Goal: Task Accomplishment & Management: Manage account settings

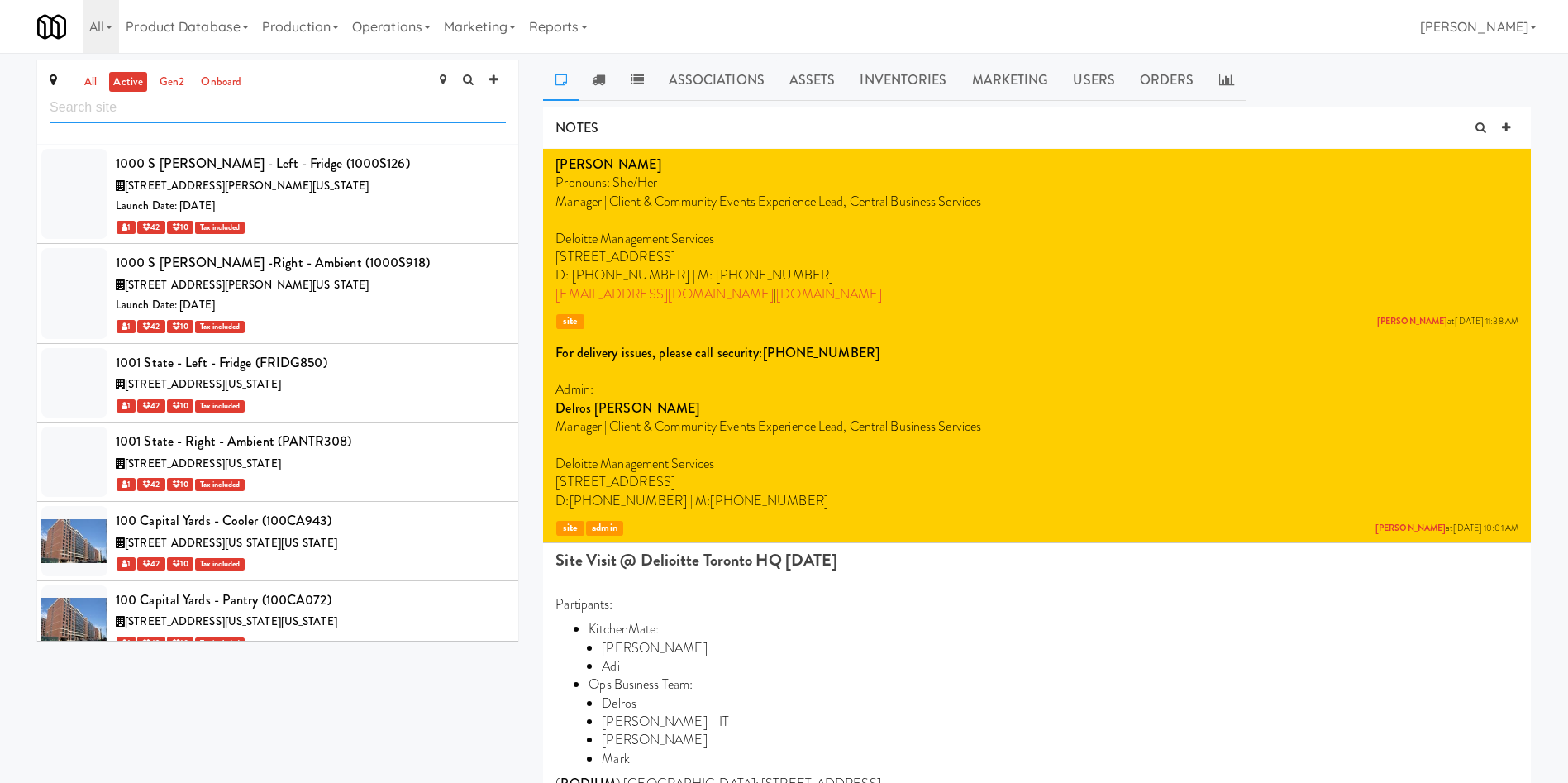
click at [221, 109] on input "text" at bounding box center [278, 109] width 456 height 31
paste input "Credit Valley H"
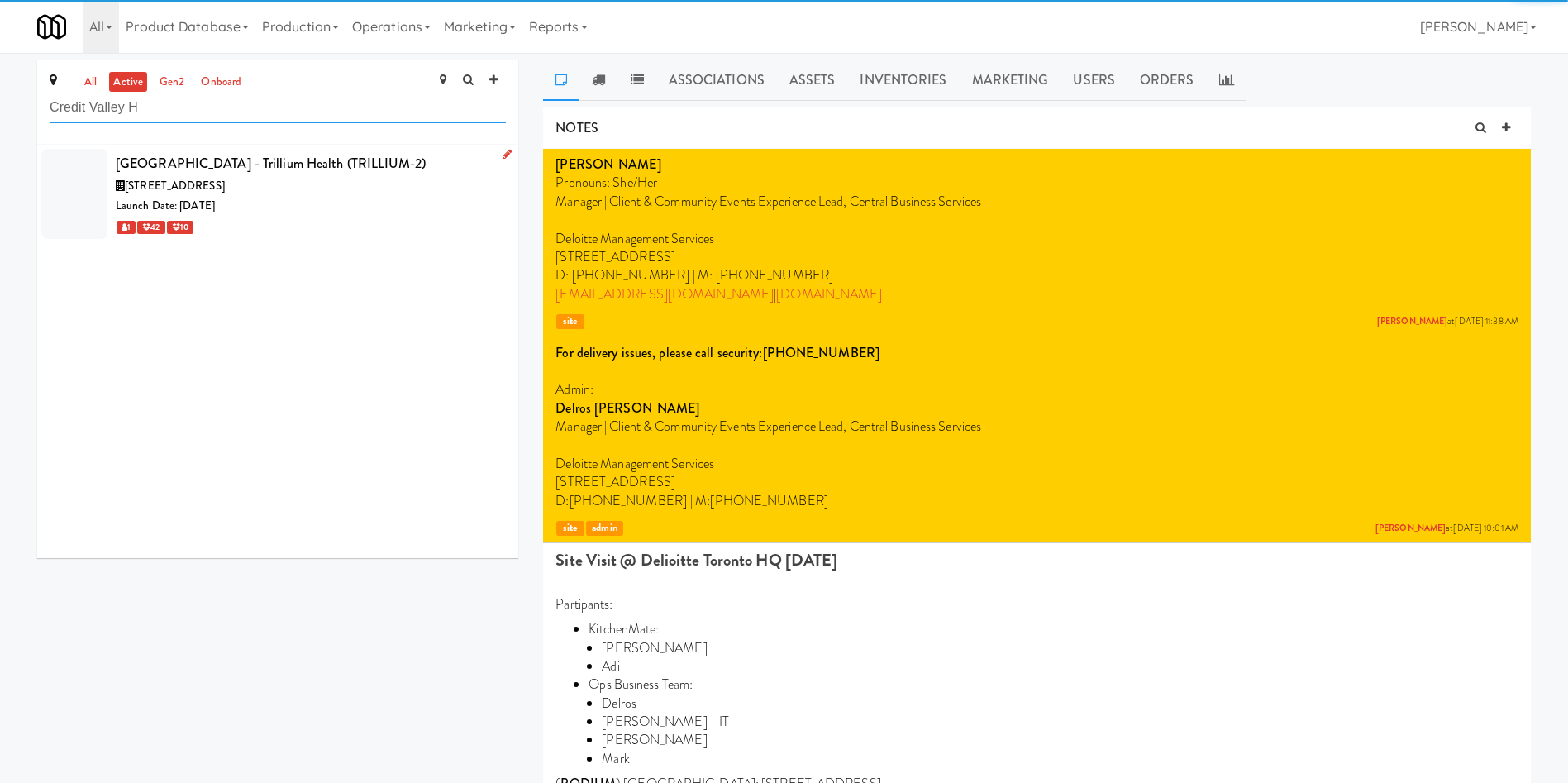
type input "Credit Valley H"
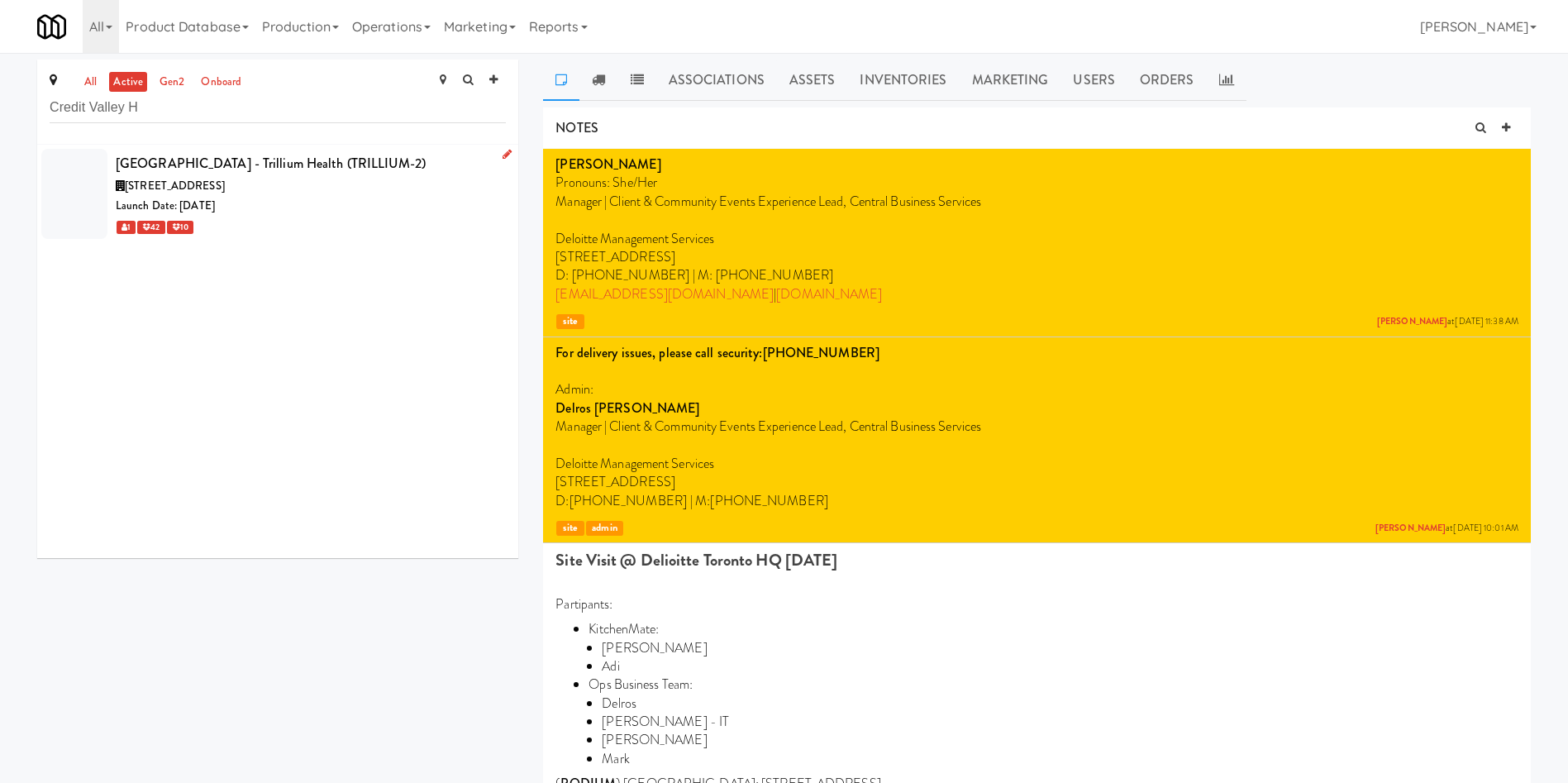
click at [375, 201] on div "Launch Date: [DATE]" at bounding box center [310, 207] width 390 height 21
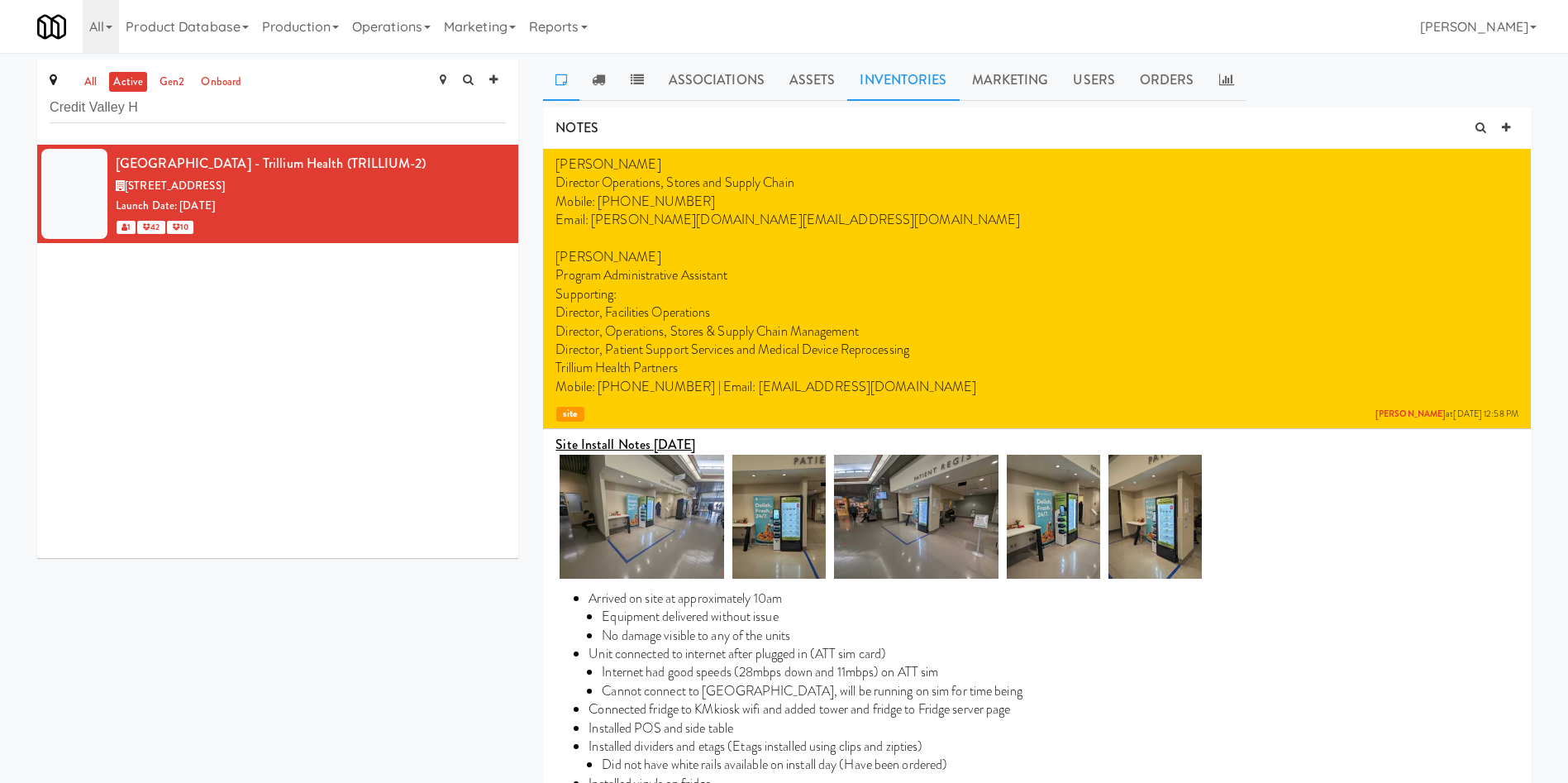
click at [888, 84] on link "Inventories" at bounding box center [903, 80] width 112 height 41
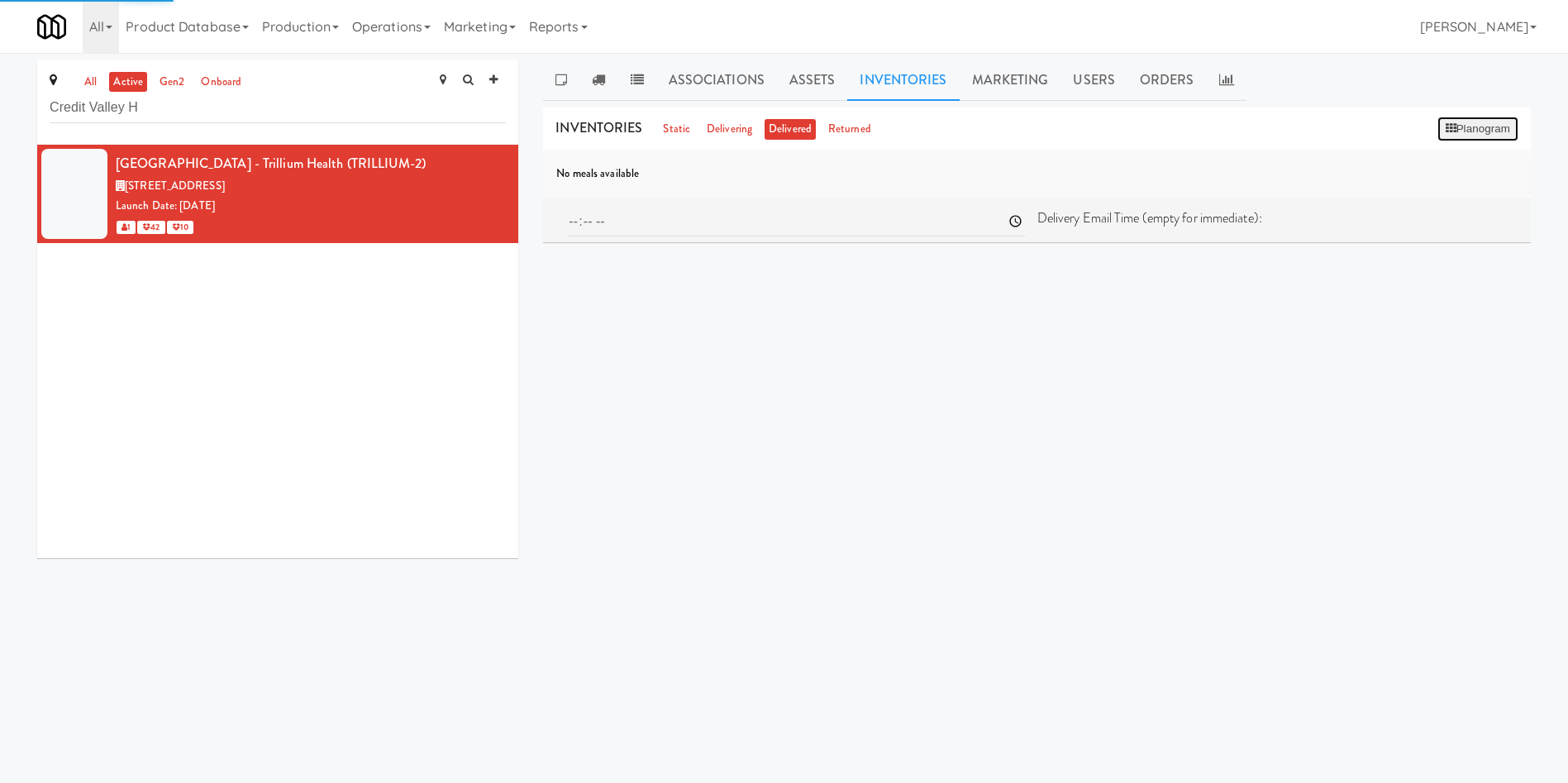
click at [1045, 130] on button "Planogram" at bounding box center [1478, 128] width 81 height 25
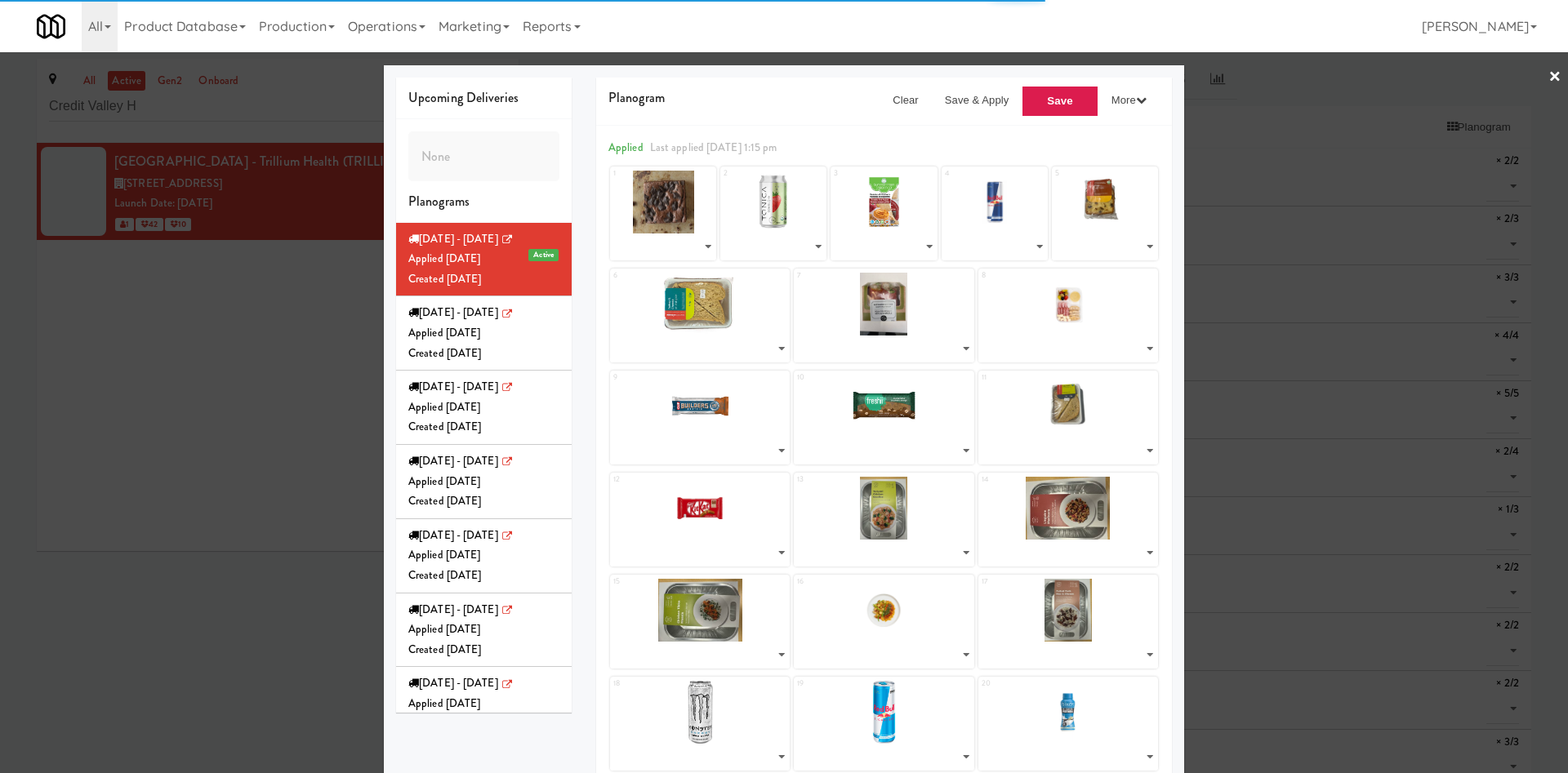
select select "number:209263"
select select "number:279653"
select select "number:287747"
select select "number:275500"
select select "number:283578"
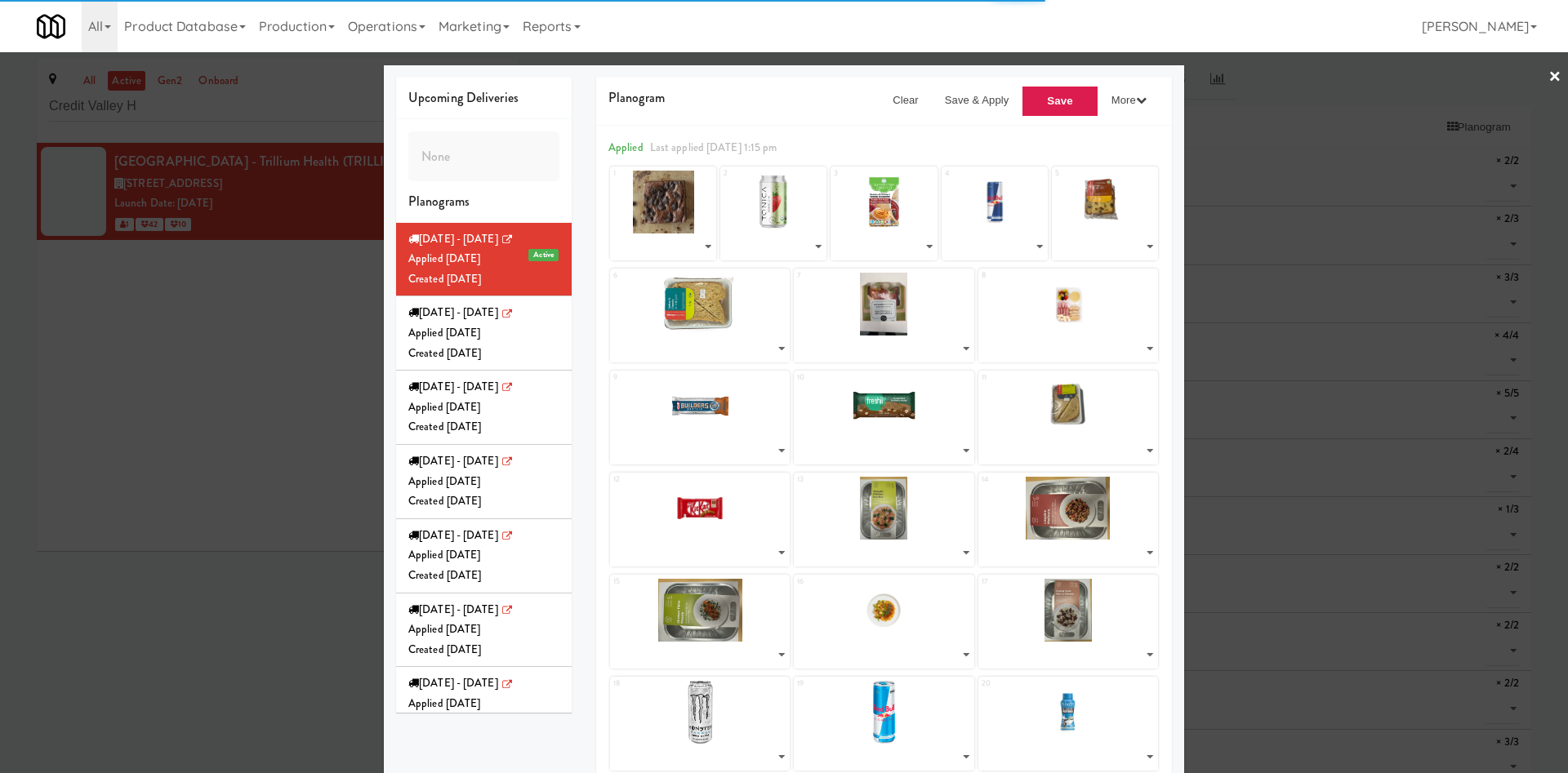
select select "number:287814"
select select "number:287524"
select select "number:287574"
select select "number:283061"
select select "number:279503"
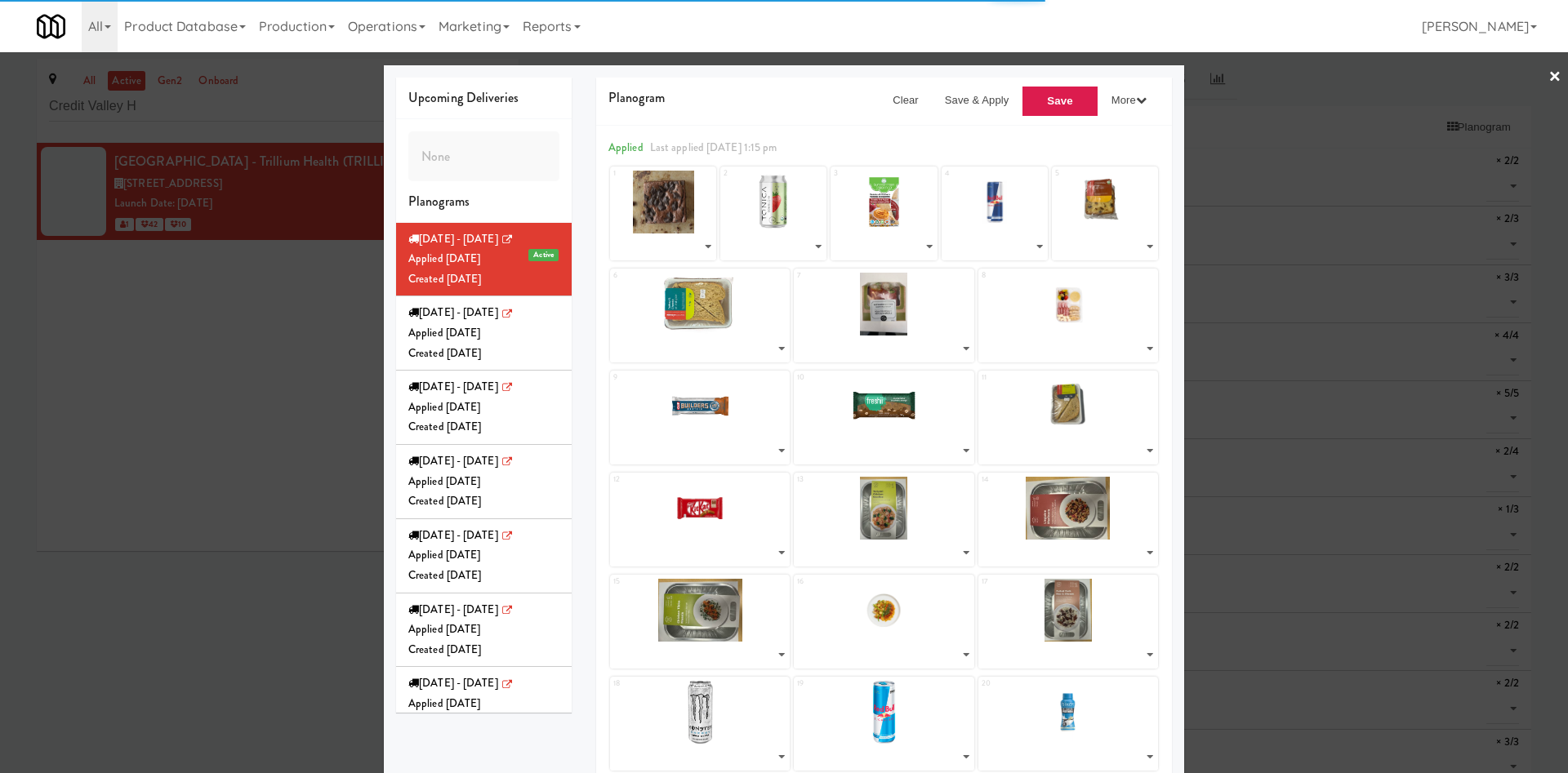
select select "number:287679"
select select "number:283009"
select select "number:286079"
select select "number:285951"
select select "number:286141"
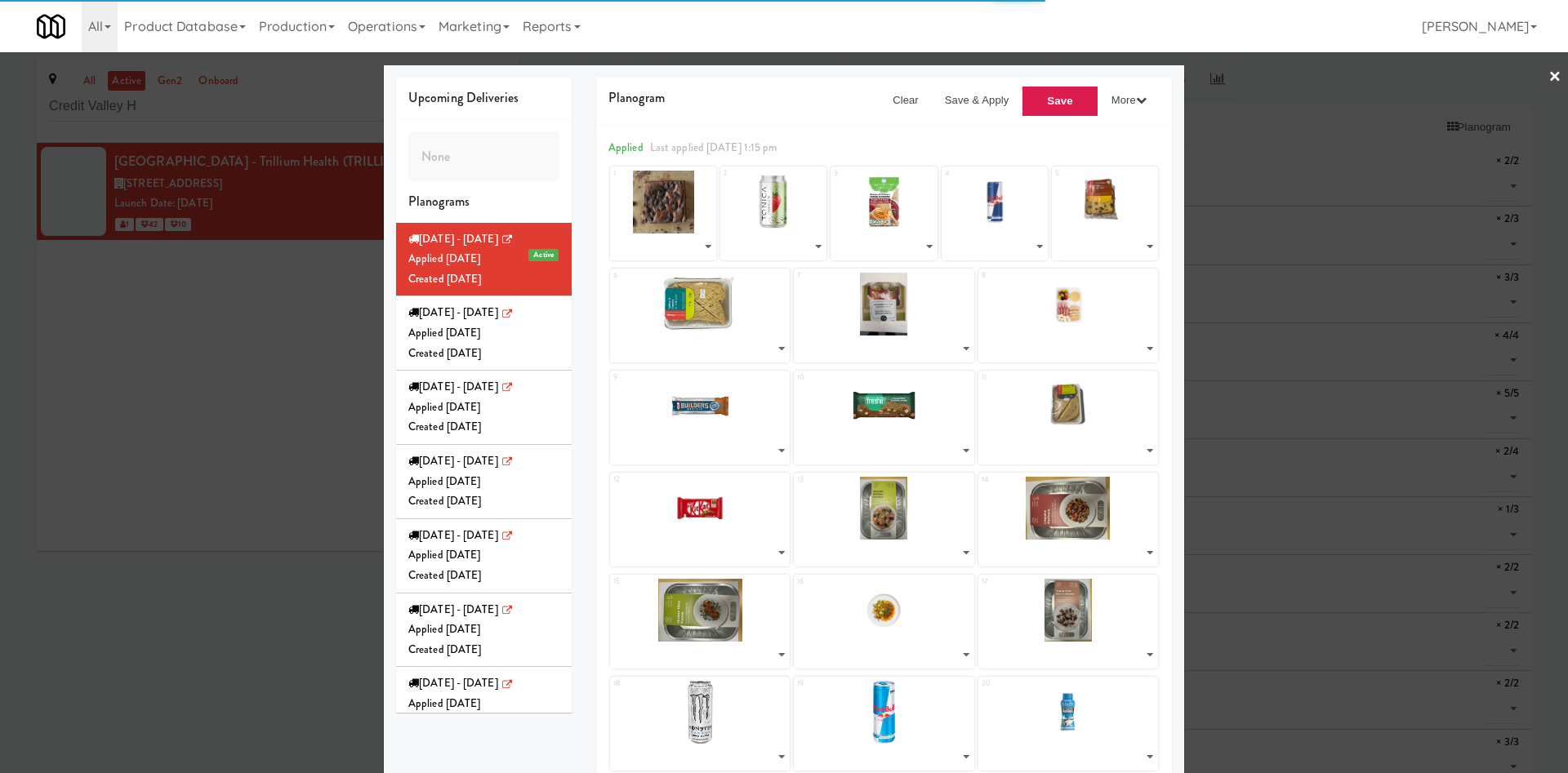
select select "number:286015"
select select "number:286197"
select select "number:287367"
select select "number:279285"
select select "number:283395"
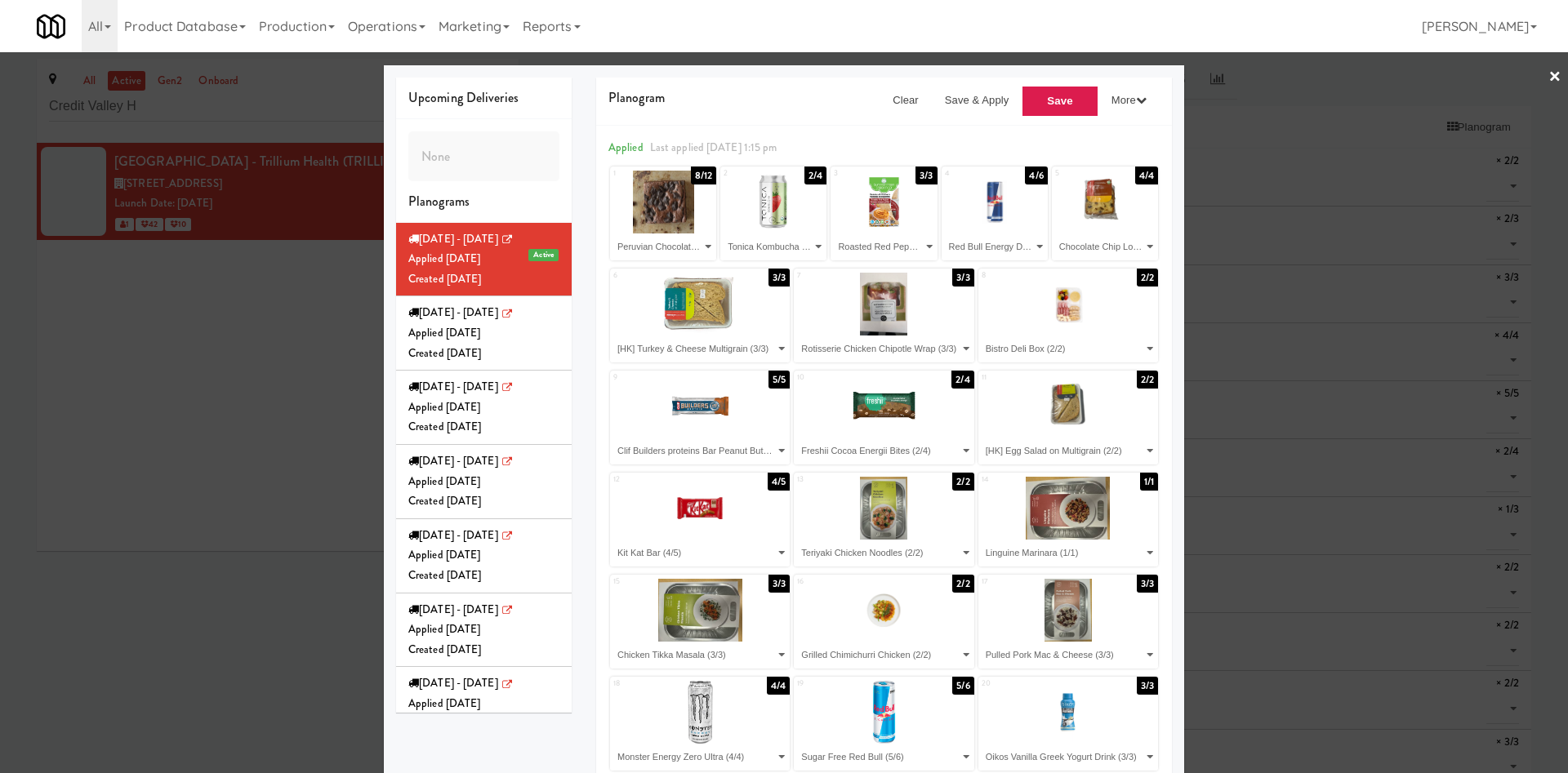
click at [571, 173] on div "Upcoming Deliveries None Planograms [DATE] - [DATE] Active Applied [DATE] Creat…" at bounding box center [483, 395] width 200 height 635
click at [1033, 242] on select "- Empty - Bistro Deli Box (2/2) Buffalo Mac & Cheese (2/3) Chicken Tikka Masala…" at bounding box center [1104, 247] width 101 height 27
select select
click at [1033, 234] on select "- Empty - Bistro Deli Box (2/2) Buffalo Mac & Cheese (2/3) Chicken Tikka Masala…" at bounding box center [1104, 247] width 101 height 27
click at [1033, 104] on button "Save" at bounding box center [1060, 101] width 77 height 31
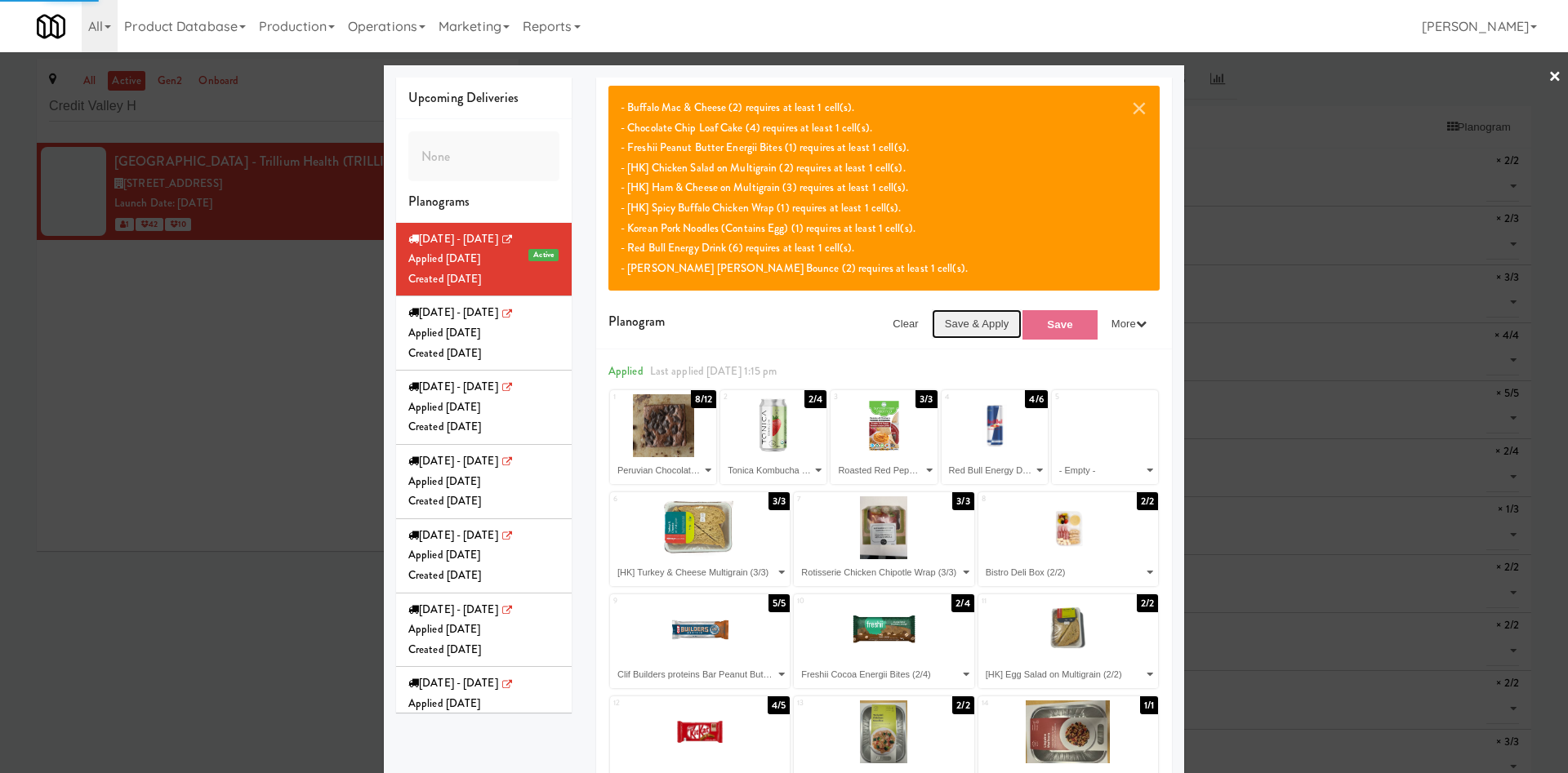
click at [976, 321] on button "Save & Apply" at bounding box center [977, 324] width 91 height 30
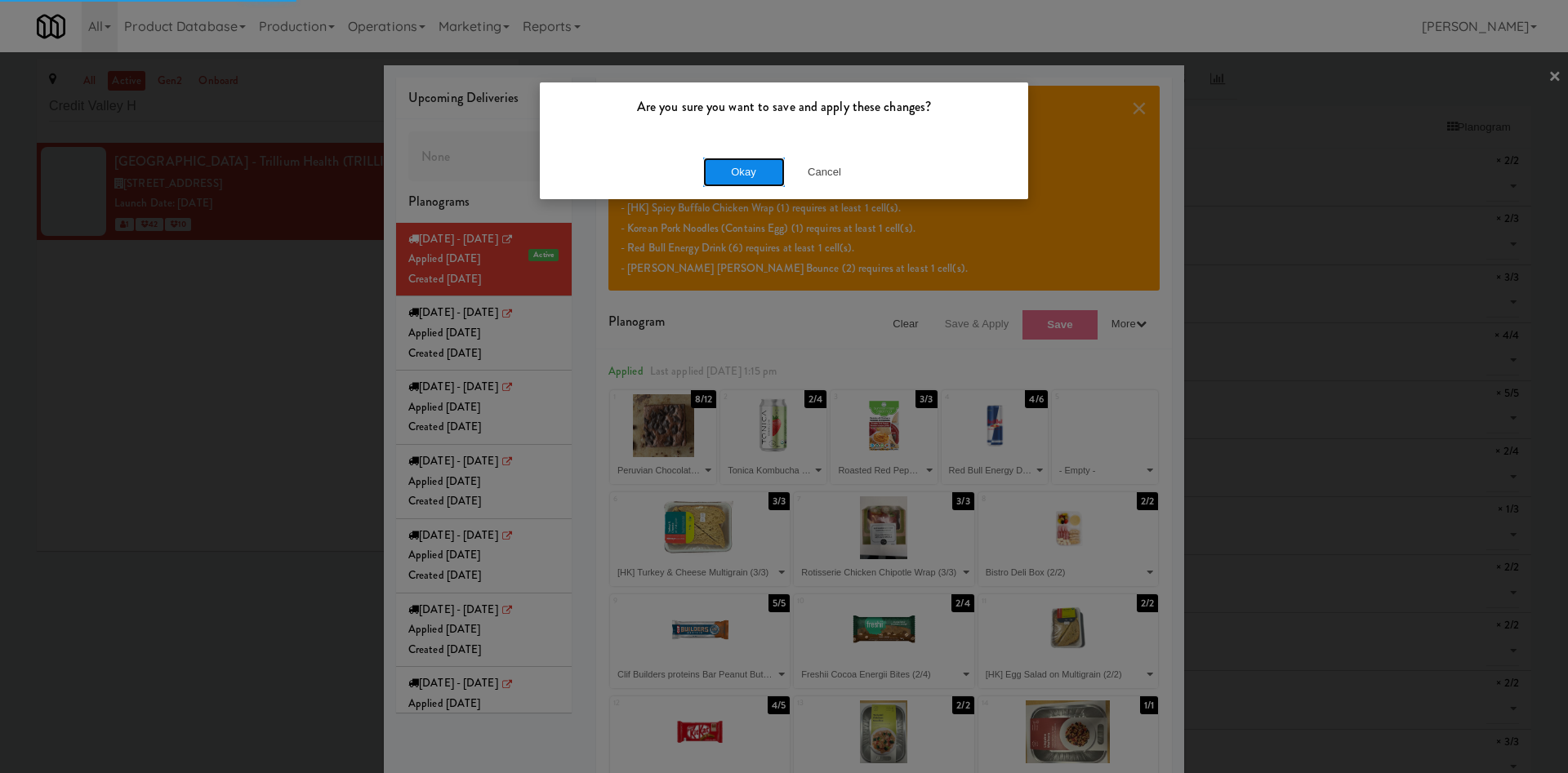
click at [751, 167] on button "Okay" at bounding box center [744, 172] width 82 height 30
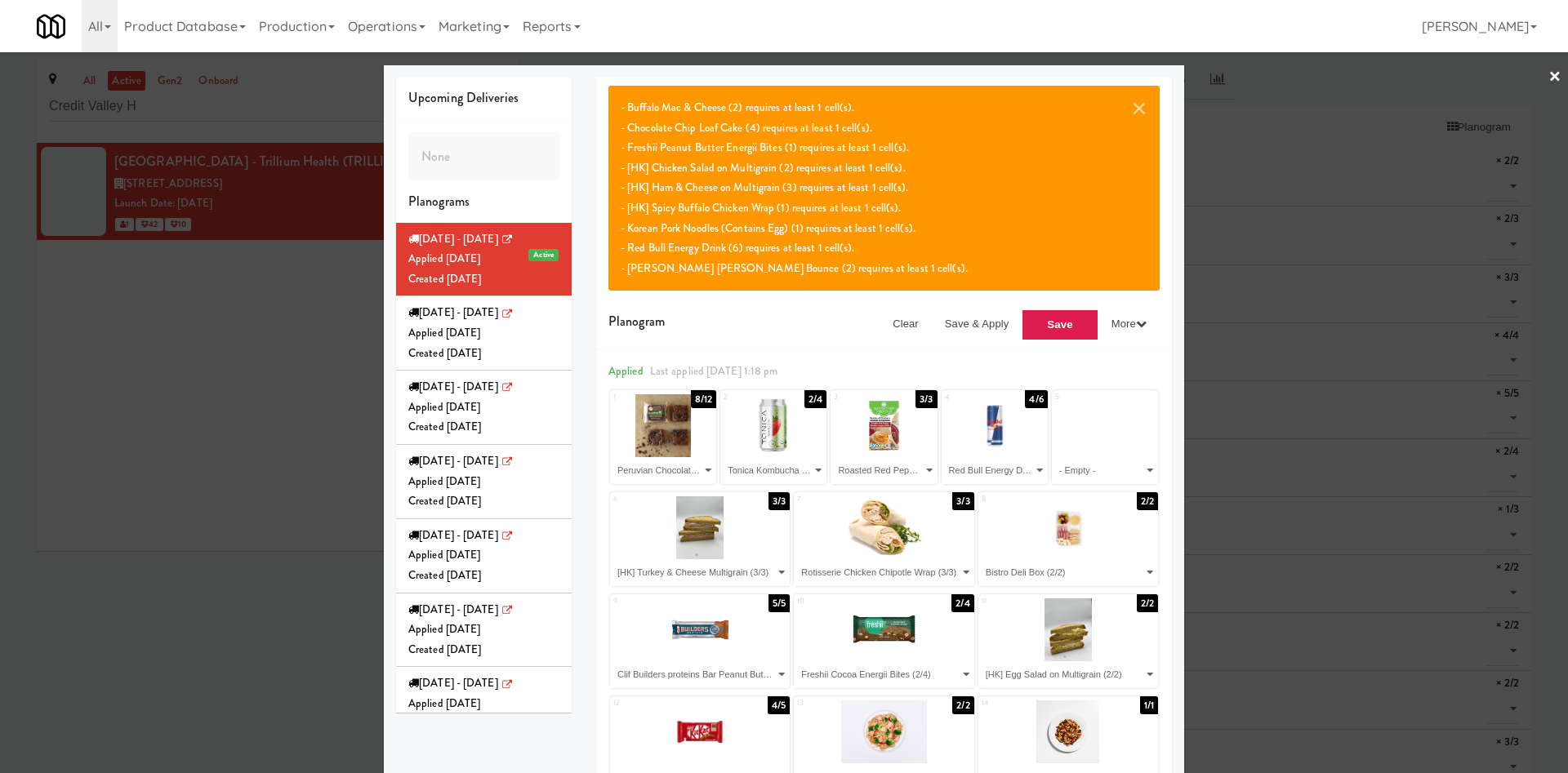
drag, startPoint x: 589, startPoint y: 106, endPoint x: 745, endPoint y: 106, distance: 156.0
click at [596, 106] on div "× - Buffalo Mac & Cheese (2) requires at least 1 cell(s). - Chocolate Chip Loaf…" at bounding box center [884, 213] width 576 height 272
click at [1033, 113] on button "×" at bounding box center [1139, 107] width 16 height 20
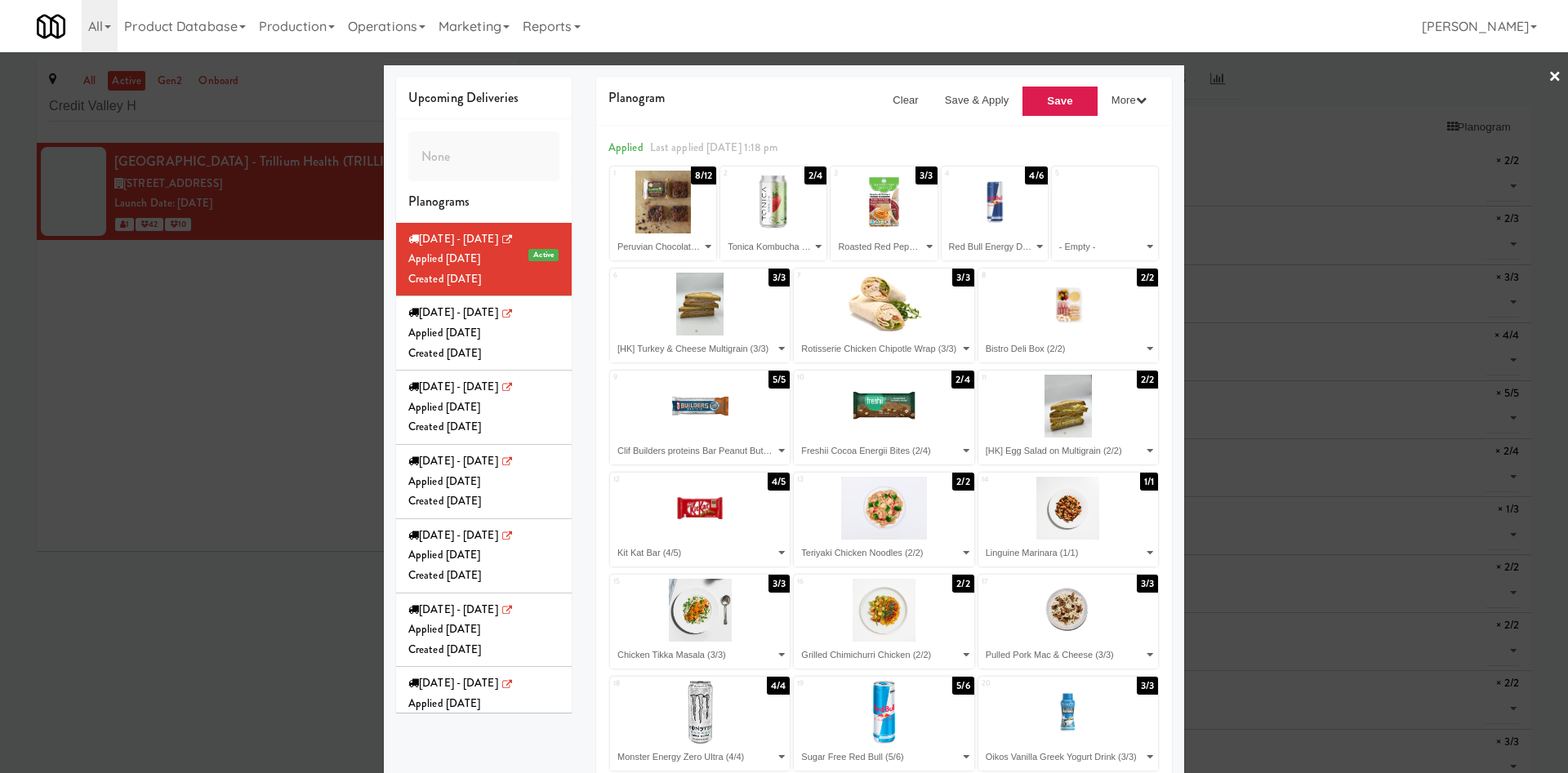
drag, startPoint x: 296, startPoint y: 340, endPoint x: 710, endPoint y: 297, distance: 416.2
click at [296, 340] on div at bounding box center [784, 386] width 1568 height 773
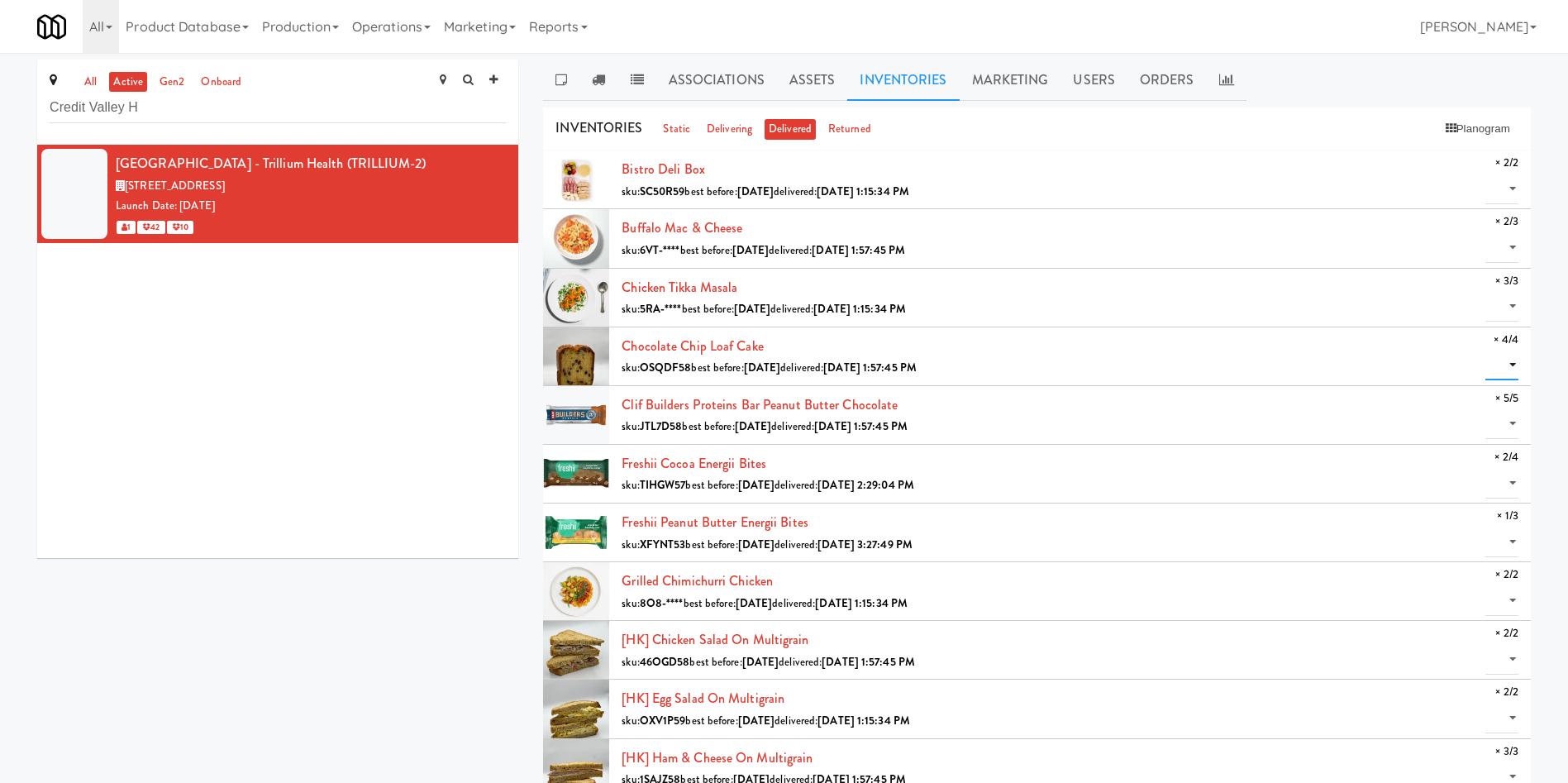
click at [1045, 365] on select "0 1 2 3 4" at bounding box center [1502, 365] width 33 height 31
select select "4"
click at [1045, 350] on select "0 1 2 3 4" at bounding box center [1502, 365] width 33 height 31
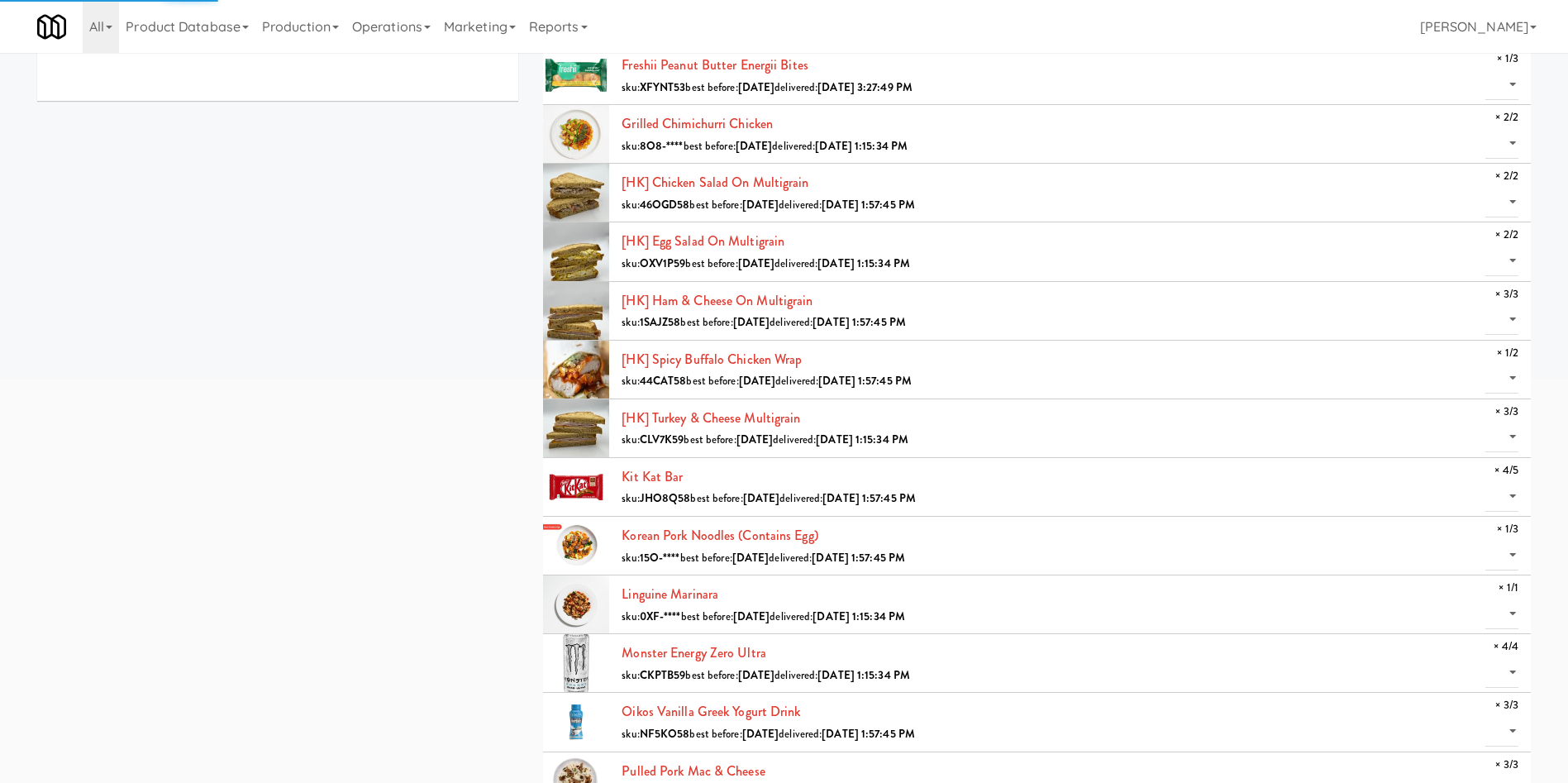
scroll to position [496, 0]
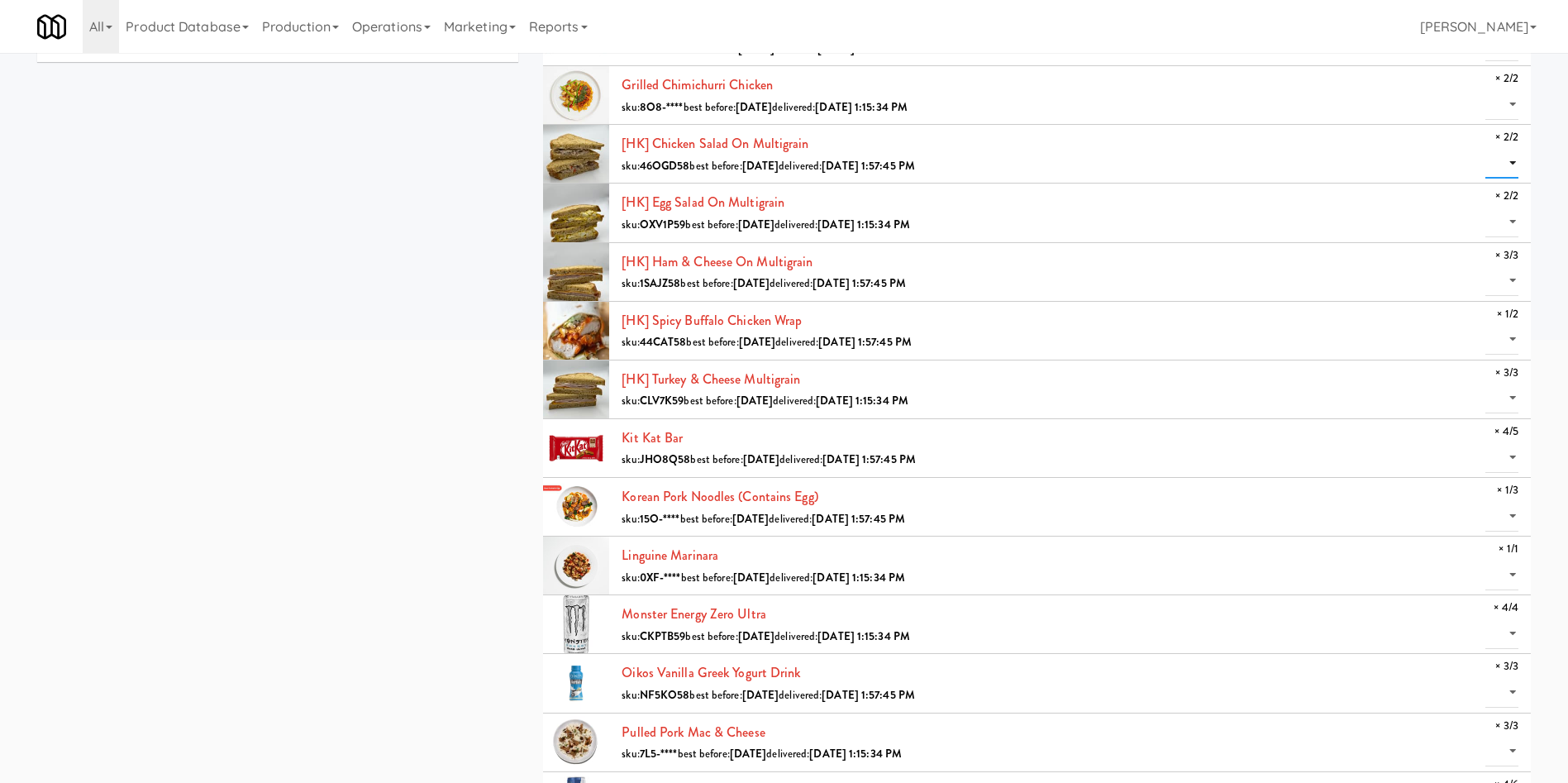
click at [1045, 151] on select "0 1 2" at bounding box center [1502, 164] width 33 height 31
select select "2"
click at [1045, 148] on select "0 1 2" at bounding box center [1502, 164] width 33 height 31
click at [1045, 276] on select "0 1 2 3" at bounding box center [1502, 281] width 33 height 31
select select "3"
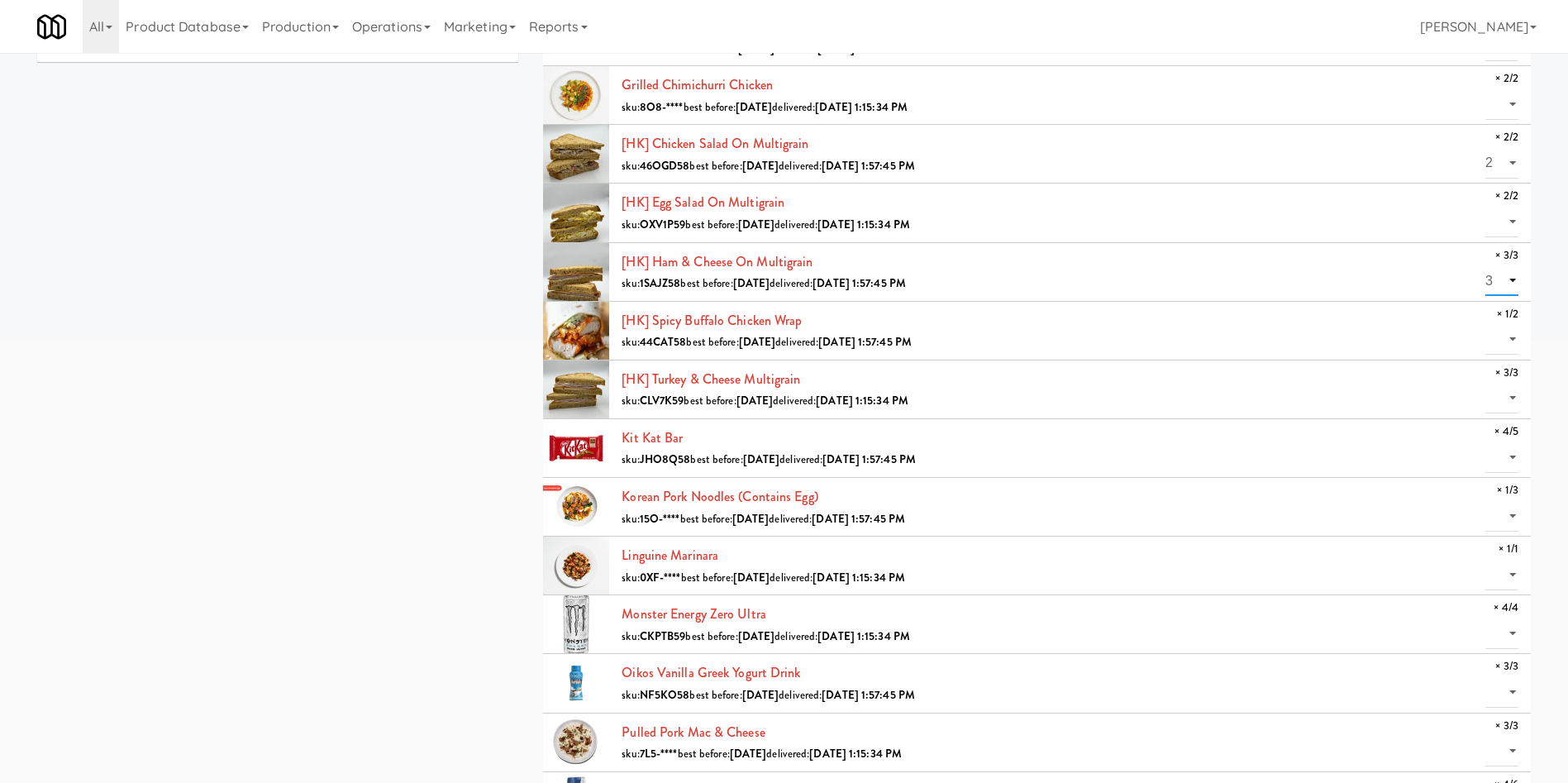
click at [1045, 265] on select "0 1 2 3" at bounding box center [1502, 281] width 33 height 31
click at [1045, 335] on select "0 1" at bounding box center [1502, 339] width 33 height 31
select select "1"
click at [1045, 324] on select "0 1" at bounding box center [1502, 339] width 33 height 31
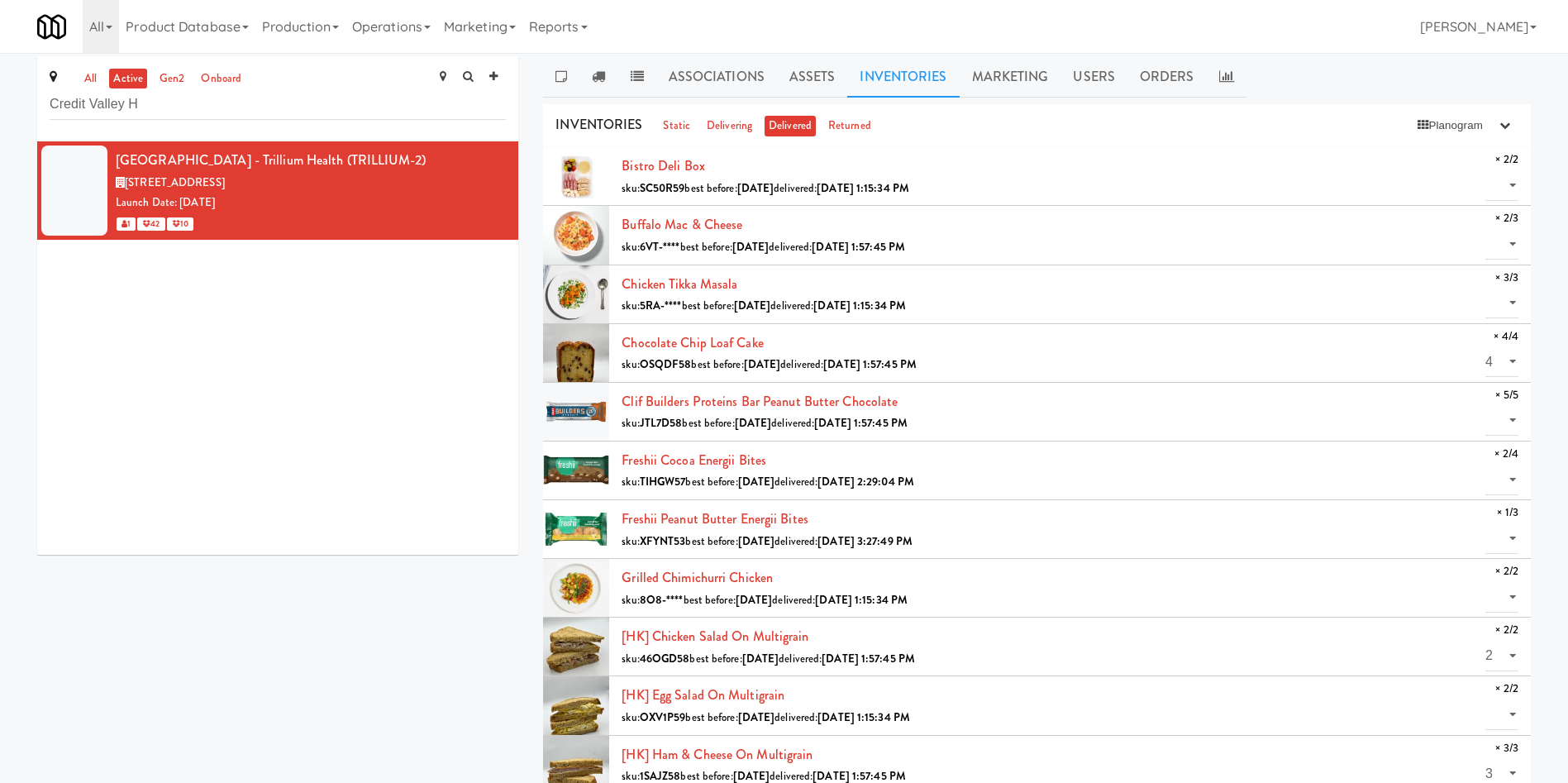
scroll to position [0, 0]
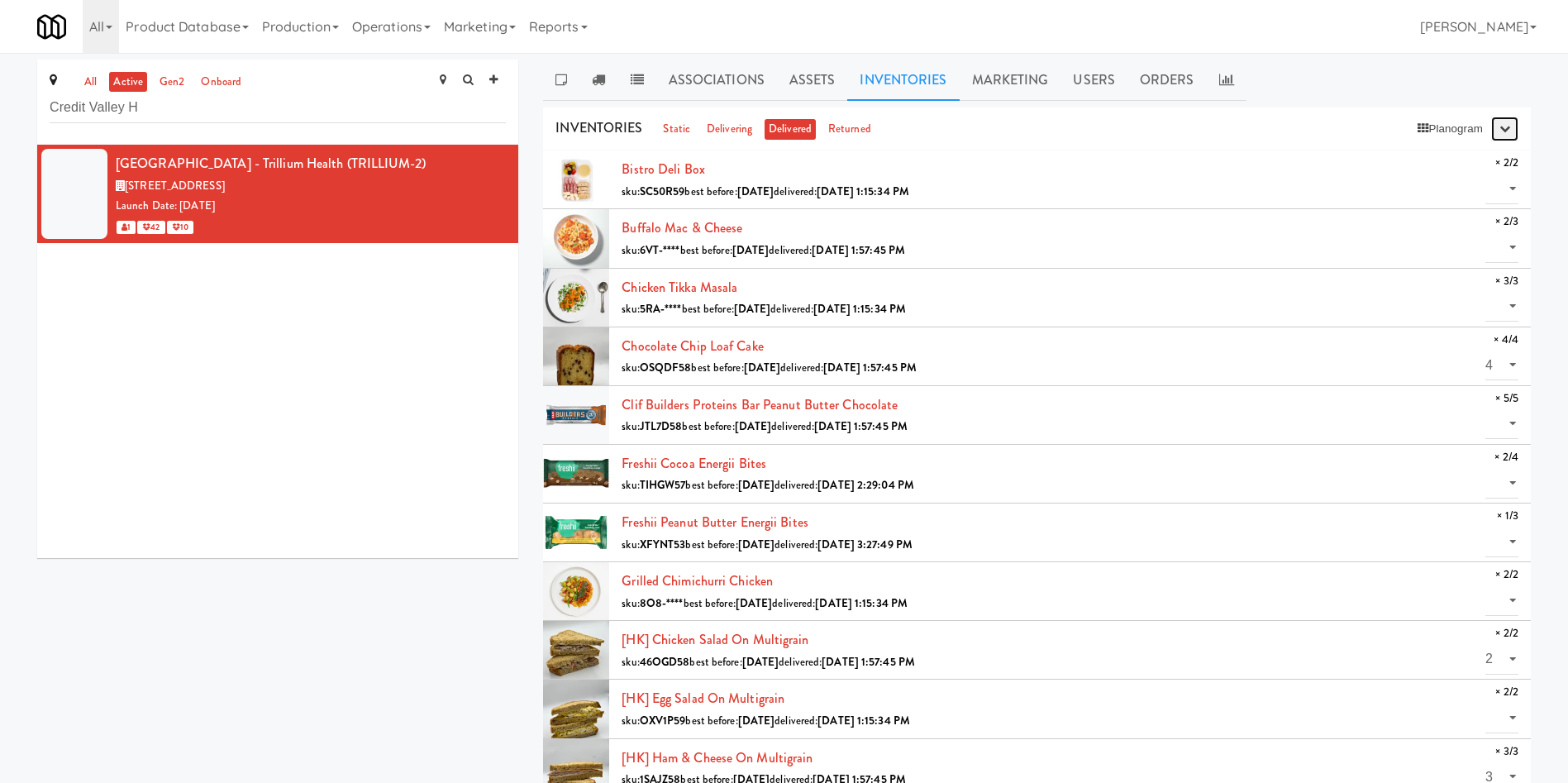
click at [1045, 133] on icon "button" at bounding box center [1505, 128] width 10 height 10
click at [1014, 157] on div "Bistro Deli Box sku: SC50R59 best before: [DATE] delivered: [DATE] 1:15:34 PM ×…" at bounding box center [1070, 179] width 897 height 45
drag, startPoint x: 1493, startPoint y: 249, endPoint x: 1494, endPoint y: 259, distance: 10.0
click at [1045, 249] on select "0 1 2" at bounding box center [1502, 248] width 33 height 31
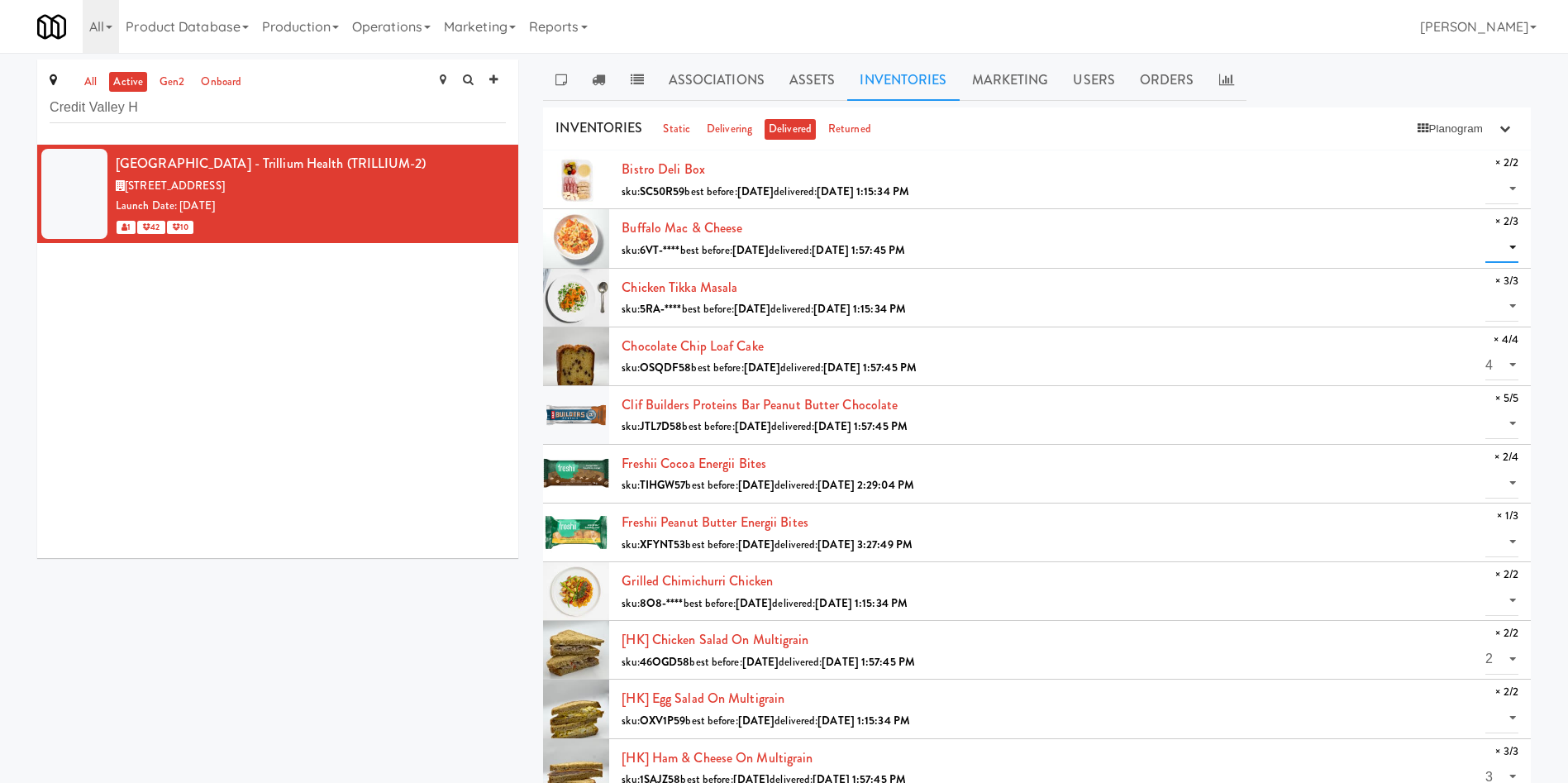
select select "2"
click at [1045, 233] on select "0 1 2" at bounding box center [1502, 248] width 33 height 31
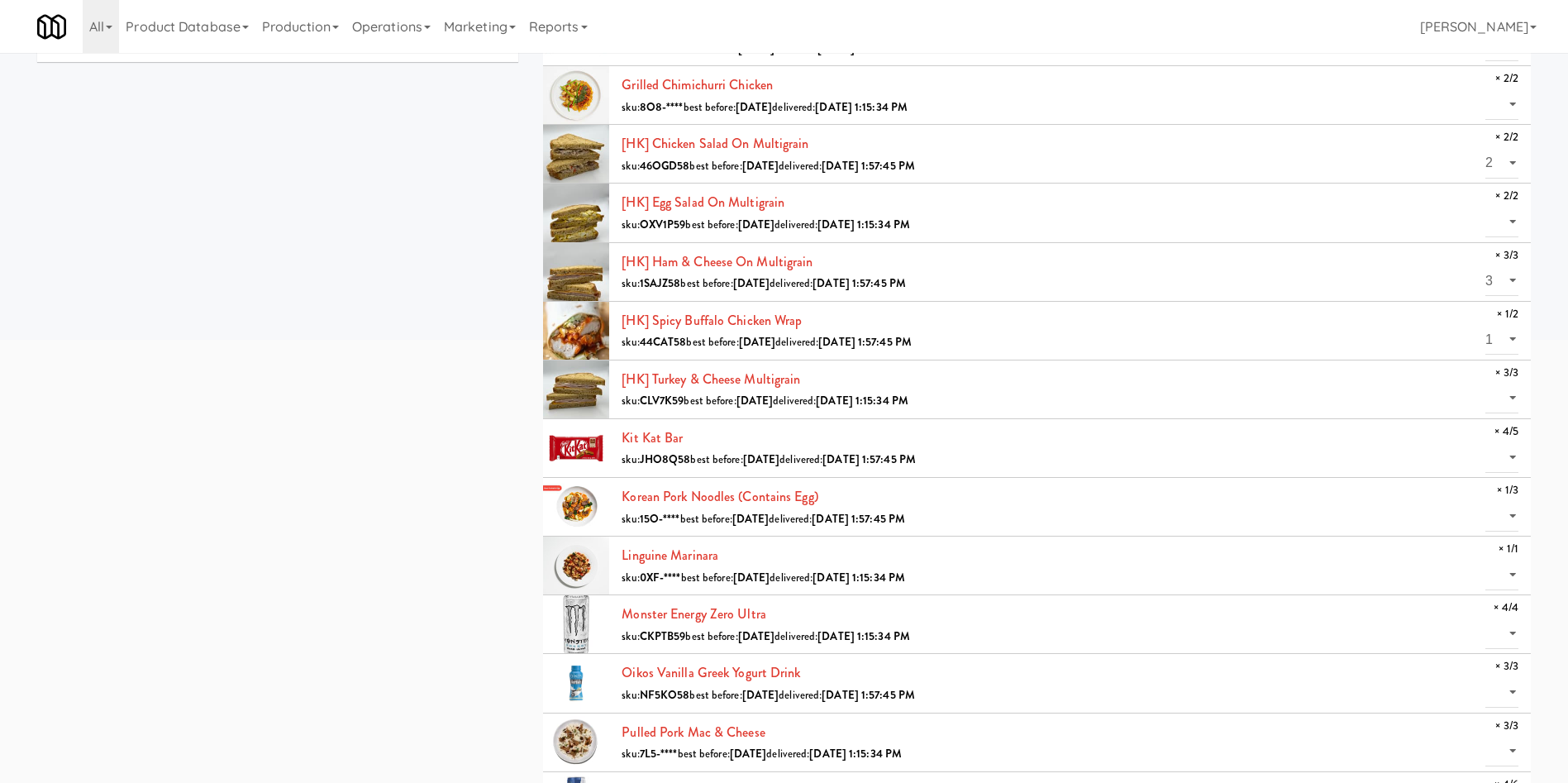
scroll to position [372, 0]
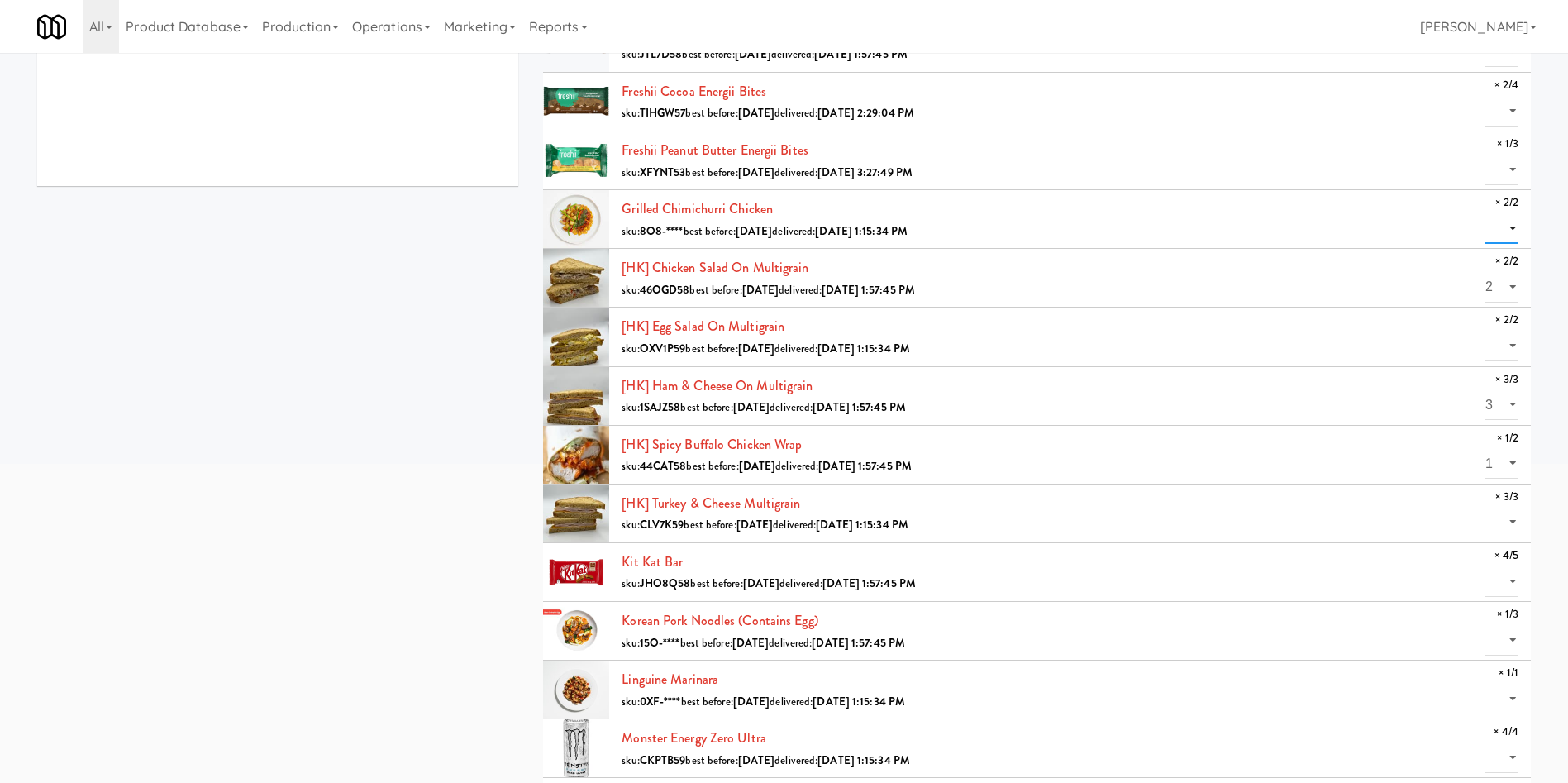
click at [1045, 221] on select "0 1 2" at bounding box center [1502, 229] width 33 height 31
click at [1045, 209] on div "Grilled Chimichurri Chicken sku: 8O8-**** best before: [DATE] delivered: [DATE]…" at bounding box center [1070, 219] width 897 height 45
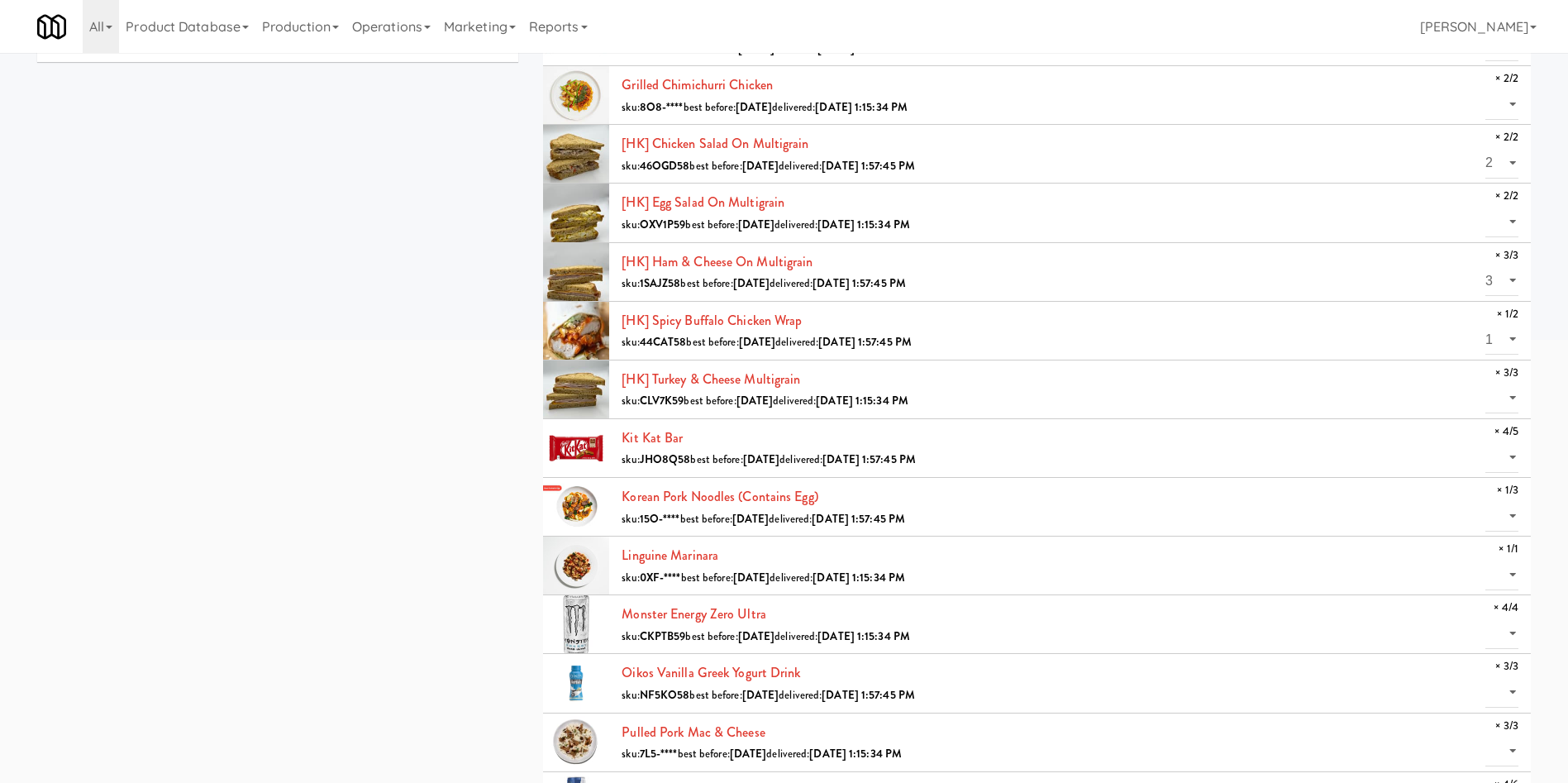
scroll to position [620, 0]
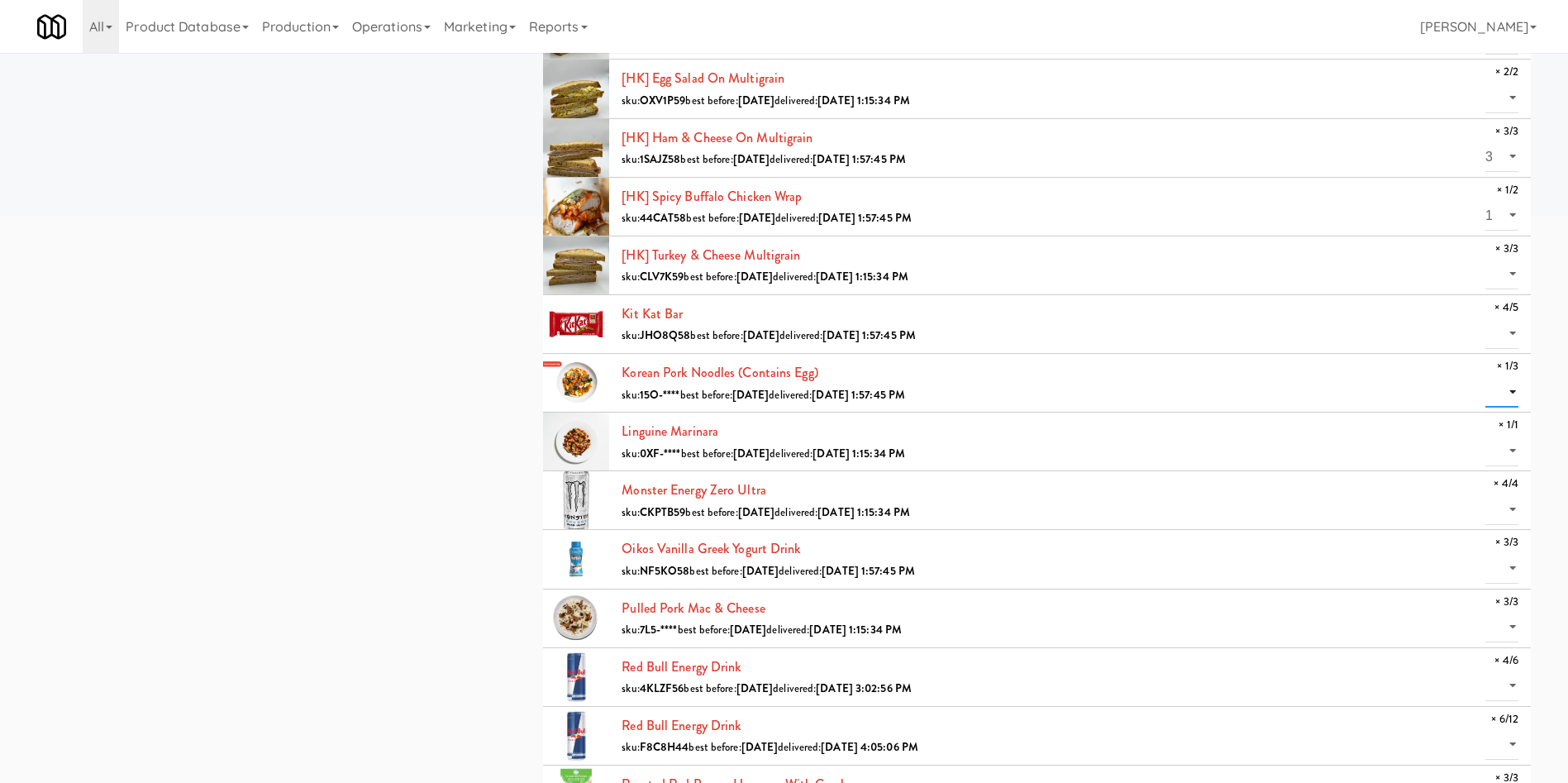
click at [1045, 381] on select "0 1" at bounding box center [1502, 393] width 33 height 31
select select "1"
click at [1045, 377] on select "0 1" at bounding box center [1502, 393] width 33 height 31
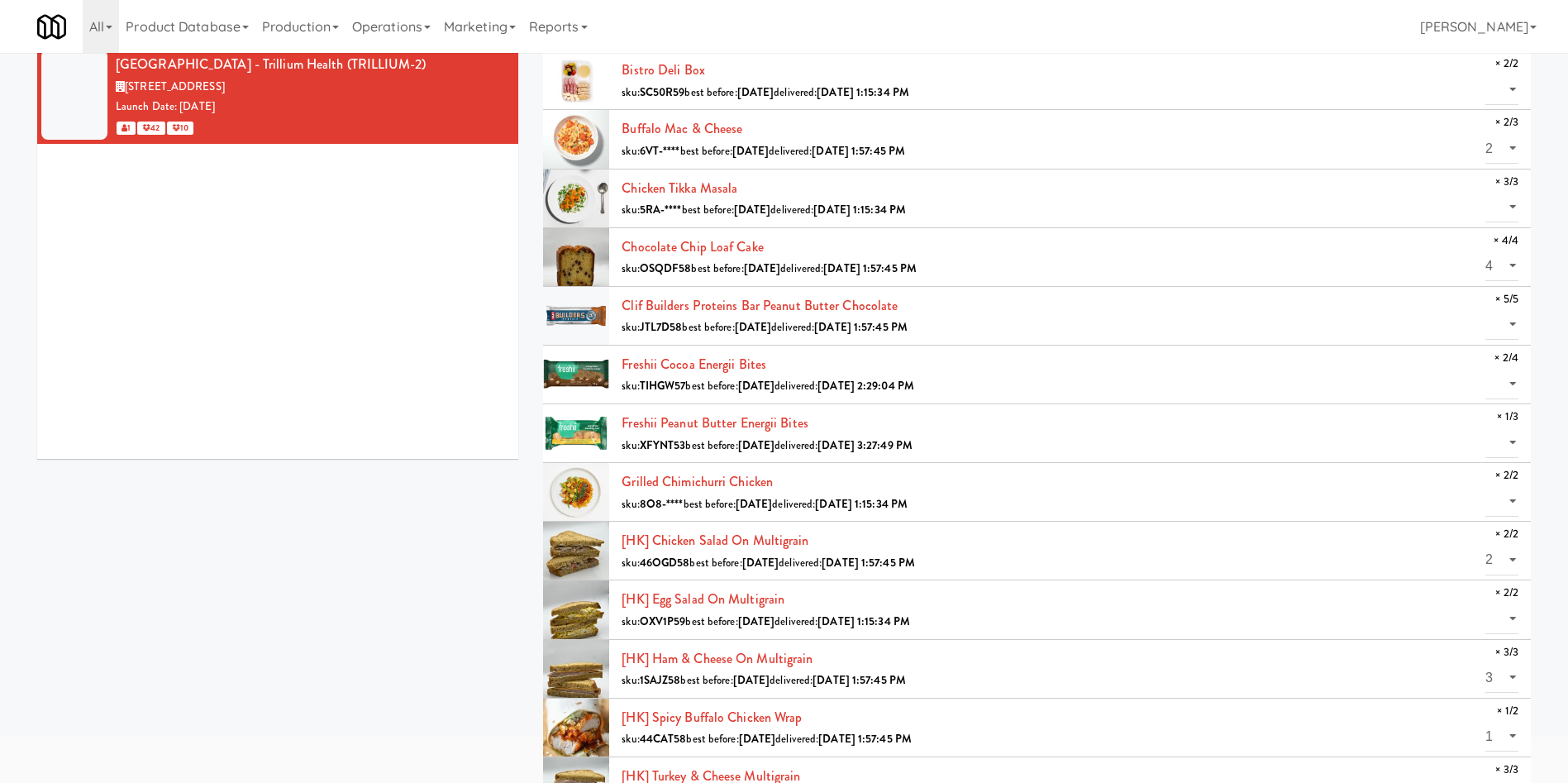
scroll to position [0, 0]
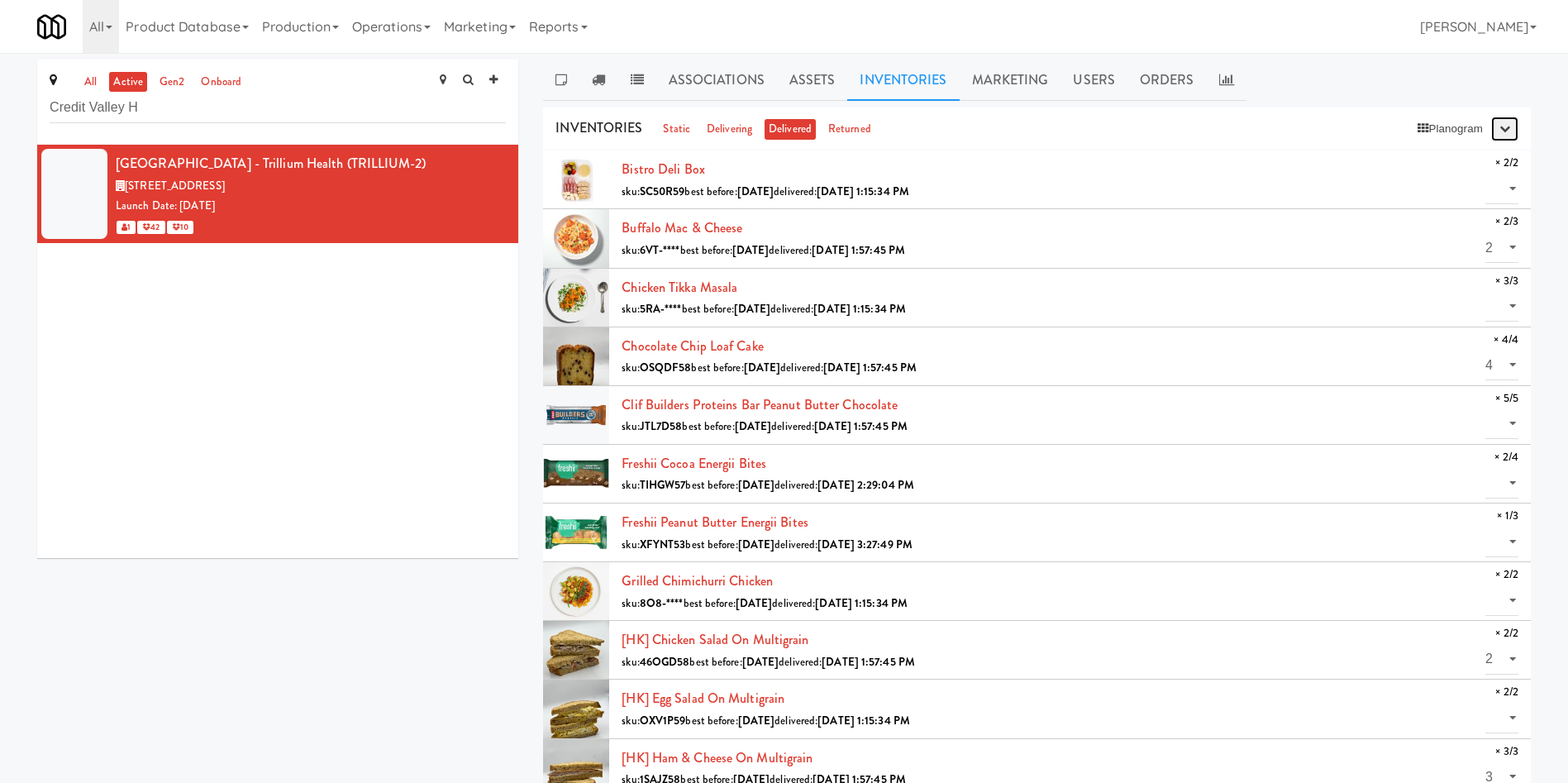
click at [1045, 133] on button "button" at bounding box center [1505, 128] width 28 height 25
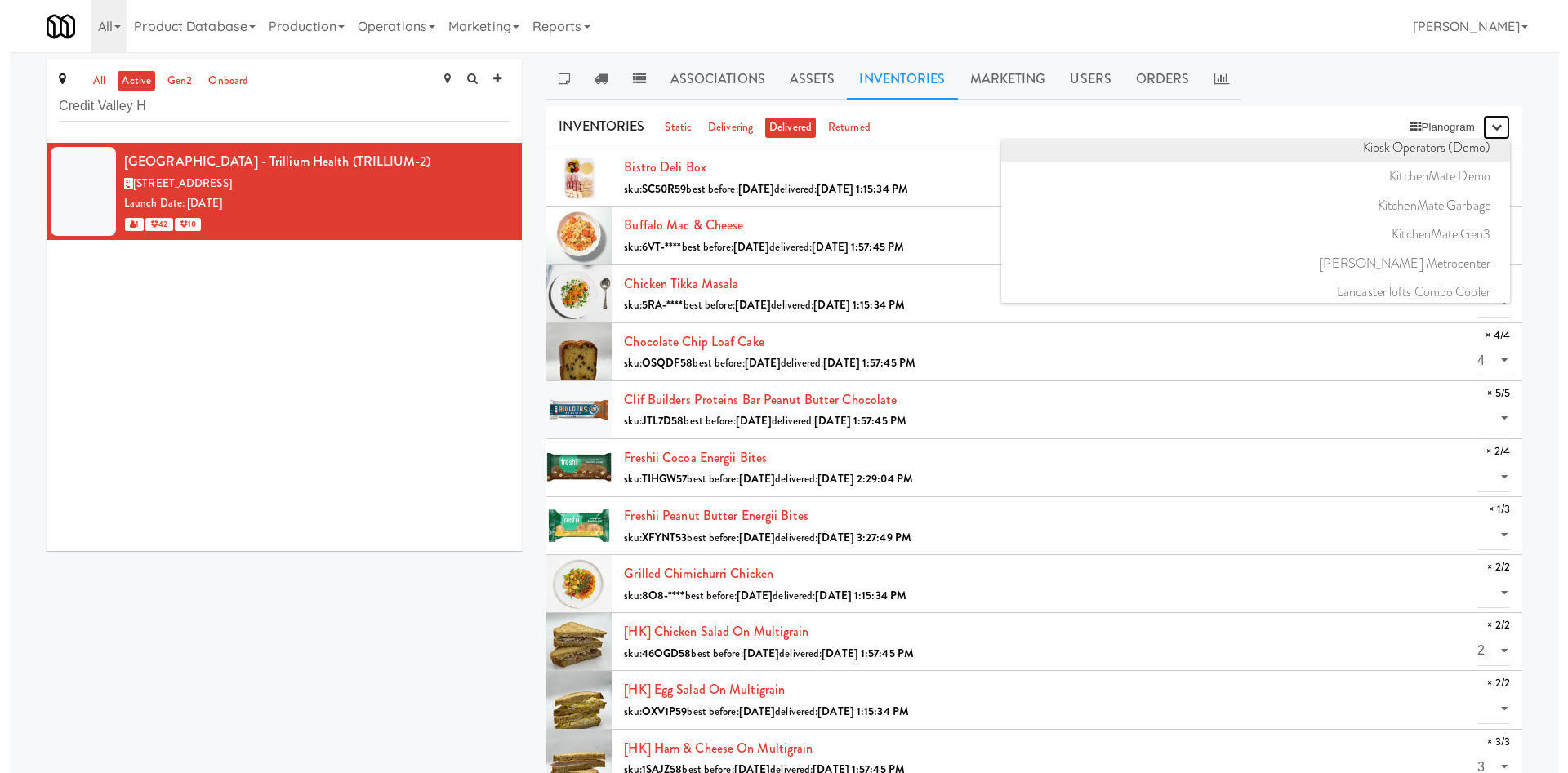
scroll to position [14206, 0]
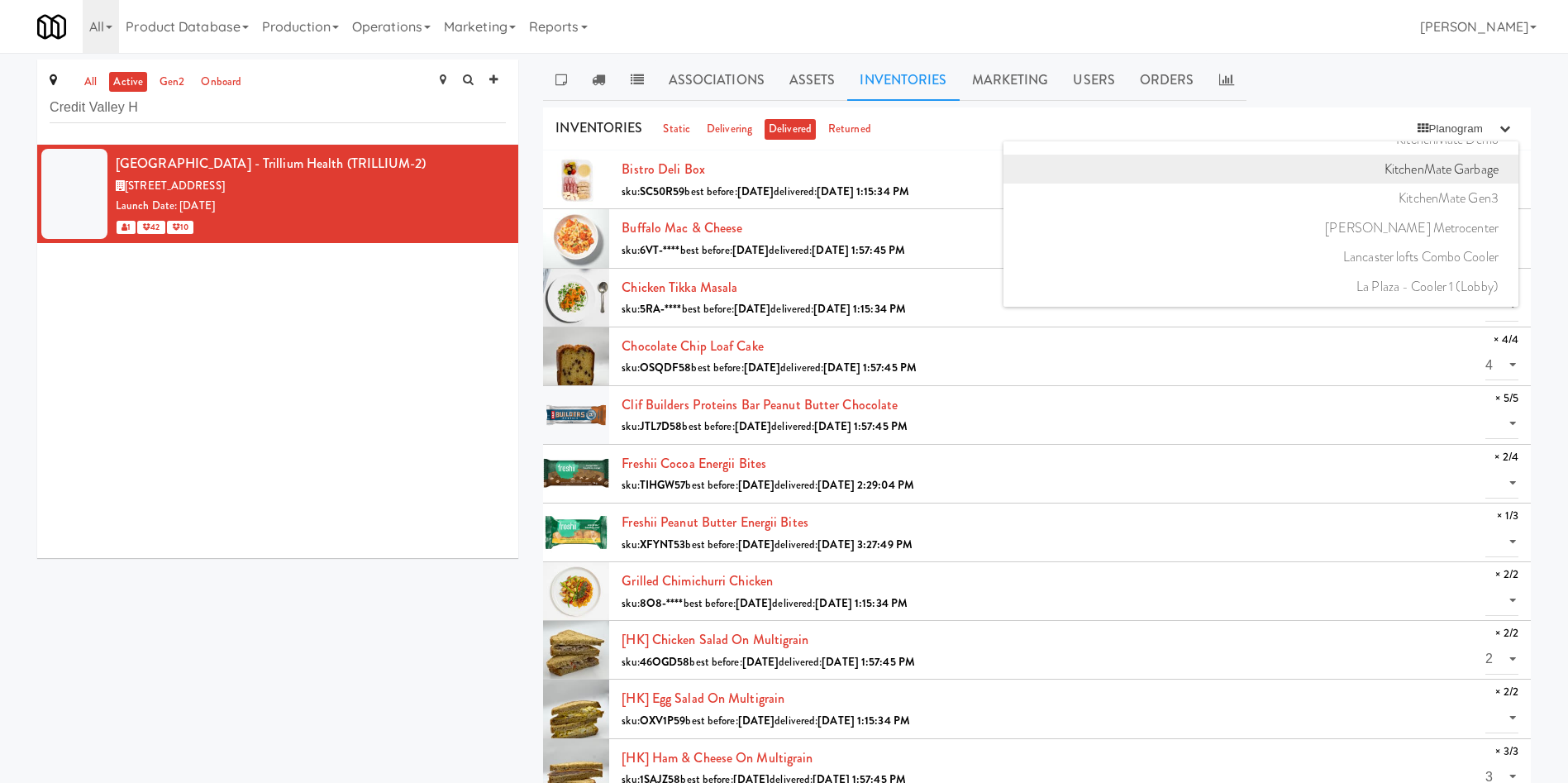
click at [1045, 173] on link "KitchenMate Garbage" at bounding box center [1261, 170] width 515 height 30
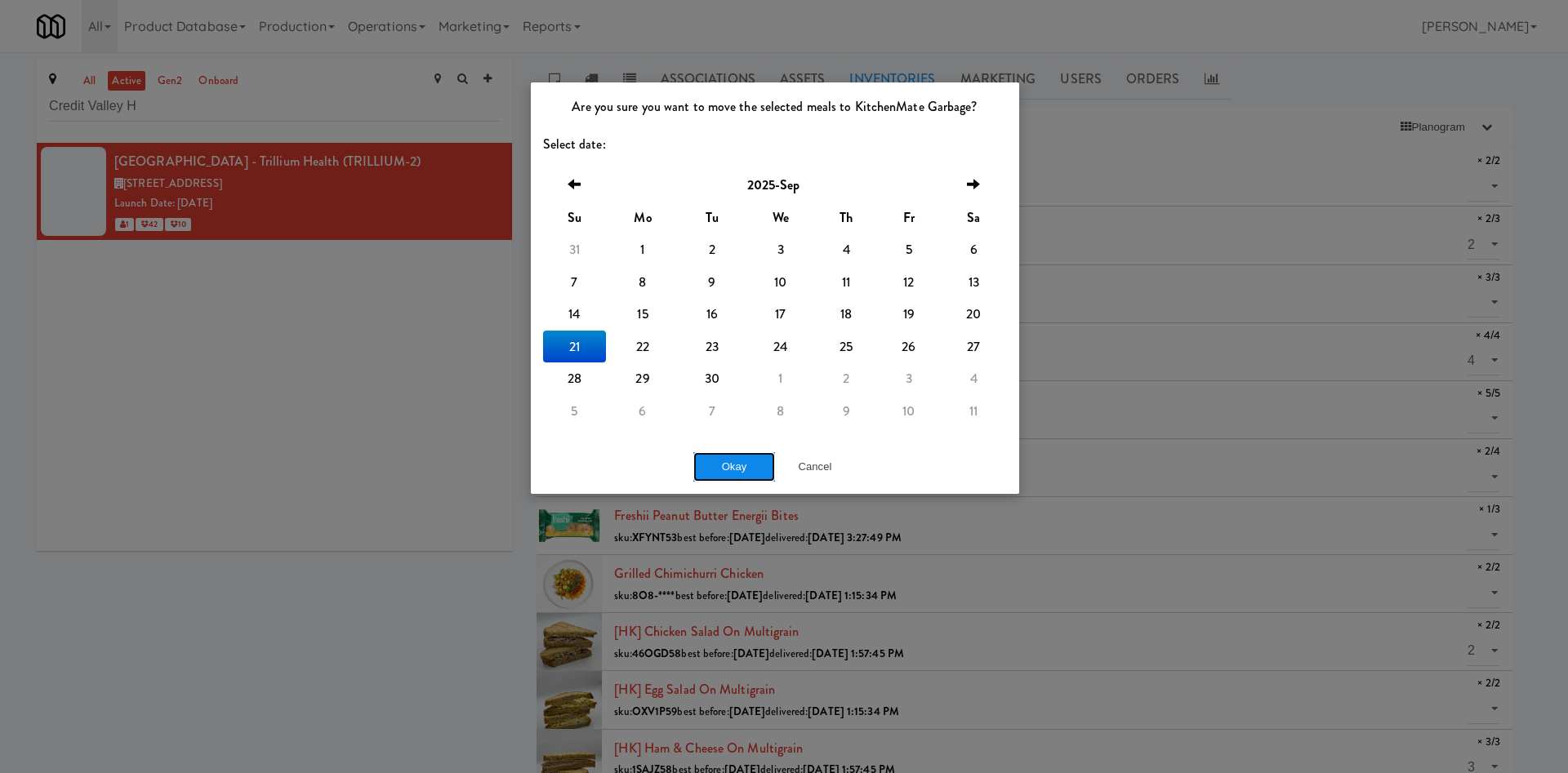
click at [749, 463] on button "Okay" at bounding box center [734, 467] width 82 height 30
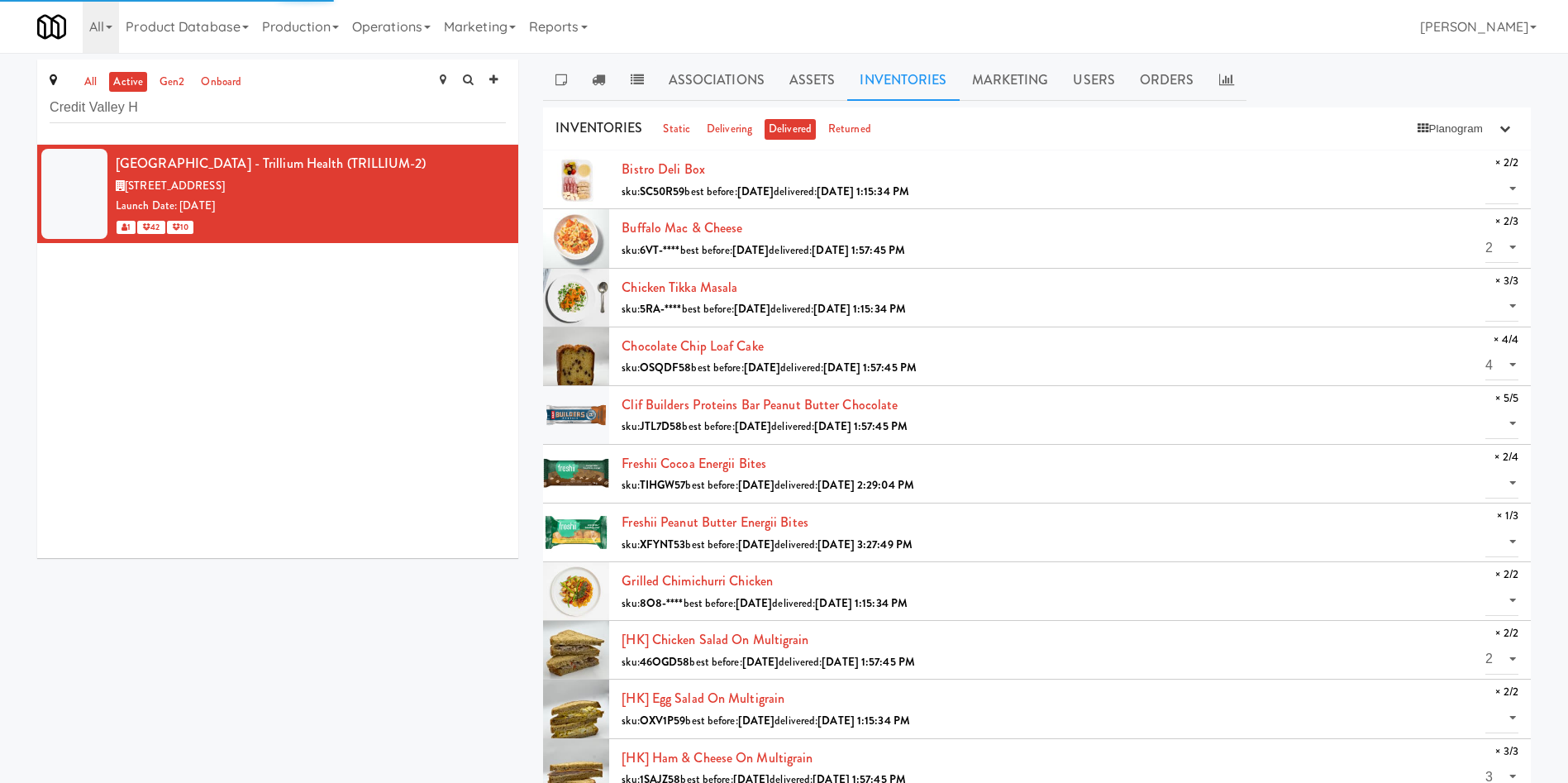
select select "? string:null ?"
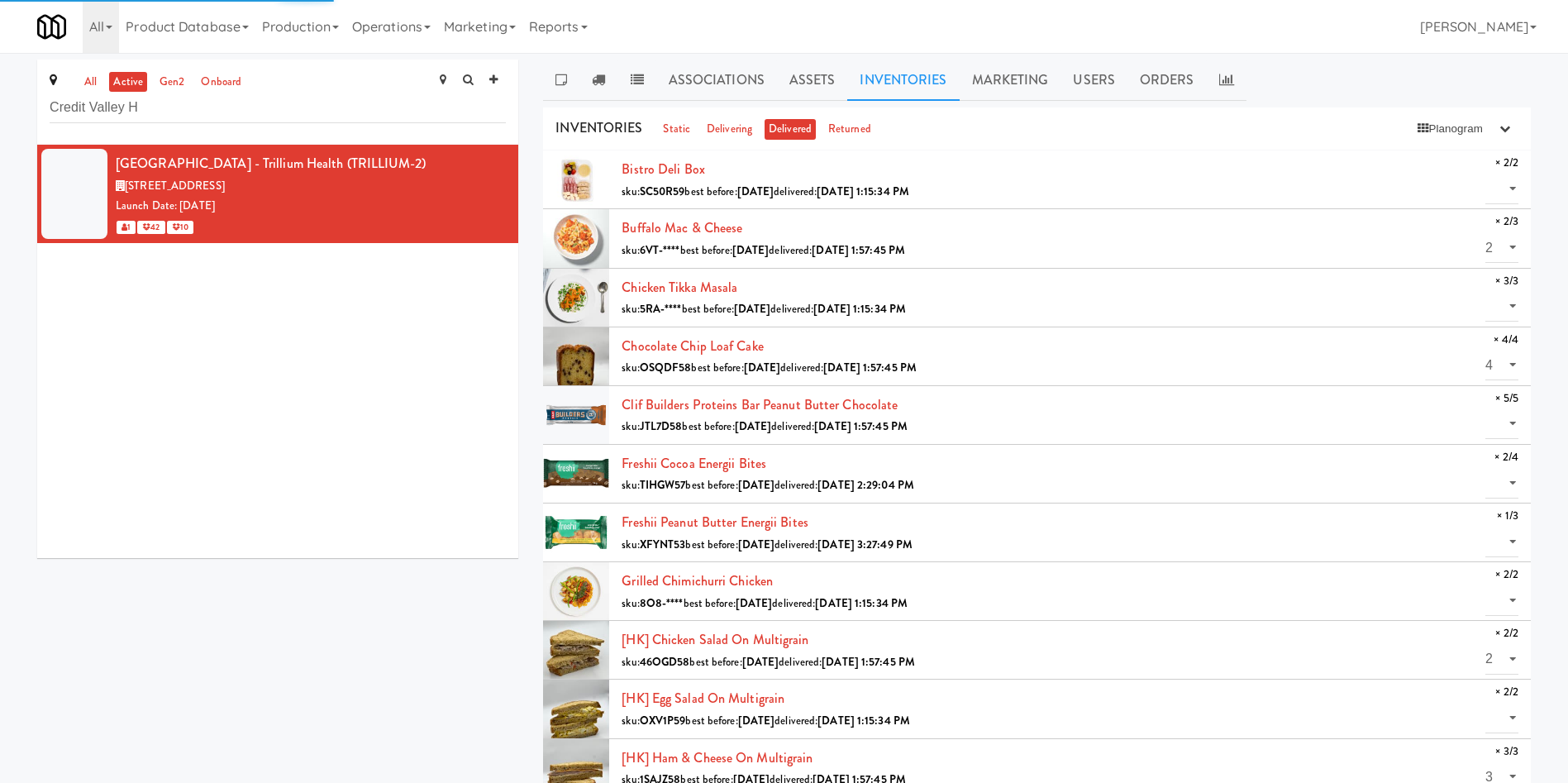
select select "? string:null ?"
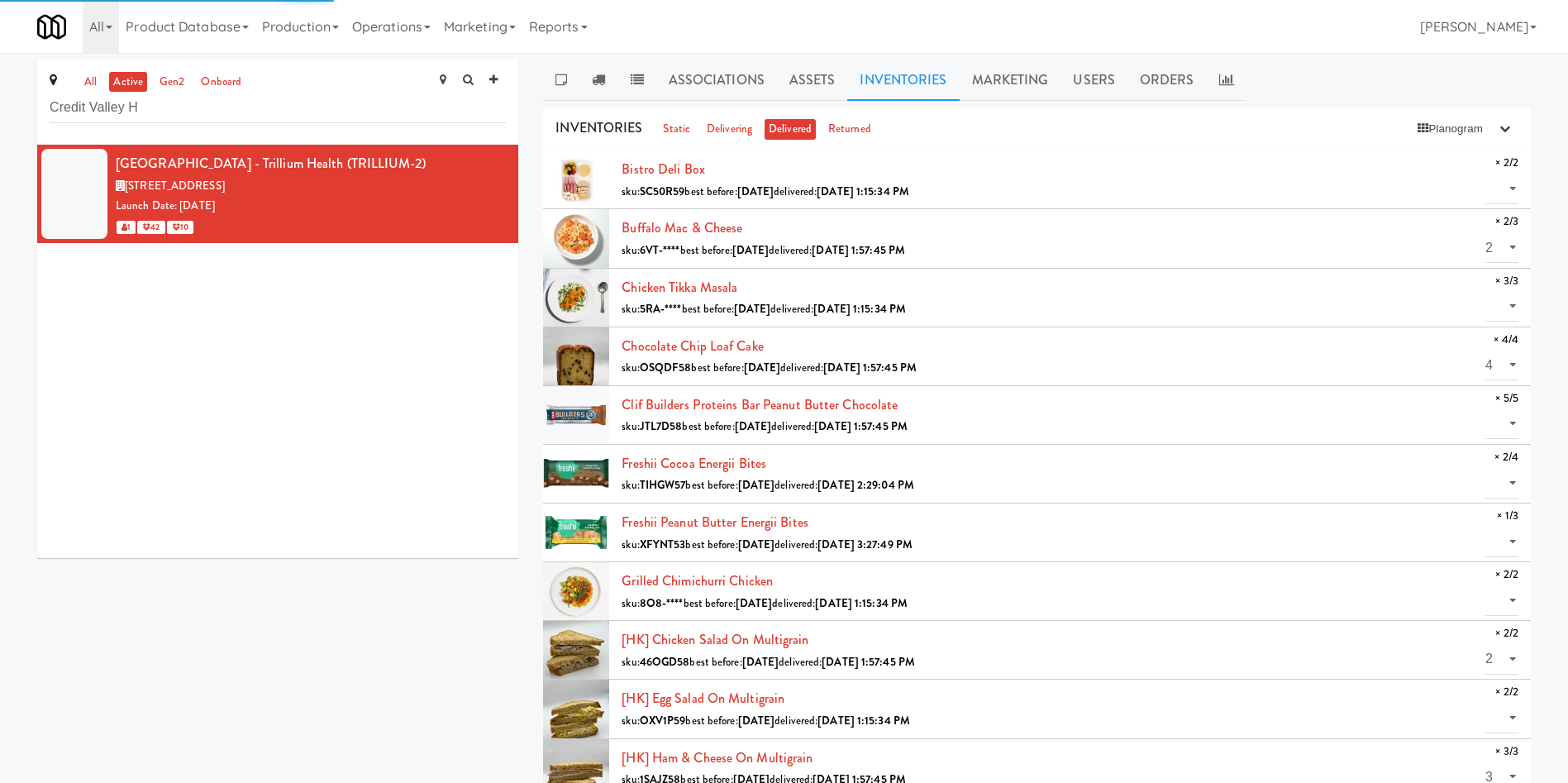
select select "? string:null ?"
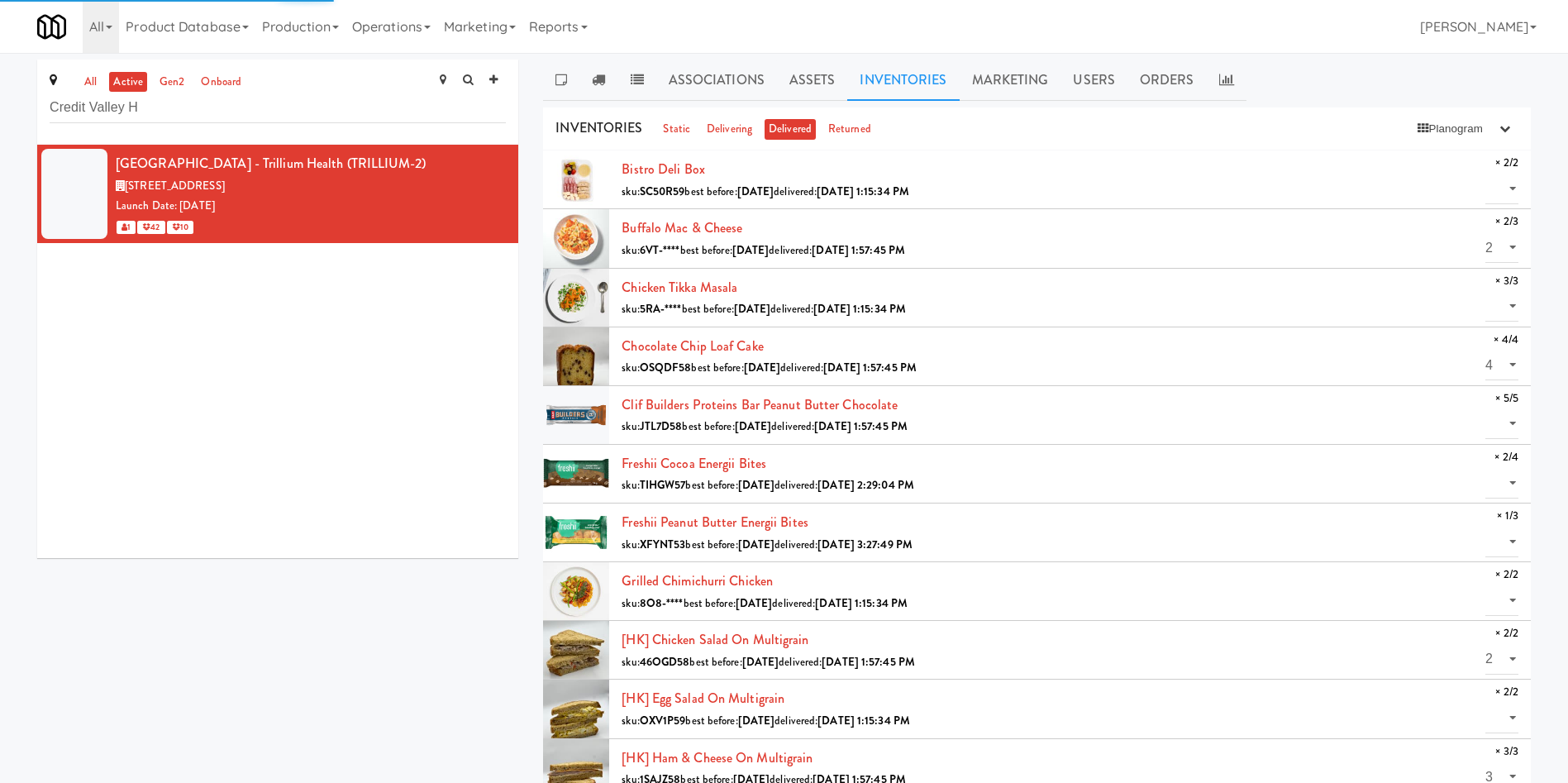
select select "? string:null ?"
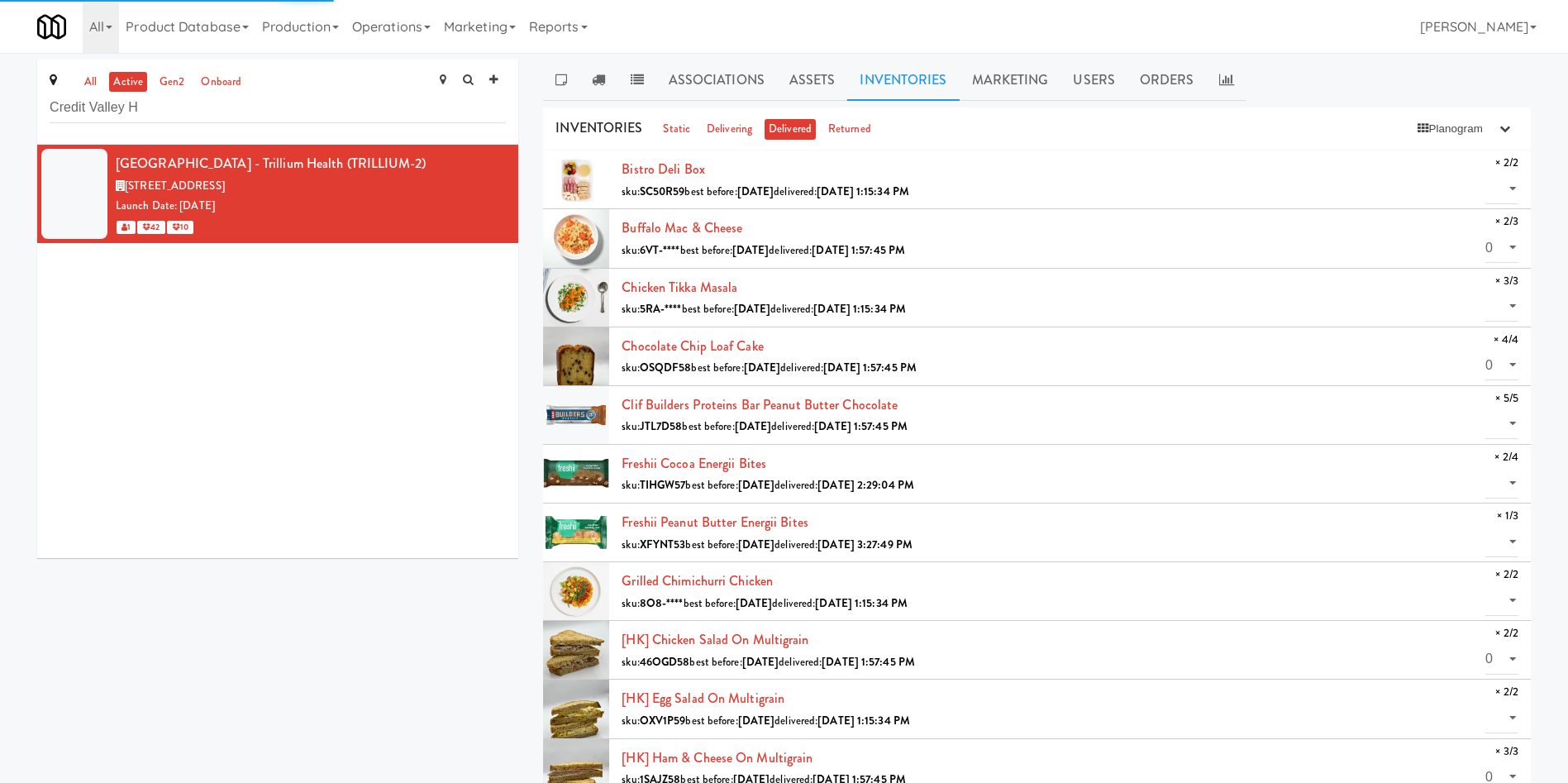
select select "? string:null ?"
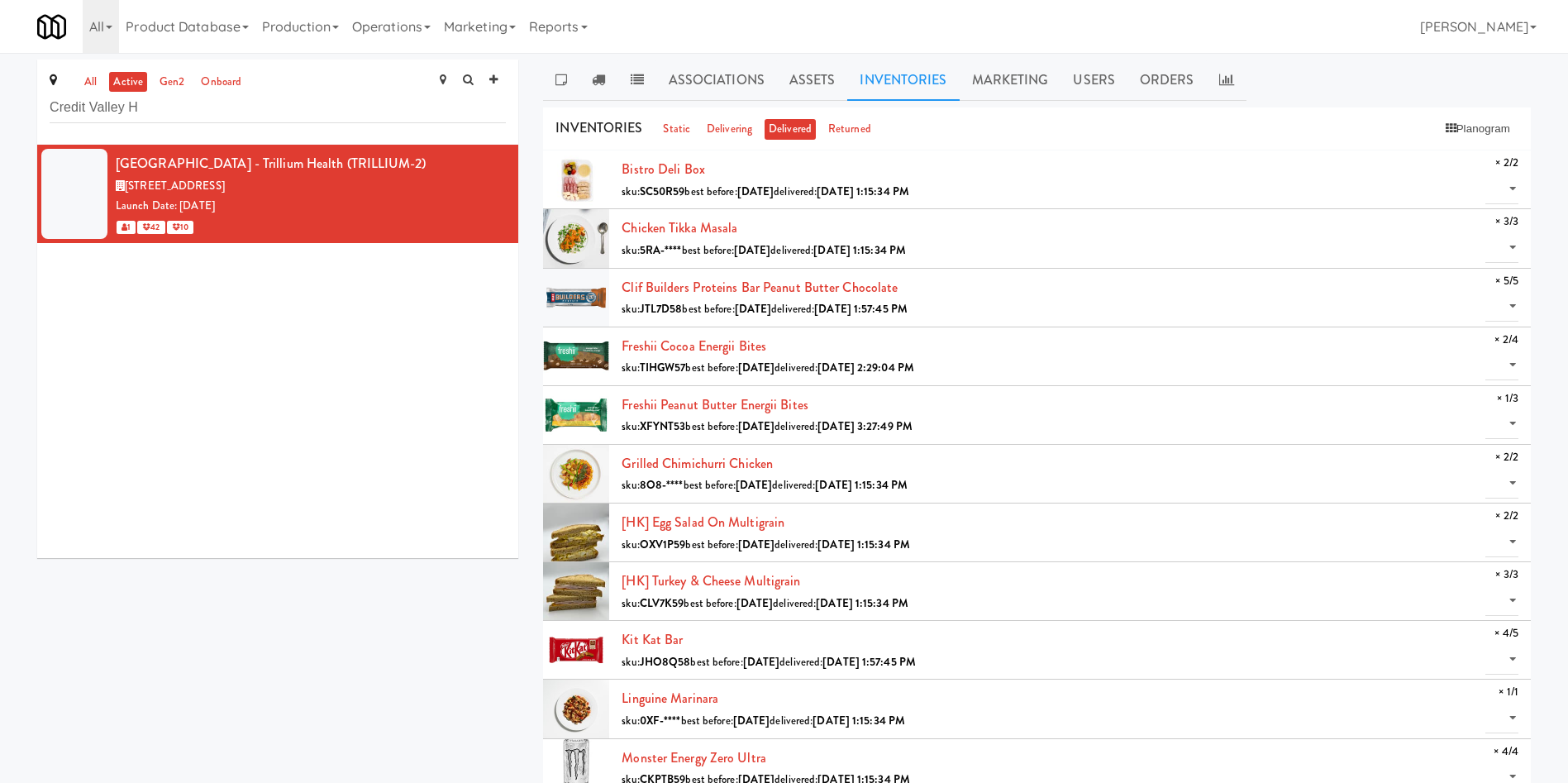
click at [320, 383] on div "[GEOGRAPHIC_DATA] - Trillium Health (TRILLIUM-2) [STREET_ADDRESS] Launch Date: …" at bounding box center [277, 351] width 481 height 413
drag, startPoint x: 158, startPoint y: 118, endPoint x: 10, endPoint y: 117, distance: 148.0
click at [10, 117] on div "all active gen2 onboard Credit Valley [GEOGRAPHIC_DATA] - Trillium Health (TRIL…" at bounding box center [784, 750] width 1568 height 1383
click at [237, 115] on input "Credit Valley H" at bounding box center [278, 109] width 456 height 31
click at [178, 112] on input "Credit Valley H" at bounding box center [278, 109] width 456 height 31
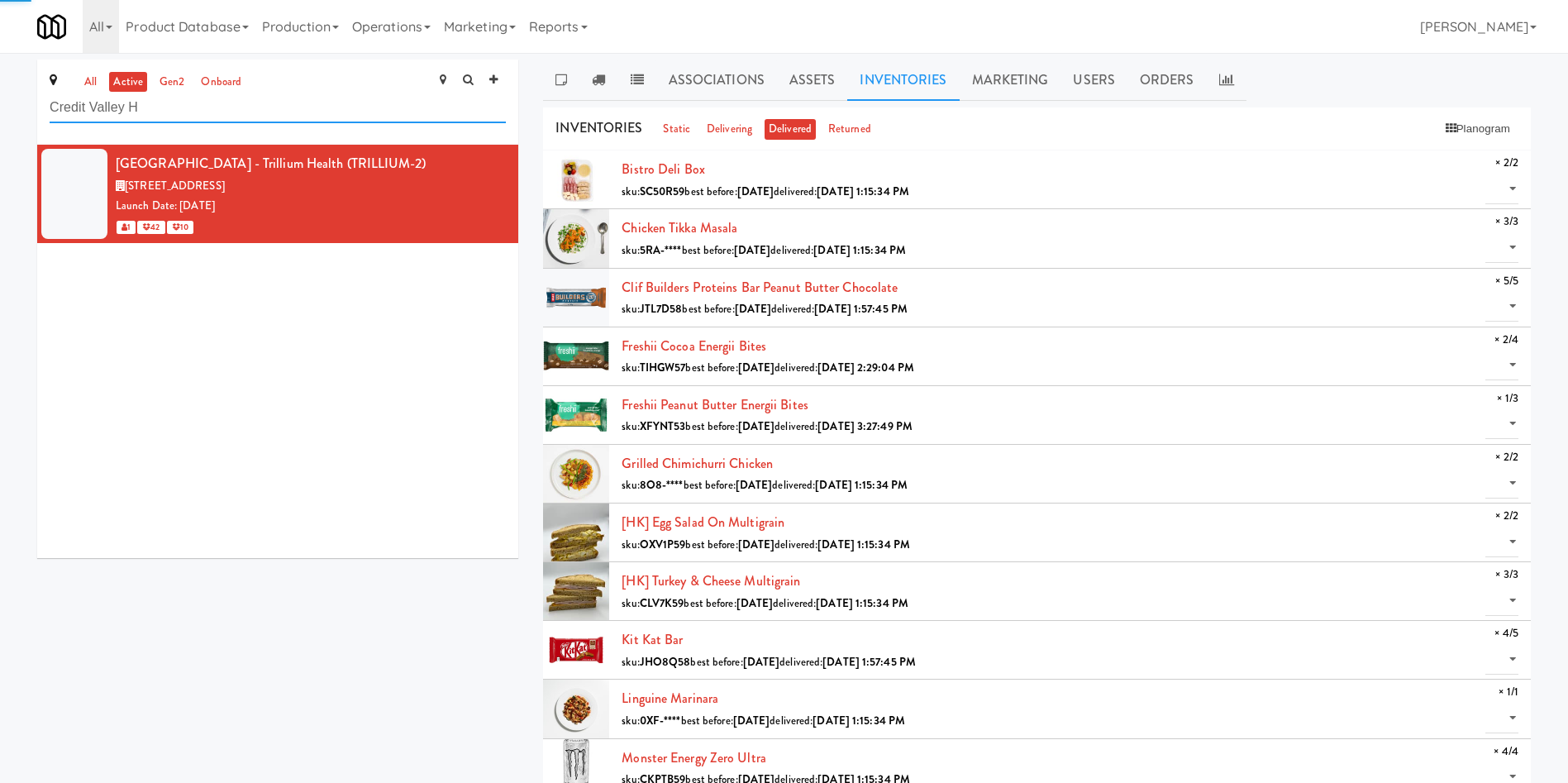
drag, startPoint x: 183, startPoint y: 108, endPoint x: 47, endPoint y: 108, distance: 136.0
click at [0, 108] on div "all active gen2 onboard Credit Valley [GEOGRAPHIC_DATA] - Trillium Health (TRIL…" at bounding box center [784, 750] width 1568 height 1383
paste input "ississauga Hospita"
type input "ississauga Hospita"
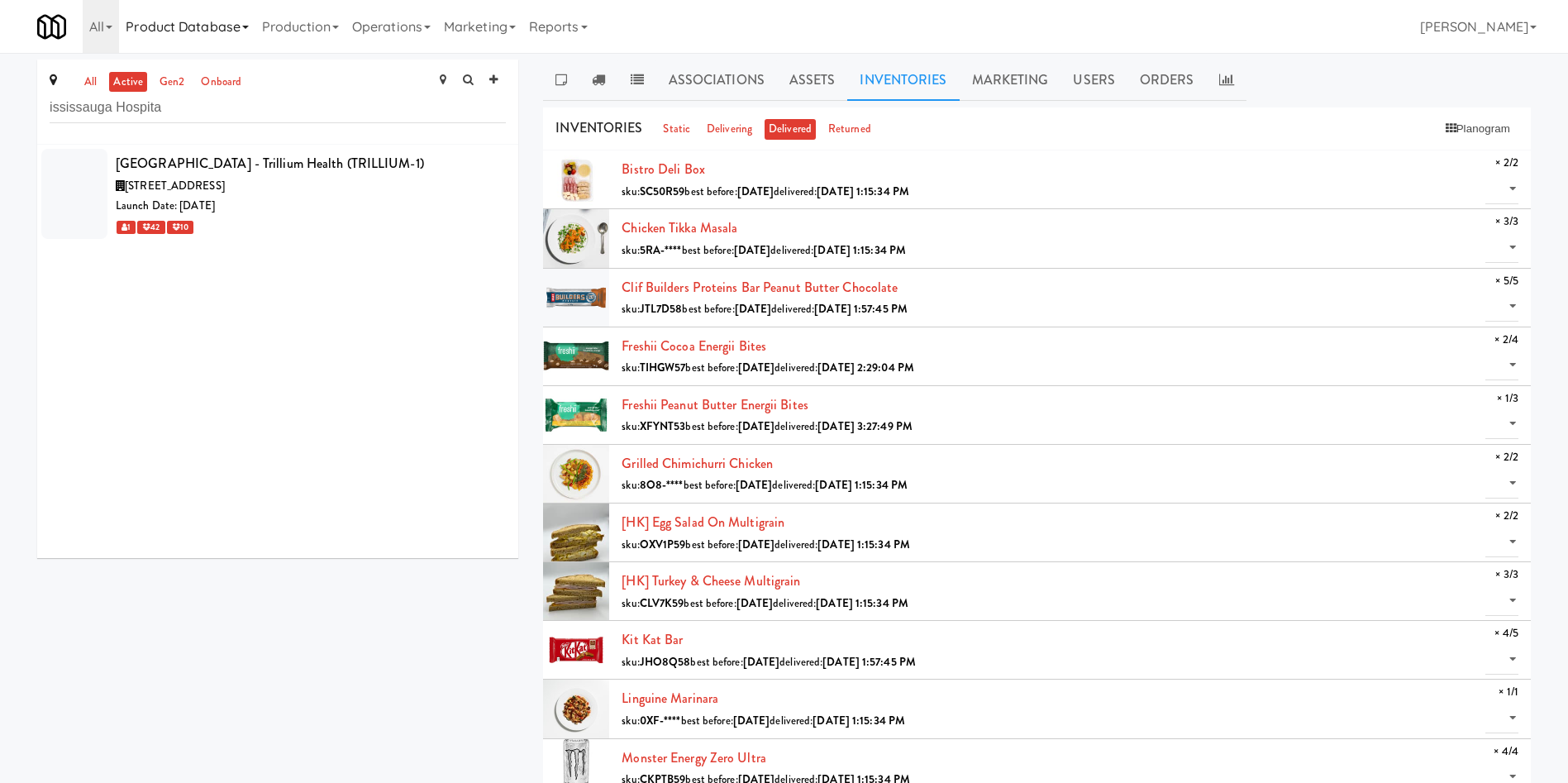
drag, startPoint x: 387, startPoint y: 215, endPoint x: 252, endPoint y: 10, distance: 245.5
click at [387, 215] on div "Launch Date: [DATE]" at bounding box center [310, 207] width 390 height 21
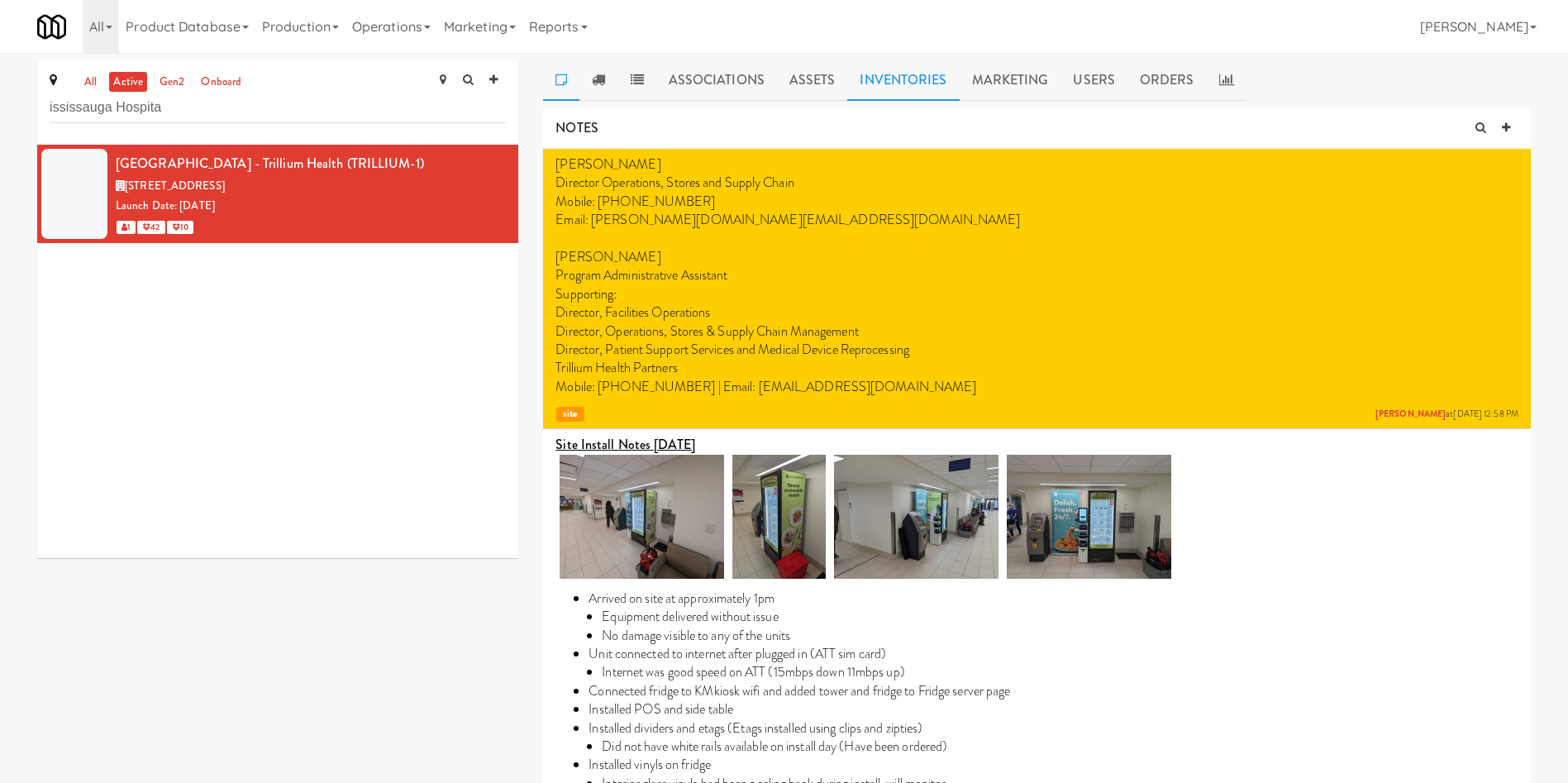
click at [945, 92] on link "Inventories" at bounding box center [903, 80] width 112 height 41
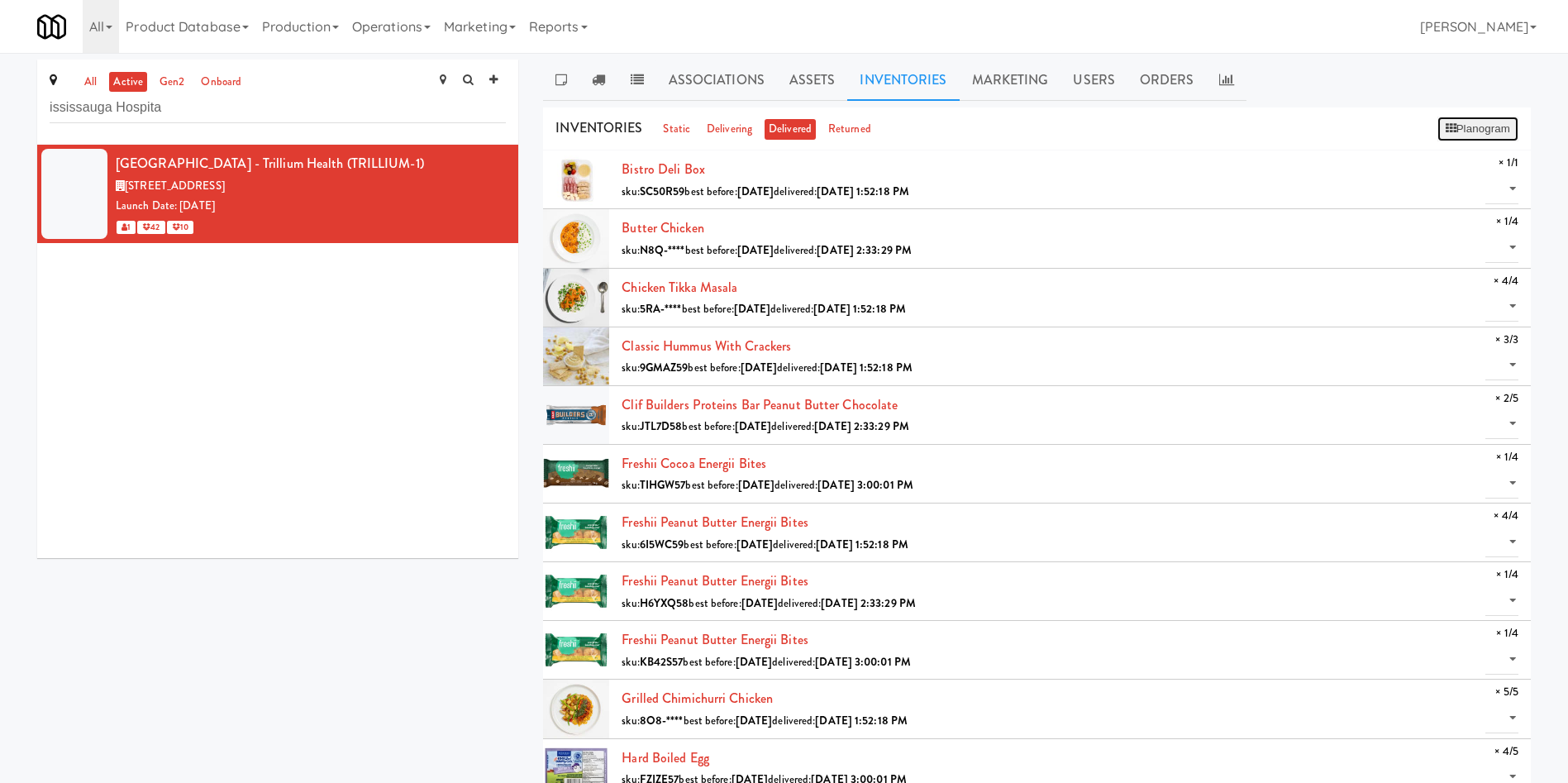
click at [1045, 118] on button "Planogram" at bounding box center [1478, 128] width 81 height 25
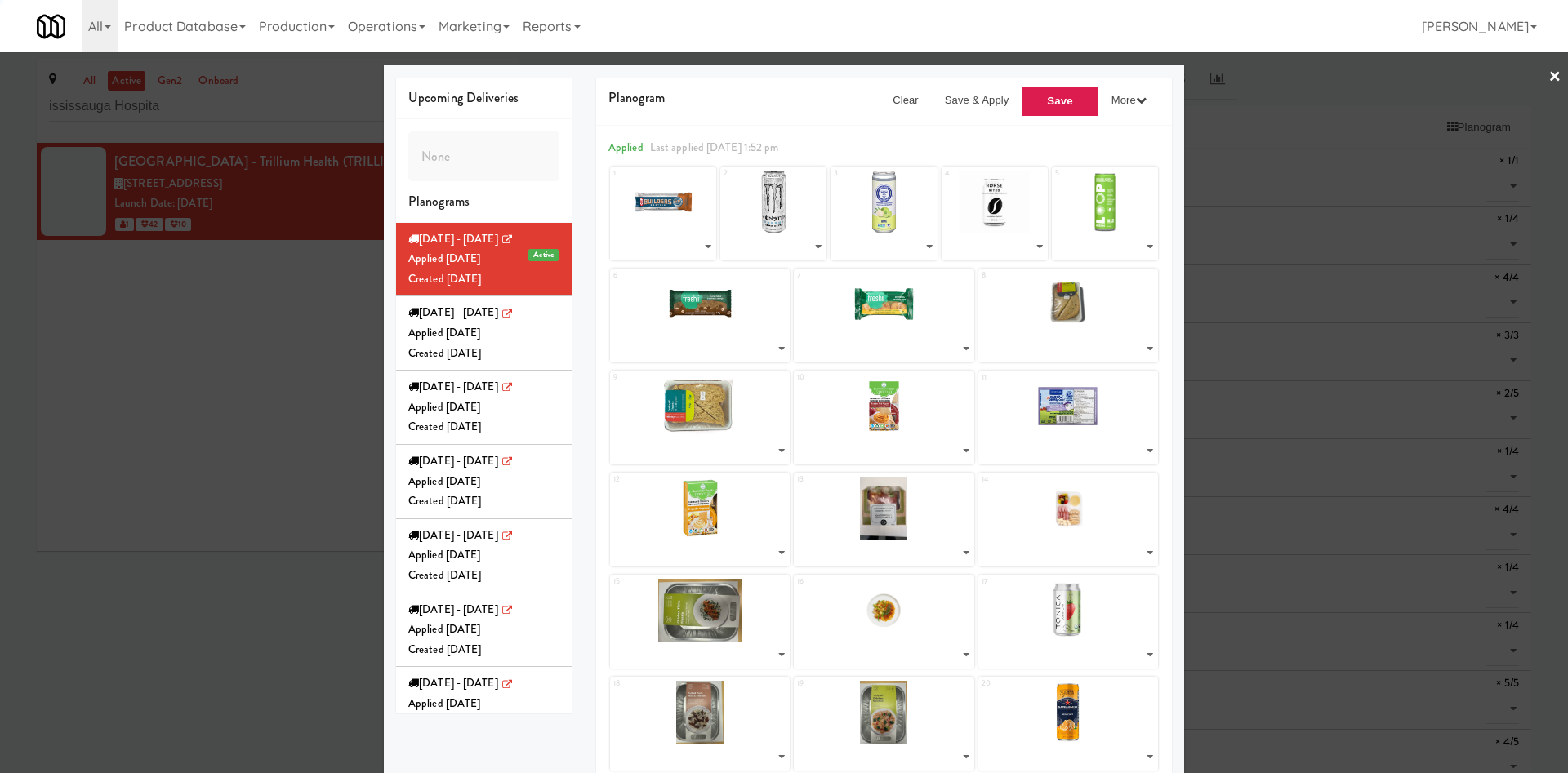
select select "number:283081"
select select "number:287386"
select select "number:283115"
select select "number:241014"
select select "number:221322"
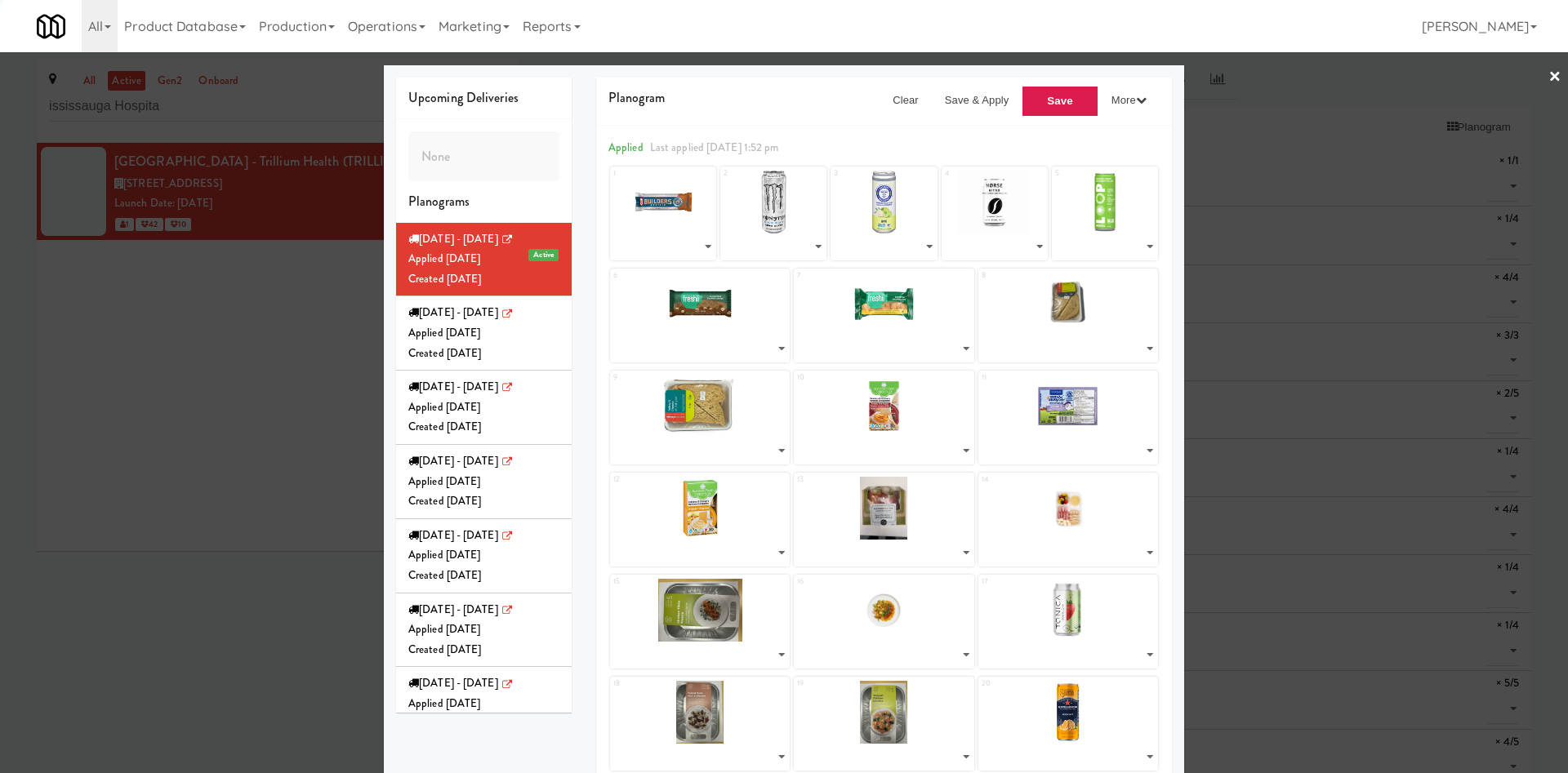
select select "number:279477"
select select "number:287897"
select select "number:287950"
select select "number:287837"
select select "number:287774"
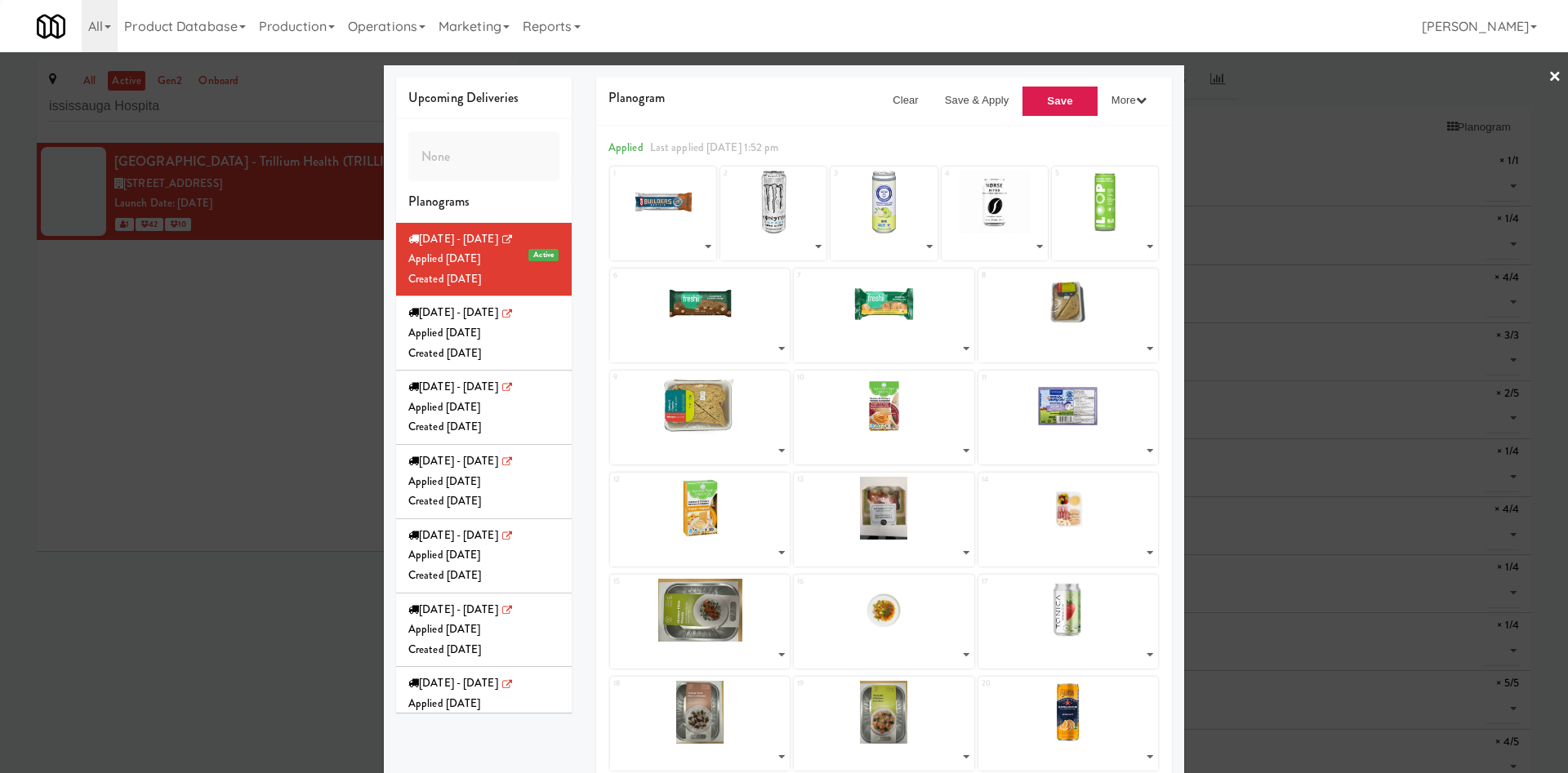
select select "number:279412"
select select "number:287706"
select select "number:287548"
select select "number:287594"
select select "number:286168"
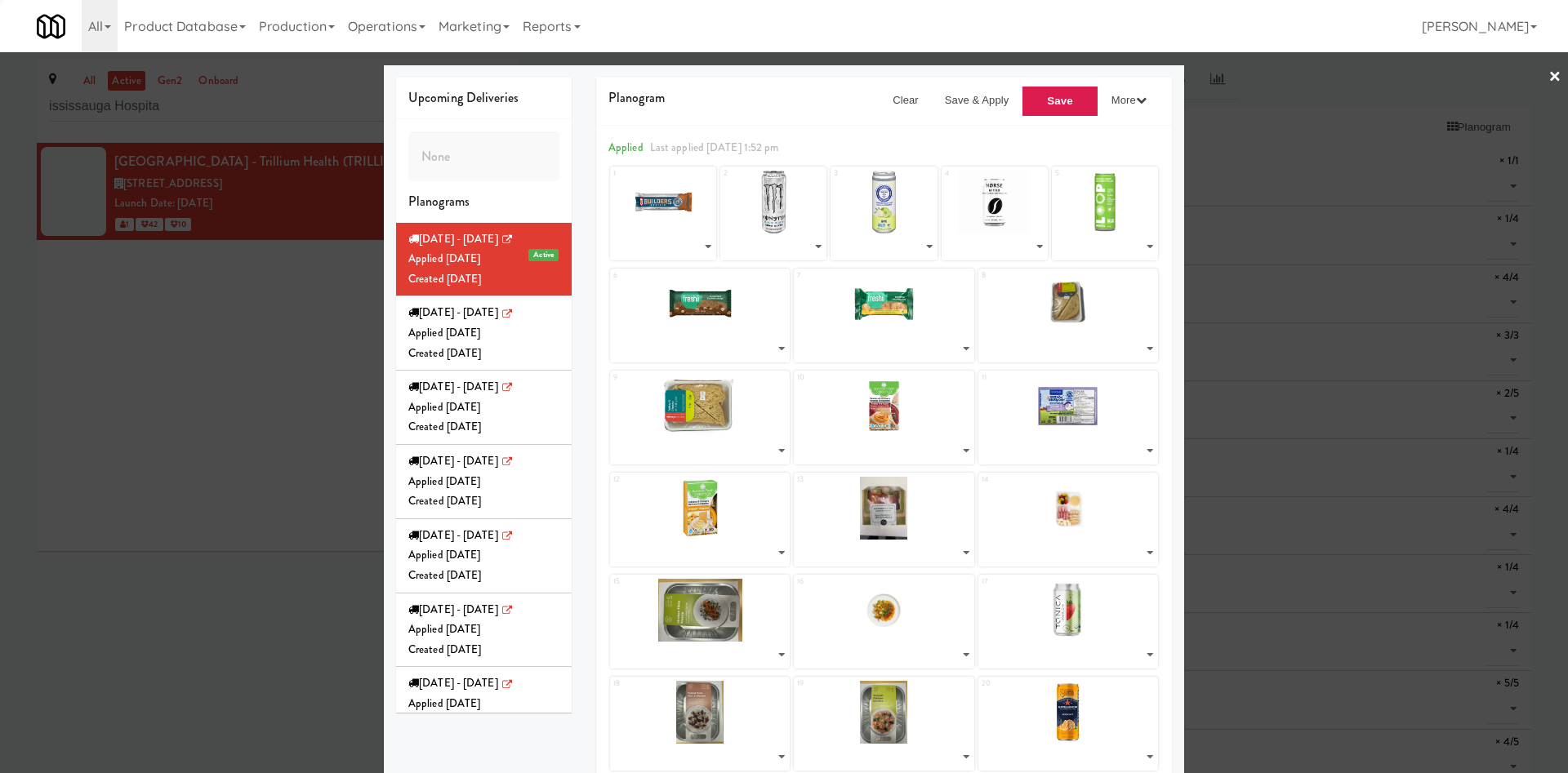
select select "number:286042"
select select "number:283496"
select select "number:285978"
select select "number:286106"
select select "number:287428"
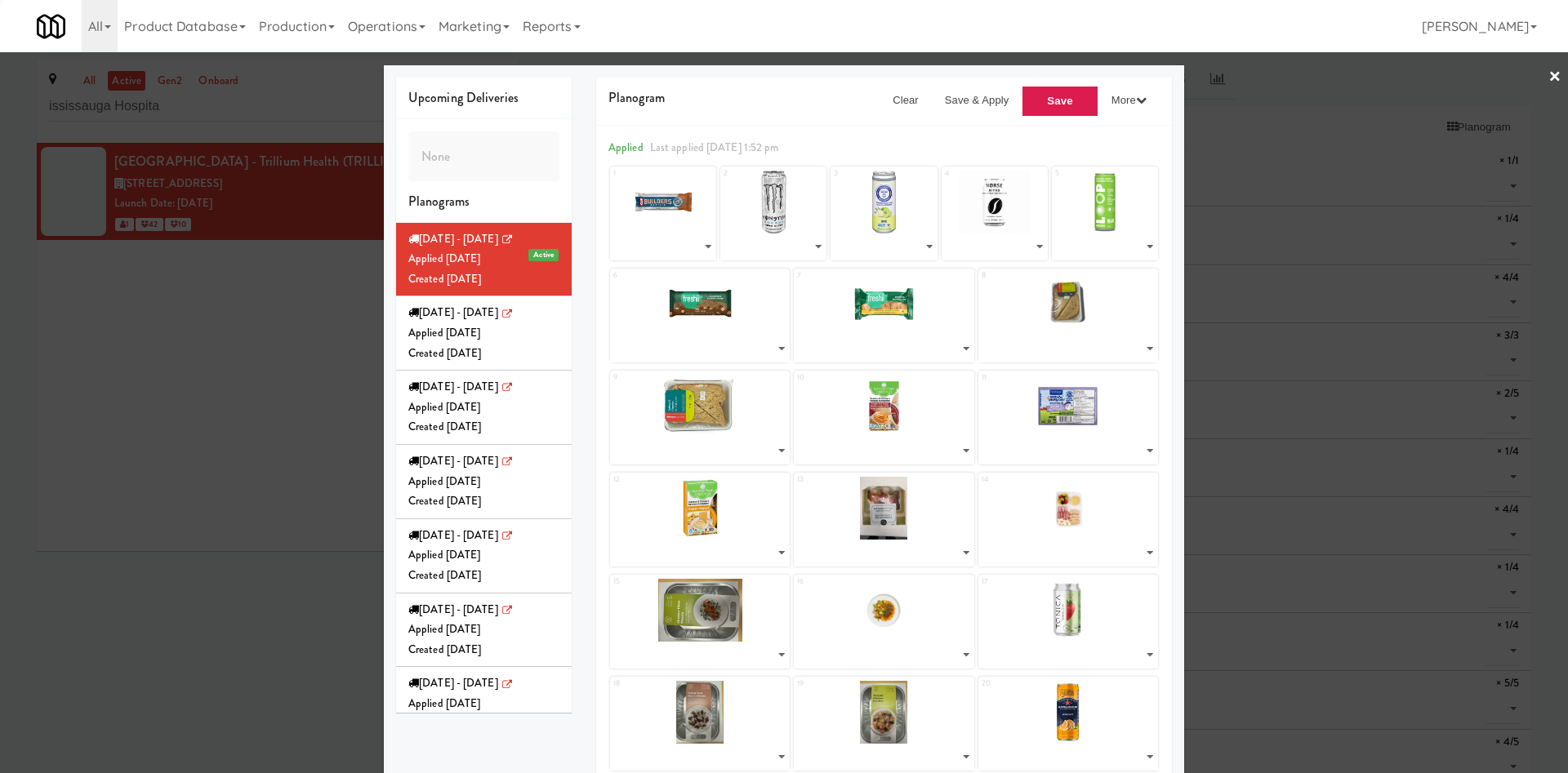
select select "number:269059"
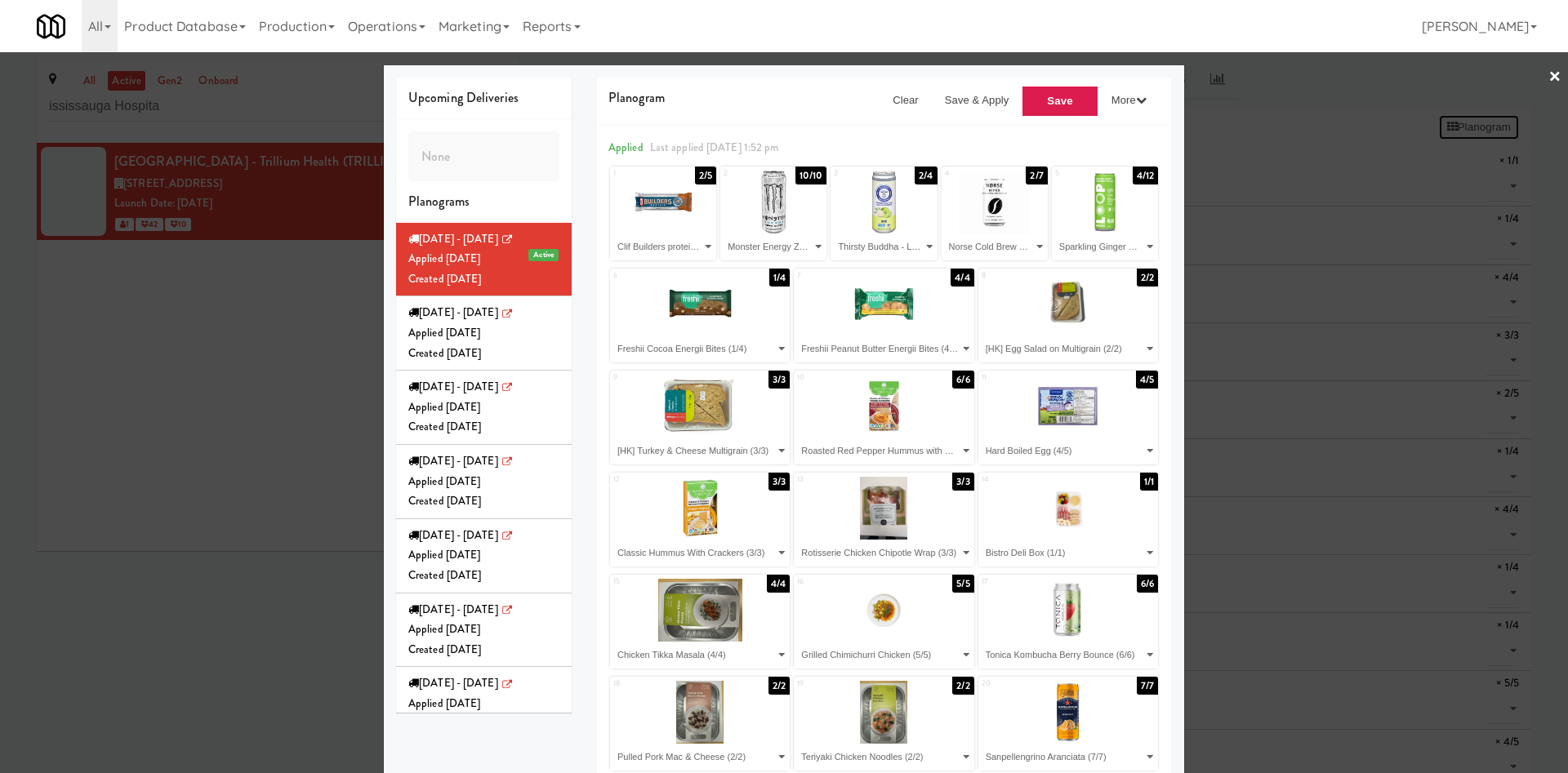
scroll to position [122, 0]
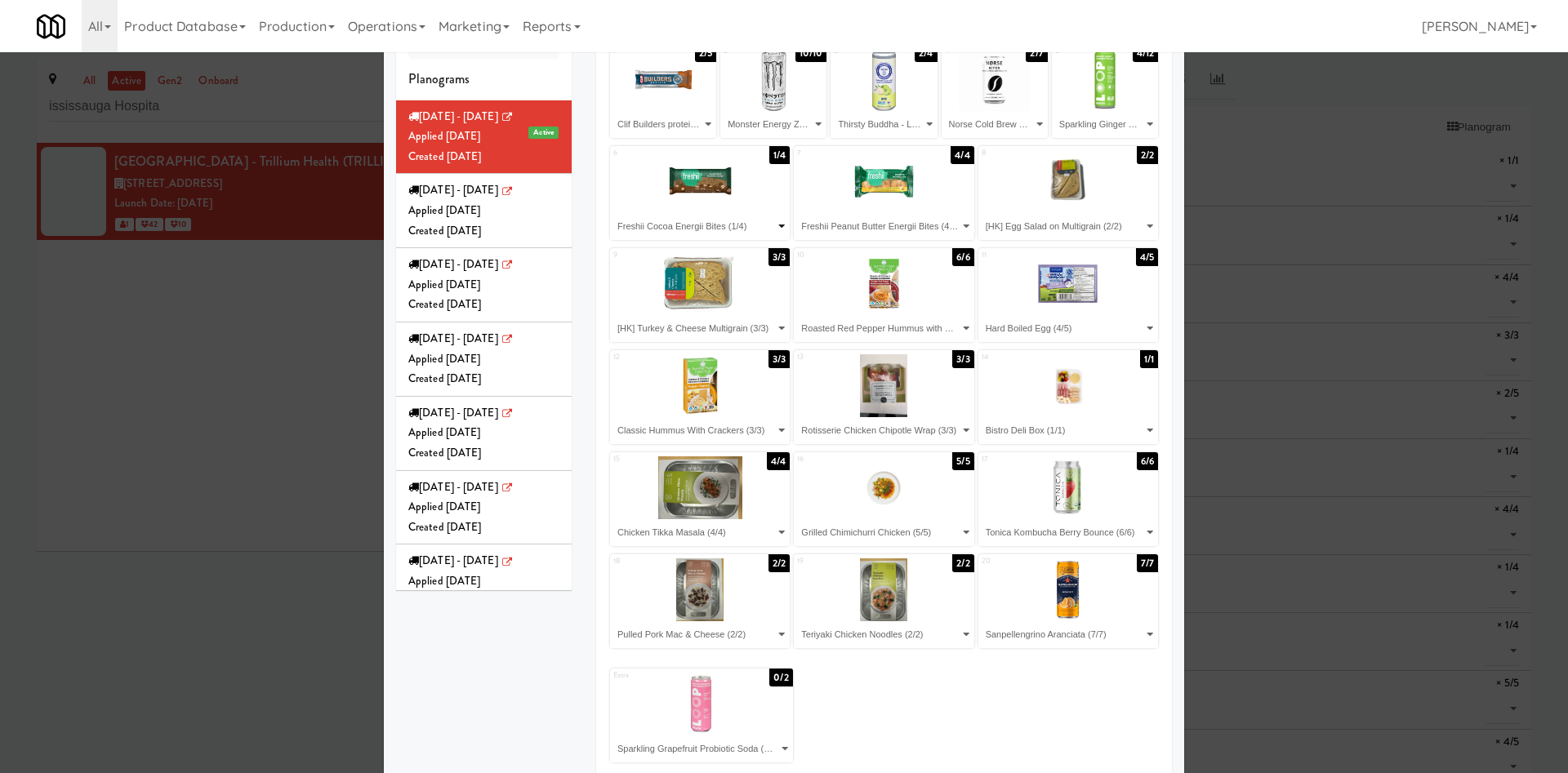
click at [710, 230] on select "- Empty - Bistro Deli Box (1/1) Butter Chicken (1/4) Chicken Tikka Masala (4/4)…" at bounding box center [699, 227] width 174 height 27
select select "number:283554"
click at [613, 213] on select "- Empty - Bistro Deli Box (1/1) Butter Chicken (1/4) Chicken Tikka Masala (4/4)…" at bounding box center [699, 227] width 174 height 27
drag, startPoint x: 1023, startPoint y: 338, endPoint x: 1027, endPoint y: 324, distance: 14.6
click at [1023, 338] on select "- Empty - Bistro Deli Box (1/1) Butter Chicken (1/4) Chicken Tikka Masala (4/4)…" at bounding box center [1068, 329] width 174 height 27
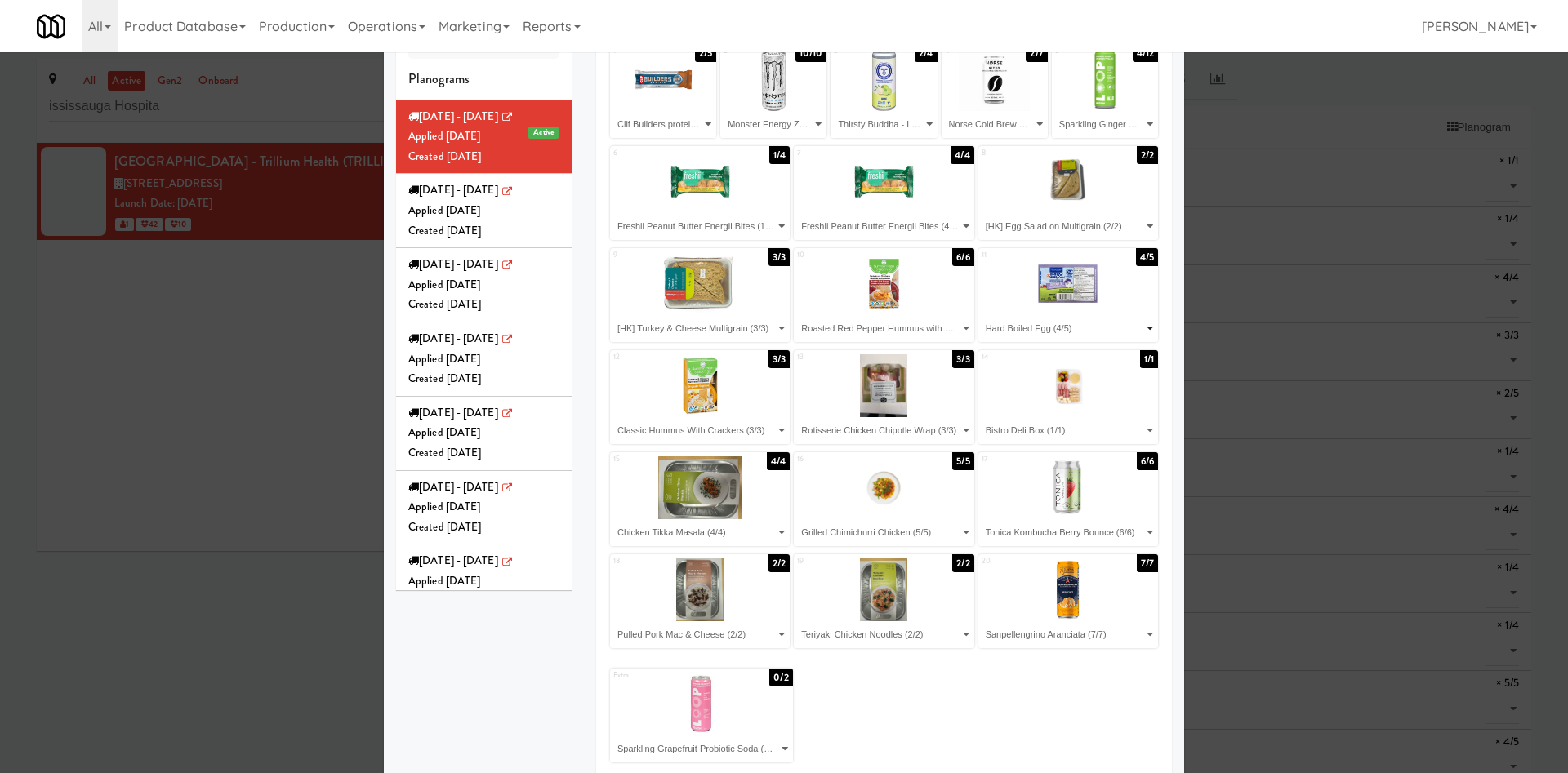
select select "number:287774"
click at [981, 315] on select "- Empty - Bistro Deli Box (1/1) Butter Chicken (1/4) Chicken Tikka Masala (4/4)…" at bounding box center [1068, 329] width 174 height 27
drag, startPoint x: 982, startPoint y: 329, endPoint x: 990, endPoint y: 323, distance: 10.0
click at [982, 329] on select "- Empty - Bistro Deli Box (1/1) Butter Chicken (1/4) Chicken Tikka Masala (4/4)…" at bounding box center [1068, 329] width 174 height 27
click at [981, 315] on select "- Empty - Bistro Deli Box (1/1) Butter Chicken (1/4) Chicken Tikka Masala (4/4)…" at bounding box center [1068, 329] width 174 height 27
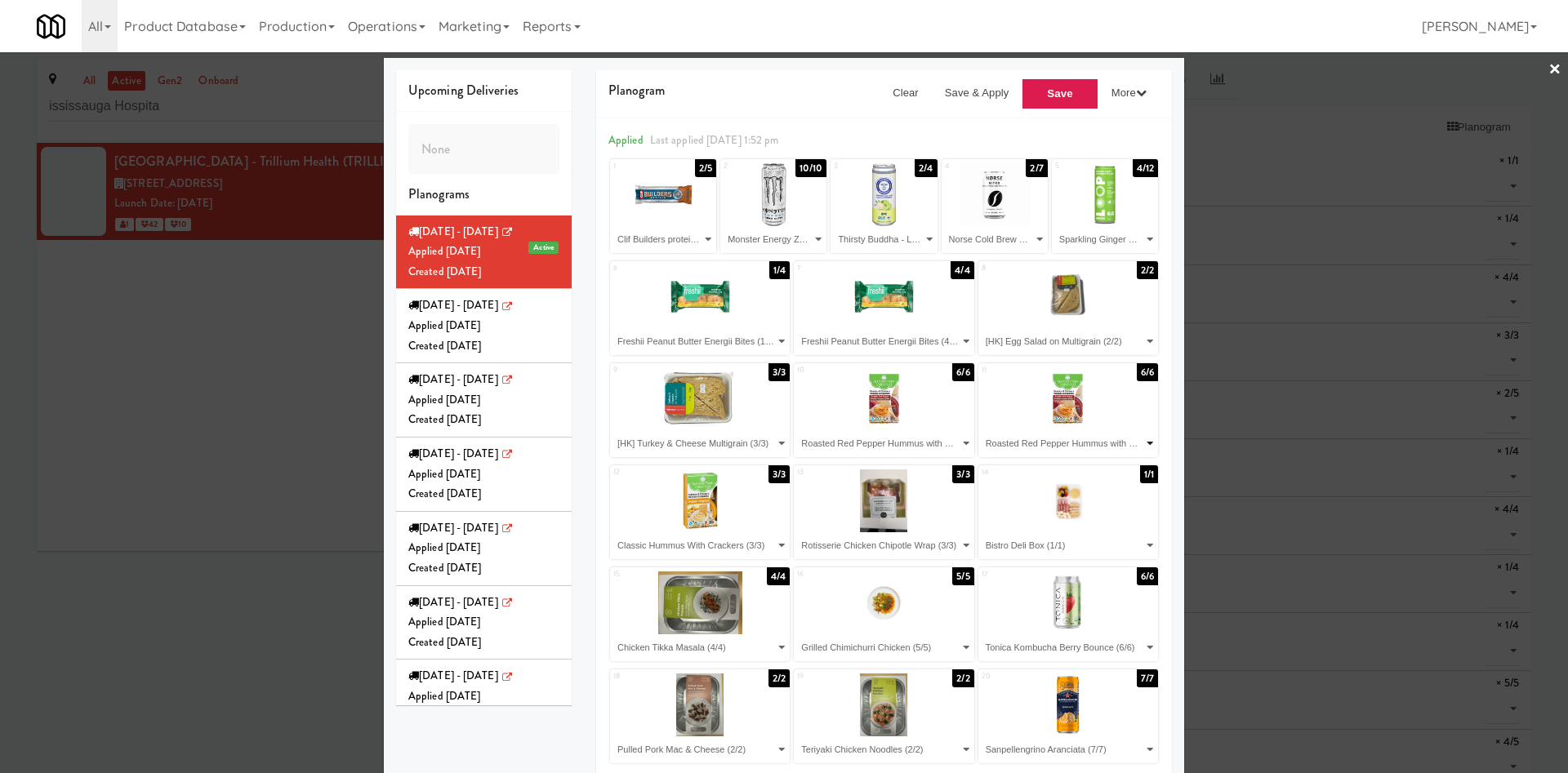
scroll to position [0, 0]
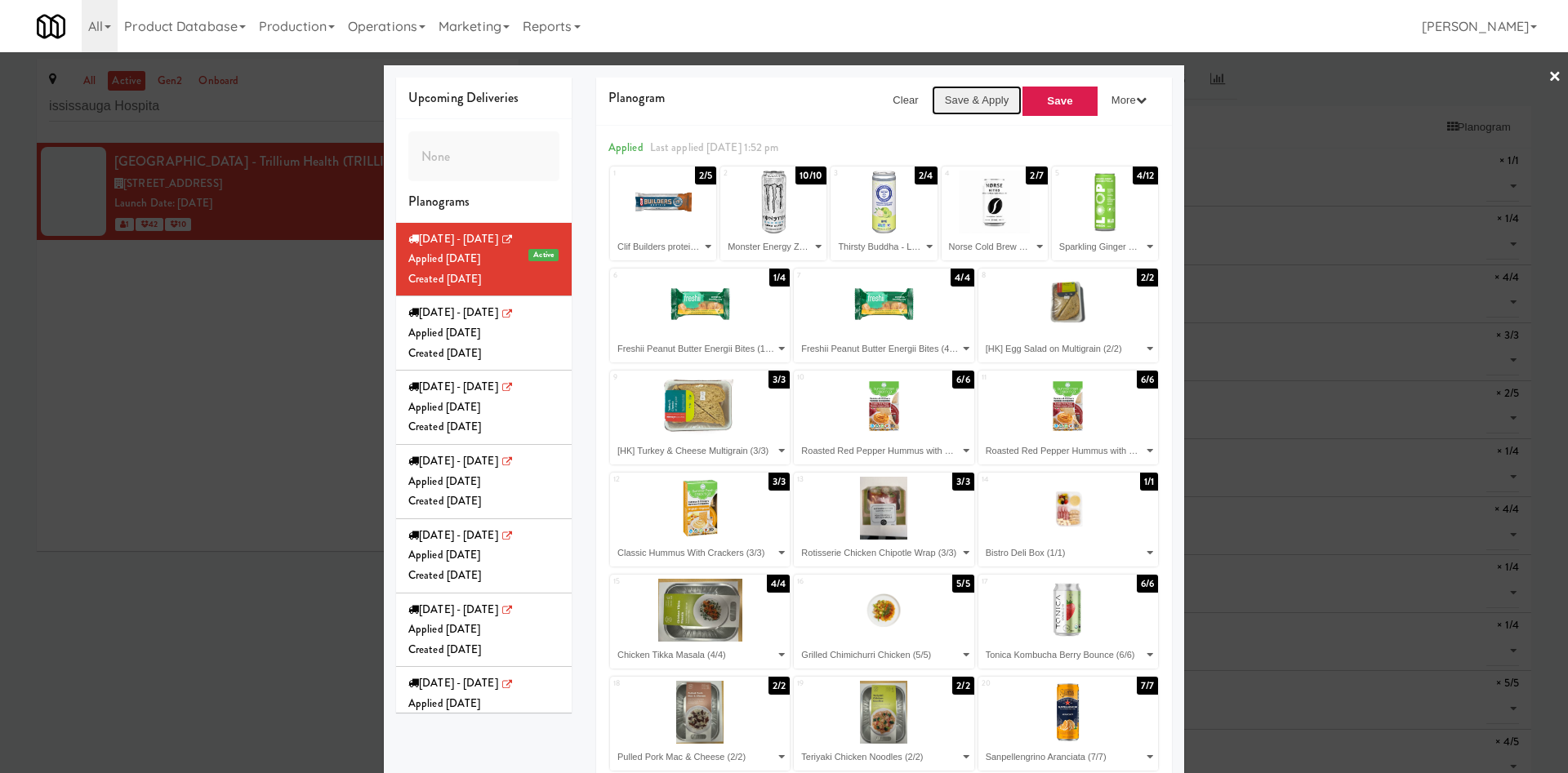
click at [958, 87] on button "Save & Apply" at bounding box center [977, 100] width 91 height 30
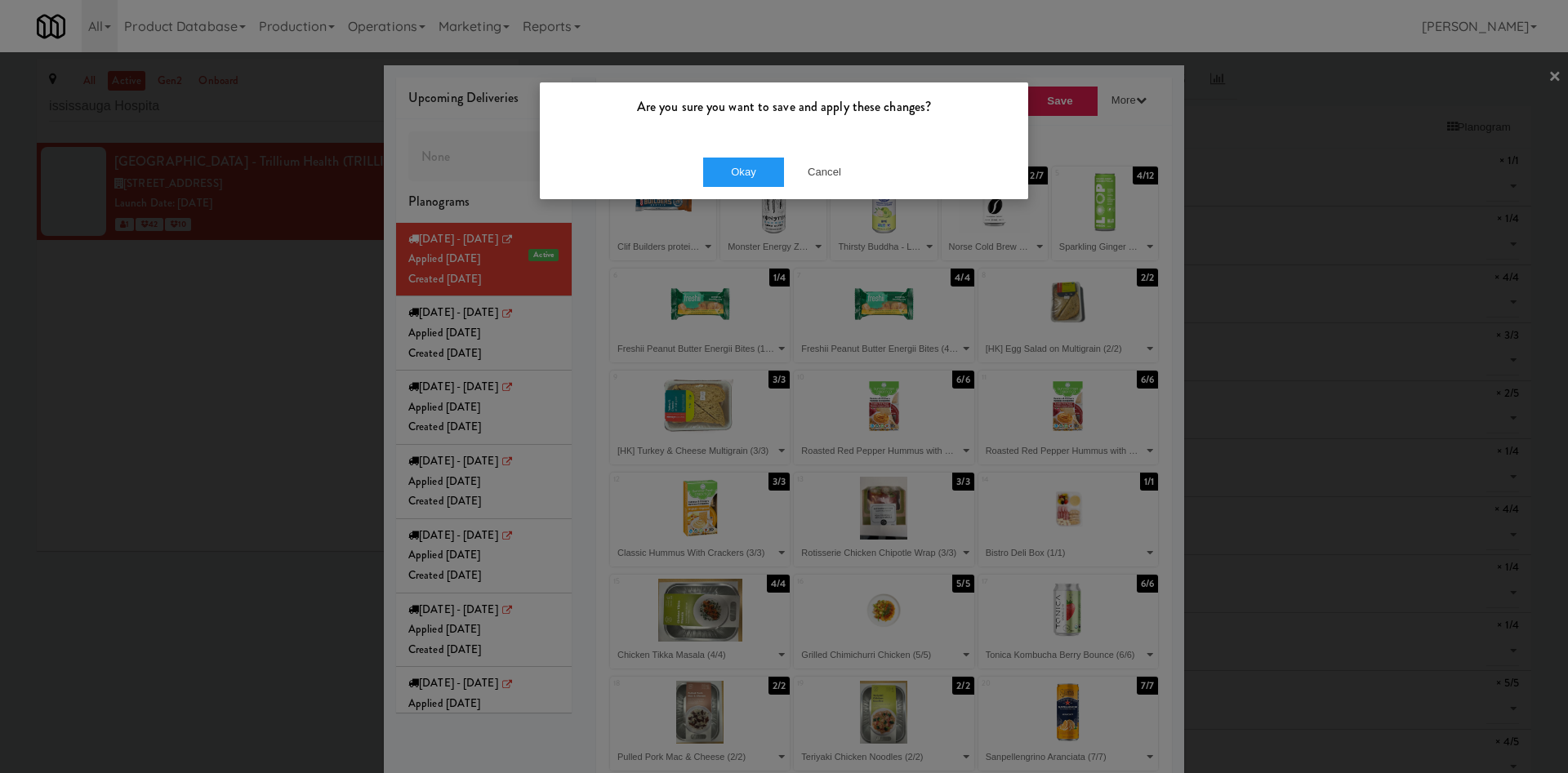
click at [733, 156] on div "Okay Cancel" at bounding box center [784, 172] width 488 height 54
click at [743, 157] on button "Okay" at bounding box center [744, 172] width 82 height 30
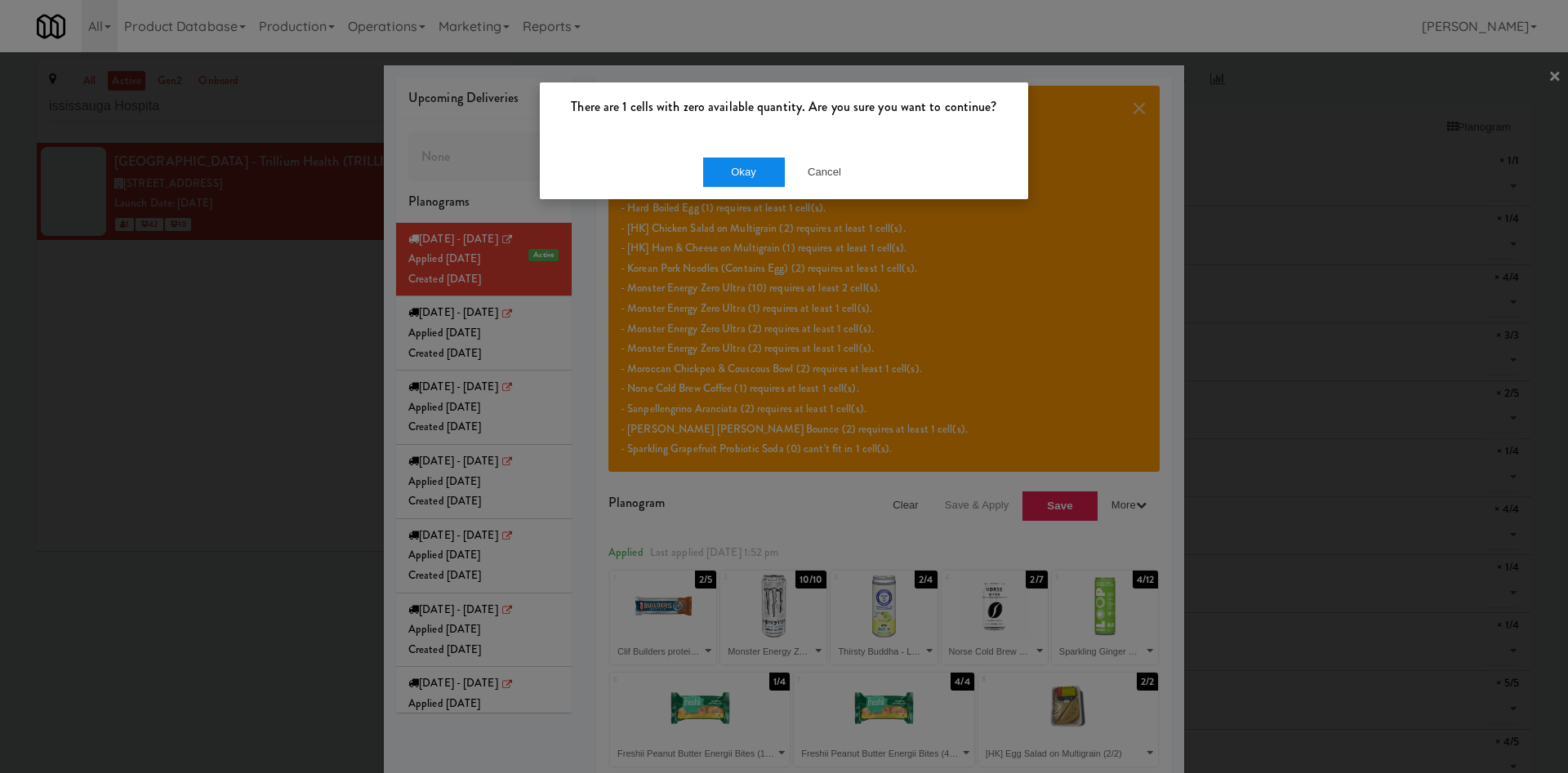
drag, startPoint x: 717, startPoint y: 156, endPoint x: 717, endPoint y: 181, distance: 25.0
click at [717, 158] on div "Okay Cancel" at bounding box center [784, 172] width 488 height 54
click at [730, 167] on button "Okay" at bounding box center [744, 172] width 82 height 30
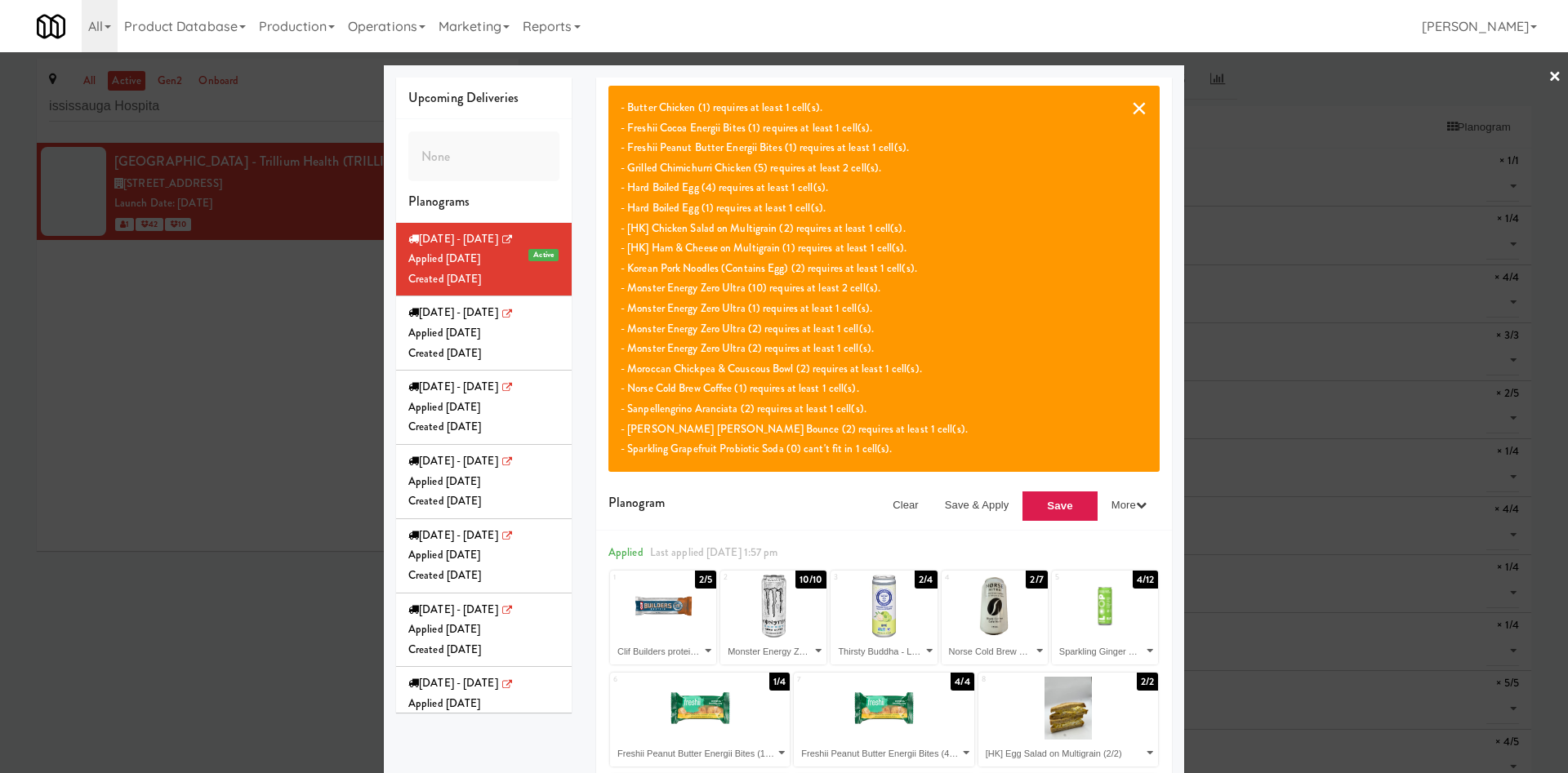
click at [1033, 98] on button "×" at bounding box center [1139, 107] width 16 height 20
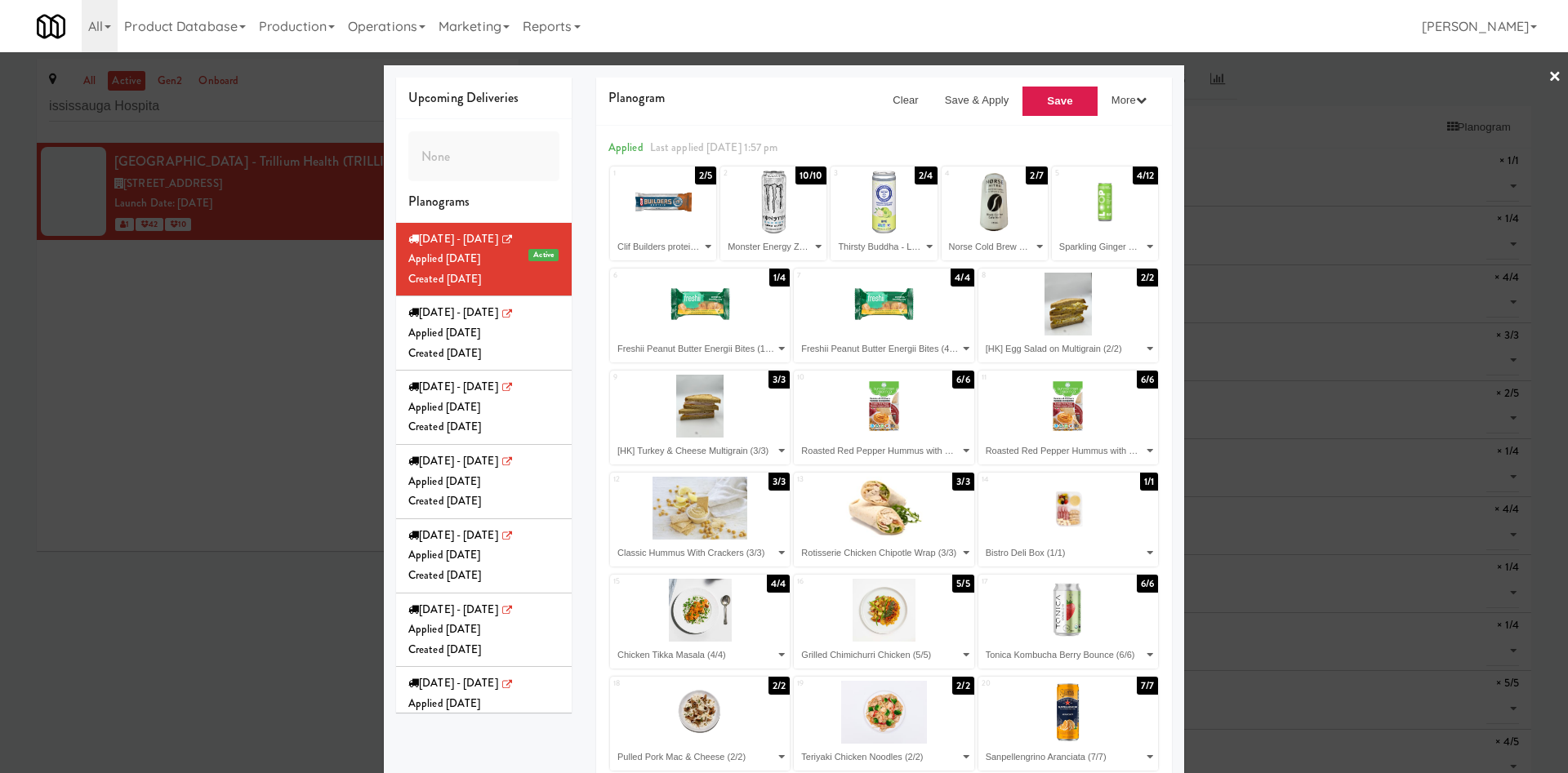
scroll to position [138, 0]
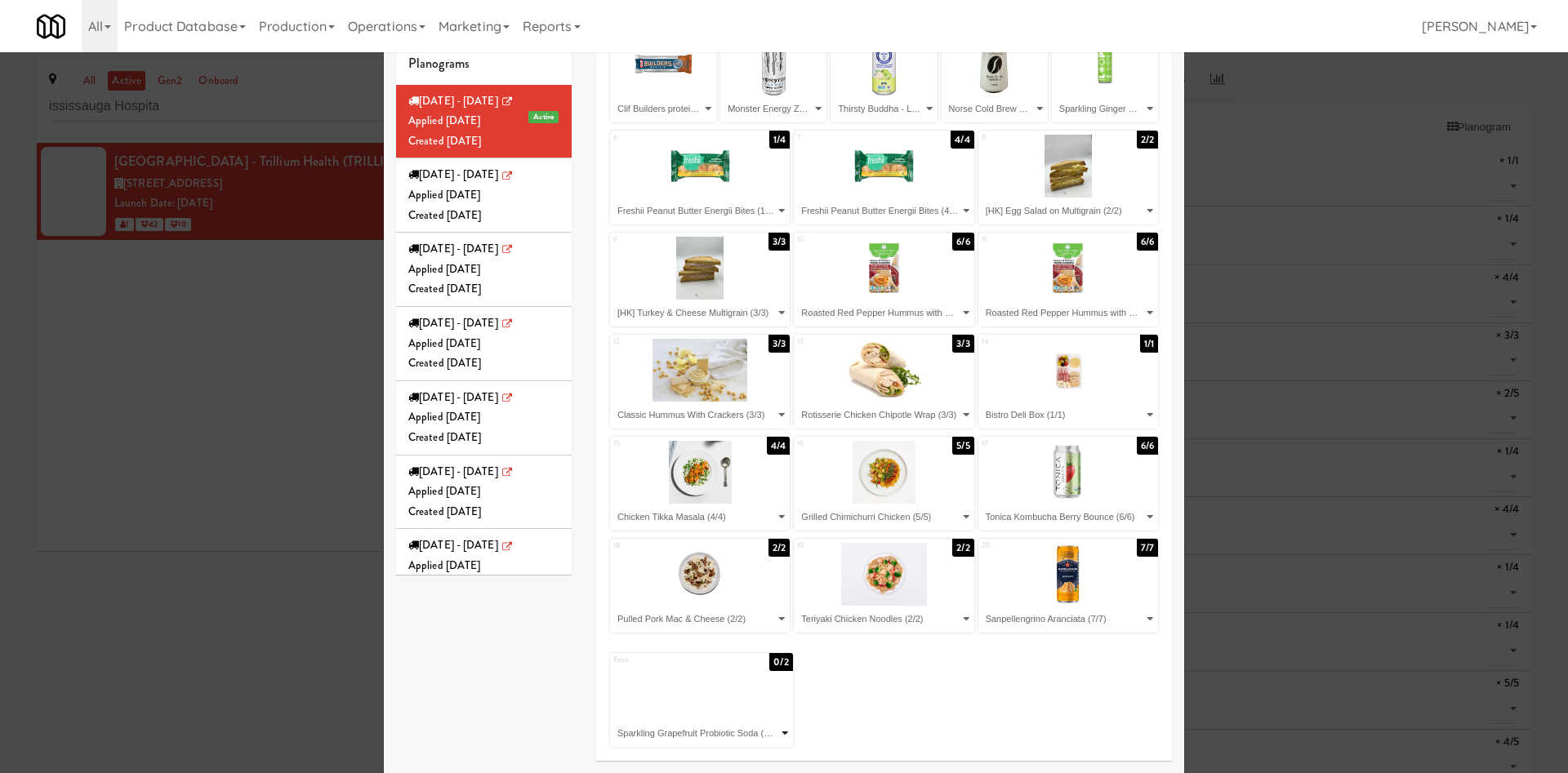
click at [726, 514] on select "- Empty - Bistro Deli Box (1/1) Butter Chicken (1/4) Chicken Tikka Masala (4/4)…" at bounding box center [701, 734] width 178 height 27
select select
click at [613, 514] on select "- Empty - Bistro Deli Box (1/1) Butter Chicken (1/4) Chicken Tikka Masala (4/4)…" at bounding box center [701, 734] width 178 height 27
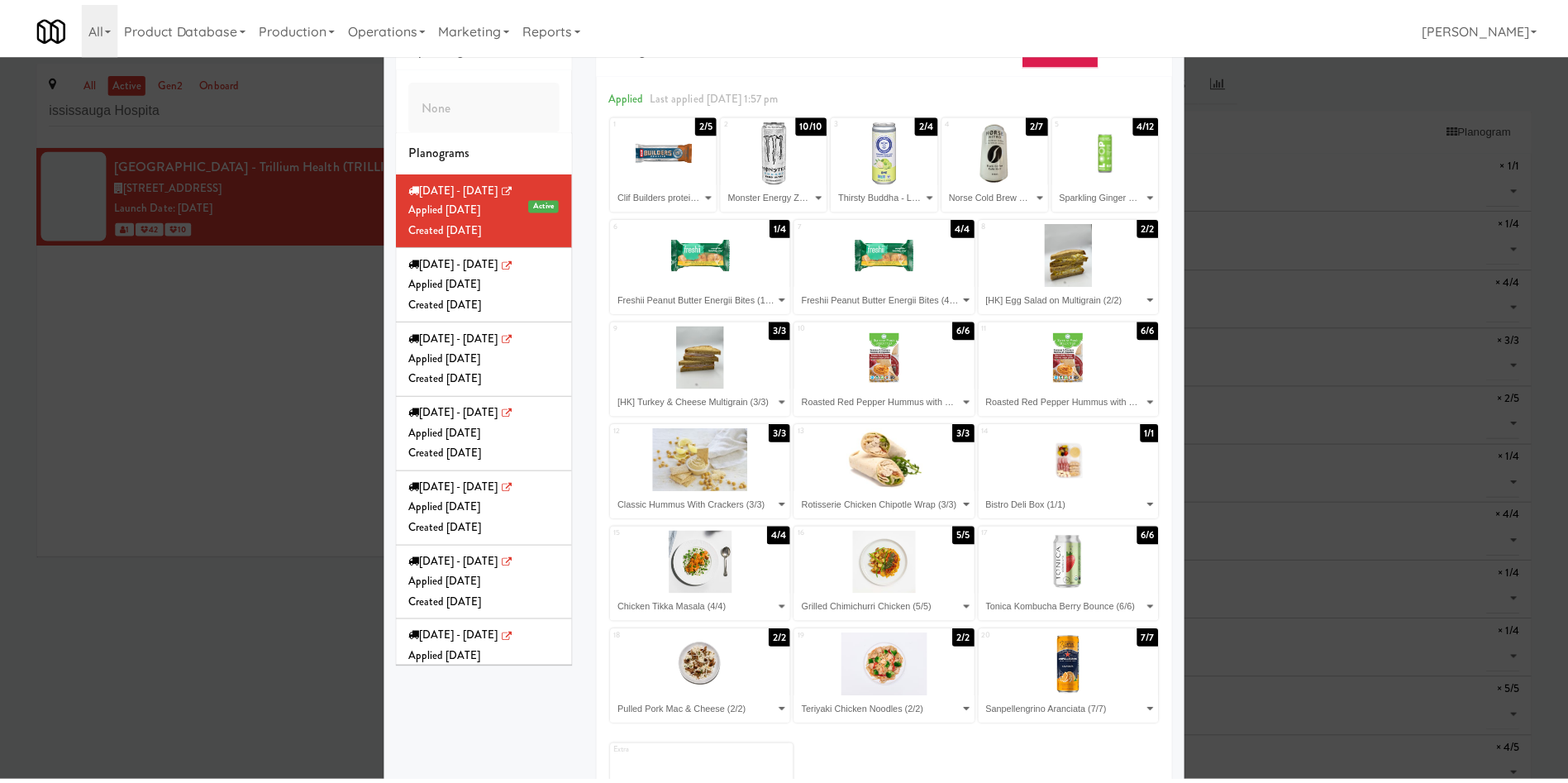
scroll to position [0, 0]
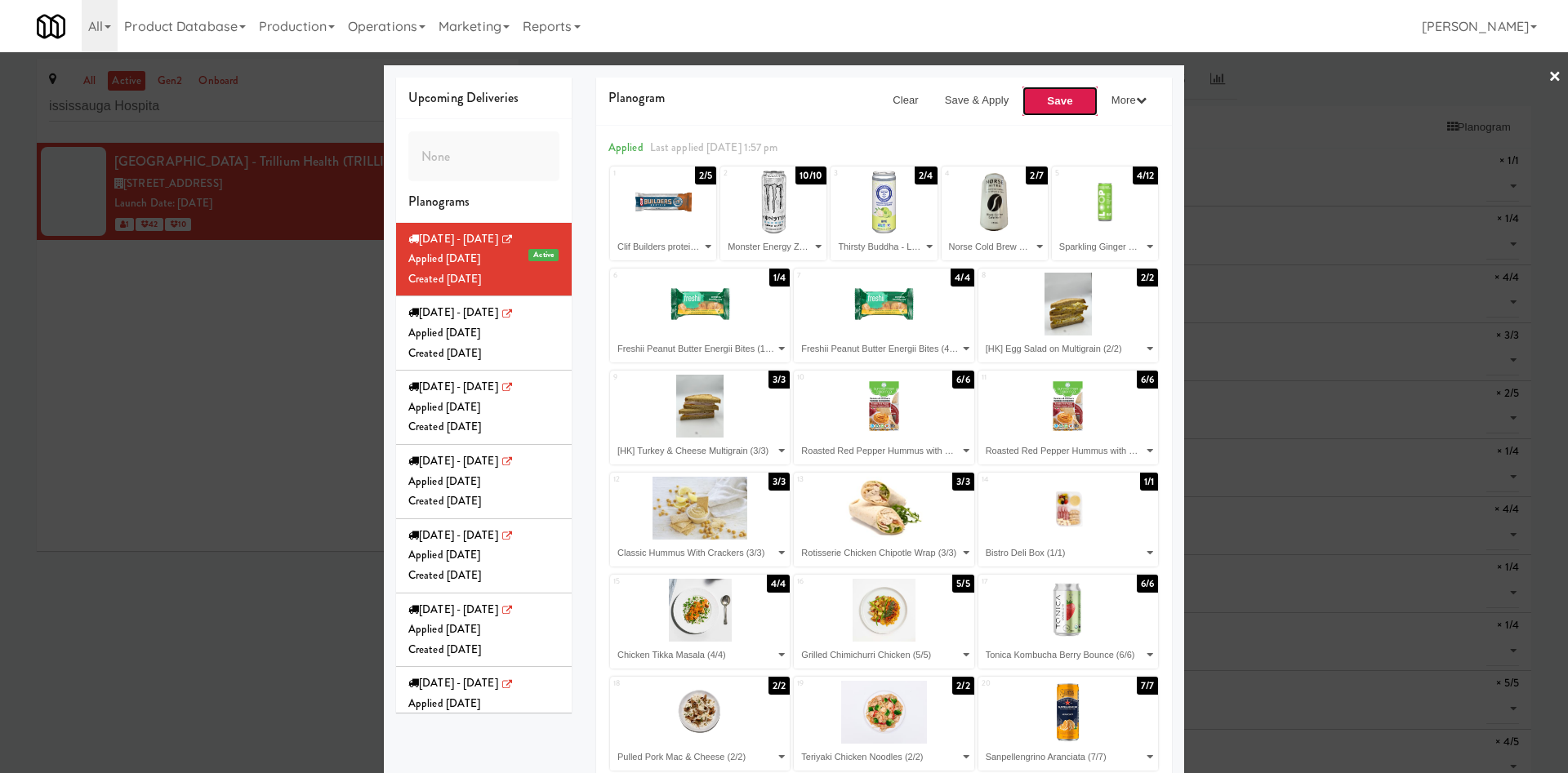
click at [1022, 100] on button "Save" at bounding box center [1060, 101] width 77 height 31
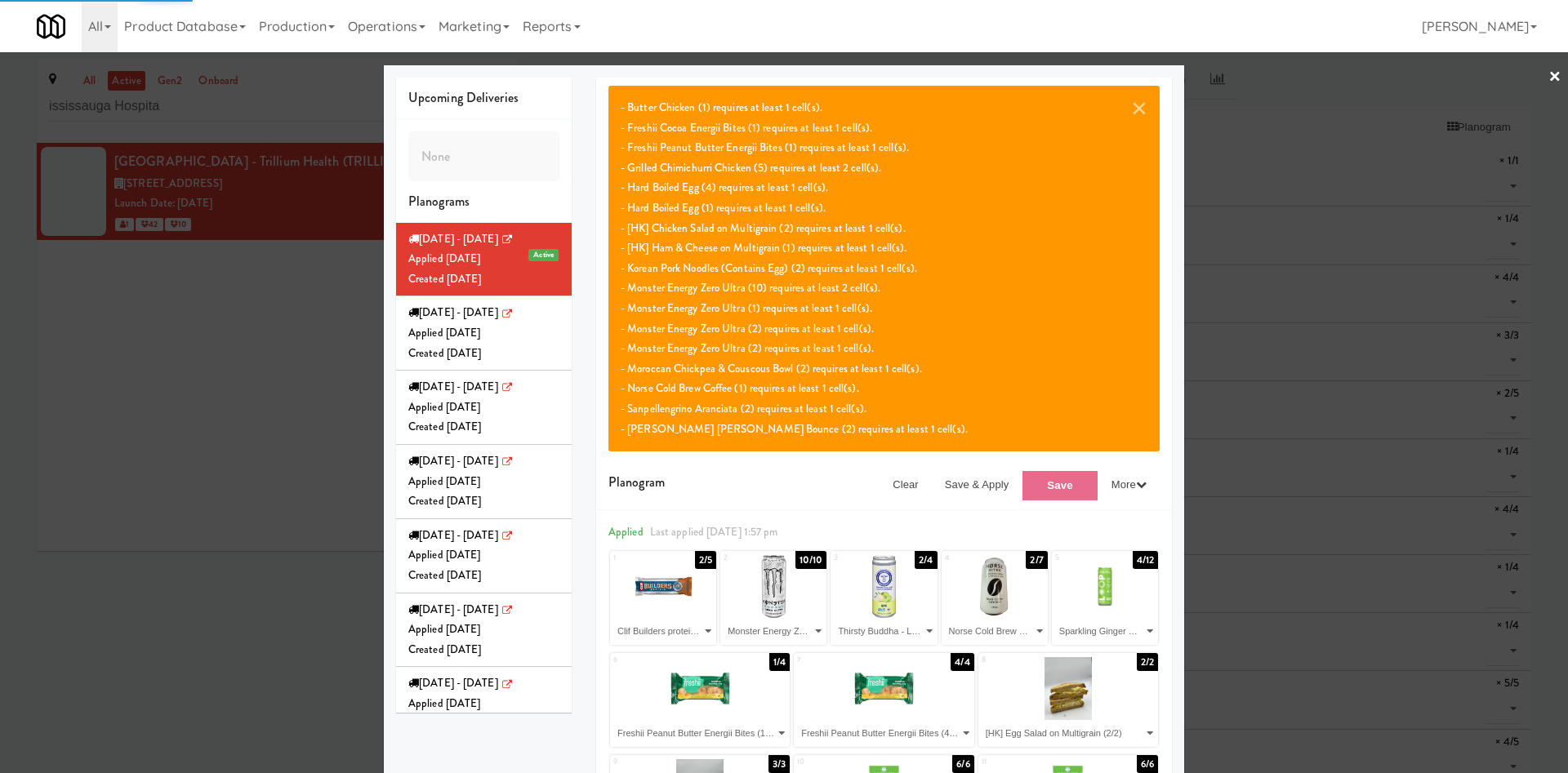
click at [948, 503] on div "× - Butter Chicken (1) requires at least 1 cell(s). - Freshii Cocoa Energii Bit…" at bounding box center [884, 293] width 576 height 433
click at [949, 480] on button "Save & Apply" at bounding box center [977, 485] width 91 height 30
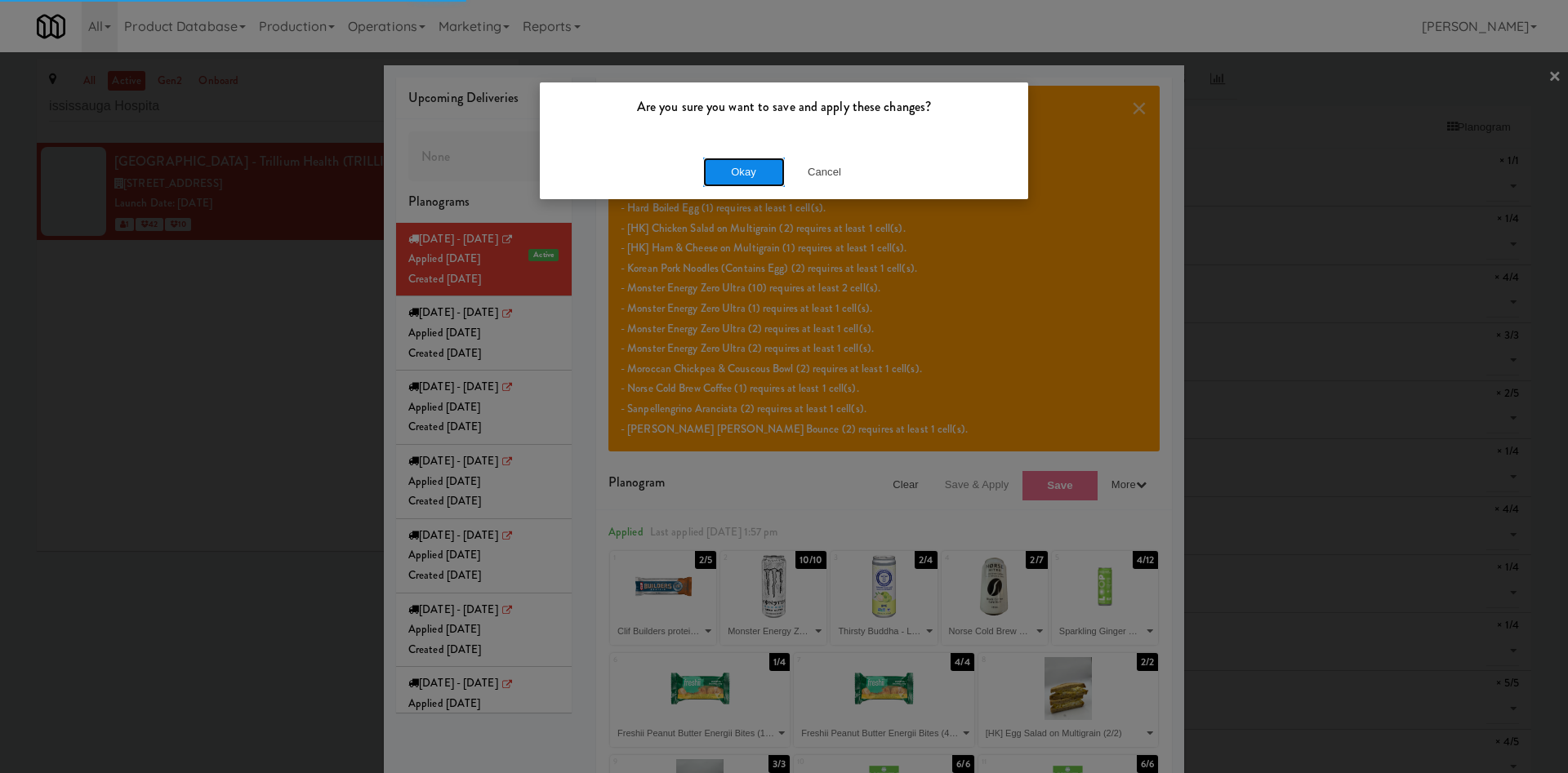
click at [738, 168] on button "Okay" at bounding box center [744, 172] width 82 height 30
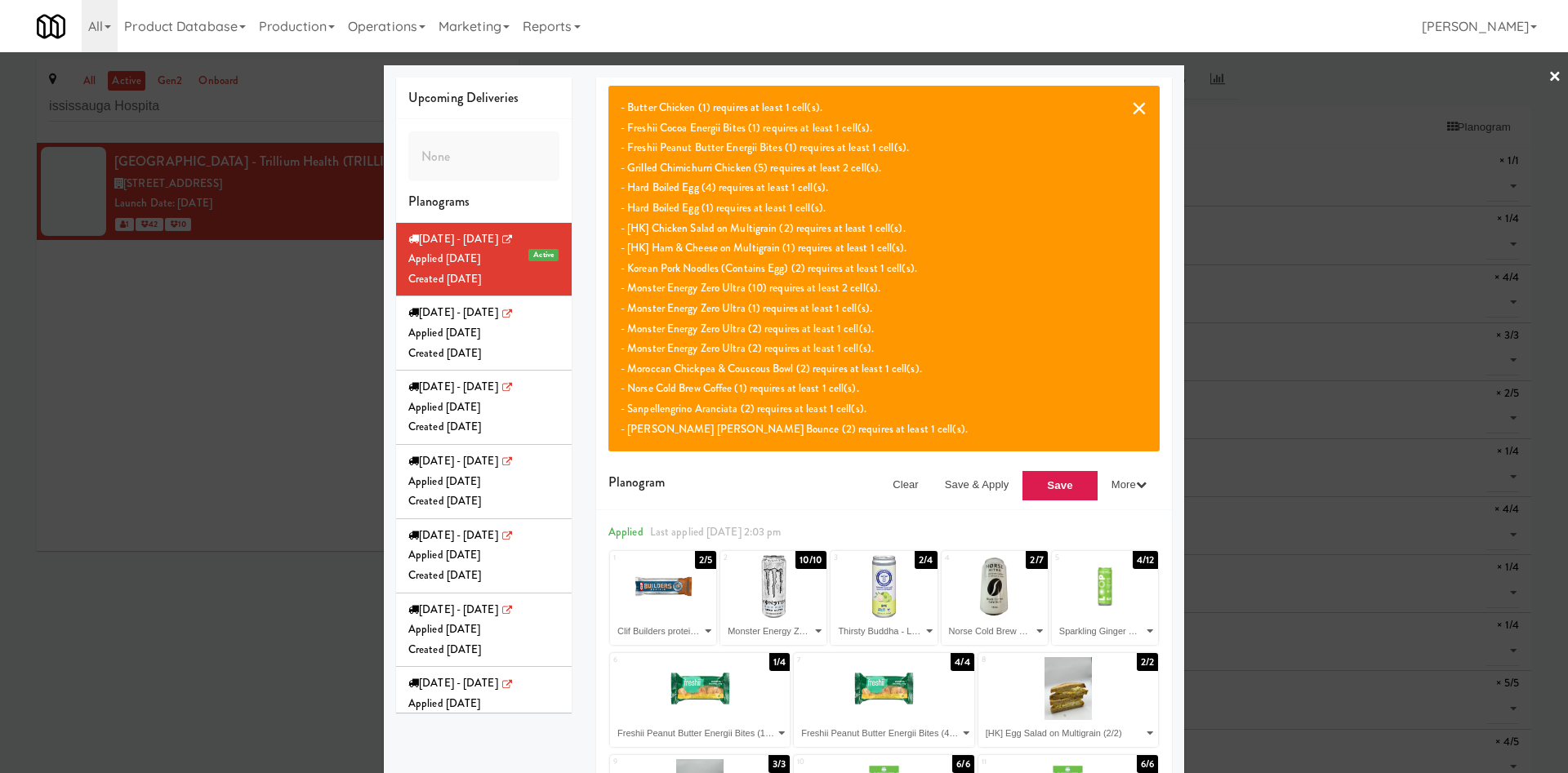
click at [1033, 106] on button "×" at bounding box center [1139, 107] width 16 height 20
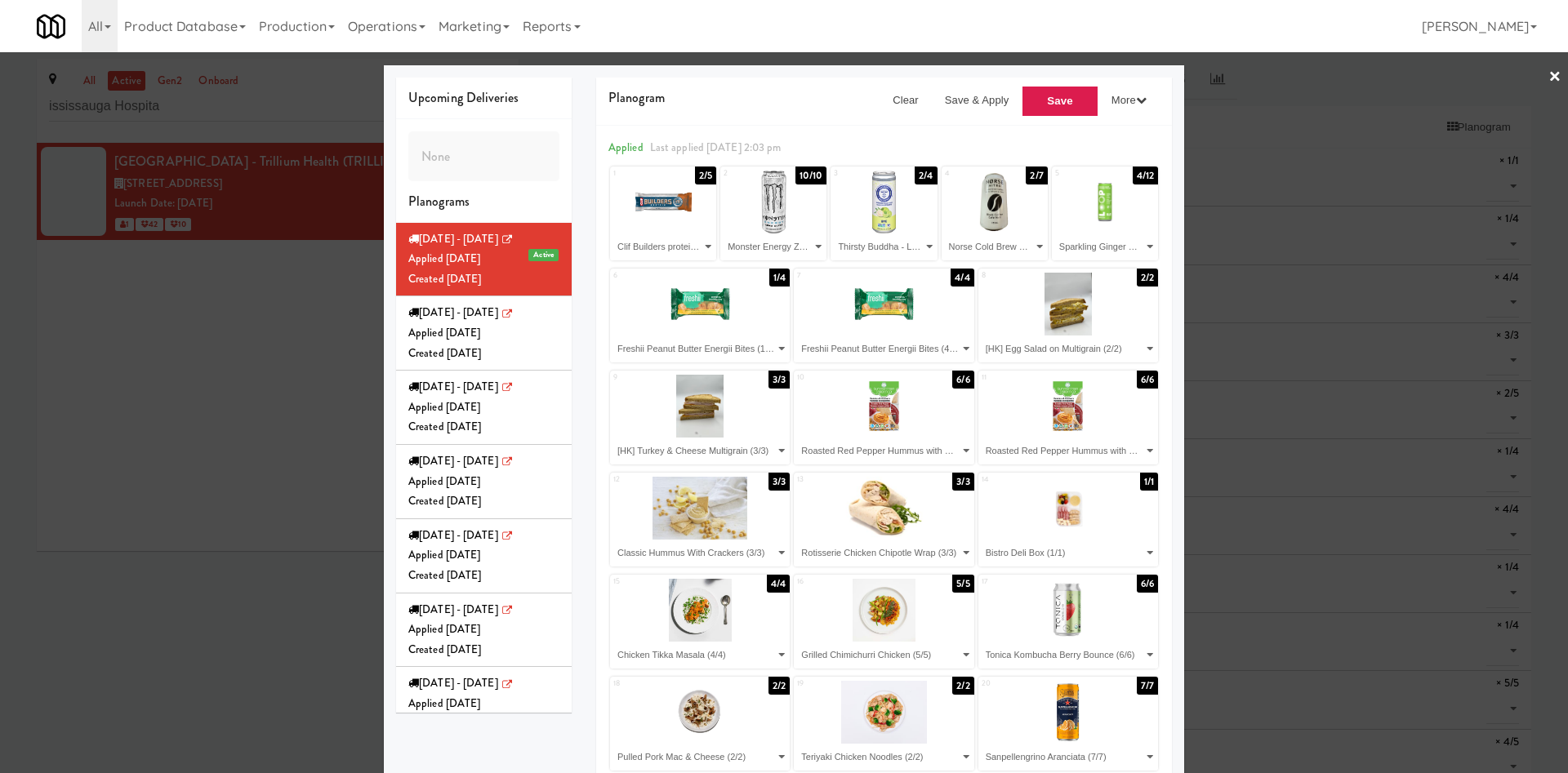
click at [1033, 94] on div at bounding box center [784, 386] width 1568 height 773
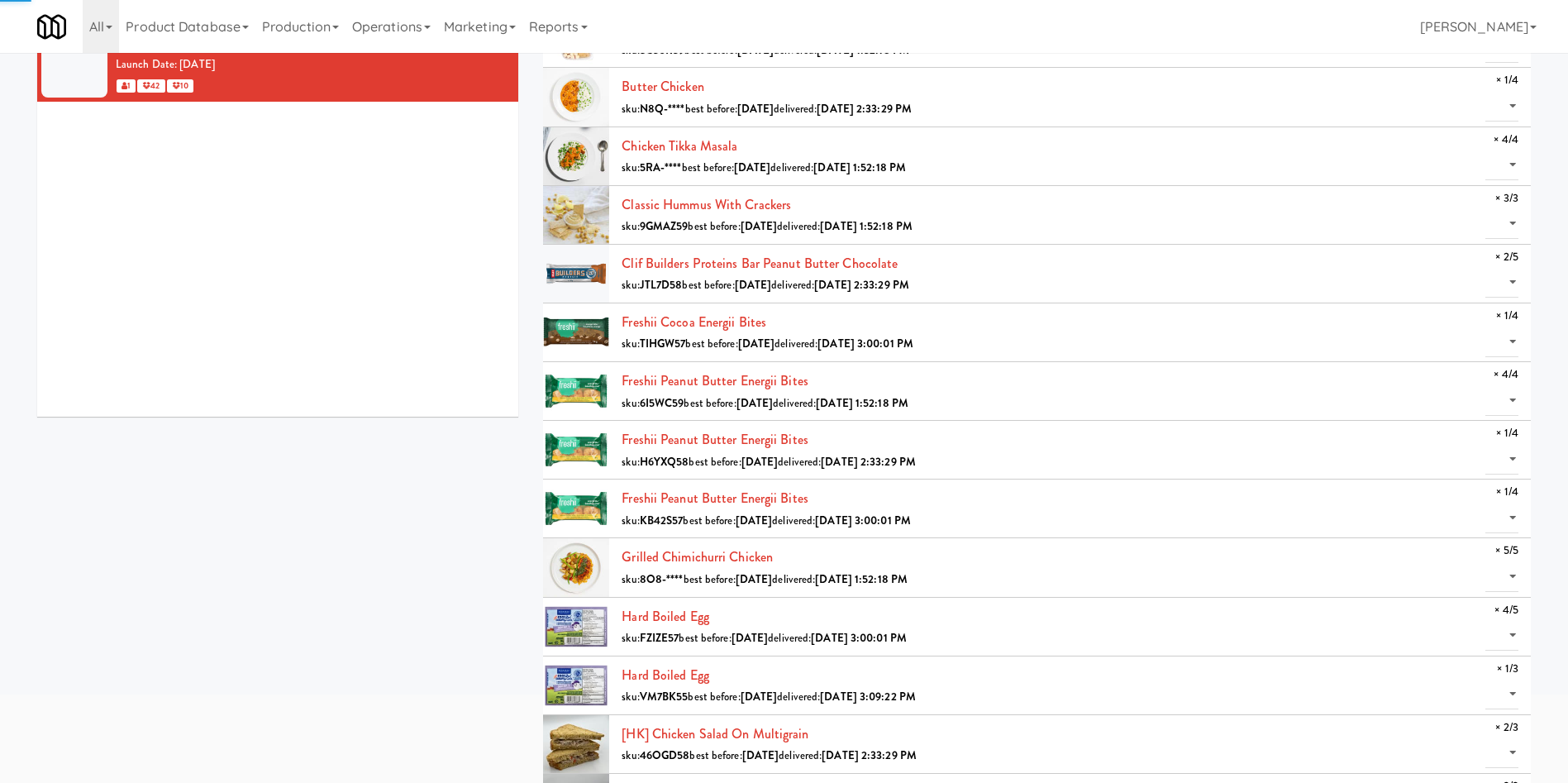
scroll to position [248, 0]
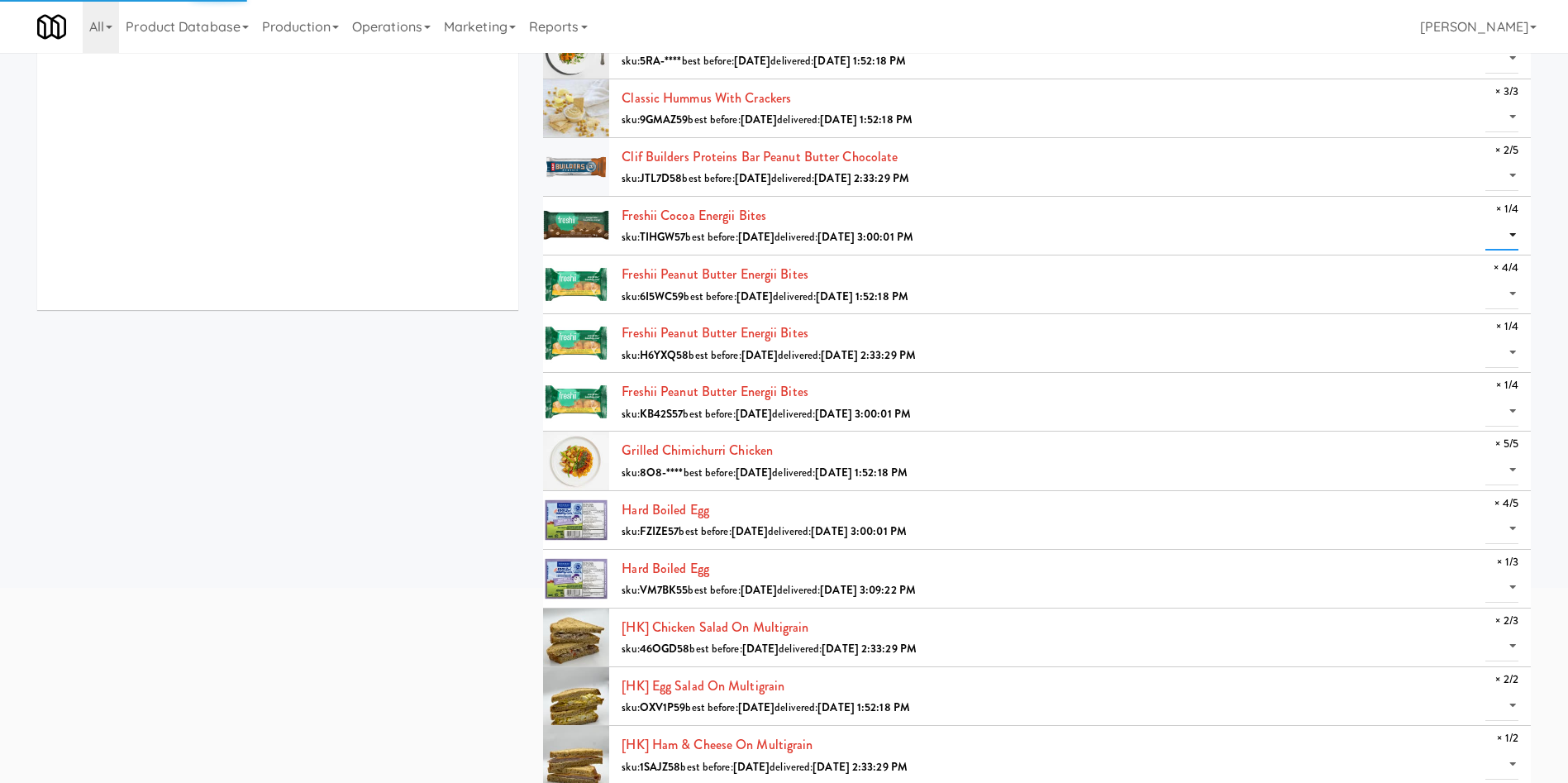
click at [1045, 231] on select "0 1" at bounding box center [1502, 235] width 33 height 31
select select "1"
click at [1045, 220] on select "0 1" at bounding box center [1502, 235] width 33 height 31
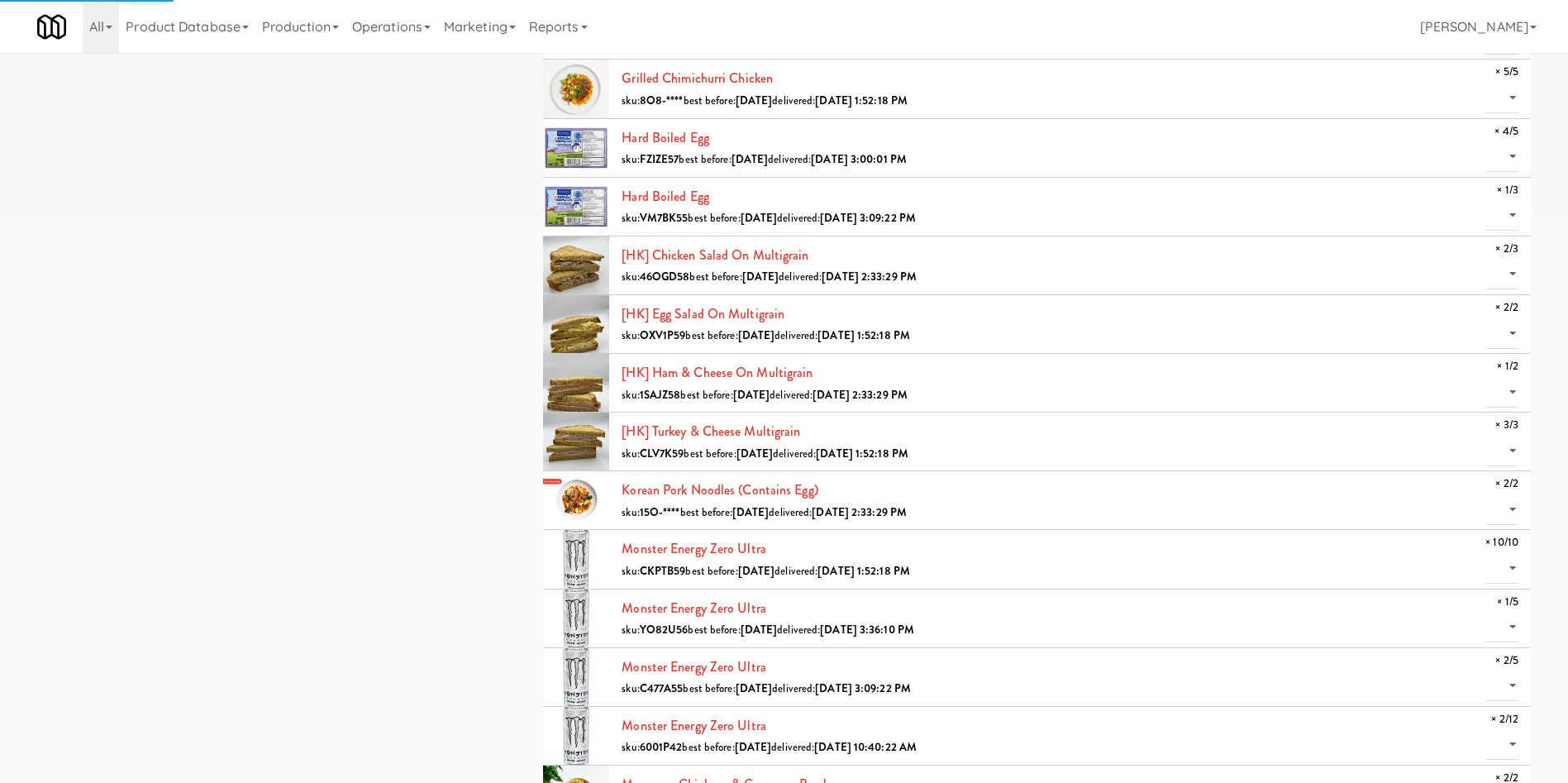
scroll to position [496, 0]
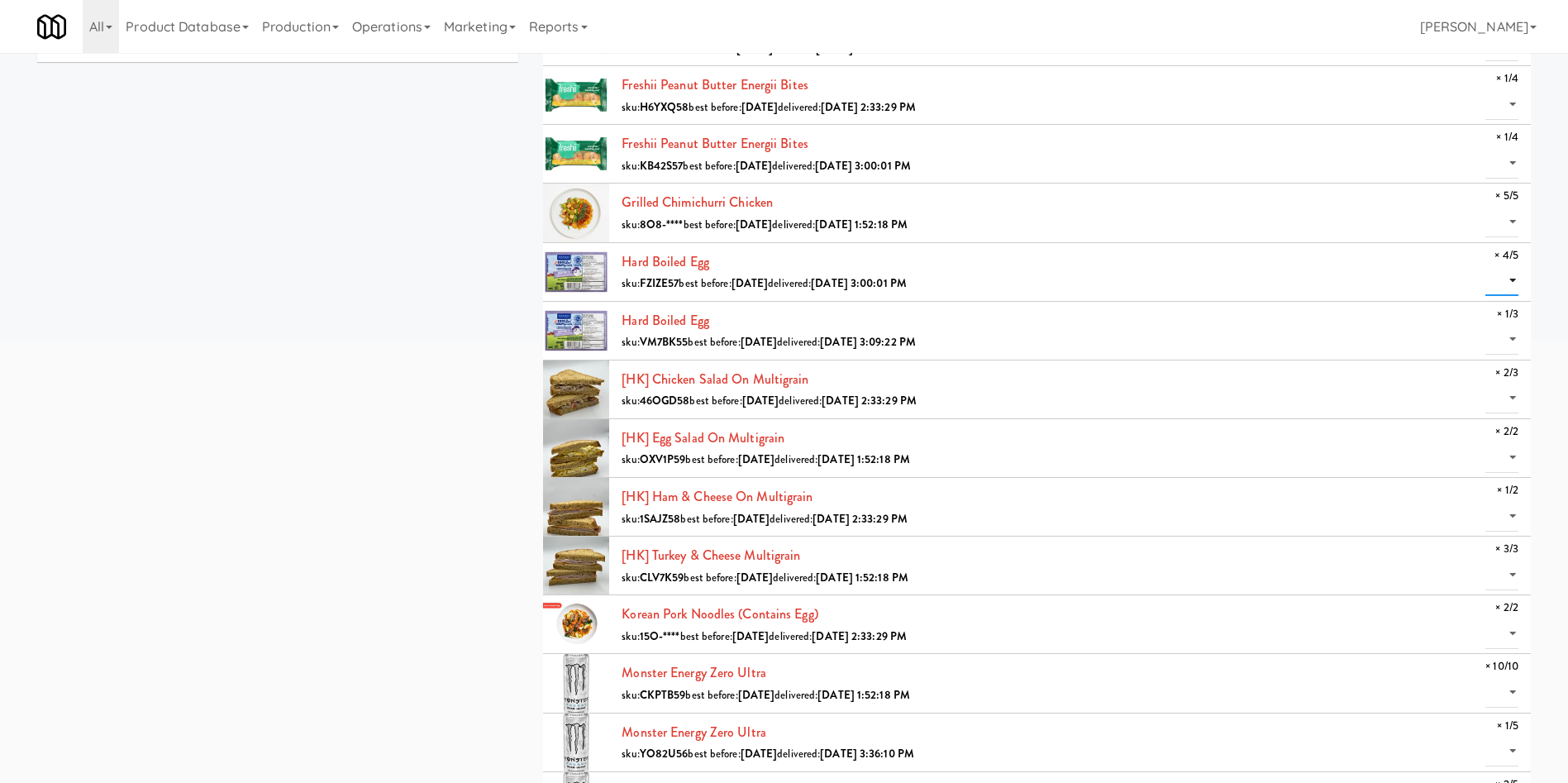
click at [1045, 266] on select "0 1 2 3 4" at bounding box center [1502, 281] width 33 height 31
select select "4"
click at [1045, 265] on select "0 1 2 3 4" at bounding box center [1502, 281] width 33 height 31
drag, startPoint x: 1501, startPoint y: 335, endPoint x: 1501, endPoint y: 352, distance: 17.0
click at [1045, 335] on select "0 1" at bounding box center [1502, 339] width 33 height 31
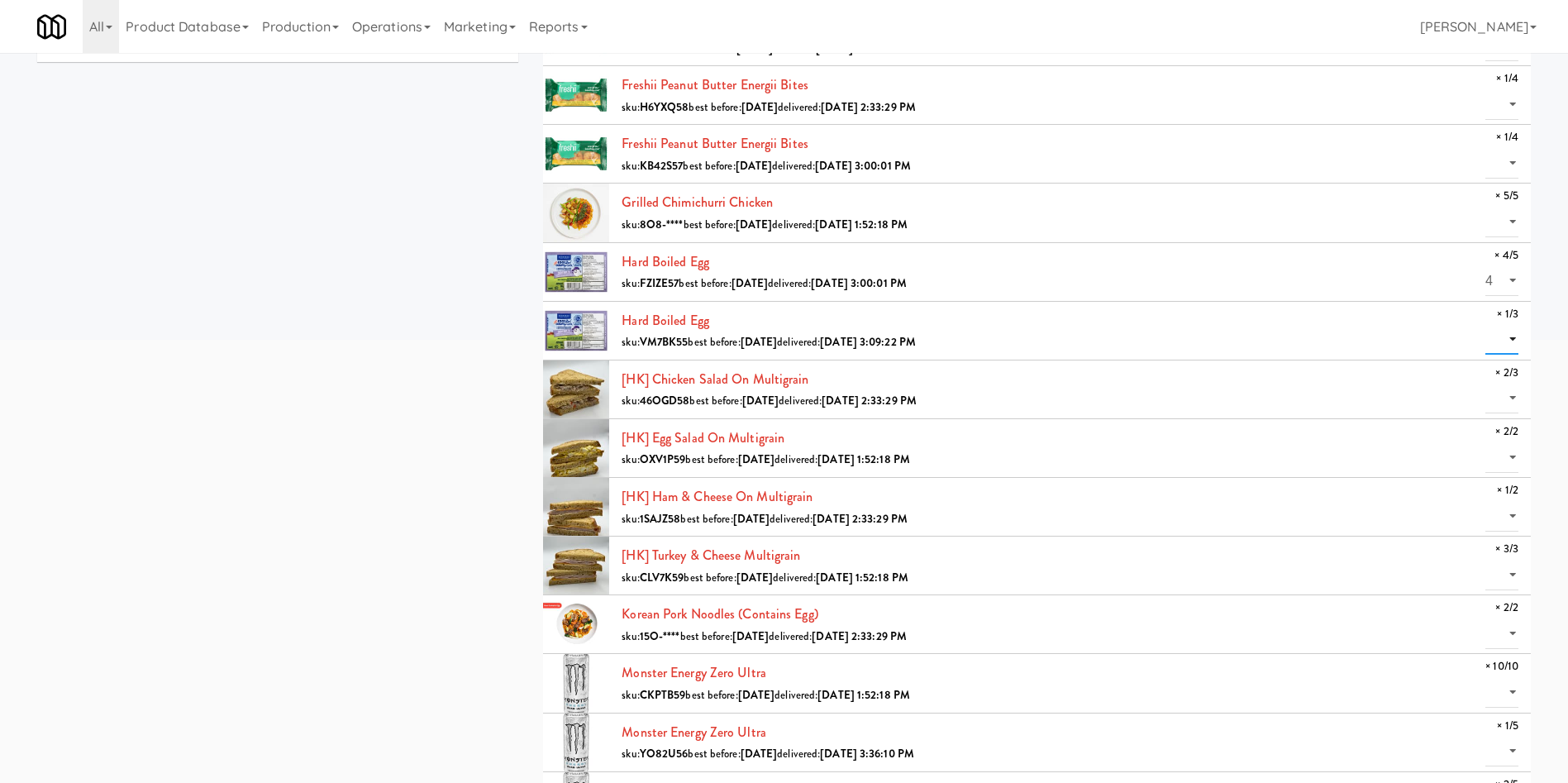
select select "1"
click at [1045, 324] on select "0 1" at bounding box center [1502, 339] width 33 height 31
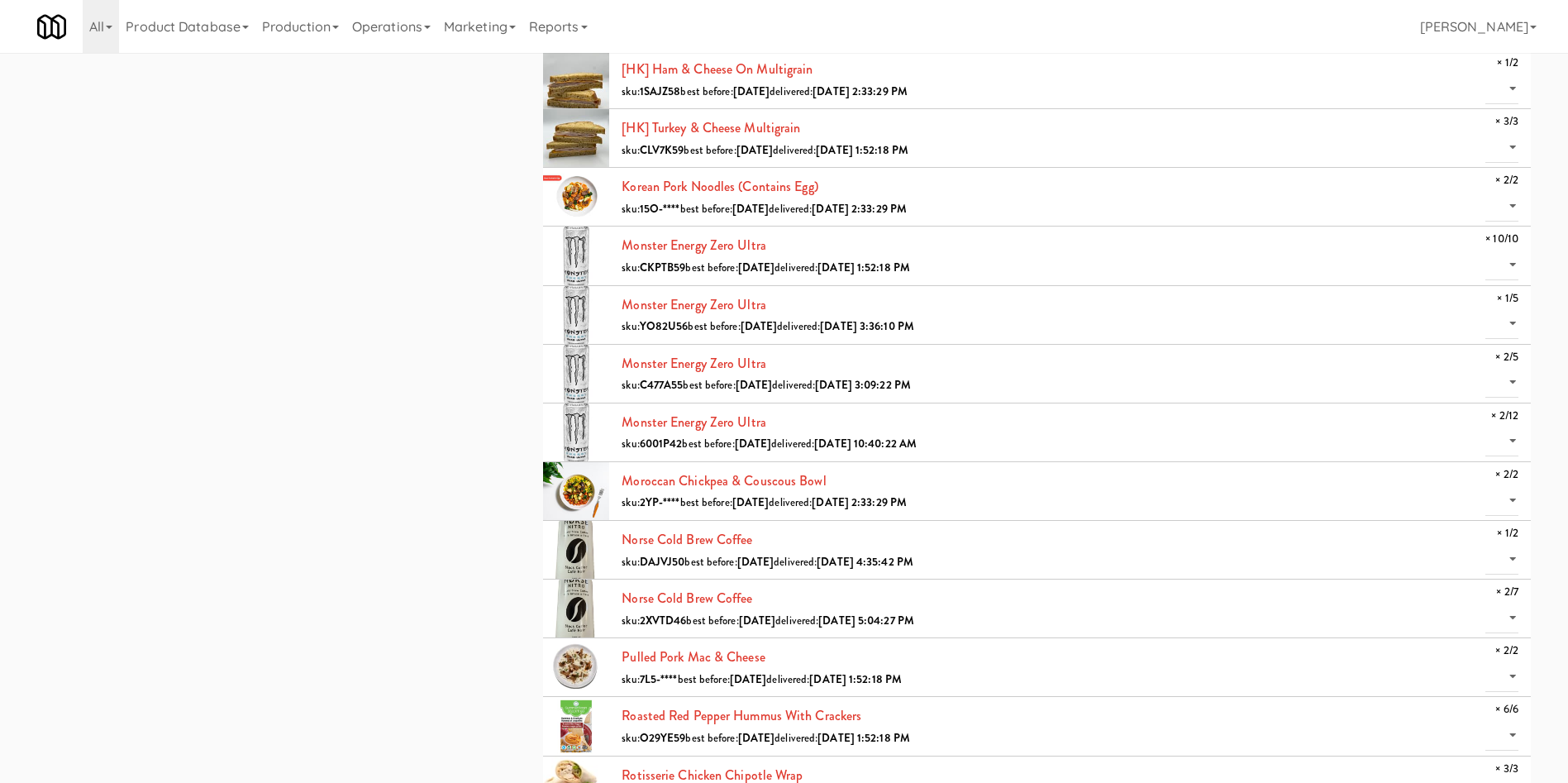
scroll to position [868, 0]
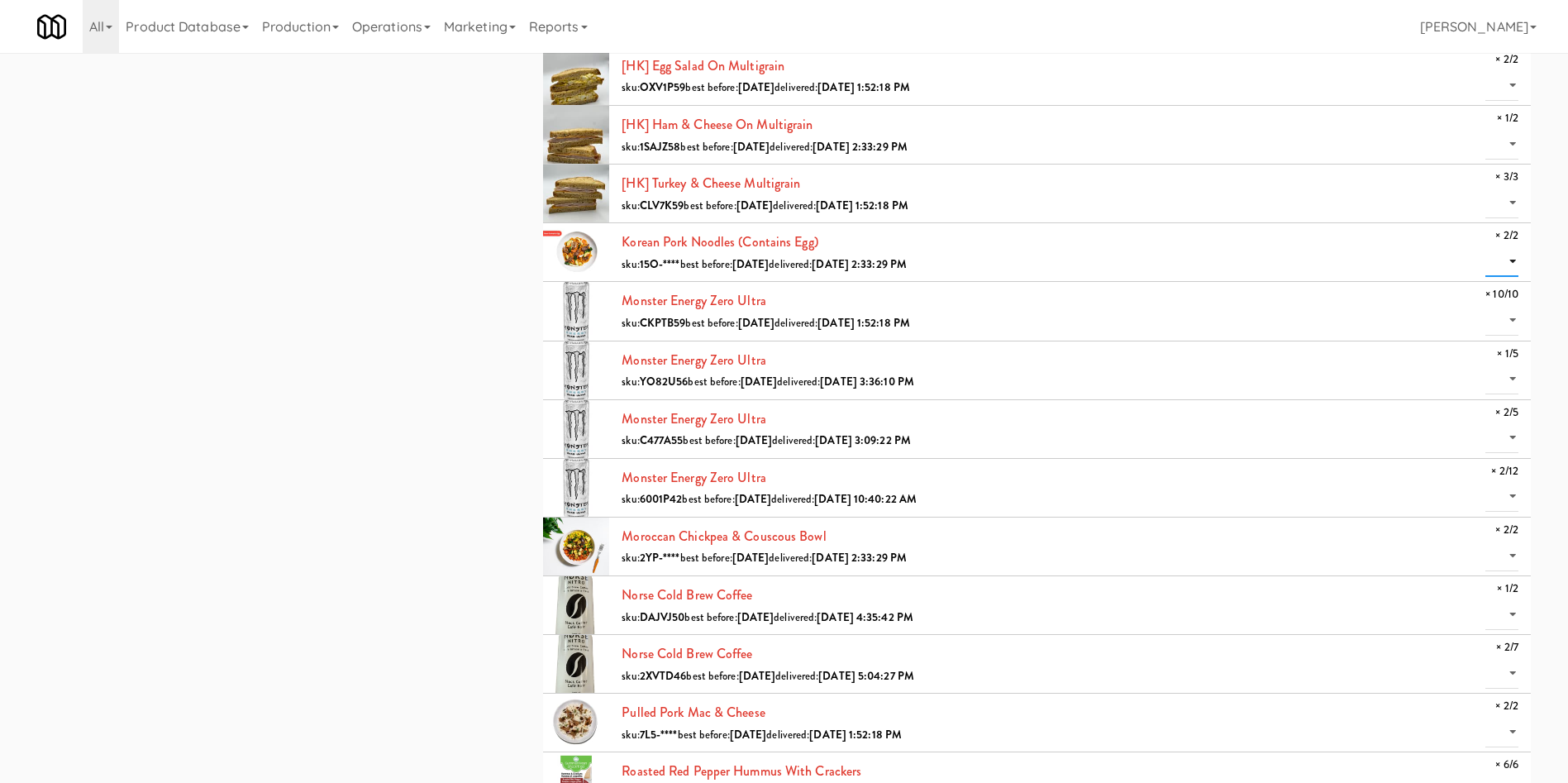
click at [1045, 270] on select "0 1 2" at bounding box center [1502, 262] width 33 height 31
select select "2"
click at [1045, 246] on select "0 1 2" at bounding box center [1502, 262] width 33 height 31
drag, startPoint x: 1505, startPoint y: 546, endPoint x: 1484, endPoint y: 556, distance: 23.3
click at [1045, 521] on select "0 1 2" at bounding box center [1502, 556] width 33 height 31
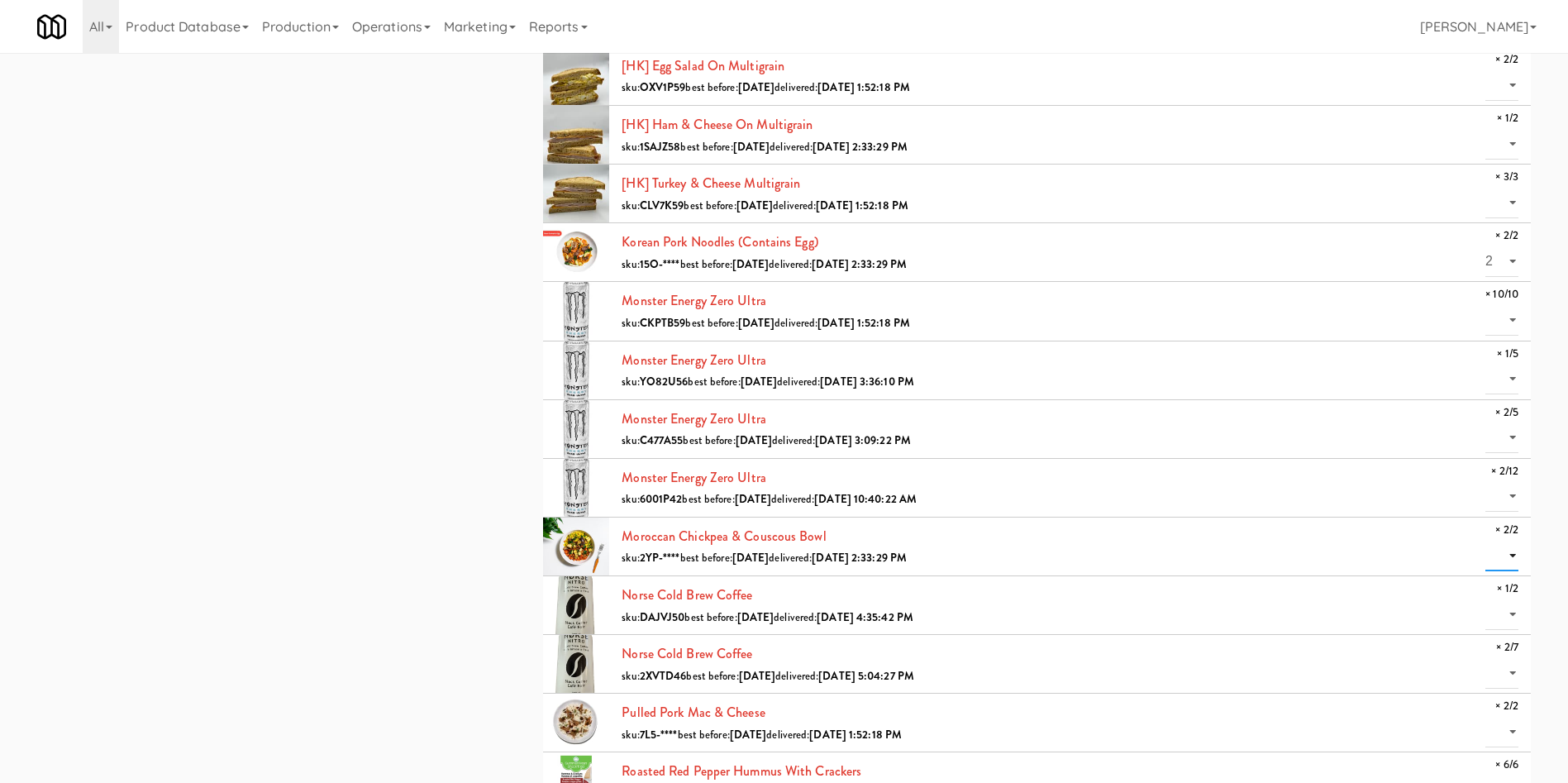
select select "2"
click at [1045, 521] on select "0 1 2" at bounding box center [1502, 556] width 33 height 31
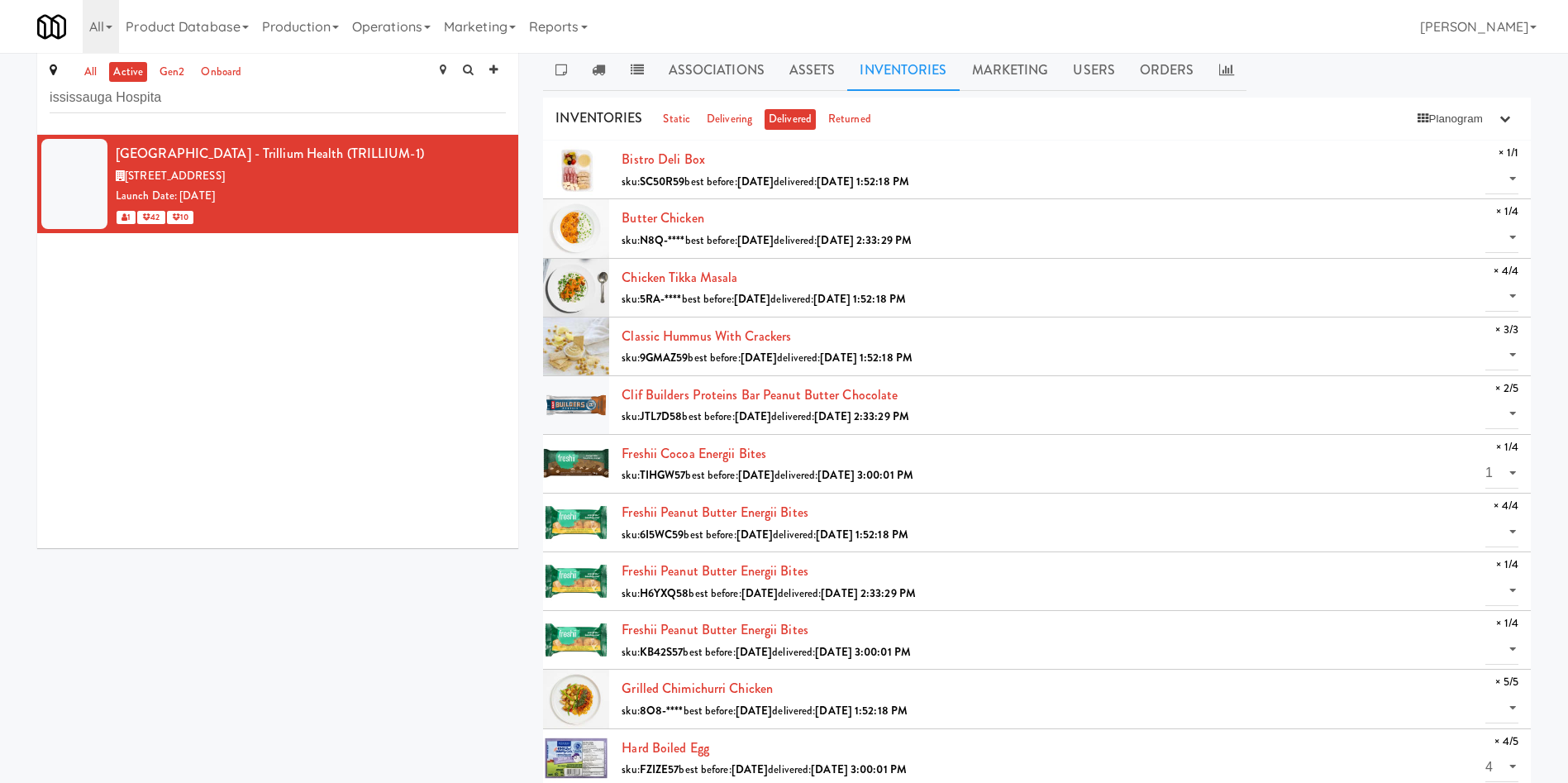
scroll to position [0, 0]
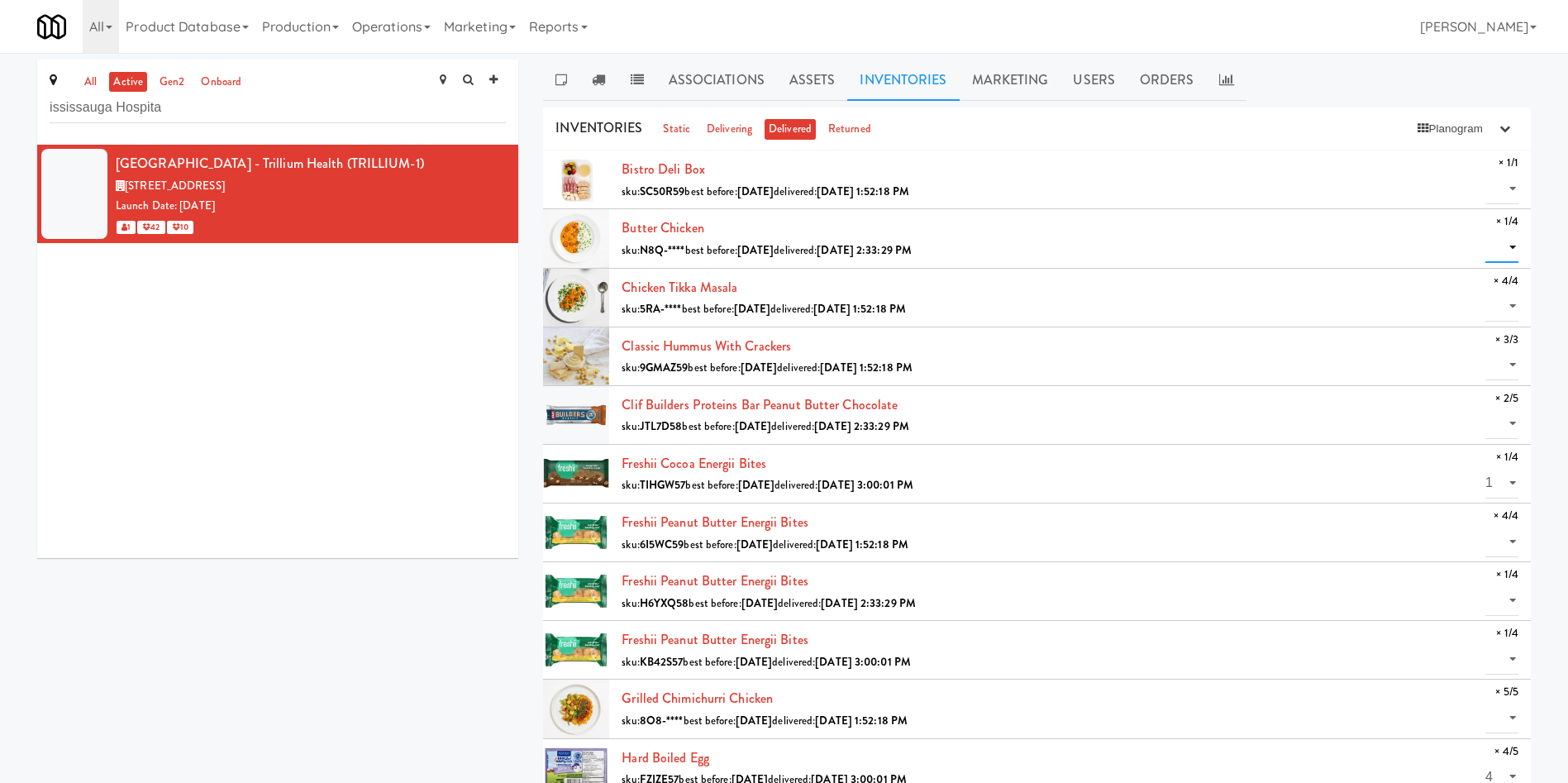
drag, startPoint x: 1503, startPoint y: 238, endPoint x: 1501, endPoint y: 256, distance: 18.1
click at [1045, 238] on select "0 1" at bounding box center [1502, 248] width 33 height 31
select select "1"
click at [1045, 233] on select "0 1" at bounding box center [1502, 248] width 33 height 31
click at [1045, 126] on icon "button" at bounding box center [1505, 128] width 10 height 10
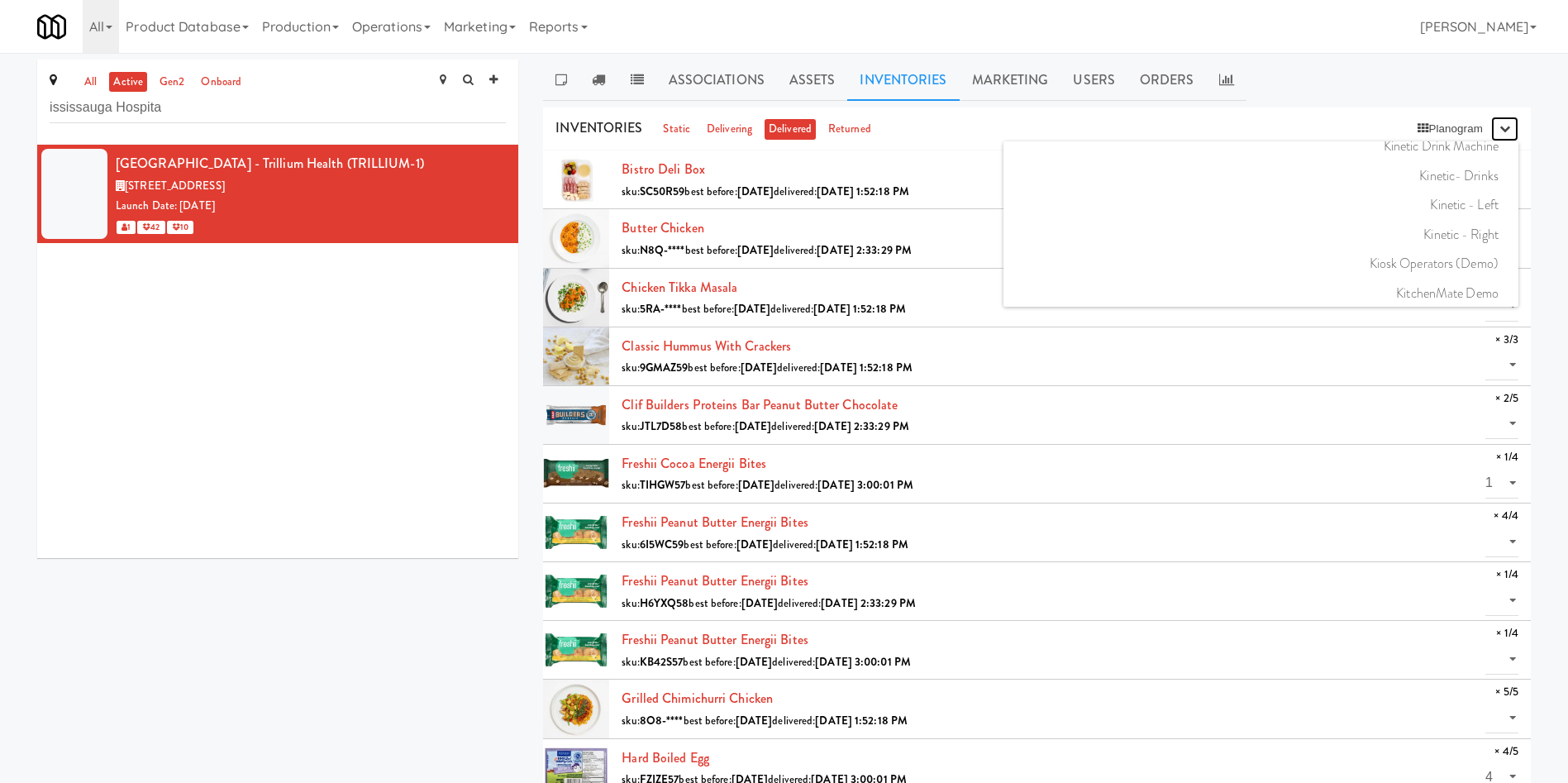
scroll to position [14389, 0]
click at [1045, 177] on link "KitchenMate Demo" at bounding box center [1261, 170] width 515 height 30
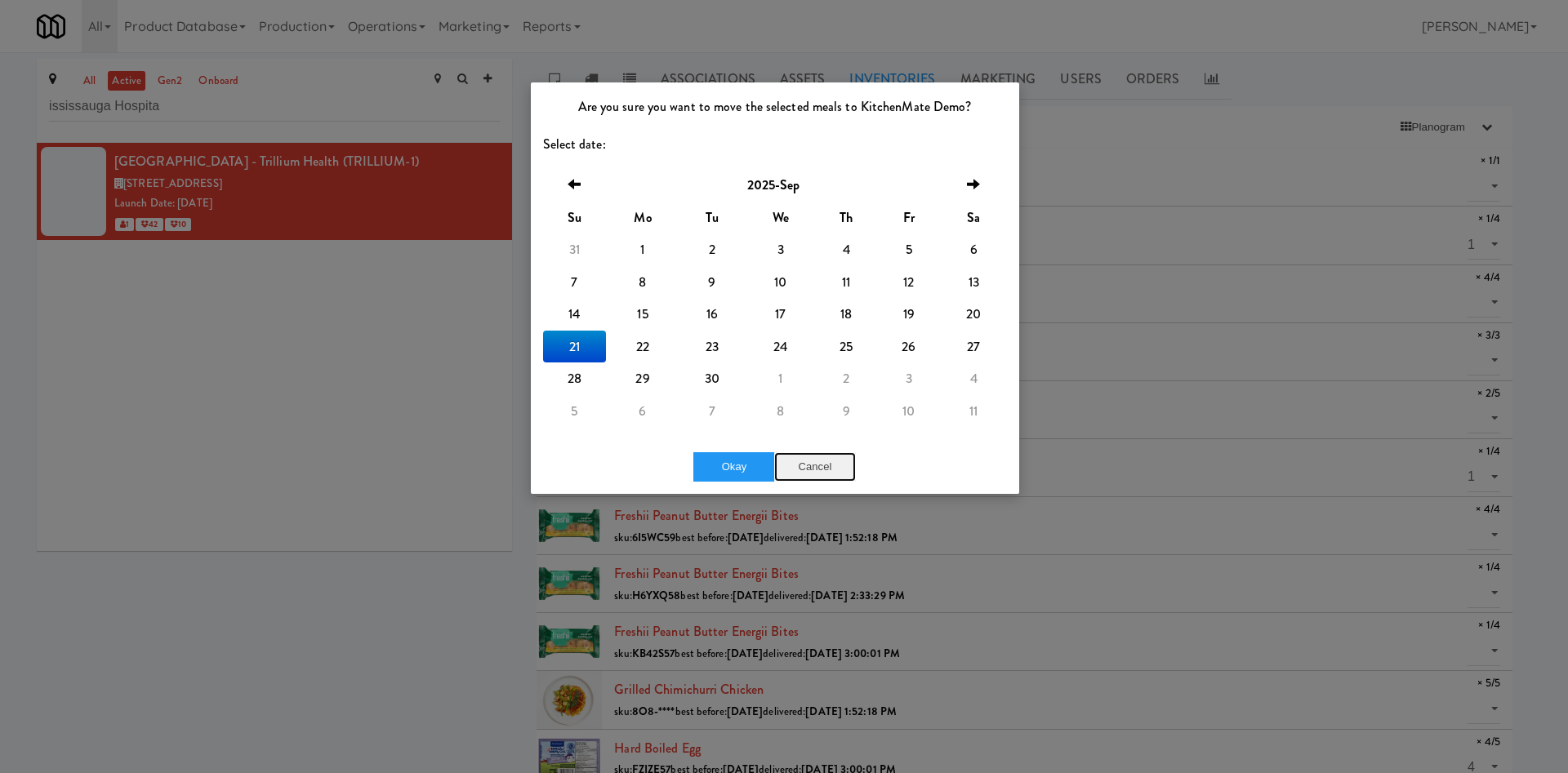
click at [819, 463] on button "Cancel" at bounding box center [815, 467] width 82 height 30
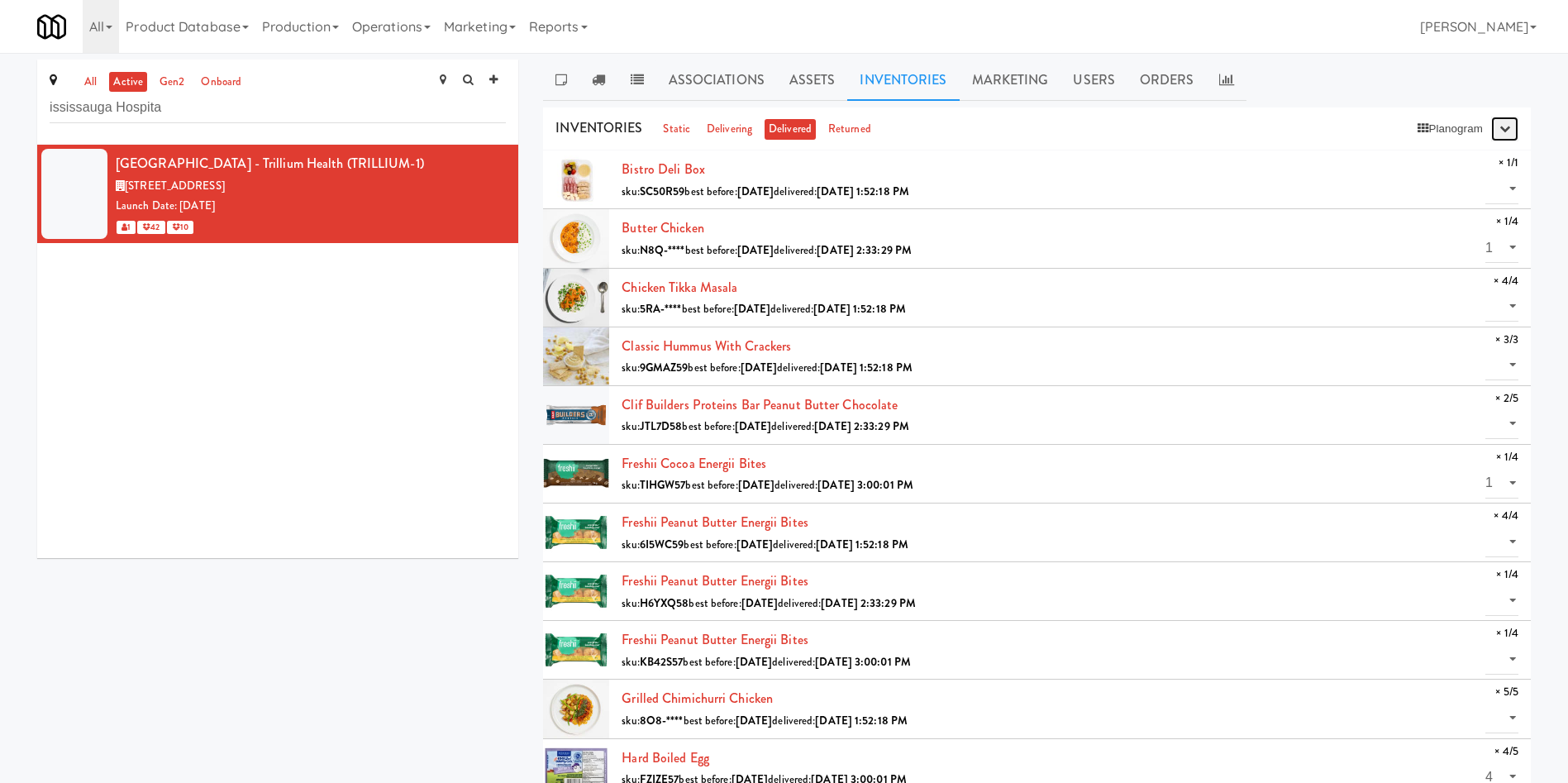
click at [1045, 129] on icon "button" at bounding box center [1505, 128] width 10 height 10
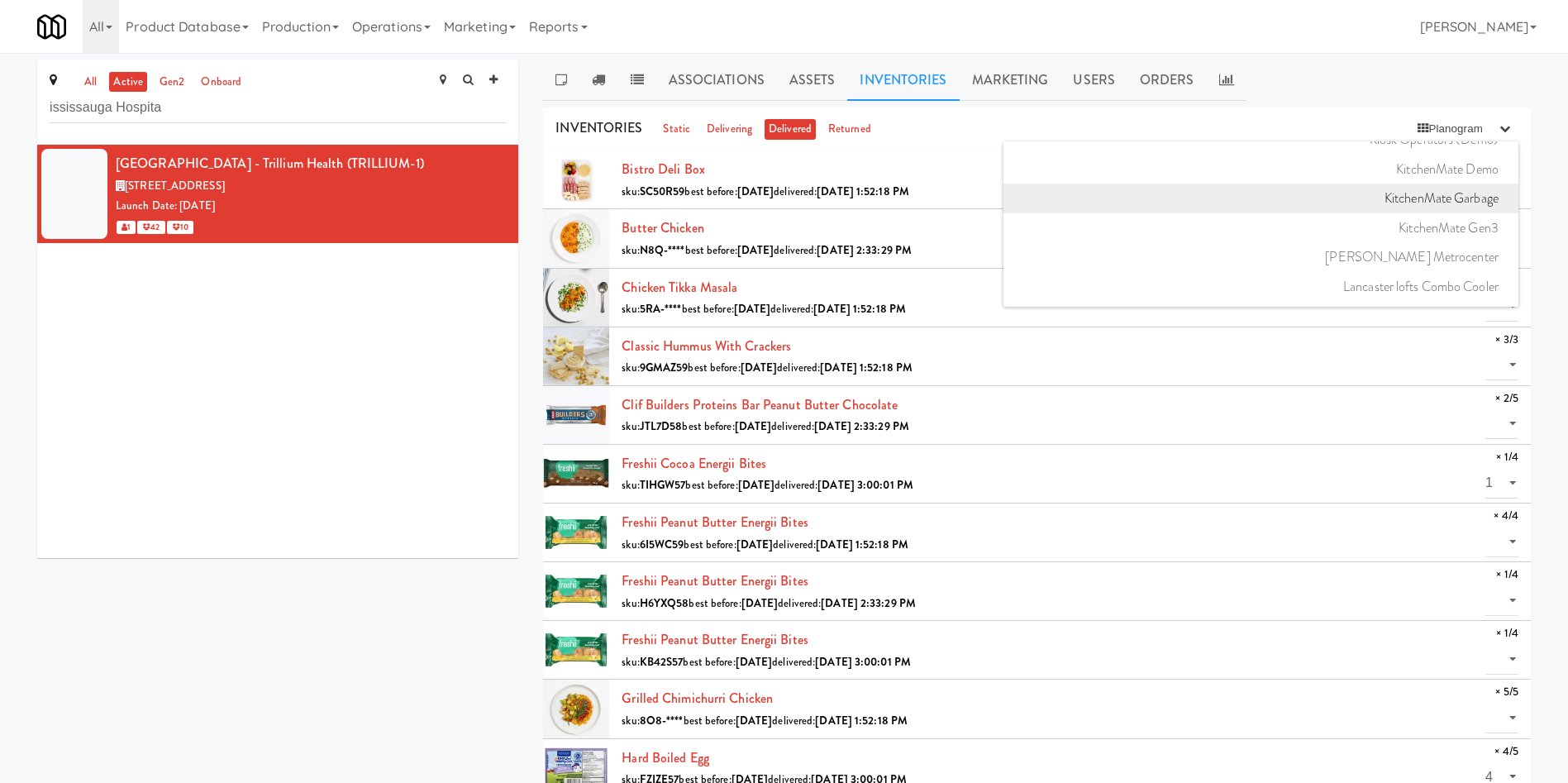
click at [1045, 198] on link "KitchenMate Garbage" at bounding box center [1261, 198] width 515 height 30
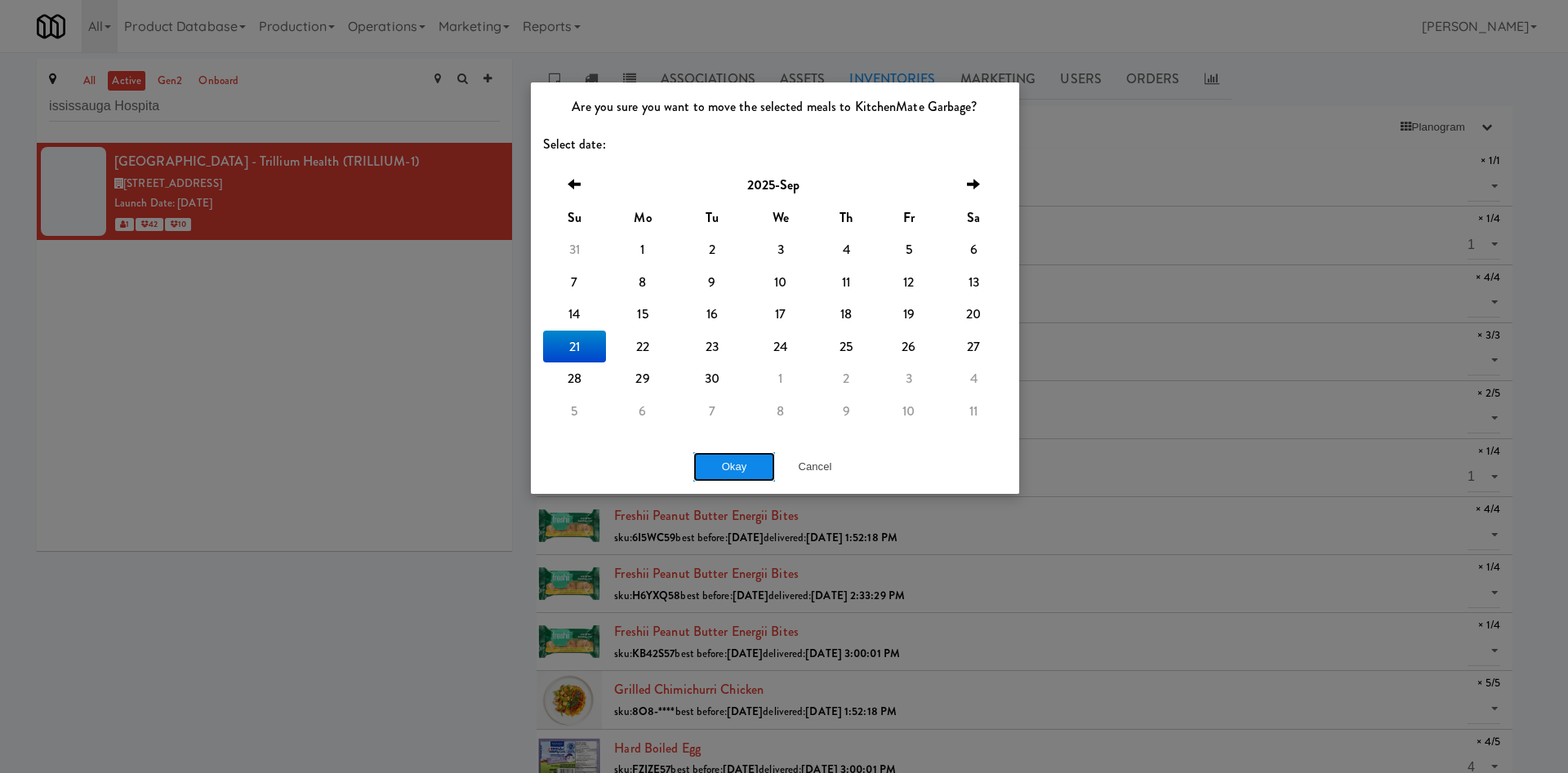
click at [722, 458] on button "Okay" at bounding box center [734, 467] width 82 height 30
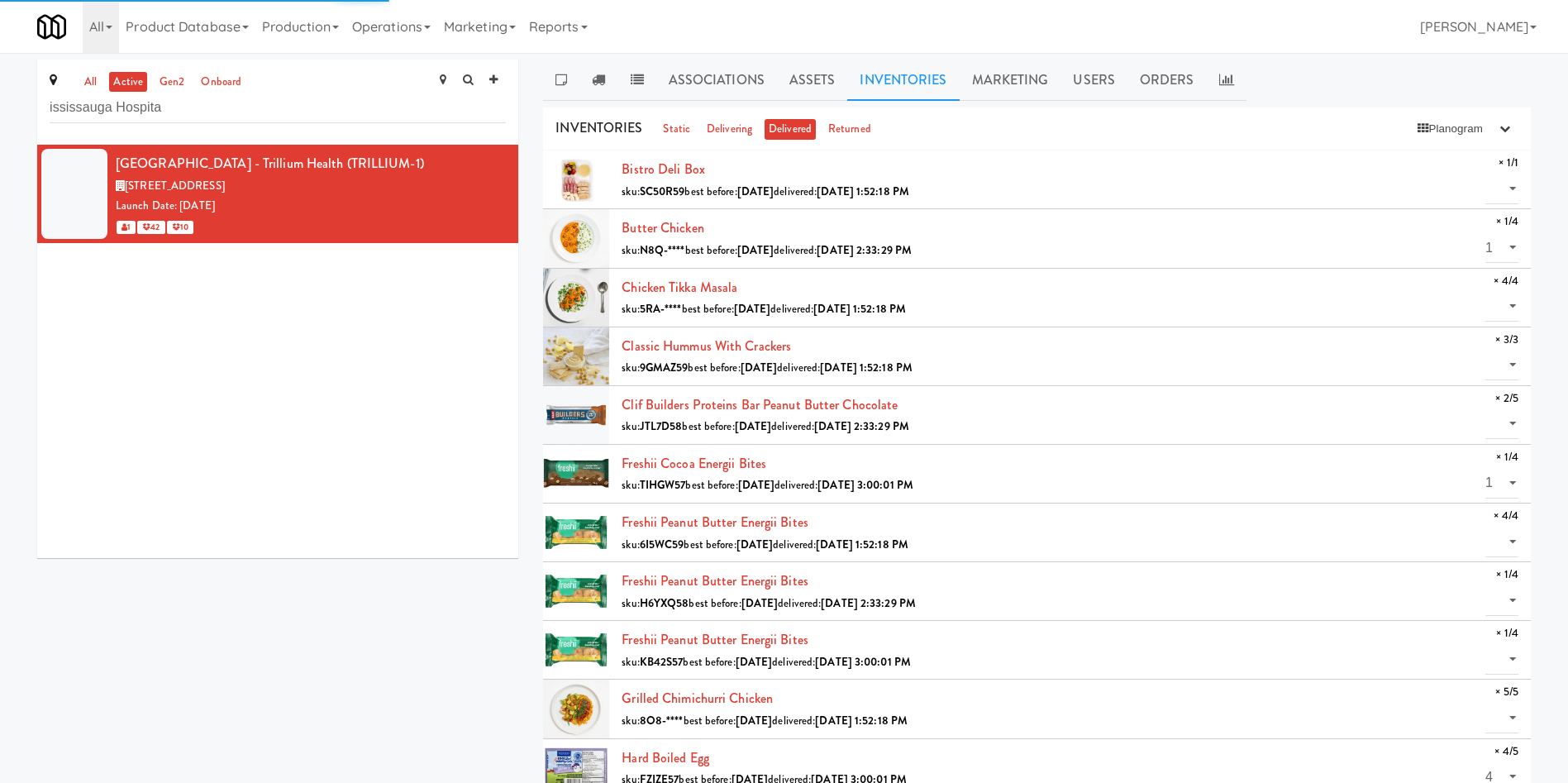
select select "? string:null ?"
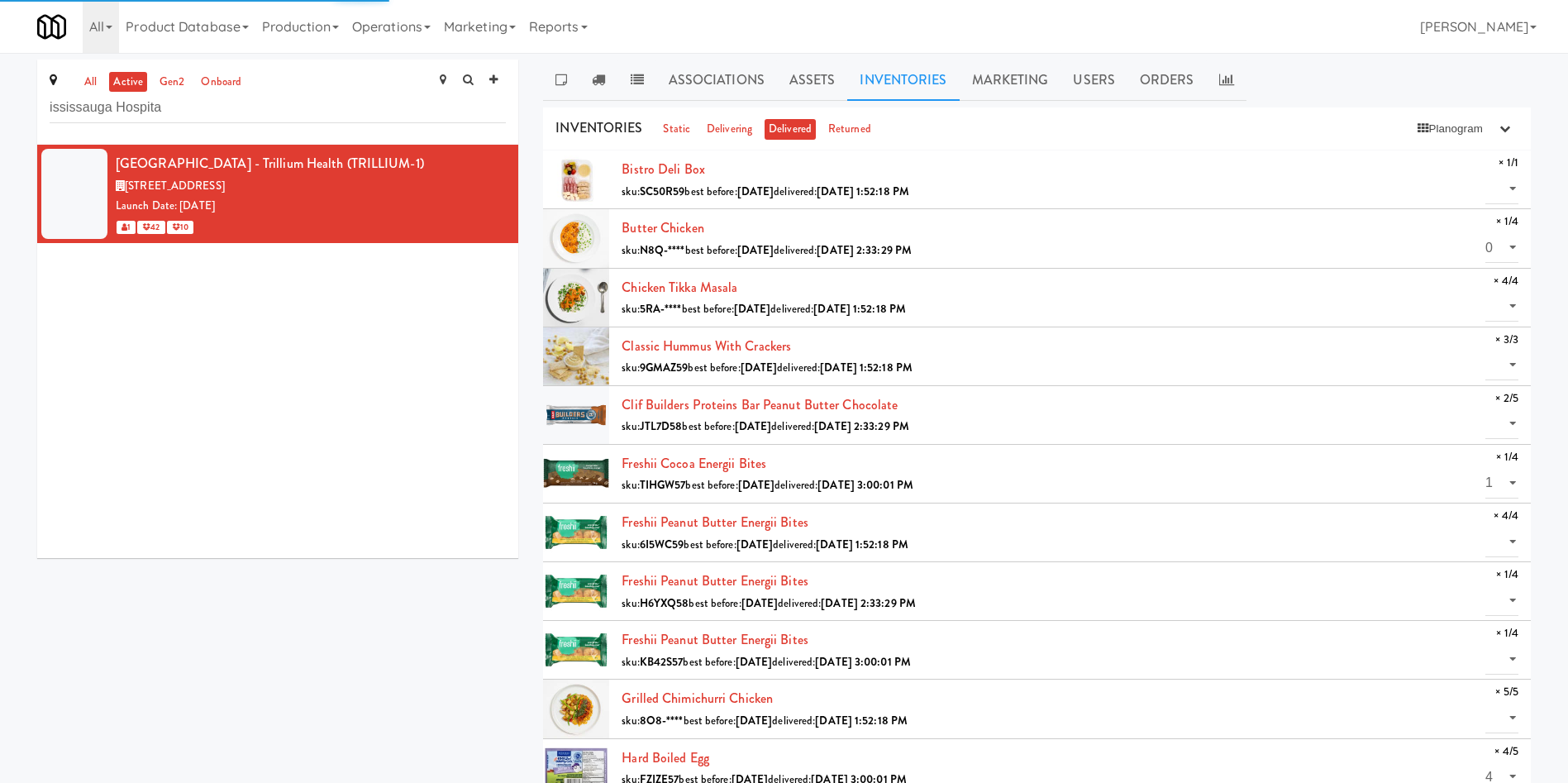
select select "? string:null ?"
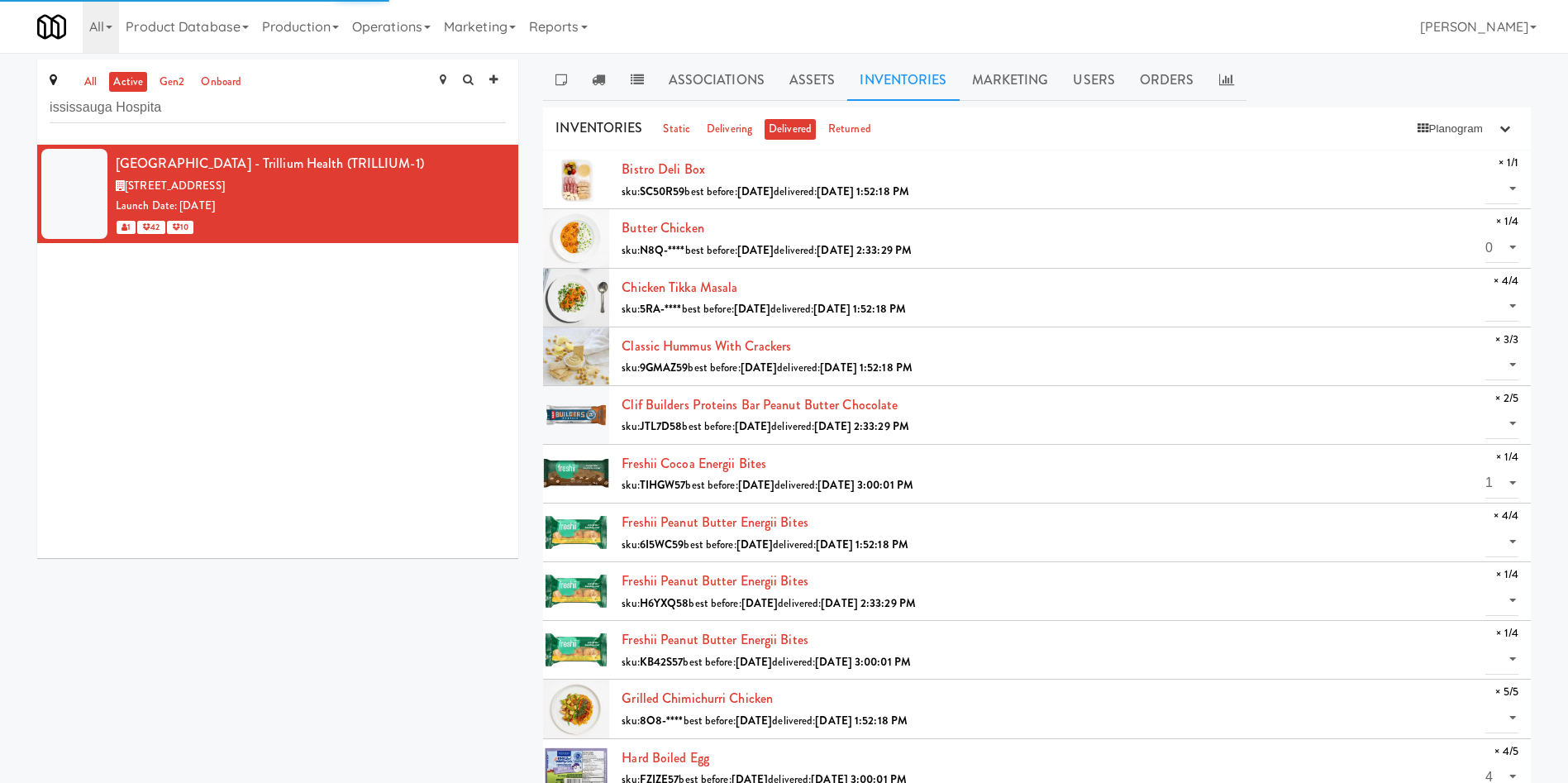
select select "? string:null ?"
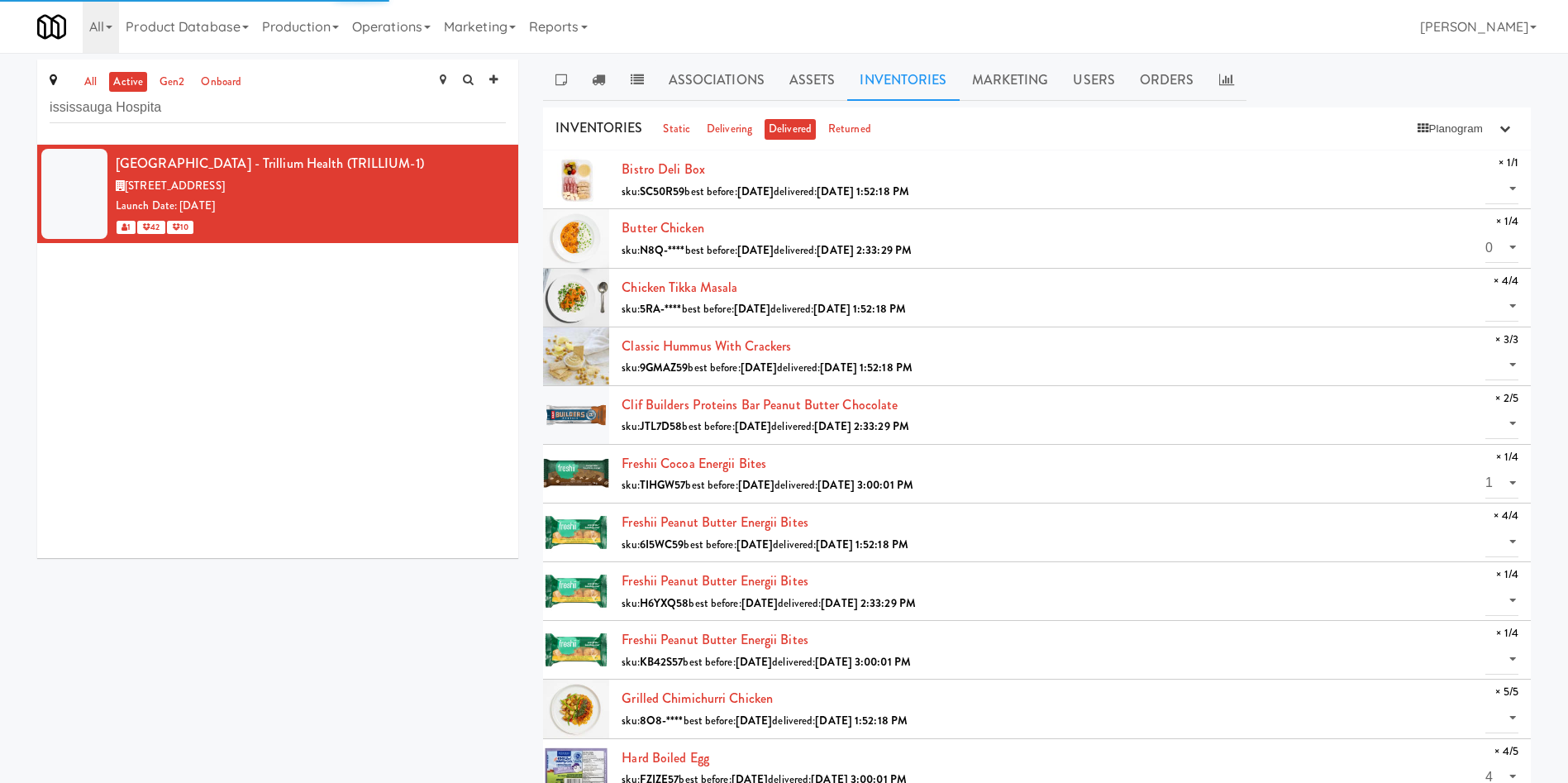
select select "? string:null ?"
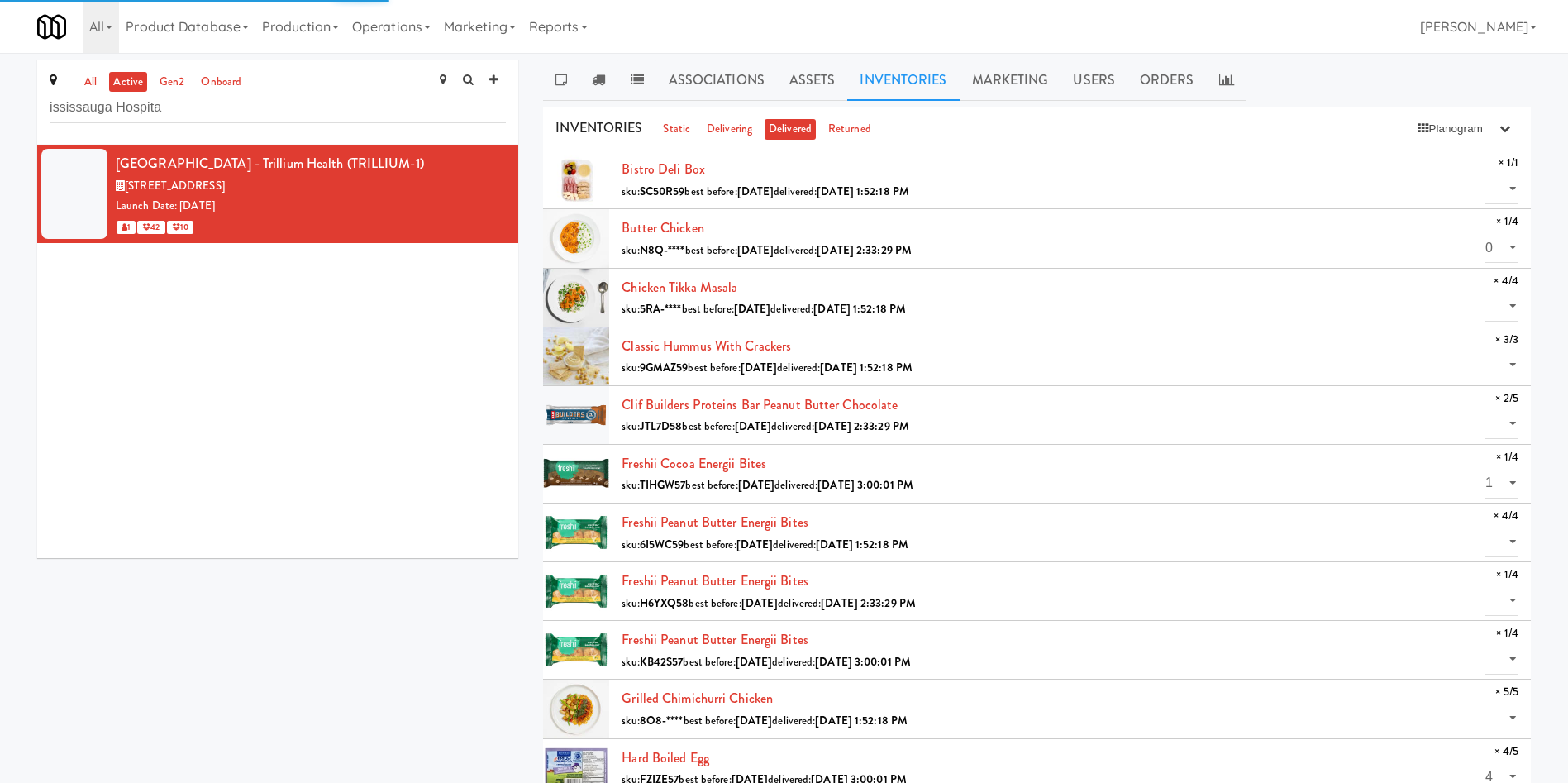
select select "? string:null ?"
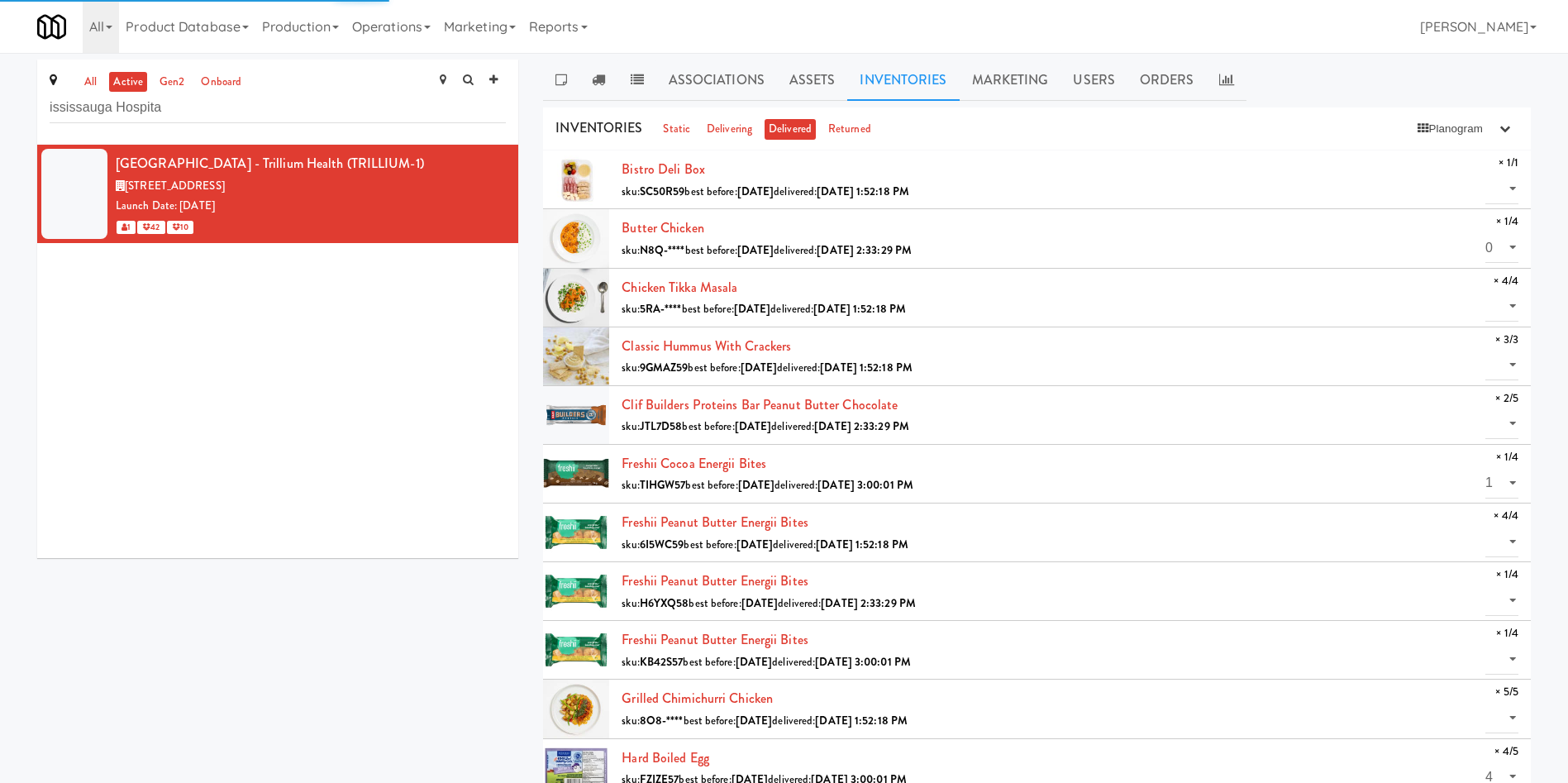
select select "? string:null ?"
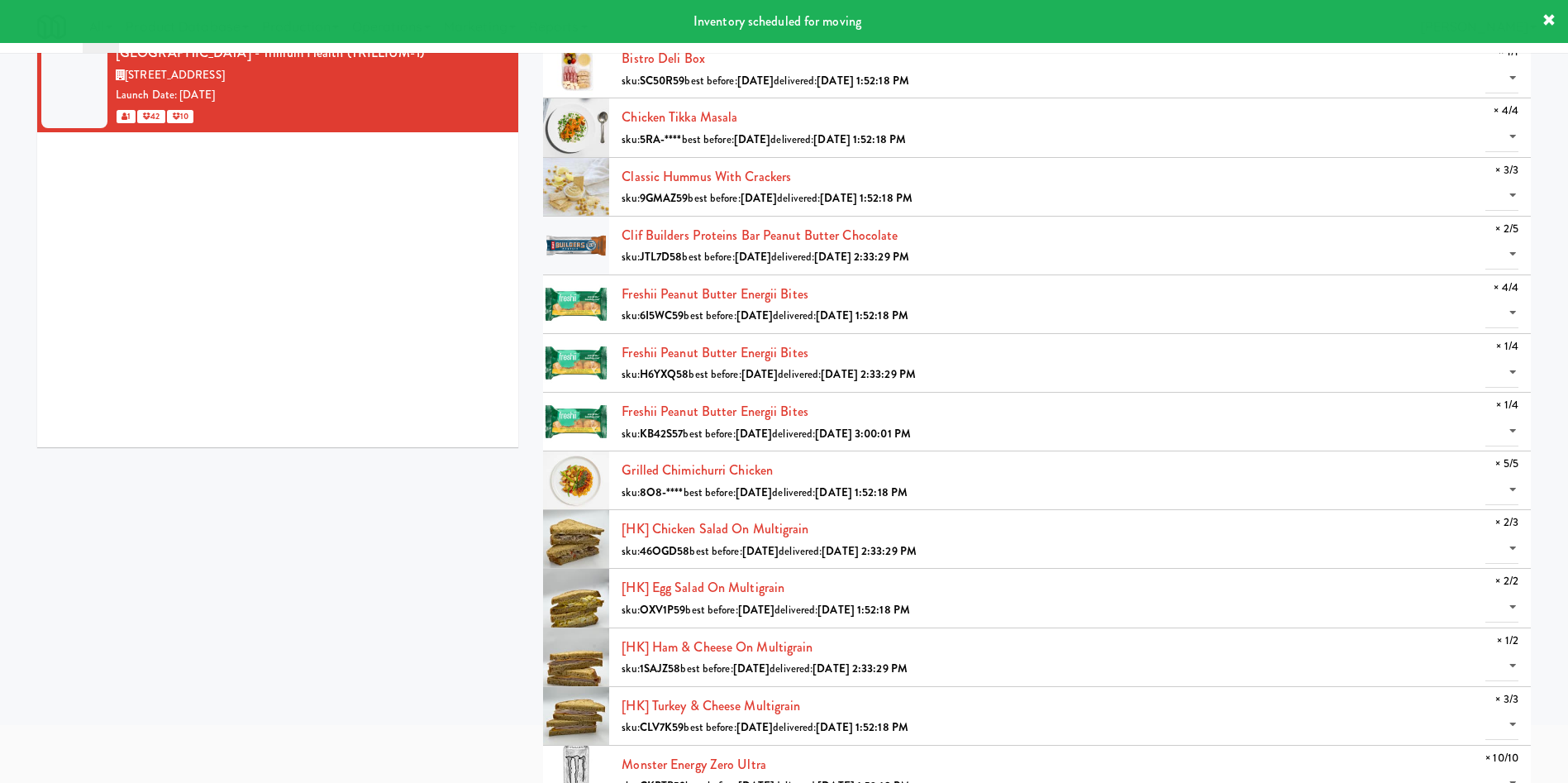
scroll to position [0, 0]
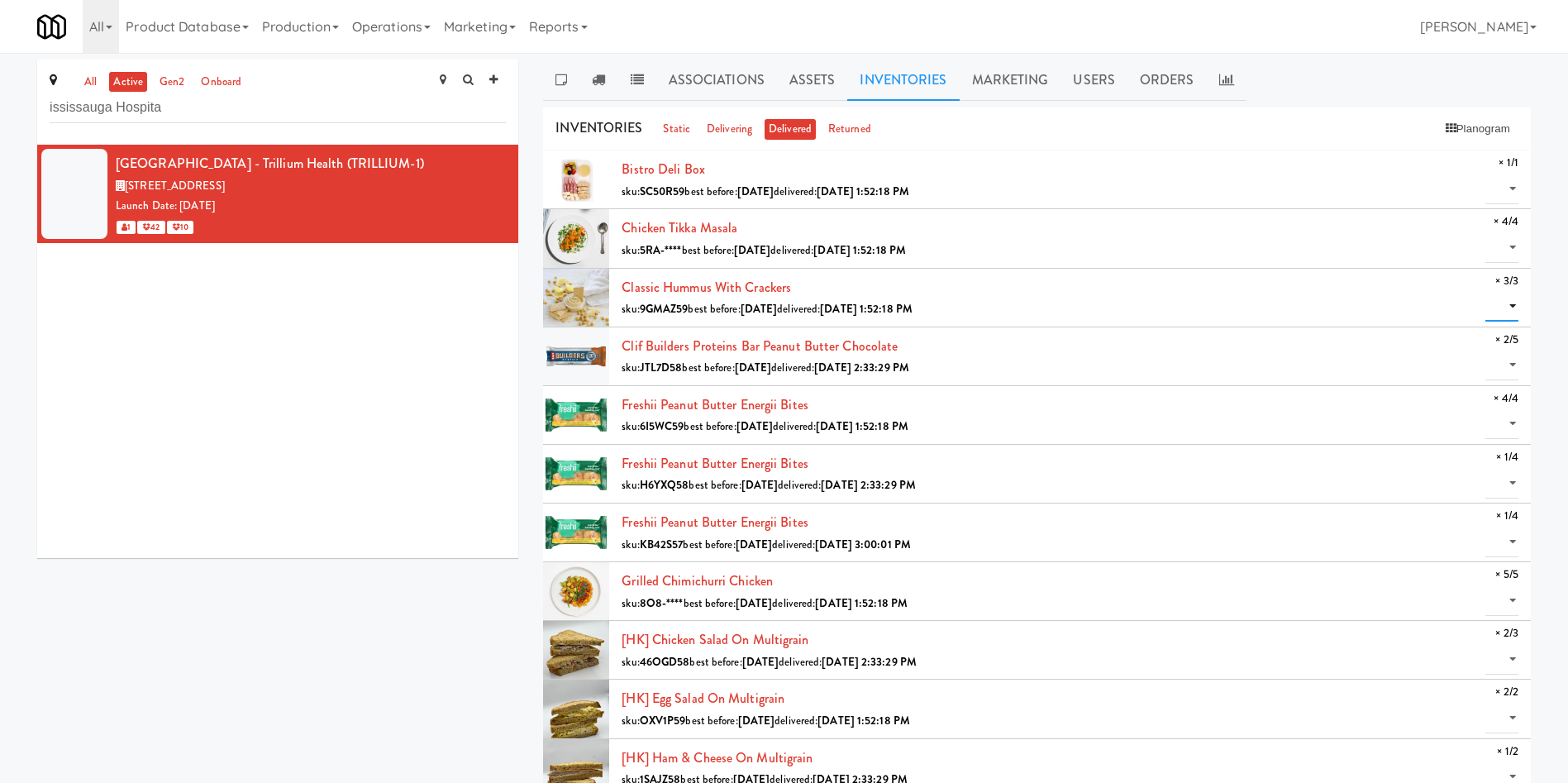
click at [1045, 302] on select "0 1 2 3" at bounding box center [1502, 307] width 33 height 31
click at [290, 461] on div "[GEOGRAPHIC_DATA] - Trillium Health (TRILLIUM-1) [STREET_ADDRESS] Date: [DATE] …" at bounding box center [277, 351] width 481 height 413
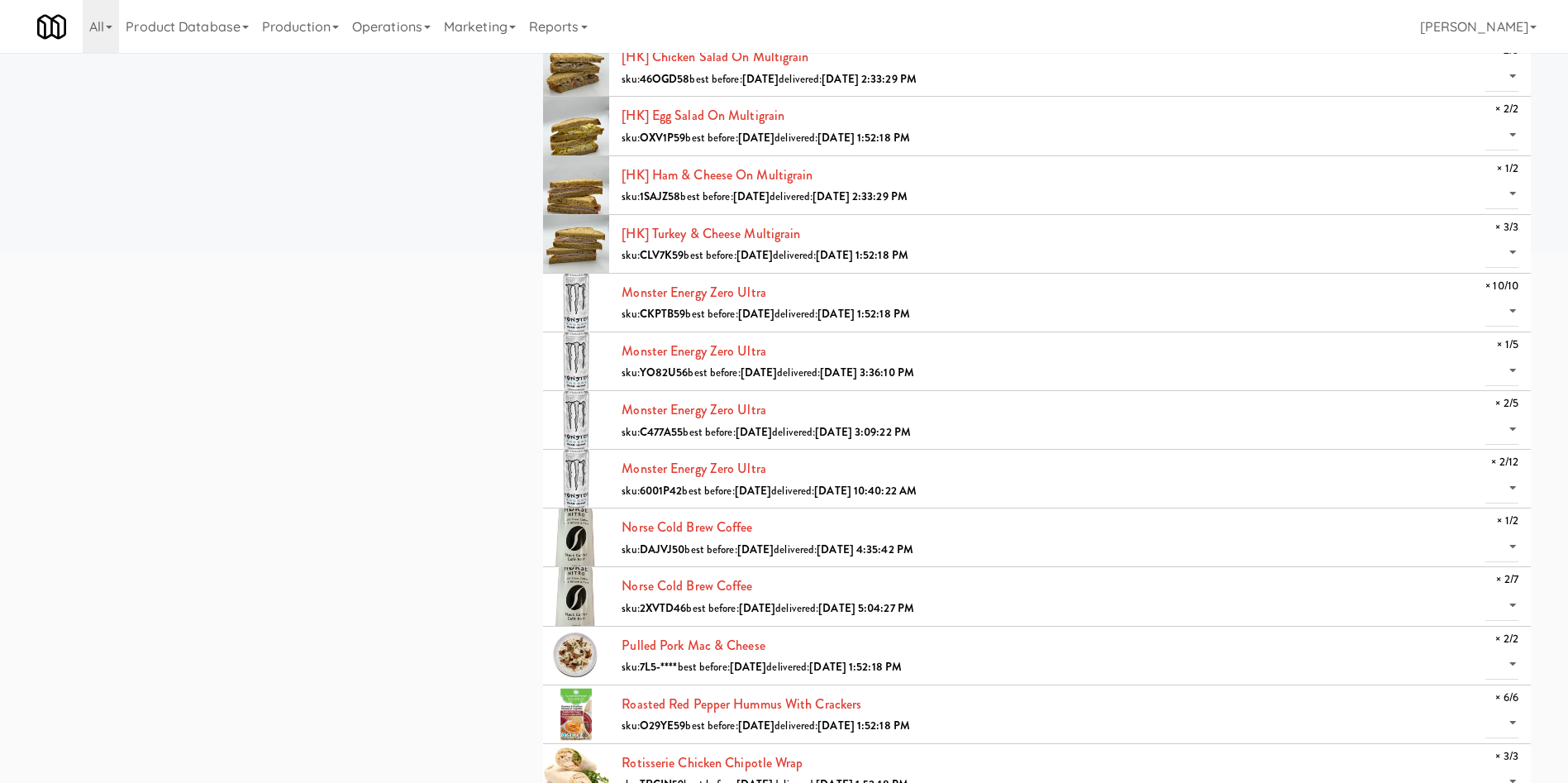
scroll to position [575, 0]
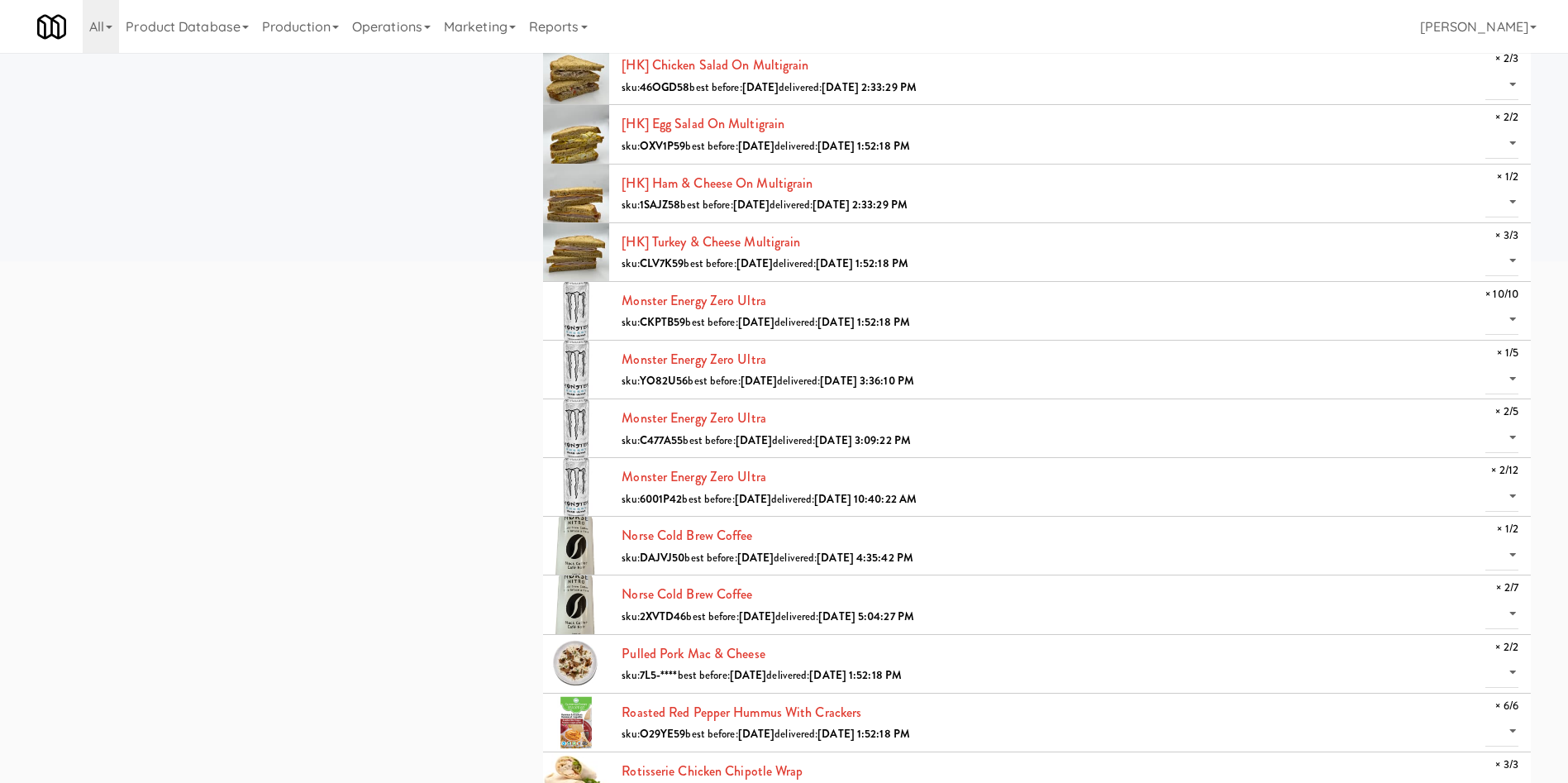
click at [257, 461] on div "all active gen2 onboard ississauga Hospita [GEOGRAPHIC_DATA] - Trillium Health …" at bounding box center [784, 382] width 1519 height 1794
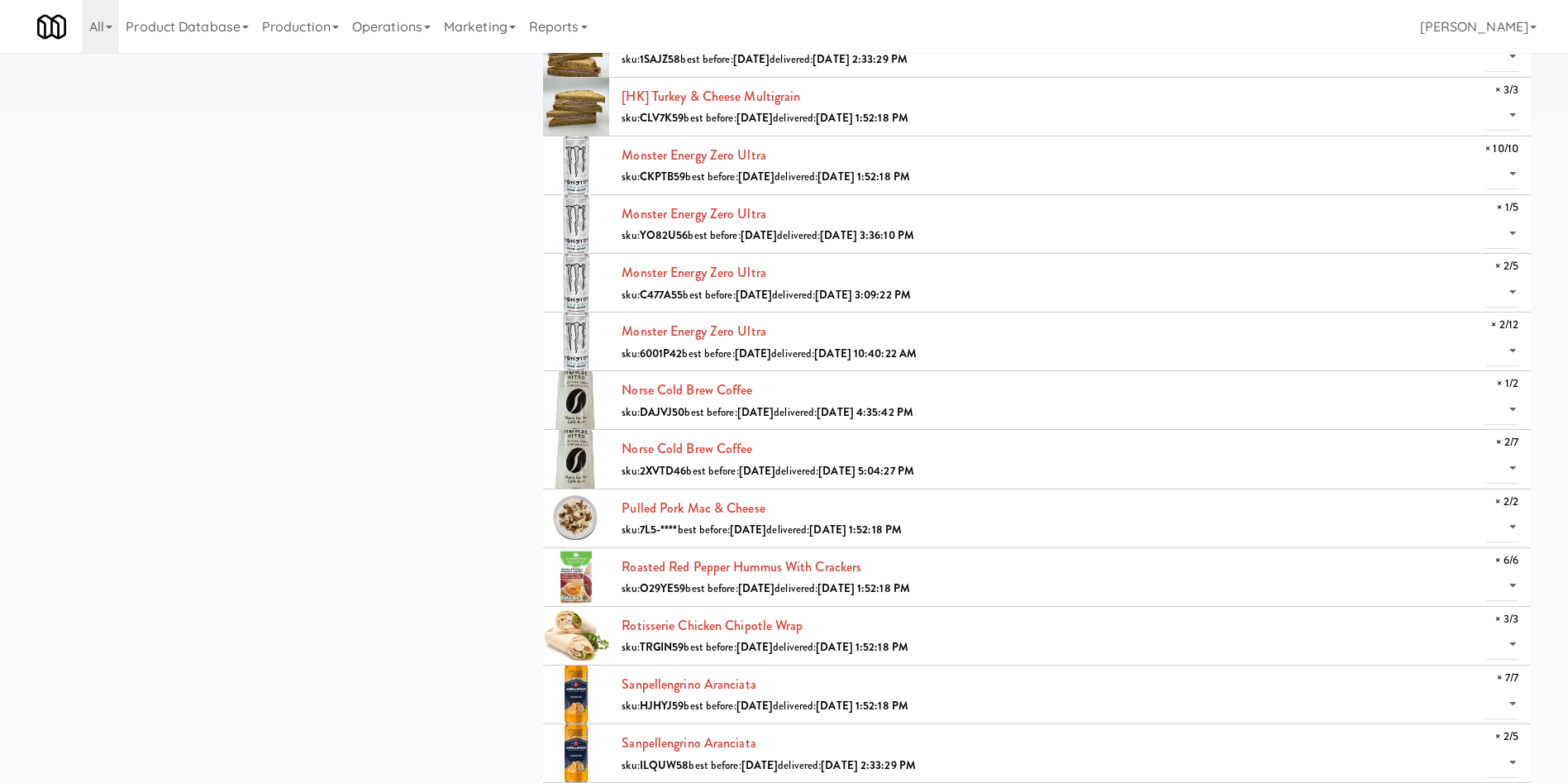
scroll to position [823, 0]
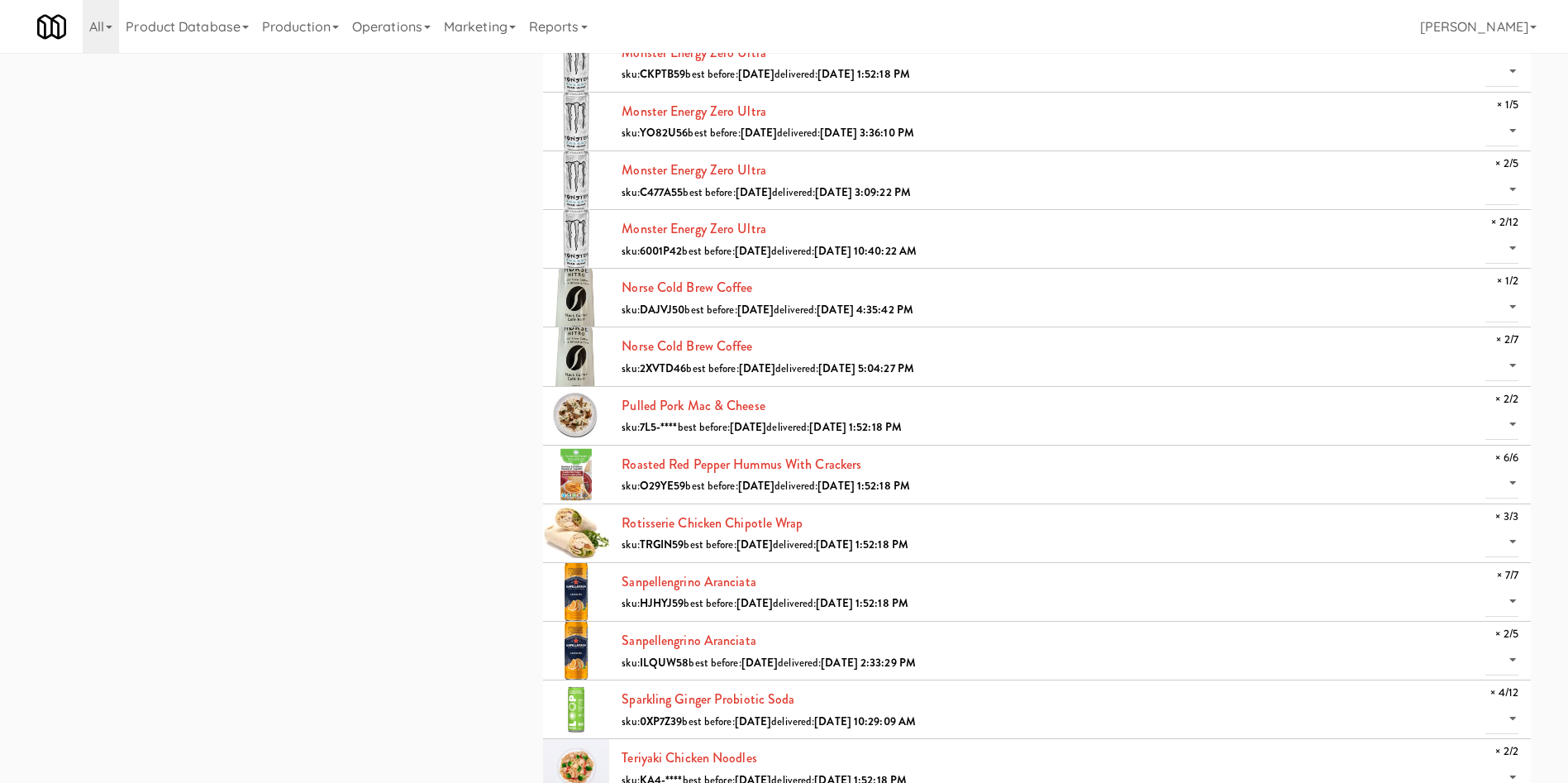
drag, startPoint x: 278, startPoint y: 558, endPoint x: 532, endPoint y: 559, distance: 254.0
click at [278, 521] on div "all active gen2 onboard ississauga Hospita [GEOGRAPHIC_DATA] - Trillium Health …" at bounding box center [784, 134] width 1519 height 1794
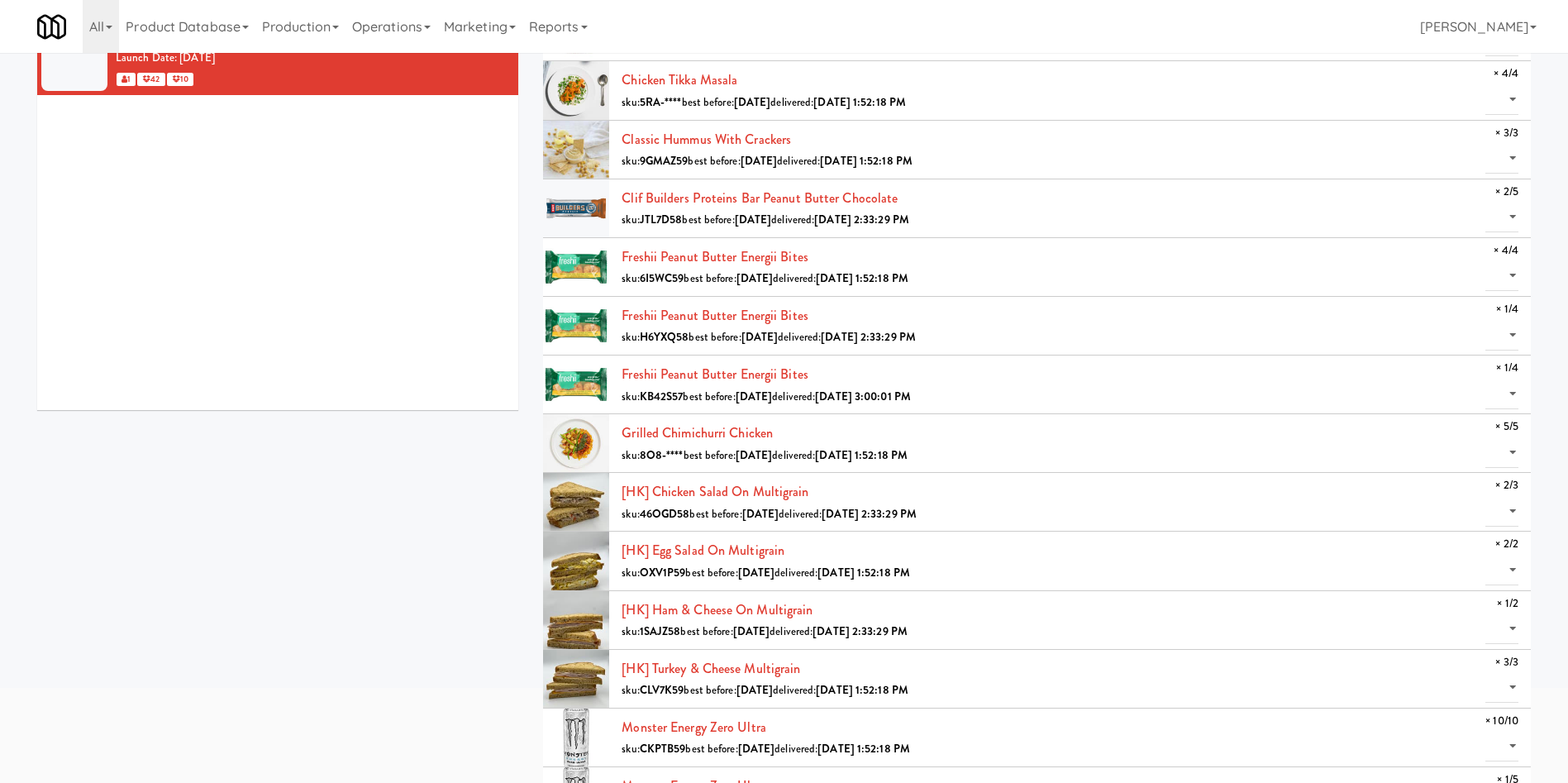
scroll to position [78, 0]
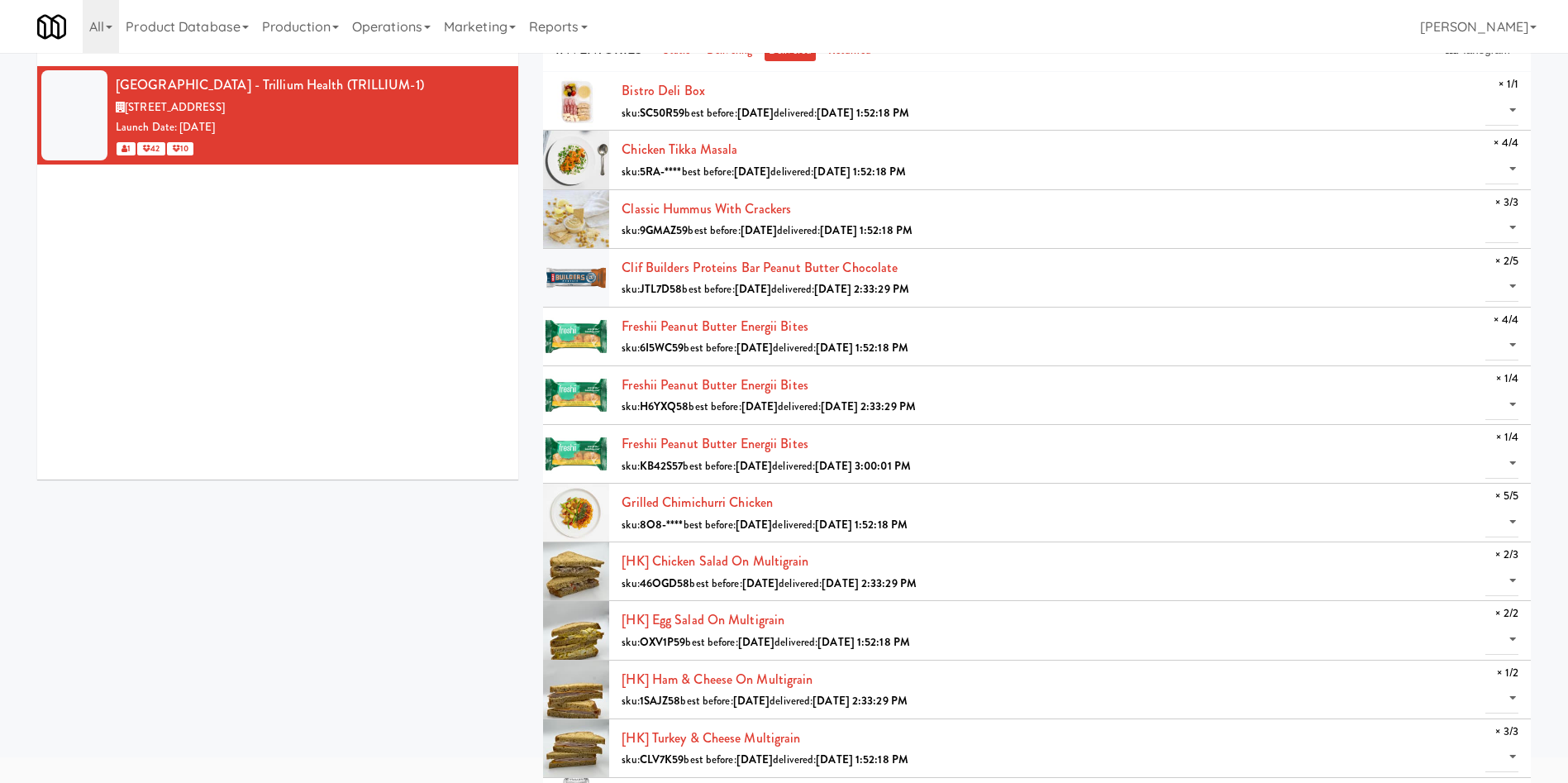
drag, startPoint x: 420, startPoint y: 623, endPoint x: 563, endPoint y: 623, distance: 143.0
click at [138, 445] on div "[GEOGRAPHIC_DATA] - Trillium Health (TRILLIUM-1) [STREET_ADDRESS] Date: [DATE] …" at bounding box center [277, 273] width 481 height 413
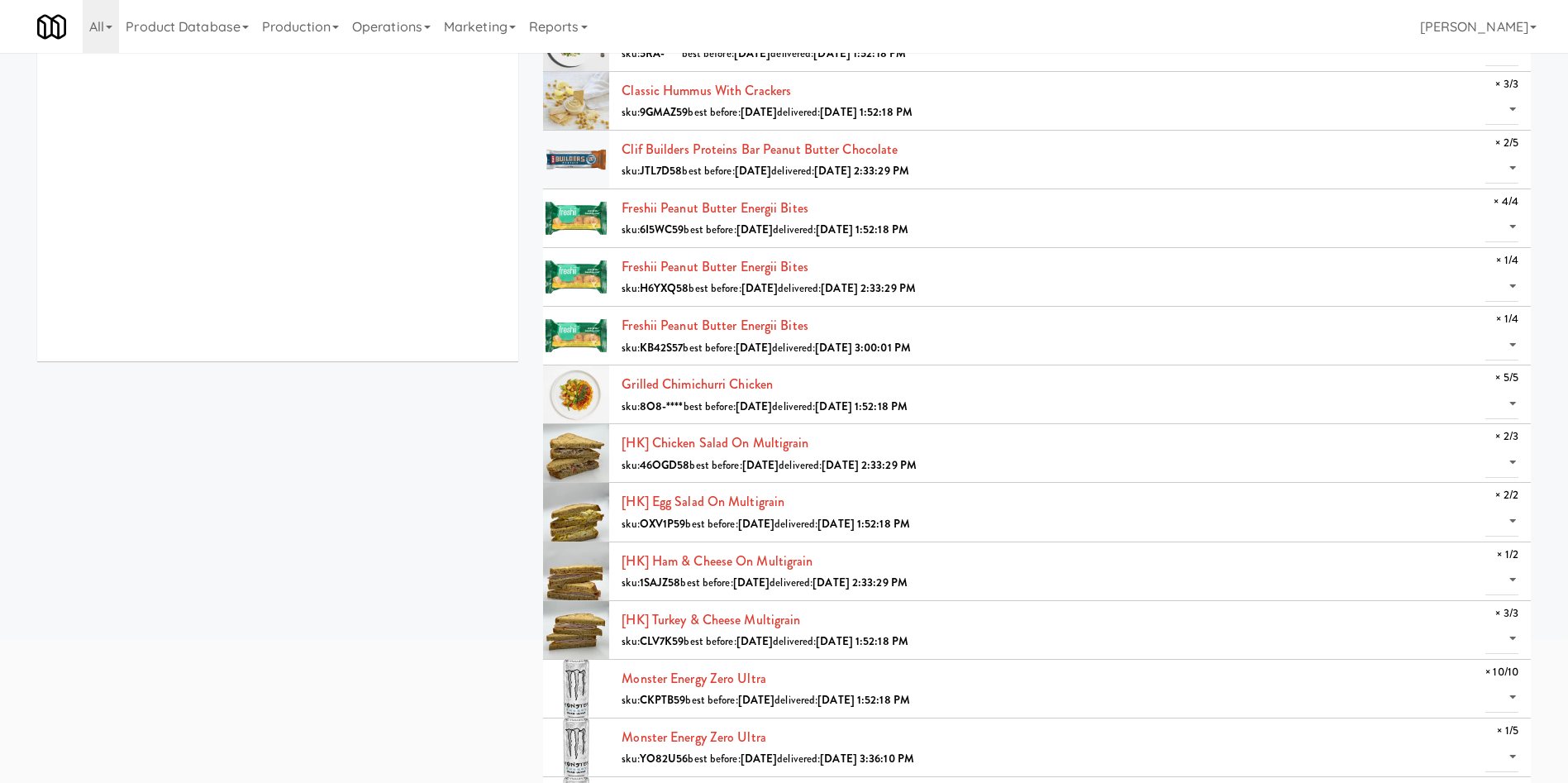
scroll to position [248, 0]
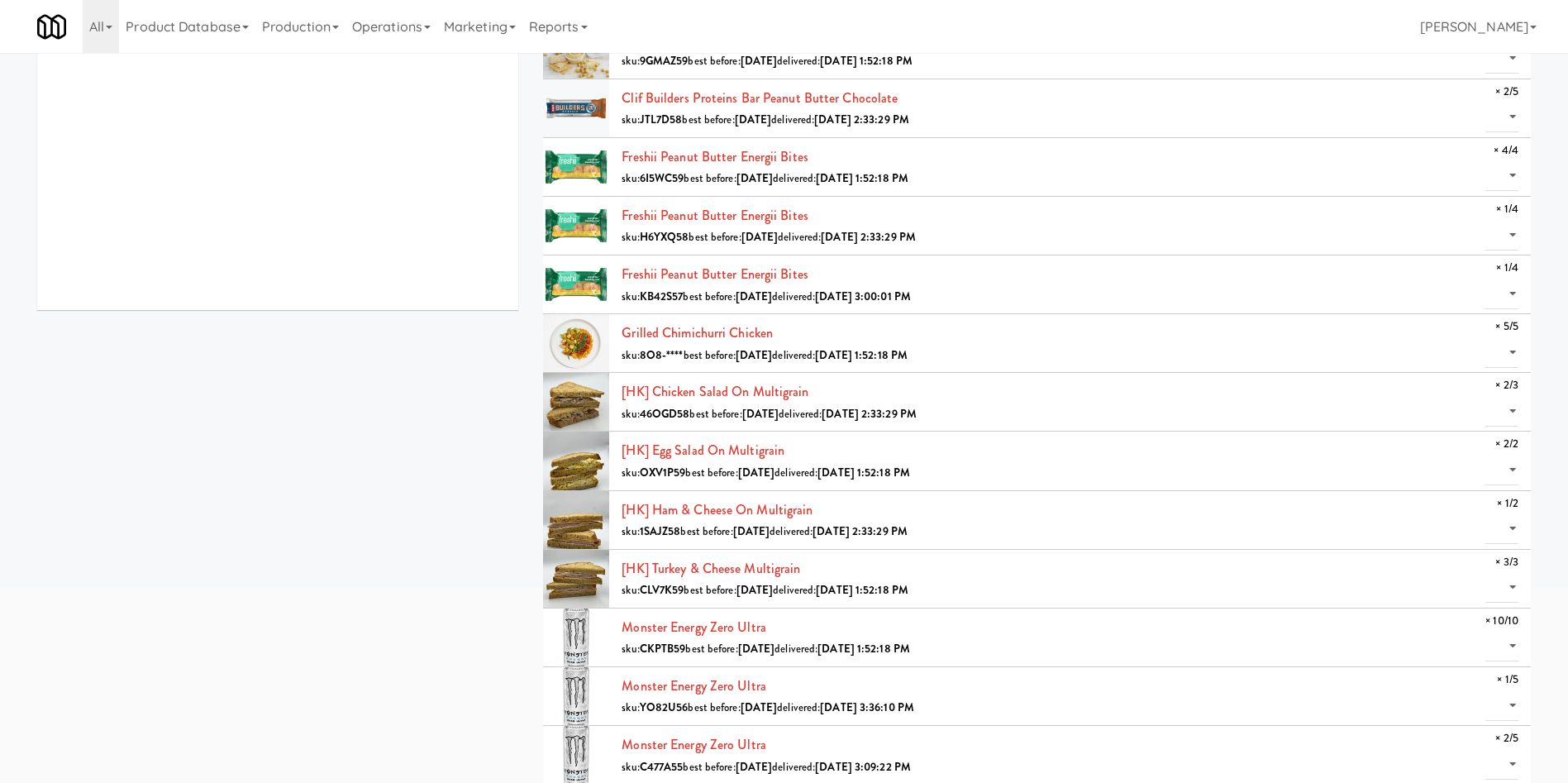
click at [1045, 413] on li "[HK] Chicken Salad on Multigrain sku: 46OGD58 best before: [DATE] delivered: [D…" at bounding box center [1037, 402] width 988 height 59
click at [1045, 406] on select "0 1 2" at bounding box center [1502, 412] width 33 height 31
select select "2"
click at [1045, 396] on select "0 1 2" at bounding box center [1502, 412] width 33 height 31
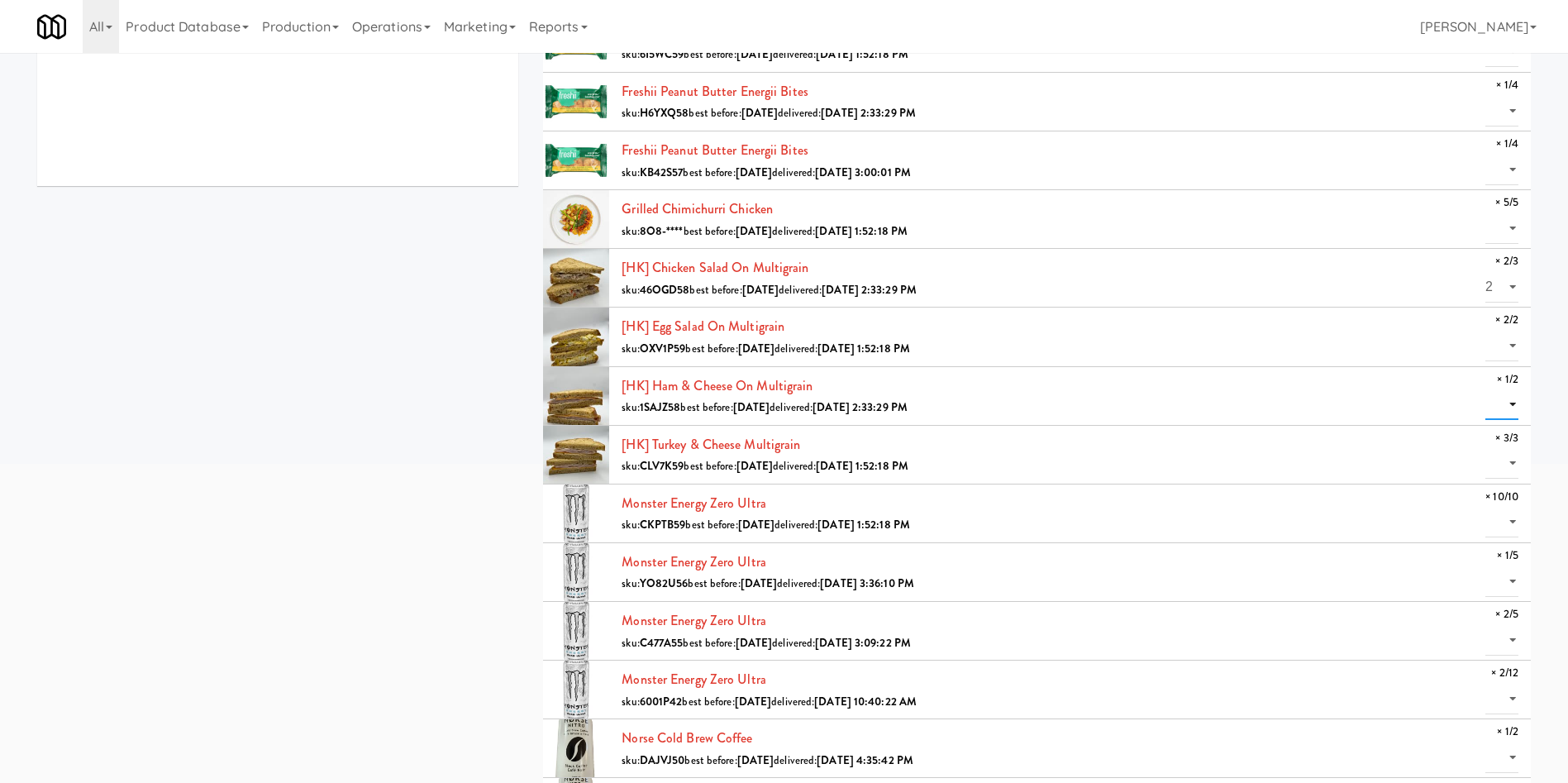
click at [1045, 412] on select "0 1" at bounding box center [1502, 405] width 33 height 31
select select "1"
click at [1045, 389] on select "0 1" at bounding box center [1502, 405] width 33 height 31
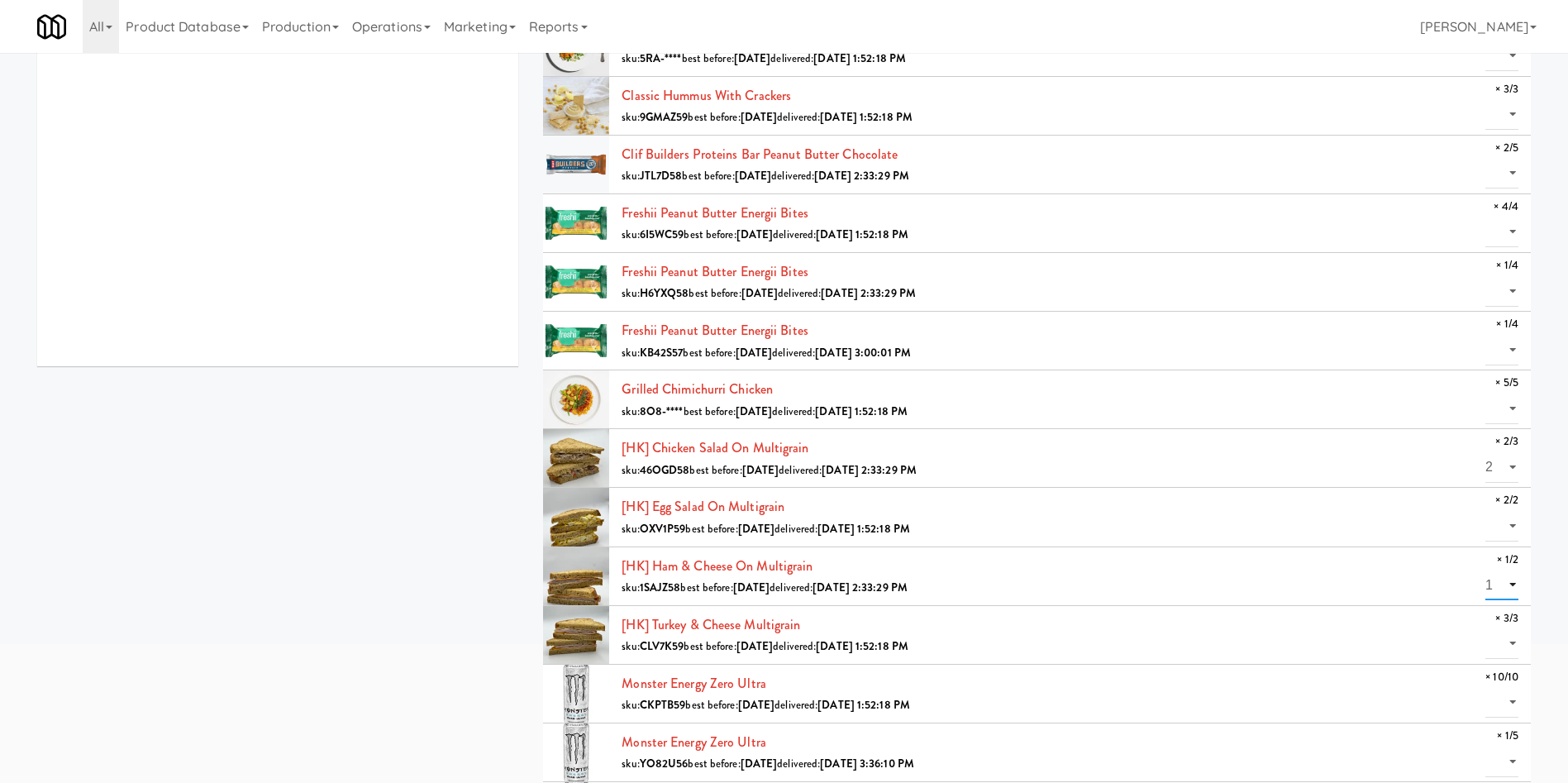
scroll to position [0, 0]
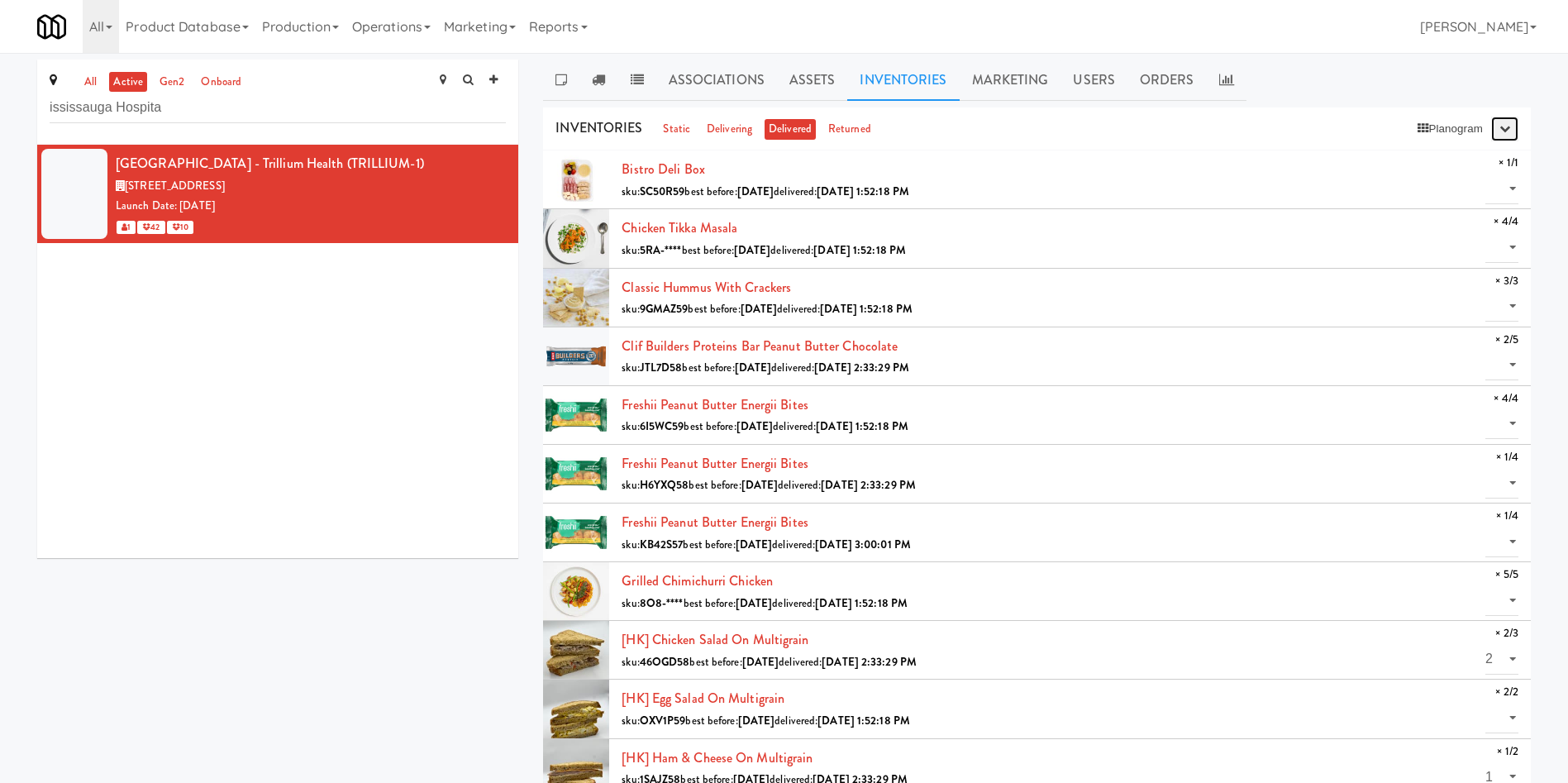
click at [1045, 131] on icon "button" at bounding box center [1505, 128] width 10 height 10
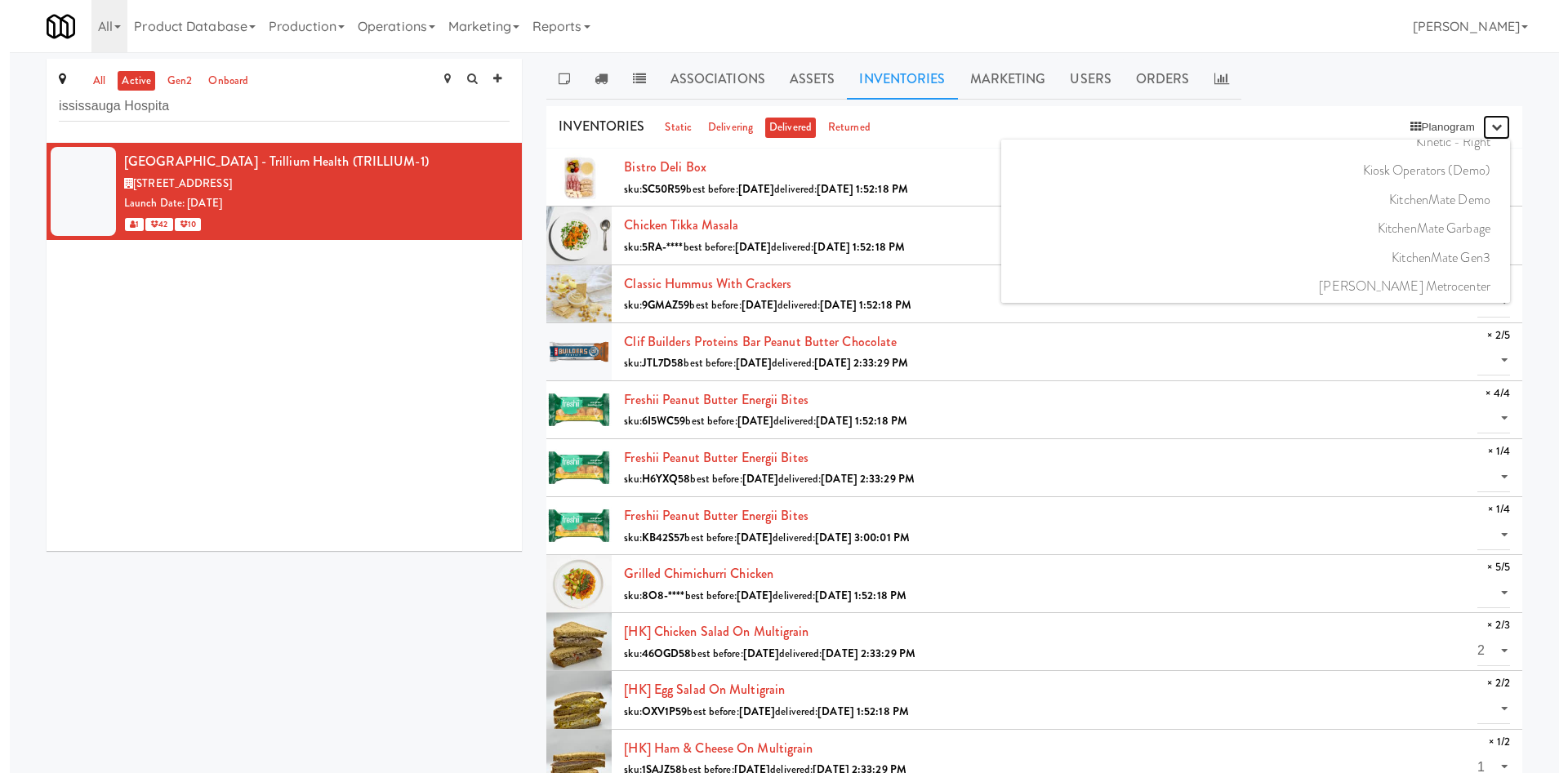
scroll to position [14206, 0]
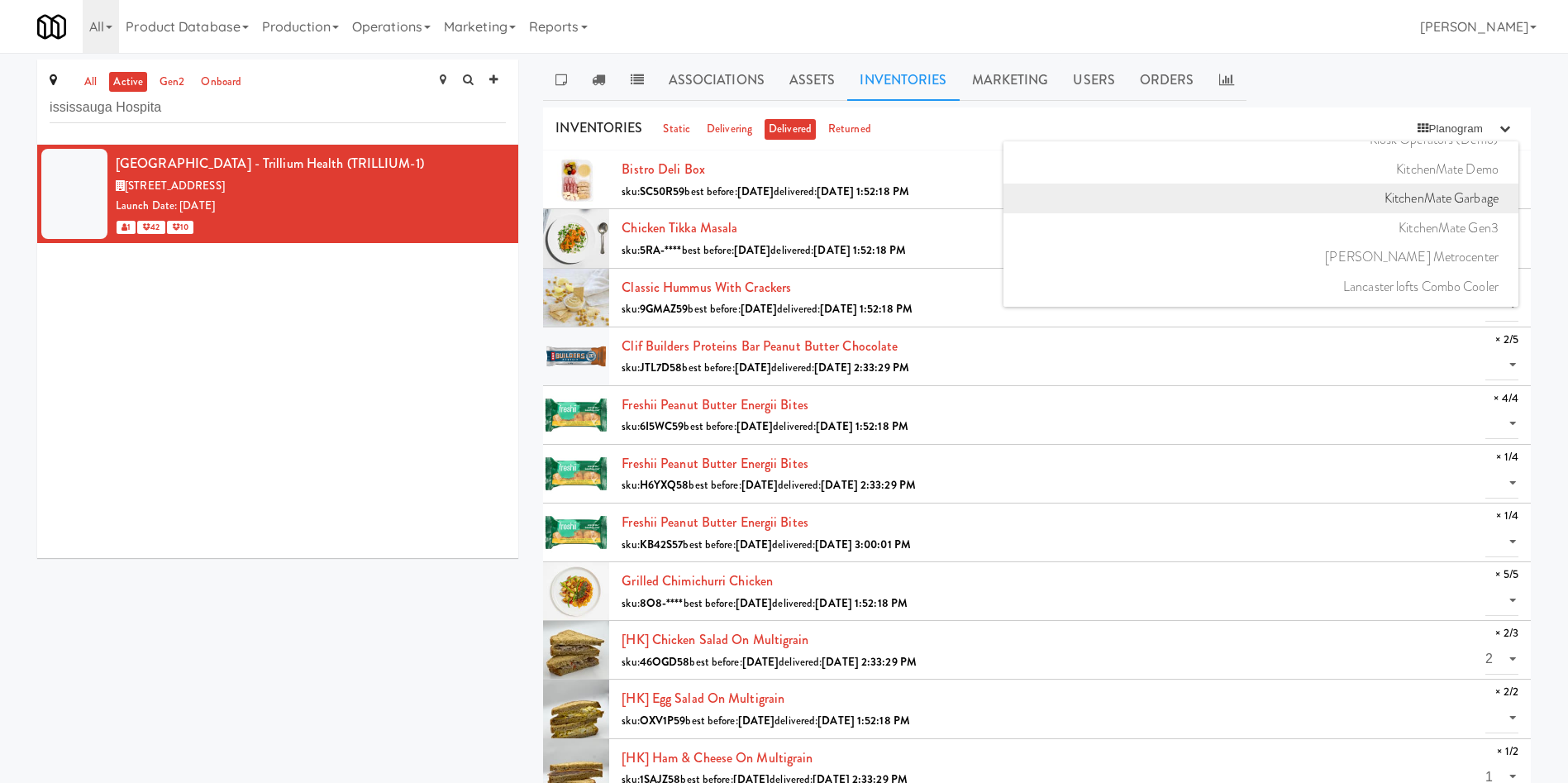
click at [1045, 202] on link "KitchenMate Garbage" at bounding box center [1261, 198] width 515 height 30
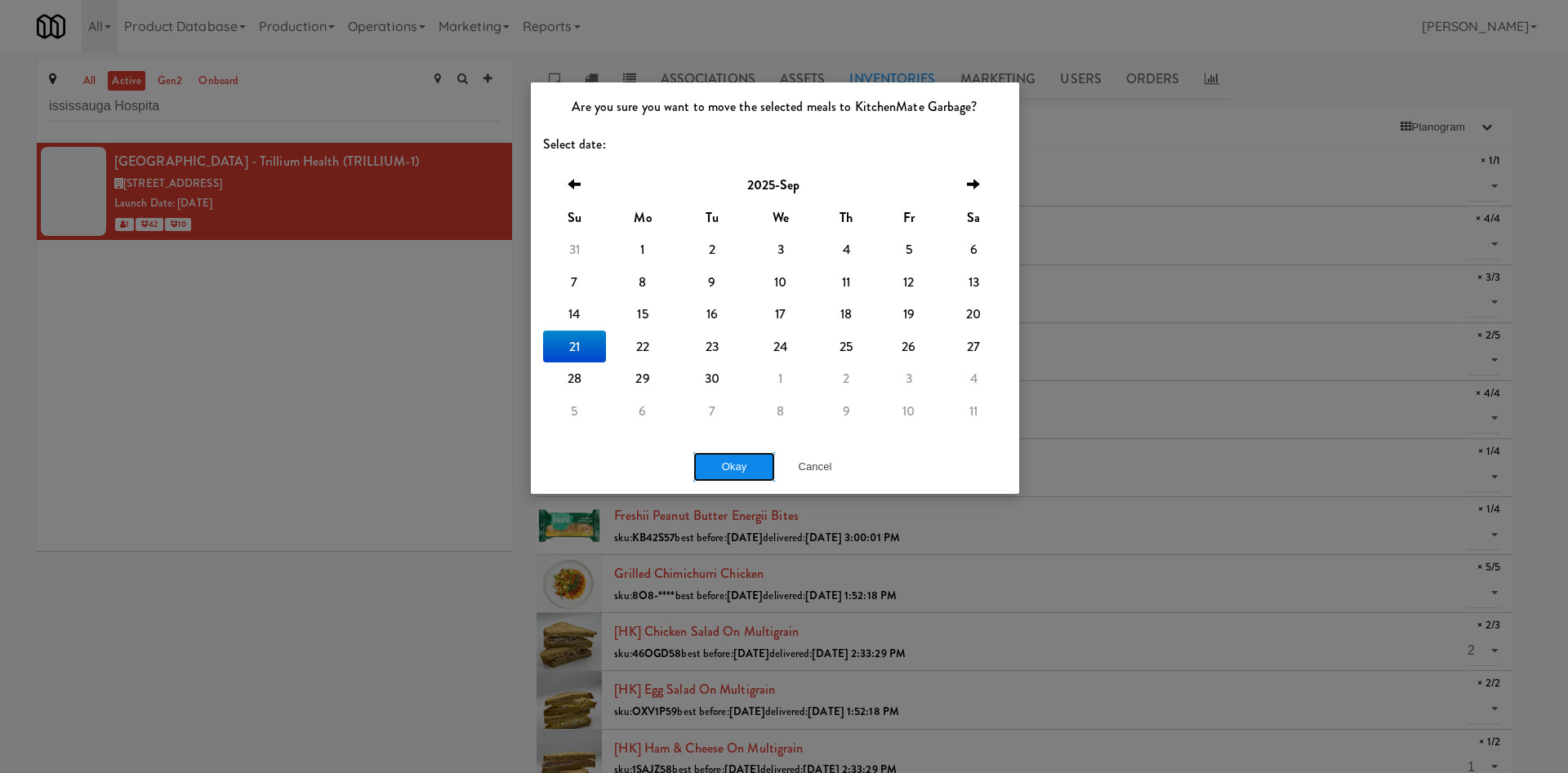
click at [746, 460] on button "Okay" at bounding box center [734, 467] width 82 height 30
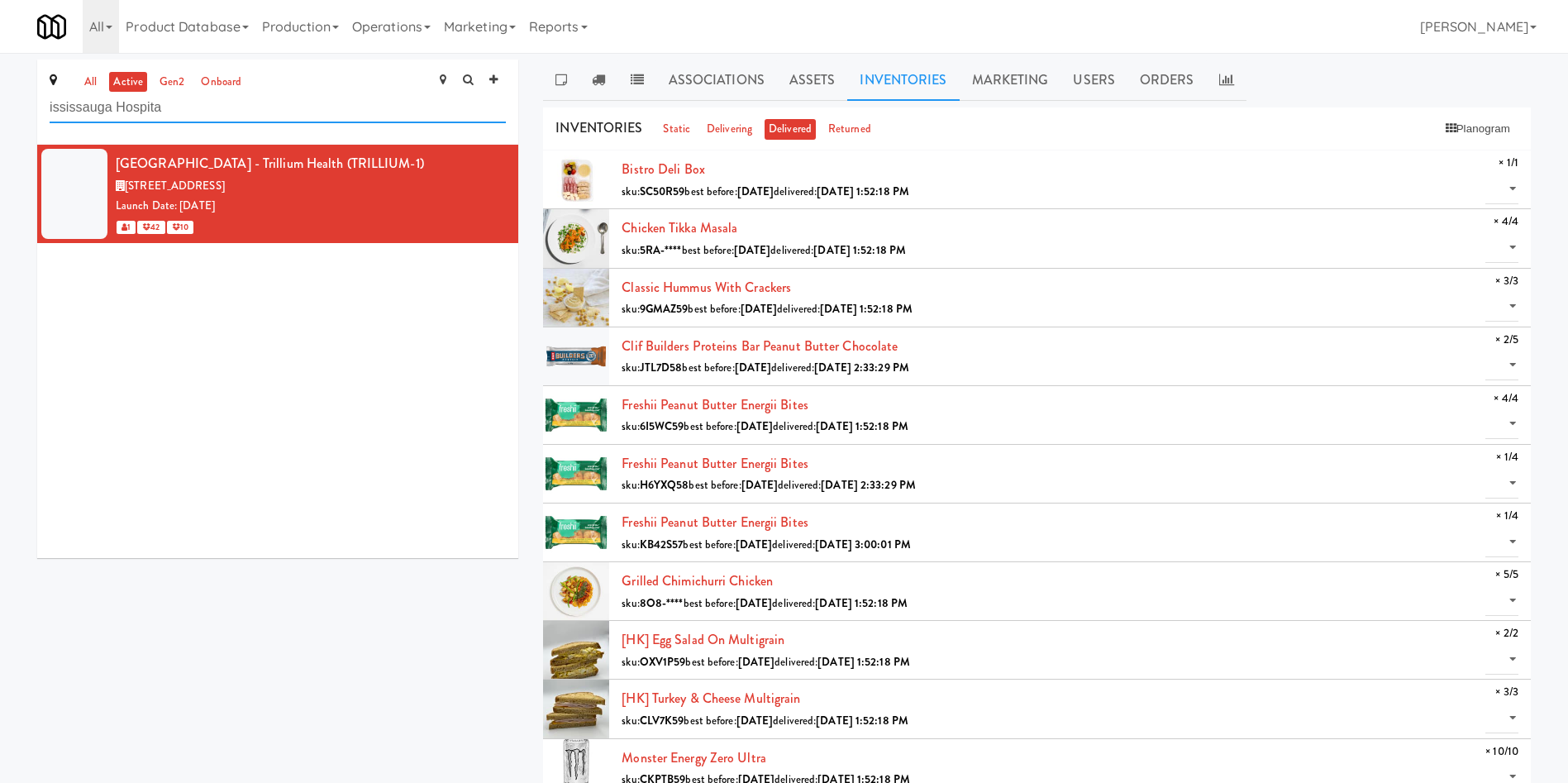
drag, startPoint x: 255, startPoint y: 119, endPoint x: 0, endPoint y: 105, distance: 255.4
paste input "IKEA Etobicok"
type input "IKEA Etobicok"
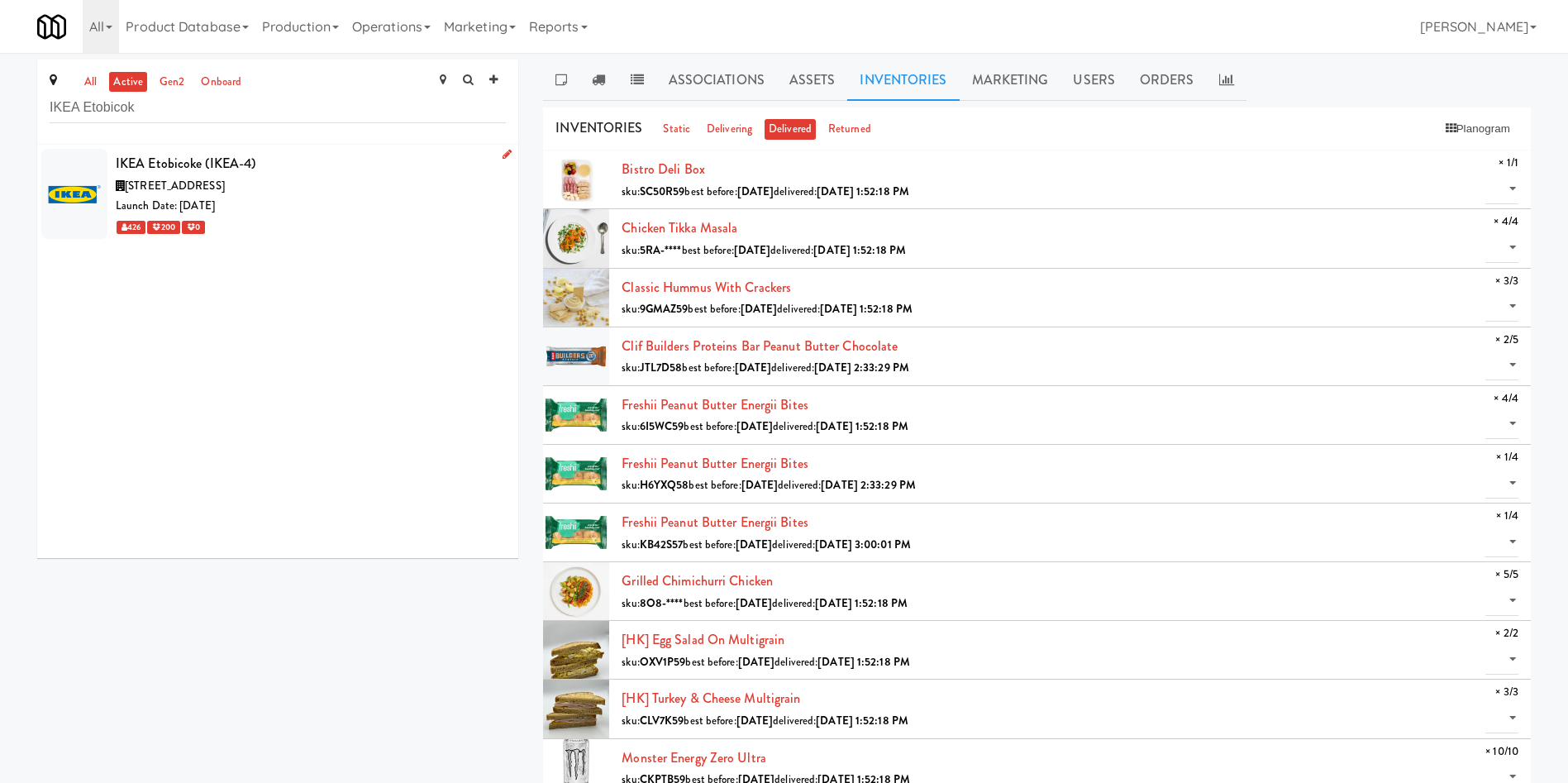
click at [432, 199] on div "Launch Date: [DATE]" at bounding box center [310, 207] width 390 height 21
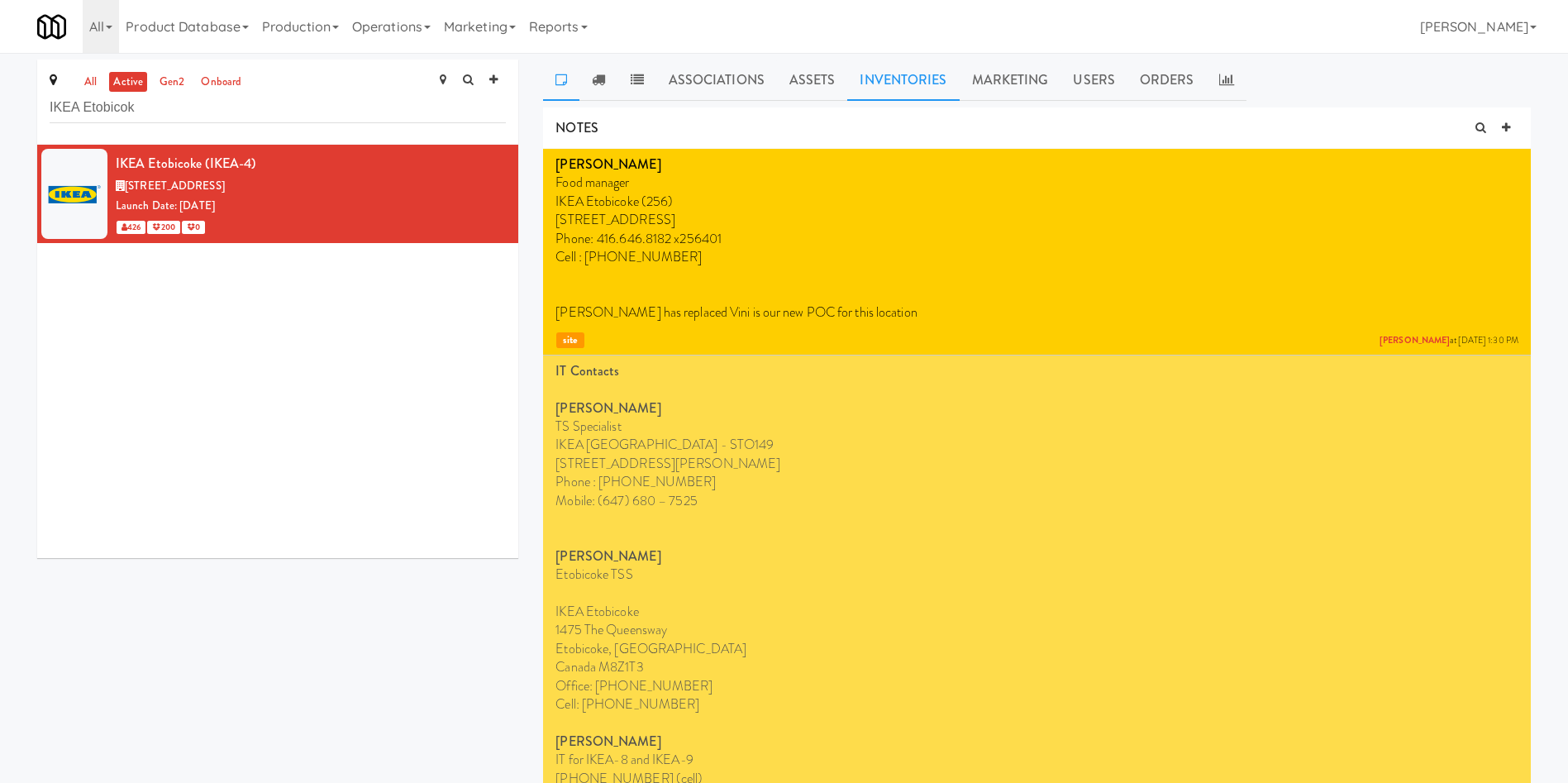
click at [898, 81] on link "Inventories" at bounding box center [903, 80] width 112 height 41
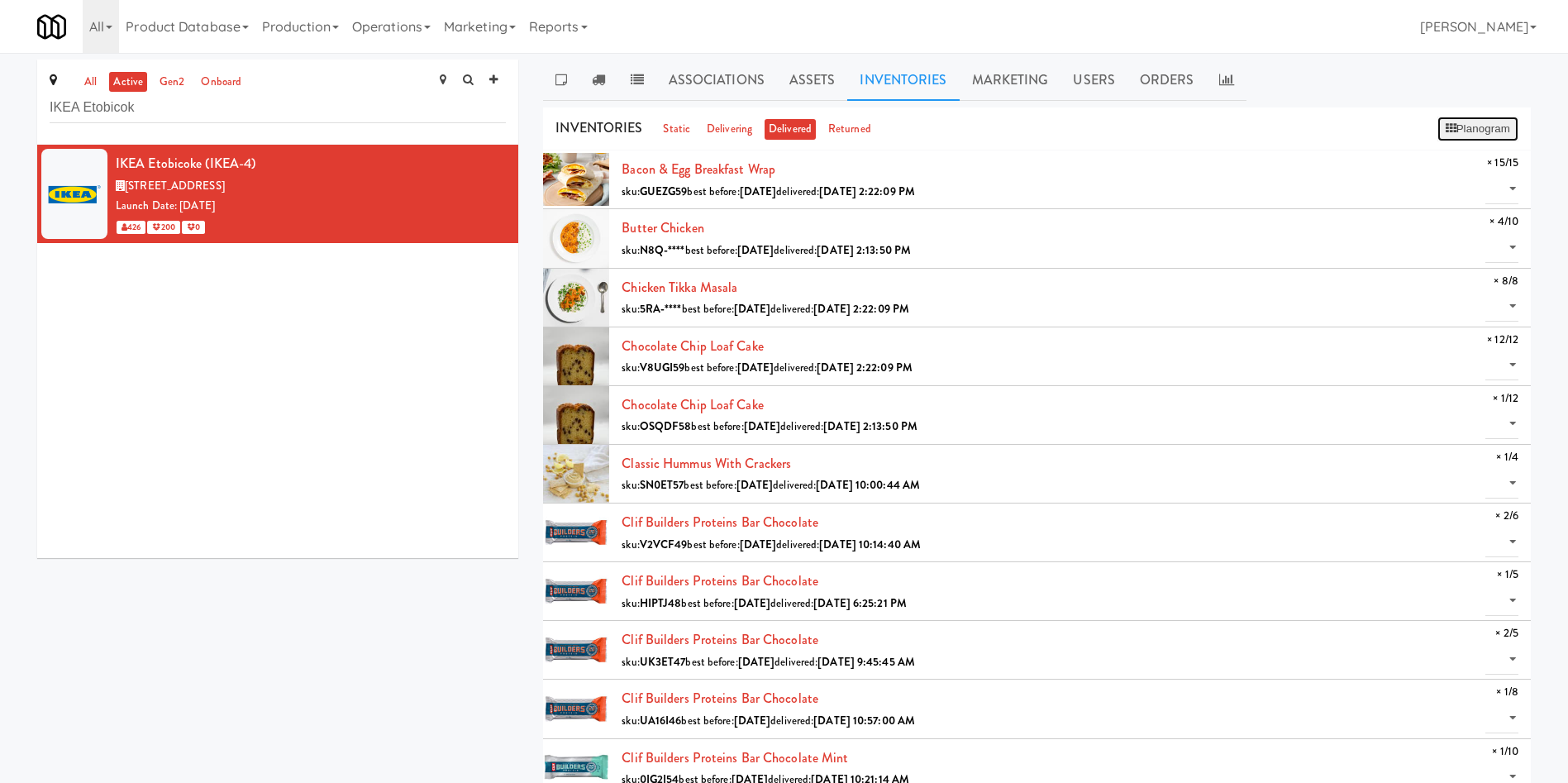
click at [1045, 130] on button "Planogram" at bounding box center [1478, 128] width 81 height 25
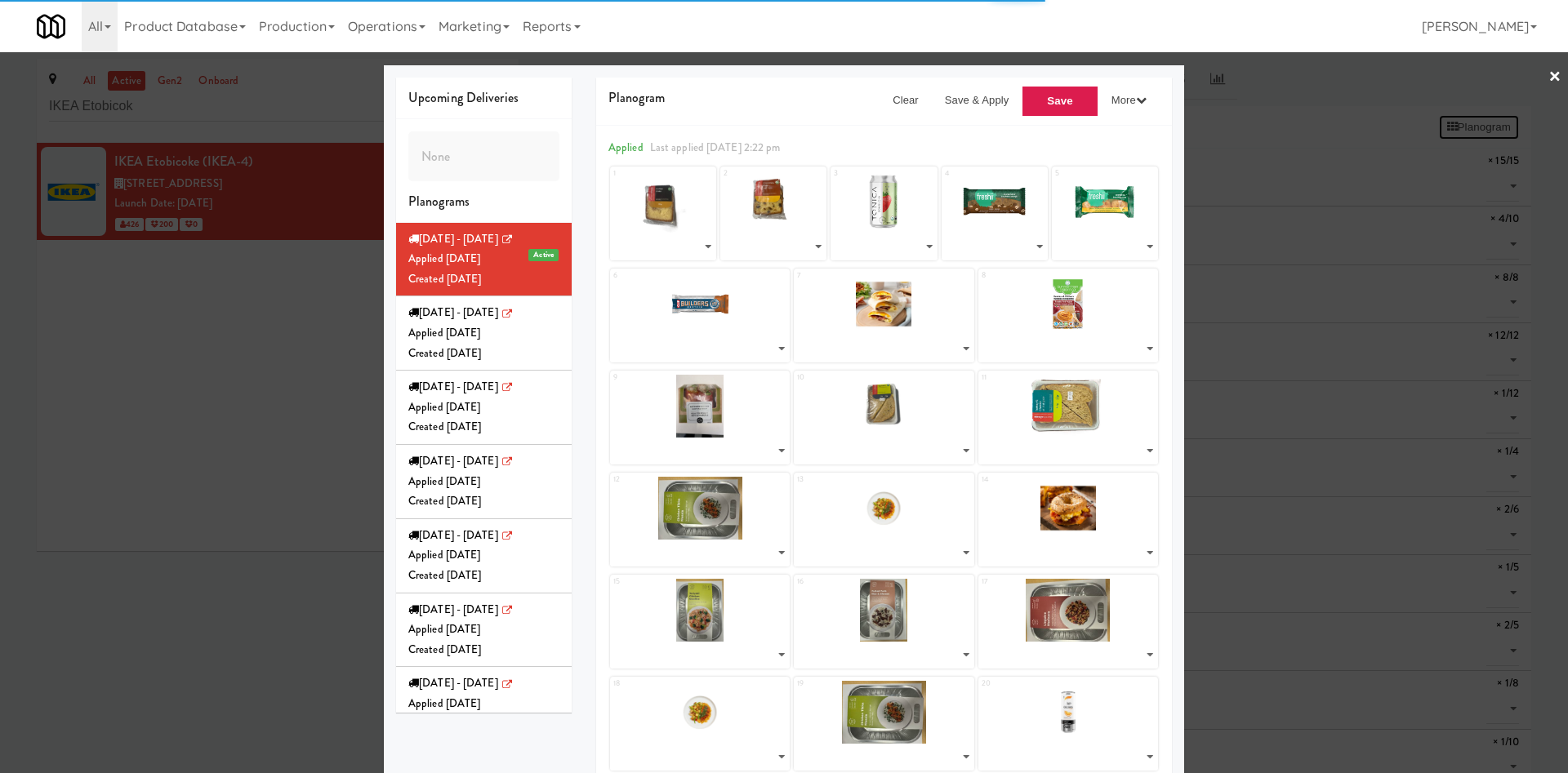
select select "number:287686"
select select "number:287978"
select select "number:266055"
select select "number:287819"
select select "number:287935"
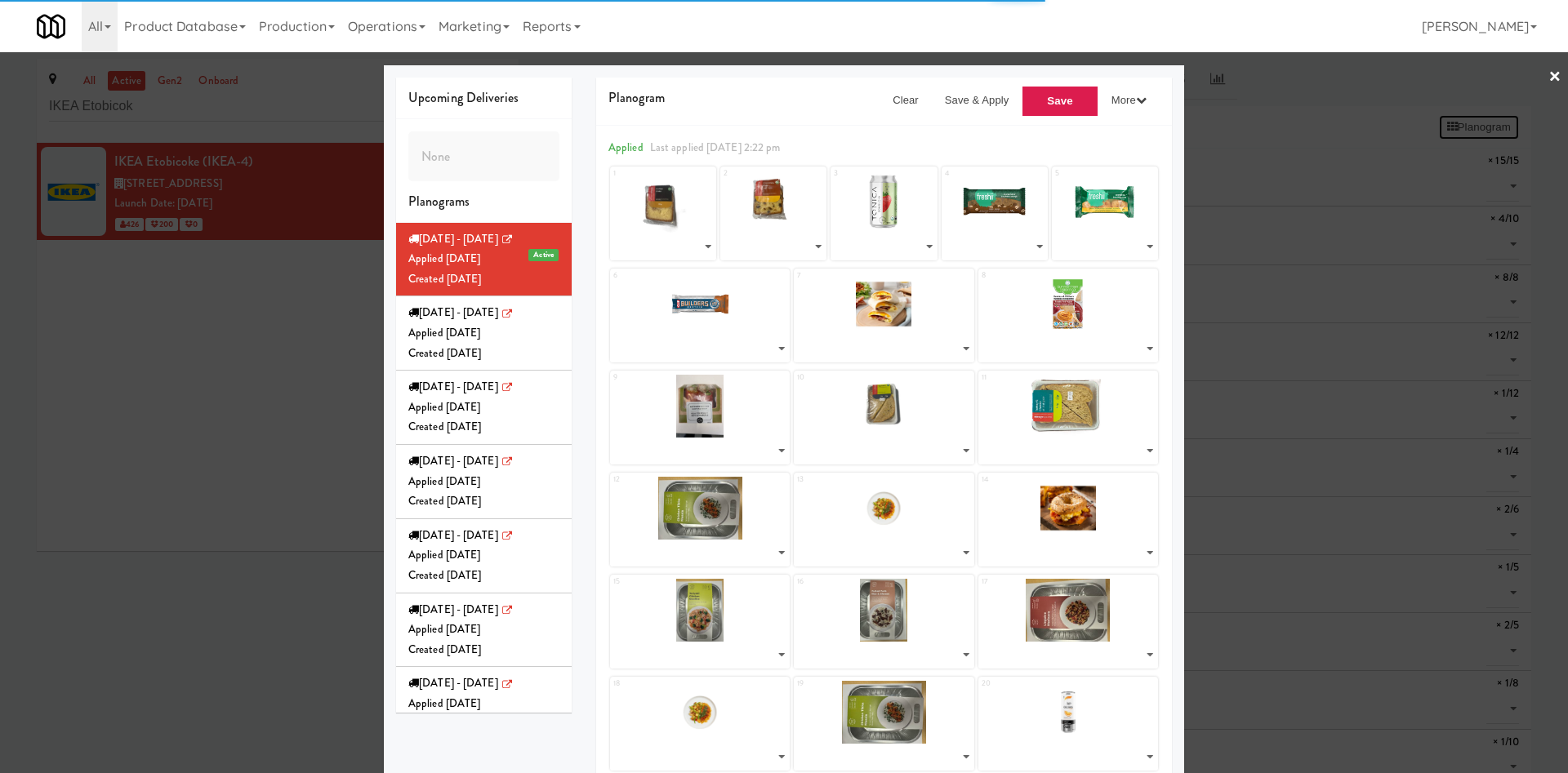
select select "number:285629"
select select "number:287578"
select select "number:287754"
select select "number:287529"
select select "number:288004"
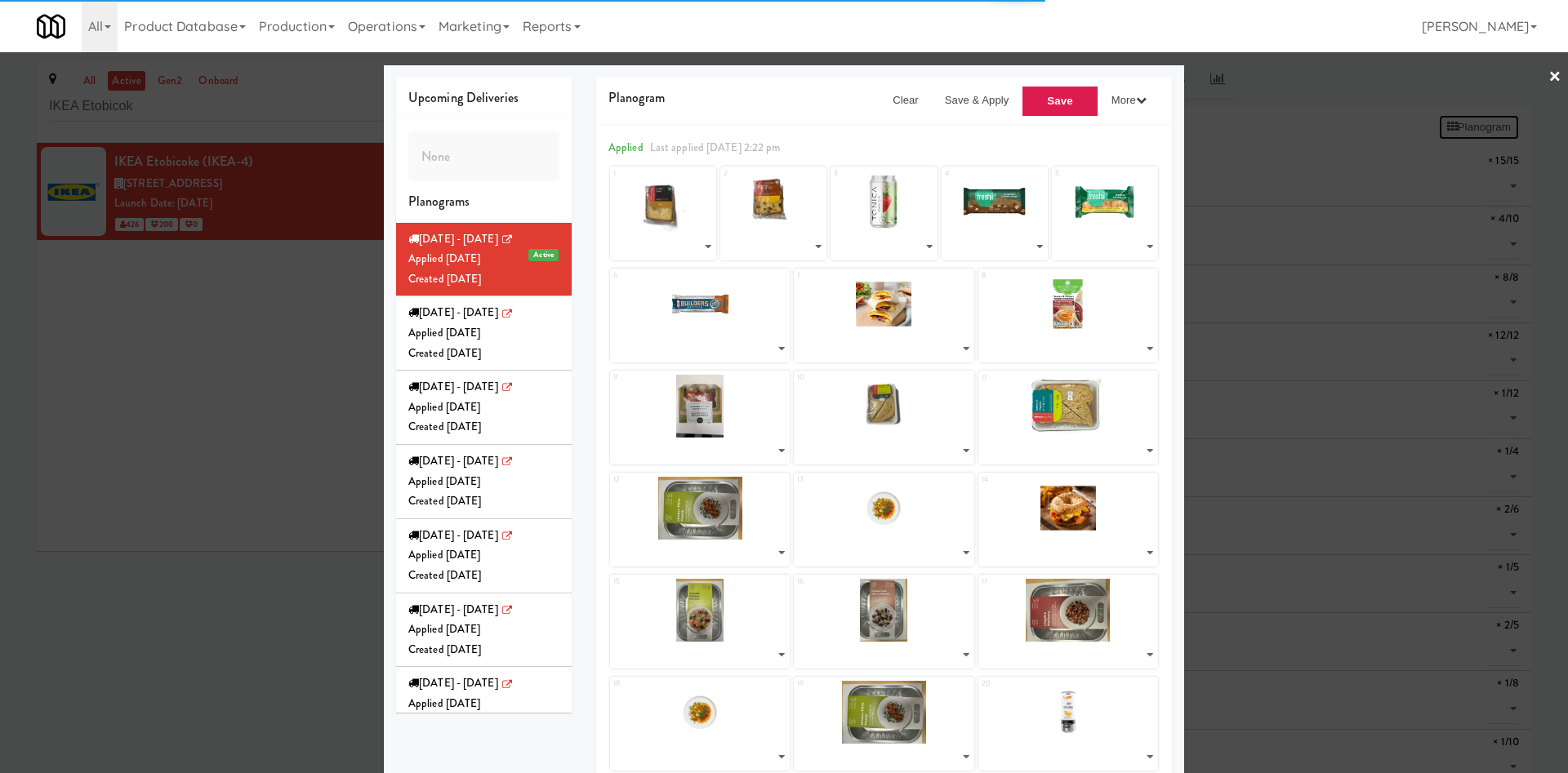
select select "number:287880"
select select "number:286148"
select select "number:286022"
select select "number:287620"
select select "number:286086"
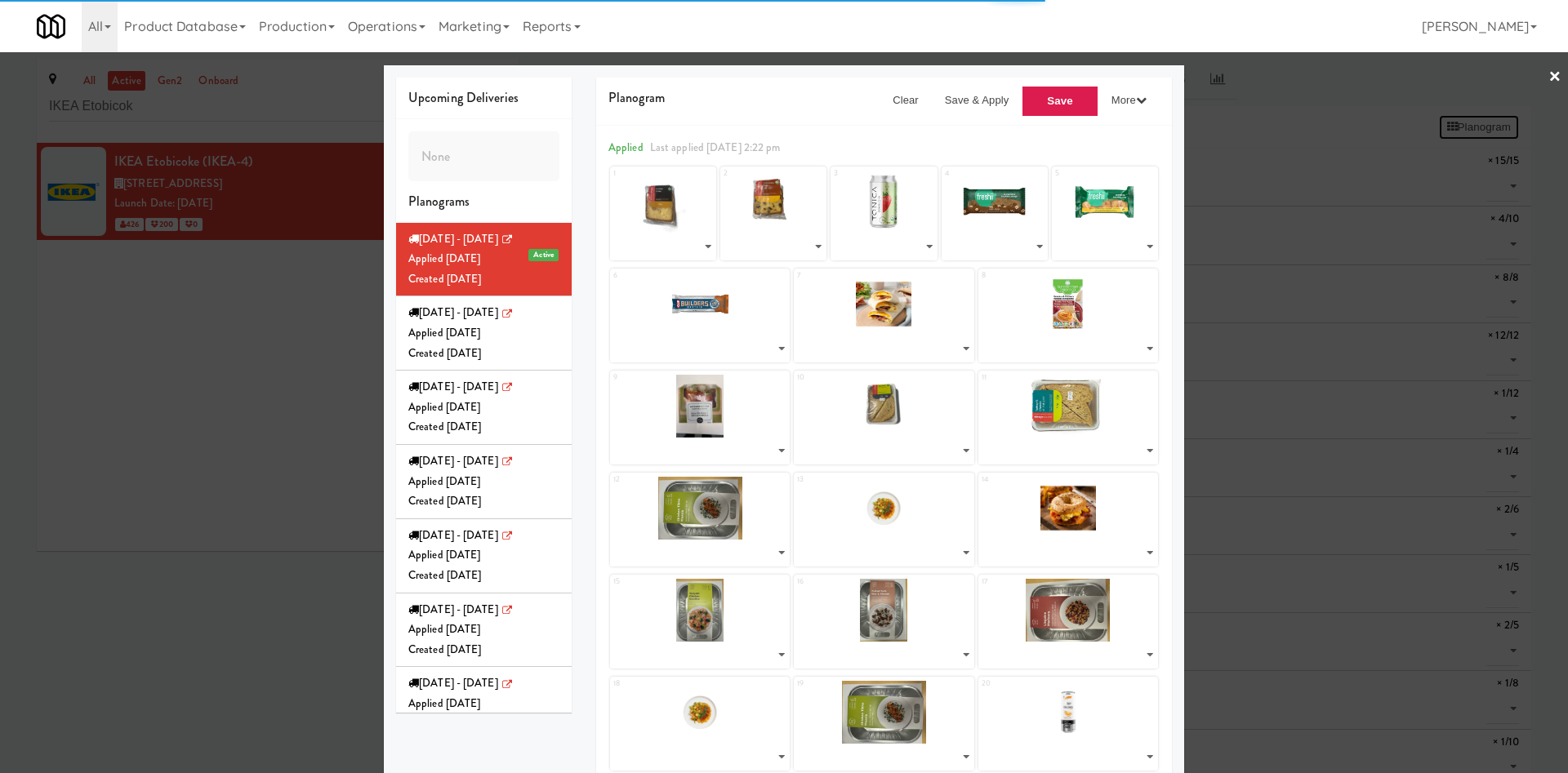
select select "number:286230"
select select "number:285958"
select select "number:286022"
select select "number:286148"
select select "number:285608"
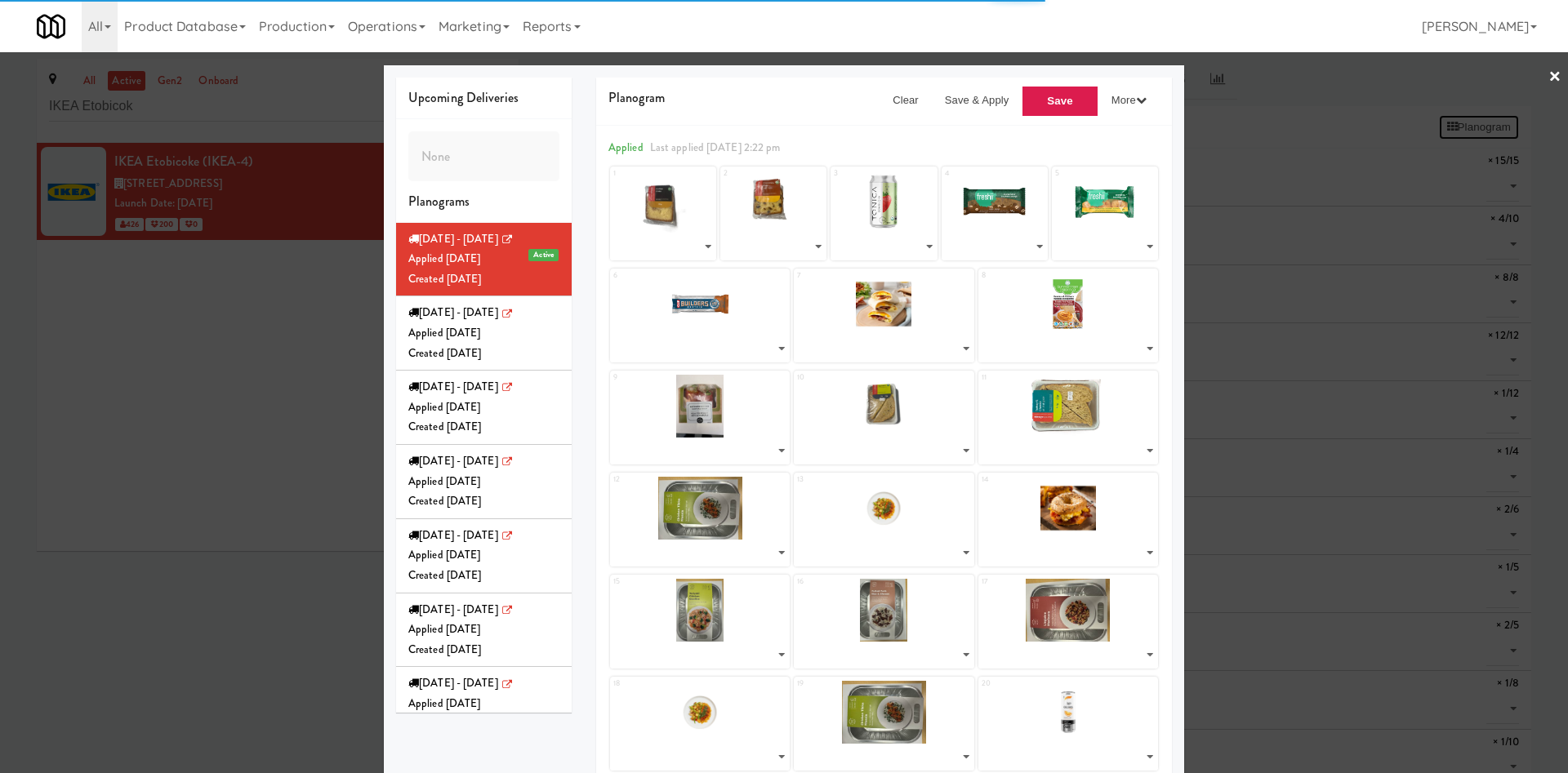
select select "number:282199"
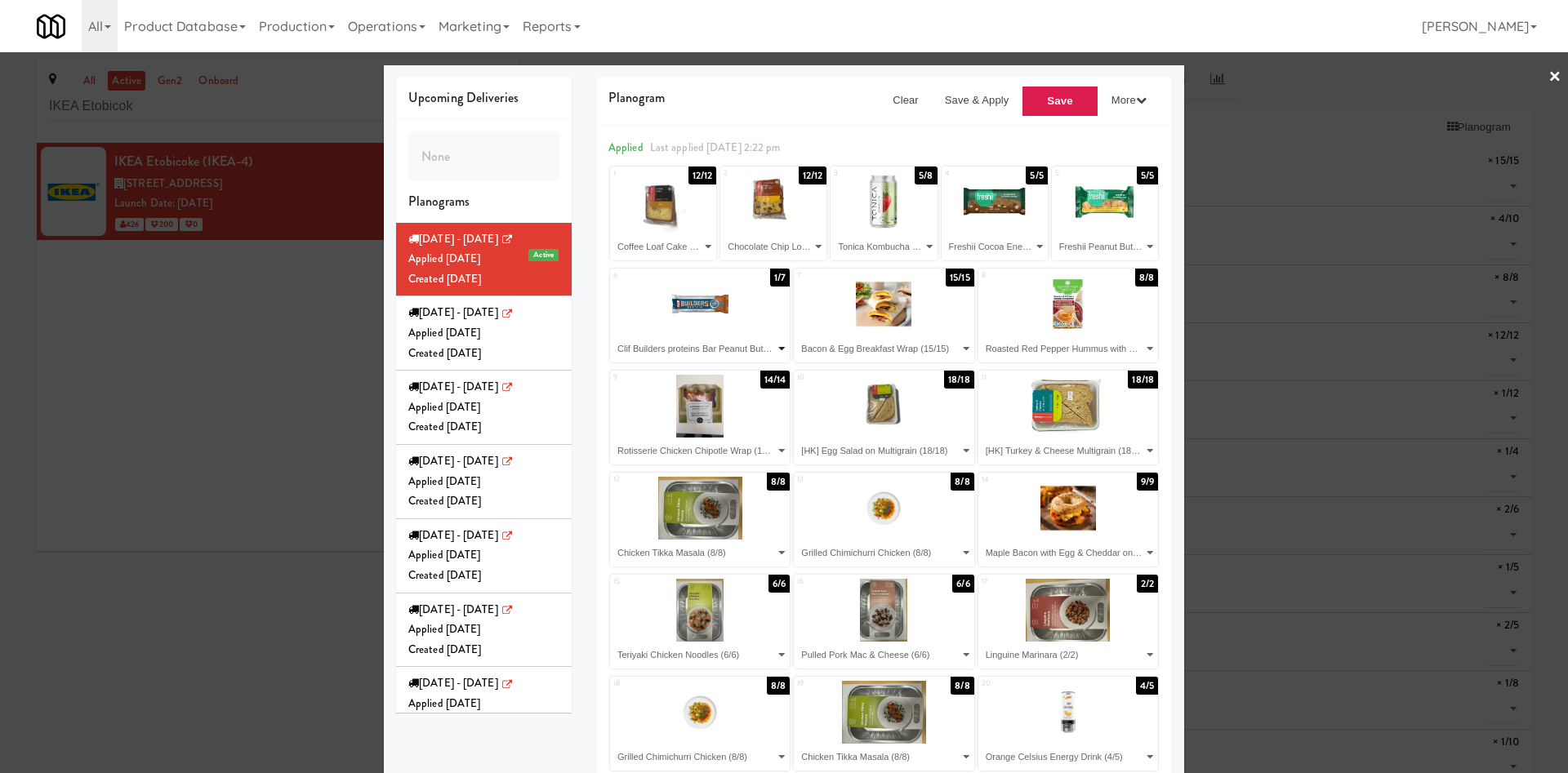
click at [742, 354] on select "- Empty - Bacon & Egg Breakfast Wrap (15/15) Butter Chicken (4/10) Chicken Tikk…" at bounding box center [699, 350] width 174 height 27
select select "number:285744"
click at [613, 336] on select "- Empty - Bacon & Egg Breakfast Wrap (15/15) Butter Chicken (4/10) Chicken Tikk…" at bounding box center [699, 350] width 174 height 27
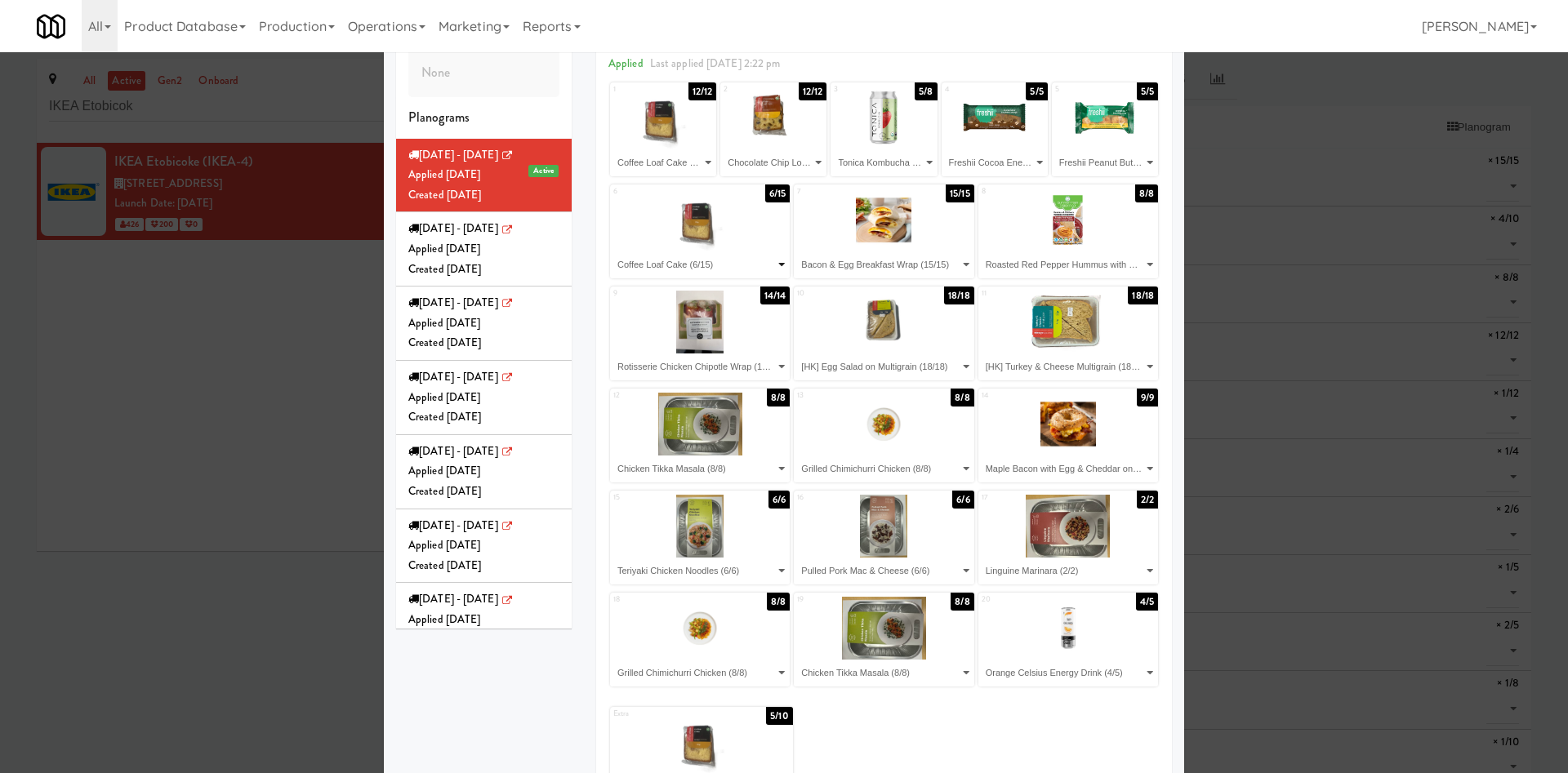
scroll to position [122, 0]
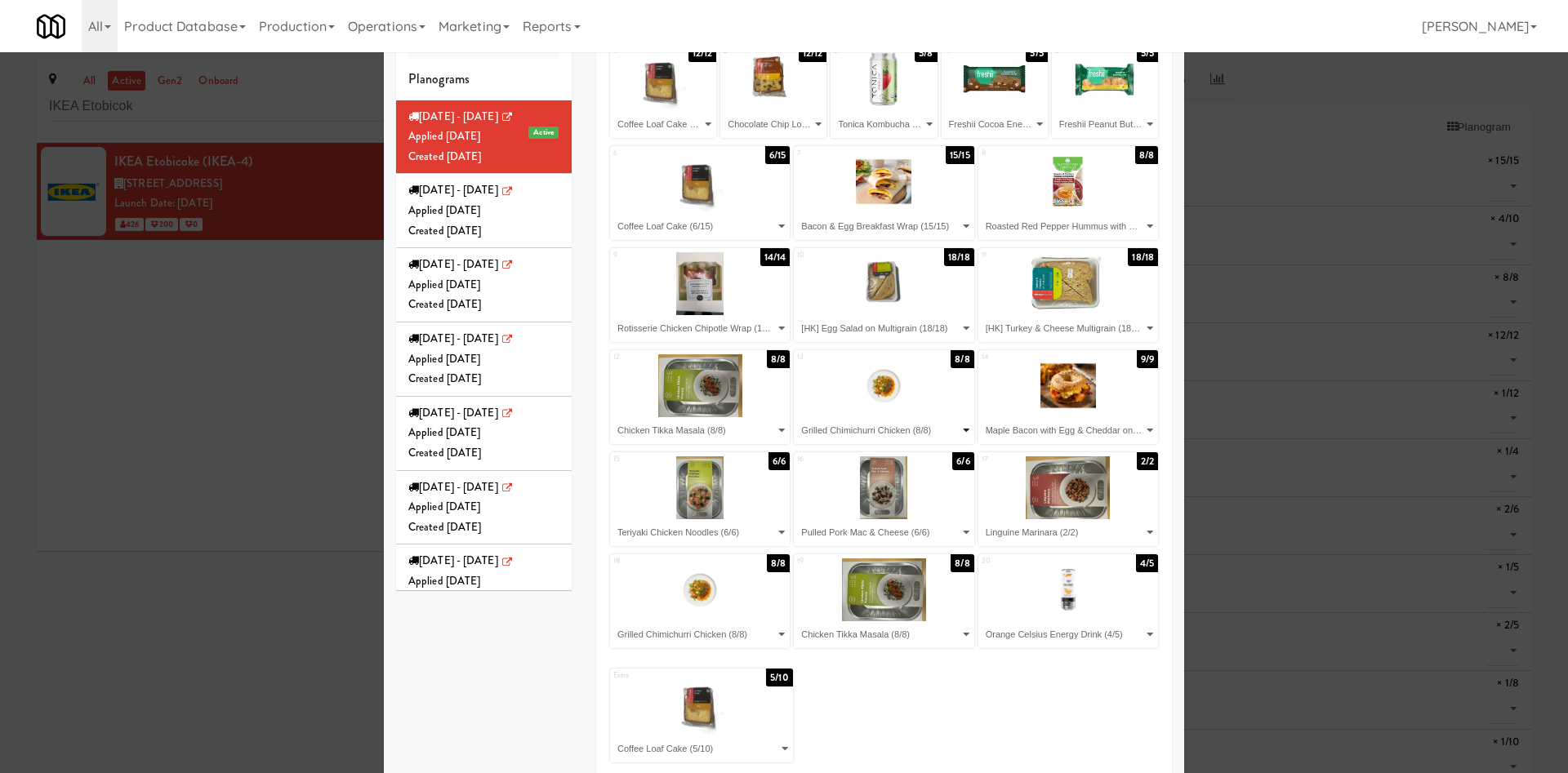
click at [931, 431] on select "- Empty - Bacon & Egg Breakfast Wrap (15/15) Butter Chicken (4/10) Chicken Tikk…" at bounding box center [883, 431] width 174 height 27
select select "number:287880"
click at [796, 418] on select "- Empty - Bacon & Egg Breakfast Wrap (15/15) Butter Chicken (4/10) Chicken Tikk…" at bounding box center [883, 431] width 174 height 27
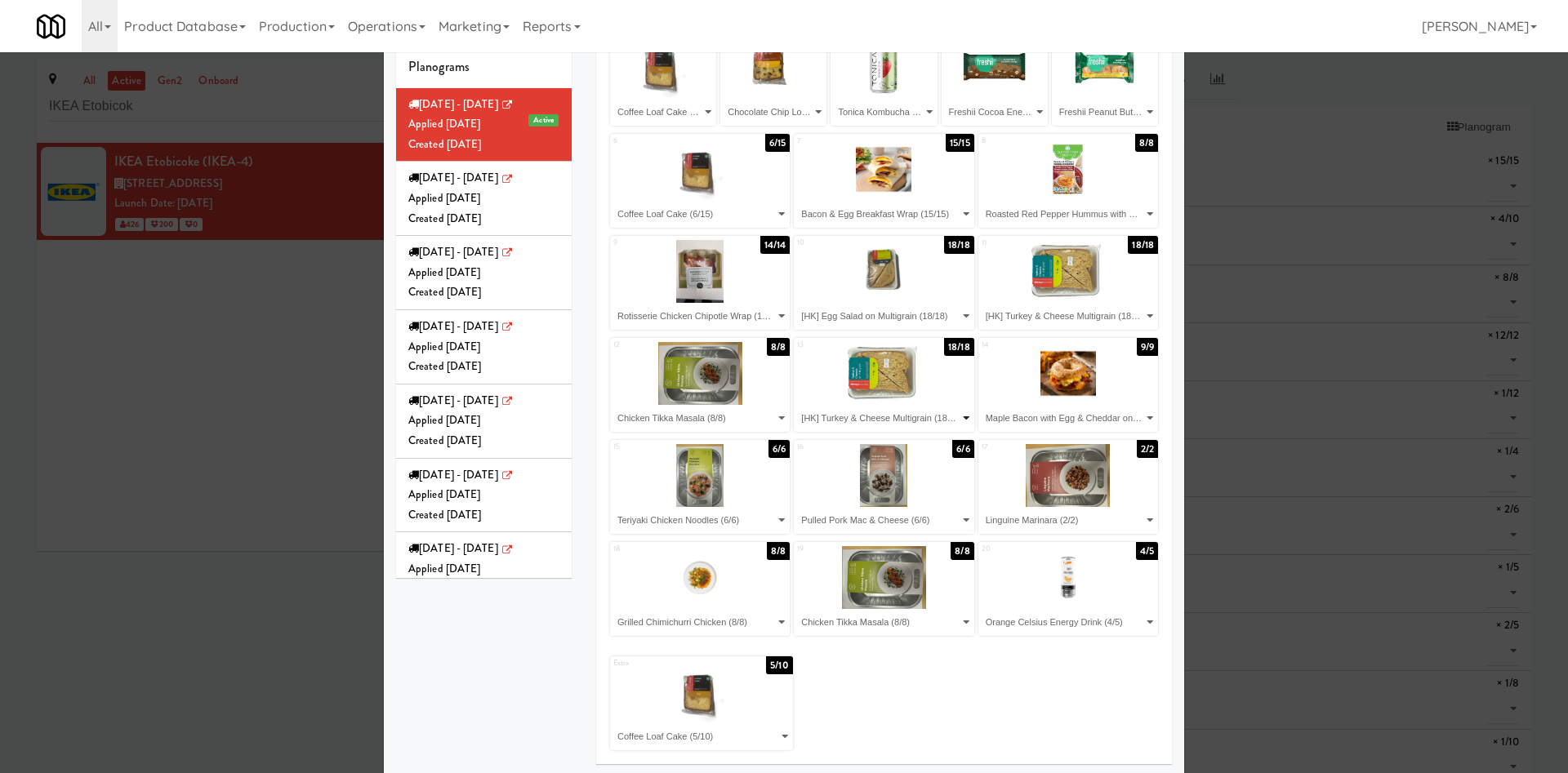
scroll to position [138, 0]
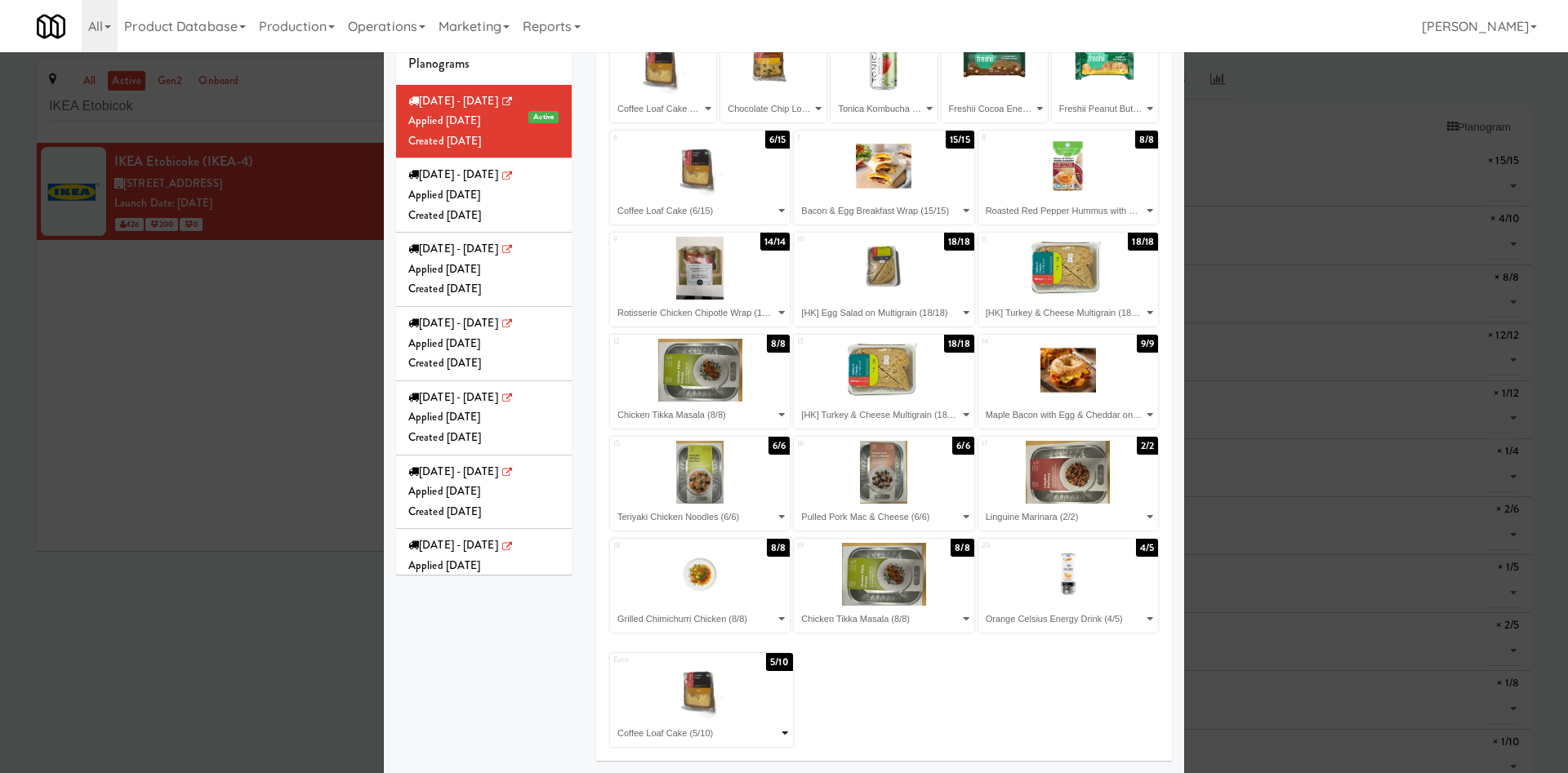
click at [743, 514] on select "- Empty - Bacon & Egg Breakfast Wrap (15/15) Butter Chicken (4/10) Chicken Tikk…" at bounding box center [701, 734] width 178 height 27
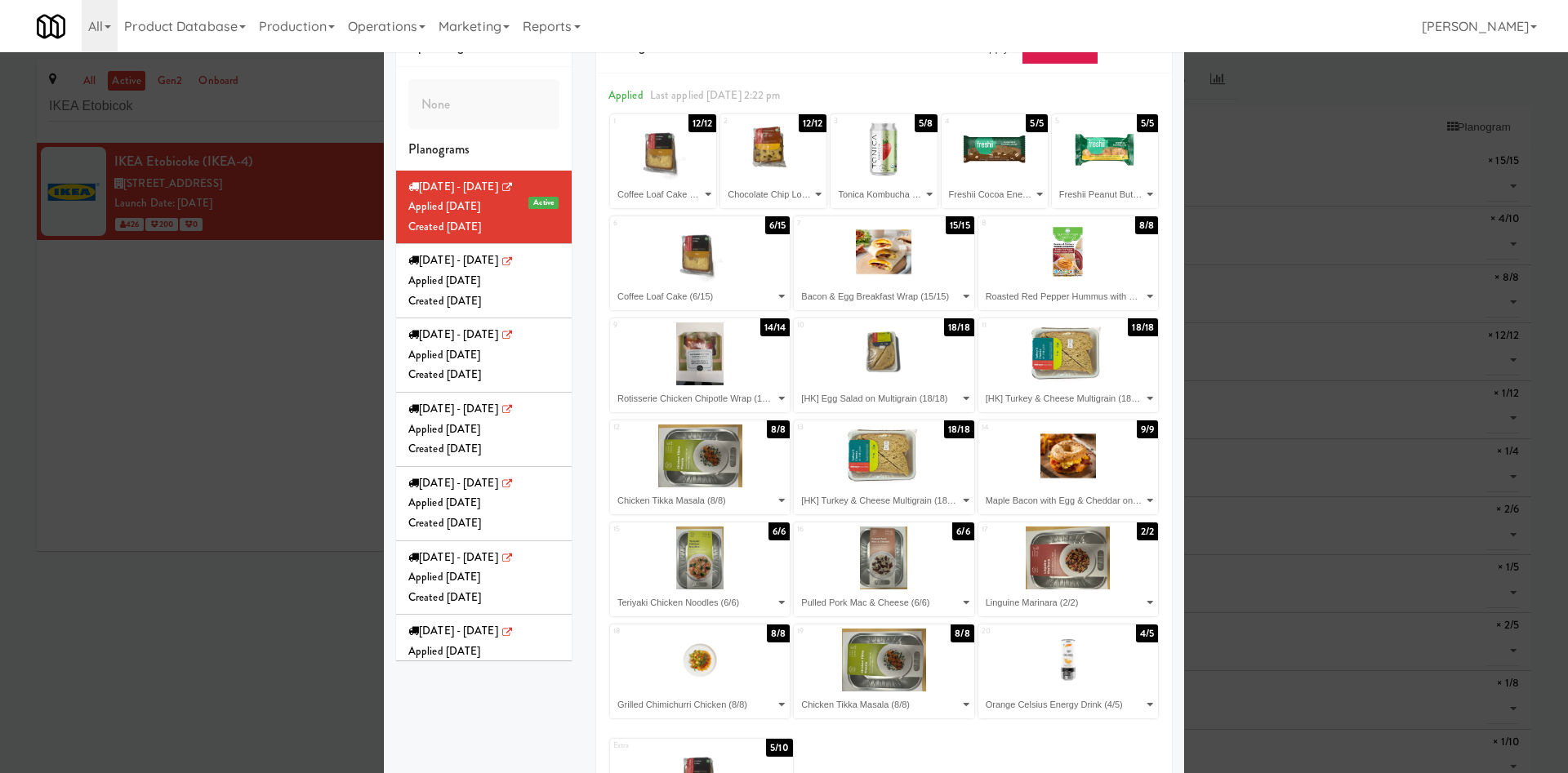
scroll to position [15, 0]
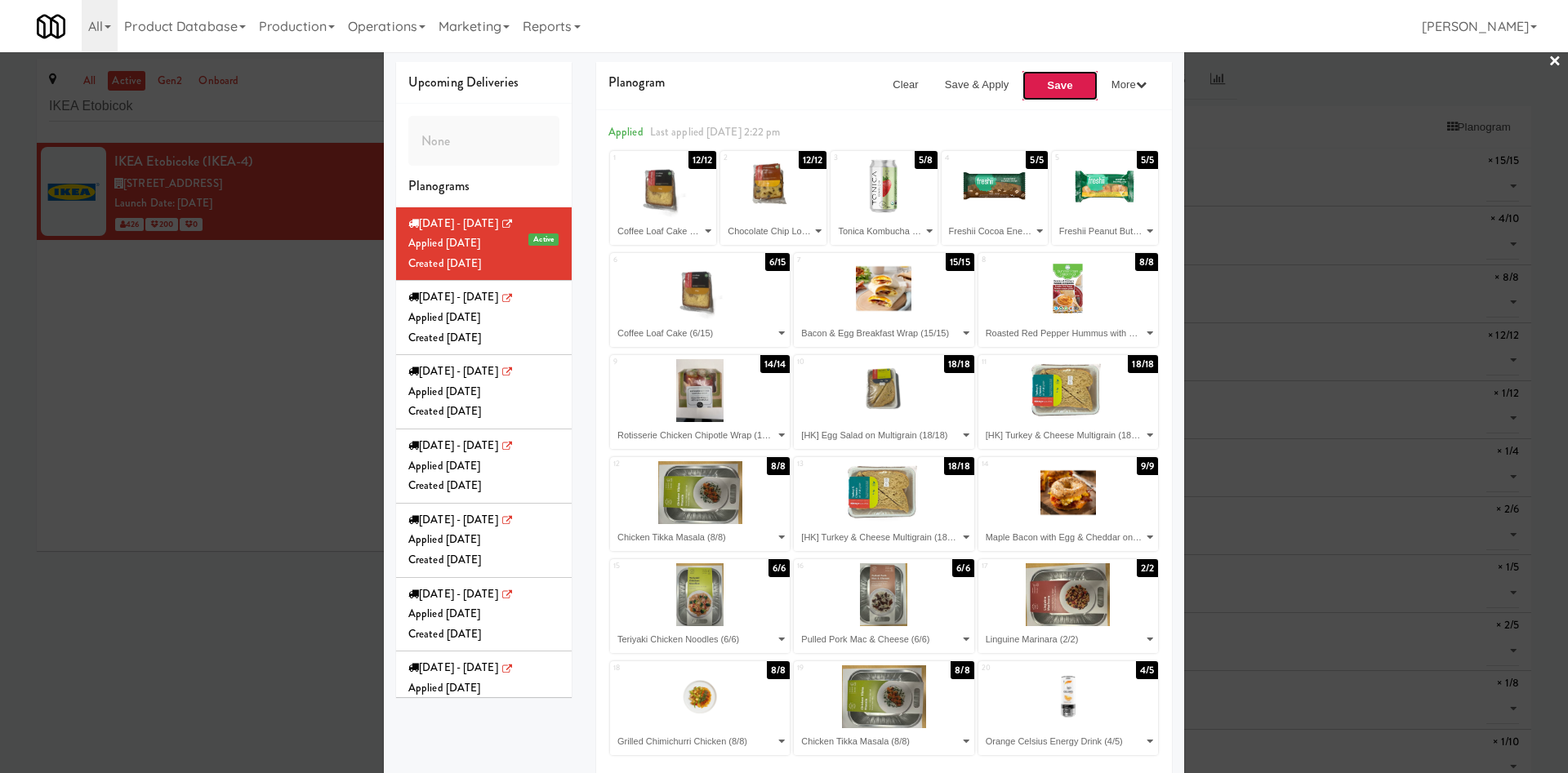
click at [1033, 74] on button "Save" at bounding box center [1060, 86] width 77 height 31
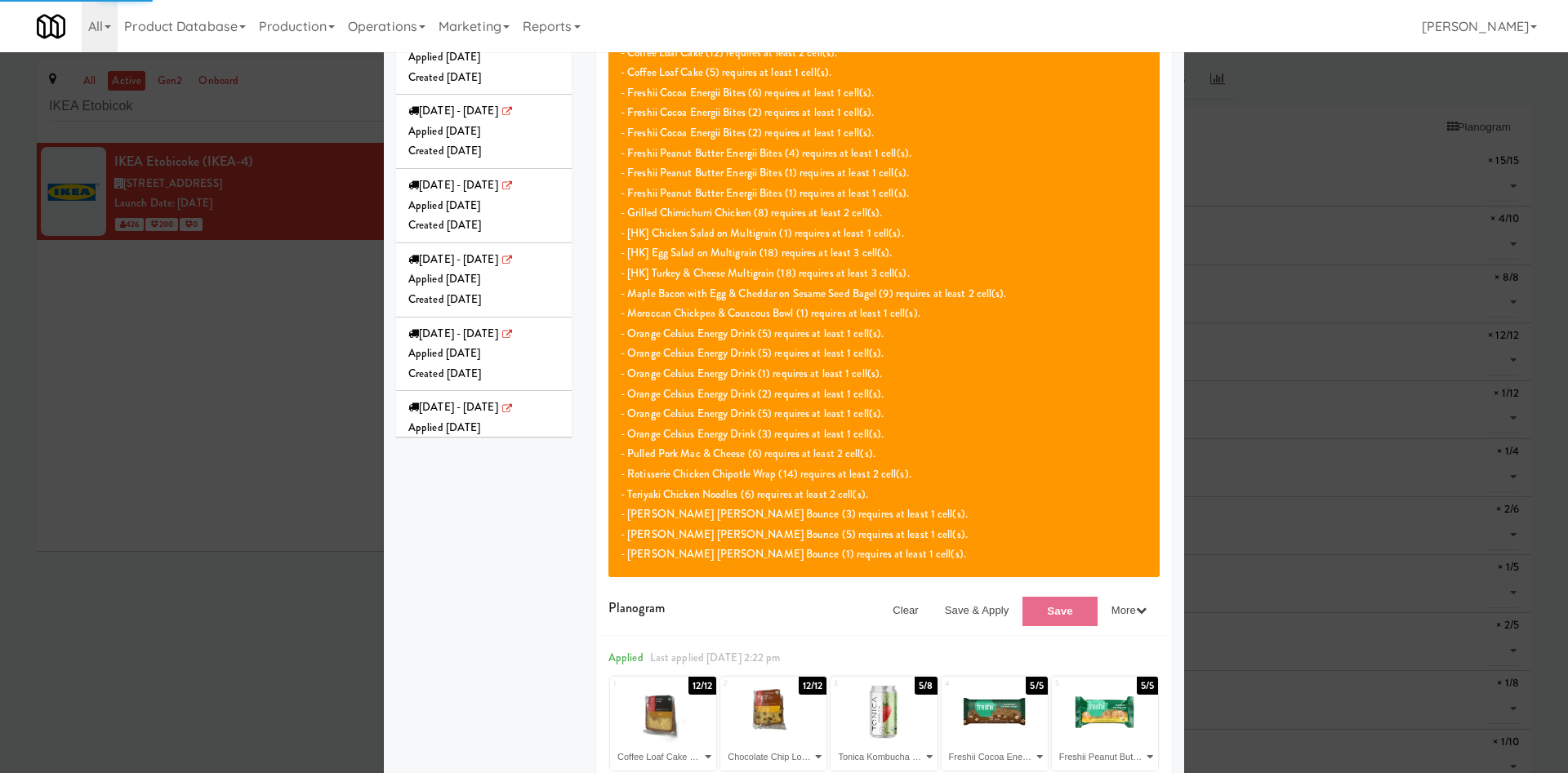
scroll to position [383, 0]
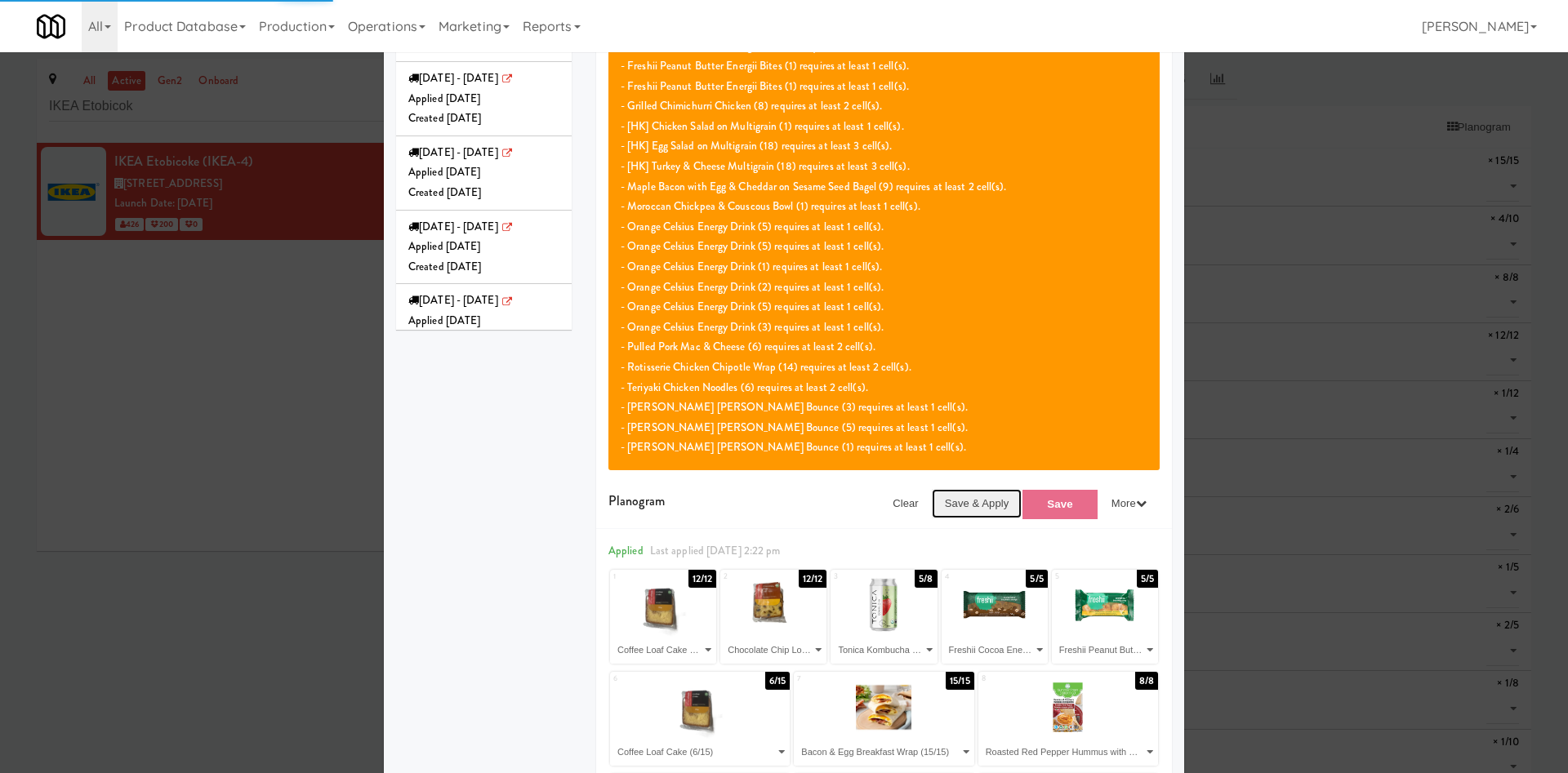
click at [954, 500] on button "Save & Apply" at bounding box center [977, 503] width 91 height 30
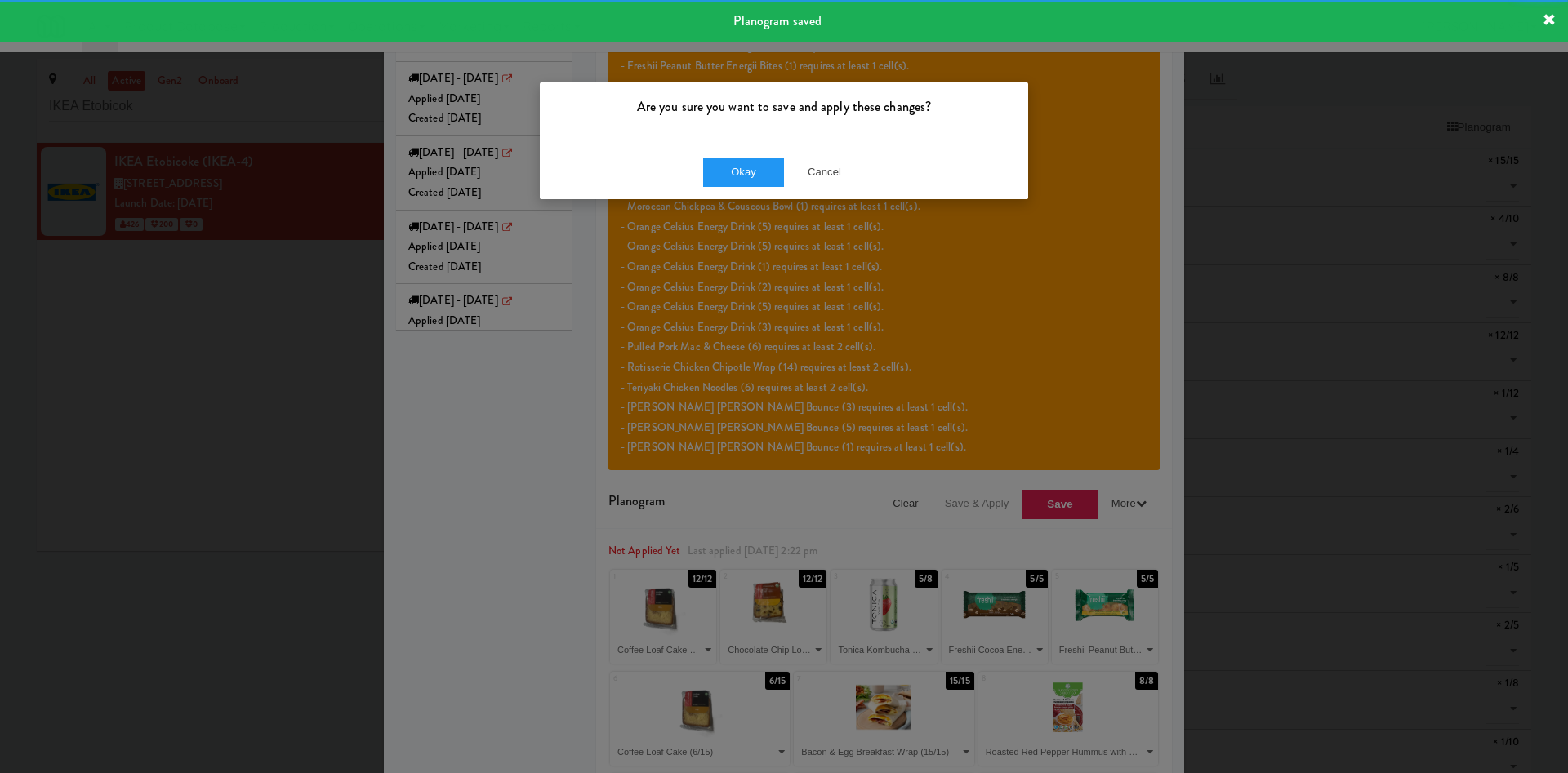
click at [735, 152] on div "Okay Cancel" at bounding box center [784, 172] width 488 height 54
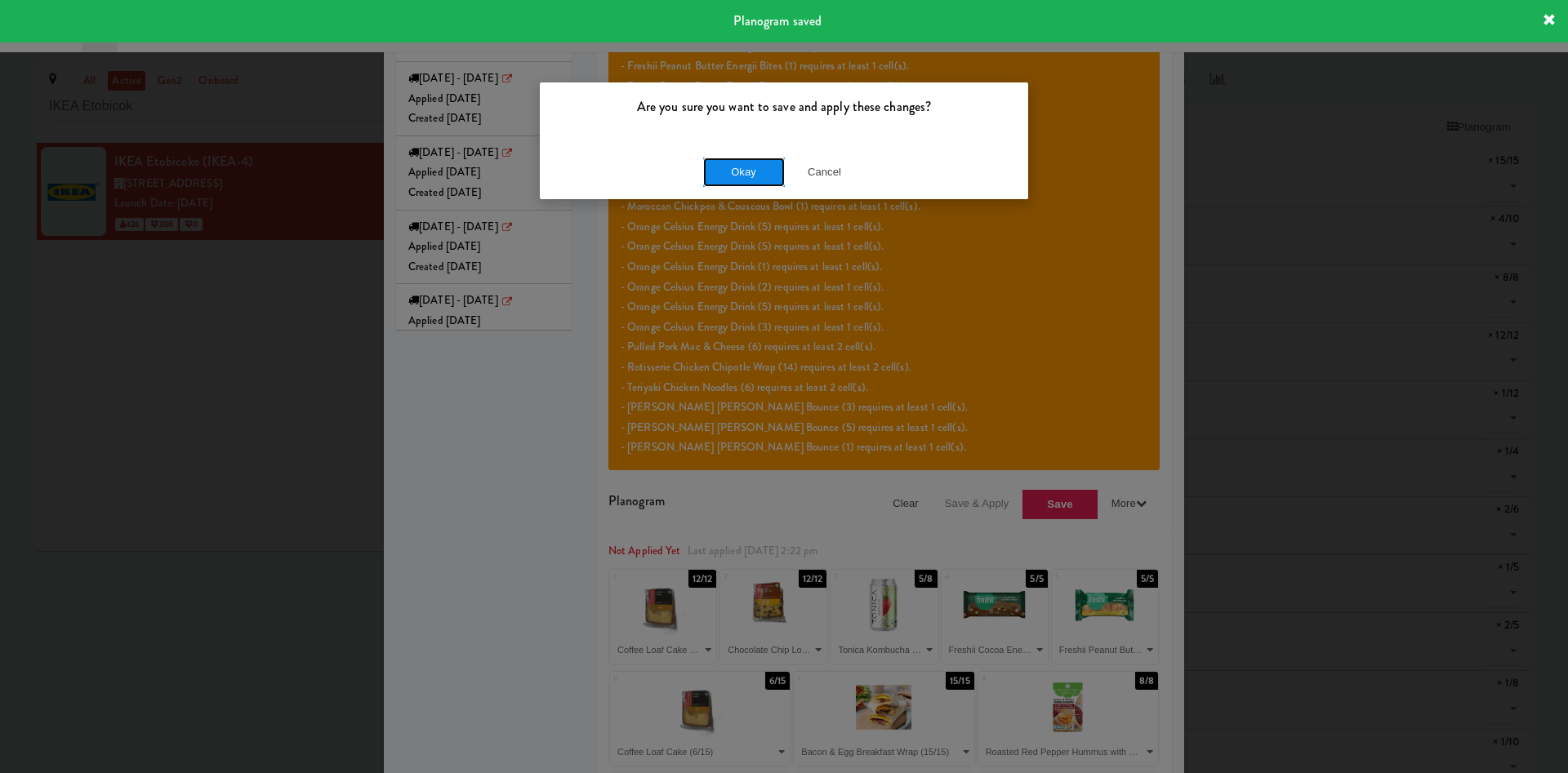
drag, startPoint x: 738, startPoint y: 162, endPoint x: 871, endPoint y: 359, distance: 237.7
click at [739, 163] on button "Okay" at bounding box center [744, 172] width 82 height 30
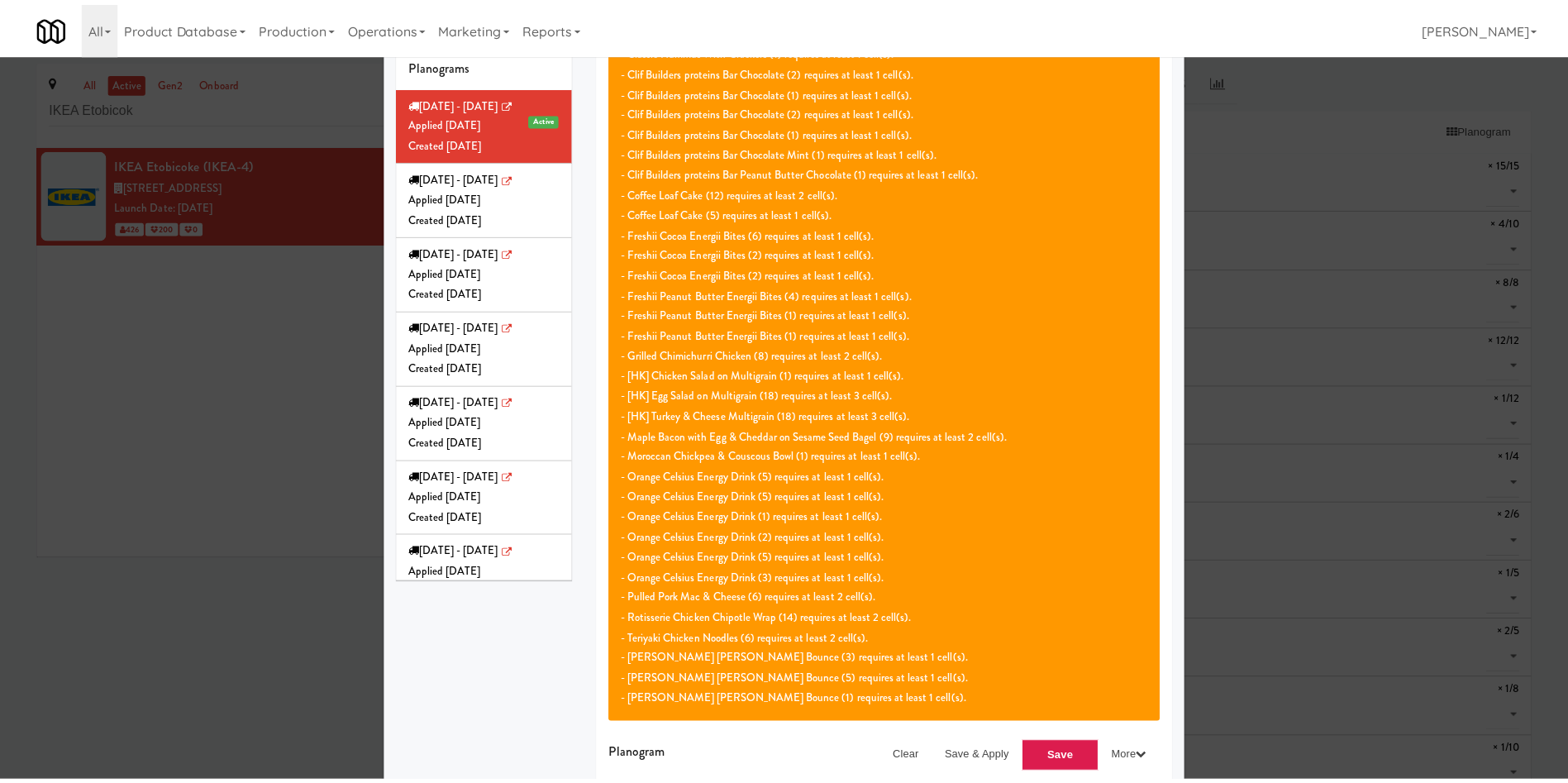
scroll to position [0, 0]
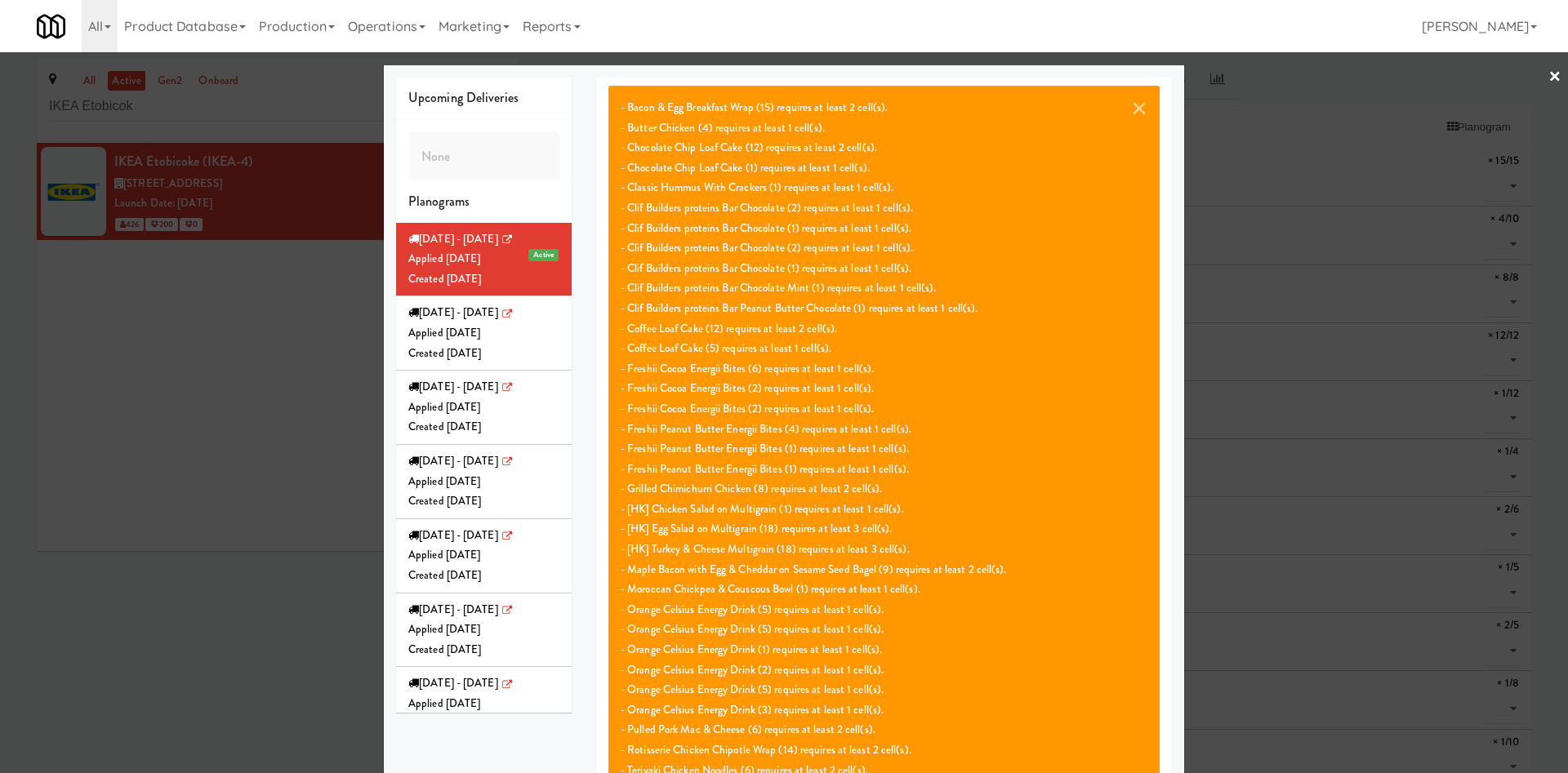
click at [1033, 109] on div "× - Bacon & Egg Breakfast Wrap (15) requires at least 2 cell(s). - Butter Chick…" at bounding box center [884, 469] width 551 height 767
click at [1033, 105] on button "×" at bounding box center [1139, 107] width 16 height 20
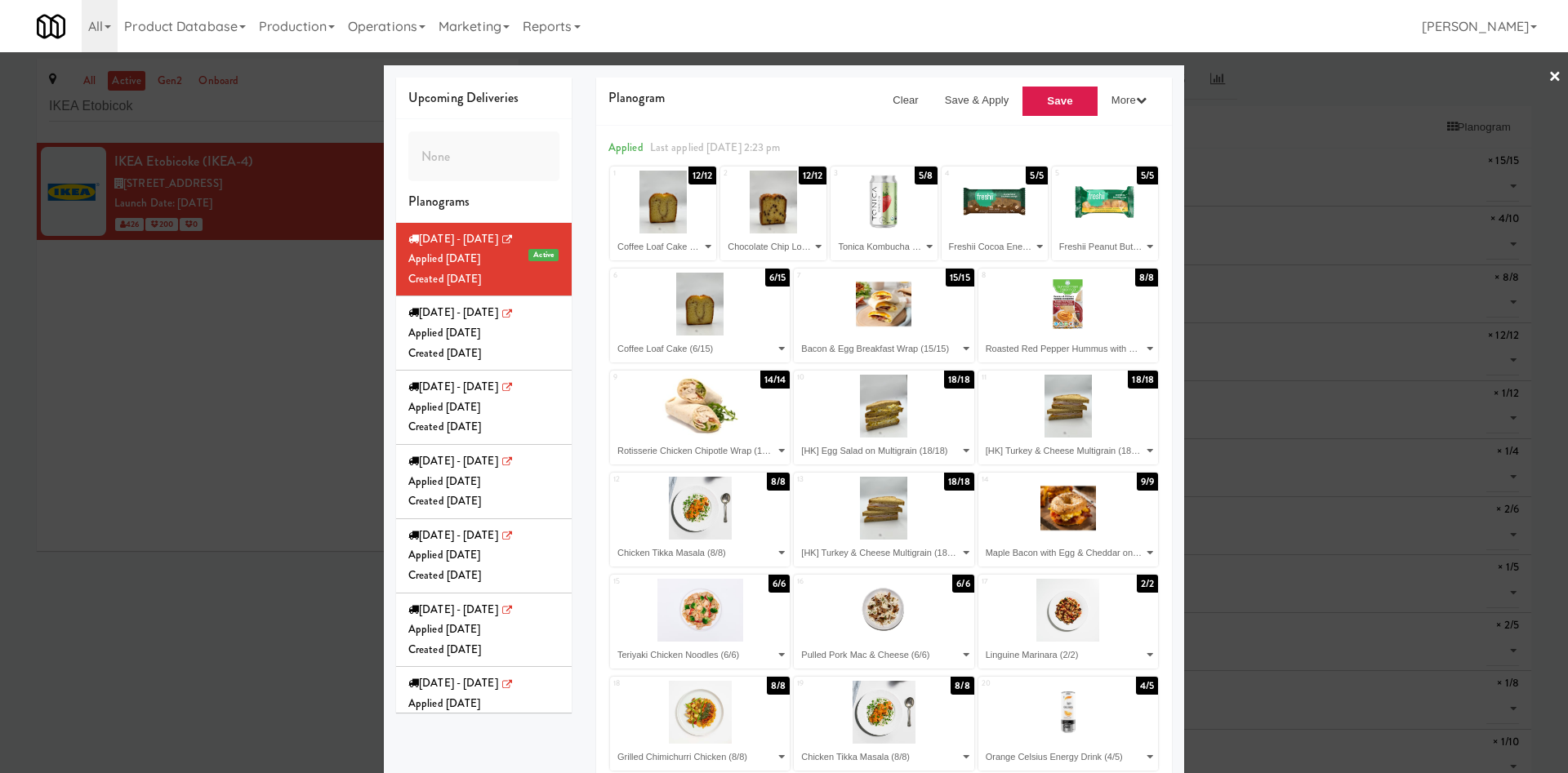
click at [567, 367] on div "Upcoming Deliveries None Planograms [DATE] - [DATE] Active Applied [DATE] Creat…" at bounding box center [483, 395] width 200 height 635
click at [330, 378] on div at bounding box center [784, 386] width 1568 height 773
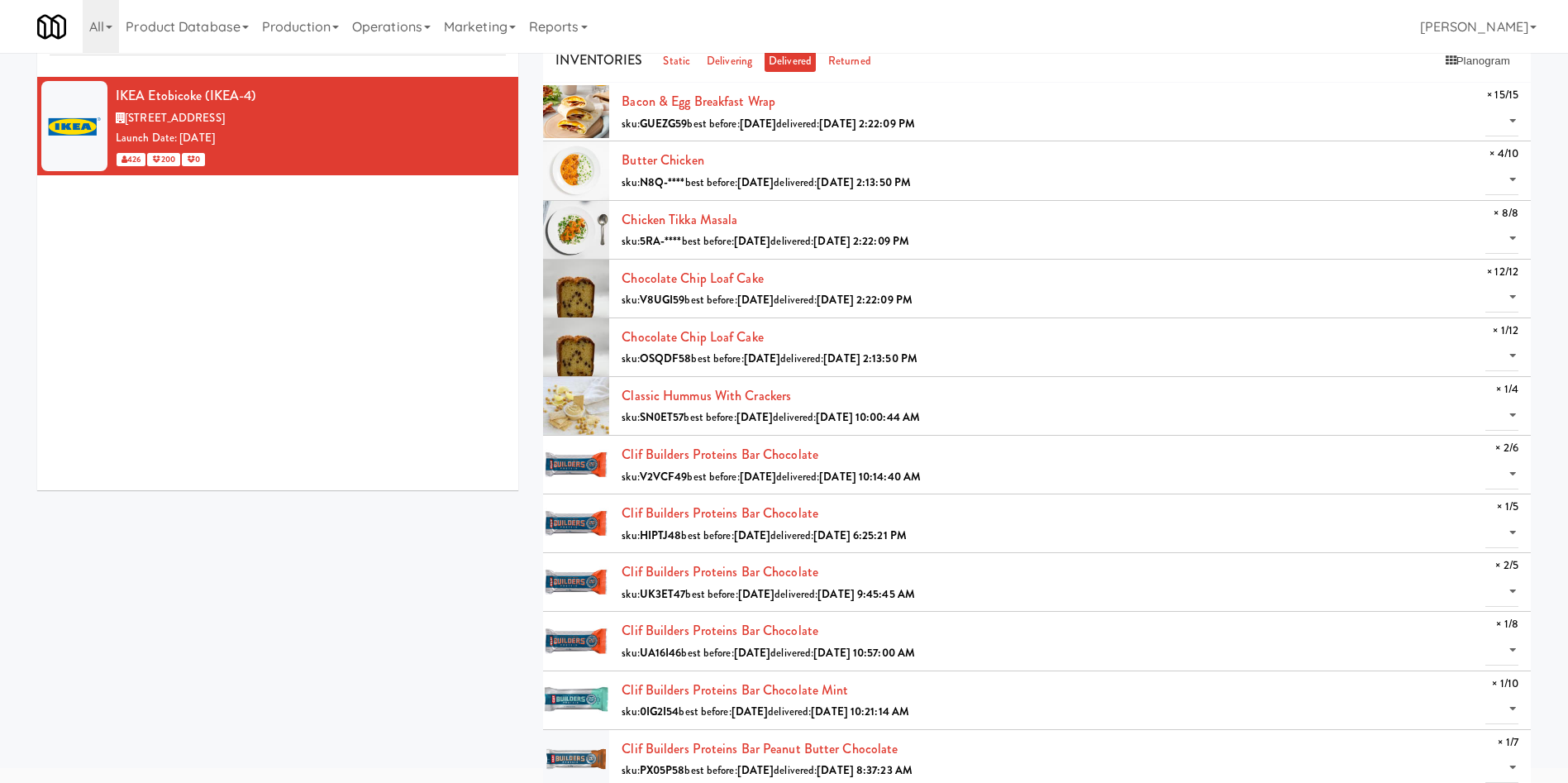
scroll to position [124, 0]
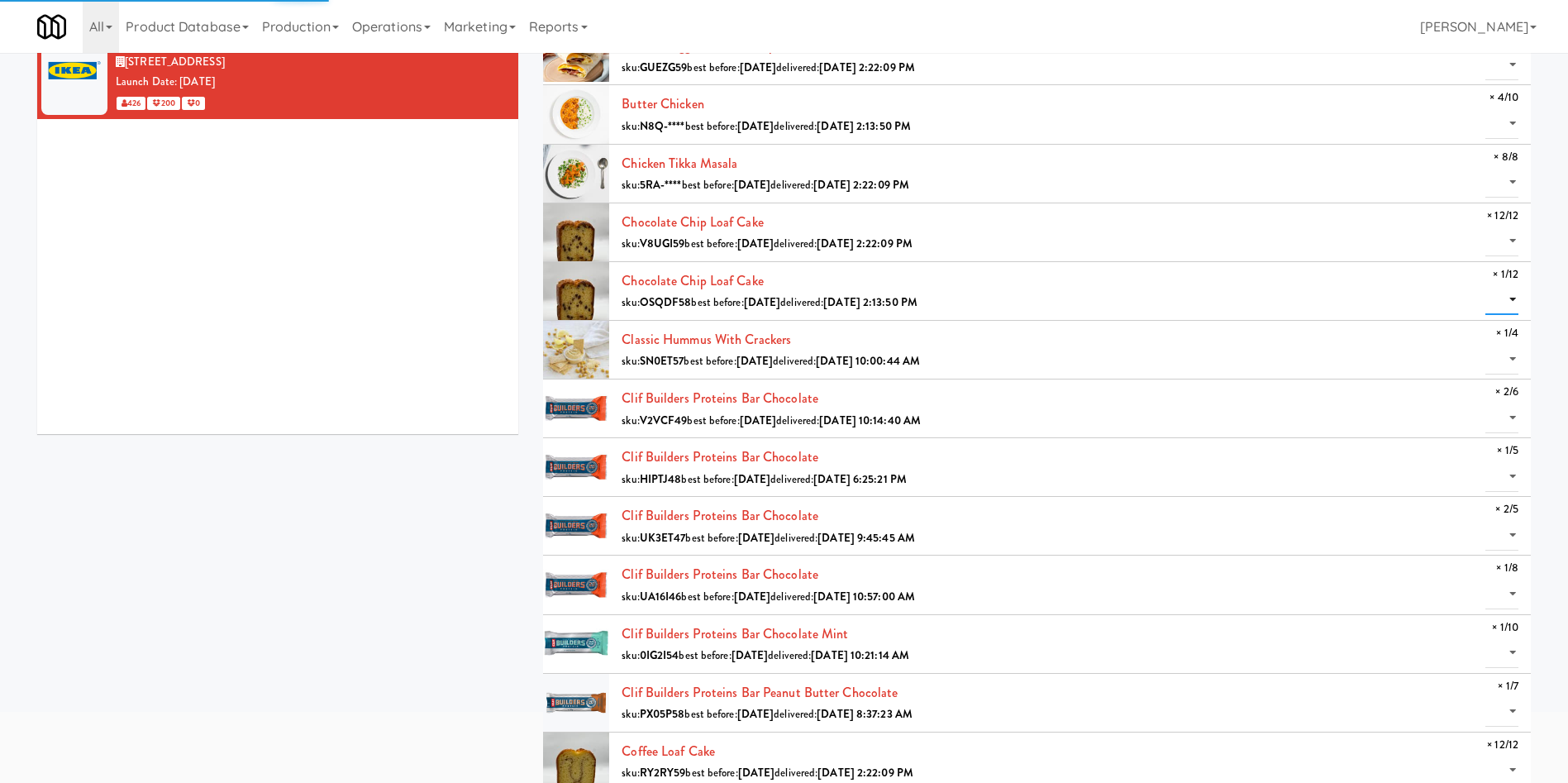
drag, startPoint x: 1506, startPoint y: 298, endPoint x: 1503, endPoint y: 313, distance: 15.3
click at [1045, 298] on select "0 1" at bounding box center [1502, 300] width 33 height 31
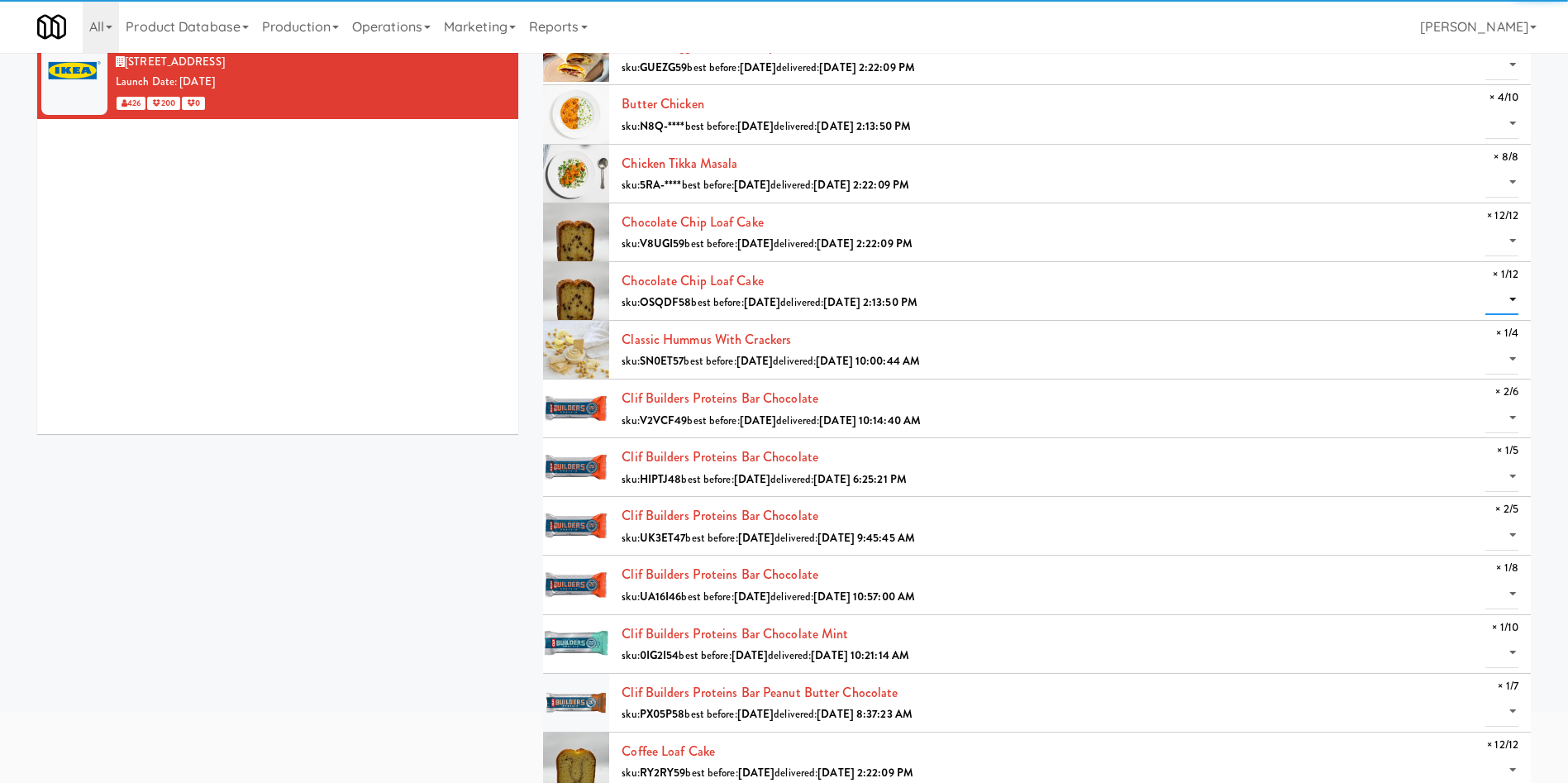
select select "1"
click at [1045, 284] on select "0 1" at bounding box center [1502, 300] width 33 height 31
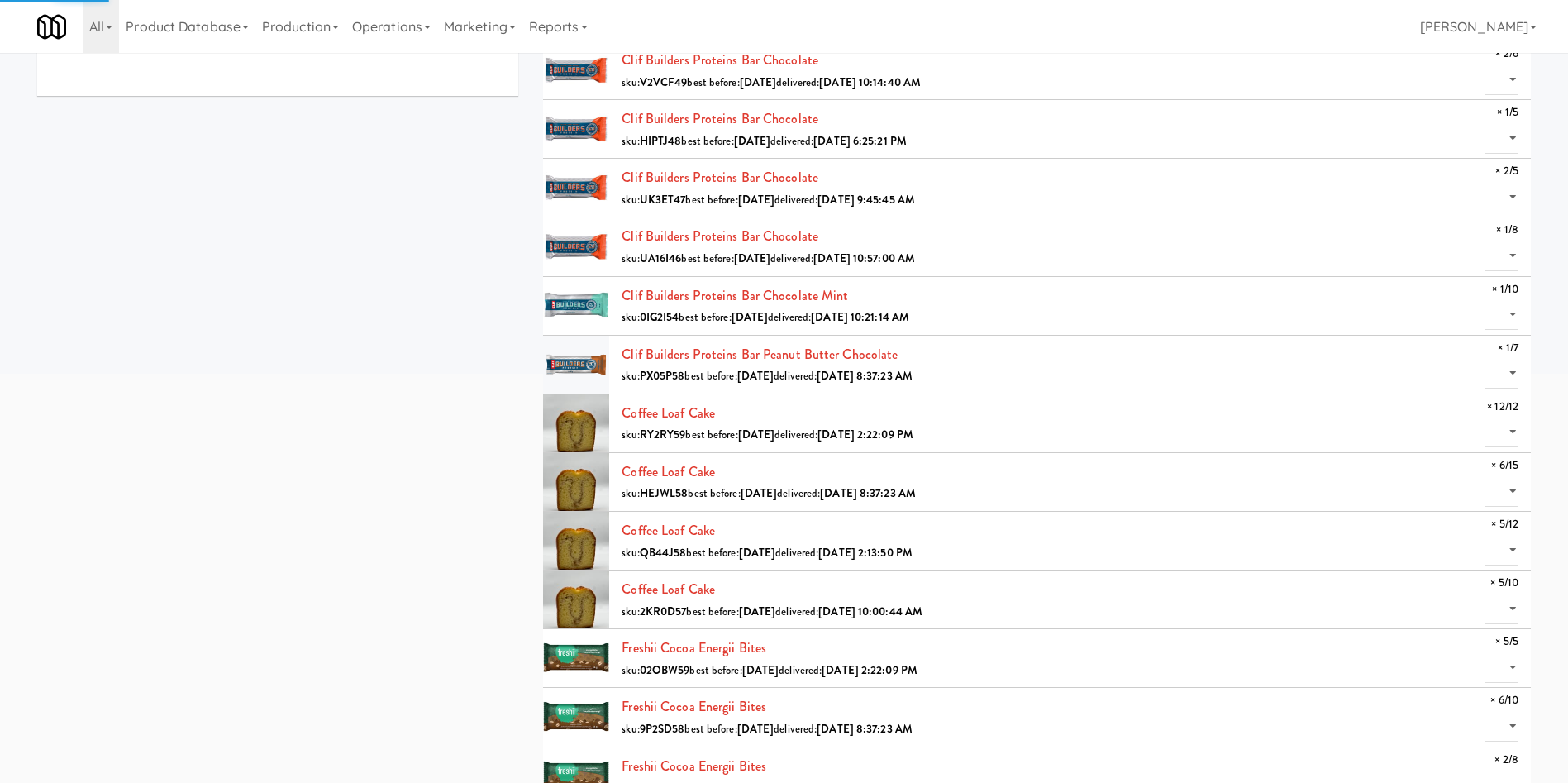
scroll to position [496, 0]
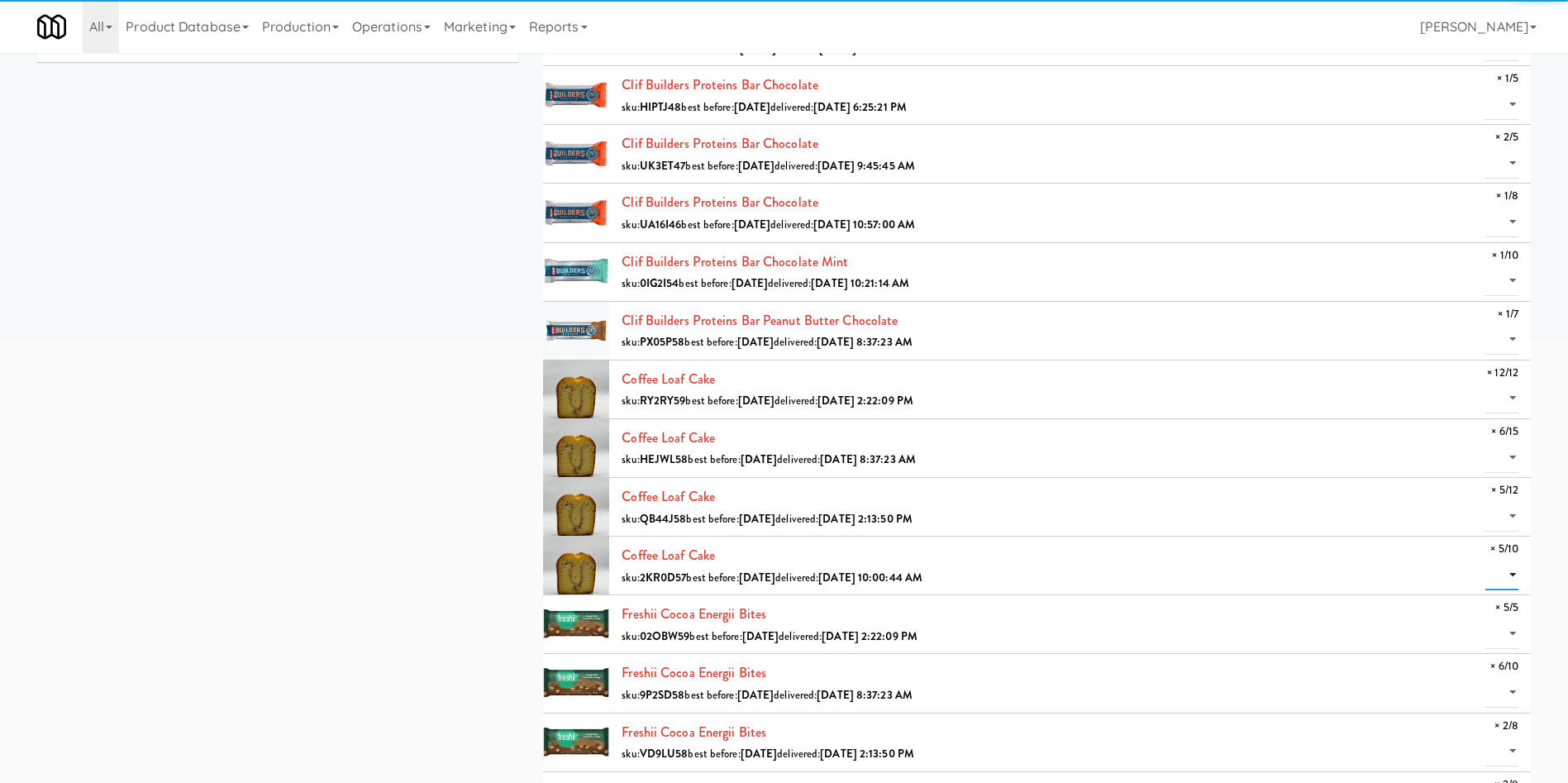
click at [1045, 521] on select "0 1 2 3 4 5" at bounding box center [1502, 575] width 33 height 31
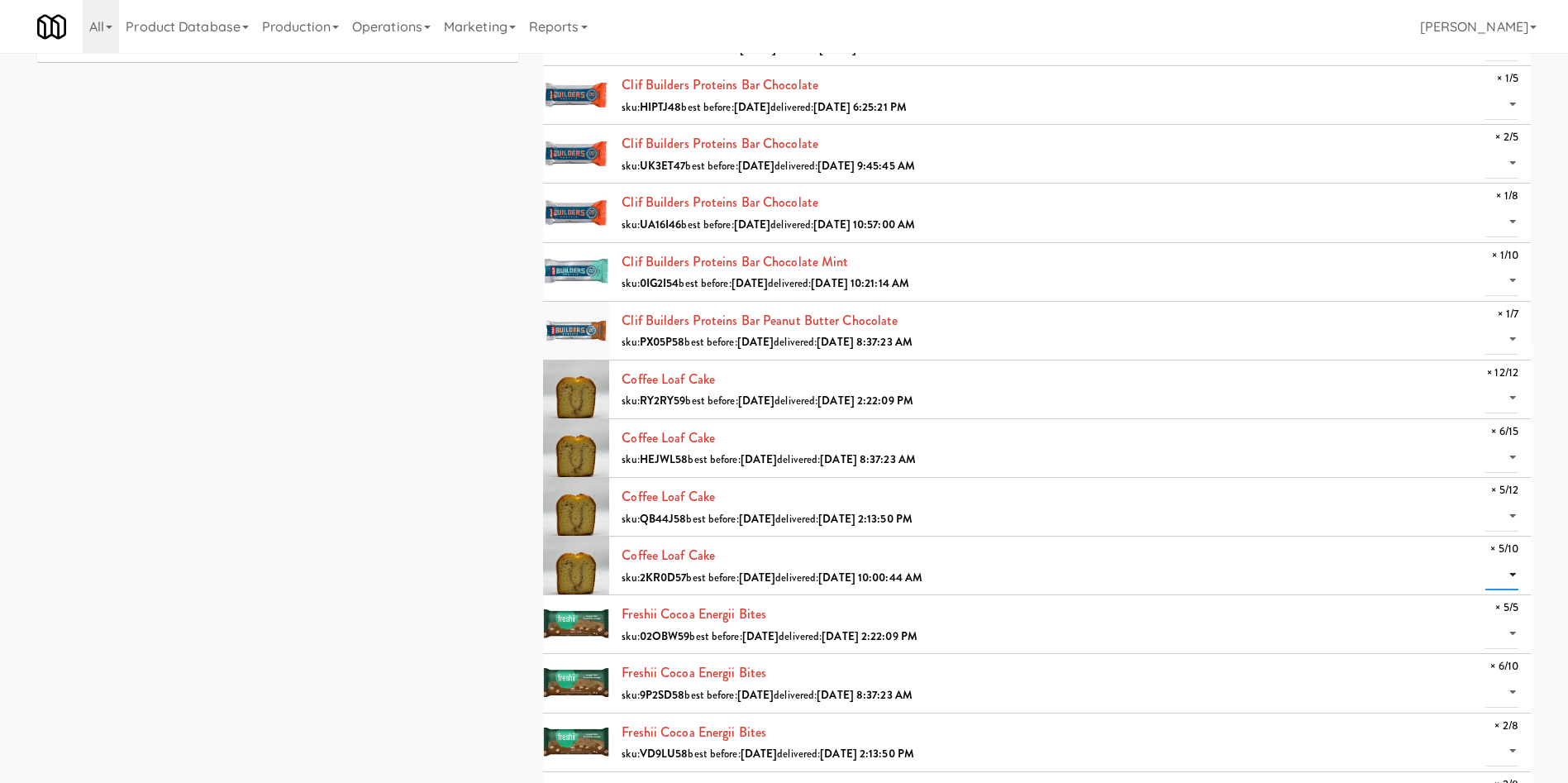
select select "5"
click at [1045, 521] on select "0 1 2 3 4 5" at bounding box center [1502, 575] width 33 height 31
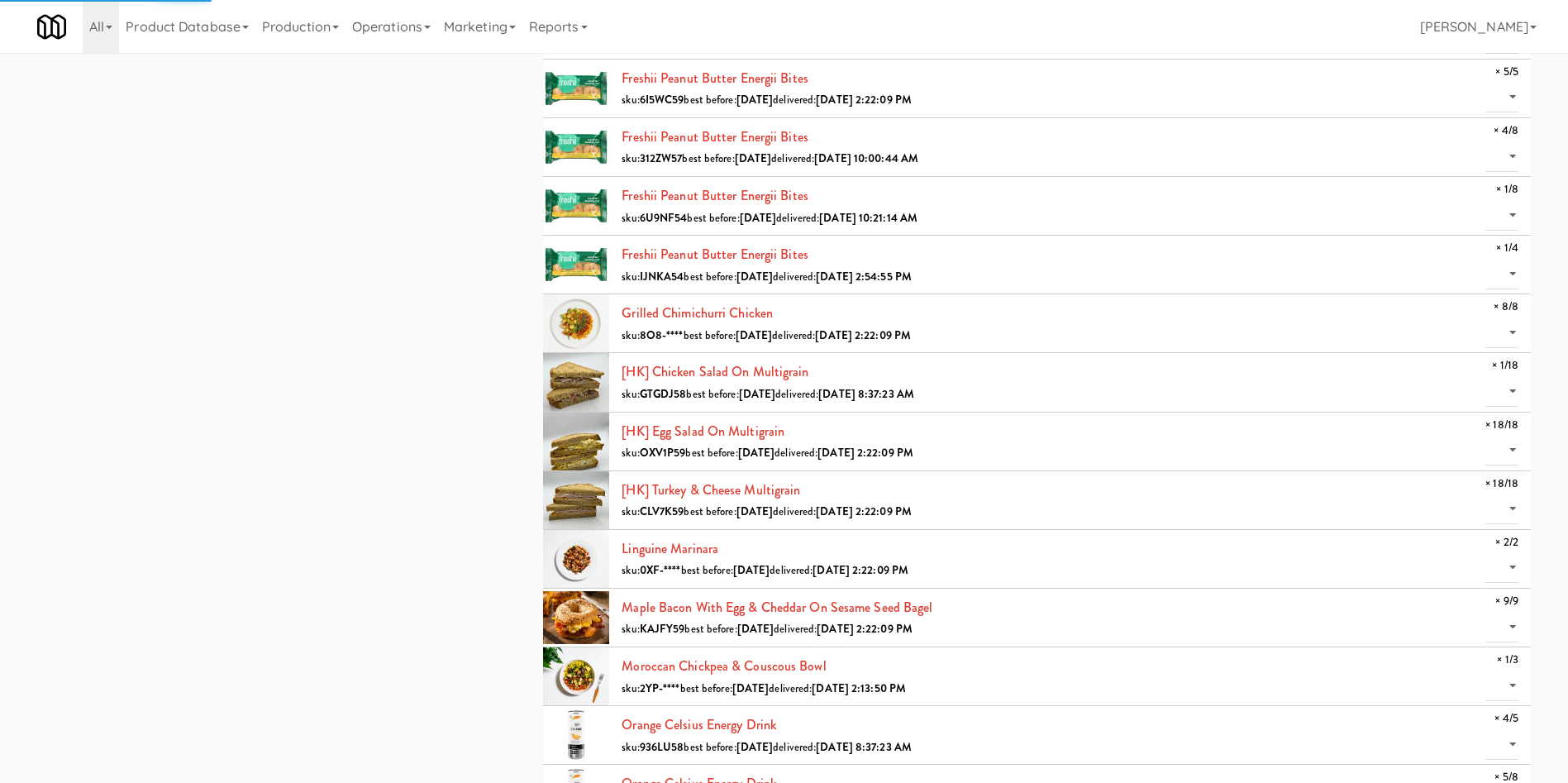
scroll to position [1364, 0]
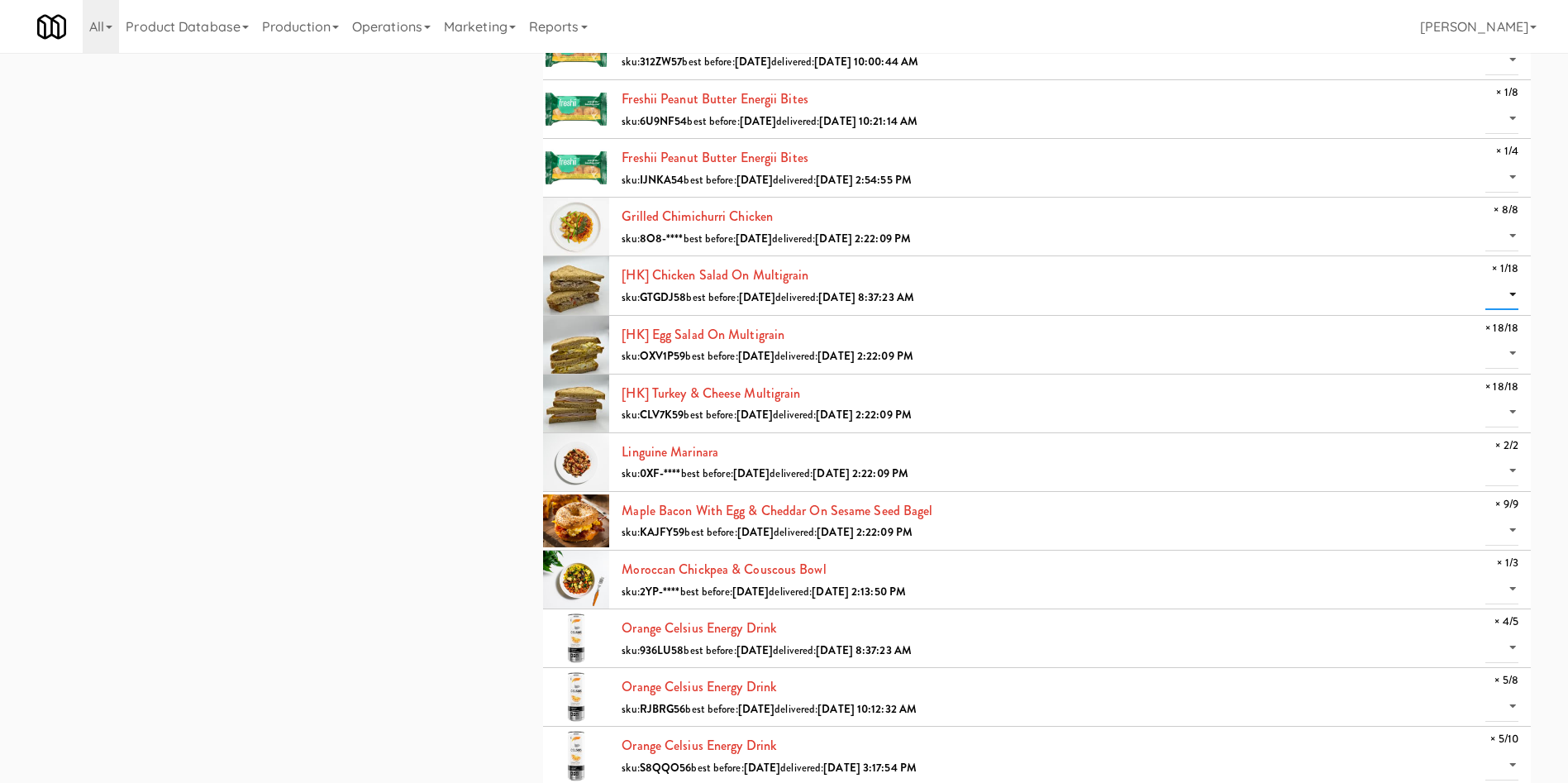
click at [1045, 292] on select "0 1" at bounding box center [1502, 295] width 33 height 31
select select "1"
click at [1045, 280] on select "0 1" at bounding box center [1502, 295] width 33 height 31
click at [307, 212] on div "all active gen2 onboard IKEA Etobicok IKEA Etobicoke (IKEA-4) [STREET_ADDRESS] …" at bounding box center [784, 121] width 1519 height 2854
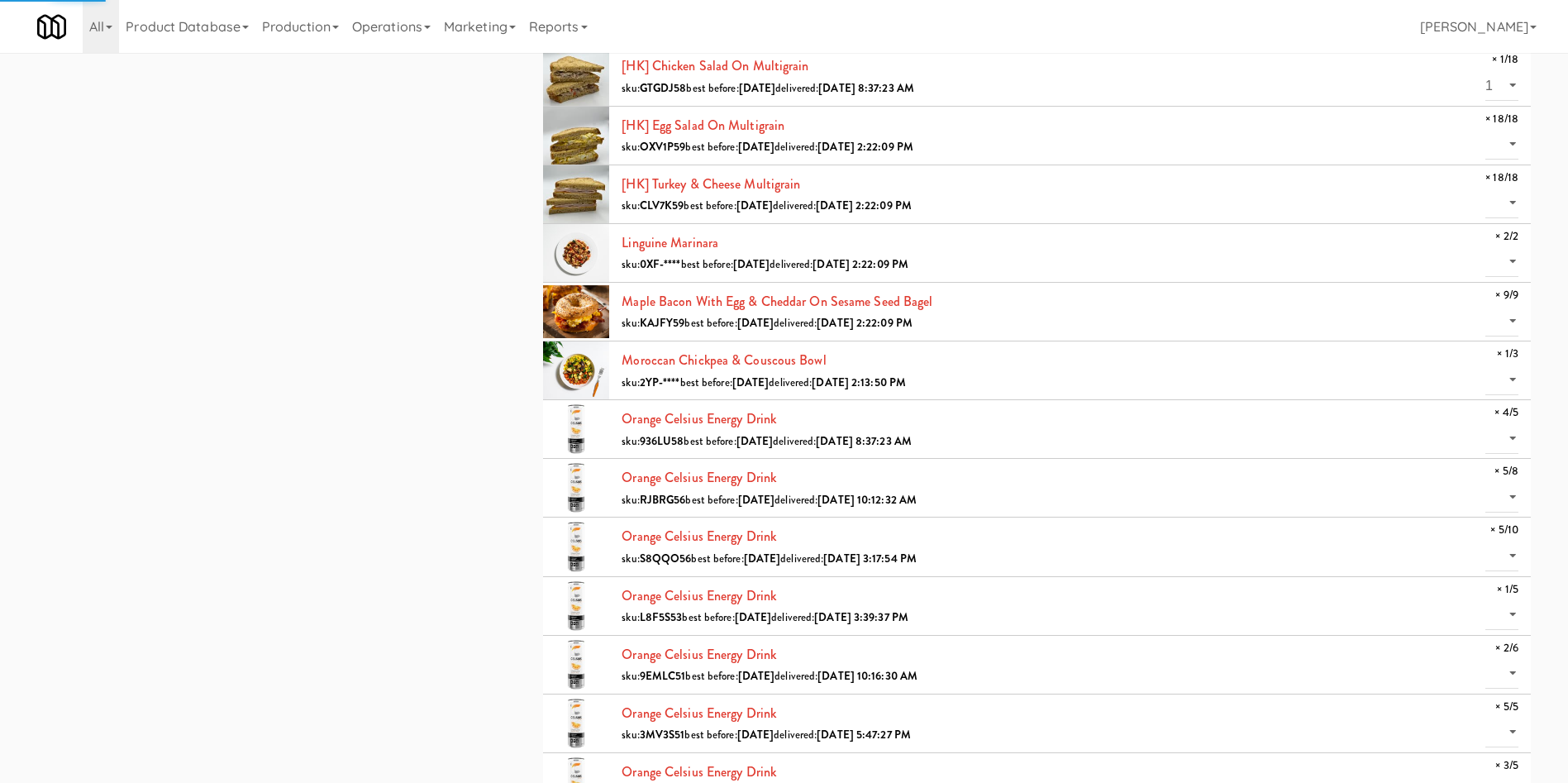
scroll to position [1613, 0]
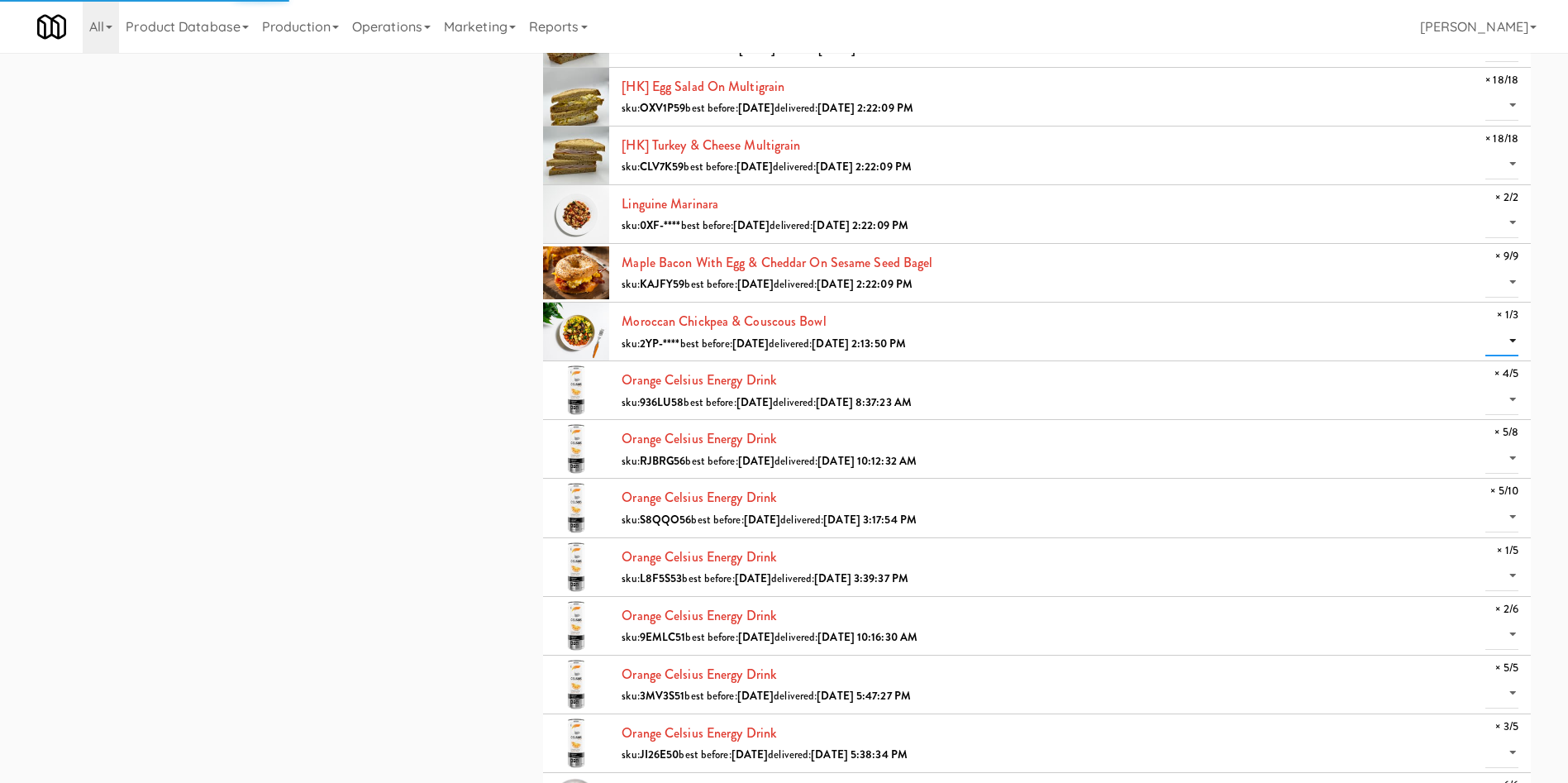
click at [1045, 326] on select "0 1" at bounding box center [1502, 341] width 33 height 31
select select "1"
click at [1045, 326] on select "0 1" at bounding box center [1502, 341] width 33 height 31
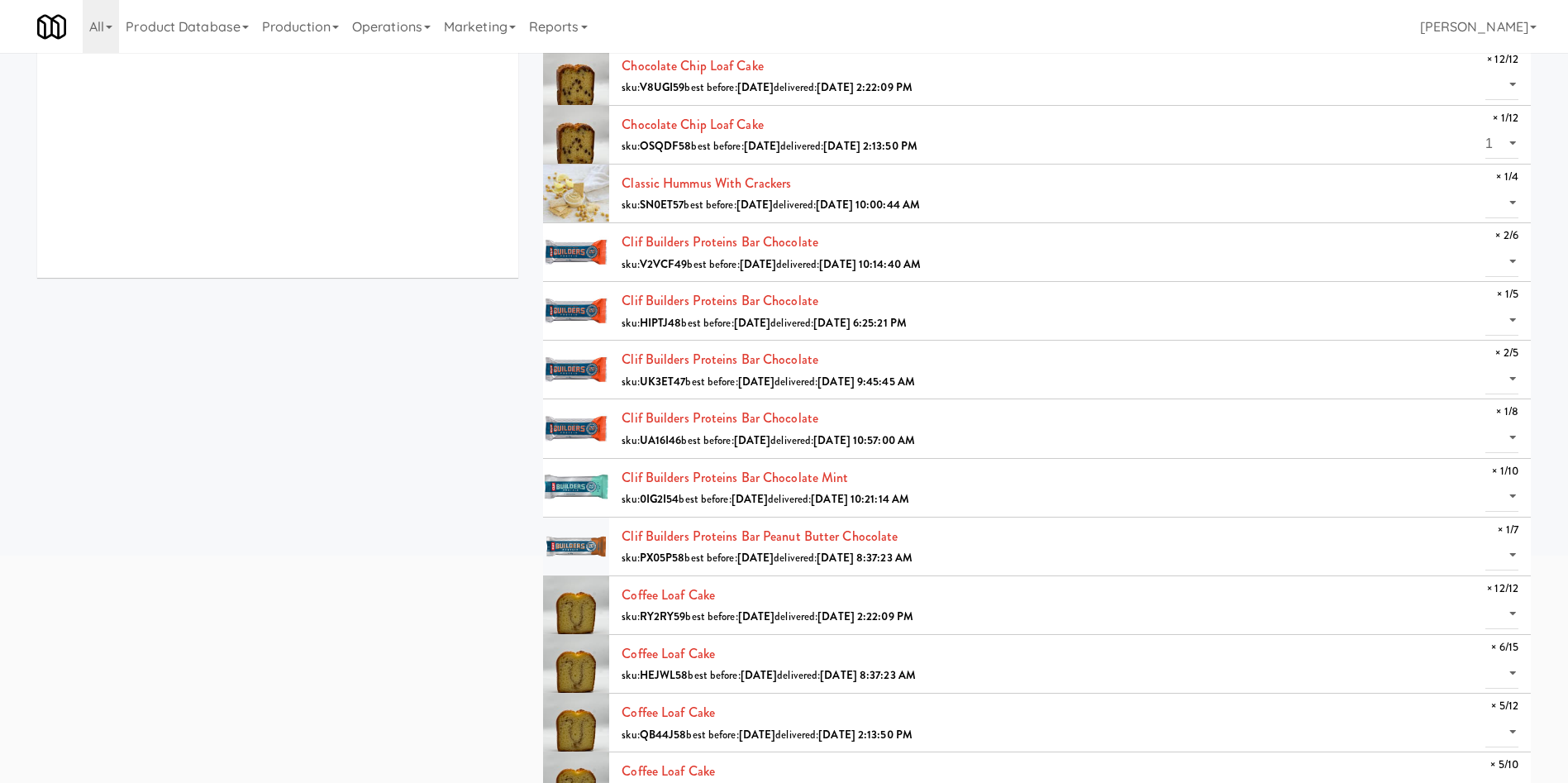
scroll to position [270, 0]
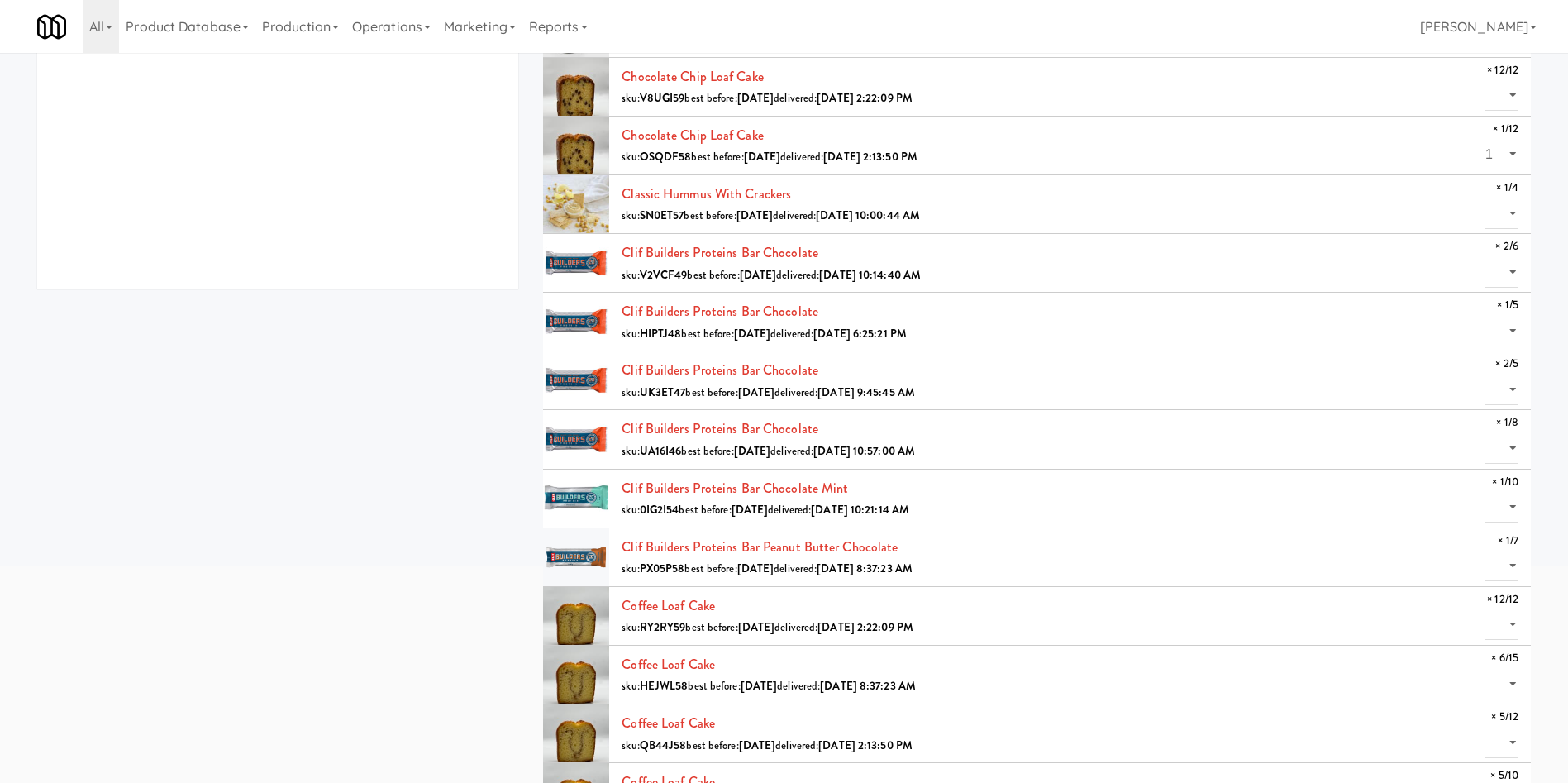
drag, startPoint x: 321, startPoint y: 705, endPoint x: 331, endPoint y: 698, distance: 12.2
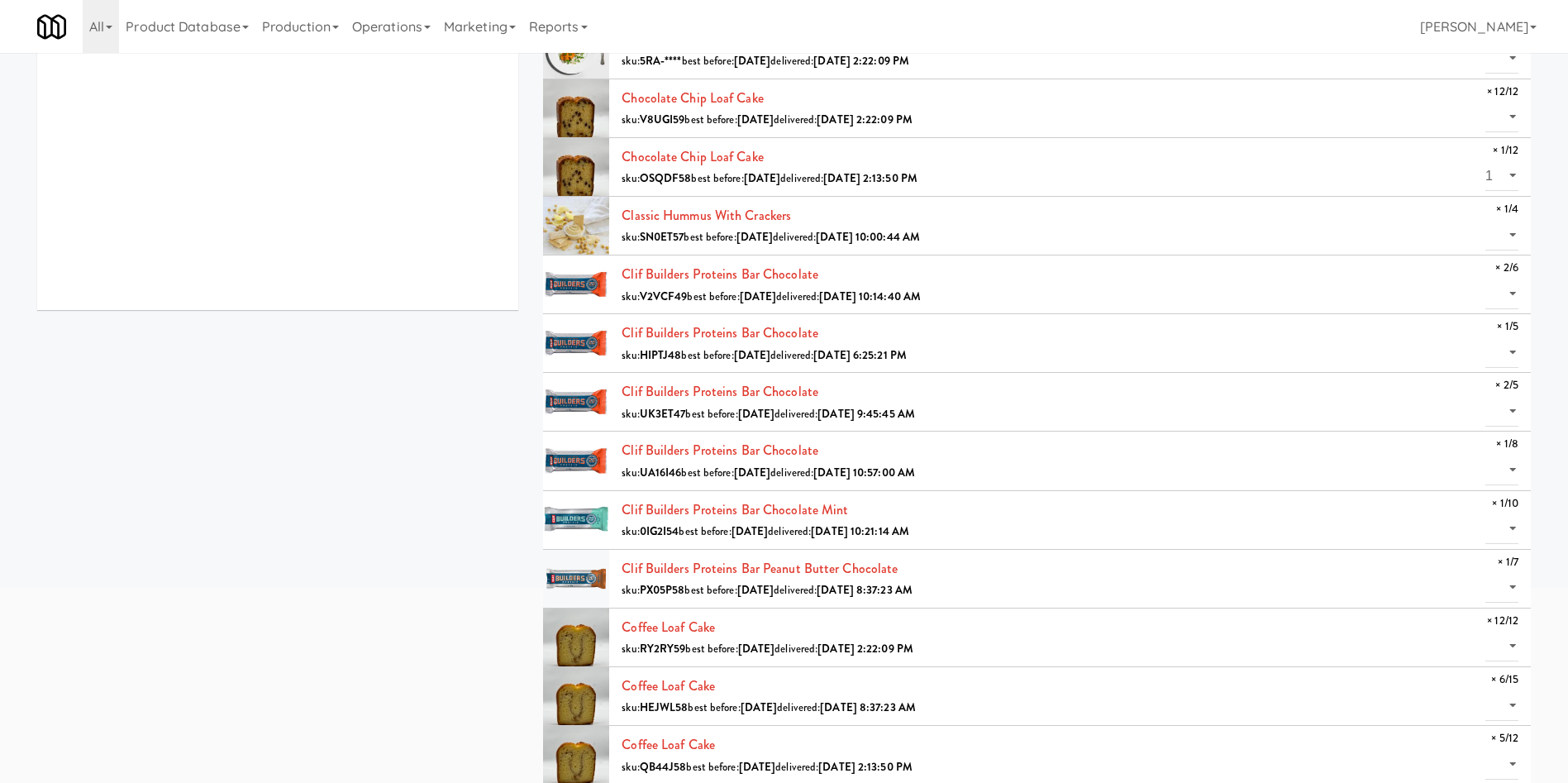
scroll to position [0, 0]
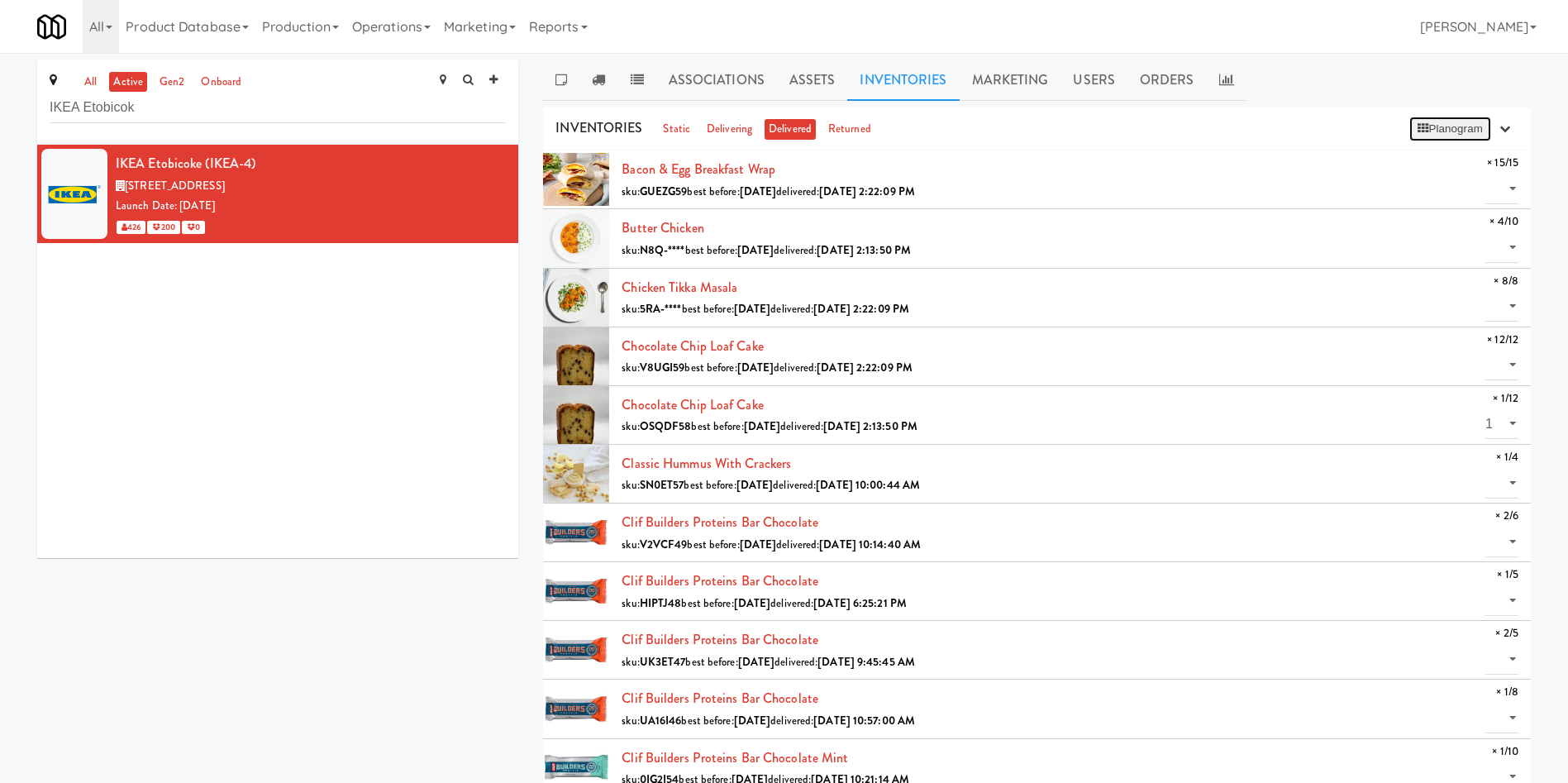
click at [1045, 127] on button "Planogram" at bounding box center [1450, 128] width 81 height 25
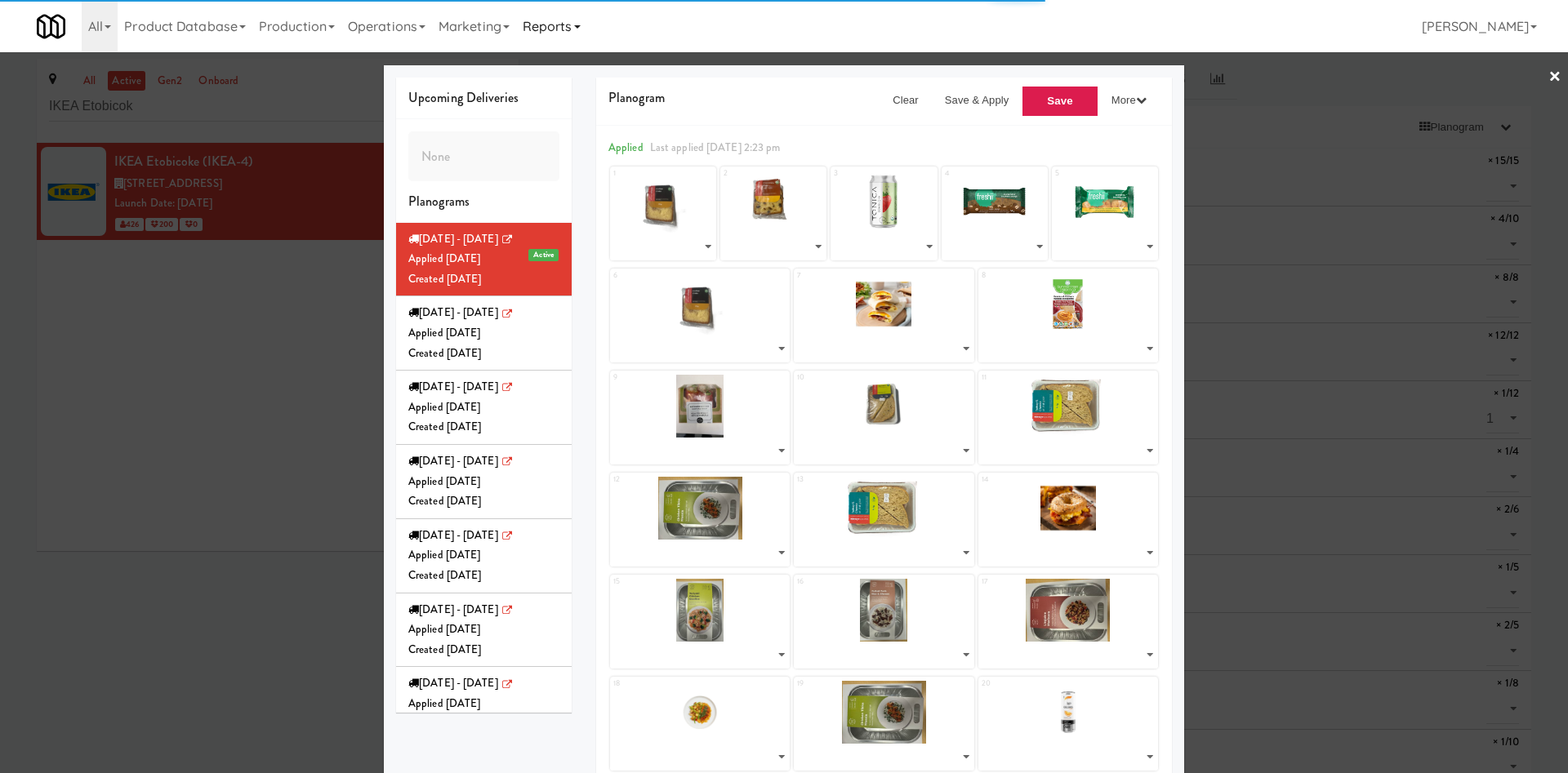
select select "number:287686"
select select "number:287978"
select select "number:266055"
select select "number:287819"
select select "number:287935"
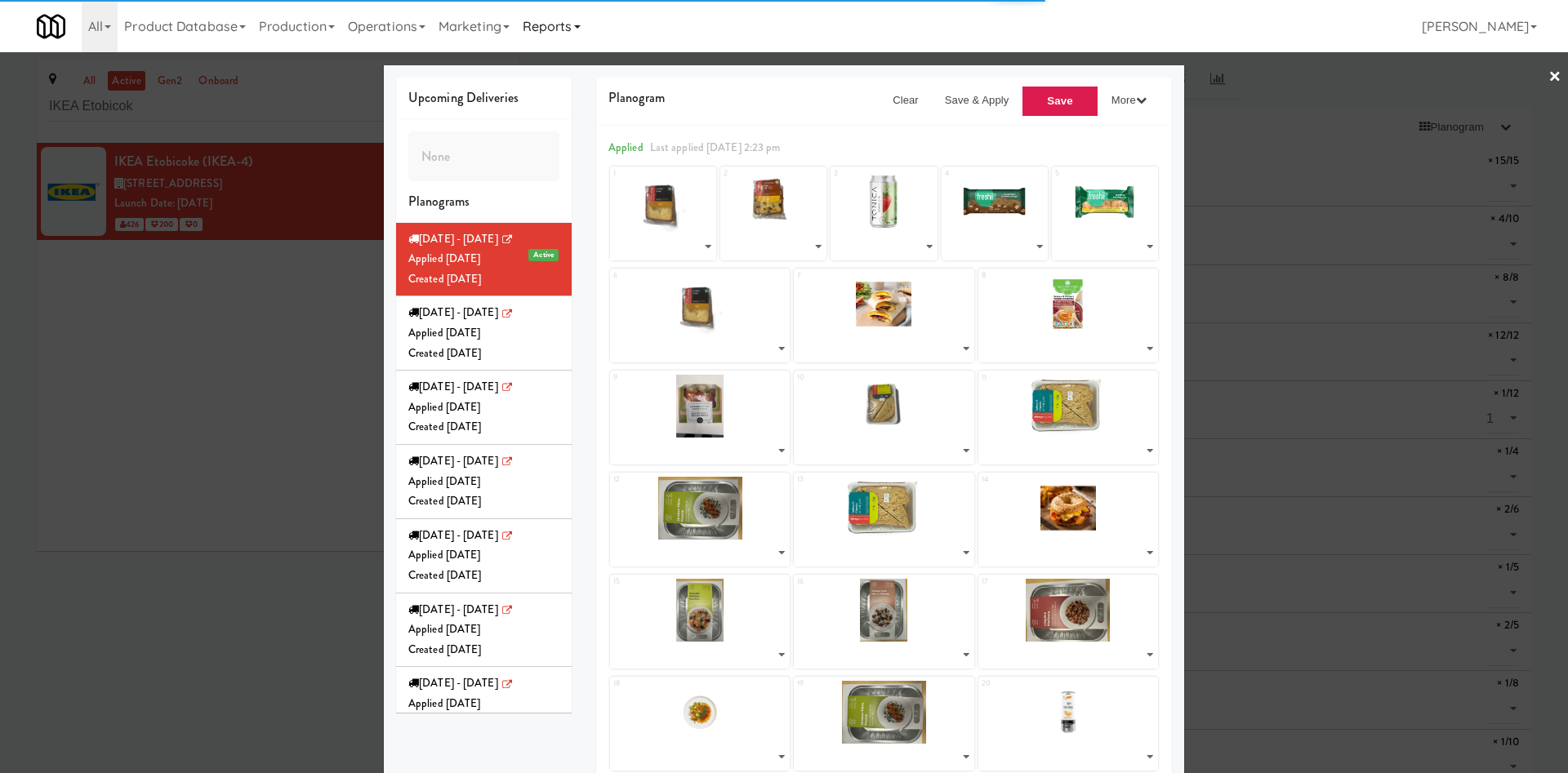
select select "number:285744"
select select "number:287578"
select select "number:287754"
select select "number:287529"
select select "number:288004"
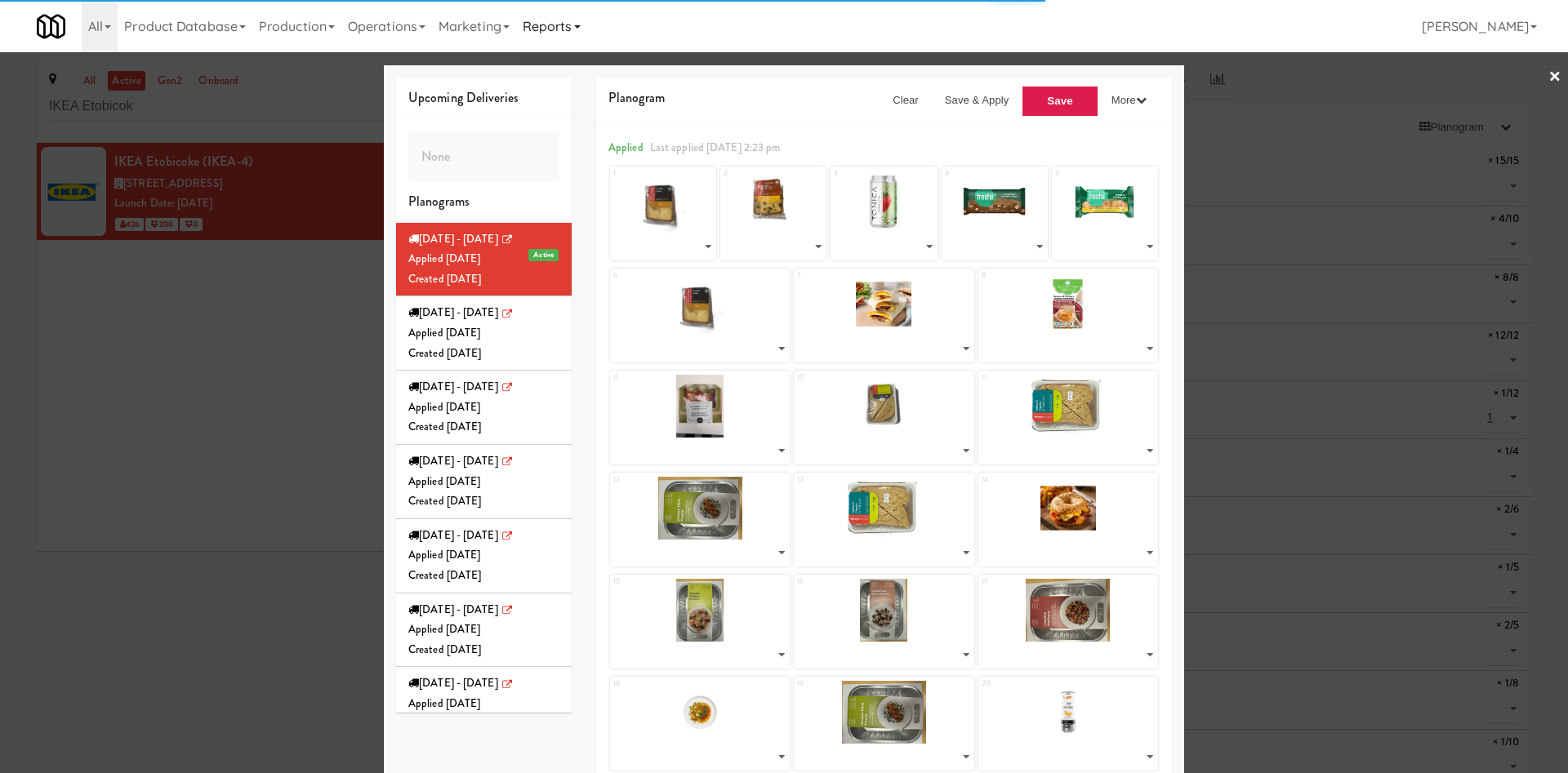
select select "number:287880"
select select "number:286148"
select select "number:287880"
select select "number:287620"
select select "number:286086"
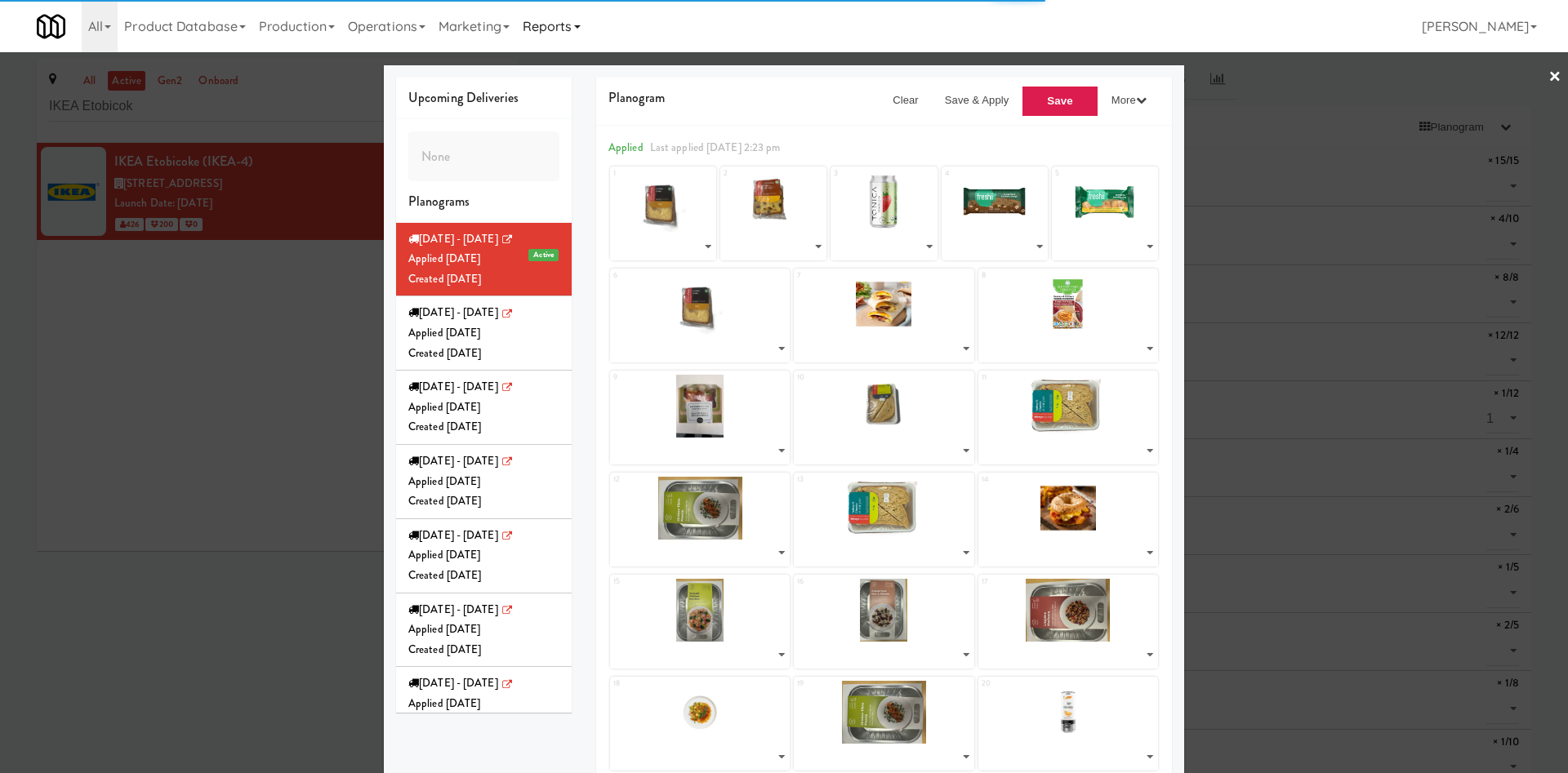
select select "number:286230"
select select "number:285958"
select select "number:286022"
select select "number:286148"
select select "number:285608"
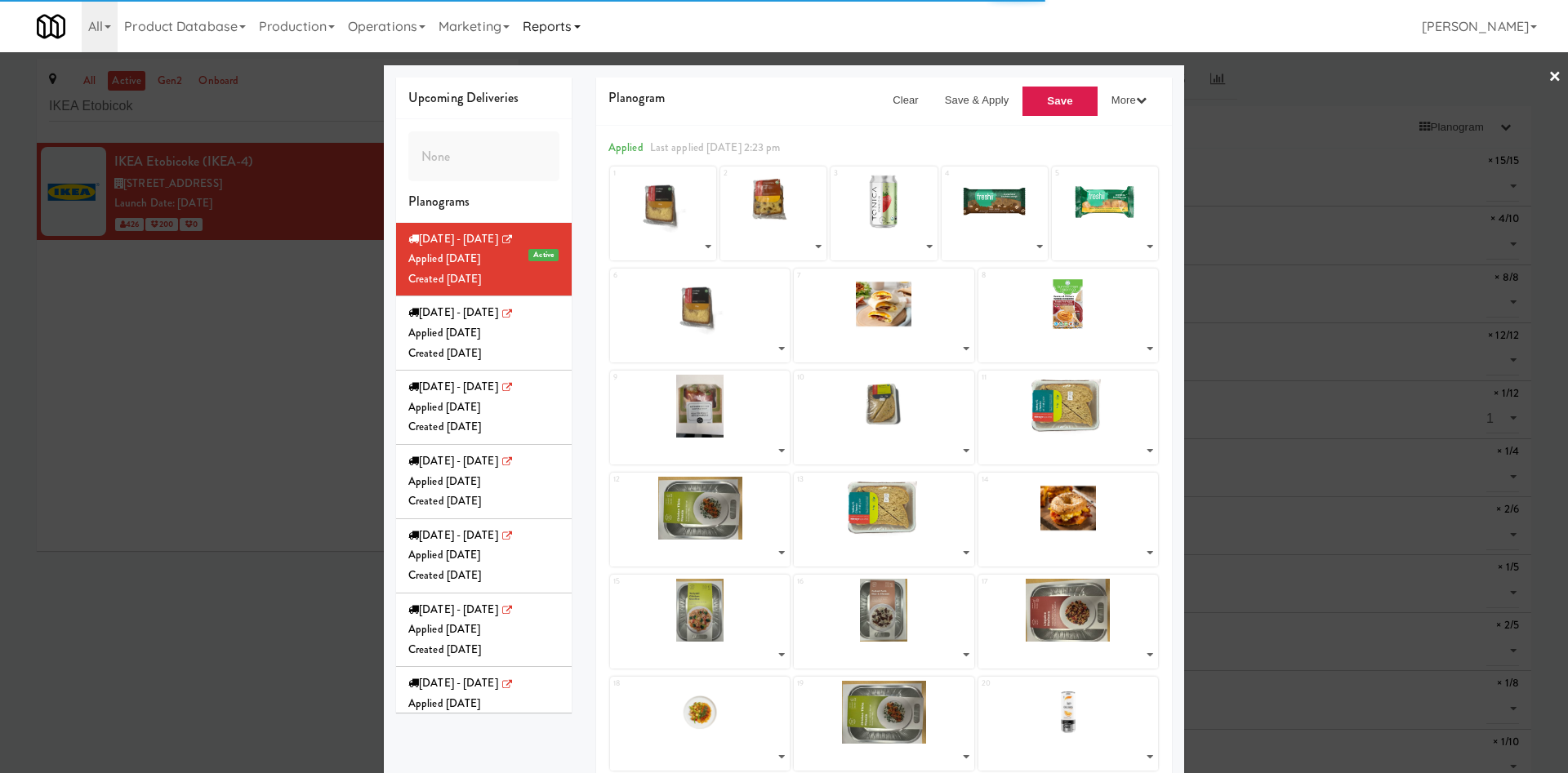
select select "number:282199"
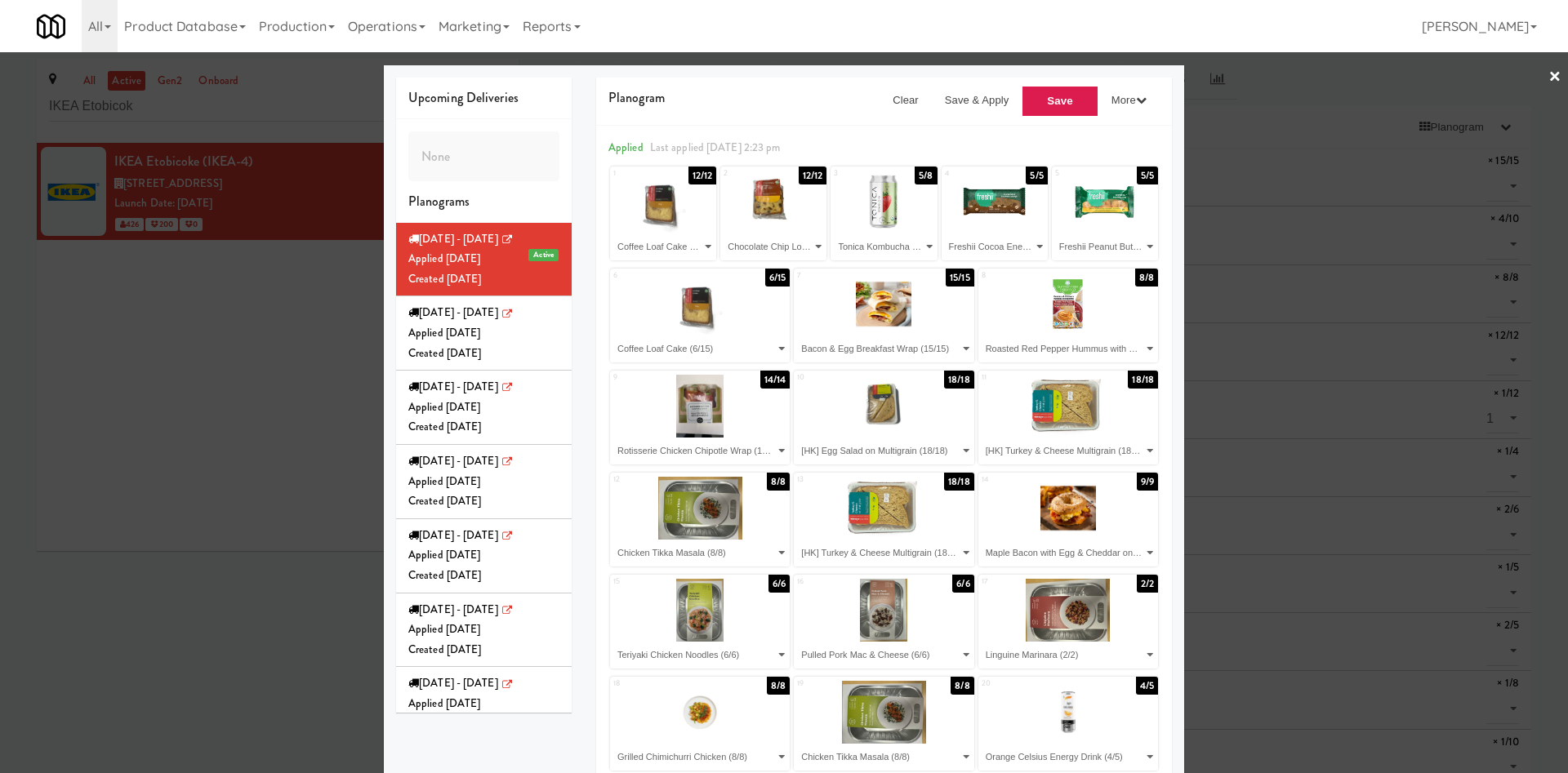
click at [1033, 126] on div at bounding box center [784, 386] width 1568 height 773
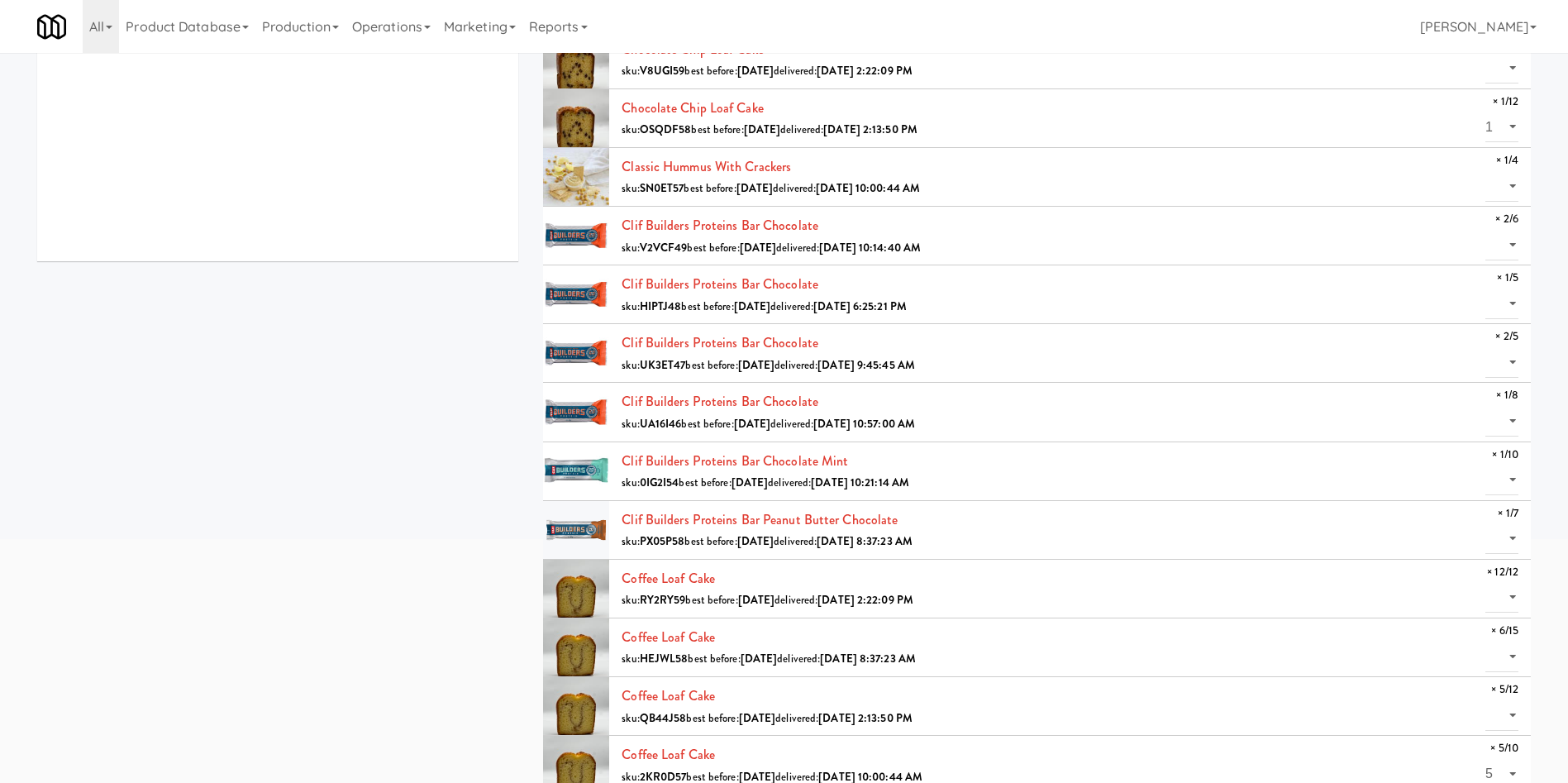
scroll to position [372, 0]
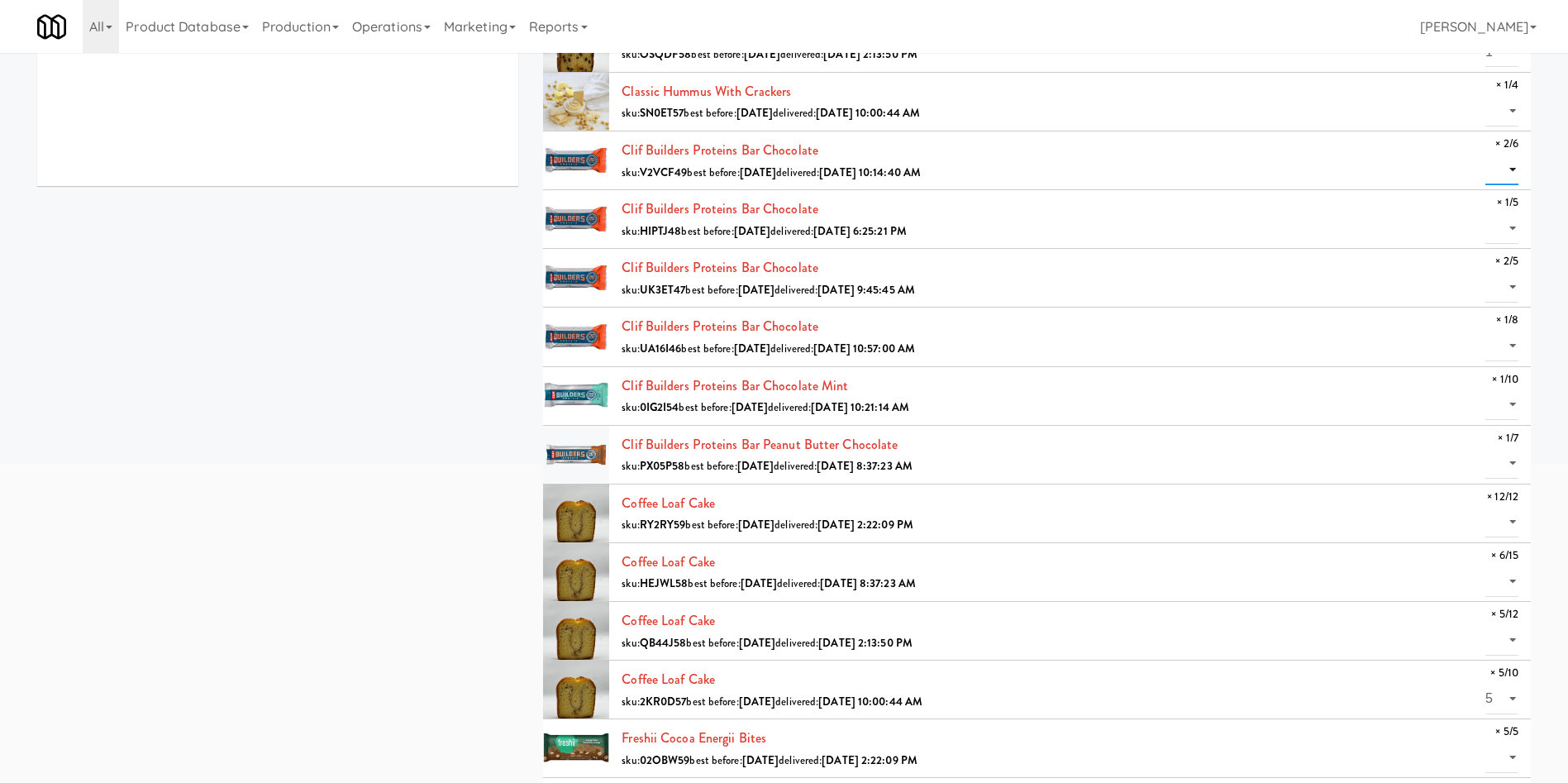
drag, startPoint x: 1502, startPoint y: 173, endPoint x: 1502, endPoint y: 183, distance: 10.0
click at [1045, 173] on select "0 1 2" at bounding box center [1502, 171] width 33 height 31
select select "2"
click at [1045, 155] on select "0 1 2" at bounding box center [1502, 171] width 33 height 31
click at [1045, 223] on select "0 1" at bounding box center [1502, 229] width 33 height 31
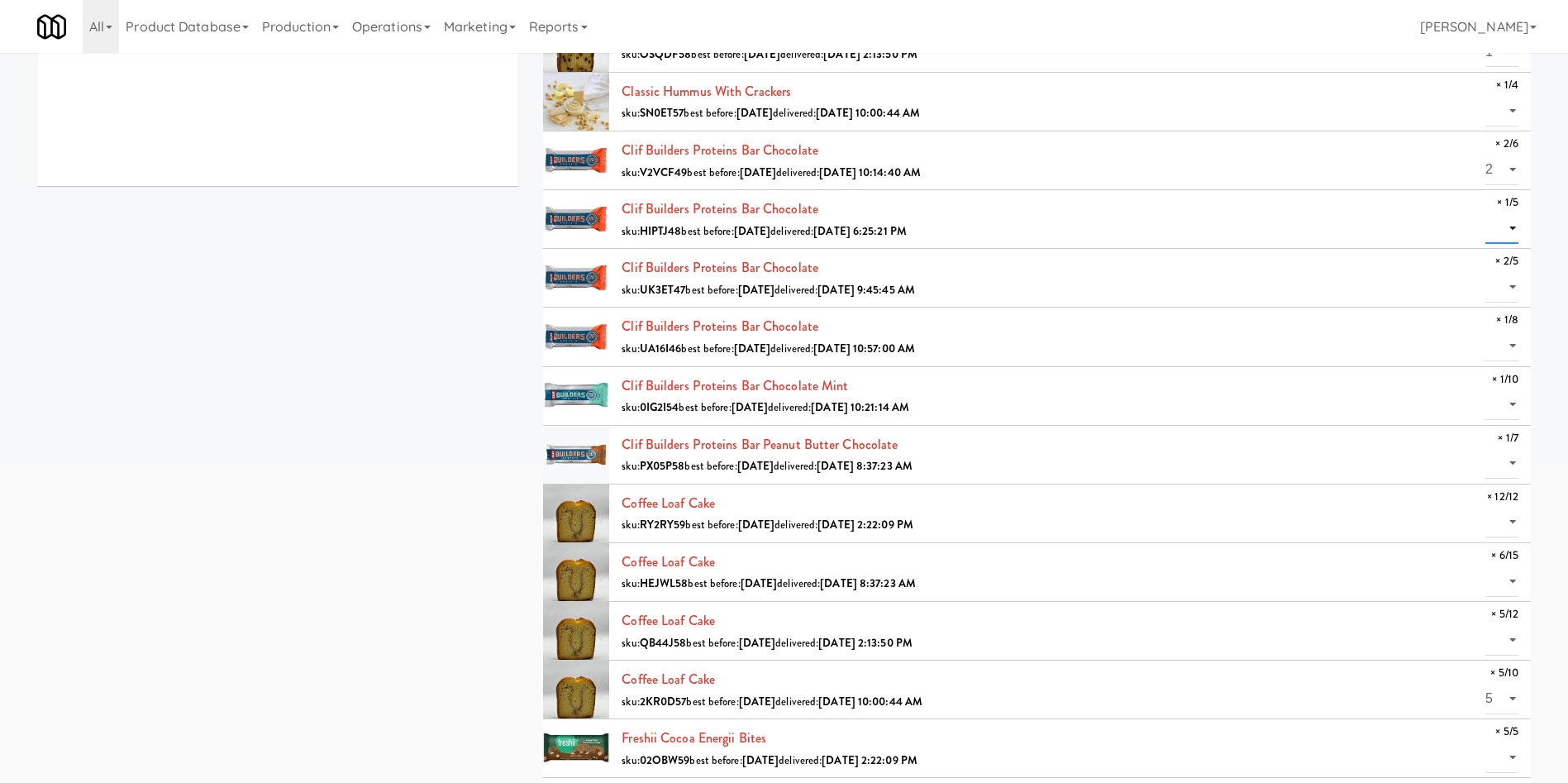
select select "1"
click at [1045, 214] on select "0 1" at bounding box center [1502, 229] width 33 height 31
click at [1045, 290] on select "0 1 2" at bounding box center [1502, 288] width 33 height 31
select select "2"
click at [1045, 272] on select "0 1 2" at bounding box center [1502, 288] width 33 height 31
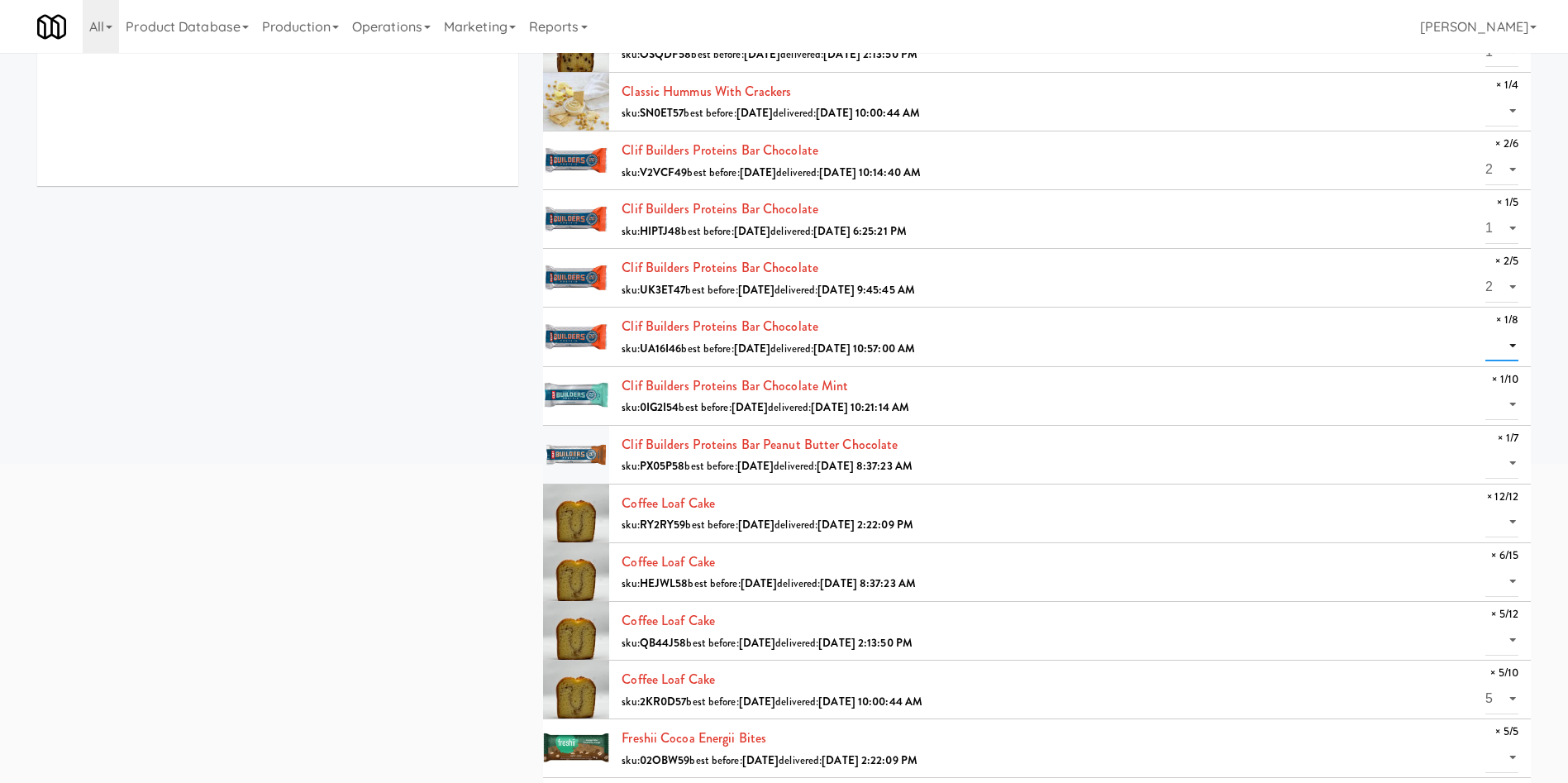
click at [1045, 348] on select "0 1" at bounding box center [1502, 346] width 33 height 31
select select "1"
click at [1045, 331] on select "0 1" at bounding box center [1502, 346] width 33 height 31
click at [1045, 400] on select "0 1" at bounding box center [1502, 405] width 33 height 31
select select "1"
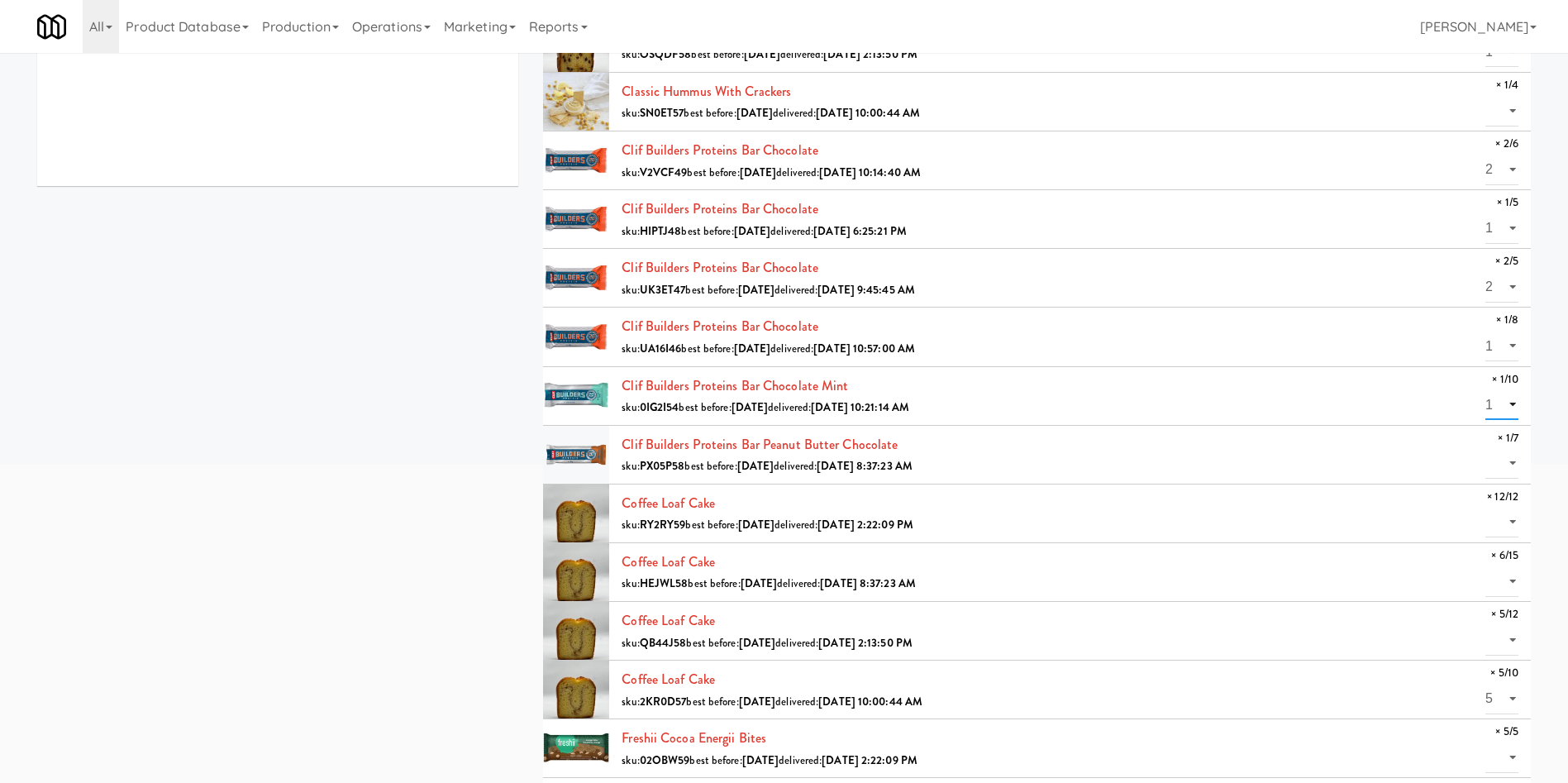
click at [1045, 389] on select "0 1" at bounding box center [1502, 405] width 33 height 31
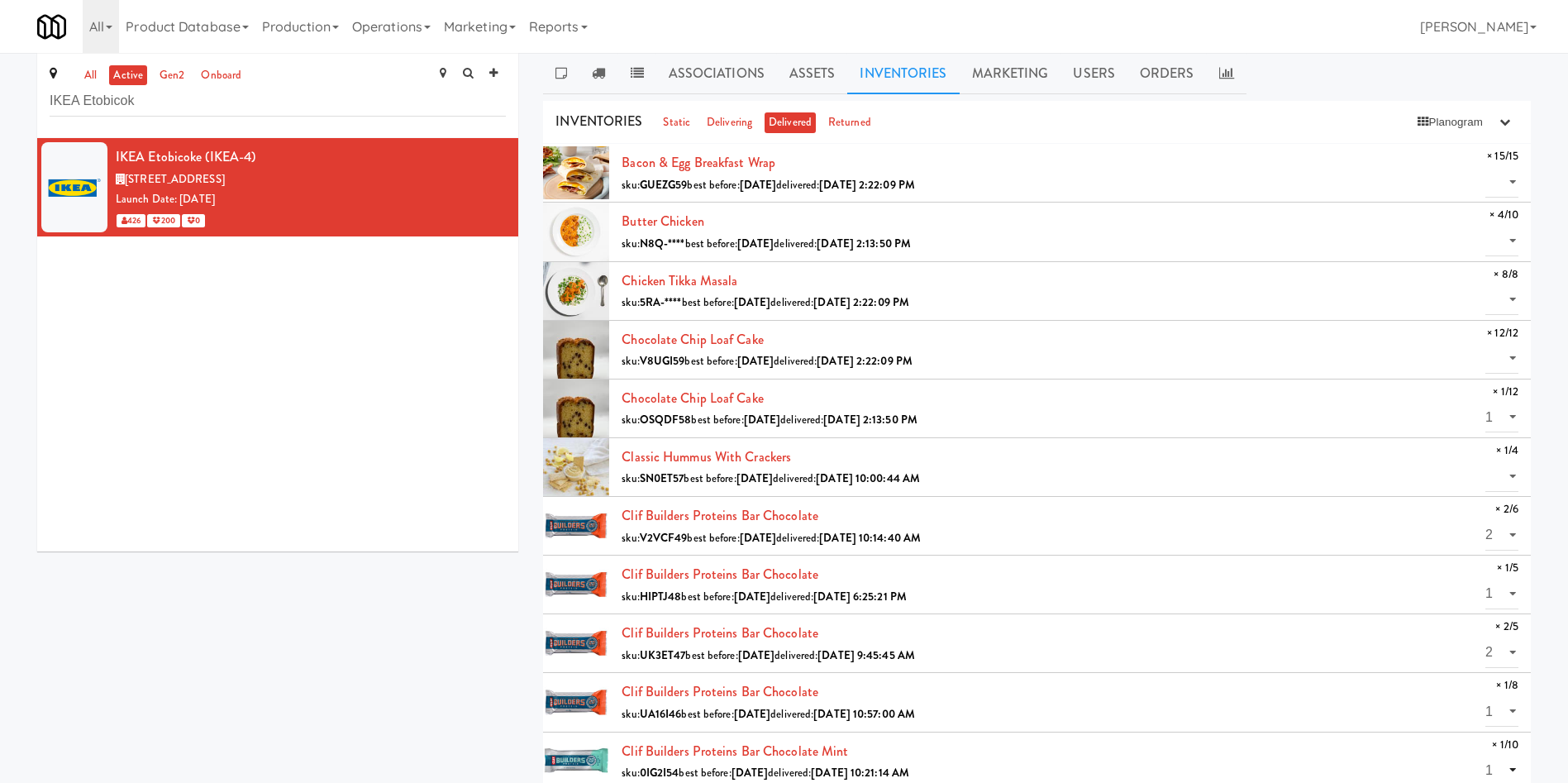
scroll to position [0, 0]
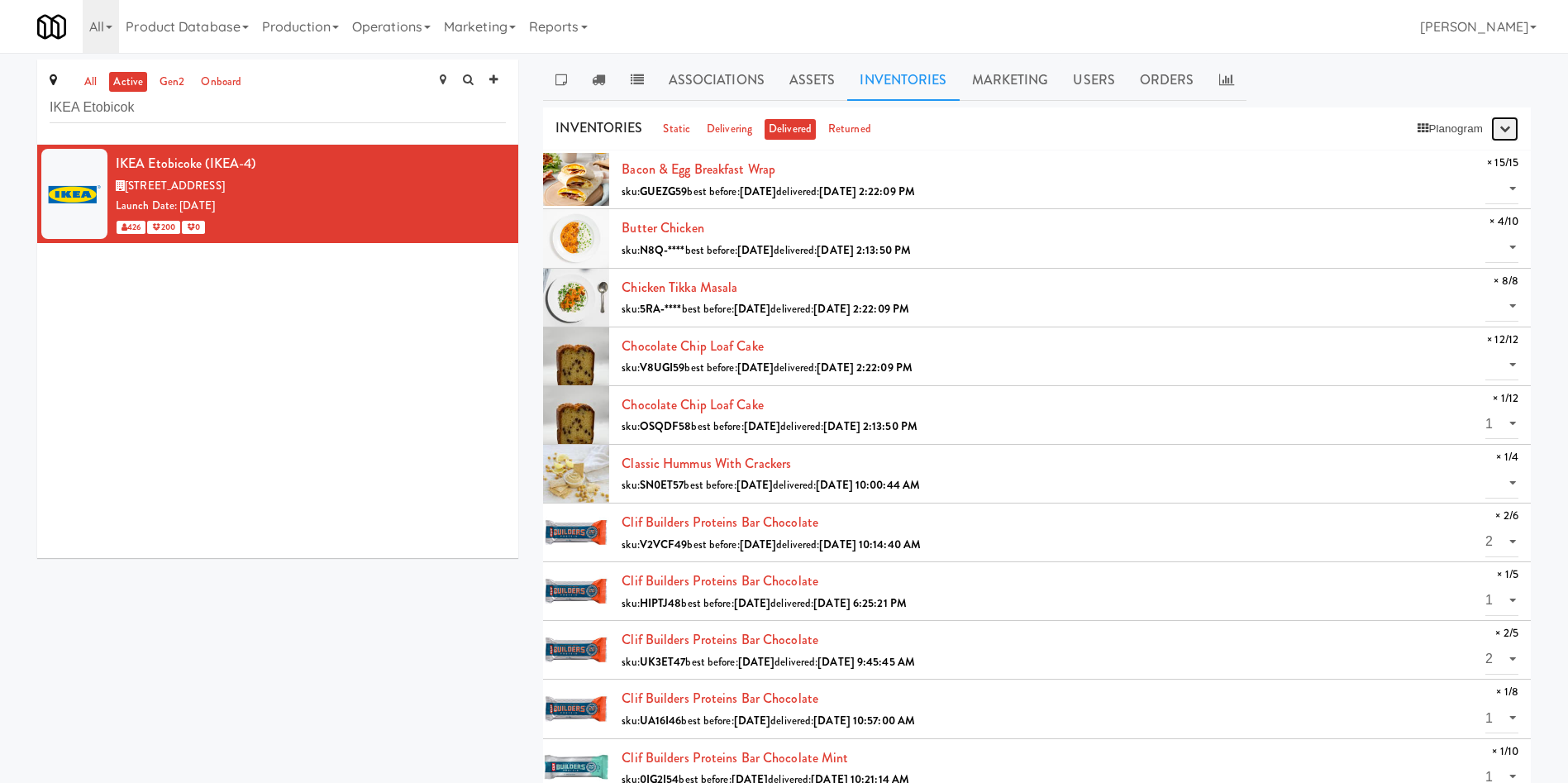
click at [1045, 130] on icon "button" at bounding box center [1505, 128] width 10 height 10
click at [382, 360] on div "[PERSON_NAME] (IKEA-4) [STREET_ADDRESS] ON Launch Date: [DATE] 426 200 0" at bounding box center [277, 351] width 481 height 413
click at [1045, 252] on select "0 1 2 3 4" at bounding box center [1502, 248] width 33 height 31
select select "4"
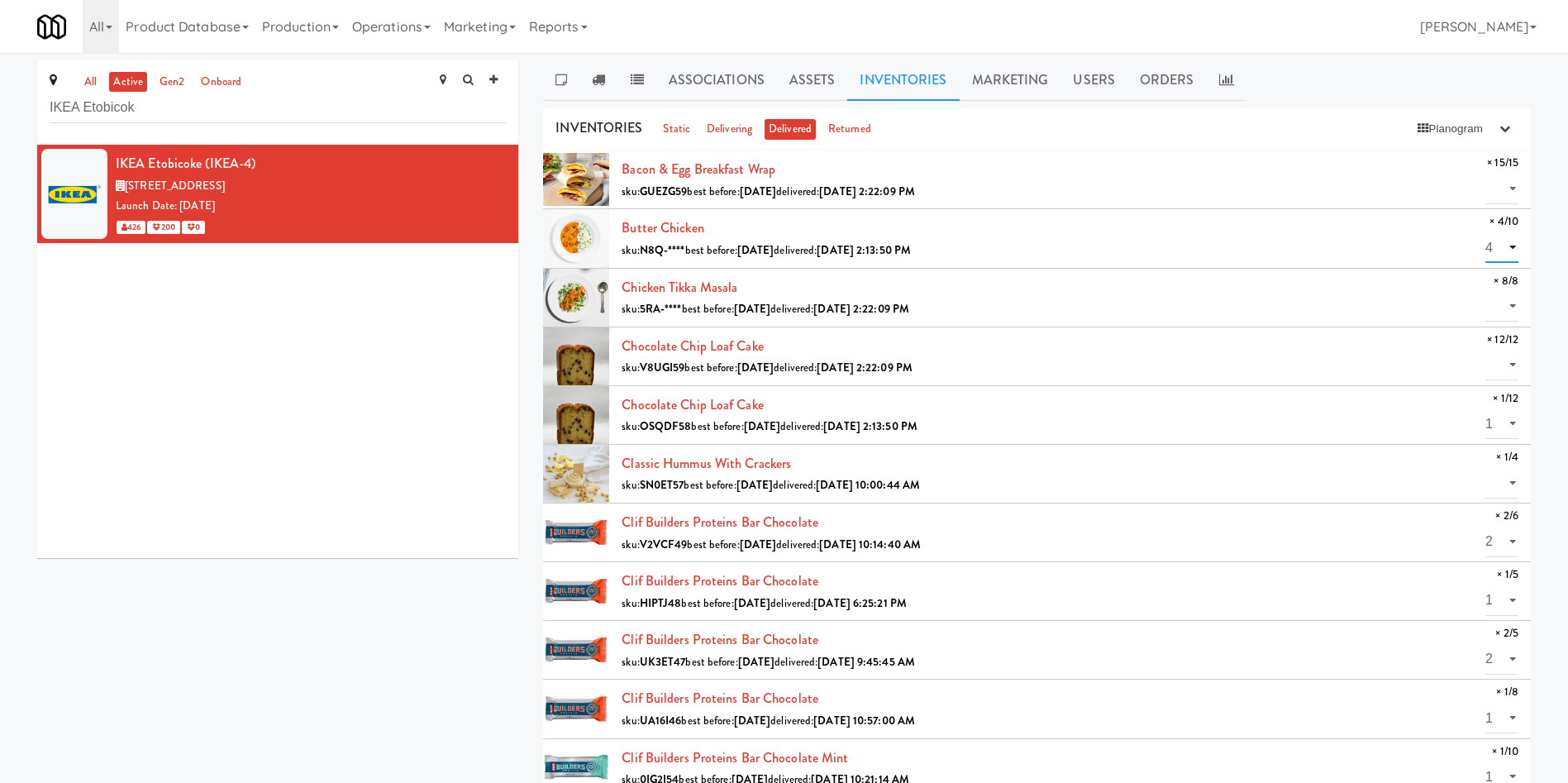
click at [1045, 233] on select "0 1 2 3 4" at bounding box center [1502, 248] width 33 height 31
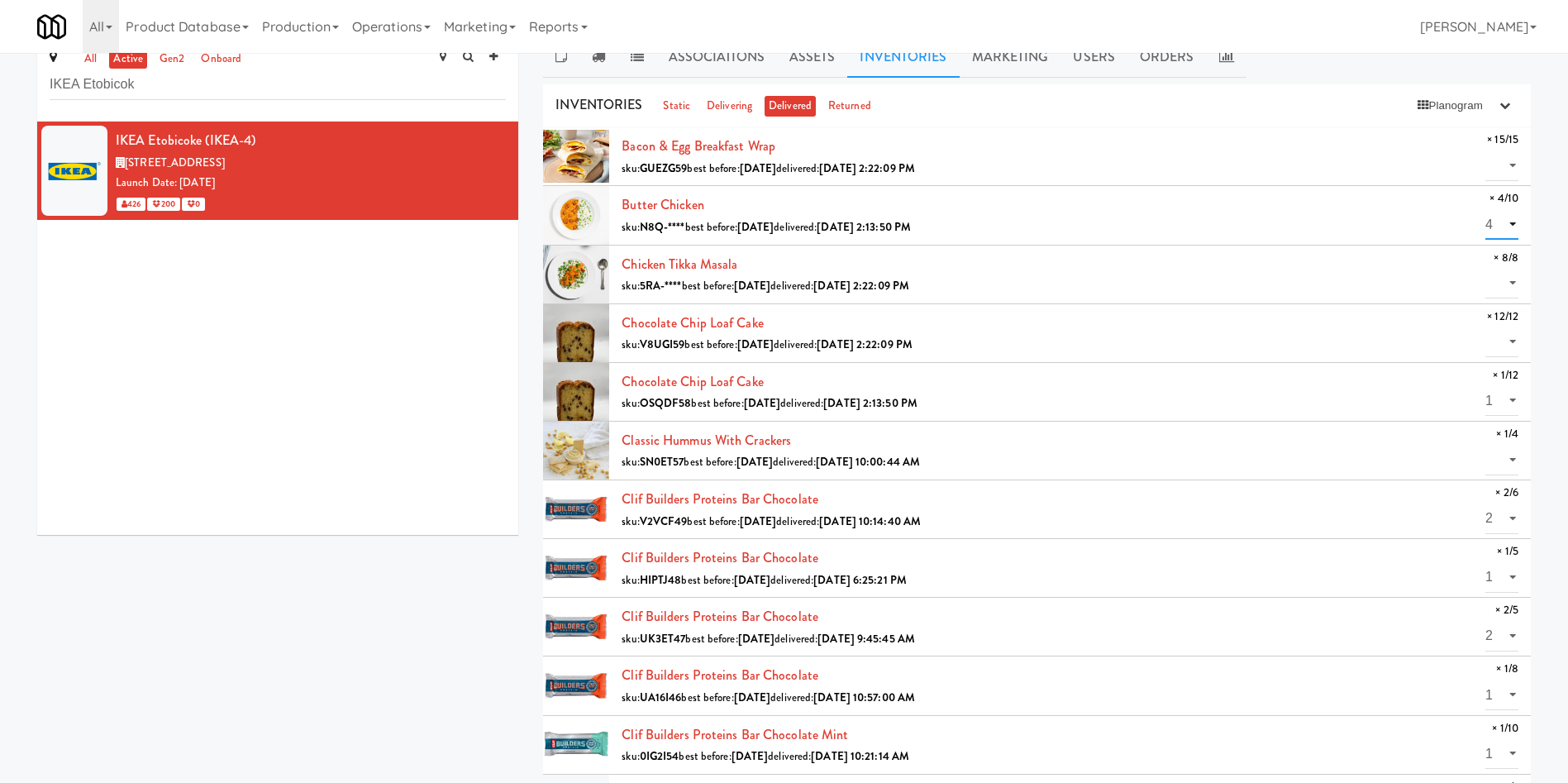
scroll to position [0, 0]
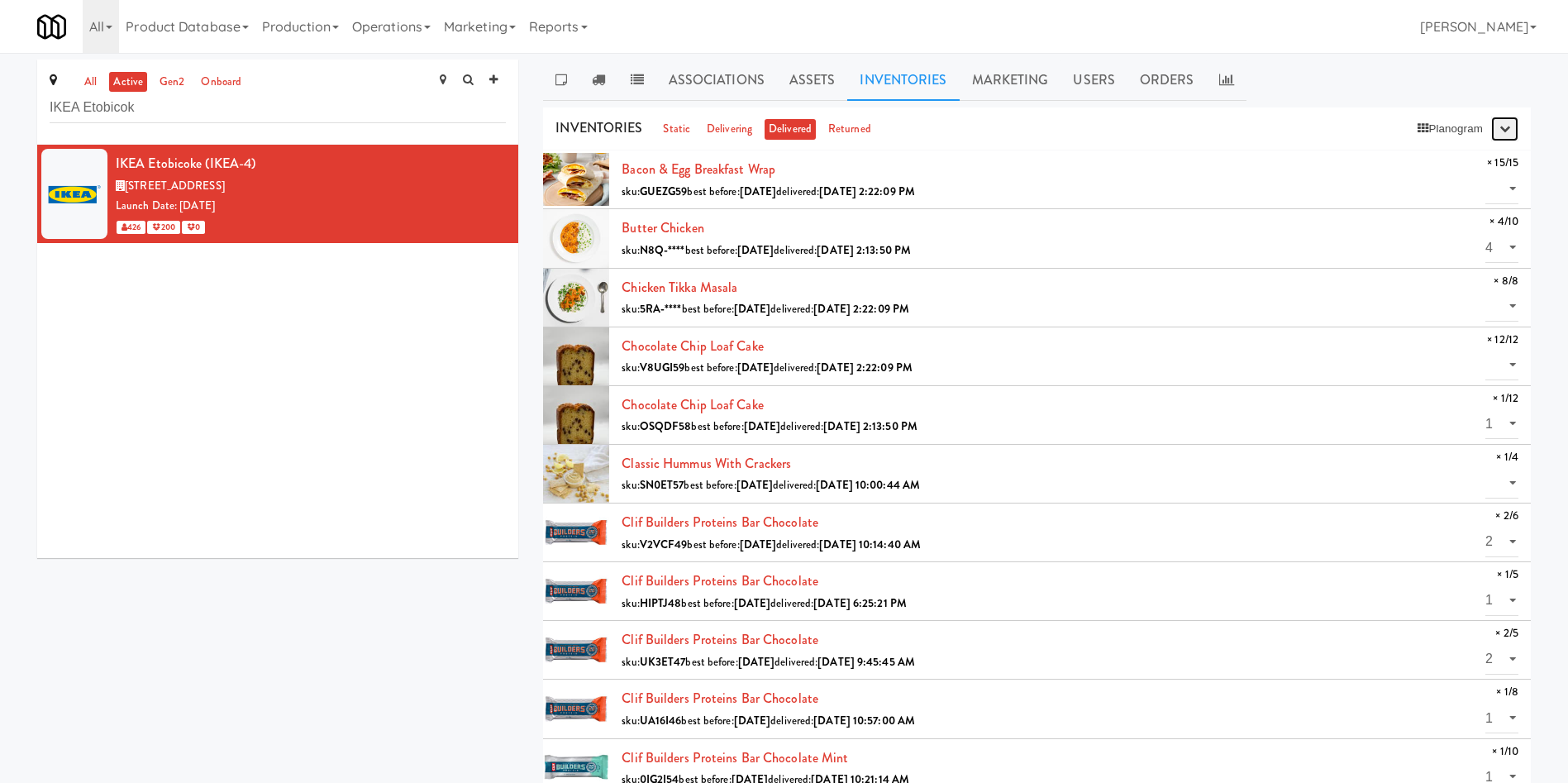
click at [1045, 138] on button "button" at bounding box center [1505, 128] width 28 height 25
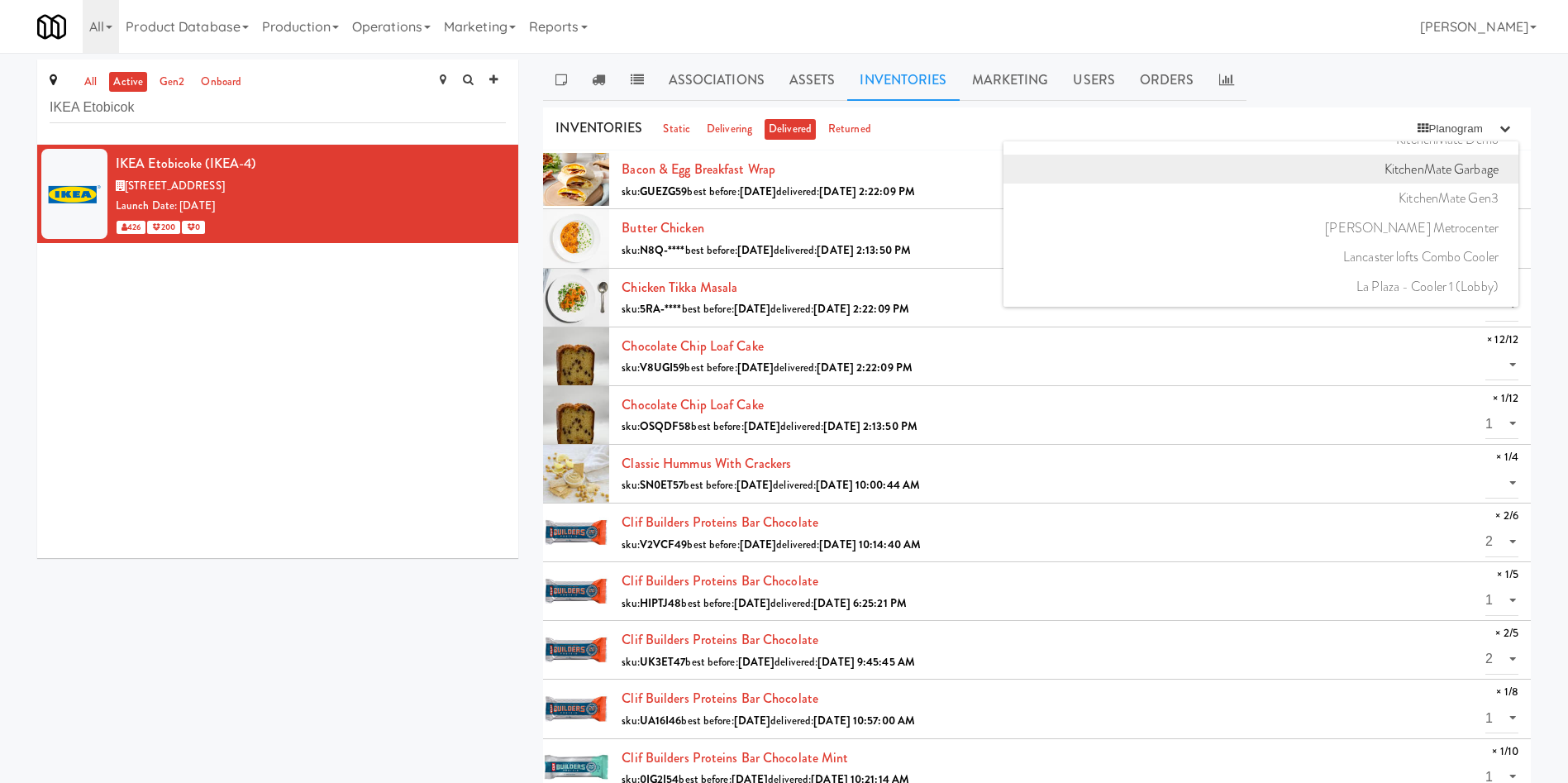
click at [1045, 171] on link "KitchenMate Garbage" at bounding box center [1261, 170] width 515 height 30
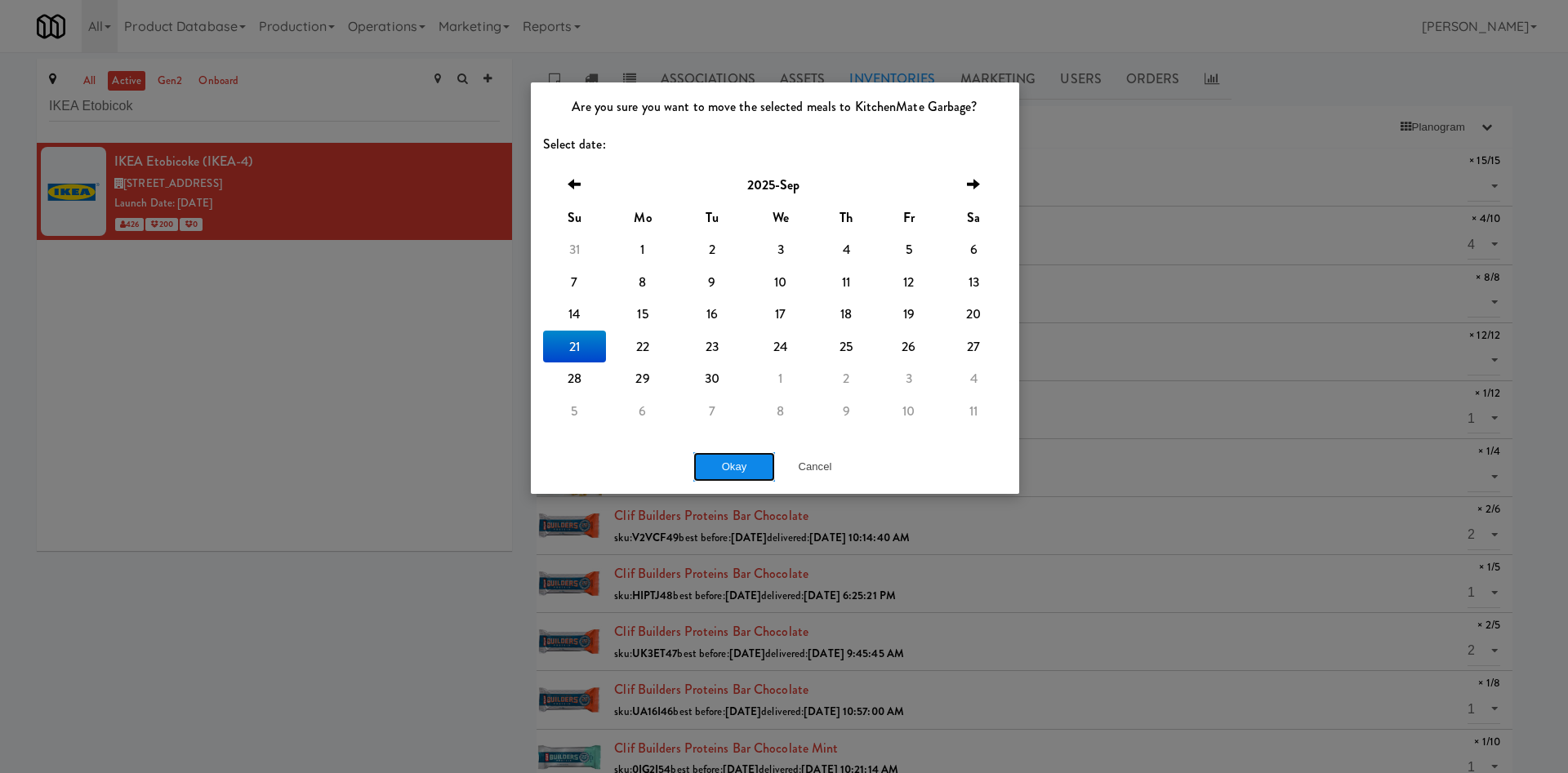
click at [727, 453] on button "Okay" at bounding box center [734, 467] width 82 height 30
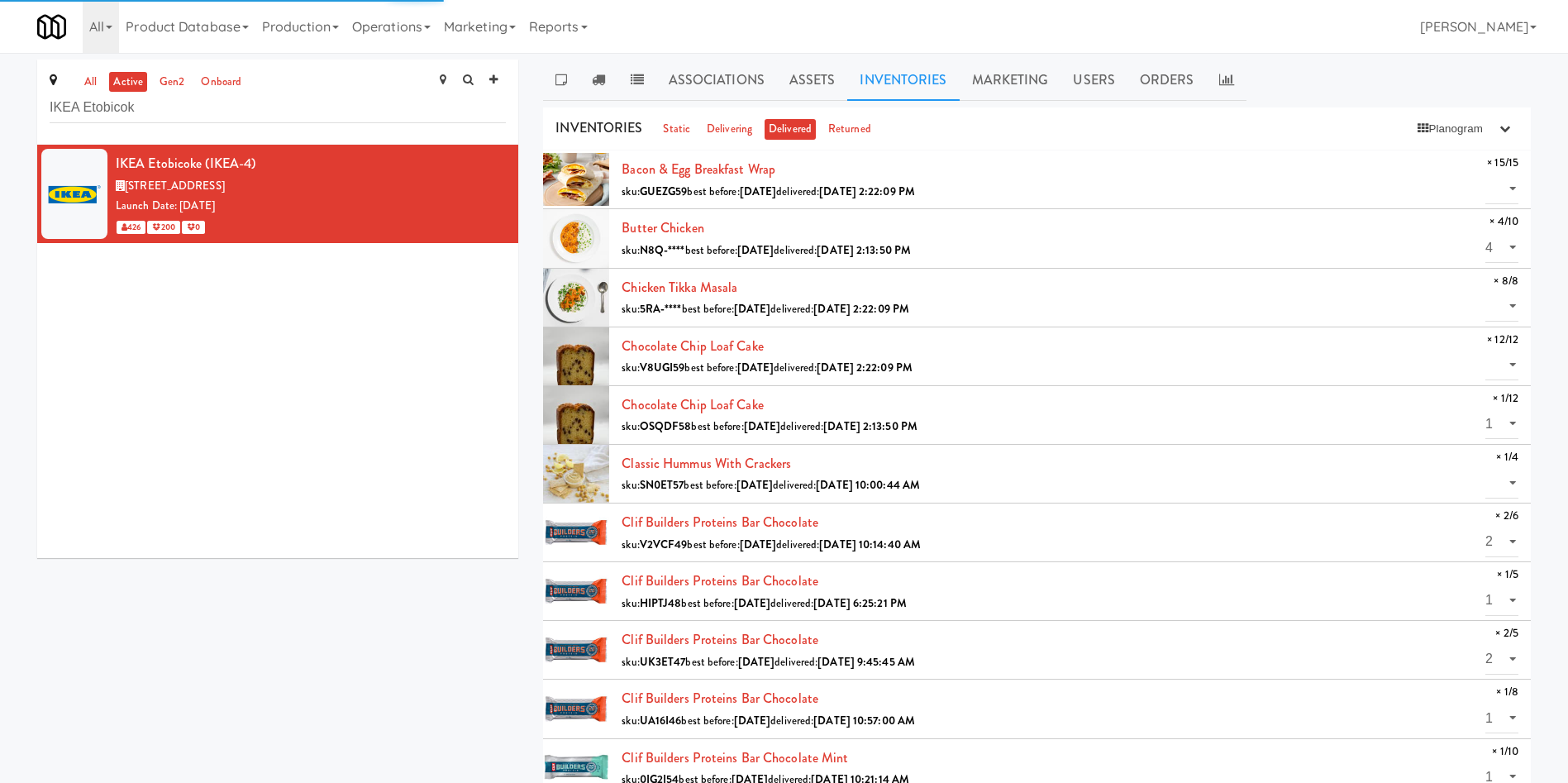
select select "? string:null ?"
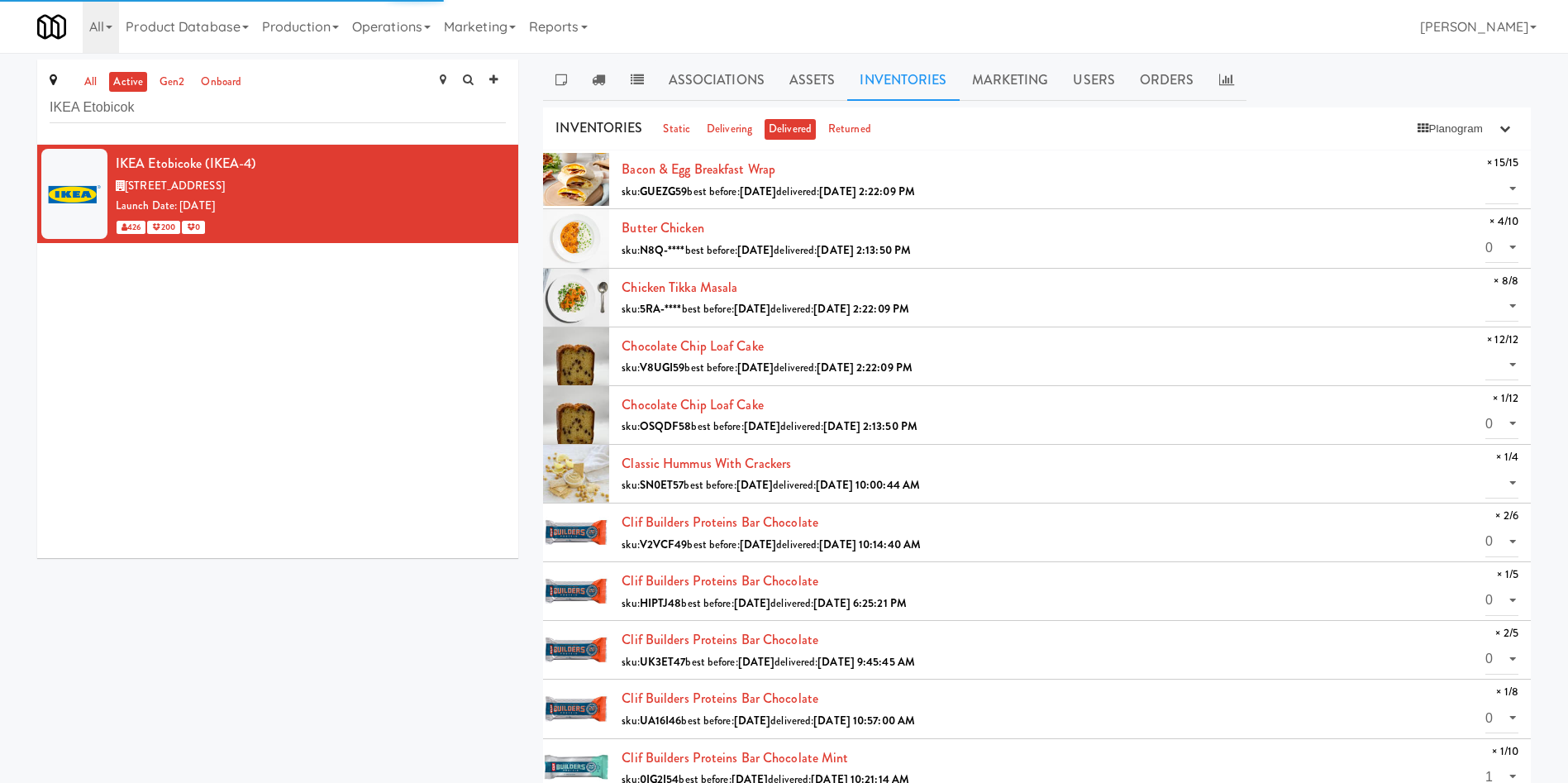
select select "? string:null ?"
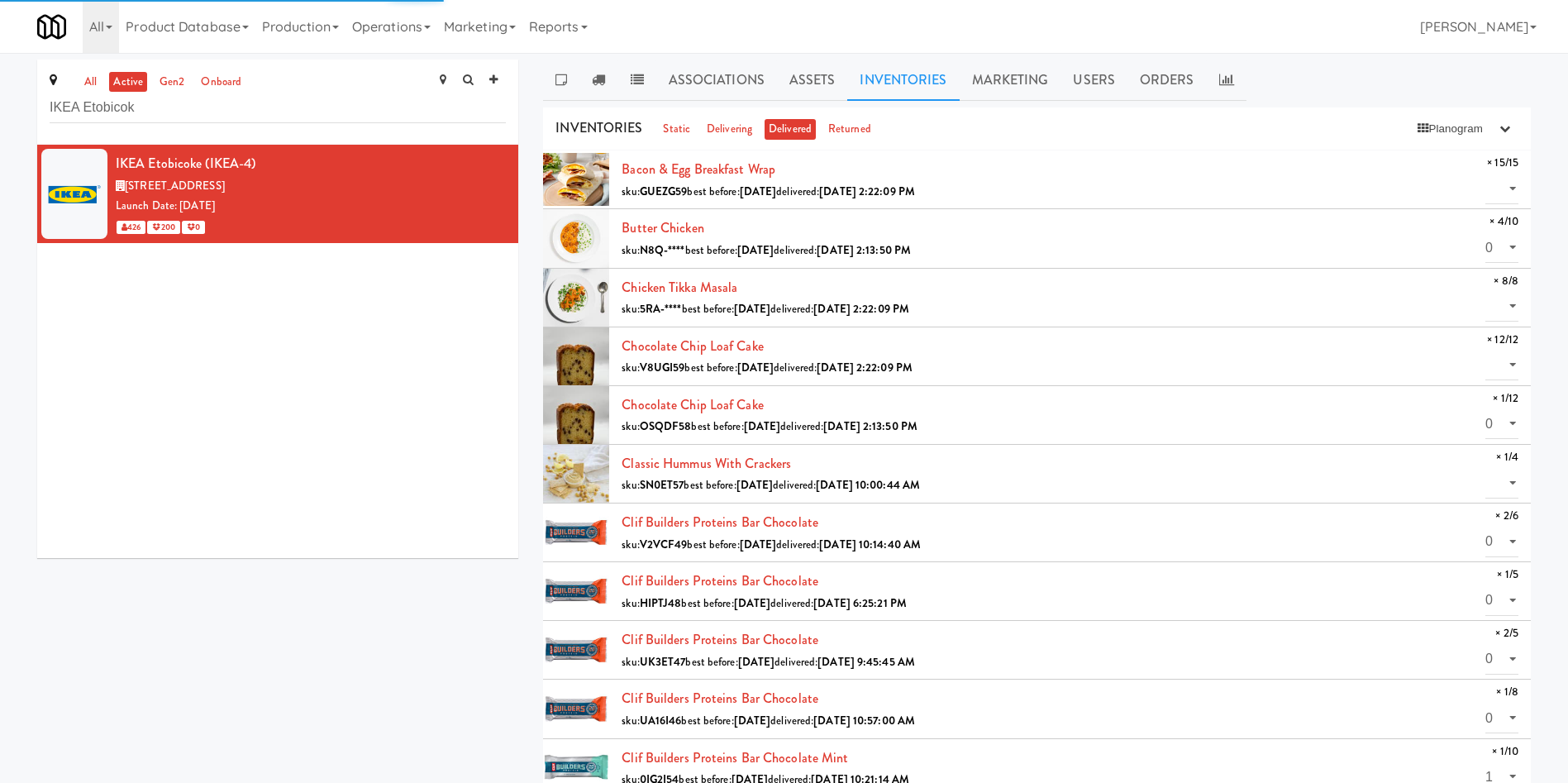
select select "? string:null ?"
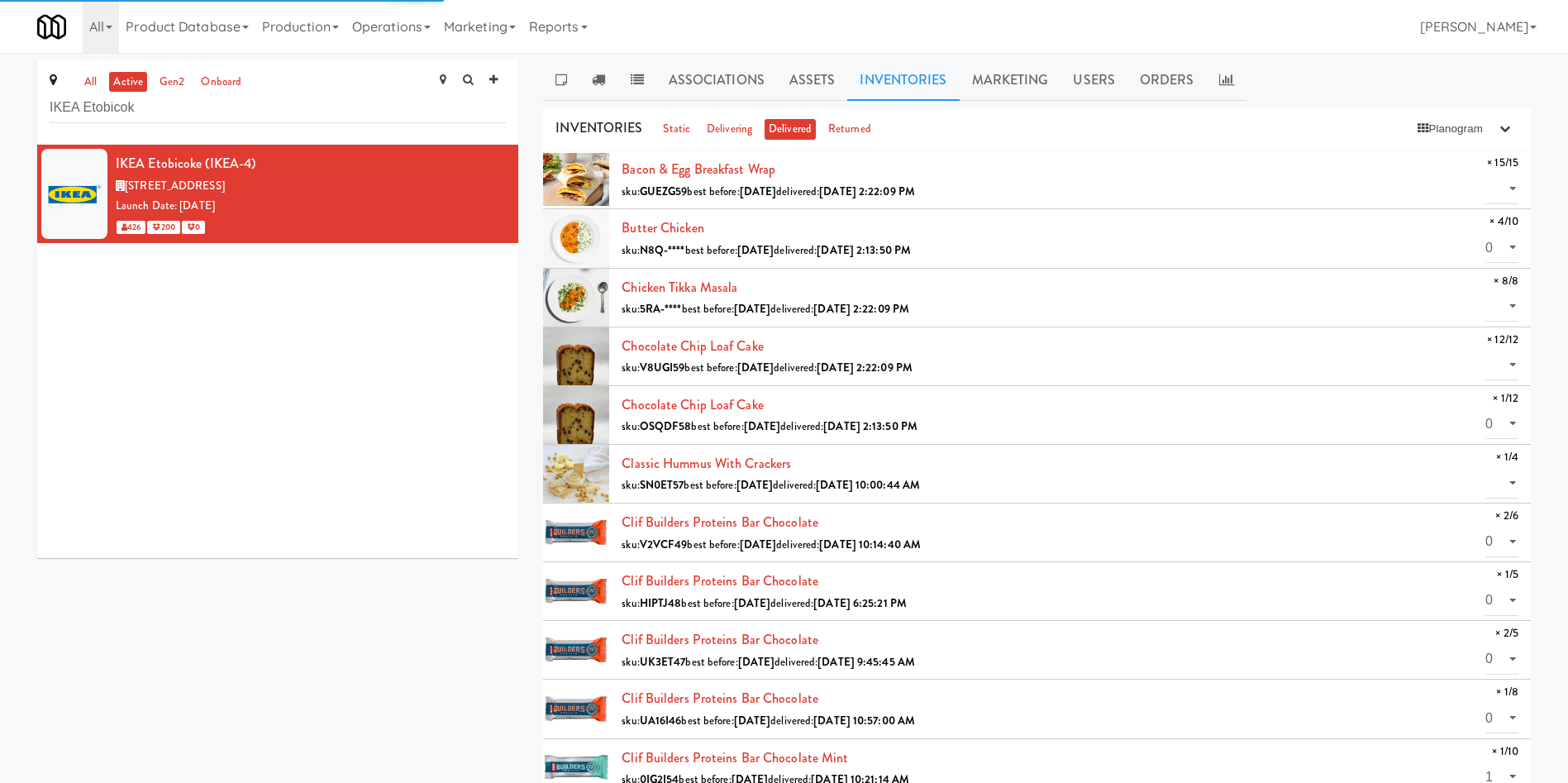
select select "? string:null ?"
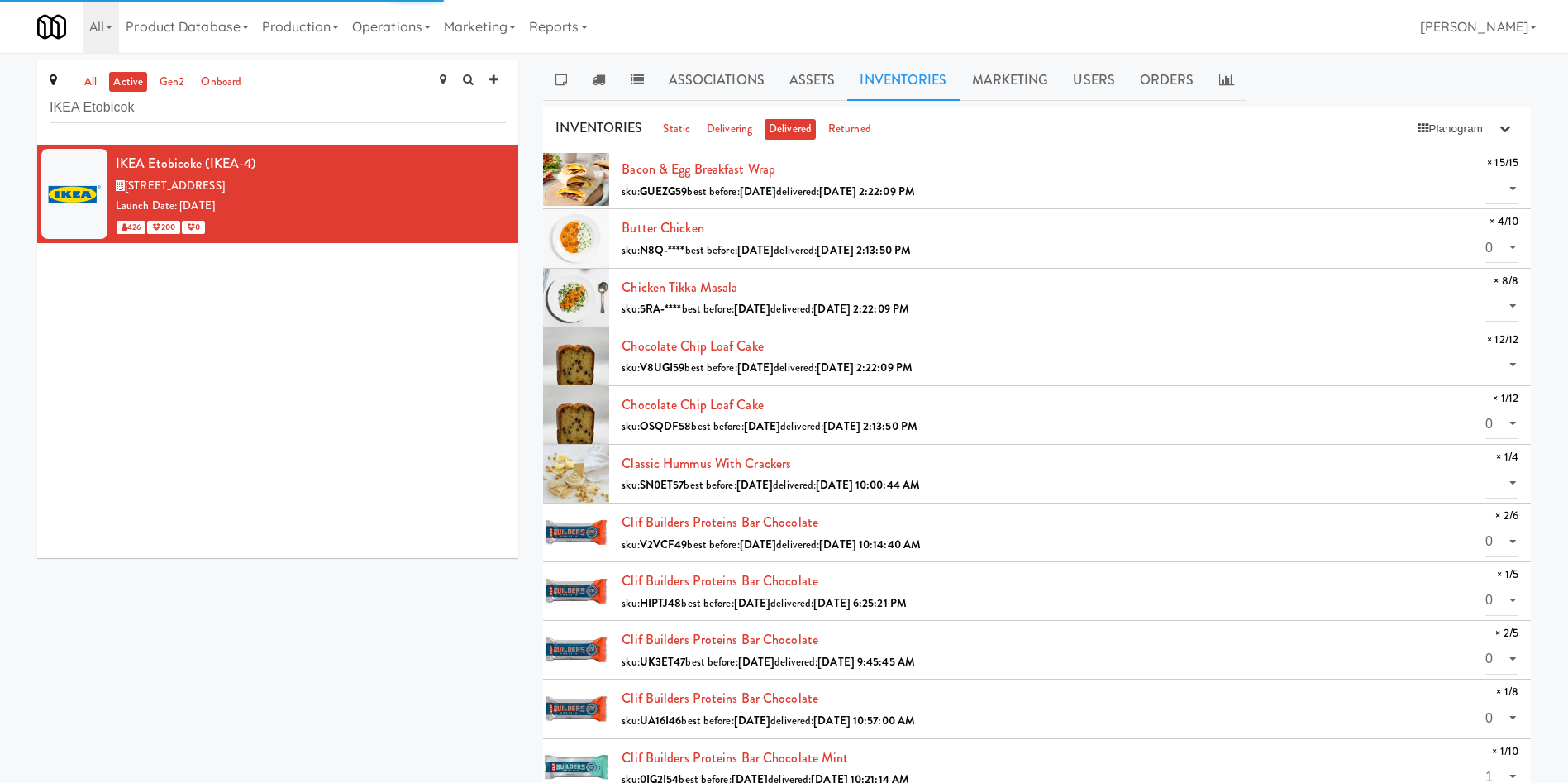
select select "? string:null ?"
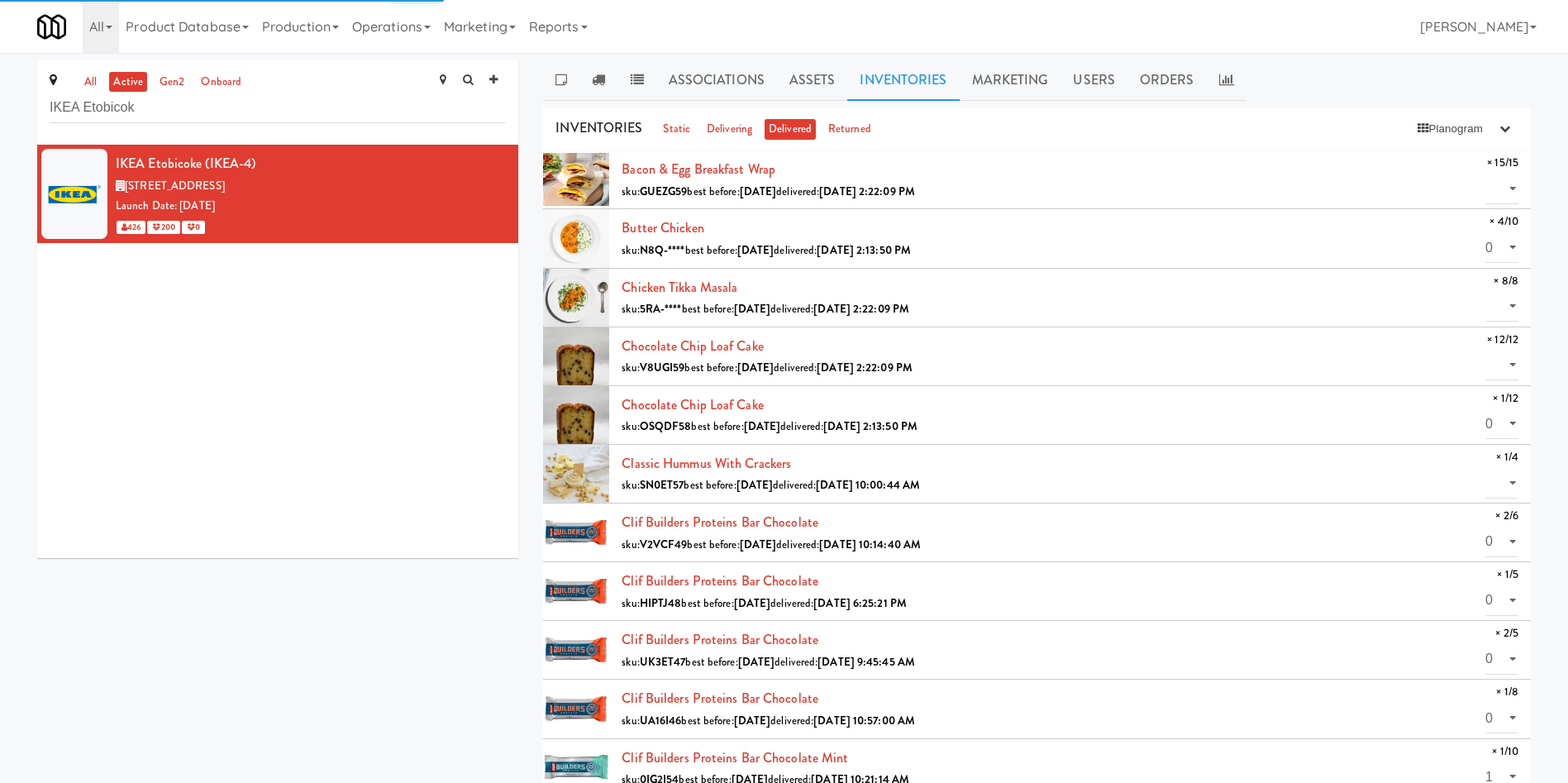
select select "? string:null ?"
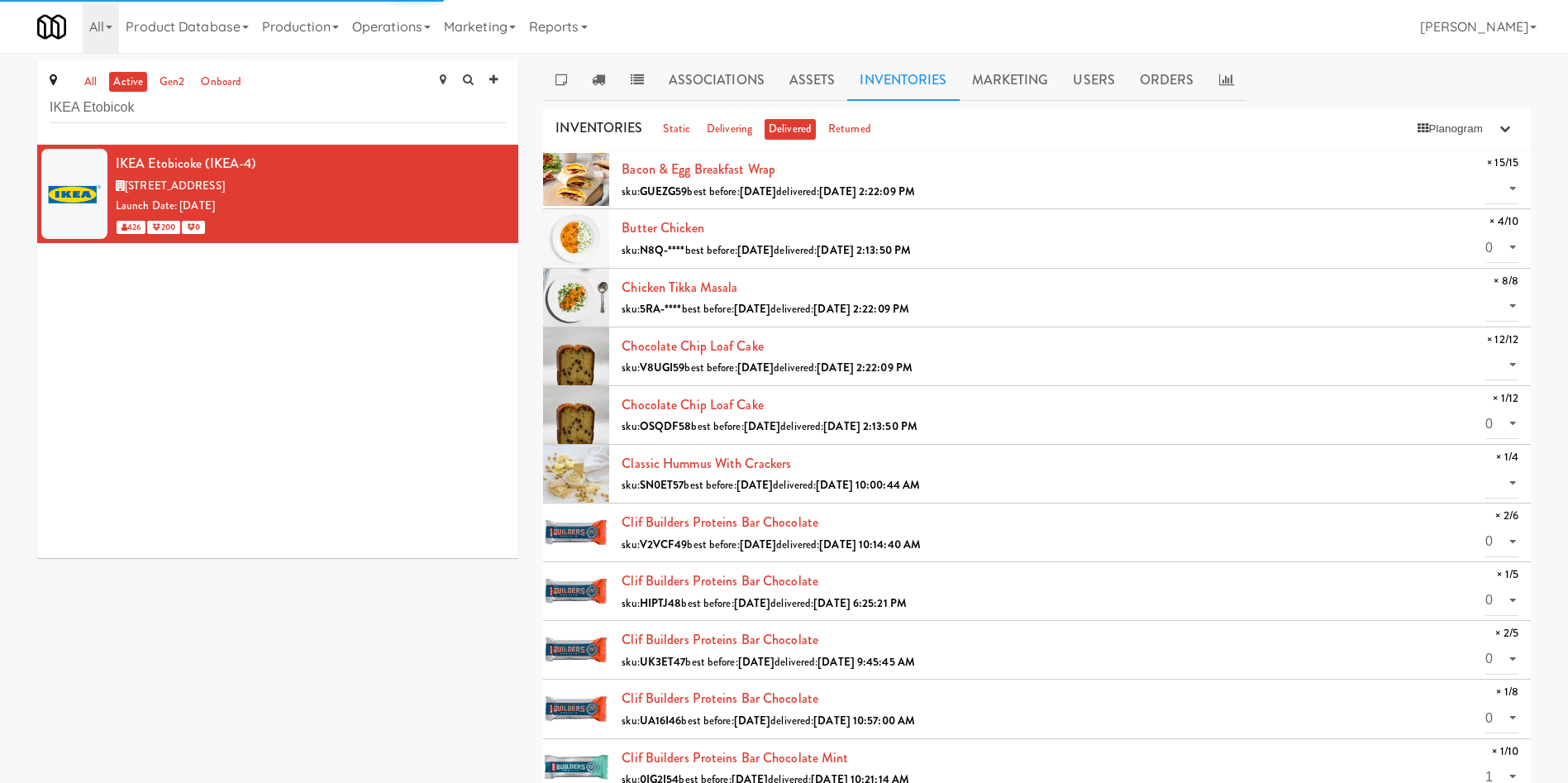
select select "? string:null ?"
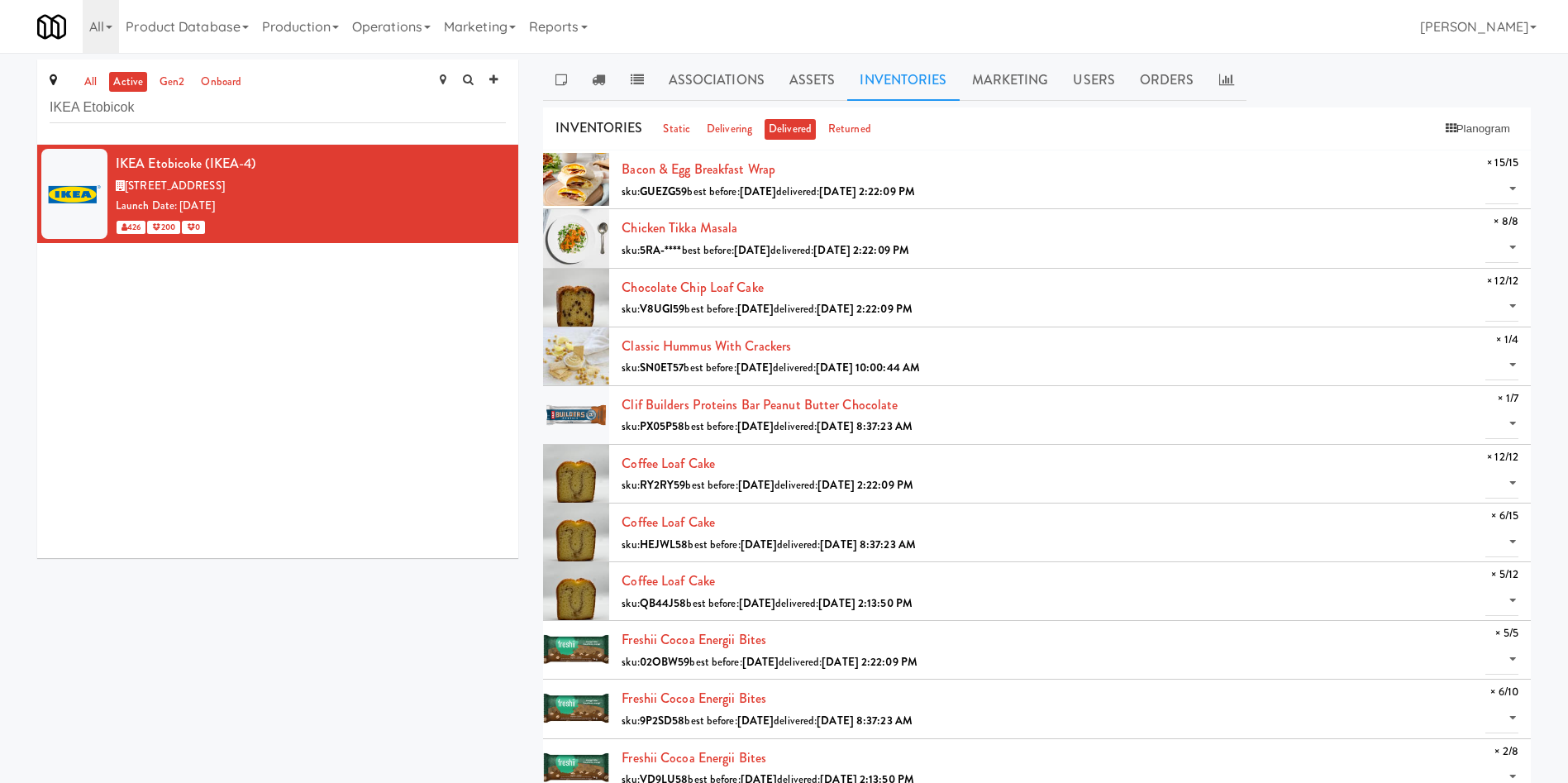
click at [397, 521] on div "[PERSON_NAME] (IKEA-4) [STREET_ADDRESS] ON Launch Date: [DATE] 426 200 0" at bounding box center [277, 351] width 481 height 413
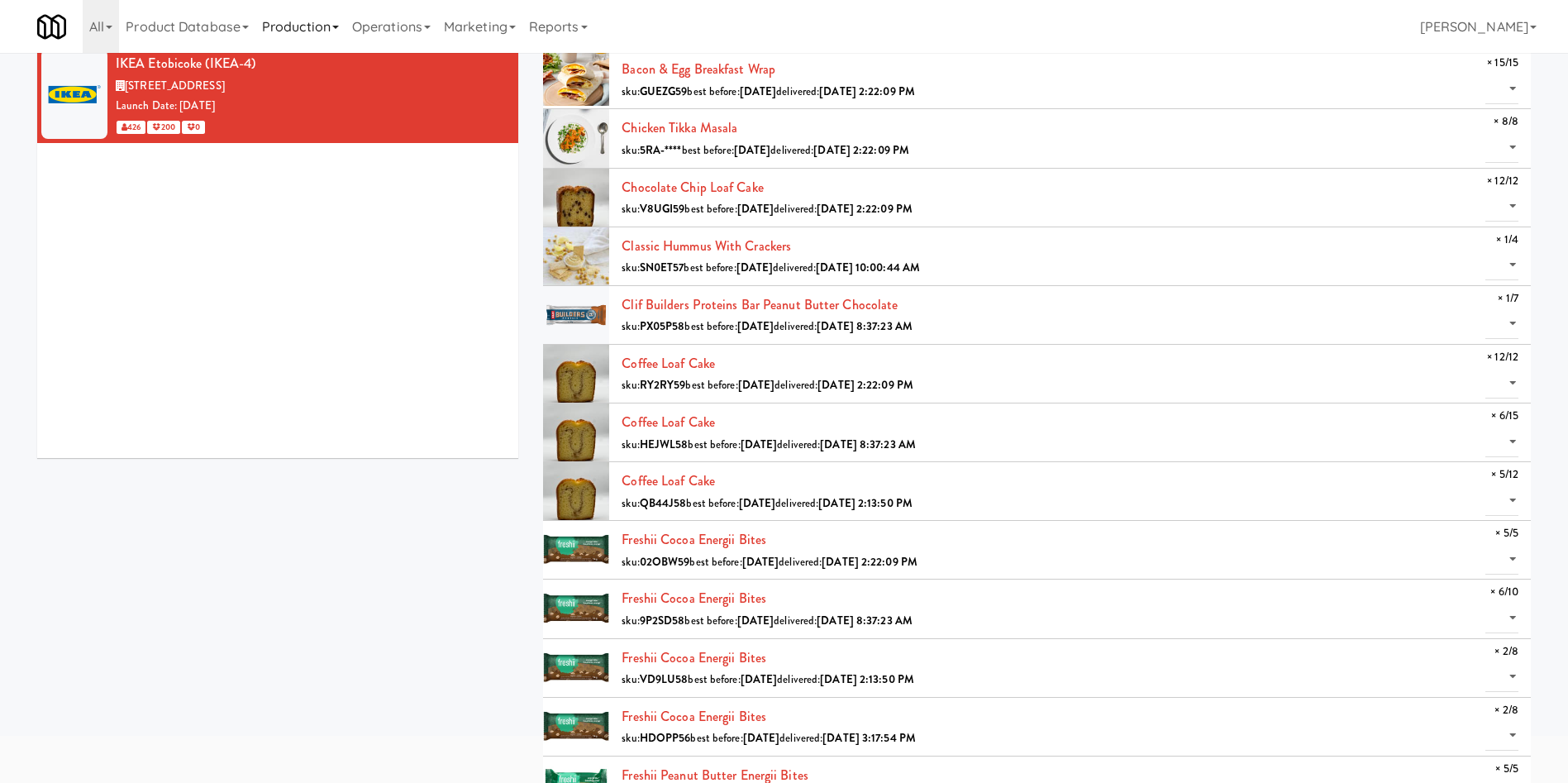
scroll to position [0, 0]
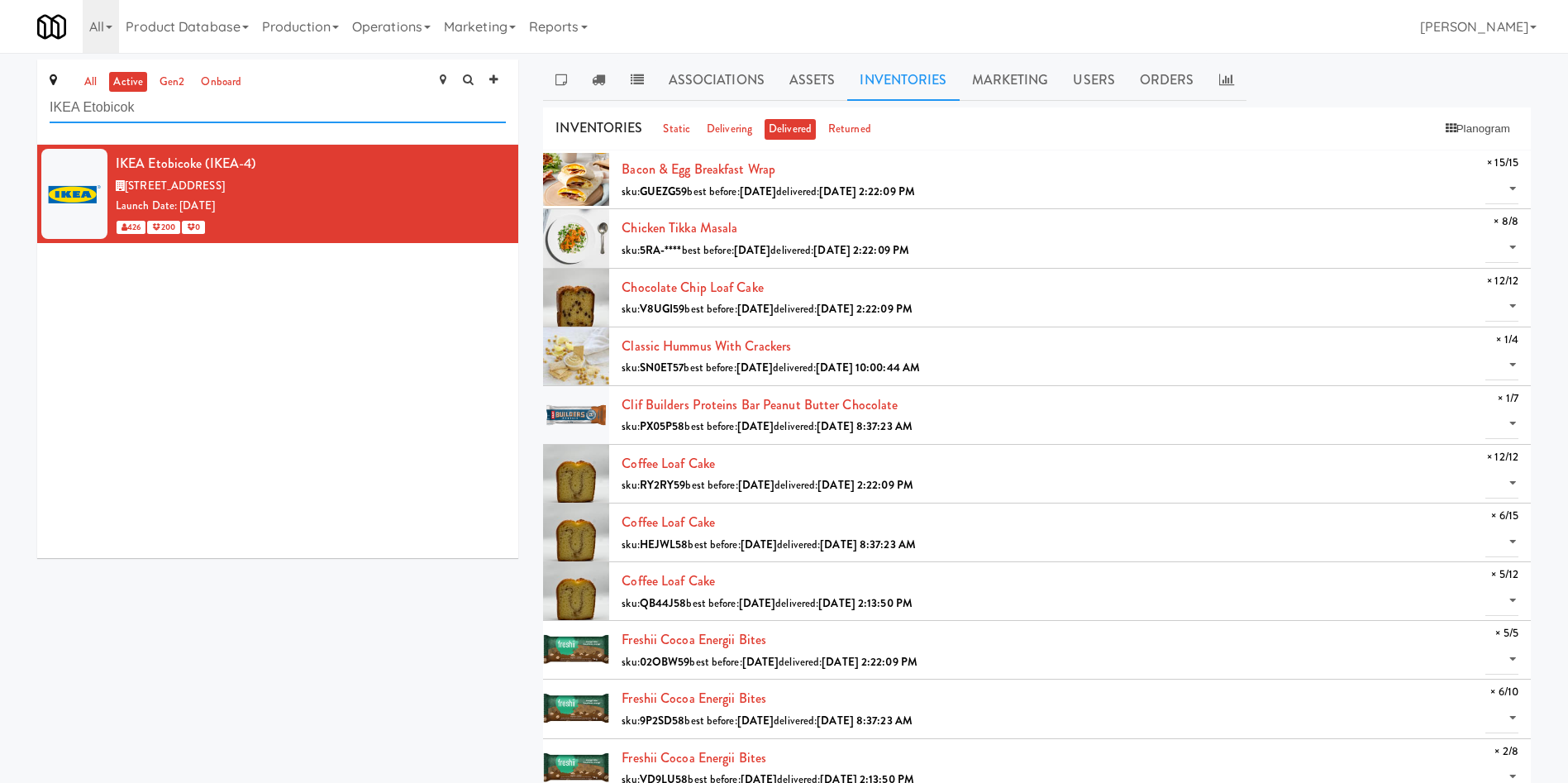
drag, startPoint x: 222, startPoint y: 111, endPoint x: 0, endPoint y: 100, distance: 222.3
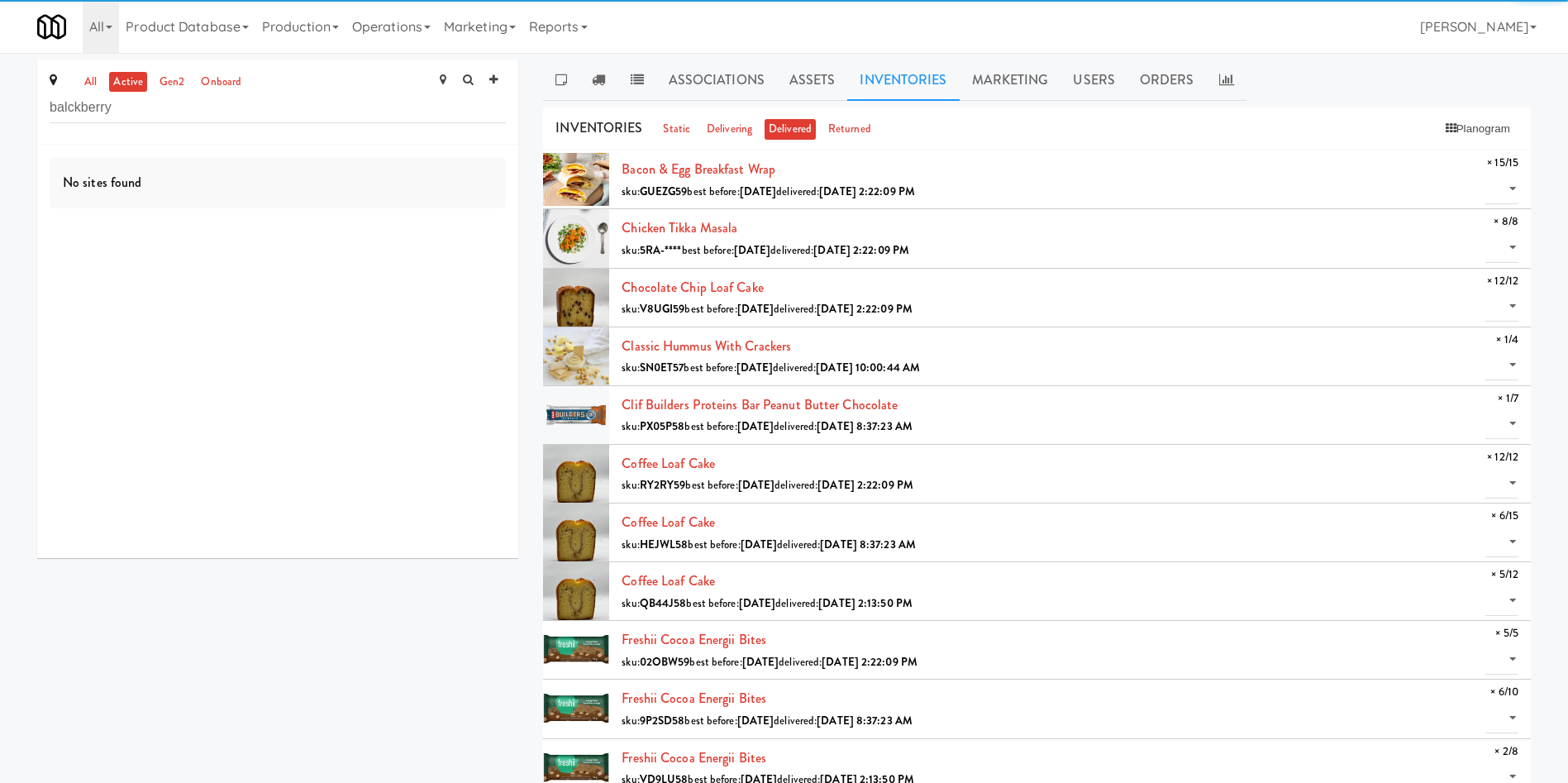
click at [354, 208] on div "No sites found" at bounding box center [278, 183] width 456 height 52
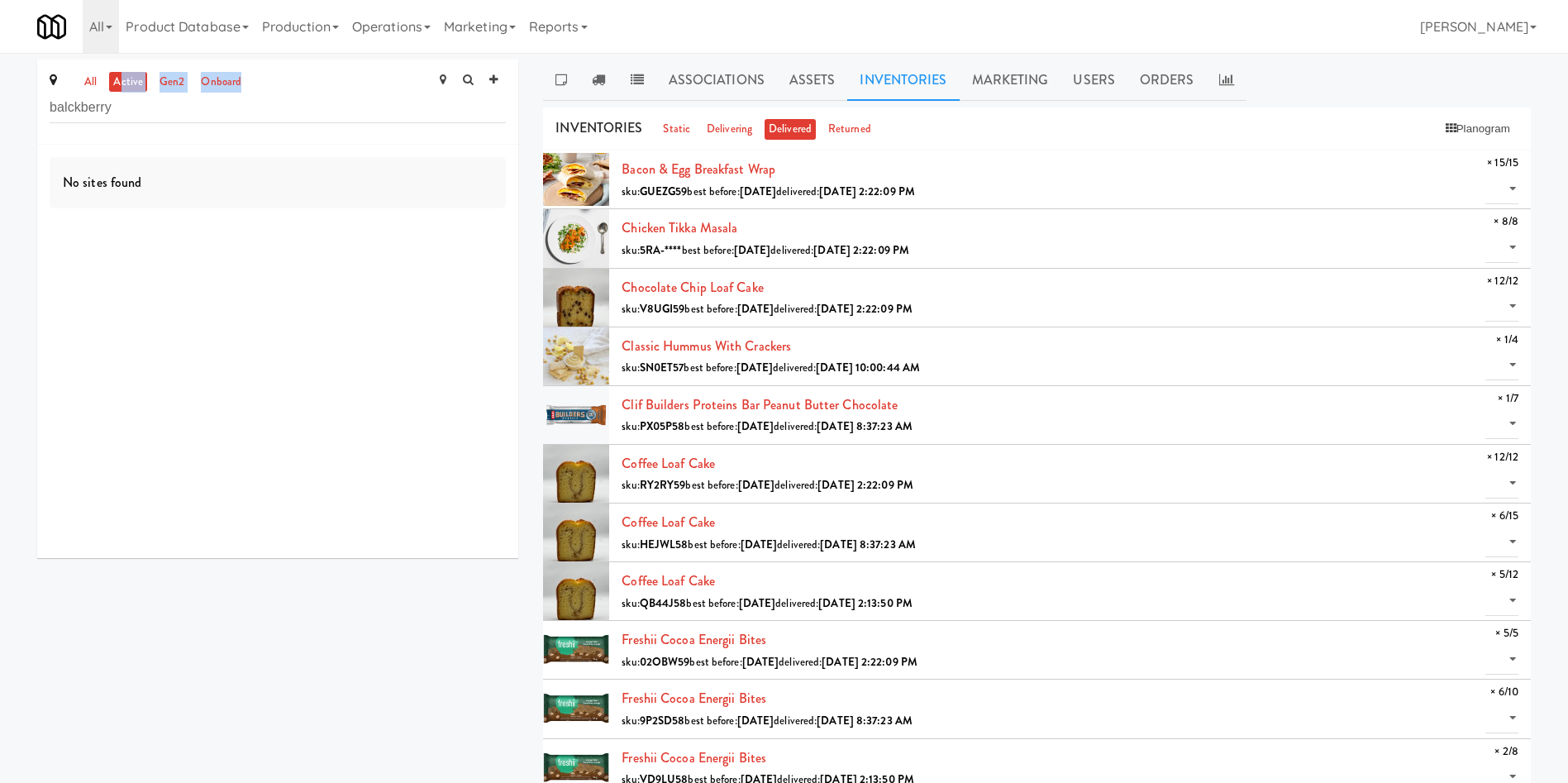
drag, startPoint x: 120, startPoint y: 84, endPoint x: 36, endPoint y: 96, distance: 84.9
click at [32, 96] on div "all active gen2 onboard balckberry No sites found" at bounding box center [278, 314] width 506 height 511
click at [120, 122] on input "balckberry" at bounding box center [278, 109] width 456 height 31
drag, startPoint x: 127, startPoint y: 118, endPoint x: 0, endPoint y: 116, distance: 127.0
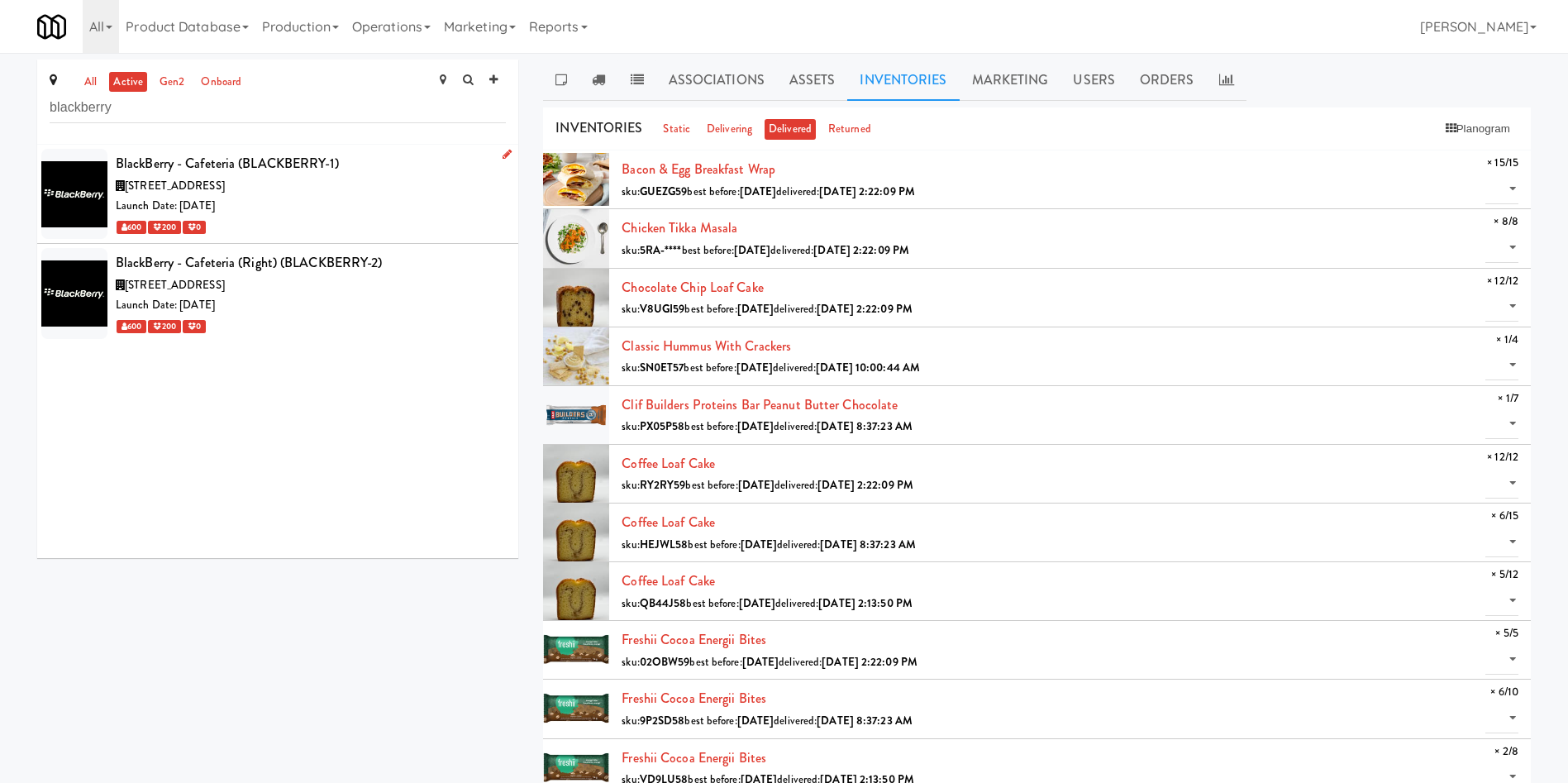
click at [340, 199] on div "Launch Date: [DATE]" at bounding box center [310, 207] width 390 height 21
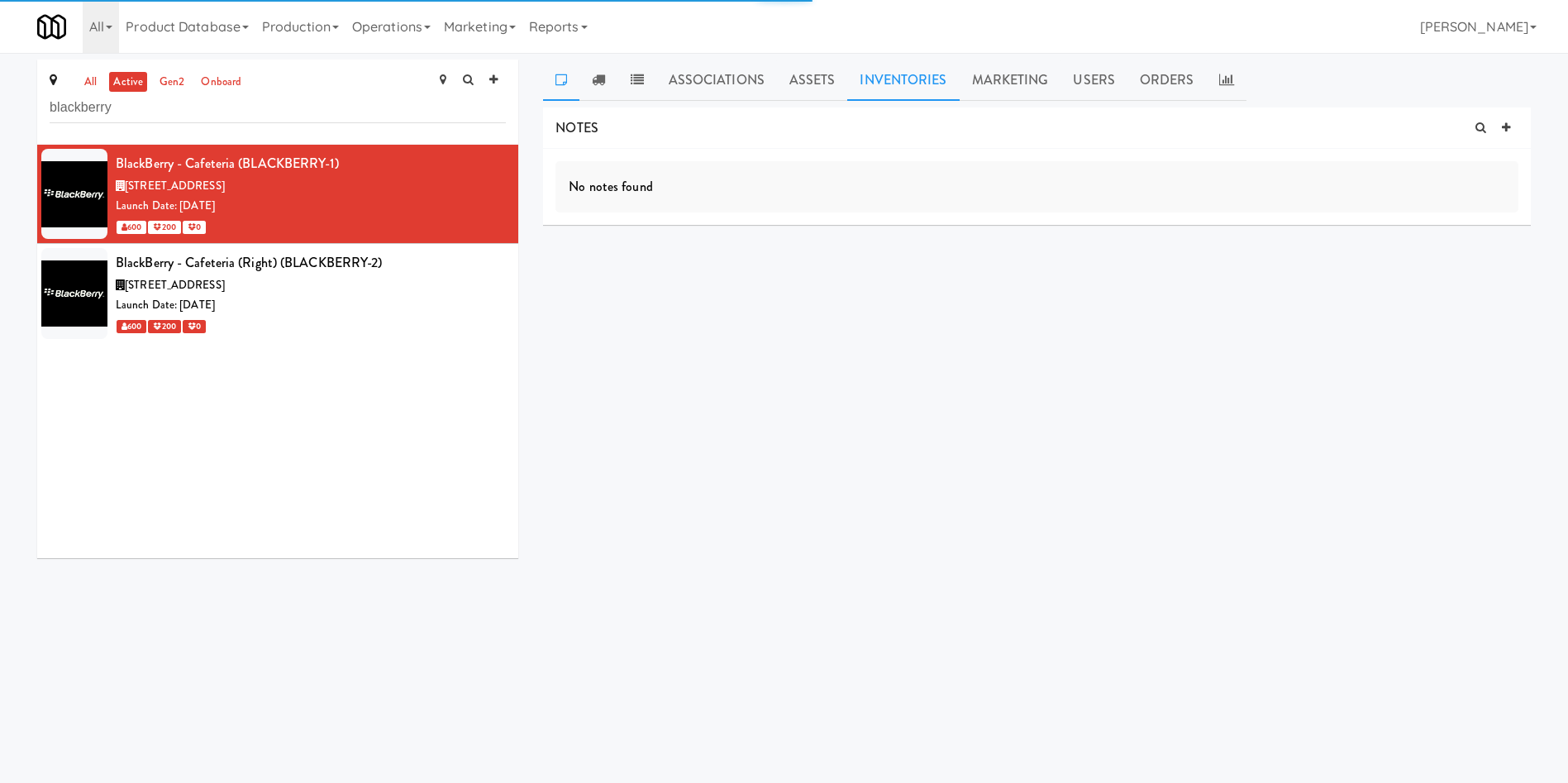
click at [908, 93] on link "Inventories" at bounding box center [903, 80] width 112 height 41
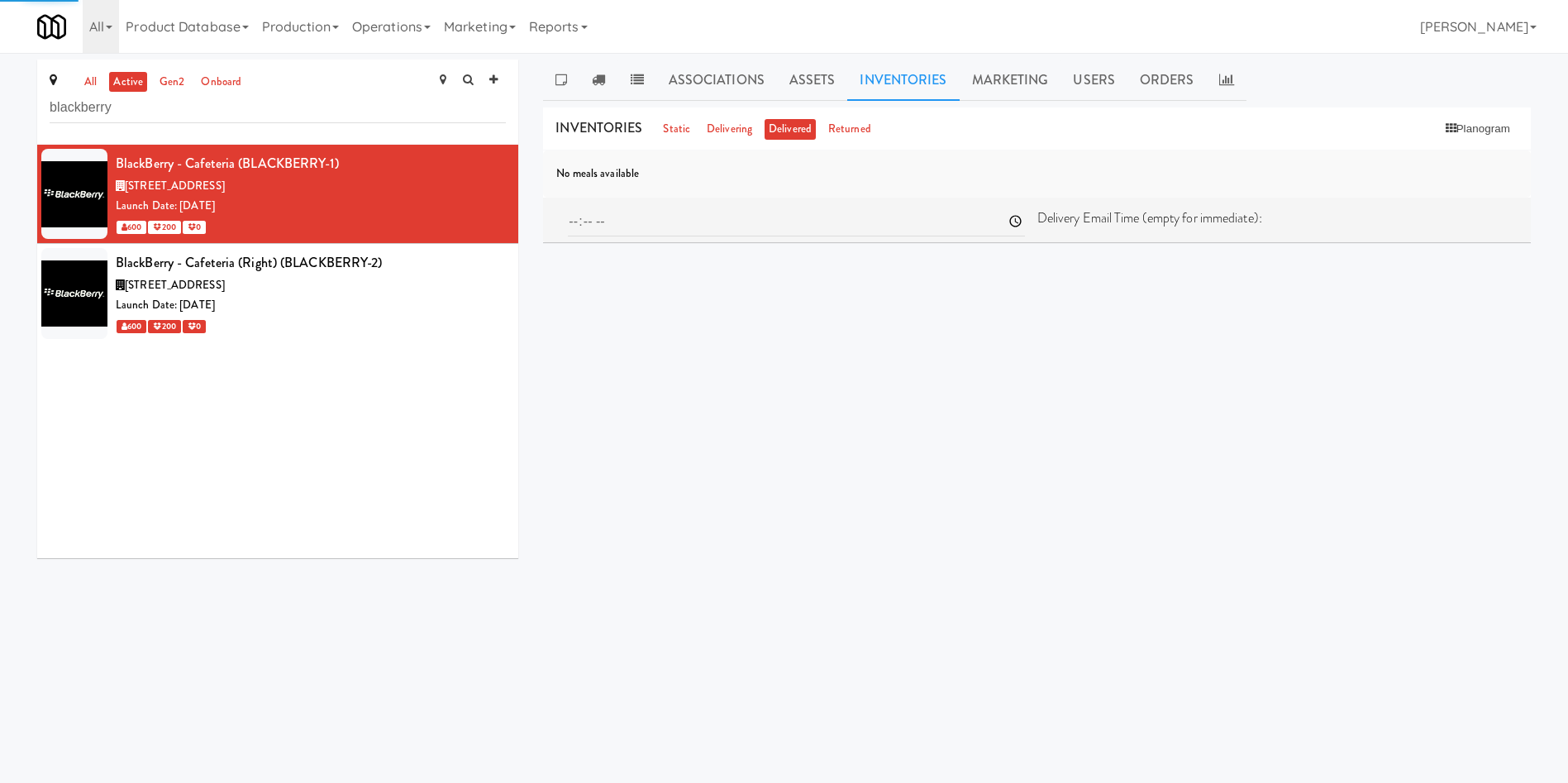
click at [389, 521] on div "BlackBerry - Cafeteria (BLACKBERRY-1) [STREET_ADDRESS] Launch Date: [DATE] 600 …" at bounding box center [277, 351] width 481 height 413
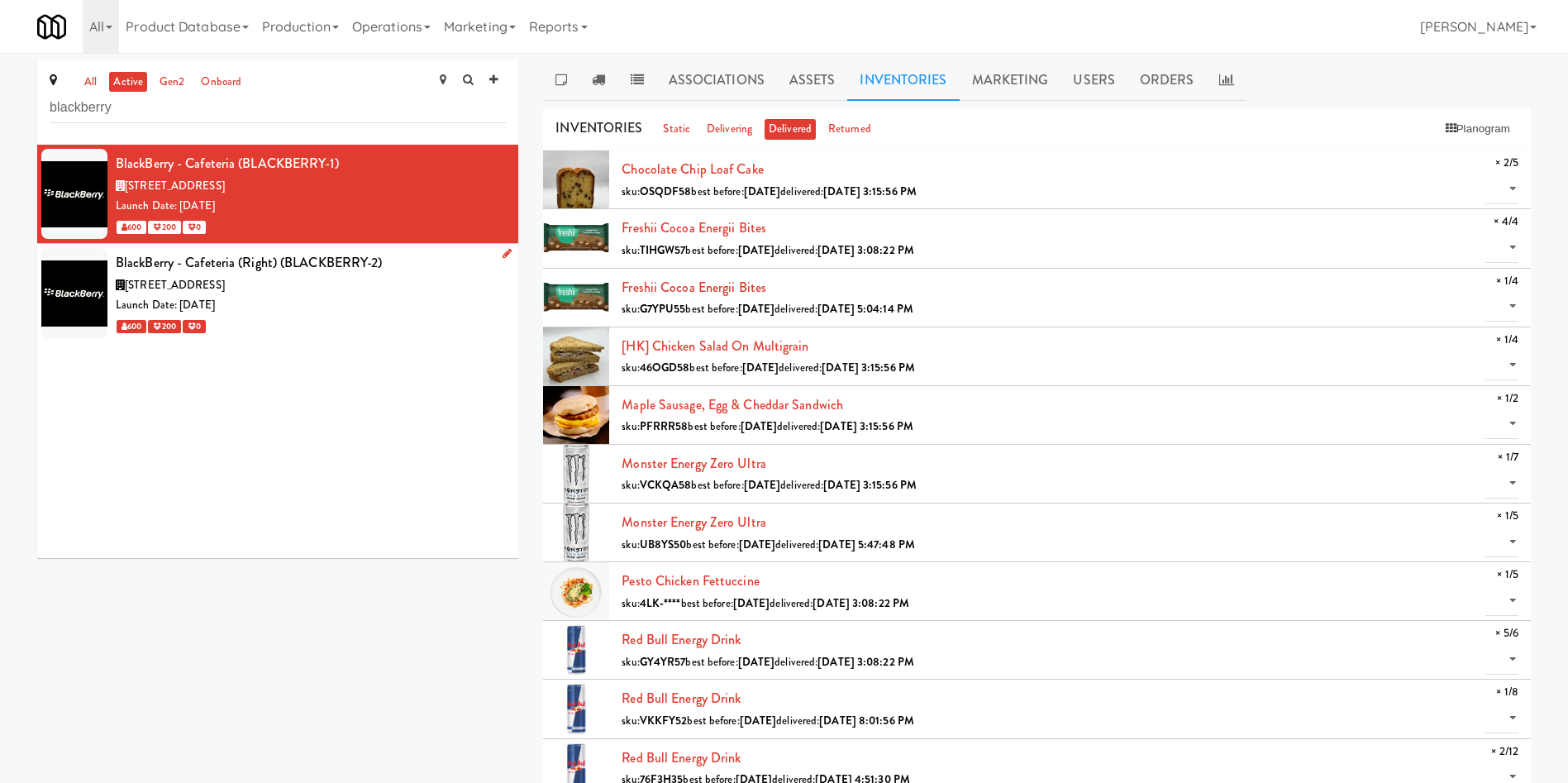
click at [386, 299] on div "Launch Date: [DATE]" at bounding box center [310, 306] width 390 height 21
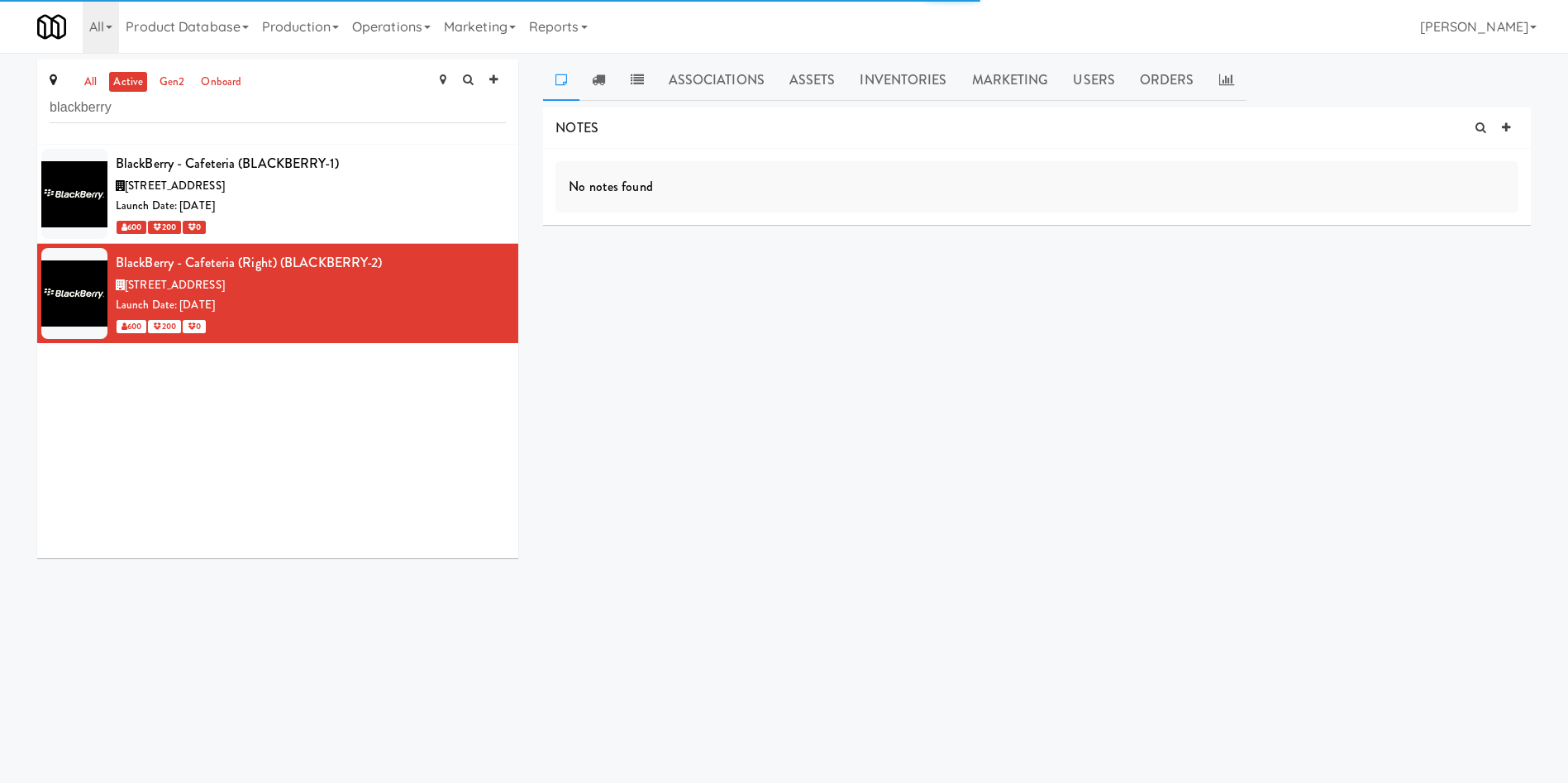
click at [328, 521] on div "BlackBerry - Cafeteria (BLACKBERRY-1) [STREET_ADDRESS] Launch Date: [DATE] 600 …" at bounding box center [277, 351] width 481 height 413
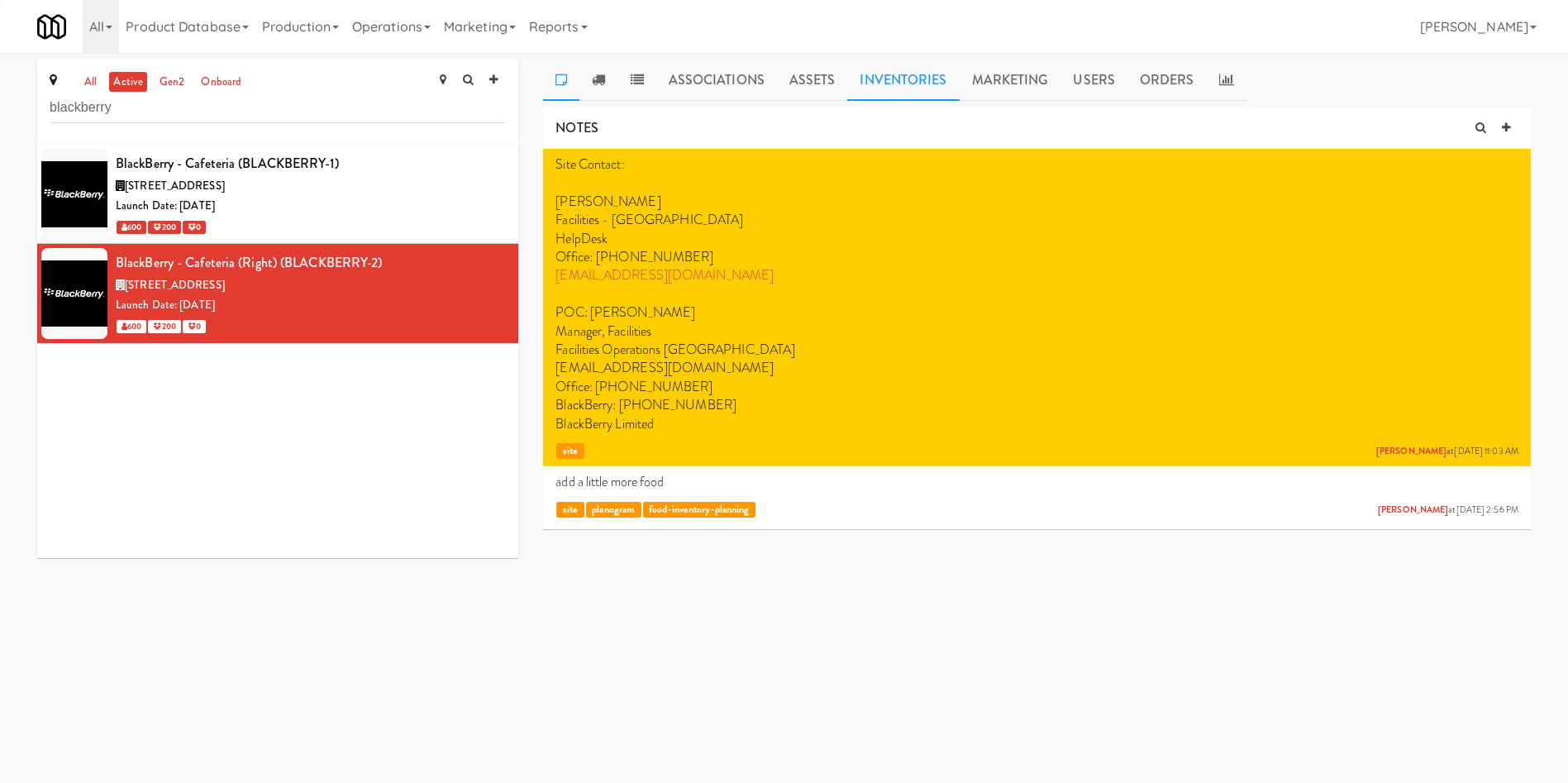
click at [899, 70] on link "Inventories" at bounding box center [903, 80] width 112 height 41
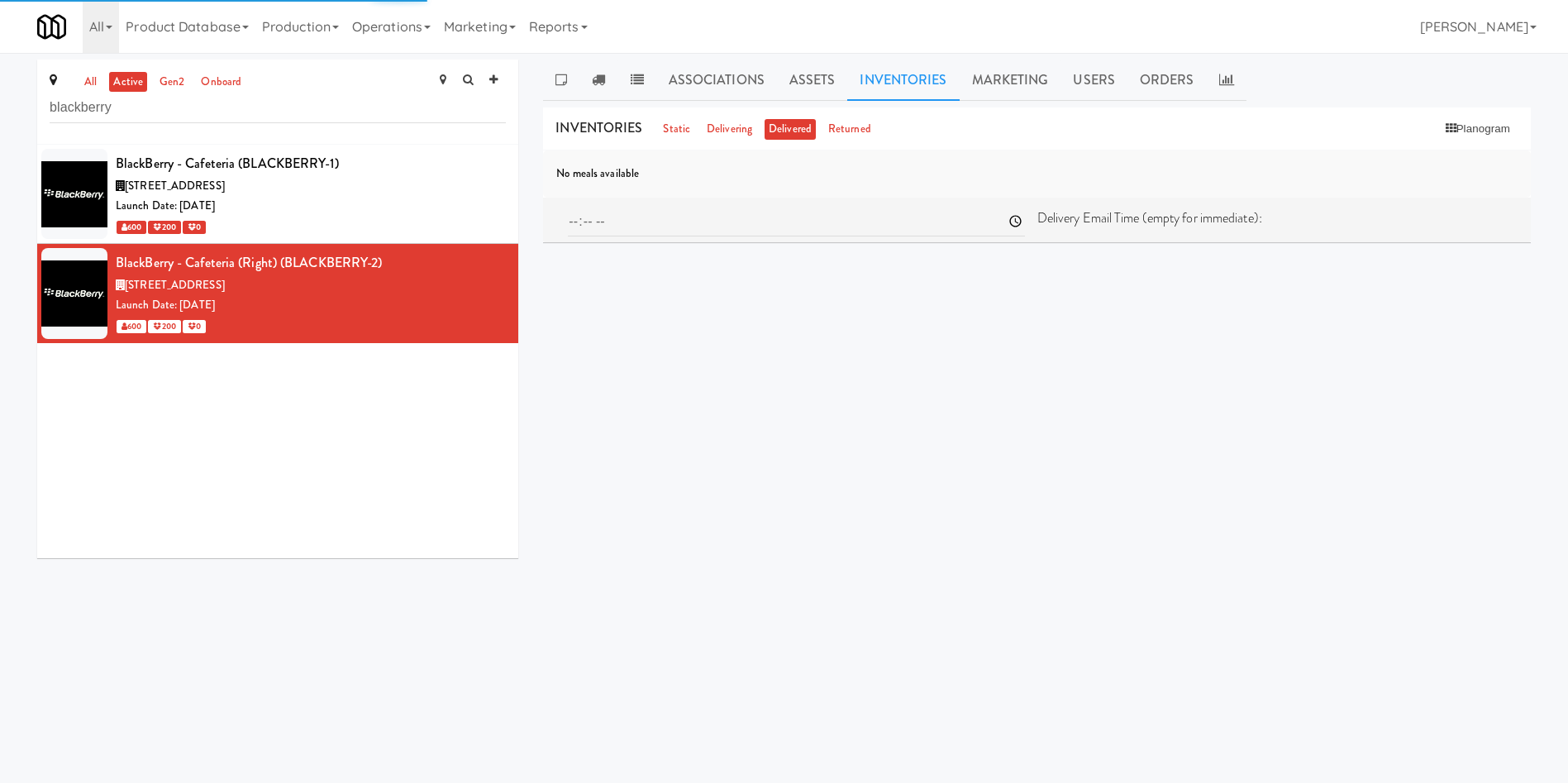
click at [270, 521] on div "BlackBerry - Cafeteria (BLACKBERRY-1) [STREET_ADDRESS] Launch Date: [DATE] 600 …" at bounding box center [277, 351] width 481 height 413
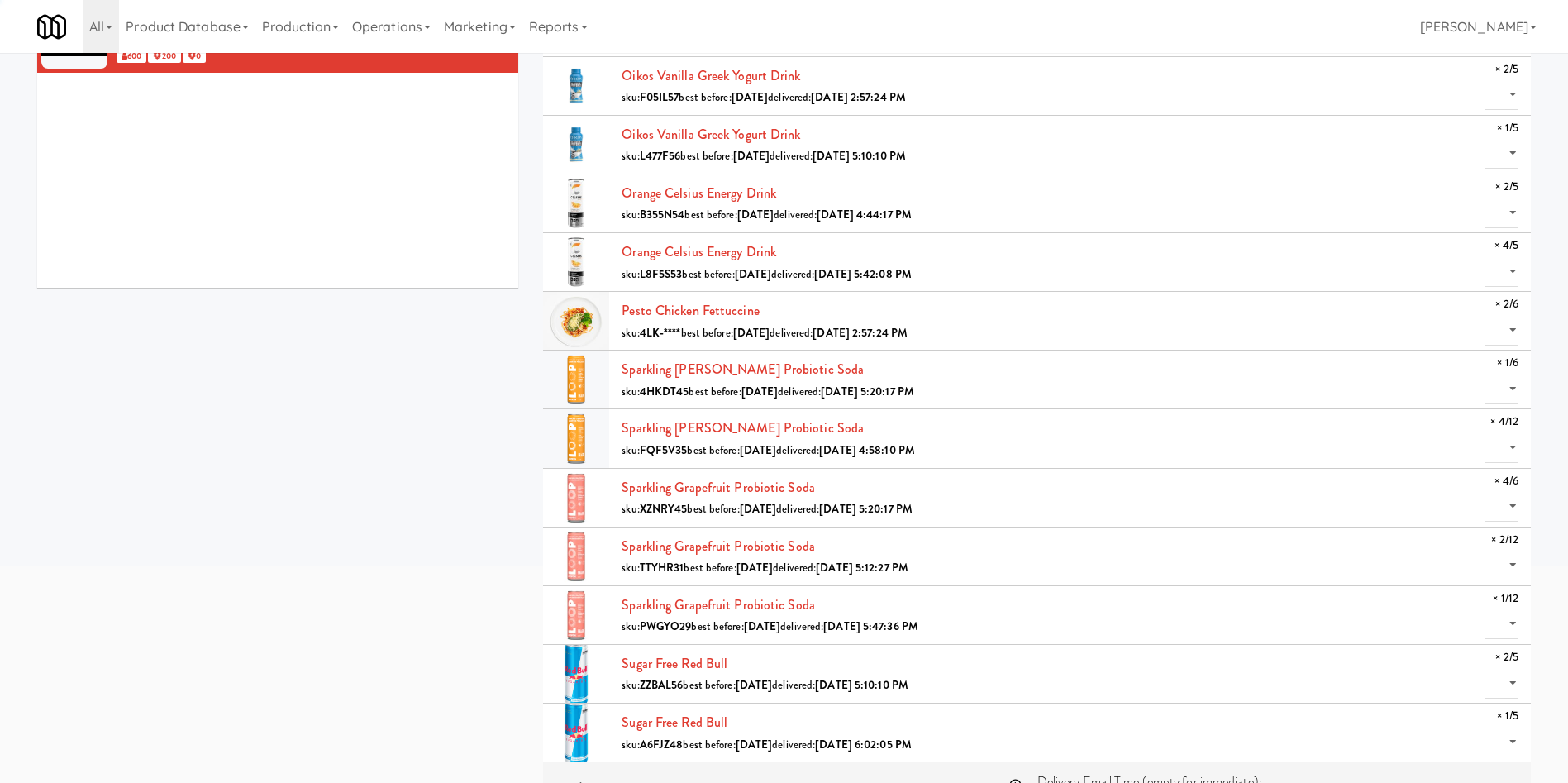
scroll to position [307, 0]
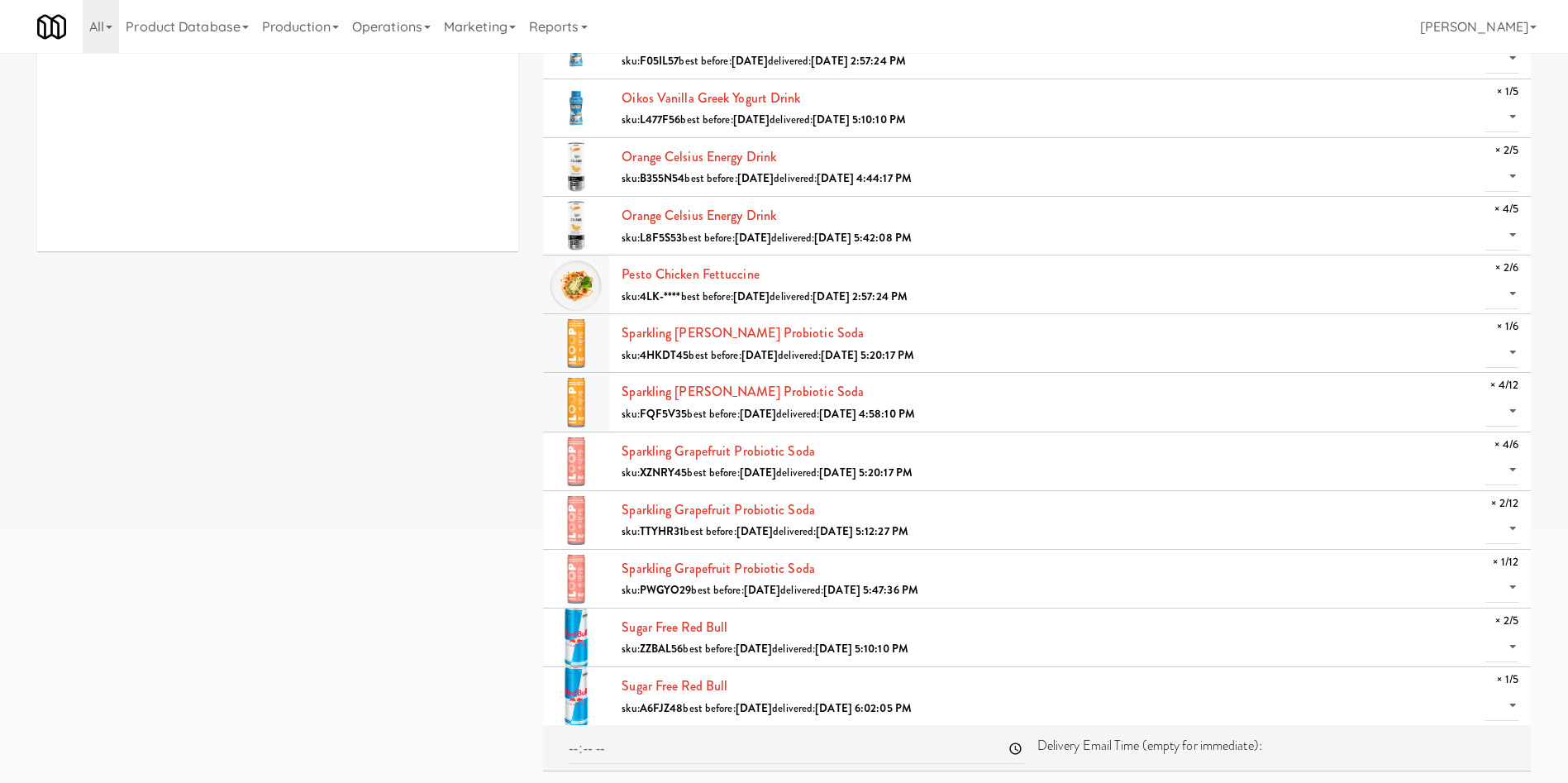
drag, startPoint x: 241, startPoint y: 481, endPoint x: 476, endPoint y: 549, distance: 244.6
click at [240, 481] on div "all active gen2 onboard blackberry BlackBerry - Cafeteria (BLACKBERRY-1) [STREE…" at bounding box center [784, 268] width 1519 height 1030
click at [341, 521] on div "all active gen2 onboard blackberry BlackBerry - Cafeteria (BLACKBERRY-1) [STREE…" at bounding box center [784, 268] width 1519 height 1030
drag, startPoint x: 341, startPoint y: 652, endPoint x: 708, endPoint y: 588, distance: 372.5
click at [341, 521] on div "all active gen2 onboard blackberry BlackBerry - Cafeteria (BLACKBERRY-1) [STREE…" at bounding box center [784, 268] width 1519 height 1030
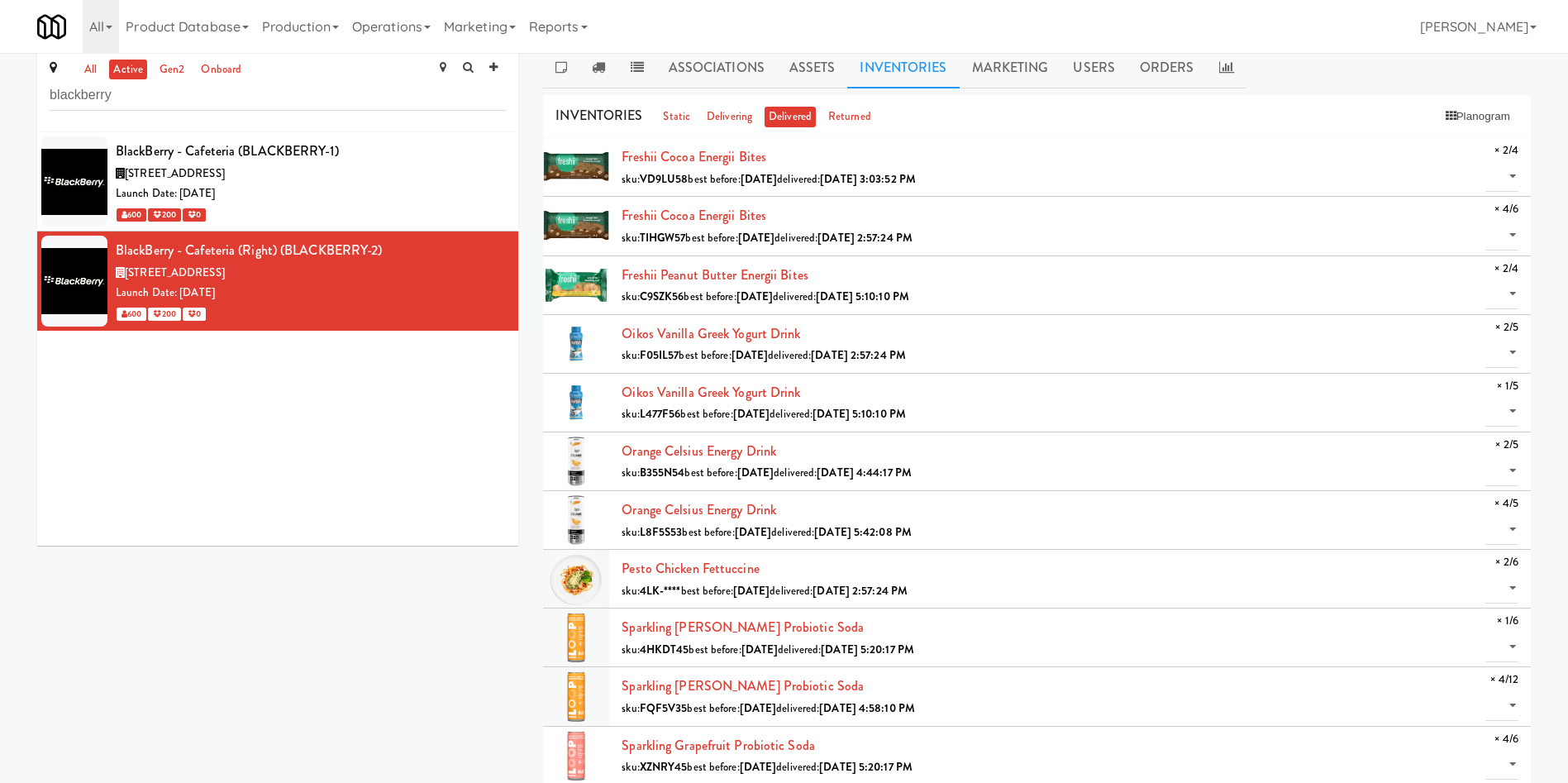
scroll to position [0, 0]
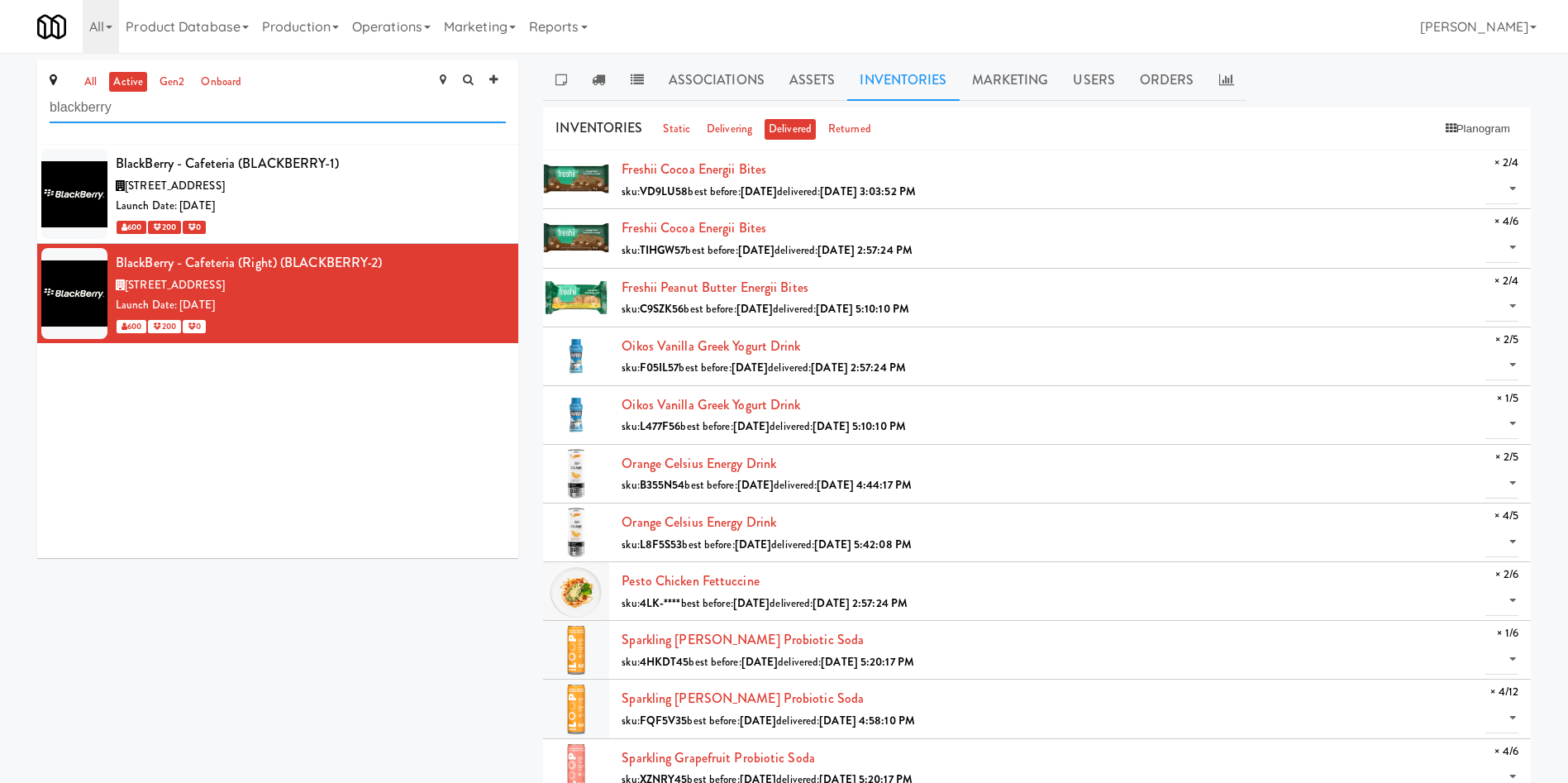
drag, startPoint x: 170, startPoint y: 103, endPoint x: 0, endPoint y: 113, distance: 170.3
click at [0, 113] on div "all active gen2 onboard blackberry BlackBerry - Cafeteria (BLACKBERRY-1) [STREE…" at bounding box center [784, 575] width 1568 height 1030
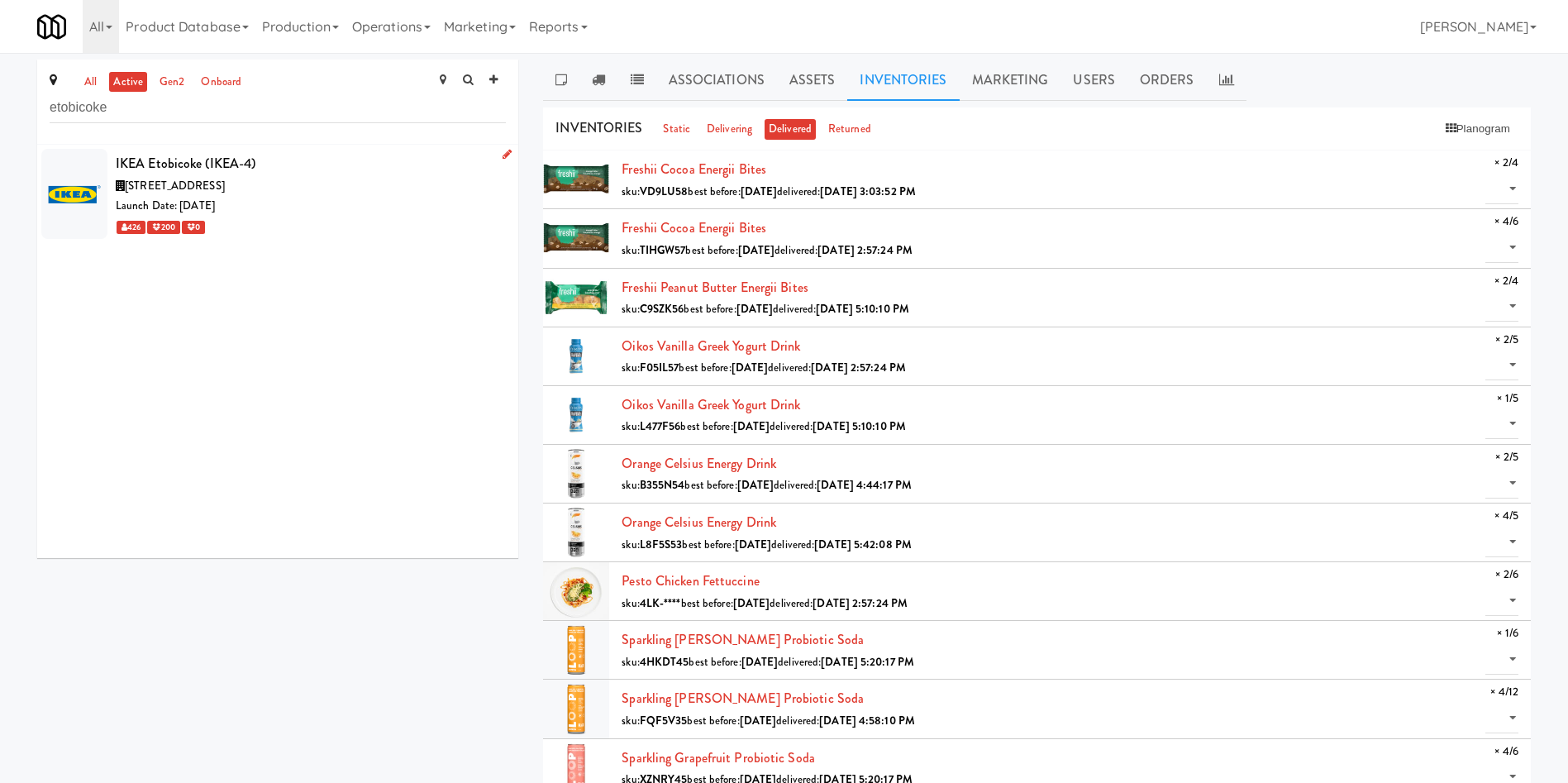
click at [292, 217] on div "426 200 0" at bounding box center [310, 227] width 390 height 21
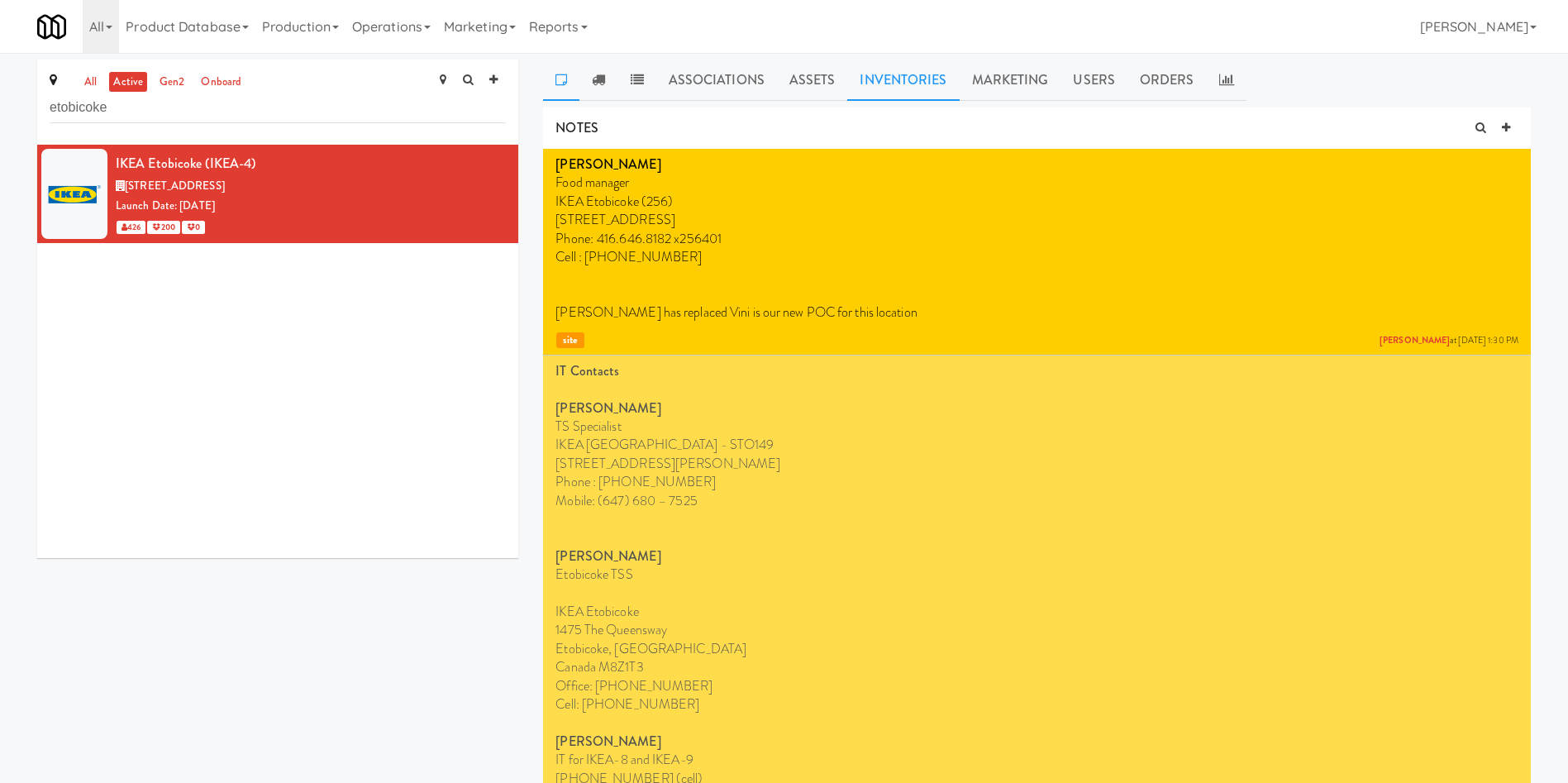
click at [939, 65] on link "Inventories" at bounding box center [903, 80] width 112 height 41
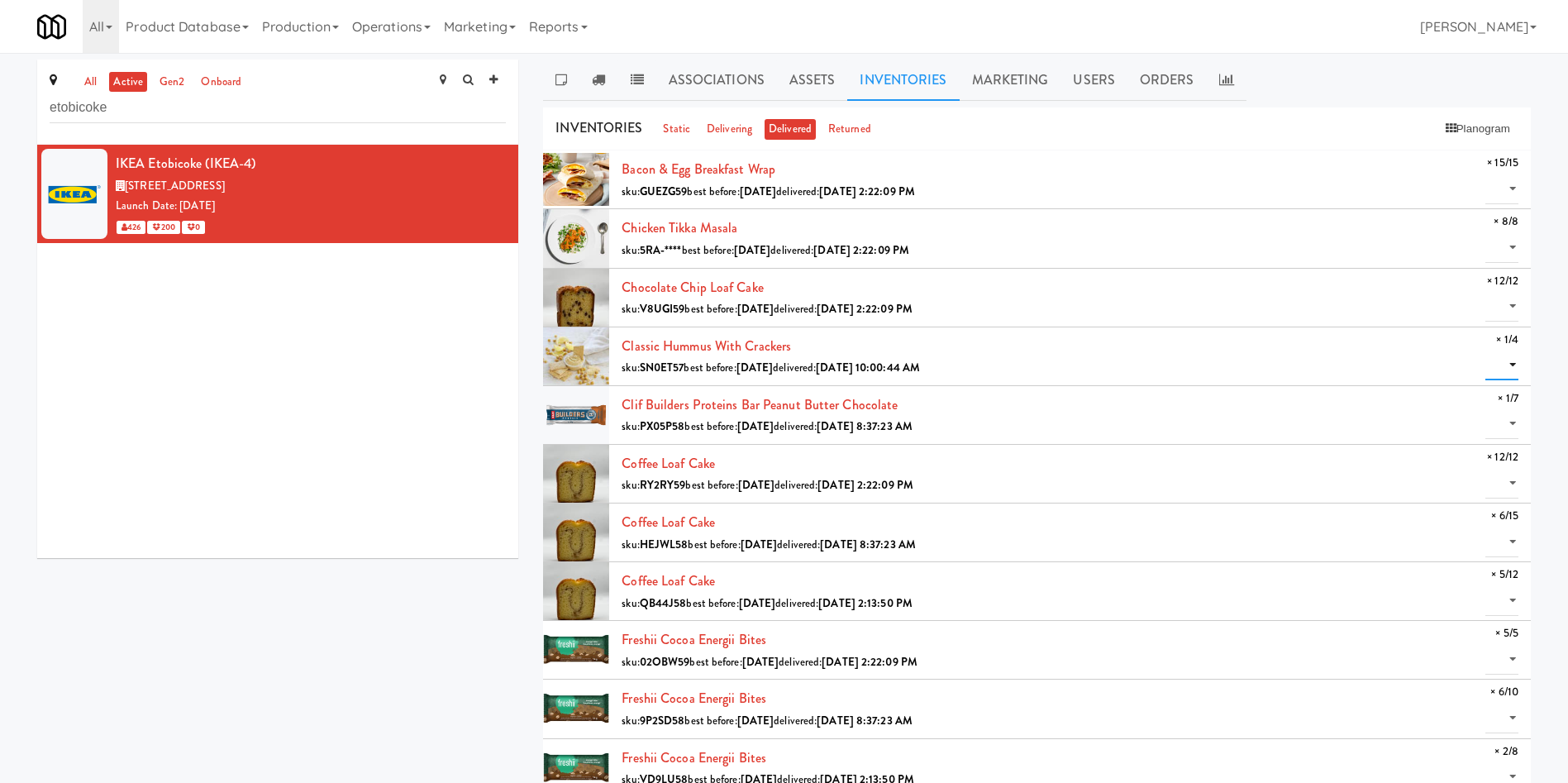
click at [1045, 350] on select "0 1" at bounding box center [1502, 365] width 33 height 31
click at [1045, 135] on button "button" at bounding box center [1505, 128] width 28 height 25
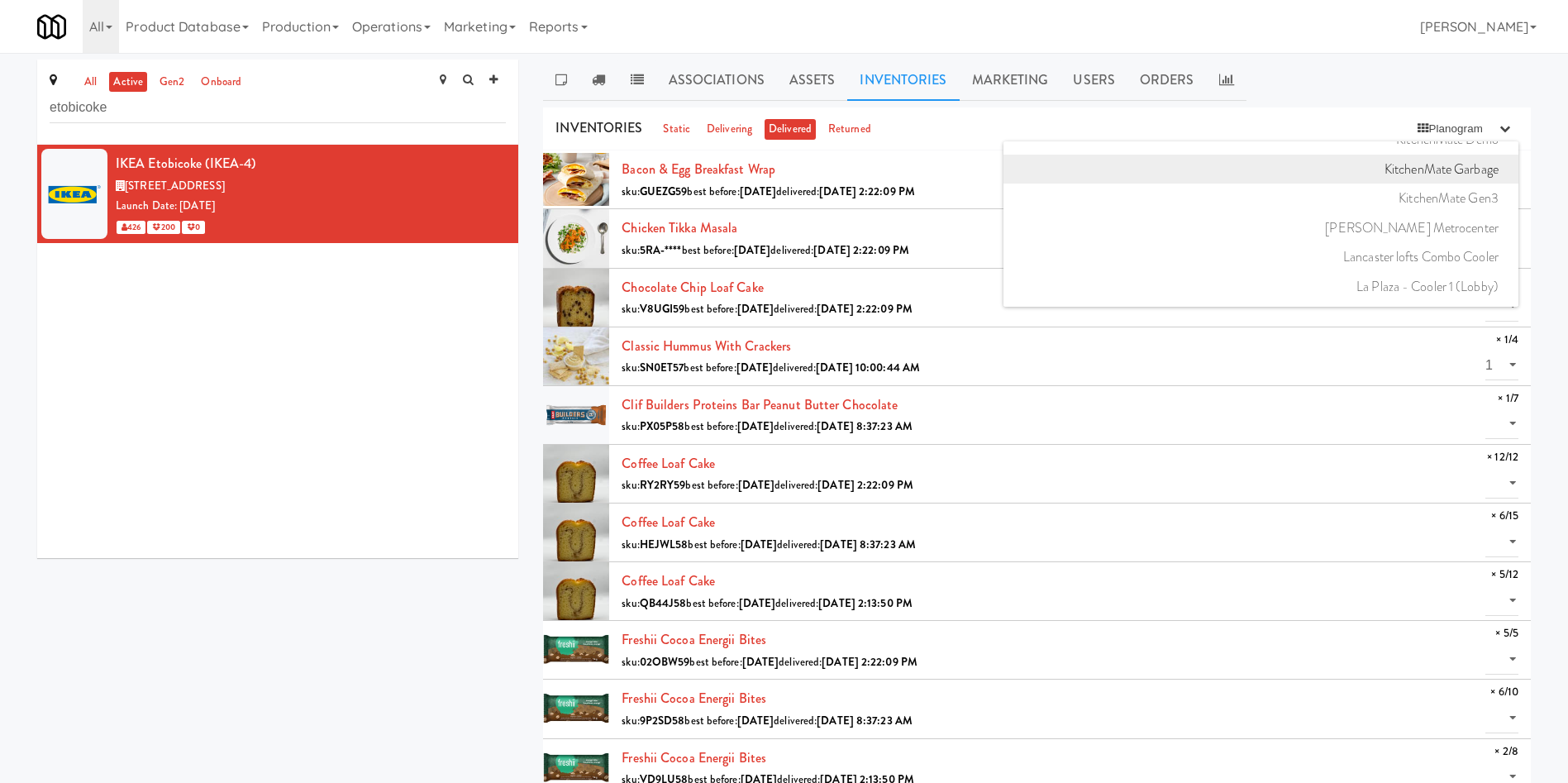
click at [1045, 173] on link "KitchenMate Garbage" at bounding box center [1261, 170] width 515 height 30
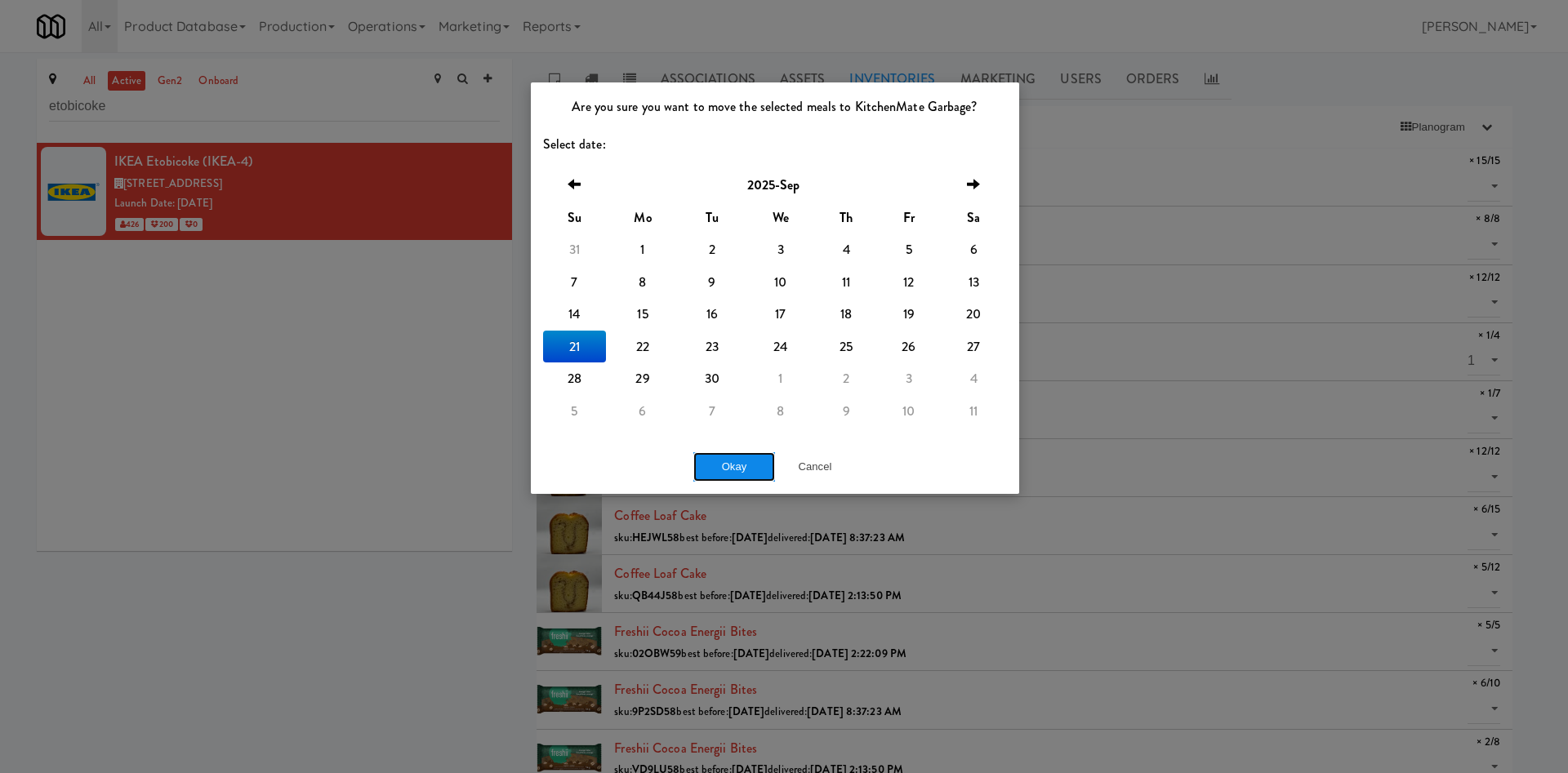
click at [731, 458] on button "Okay" at bounding box center [734, 467] width 82 height 30
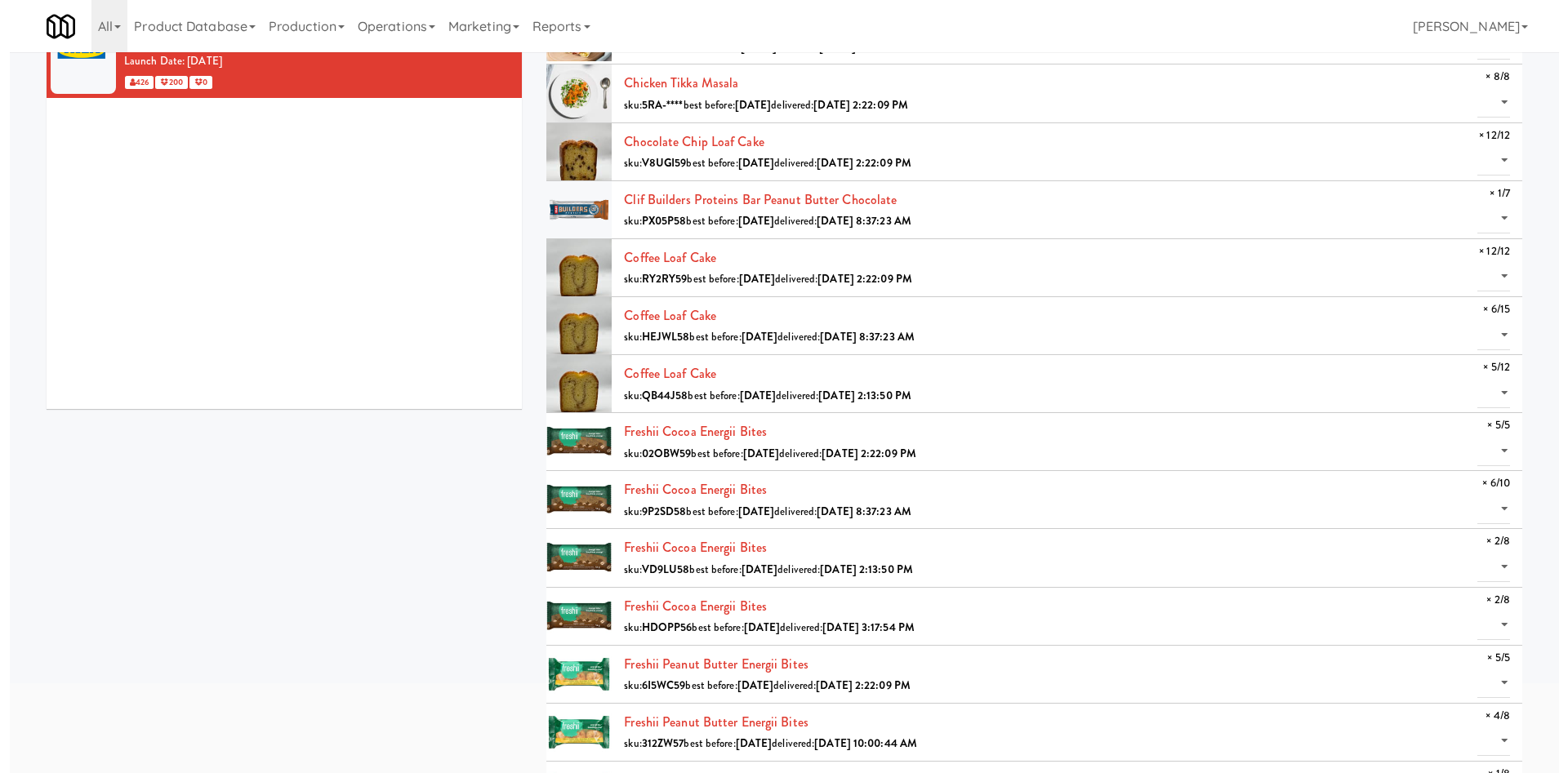
scroll to position [0, 0]
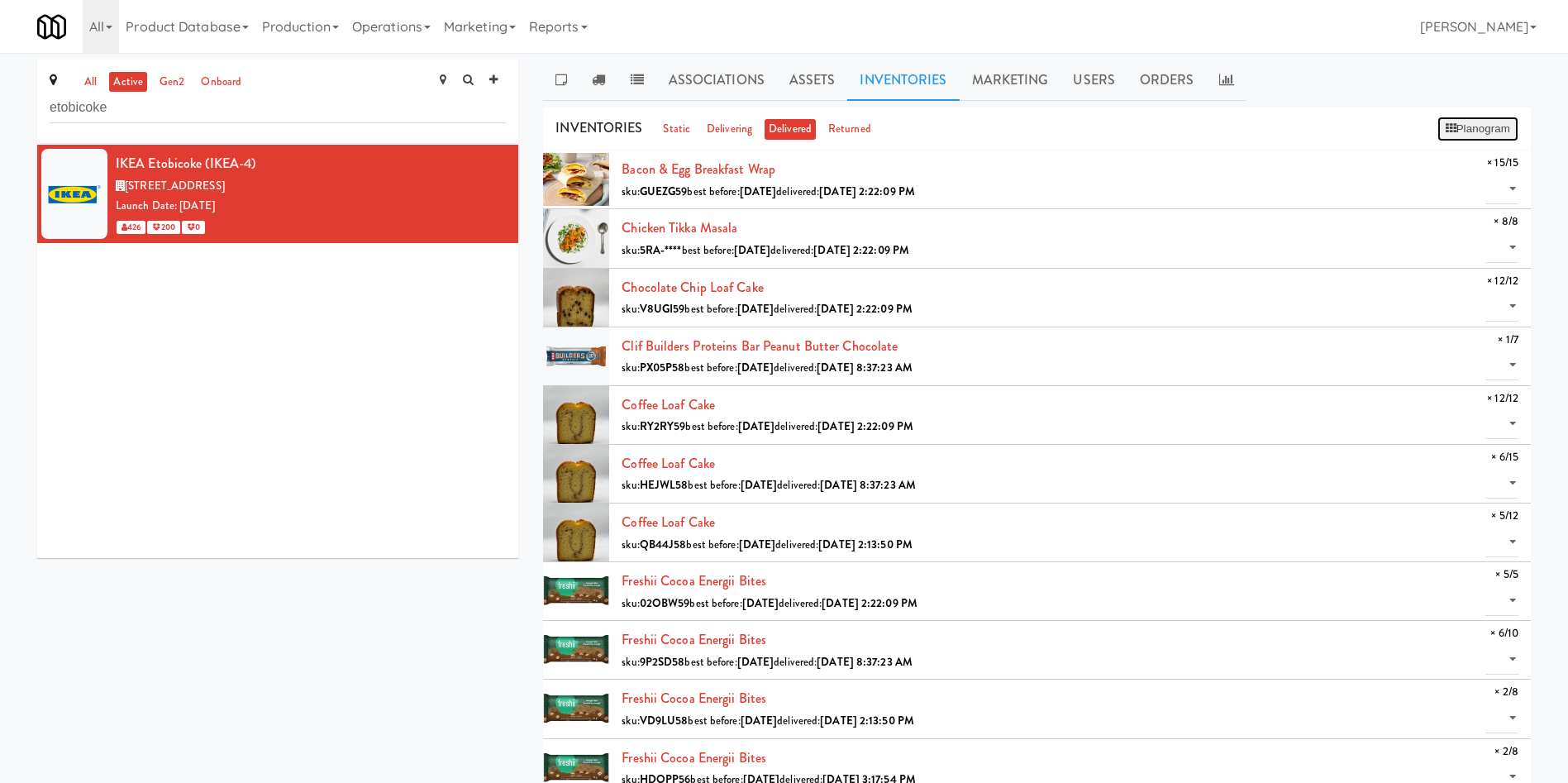
click at [1045, 131] on button "Planogram" at bounding box center [1478, 128] width 81 height 25
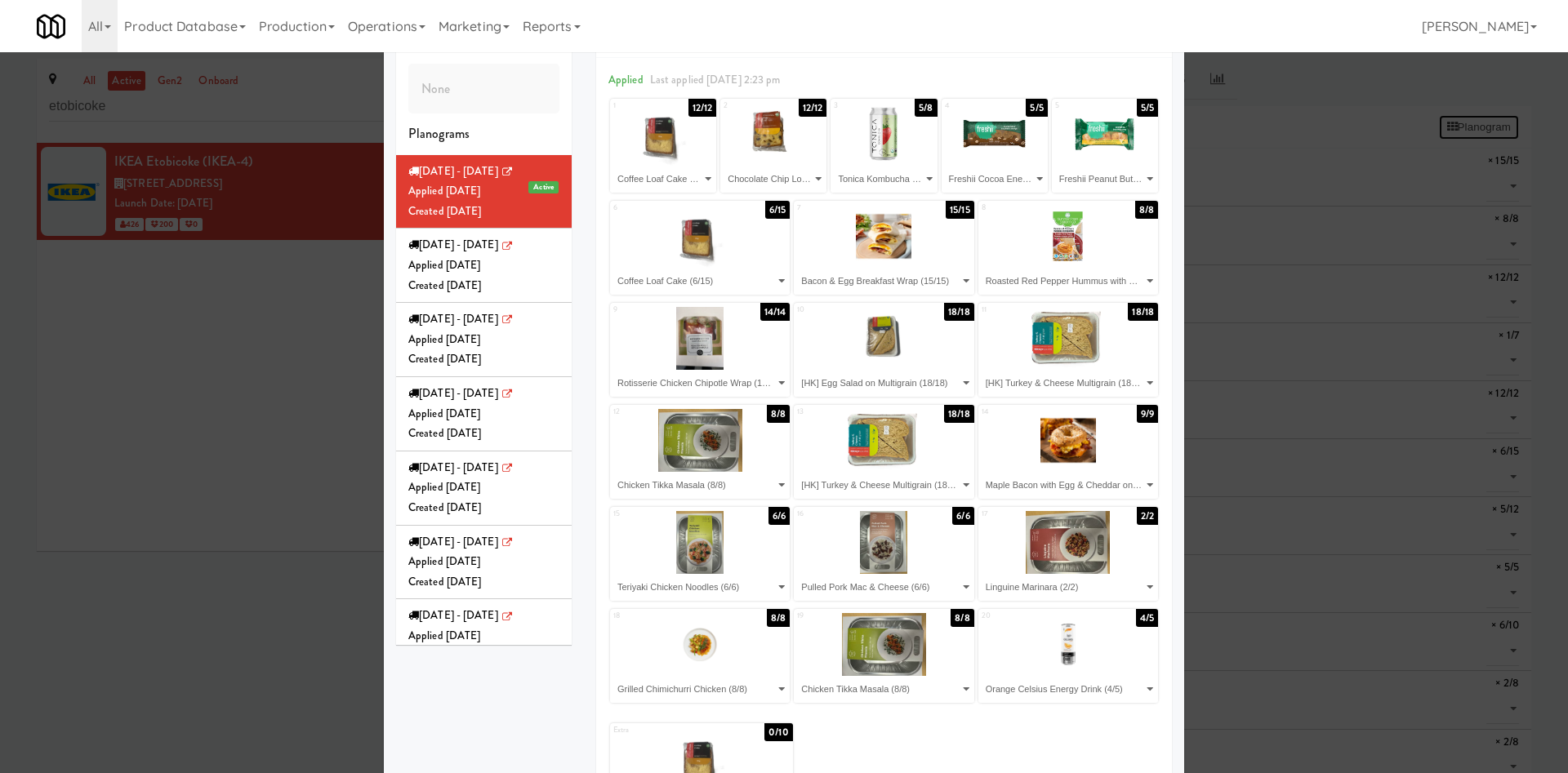
scroll to position [138, 0]
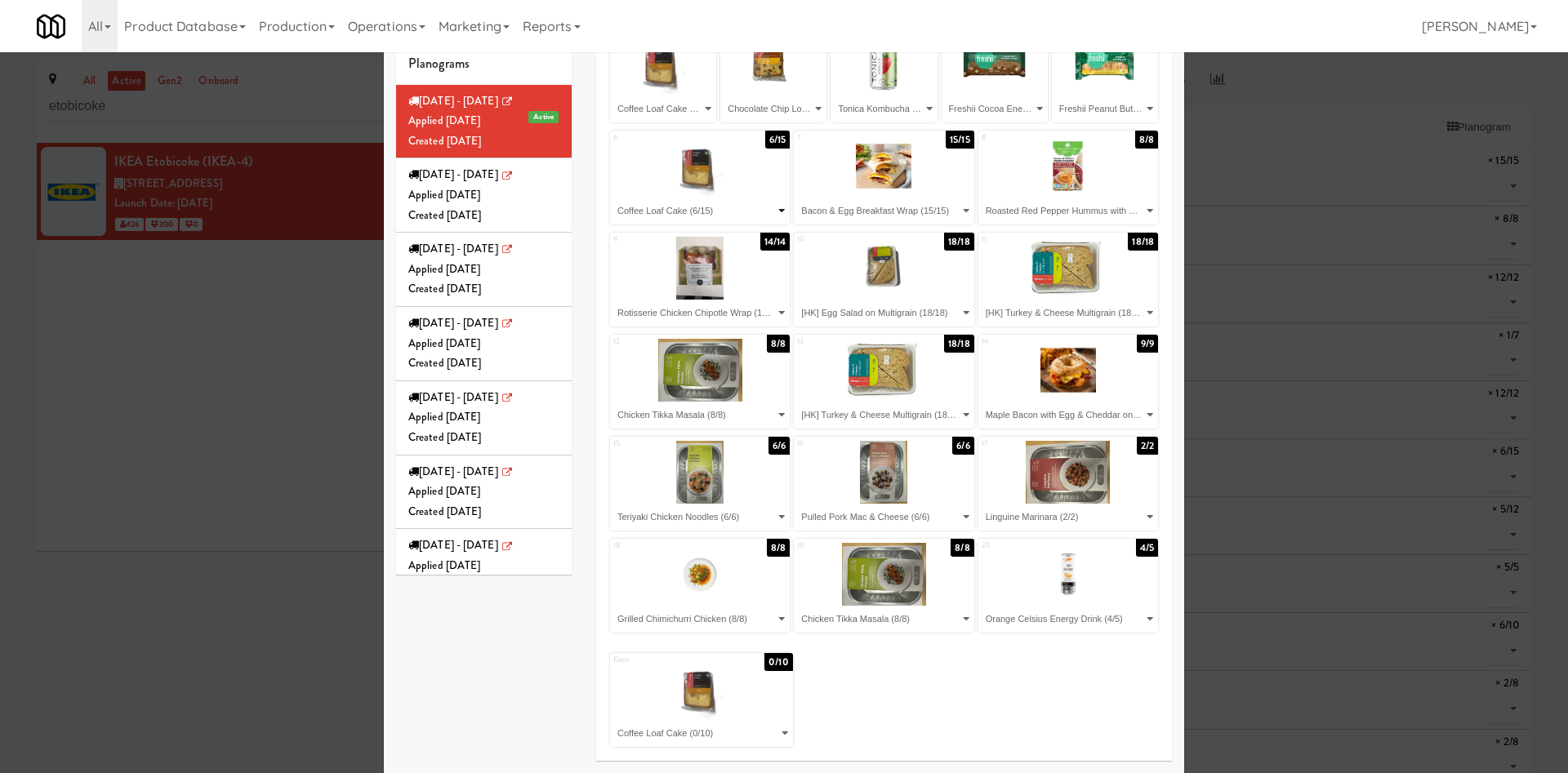
click at [750, 203] on select "- Empty - Bacon & Egg Breakfast Wrap (15/15) Chicken Tikka Masala (8/8) Chocola…" at bounding box center [699, 211] width 174 height 27
click at [613, 197] on select "- Empty - Bacon & Egg Breakfast Wrap (15/15) Chicken Tikka Masala (8/8) Chocola…" at bounding box center [699, 211] width 174 height 27
click at [738, 514] on select "- Empty - Bacon & Egg Breakfast Wrap (15/15) Chicken Tikka Masala (8/8) Chocola…" at bounding box center [701, 734] width 178 height 27
click at [613, 514] on select "- Empty - Bacon & Egg Breakfast Wrap (15/15) Chicken Tikka Masala (8/8) Chocola…" at bounding box center [701, 734] width 178 height 27
click at [717, 514] on select "- Empty - Bacon & Egg Breakfast Wrap (15/15) Chicken Tikka Masala (8/8) Chocola…" at bounding box center [701, 734] width 178 height 27
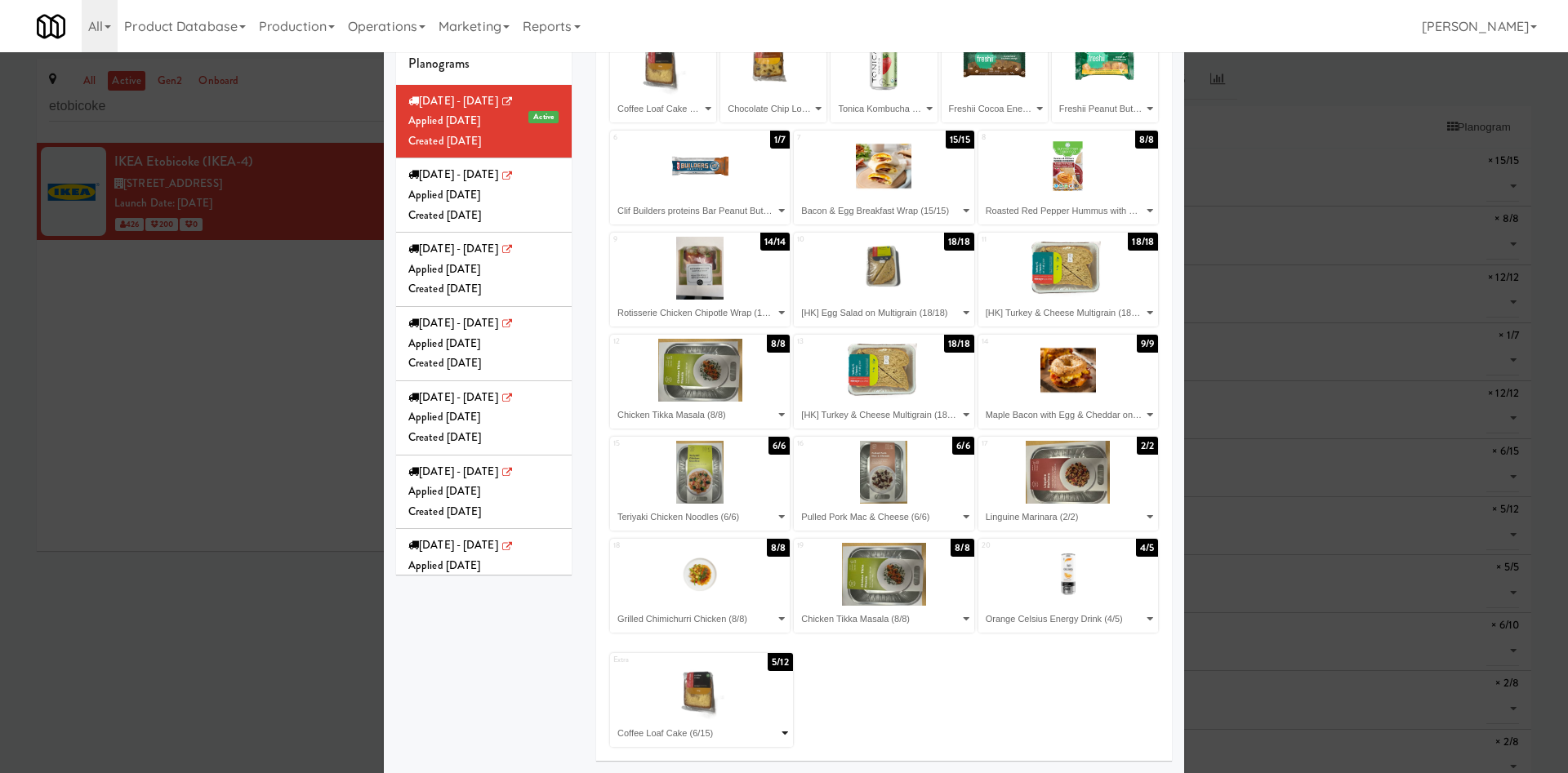
click at [613, 514] on select "- Empty - Bacon & Egg Breakfast Wrap (15/15) Chicken Tikka Masala (8/8) Chocola…" at bounding box center [701, 734] width 178 height 27
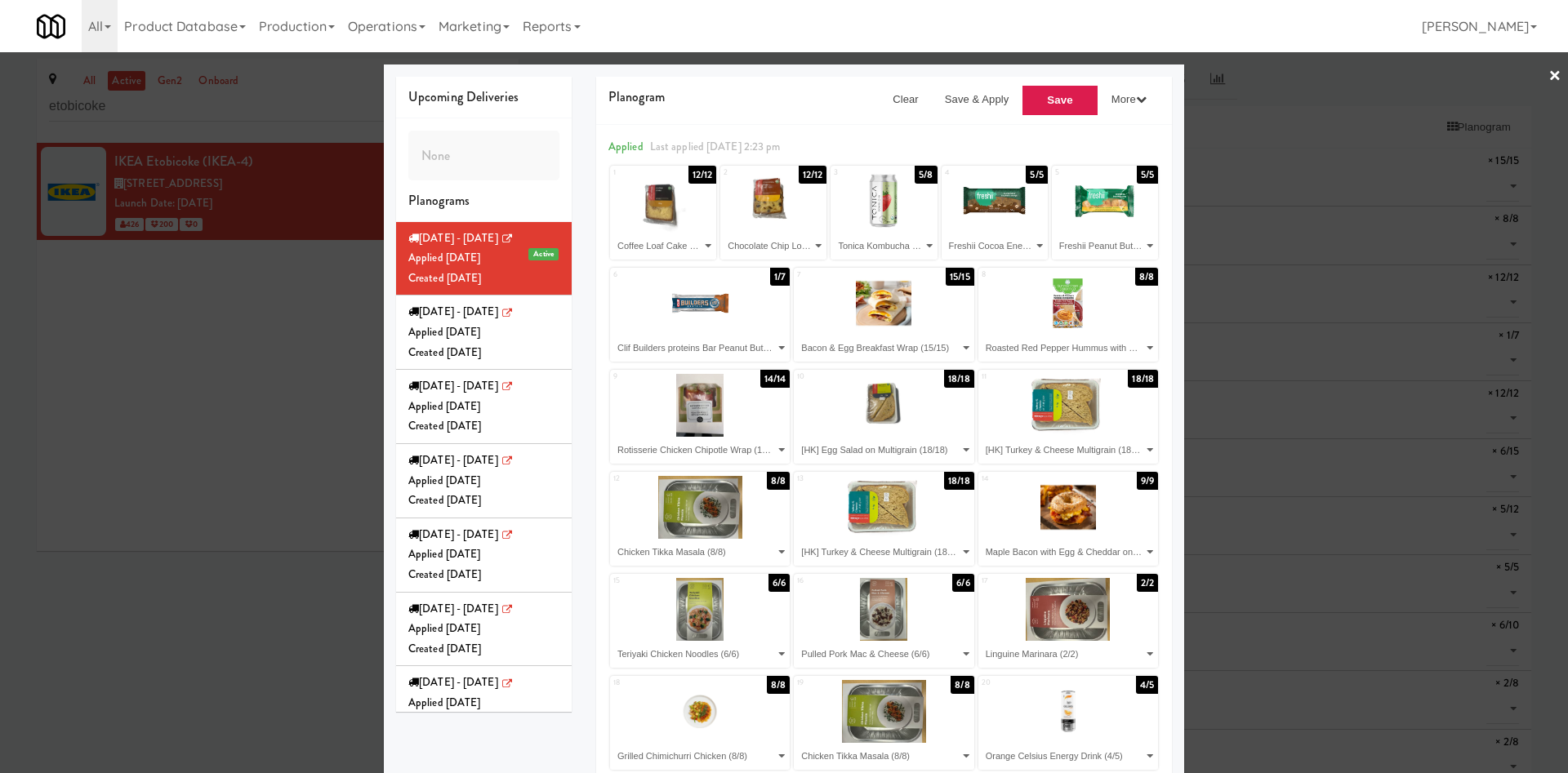
scroll to position [0, 0]
click at [1022, 104] on button "Save" at bounding box center [1060, 101] width 77 height 31
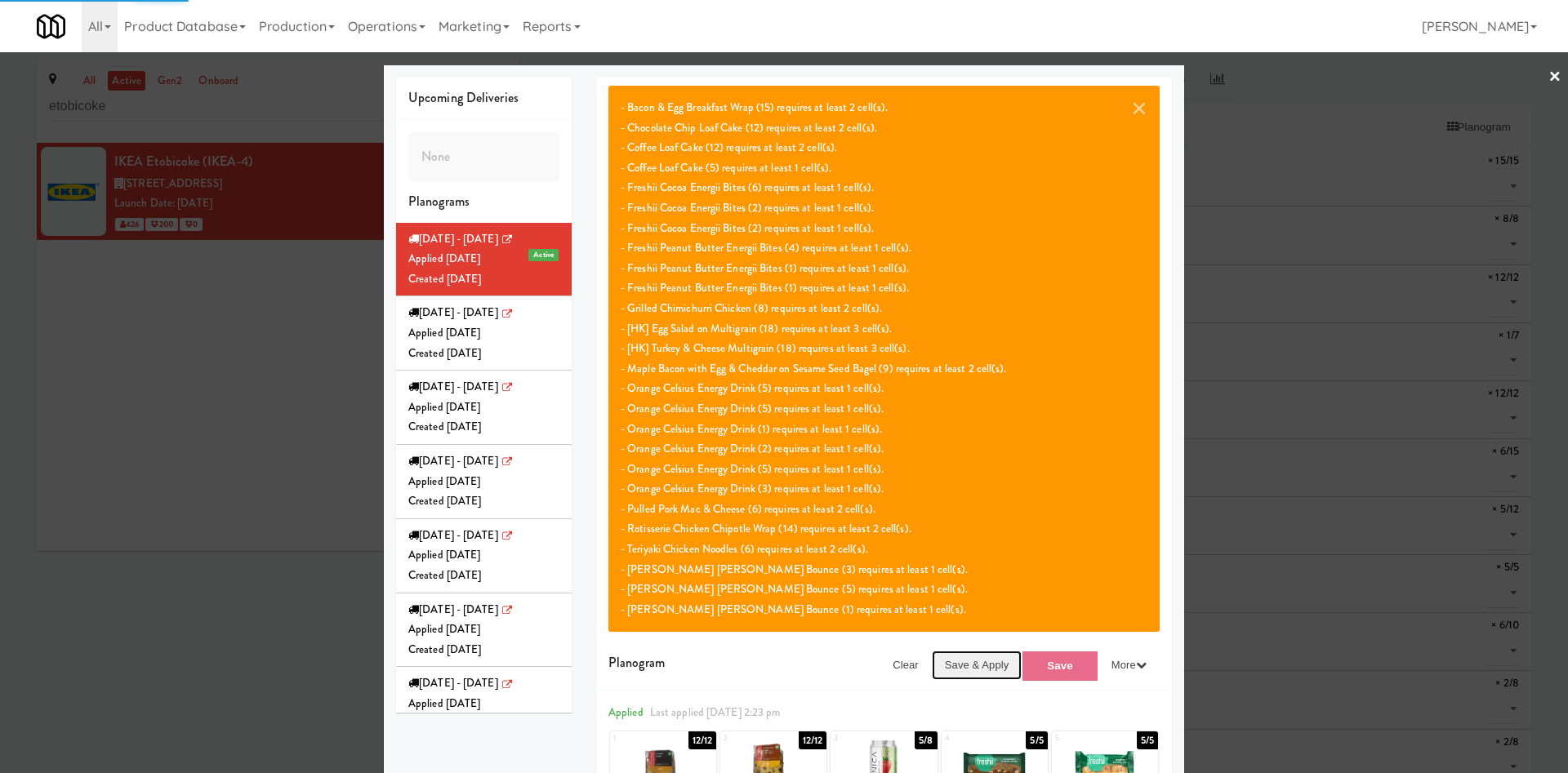
click at [956, 514] on button "Save & Apply" at bounding box center [977, 665] width 91 height 30
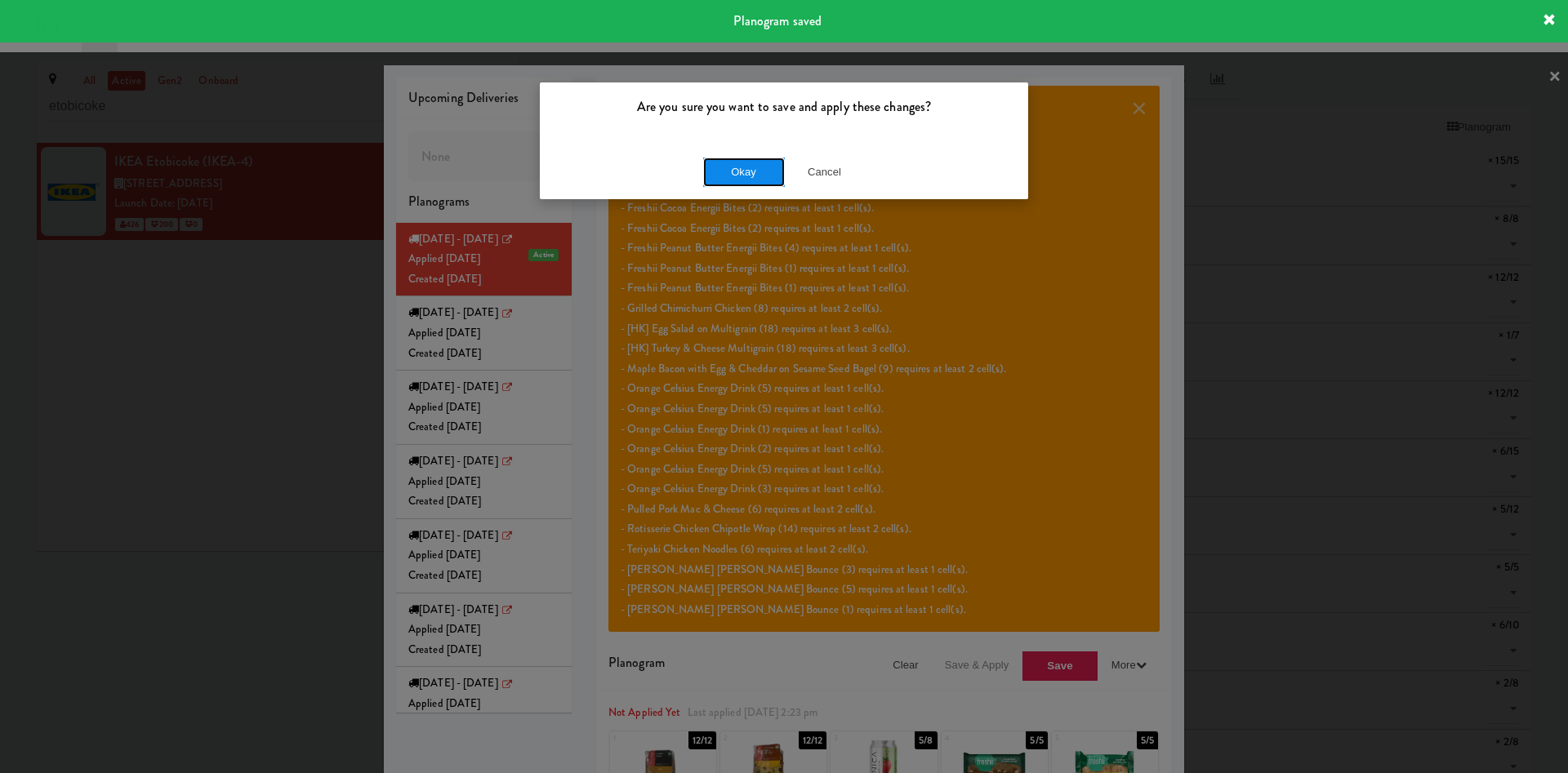
click at [717, 168] on button "Okay" at bounding box center [744, 172] width 82 height 30
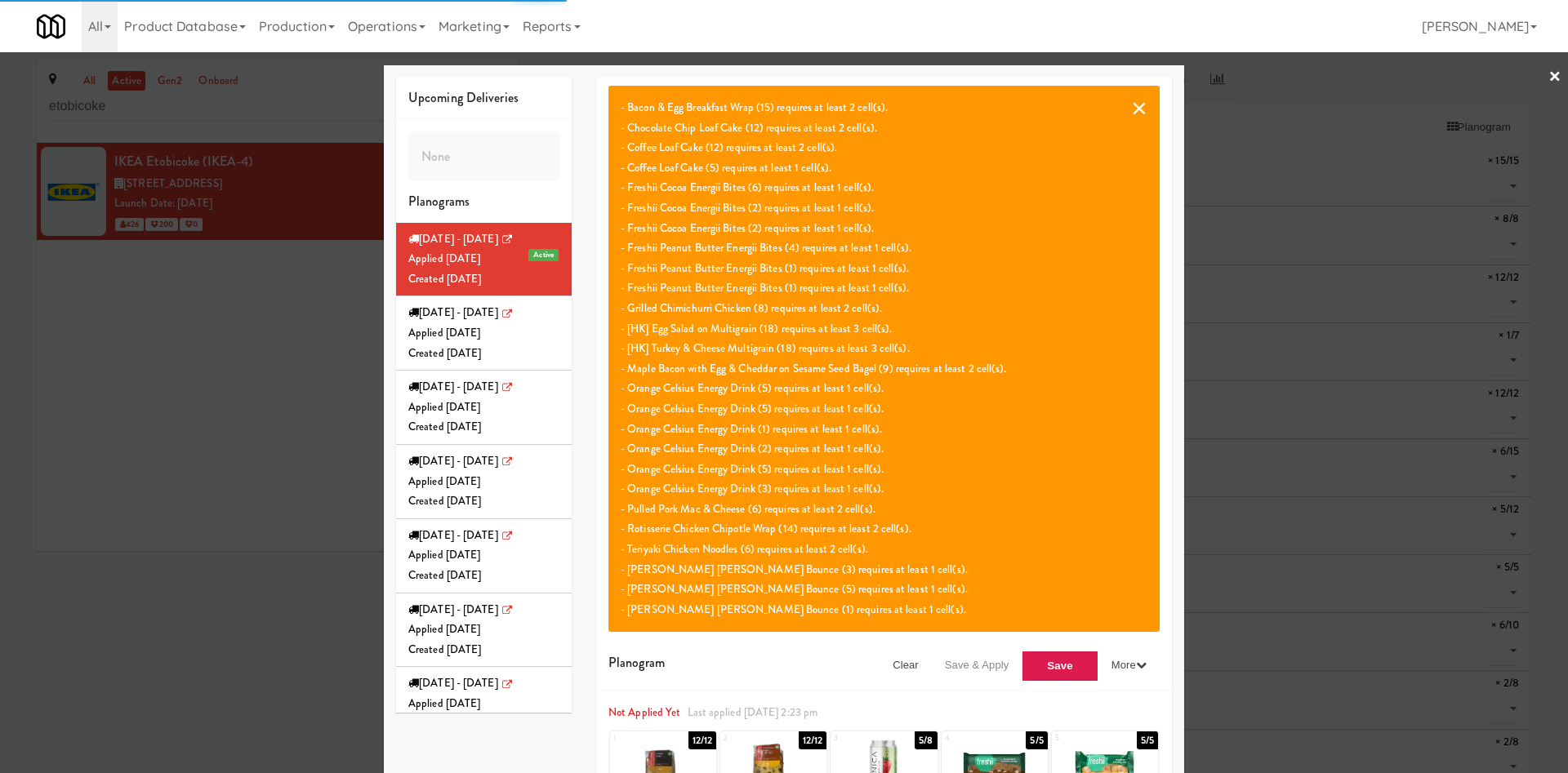
click at [1033, 115] on button "×" at bounding box center [1139, 107] width 16 height 20
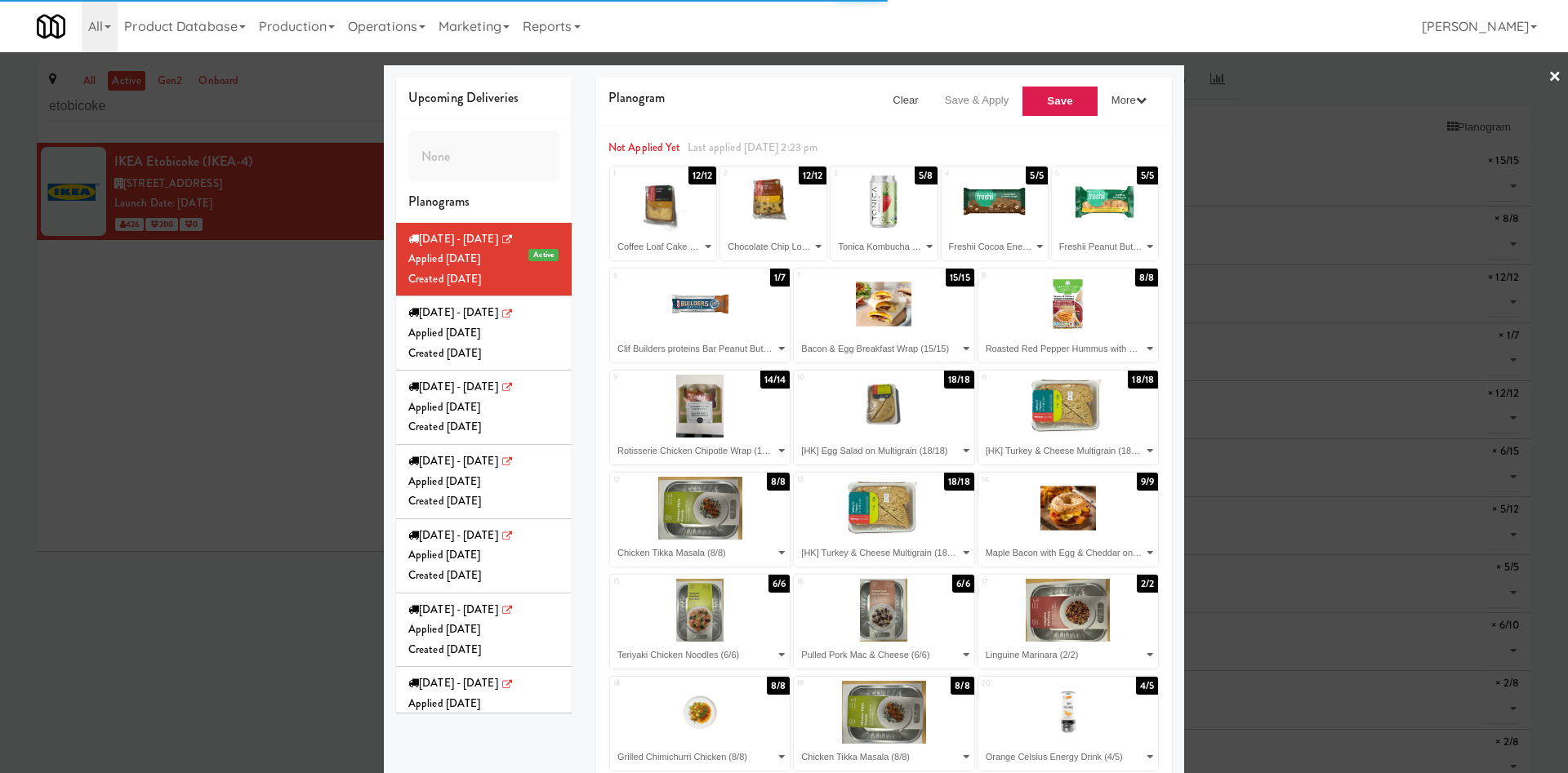
click at [255, 485] on div at bounding box center [784, 386] width 1568 height 773
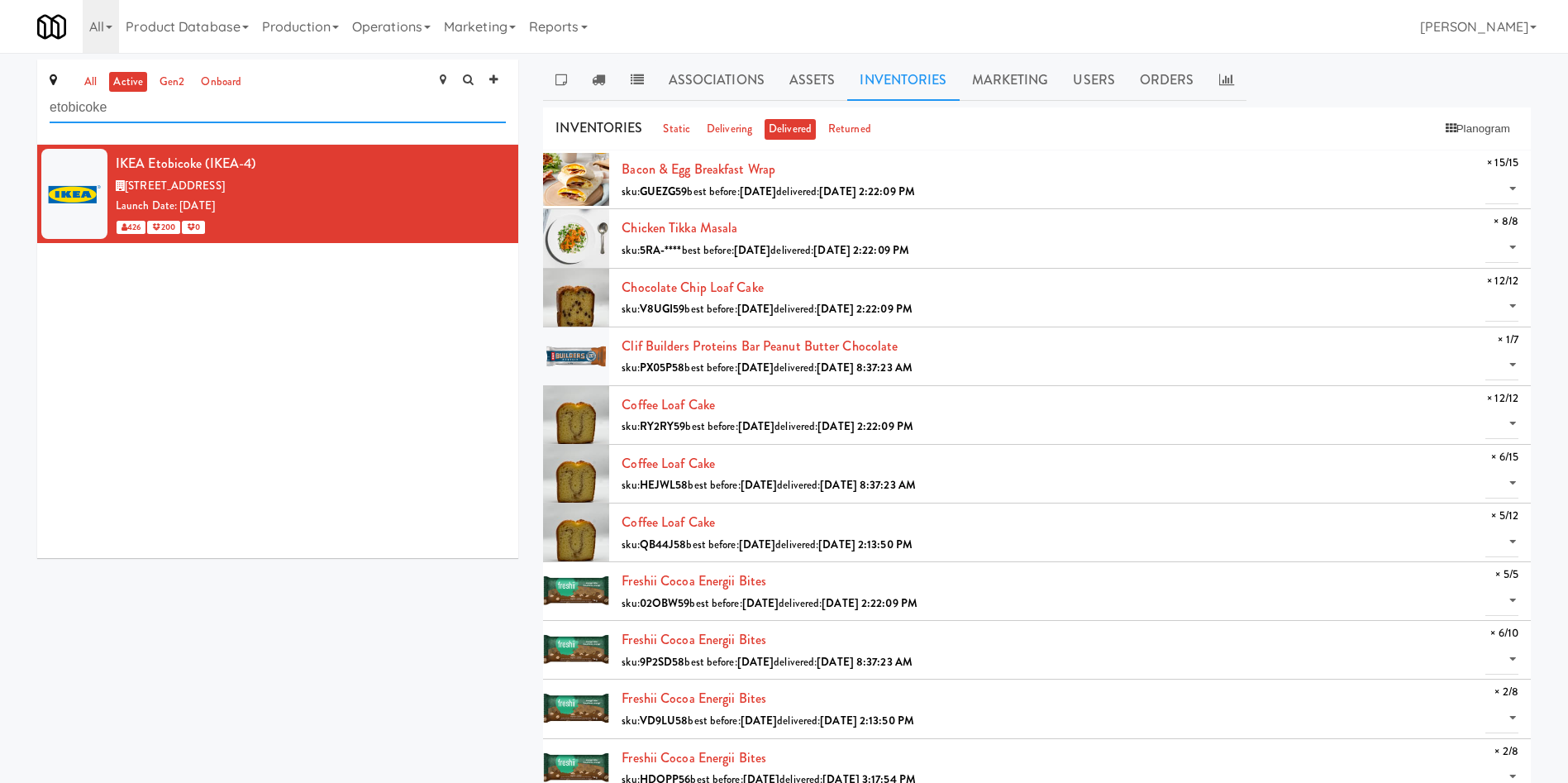
drag, startPoint x: 234, startPoint y: 113, endPoint x: 0, endPoint y: 78, distance: 236.6
paste input "St. [PERSON_NAME]'s Health"
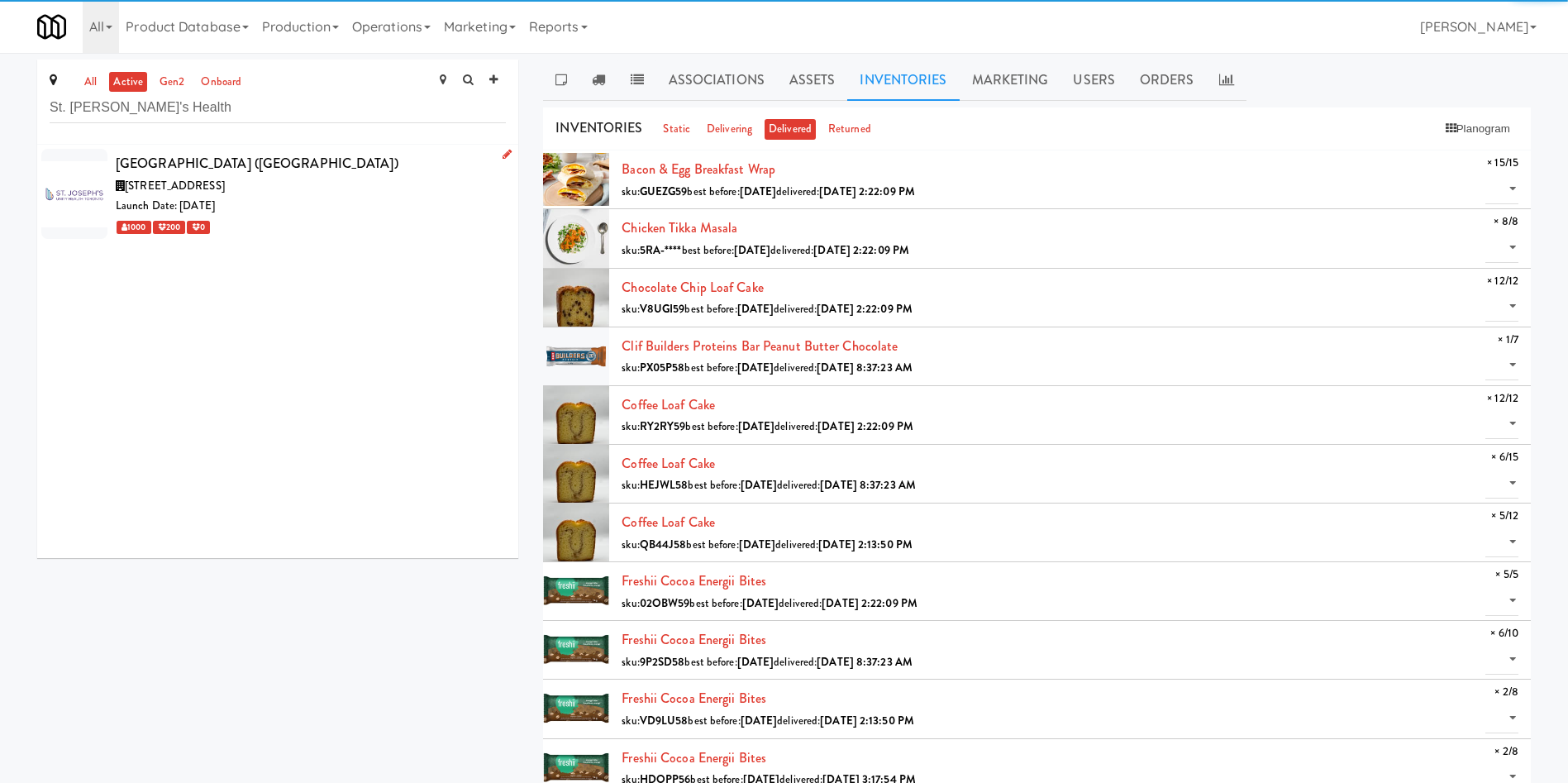
click at [313, 205] on div "Launch Date: [DATE]" at bounding box center [310, 207] width 390 height 21
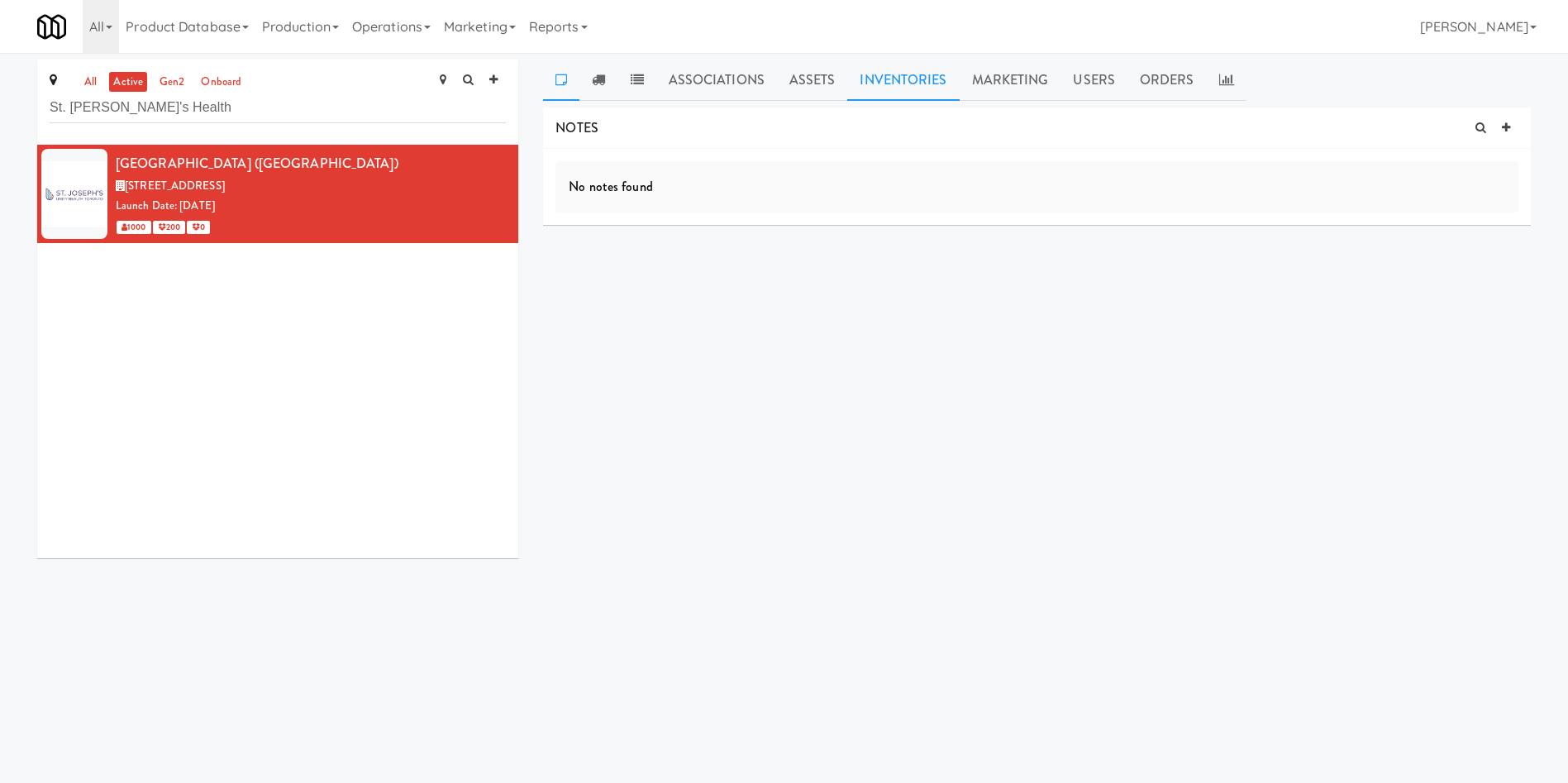
click at [924, 68] on link "Inventories" at bounding box center [903, 80] width 112 height 41
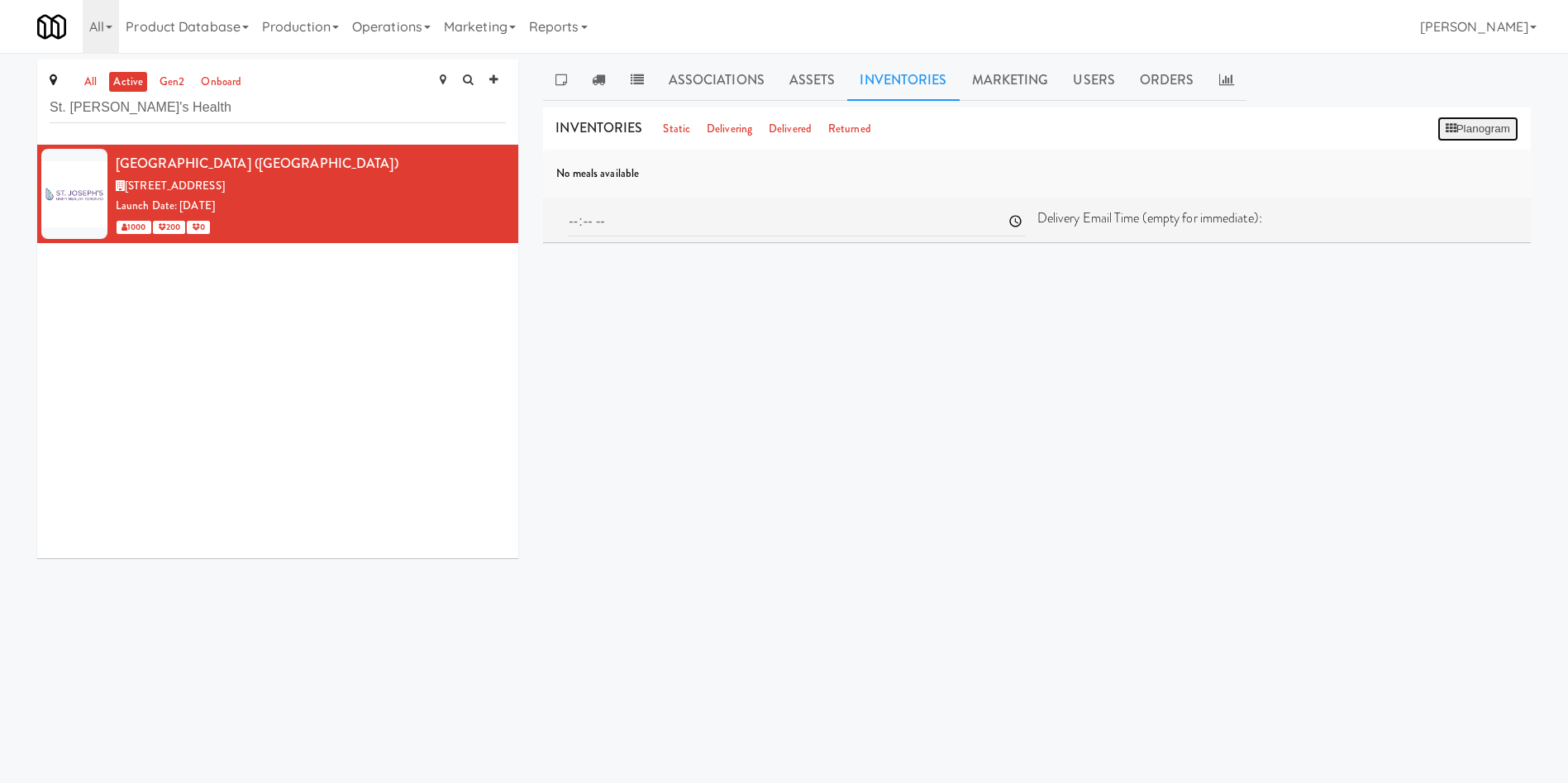
click at [1045, 131] on button "Planogram" at bounding box center [1478, 128] width 81 height 25
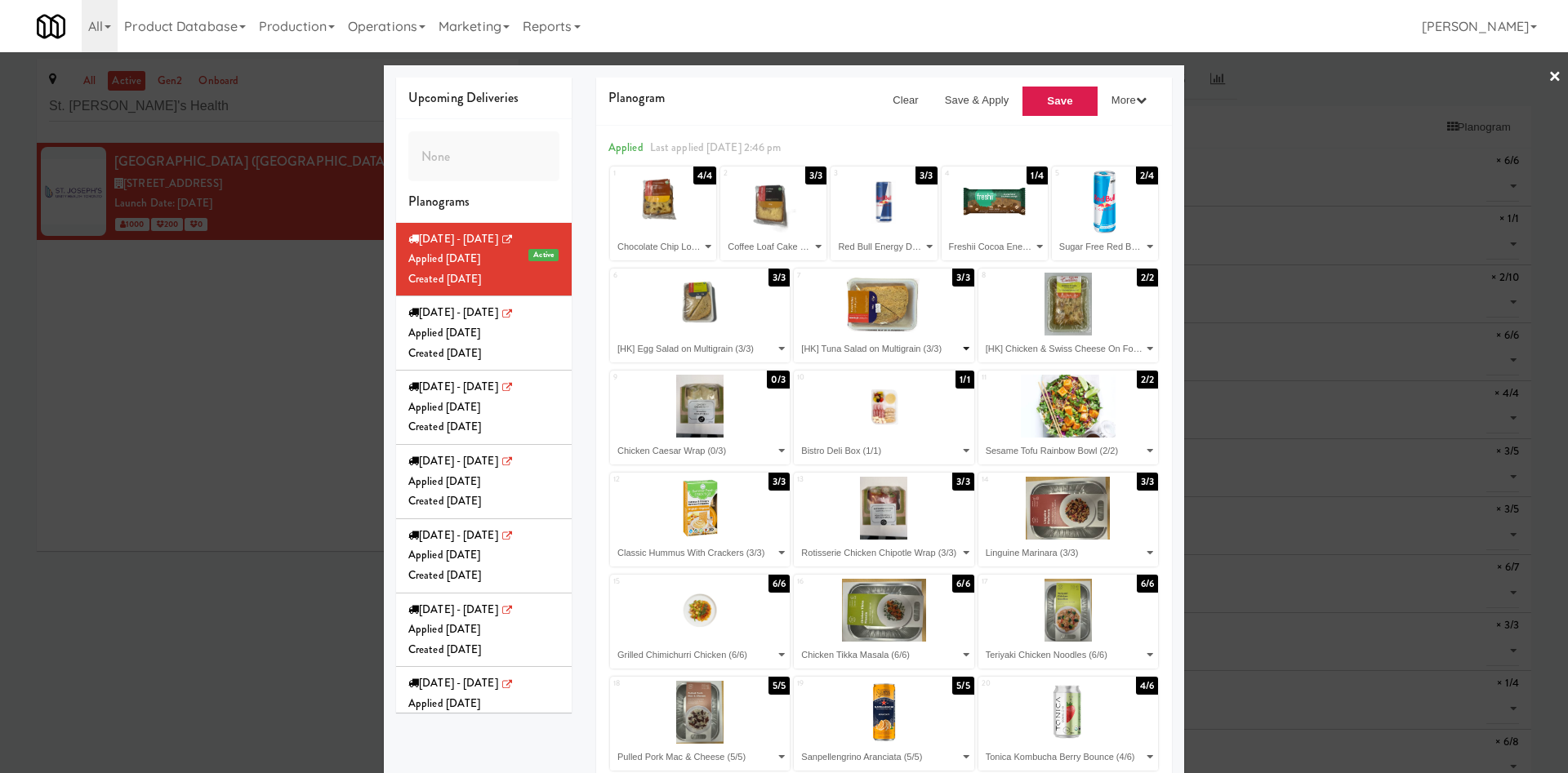
click at [872, 350] on select "- Empty - Beef Barbacoa (6/6) Bistro Deli Box (1/1) Butter Chicken (2/10) Chick…" at bounding box center [883, 350] width 174 height 27
click at [818, 355] on select "- Empty - Beef Barbacoa (6/6) Bistro Deli Box (1/1) Butter Chicken (2/10) Chick…" at bounding box center [883, 350] width 174 height 27
click at [761, 441] on select "- Empty - Beef Barbacoa (6/6) Bistro Deli Box (1/1) Butter Chicken (2/10) Chick…" at bounding box center [699, 452] width 174 height 27
click at [613, 438] on select "- Empty - Beef Barbacoa (6/6) Bistro Deli Box (1/1) Butter Chicken (2/10) Chick…" at bounding box center [699, 452] width 174 height 27
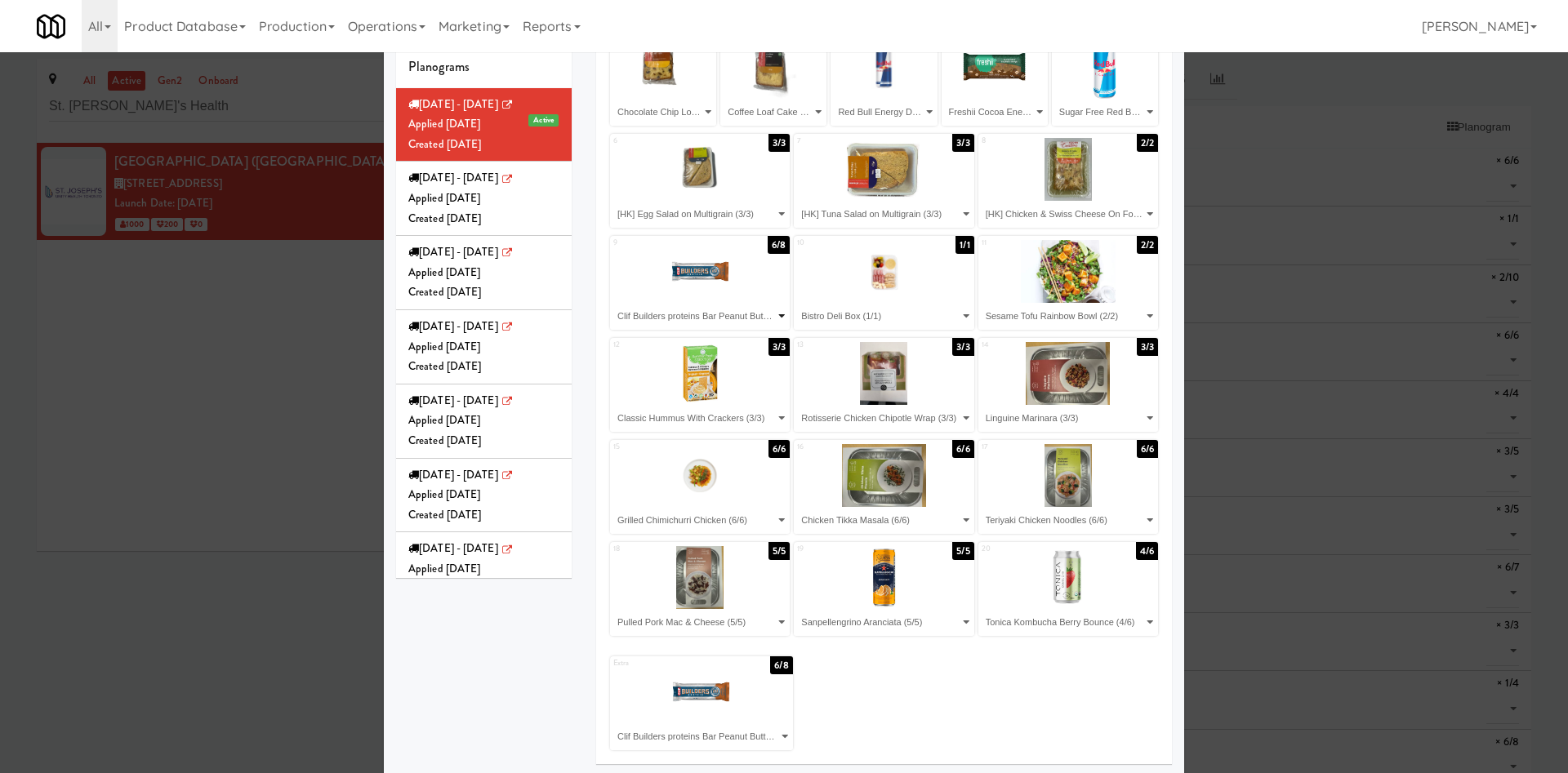
scroll to position [138, 0]
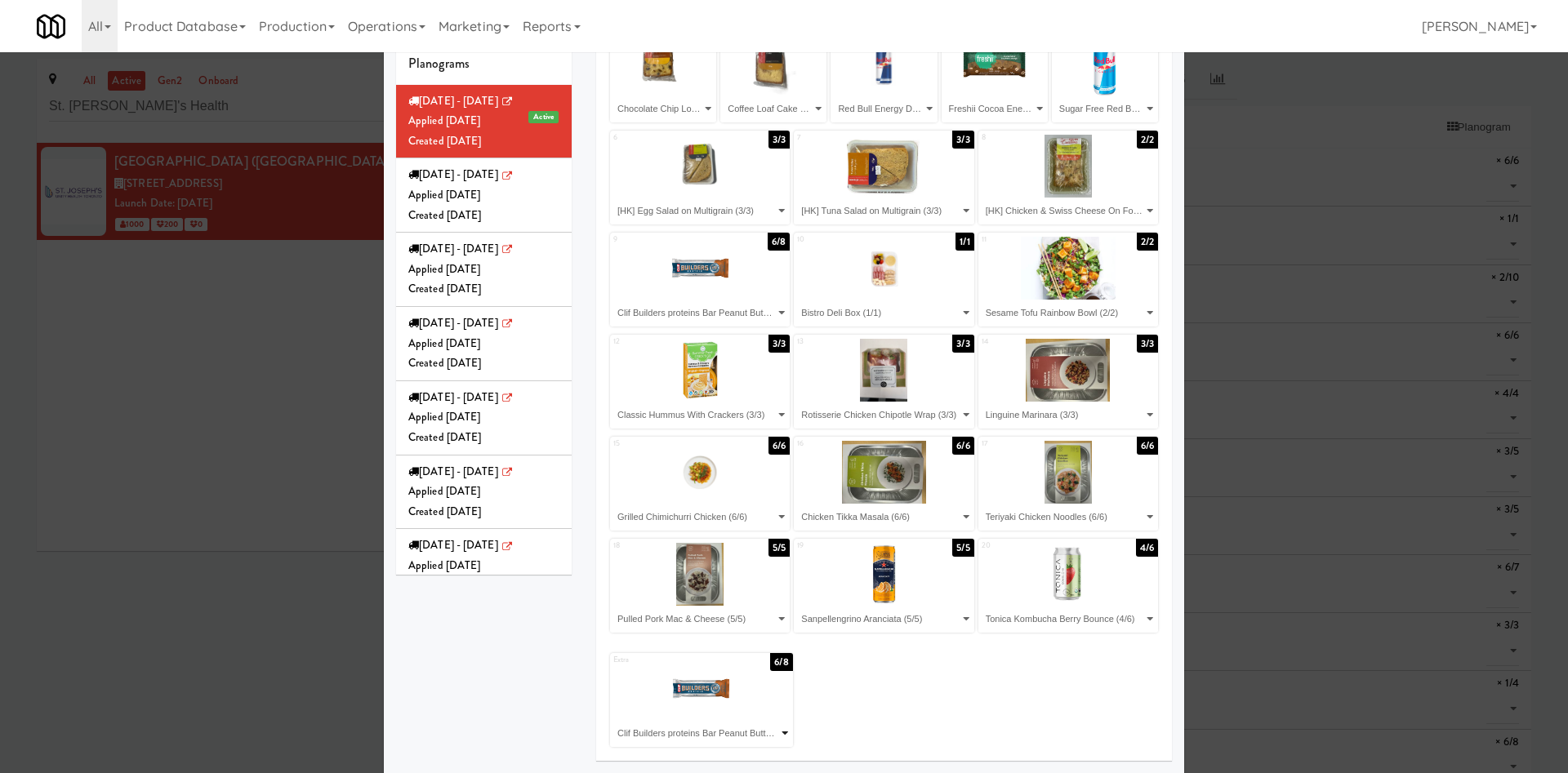
click at [772, 514] on select "- Empty - Beef Barbacoa (6/6) Bistro Deli Box (1/1) Butter Chicken (2/10) Chick…" at bounding box center [701, 734] width 178 height 27
click at [613, 514] on select "- Empty - Beef Barbacoa (6/6) Bistro Deli Box (1/1) Butter Chicken (2/10) Chick…" at bounding box center [701, 734] width 178 height 27
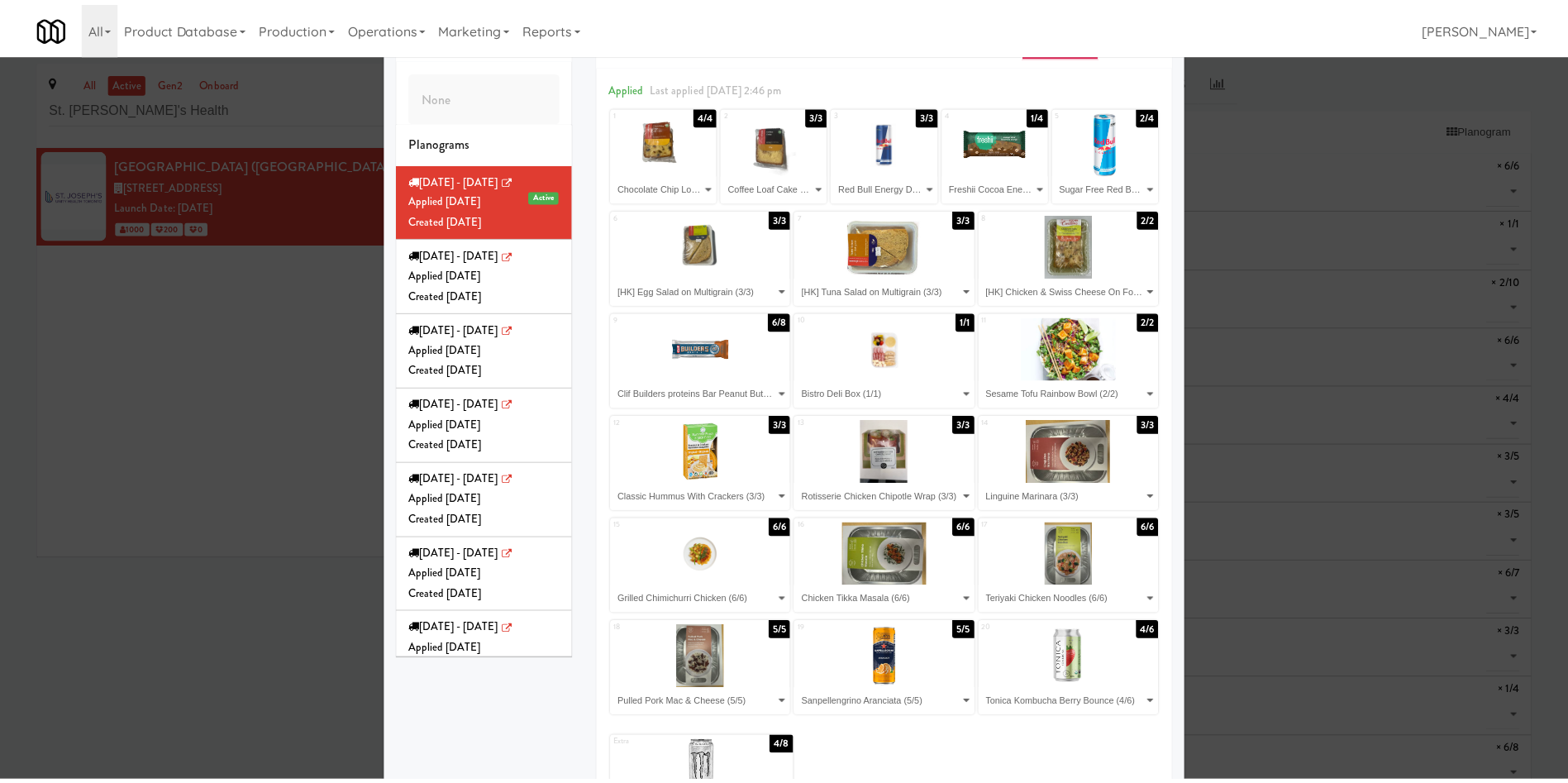
scroll to position [0, 0]
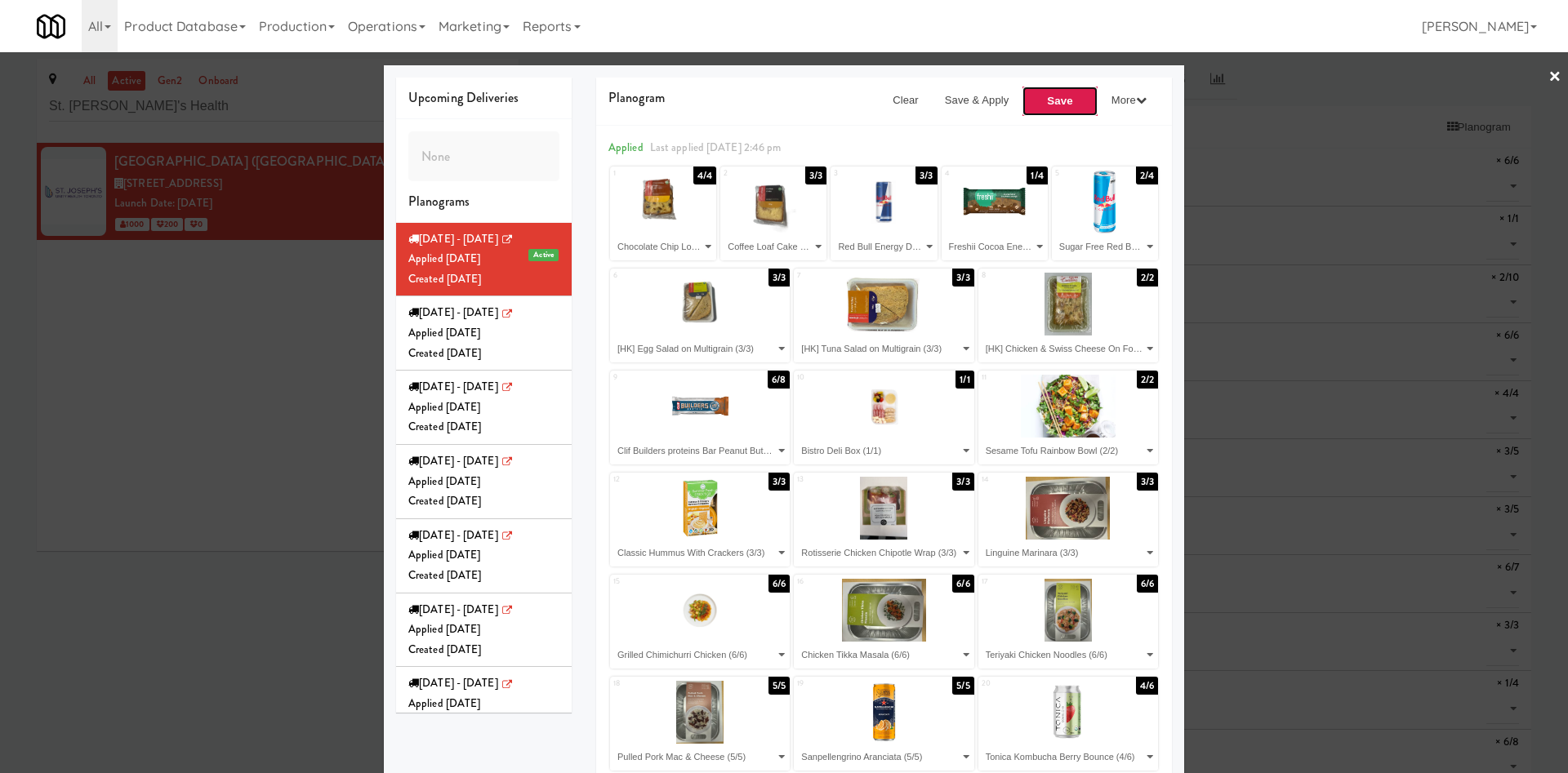
click at [1033, 106] on button "Save" at bounding box center [1060, 101] width 77 height 31
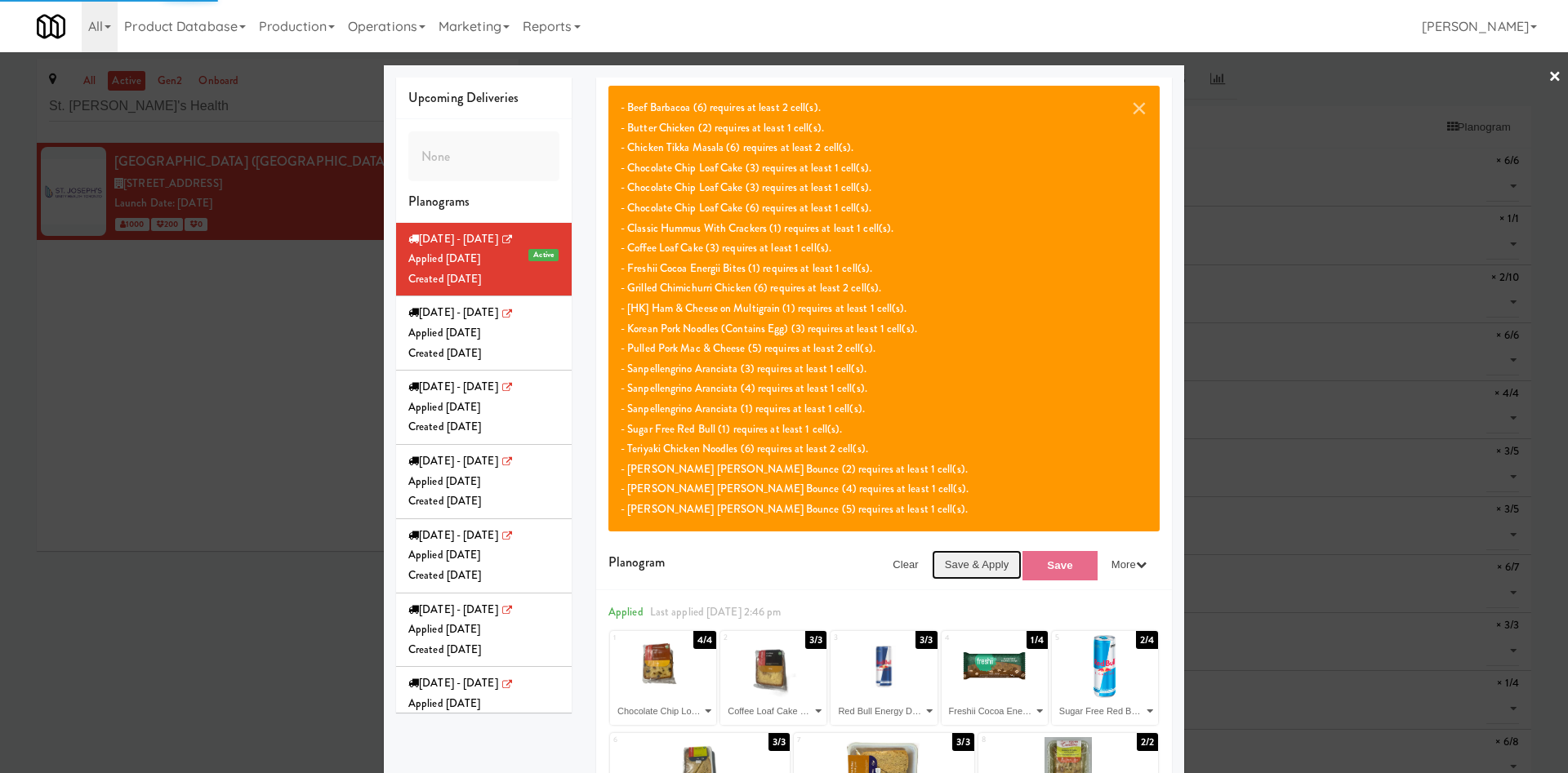
click at [956, 514] on button "Save & Apply" at bounding box center [977, 565] width 91 height 30
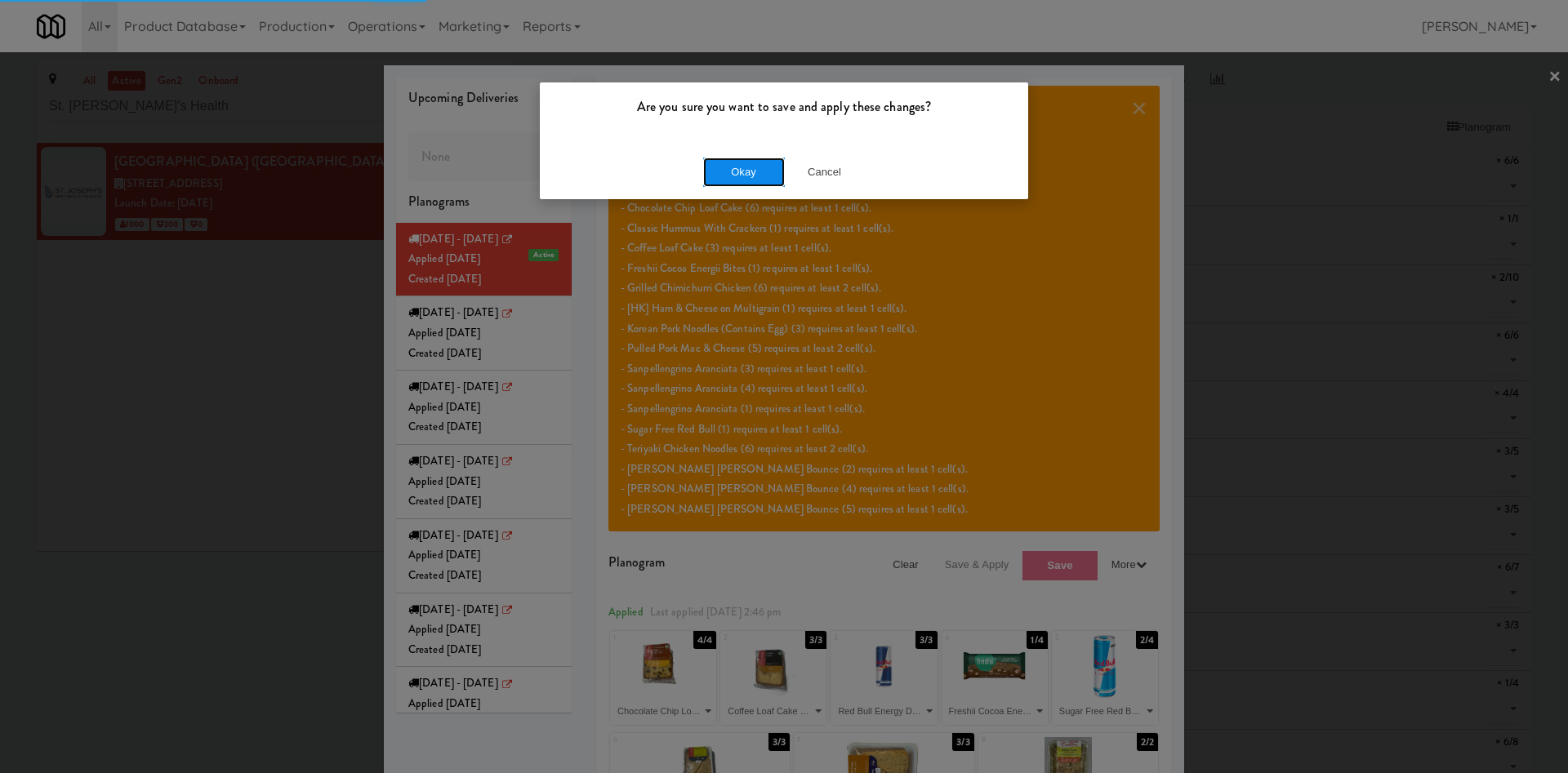
click at [751, 177] on button "Okay" at bounding box center [744, 172] width 82 height 30
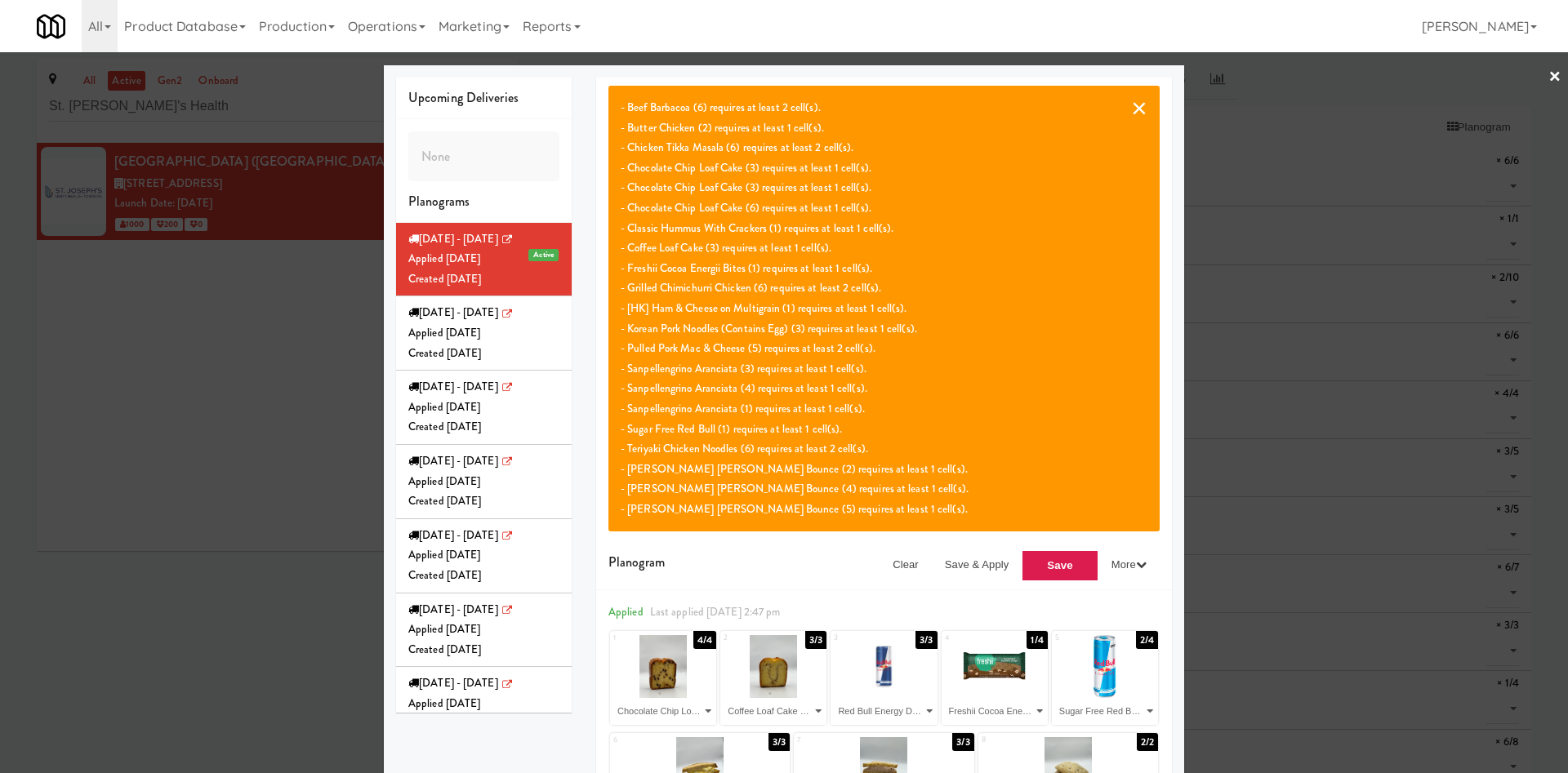
click at [1033, 112] on button "×" at bounding box center [1139, 107] width 16 height 20
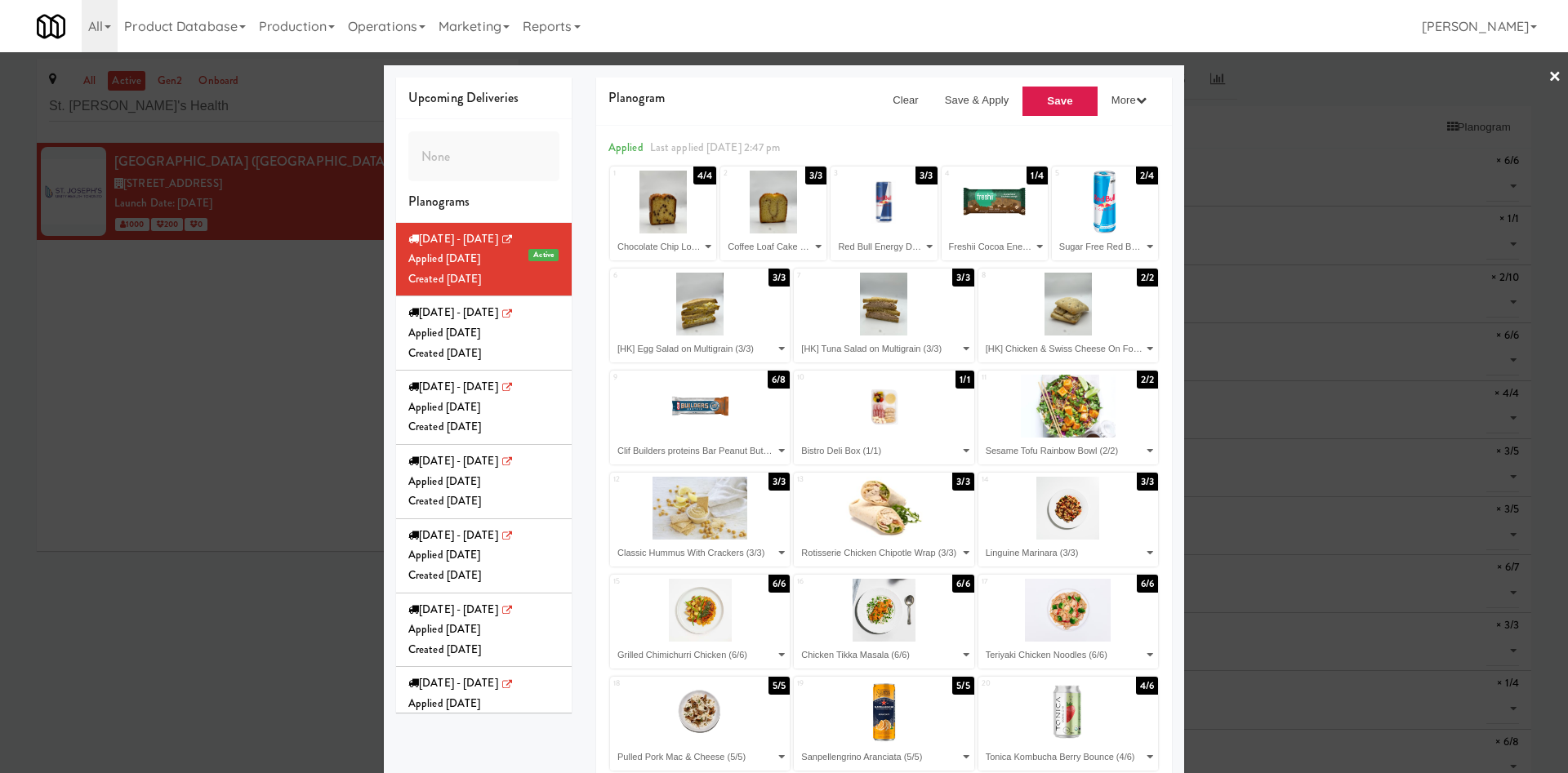
click at [269, 404] on div at bounding box center [784, 386] width 1568 height 773
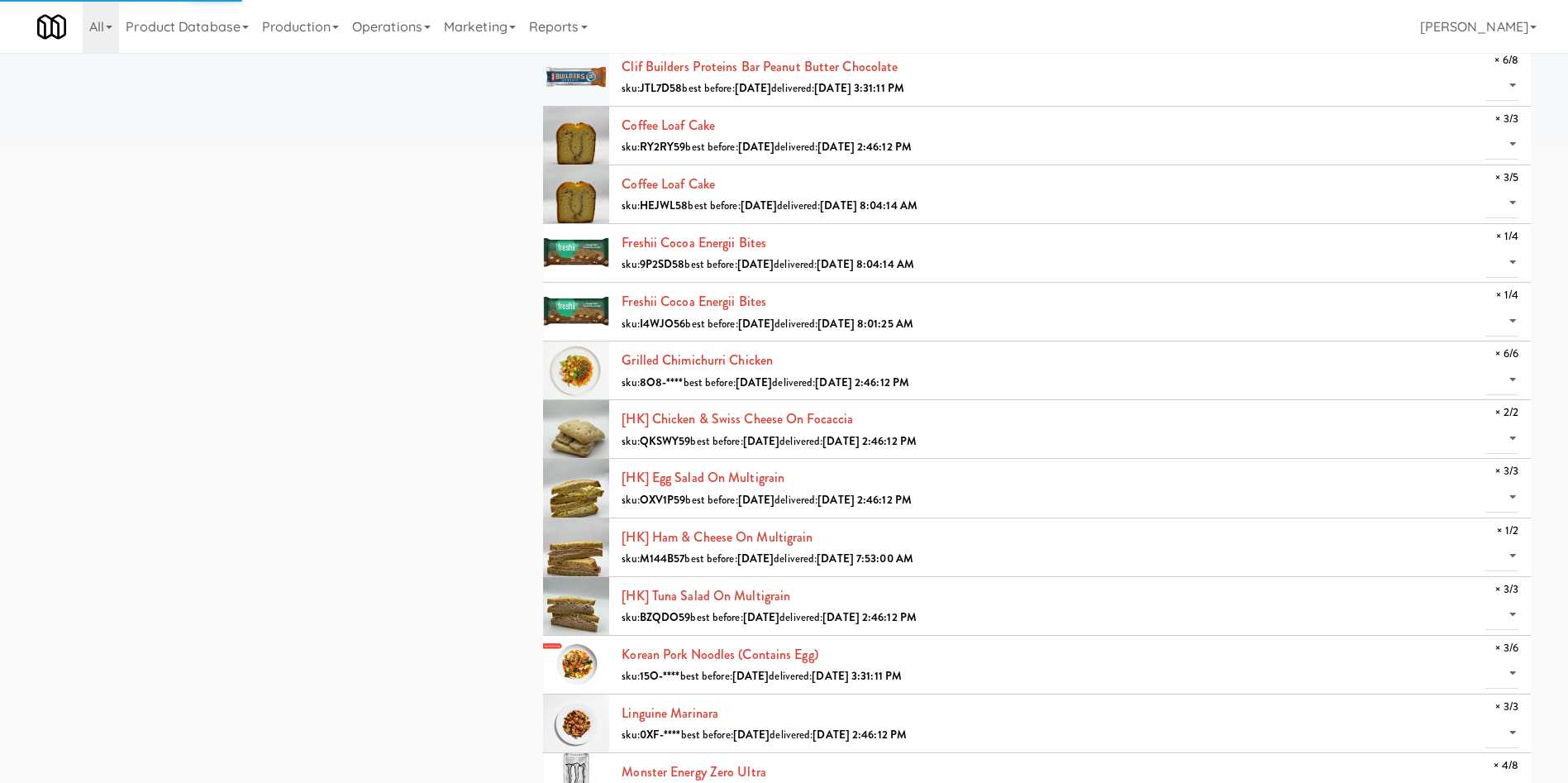
scroll to position [744, 0]
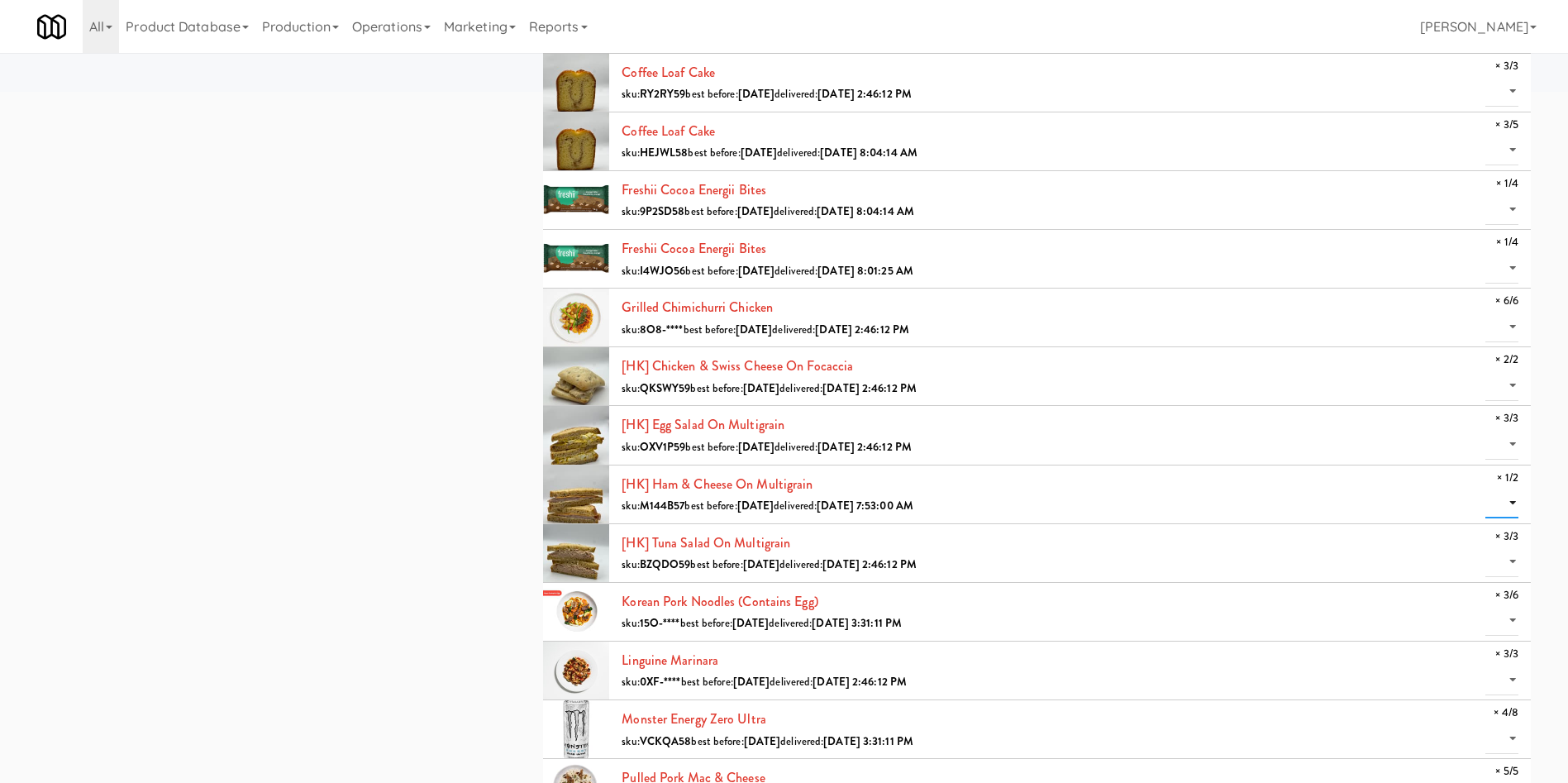
click at [1045, 505] on select "0 1" at bounding box center [1502, 503] width 33 height 31
click at [1045, 488] on select "0 1" at bounding box center [1502, 503] width 33 height 31
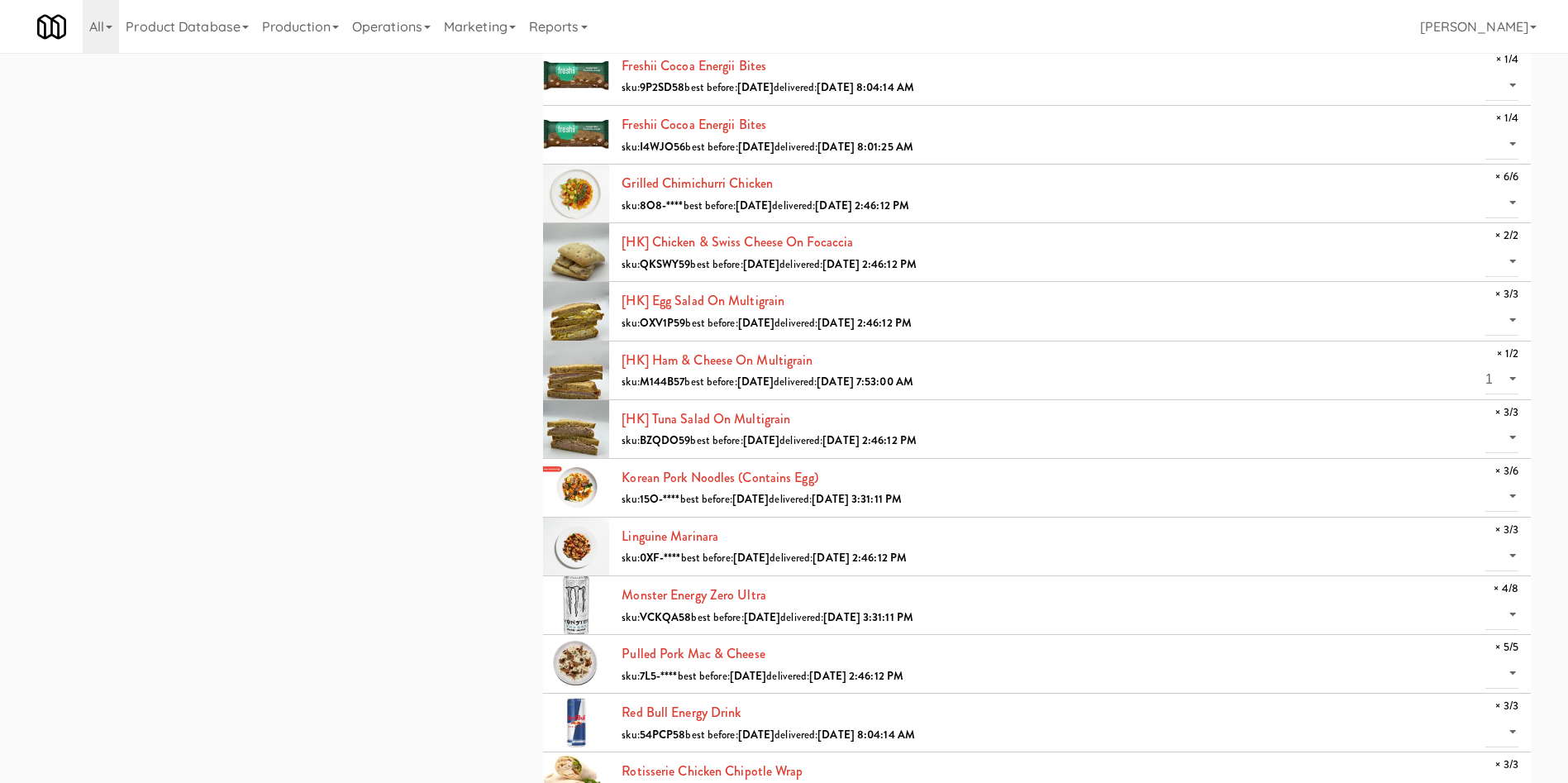
click at [259, 514] on div "all active gen2 onboard St. [PERSON_NAME]'s Health [GEOGRAPHIC_DATA][PERSON_NAM…" at bounding box center [784, 382] width 1519 height 2383
drag, startPoint x: 803, startPoint y: 417, endPoint x: 652, endPoint y: 409, distance: 151.2
click at [652, 409] on div "[HK] Tuna Salad on Multigrain sku: BZQDO59 best before: [DATE] delivered: [DATE…" at bounding box center [1070, 429] width 897 height 45
copy link "Tuna Salad on Multigrain"
click at [464, 278] on div "all active gen2 onboard St. [PERSON_NAME]'s Health [GEOGRAPHIC_DATA][PERSON_NAM…" at bounding box center [784, 382] width 1519 height 2383
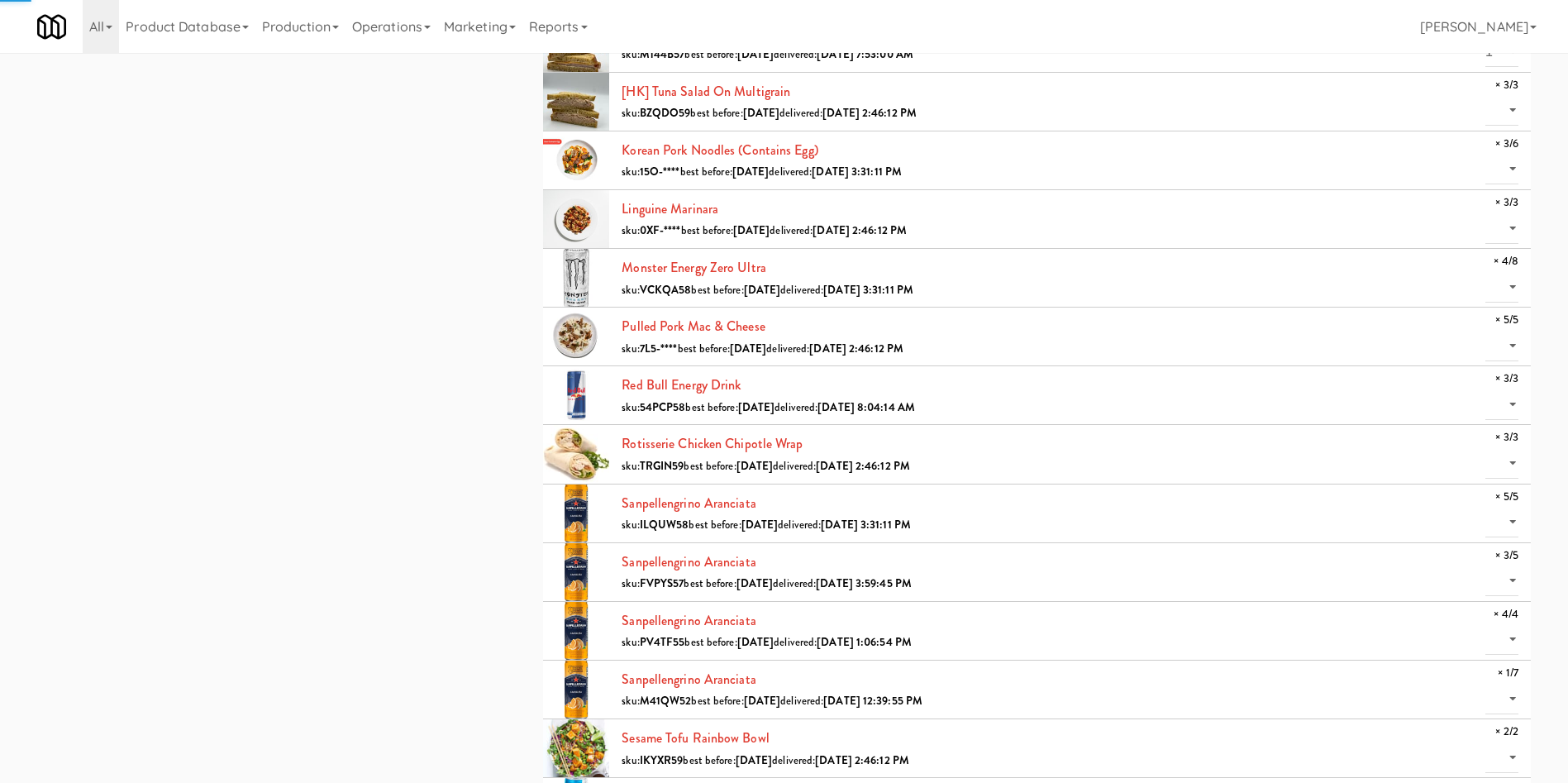
scroll to position [1240, 0]
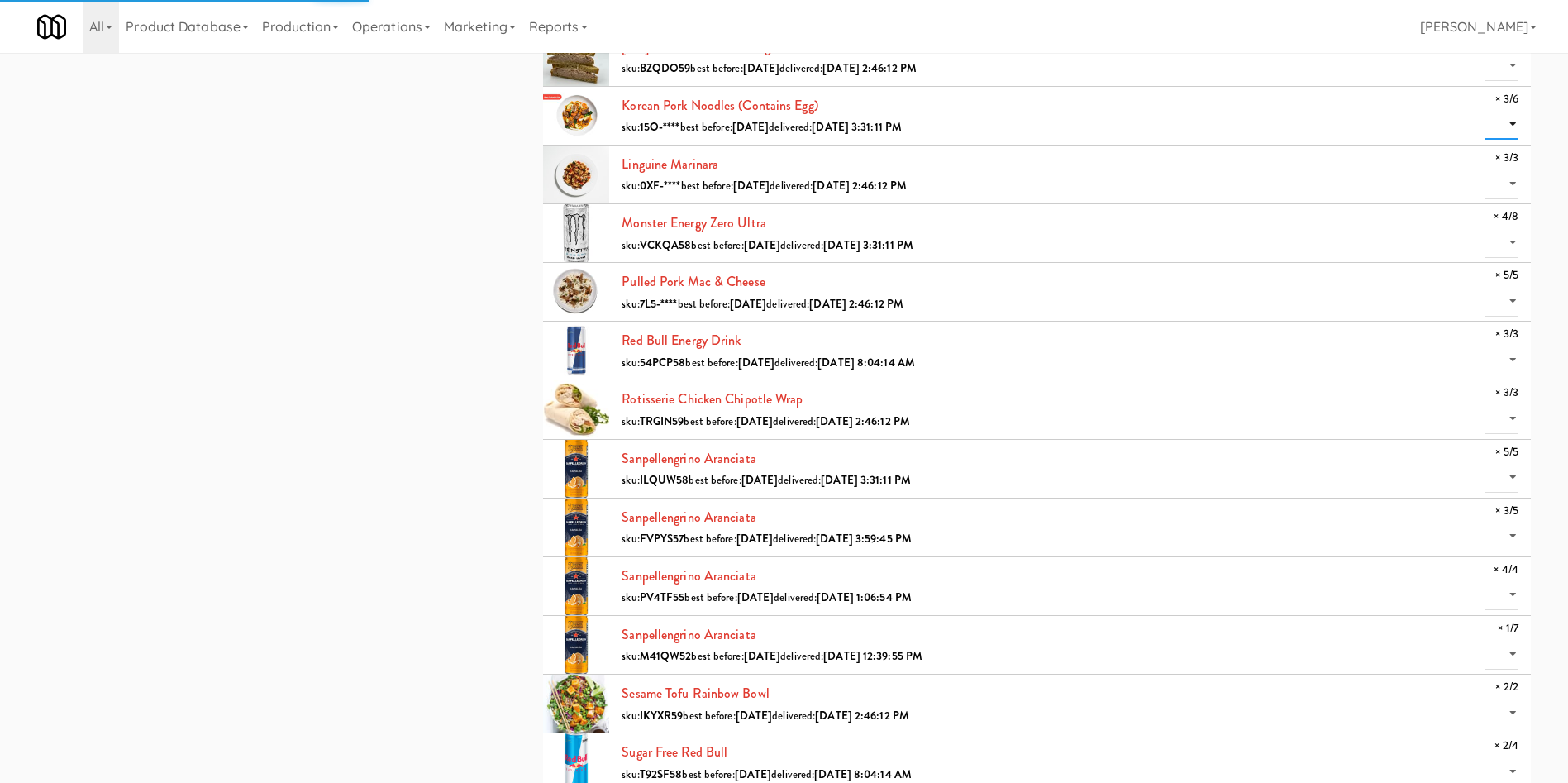
drag, startPoint x: 1509, startPoint y: 127, endPoint x: 1505, endPoint y: 137, distance: 10.8
click at [1045, 127] on select "0 1 2 3" at bounding box center [1502, 125] width 33 height 31
click at [1045, 109] on select "0 1 2 3" at bounding box center [1502, 125] width 33 height 31
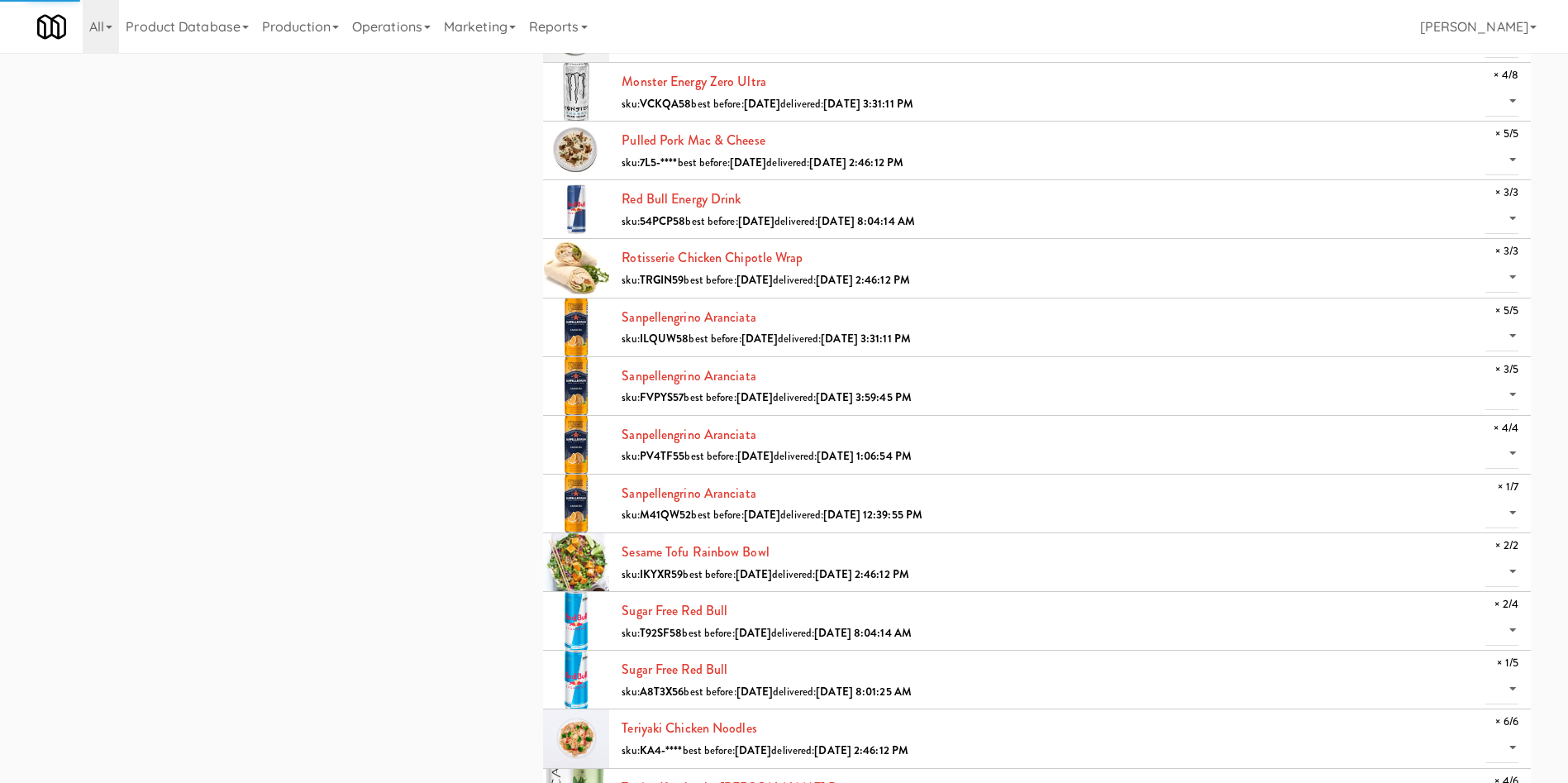
scroll to position [1613, 0]
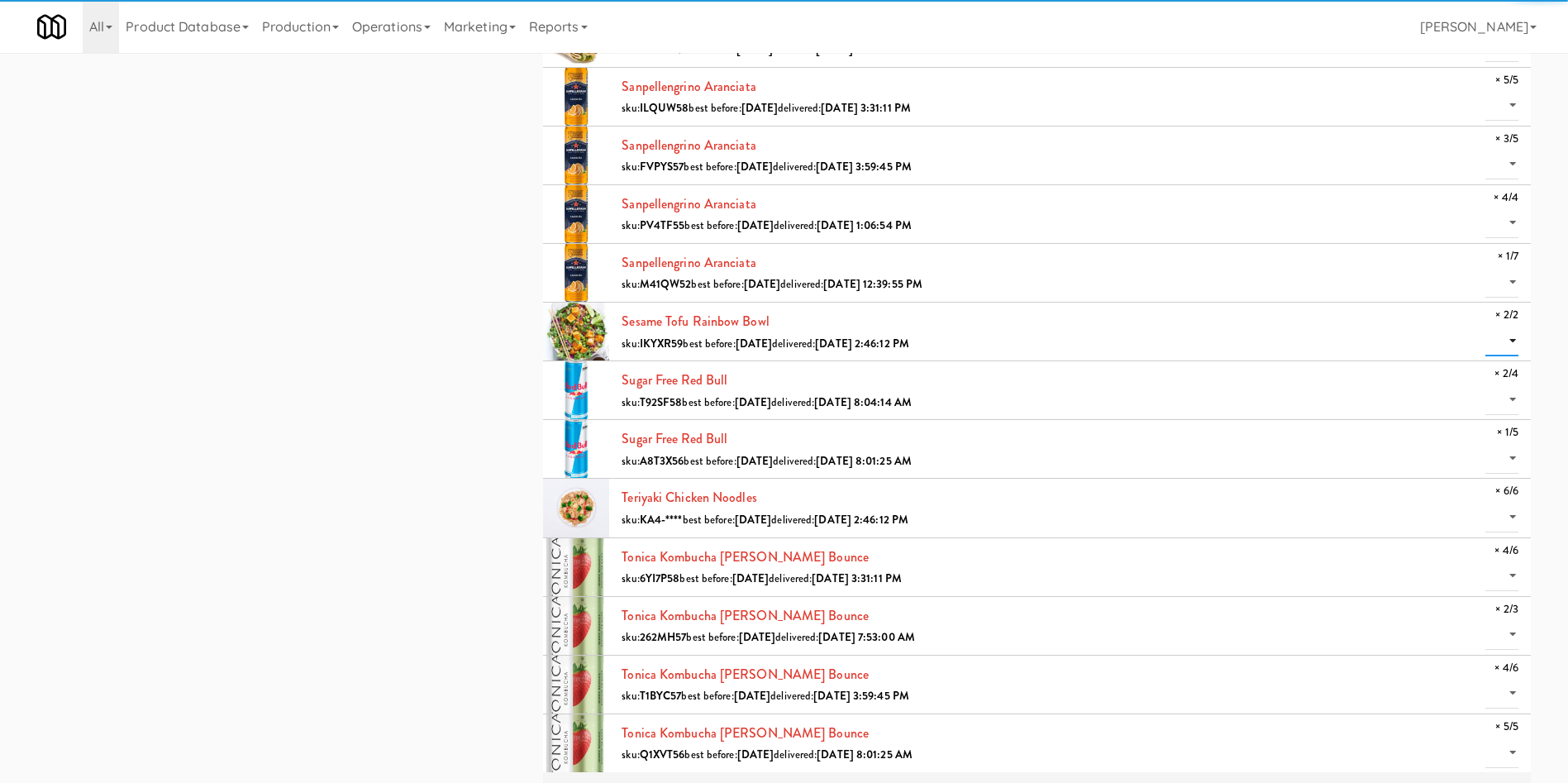
click at [1045, 331] on select "0 1 2" at bounding box center [1502, 341] width 33 height 31
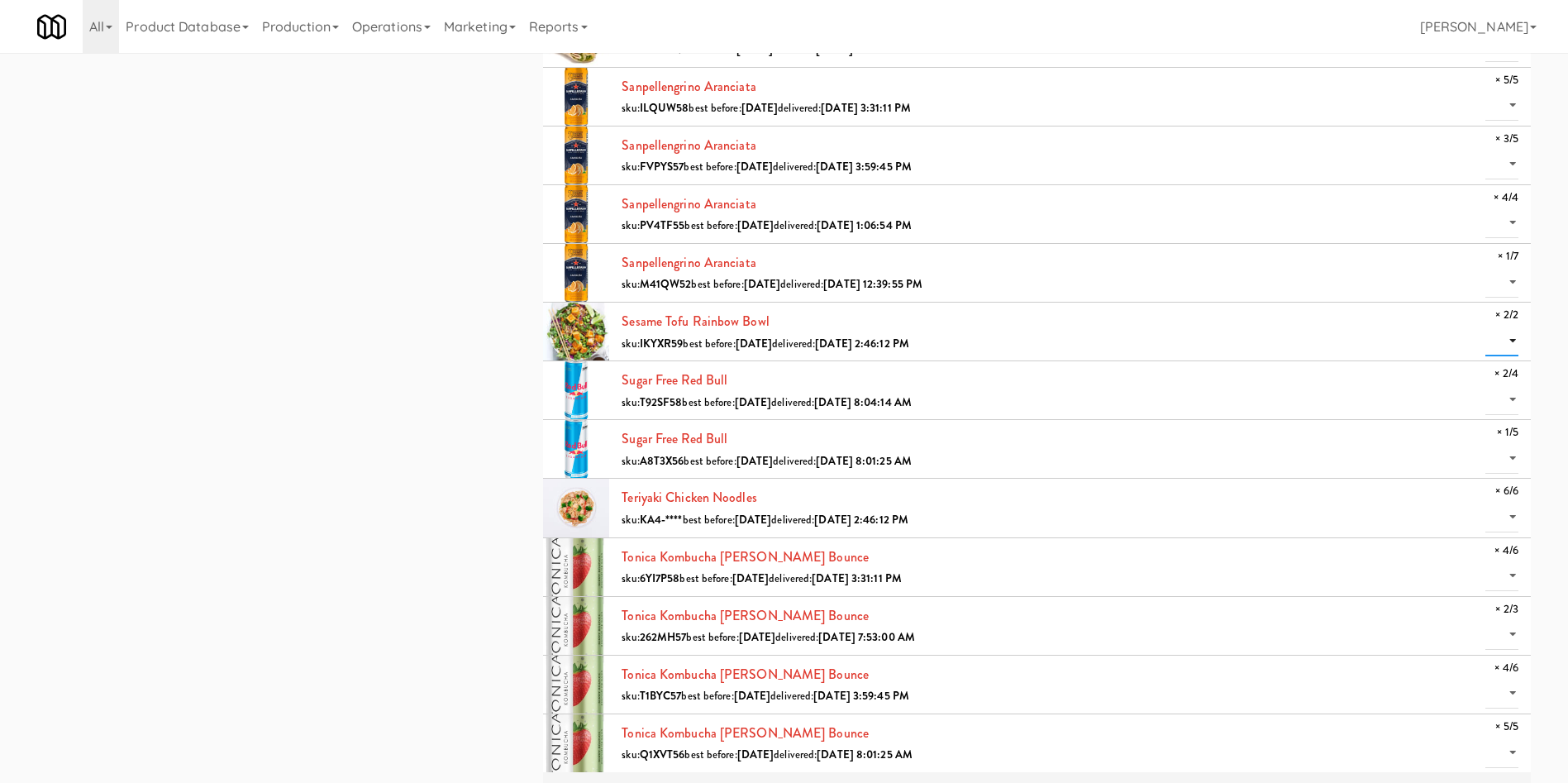
click at [1045, 331] on select "0 1 2" at bounding box center [1502, 341] width 33 height 31
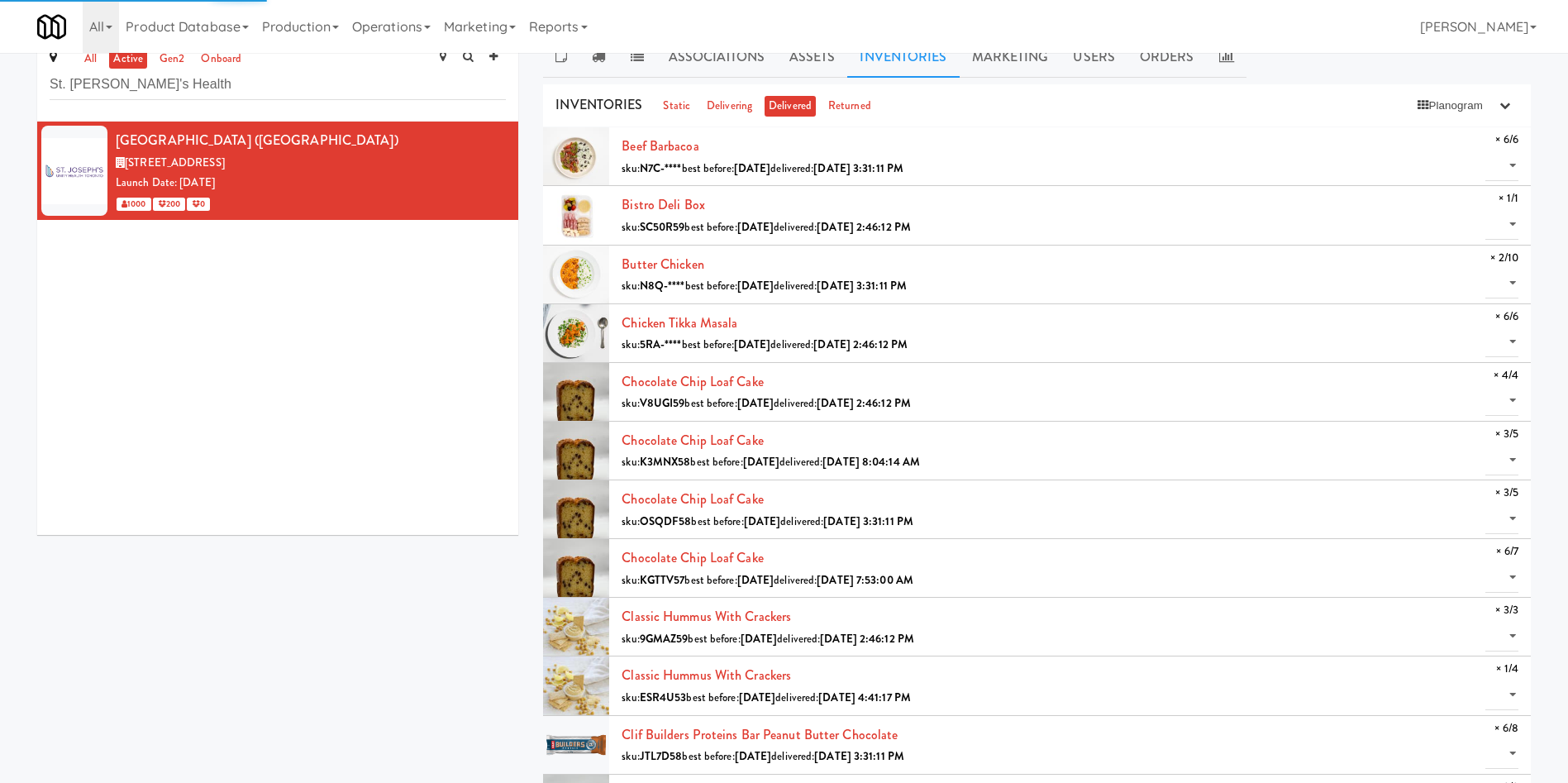
scroll to position [0, 0]
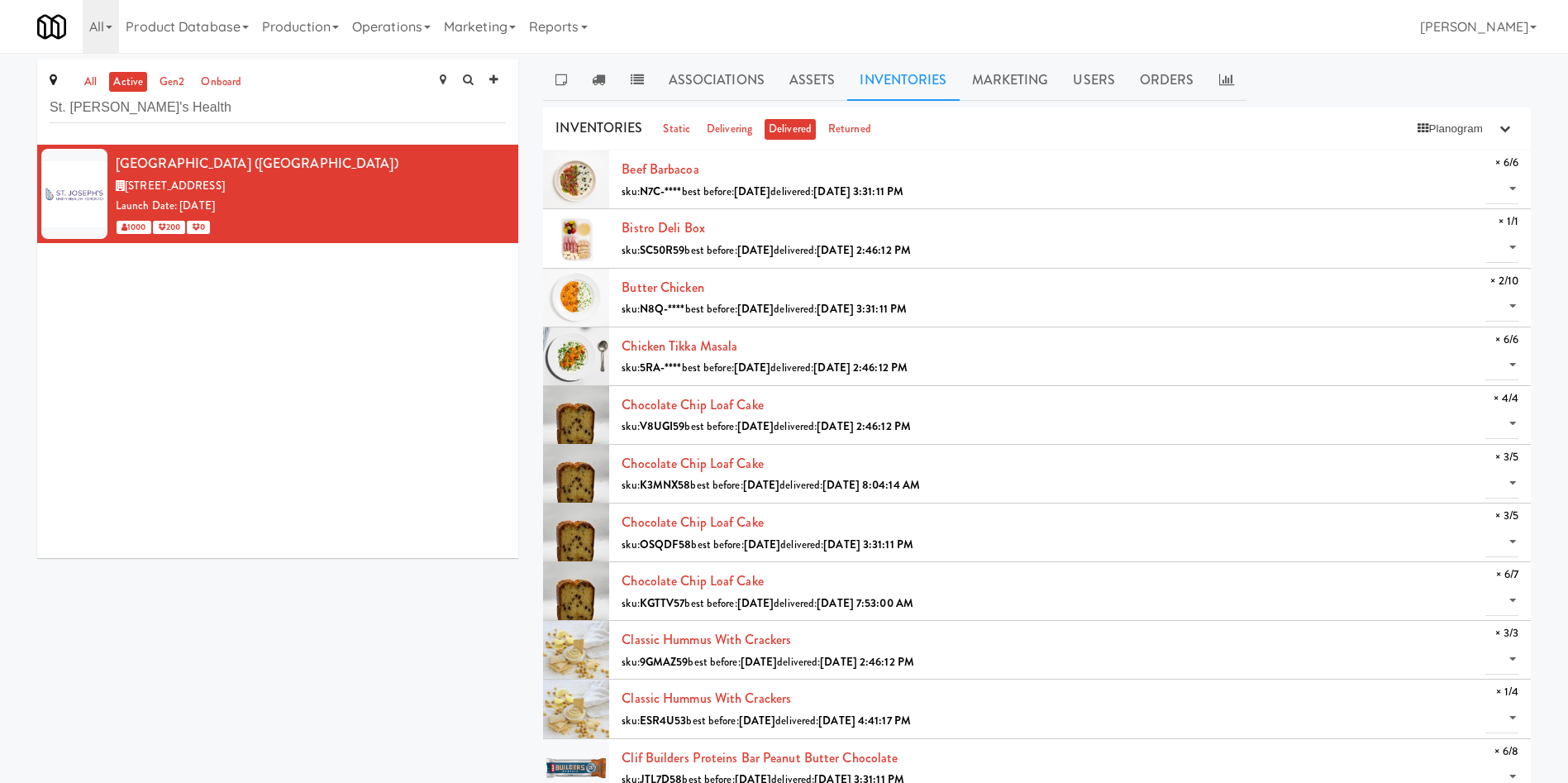
click at [1045, 289] on span "× 2/10" at bounding box center [1504, 282] width 28 height 21
click at [1045, 298] on select "0 1 2" at bounding box center [1502, 307] width 33 height 31
click at [1045, 291] on select "0 1 2" at bounding box center [1502, 307] width 33 height 31
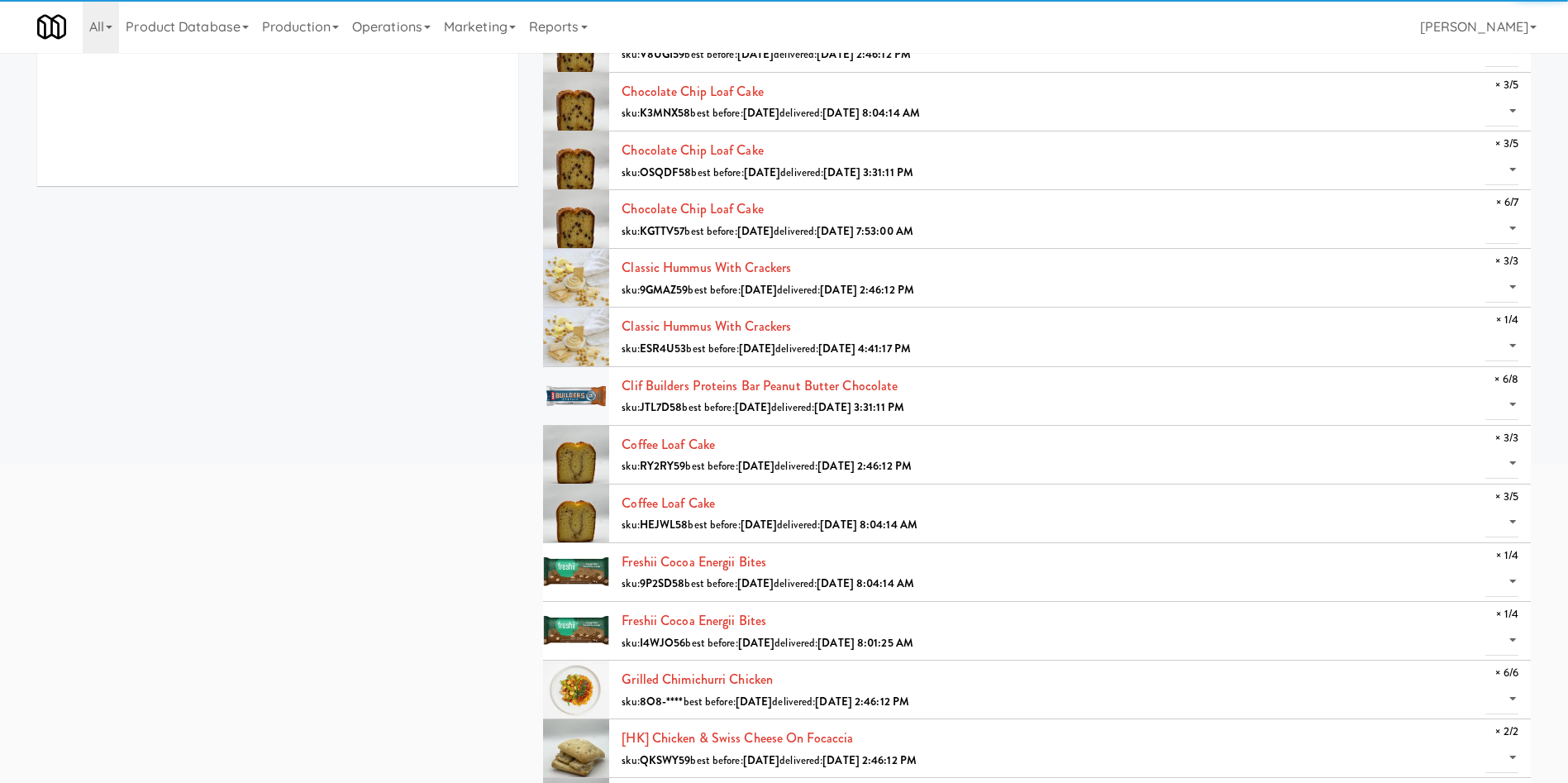
scroll to position [248, 0]
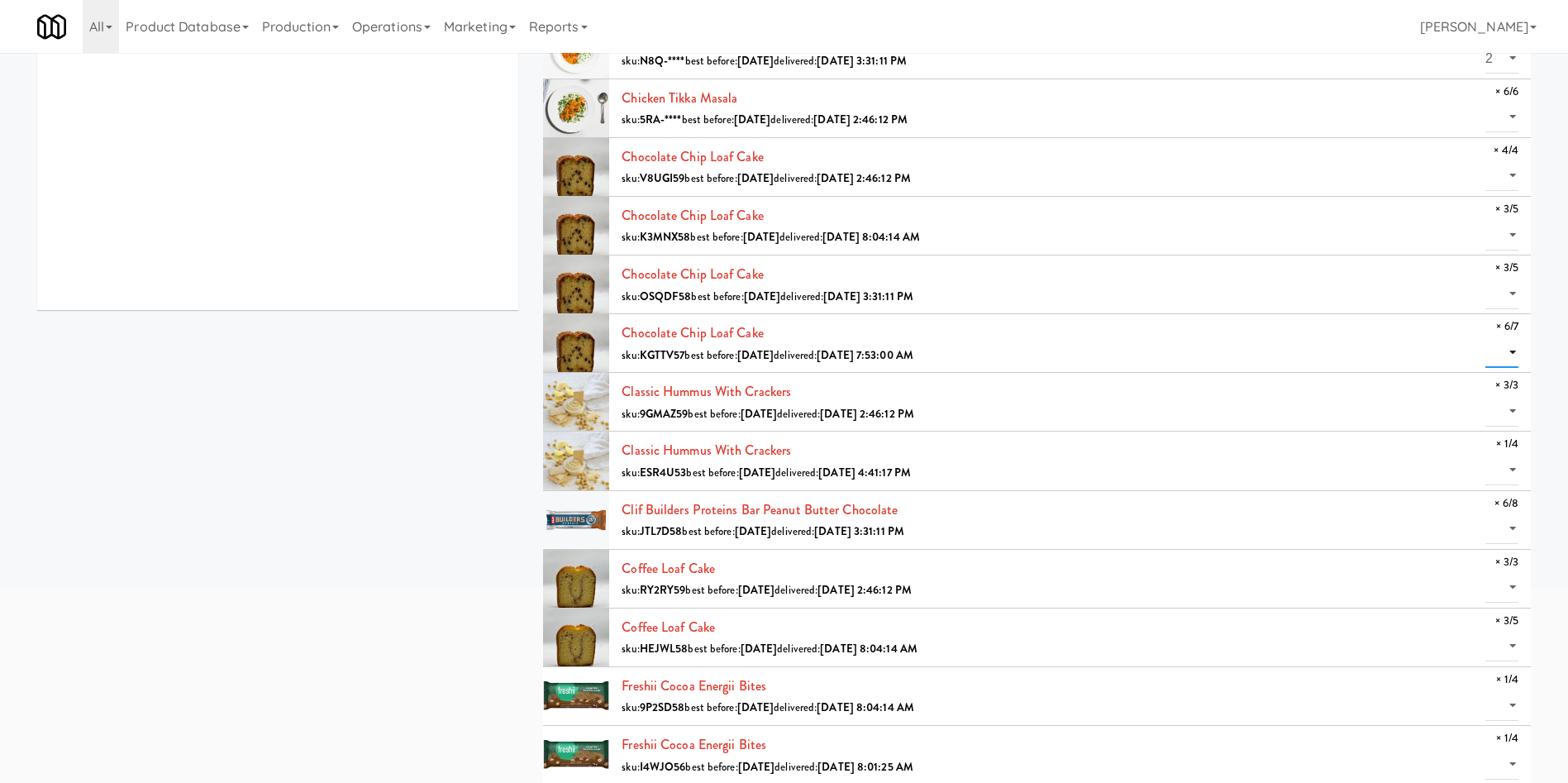
drag, startPoint x: 1510, startPoint y: 348, endPoint x: 1510, endPoint y: 365, distance: 17.0
click at [1045, 348] on select "0 1 2 3 4 5 6" at bounding box center [1502, 353] width 33 height 31
click at [1045, 338] on select "0 1 2 3 4 5 6" at bounding box center [1502, 353] width 33 height 31
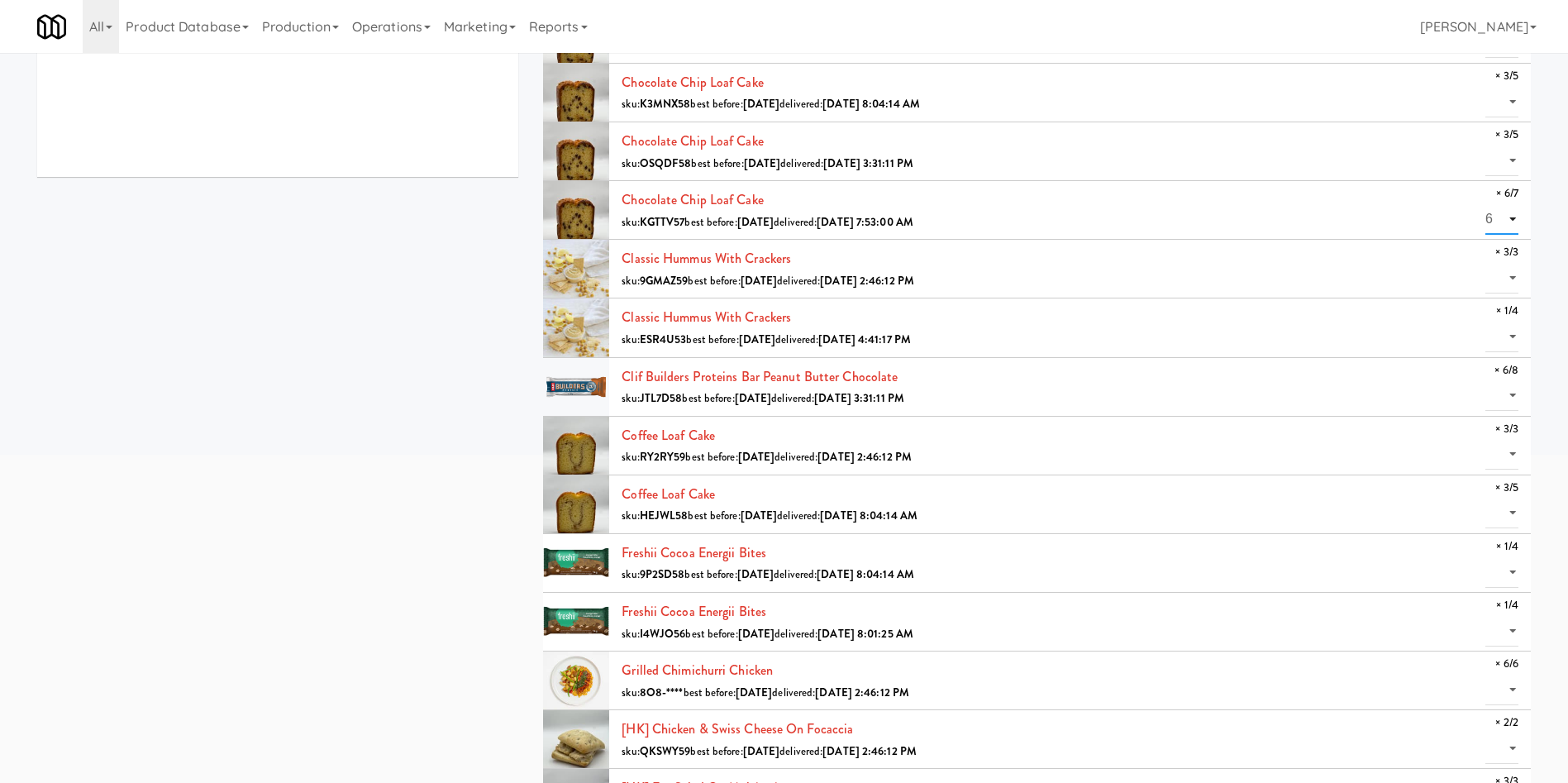
scroll to position [496, 0]
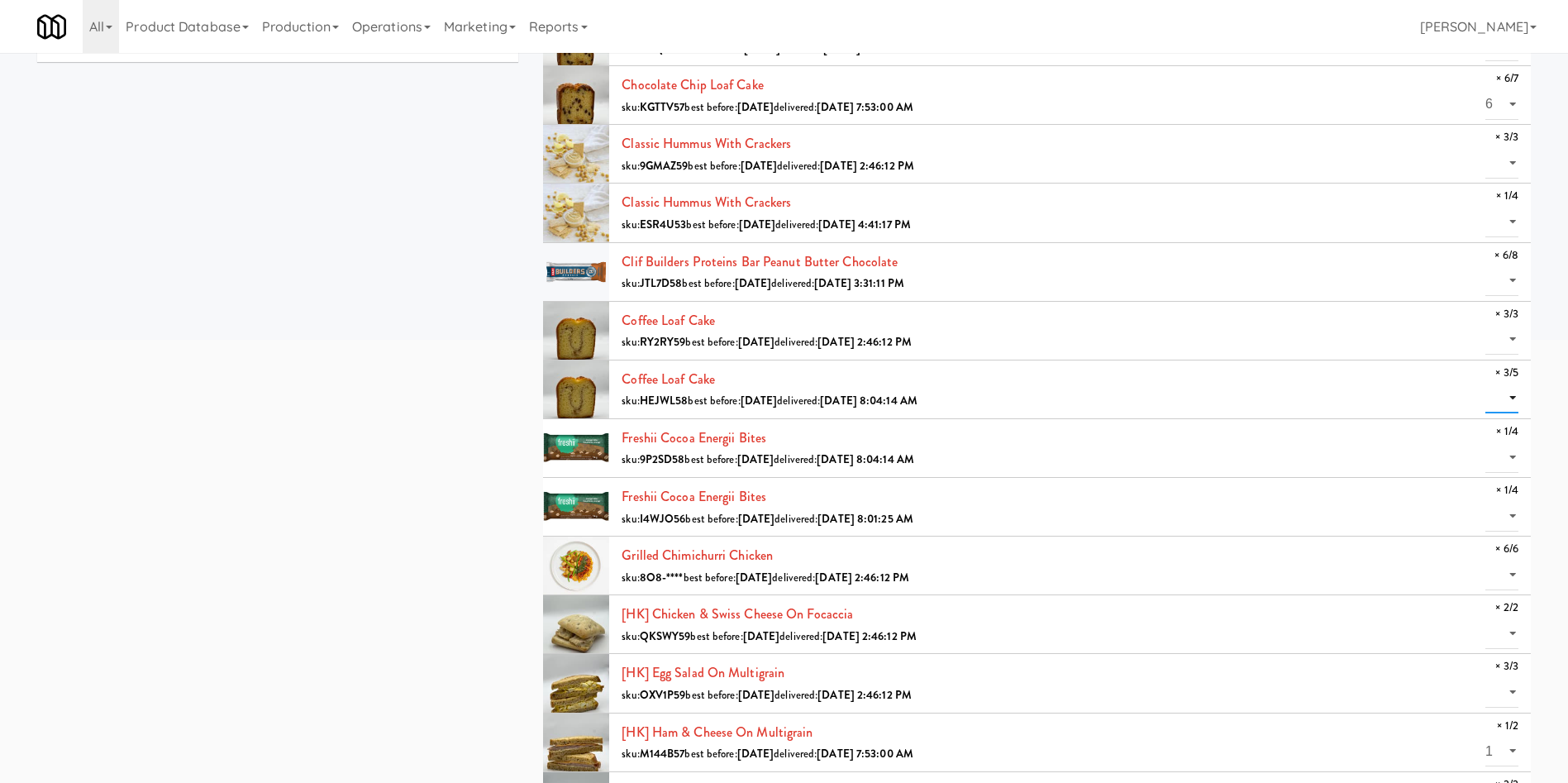
click at [1045, 395] on select "0 1 2 3" at bounding box center [1502, 399] width 33 height 31
click at [436, 466] on div "all active gen2 onboard St. [PERSON_NAME]'s Health [GEOGRAPHIC_DATA][PERSON_NAM…" at bounding box center [784, 755] width 1519 height 2383
click at [1045, 389] on select "0 1 2 3" at bounding box center [1502, 399] width 33 height 31
click at [1045, 383] on select "0 1 2 3" at bounding box center [1502, 399] width 33 height 31
click at [1045, 395] on select "0 1 2 3" at bounding box center [1502, 399] width 33 height 31
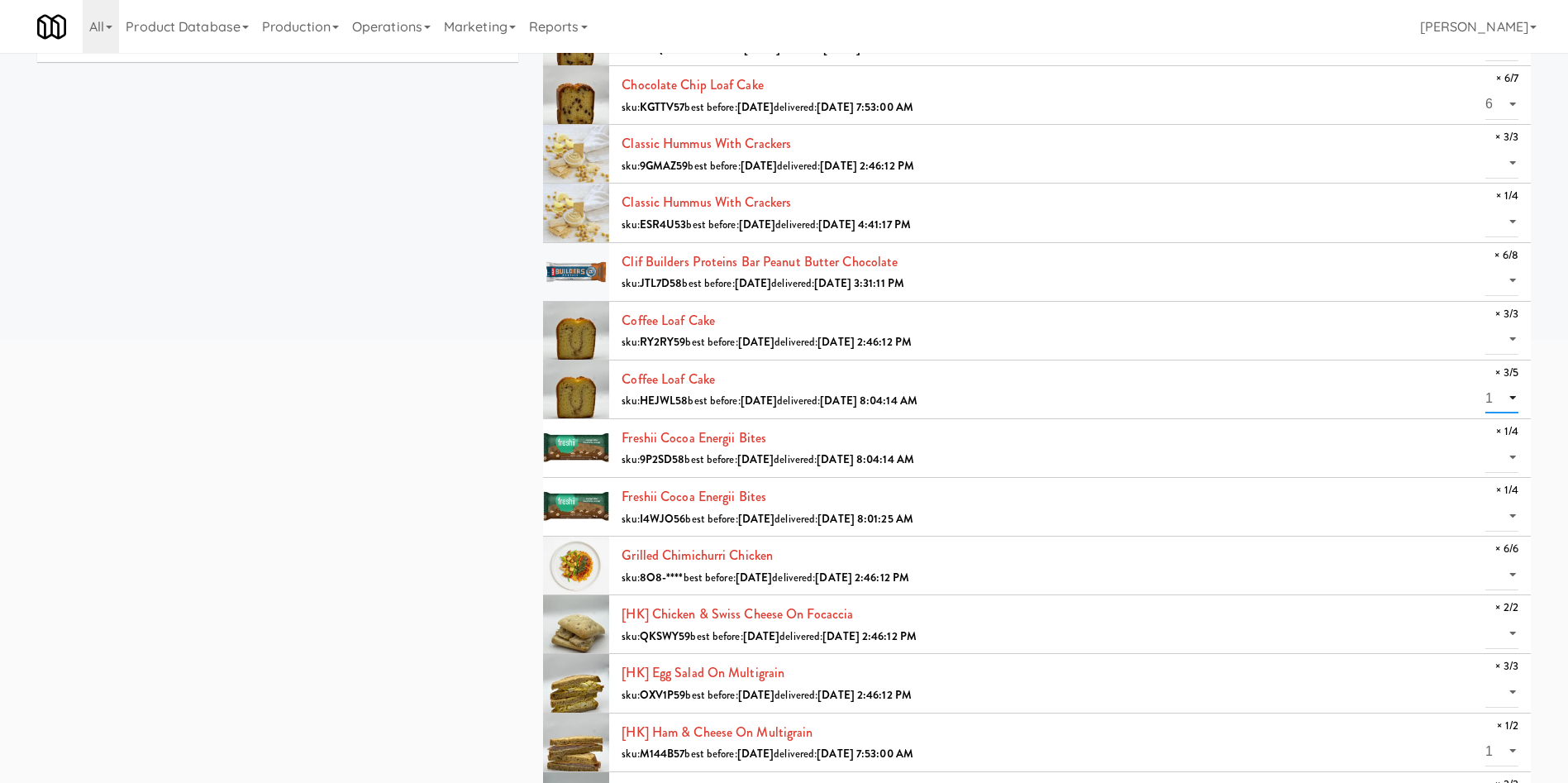
click at [1045, 383] on select "0 1 2 3" at bounding box center [1502, 399] width 33 height 31
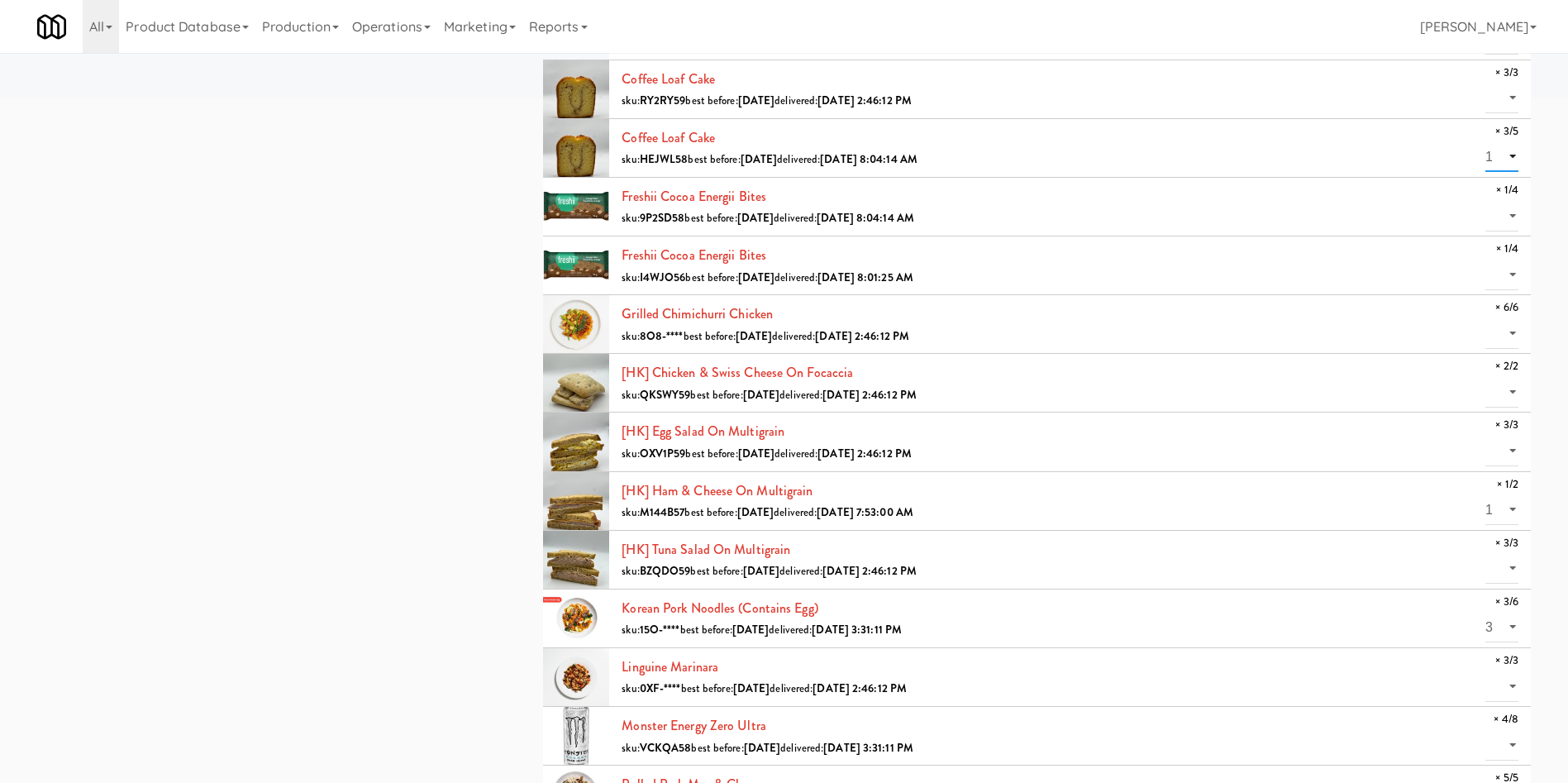
scroll to position [744, 0]
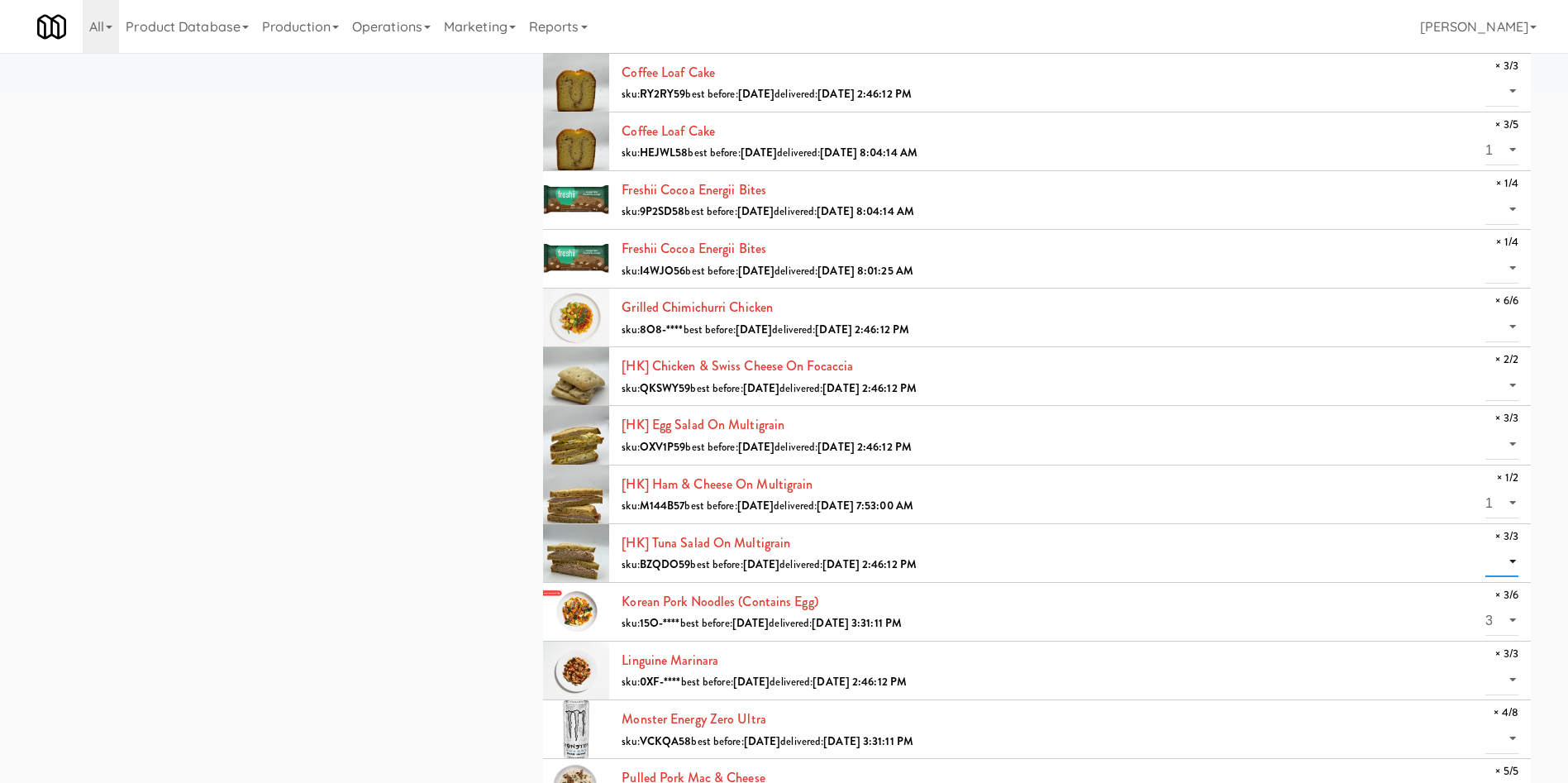
click at [1045, 521] on select "0 1 2 3" at bounding box center [1502, 562] width 33 height 31
drag, startPoint x: 452, startPoint y: 428, endPoint x: 499, endPoint y: 450, distance: 51.9
click at [452, 428] on div "all active gen2 onboard St. [PERSON_NAME]'s Health [GEOGRAPHIC_DATA][PERSON_NAM…" at bounding box center [784, 506] width 1519 height 2383
drag, startPoint x: 154, startPoint y: 570, endPoint x: 180, endPoint y: 240, distance: 331.0
click at [156, 521] on div "all active gen2 onboard St. [PERSON_NAME]'s Health [GEOGRAPHIC_DATA][PERSON_NAM…" at bounding box center [784, 506] width 1519 height 2383
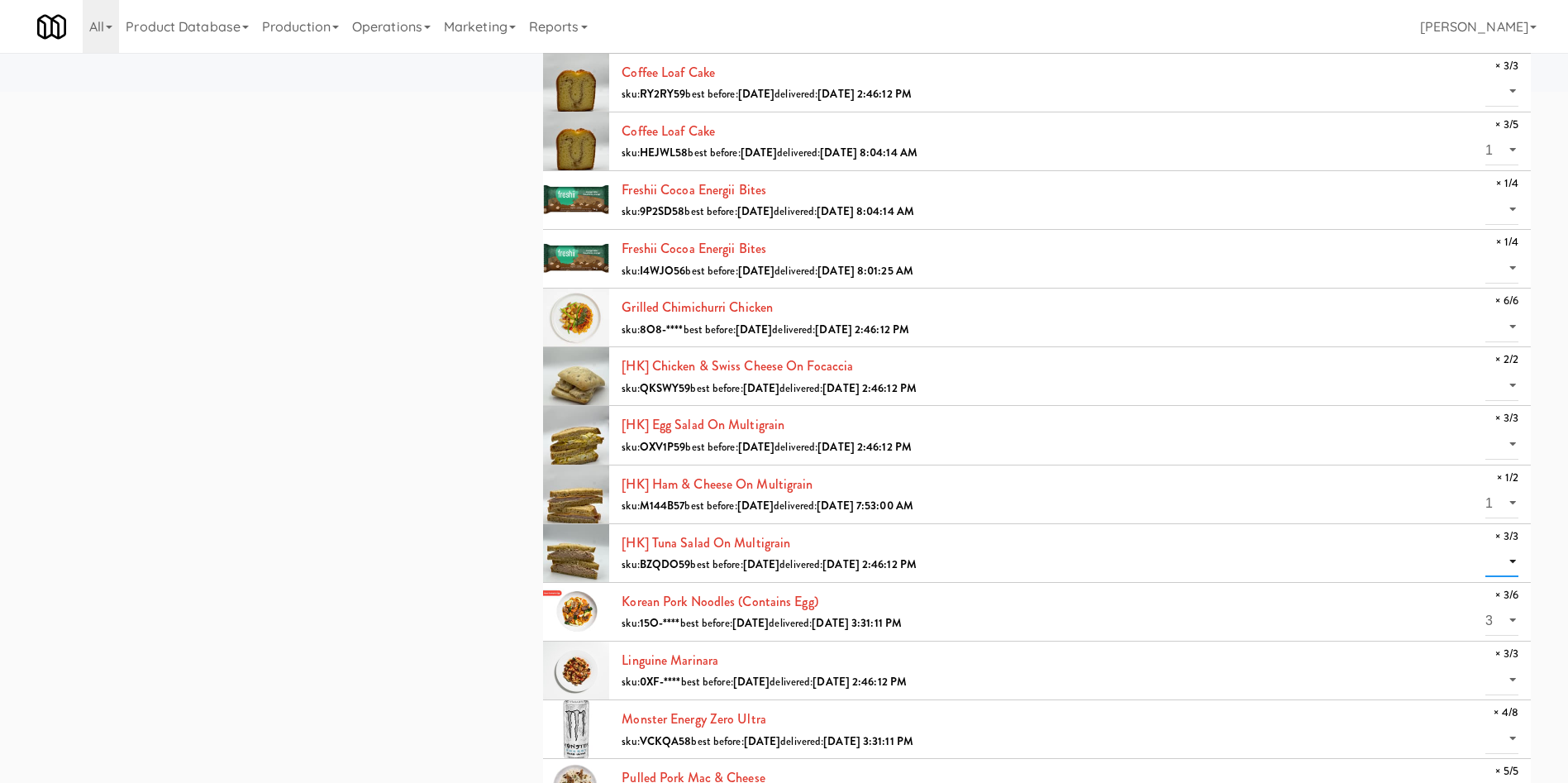
click at [1045, 521] on select "0 1 2 3" at bounding box center [1502, 562] width 33 height 31
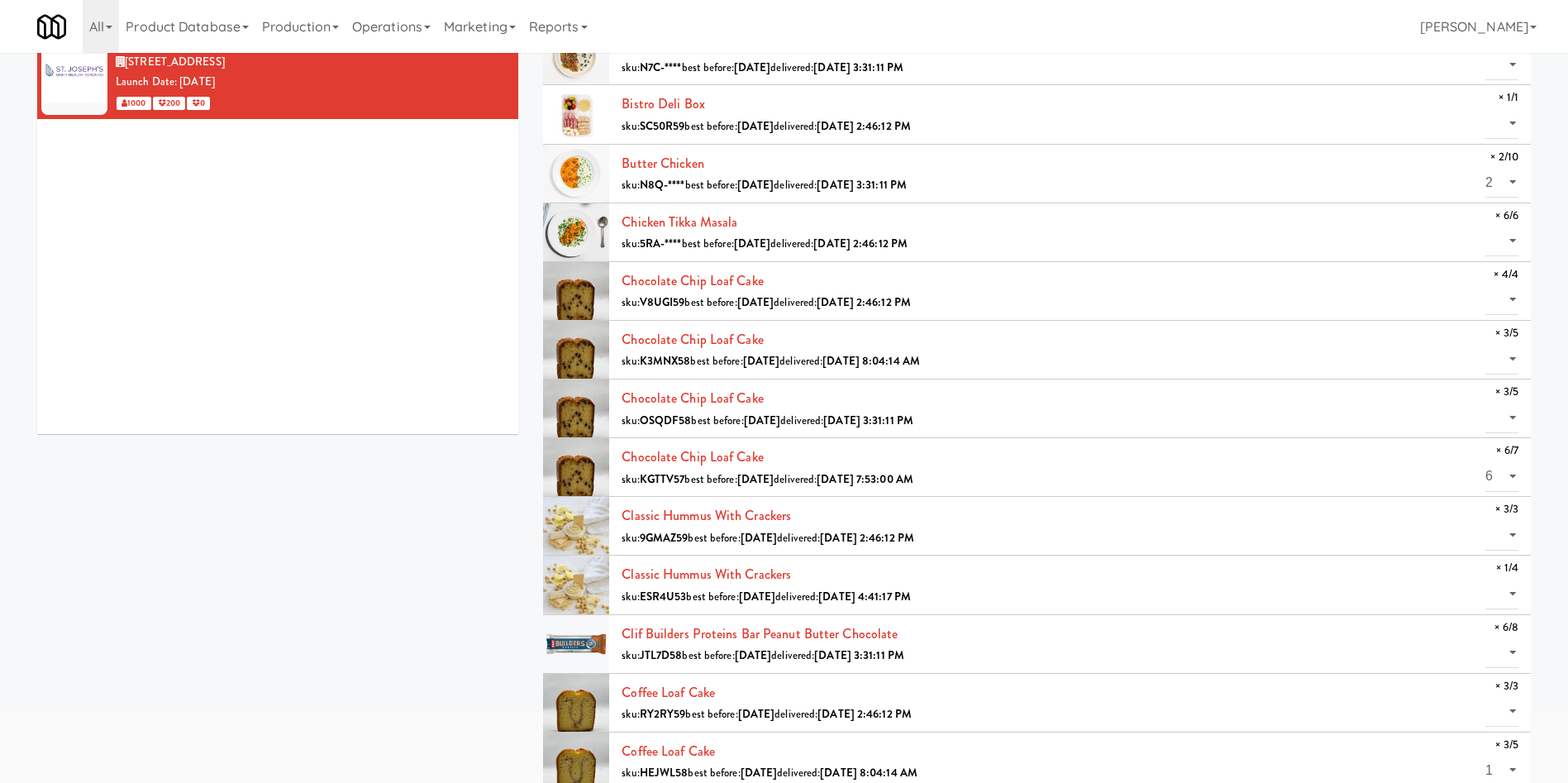
scroll to position [0, 0]
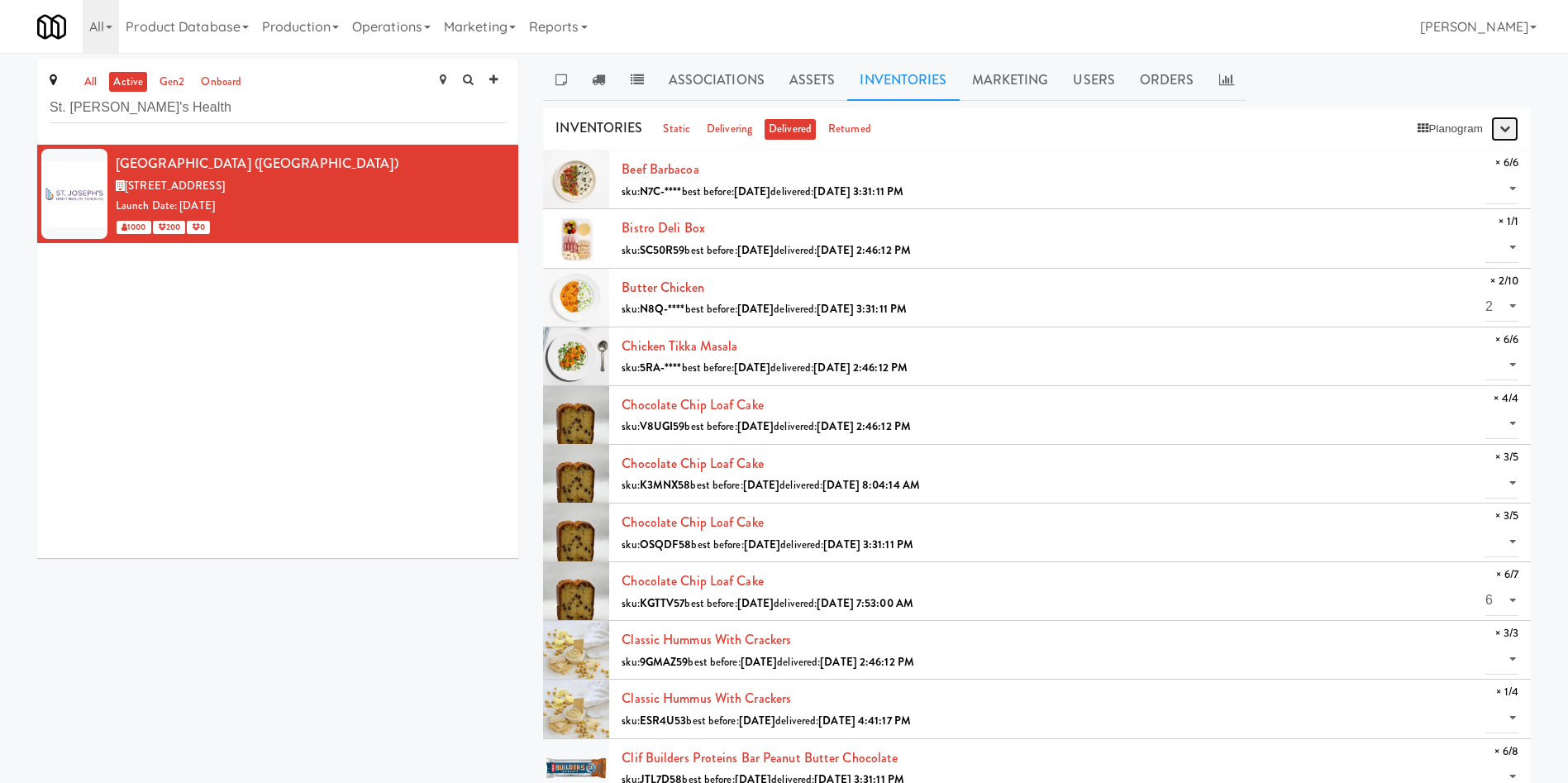
click at [1045, 132] on button "button" at bounding box center [1505, 128] width 28 height 25
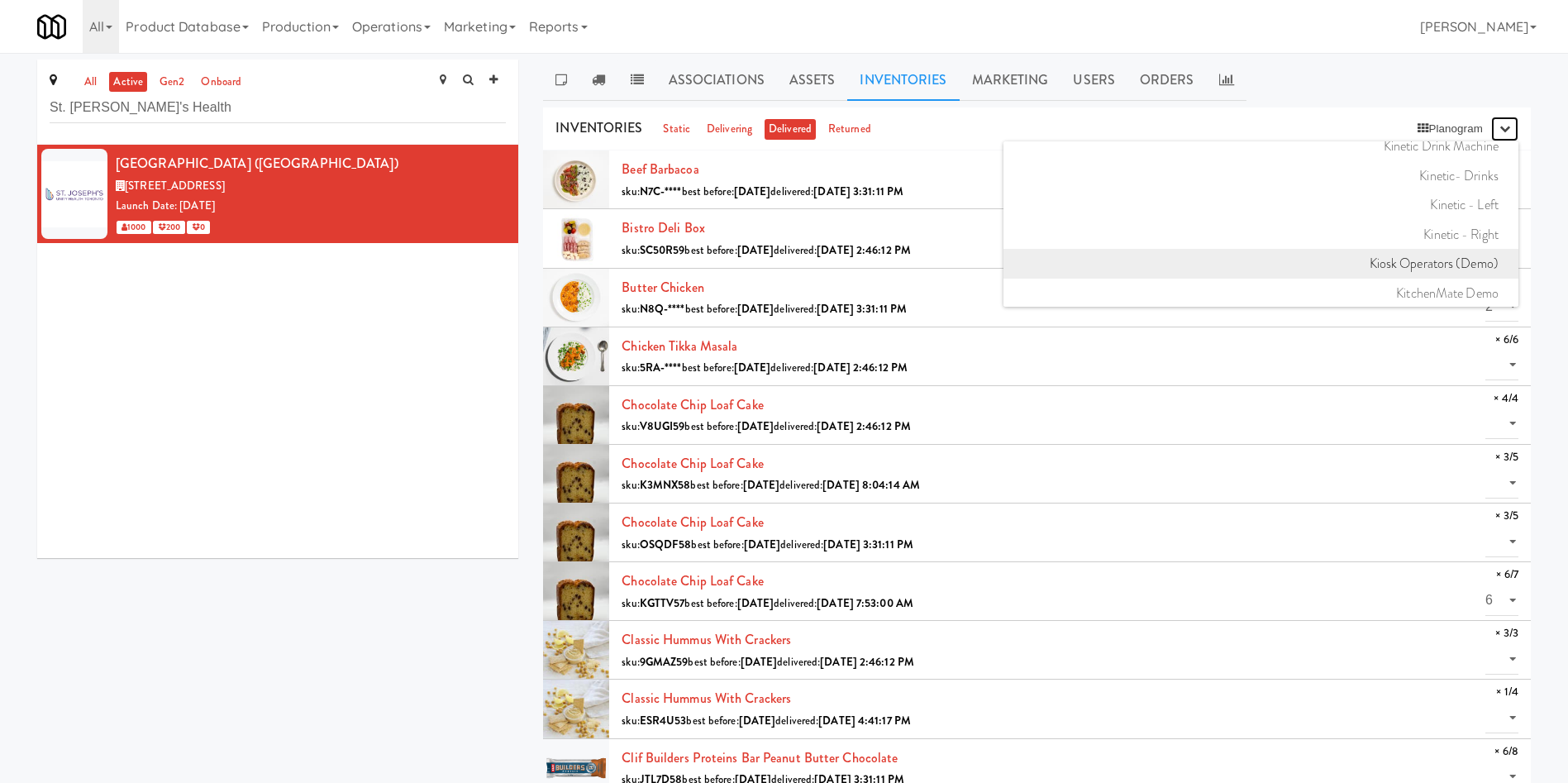
scroll to position [14389, 0]
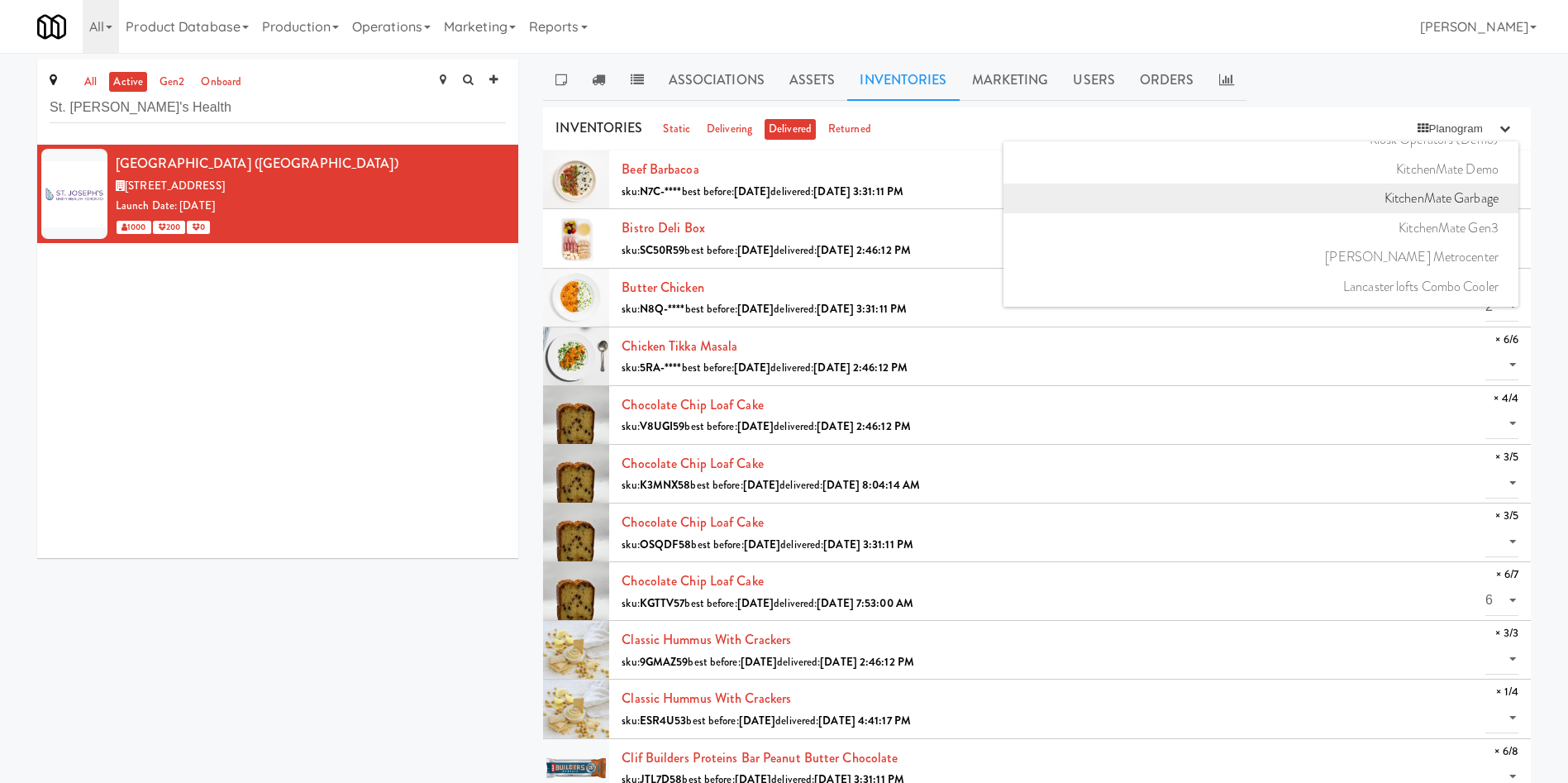
click at [1045, 198] on link "KitchenMate Garbage" at bounding box center [1261, 198] width 515 height 30
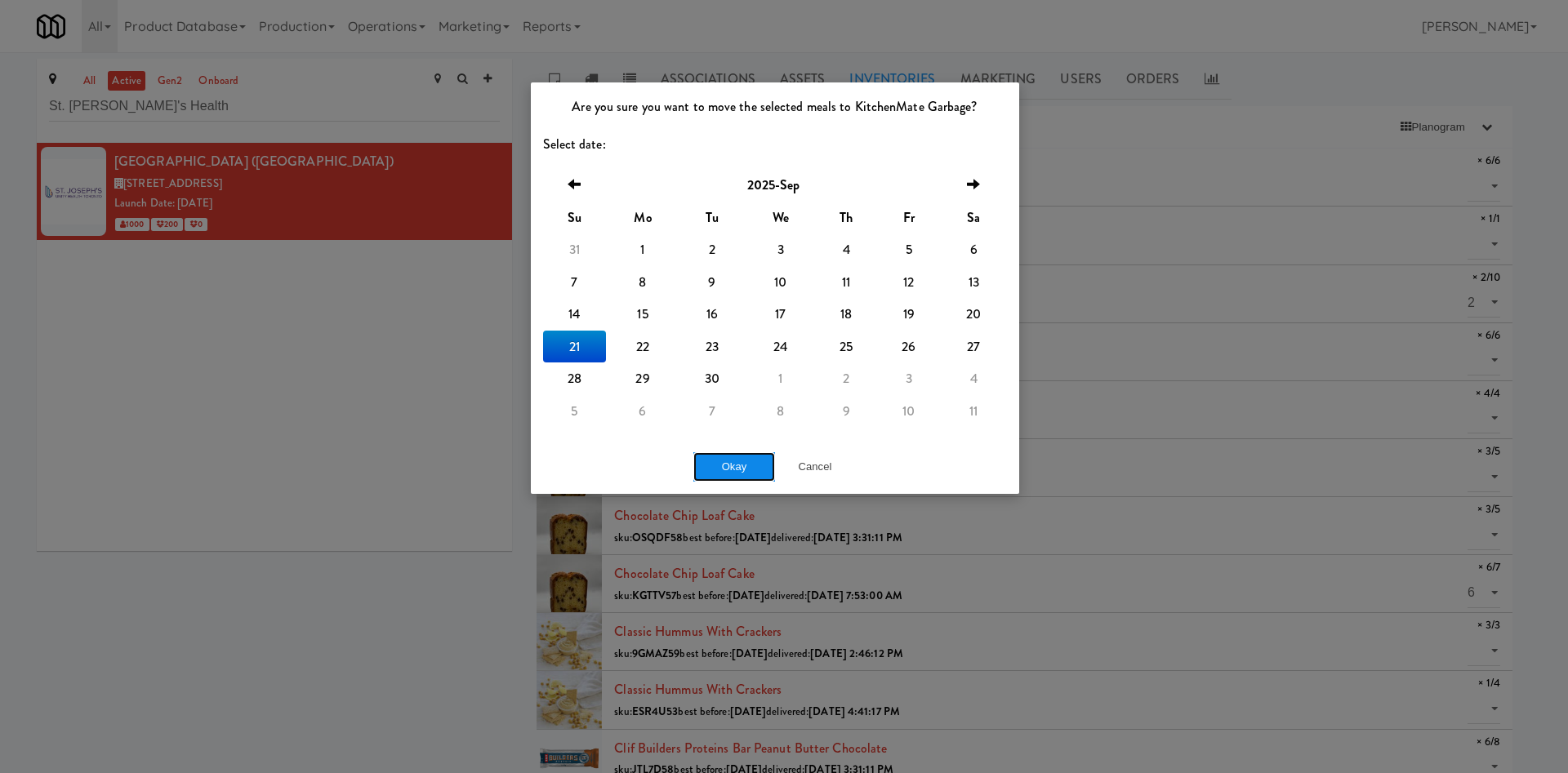
click at [709, 456] on button "Okay" at bounding box center [734, 467] width 82 height 30
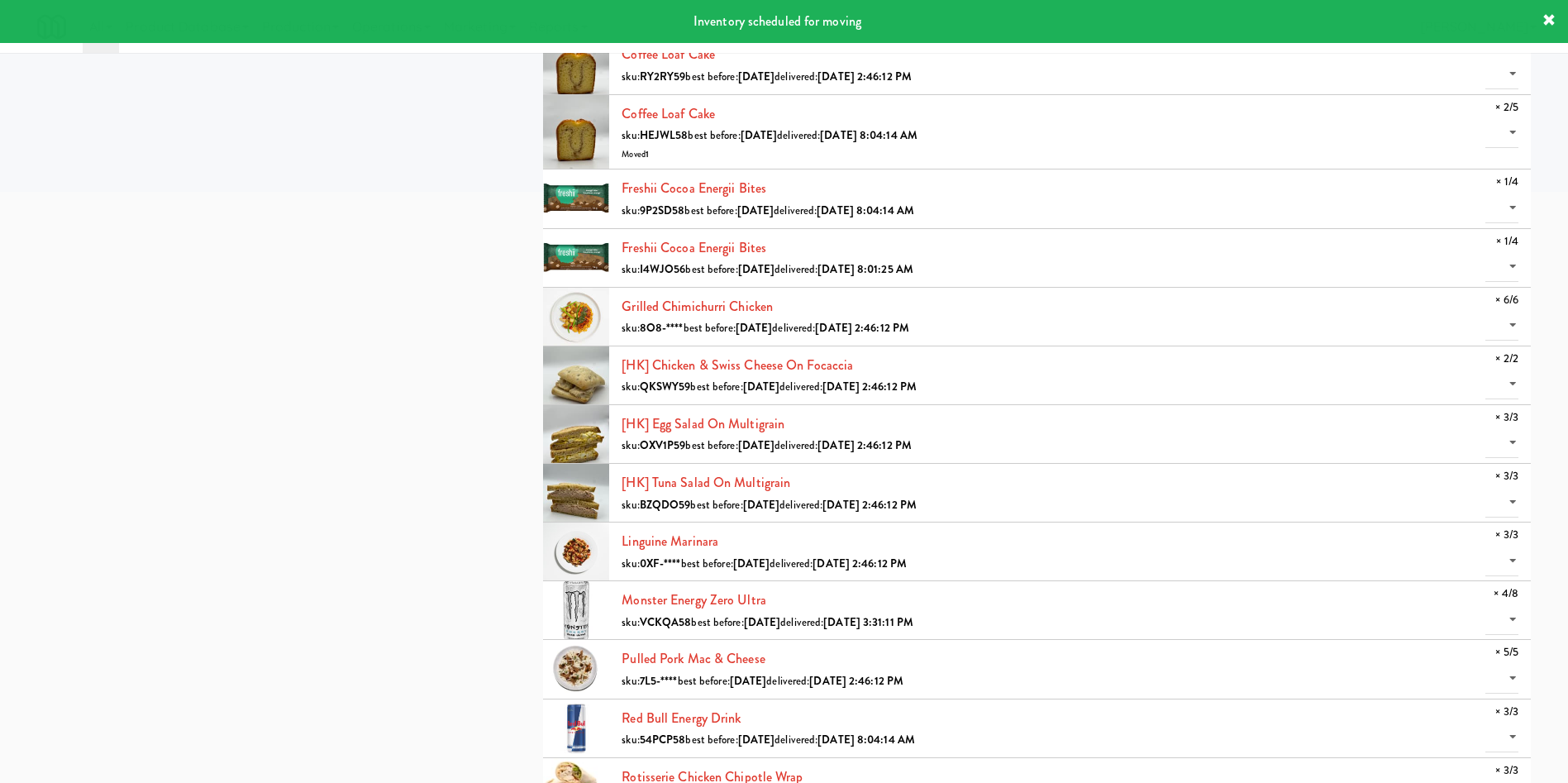
scroll to position [620, 0]
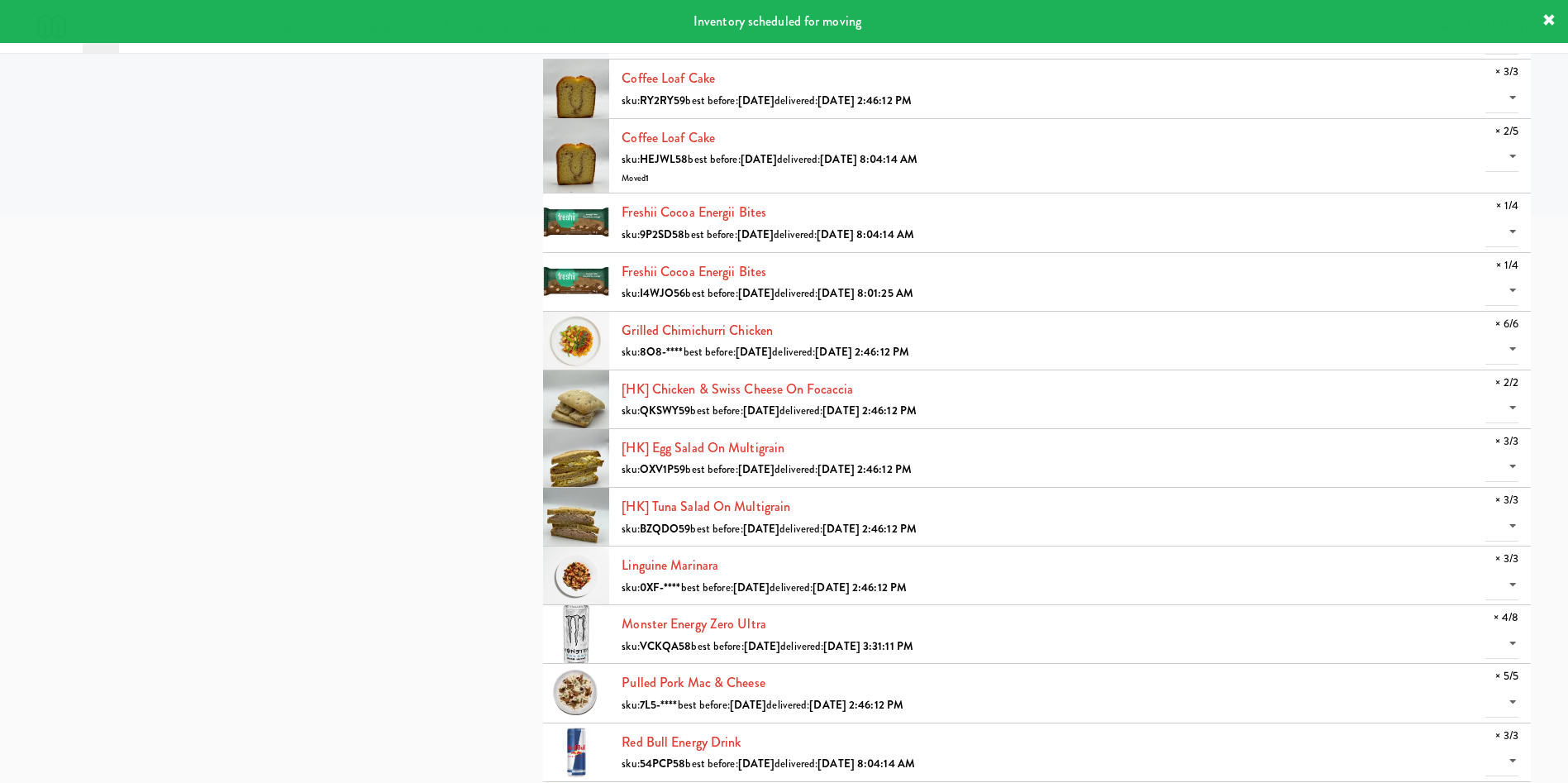
click at [319, 412] on div "all active gen2 onboard St. [PERSON_NAME]'s Health [GEOGRAPHIC_DATA][PERSON_NAM…" at bounding box center [784, 521] width 1519 height 2165
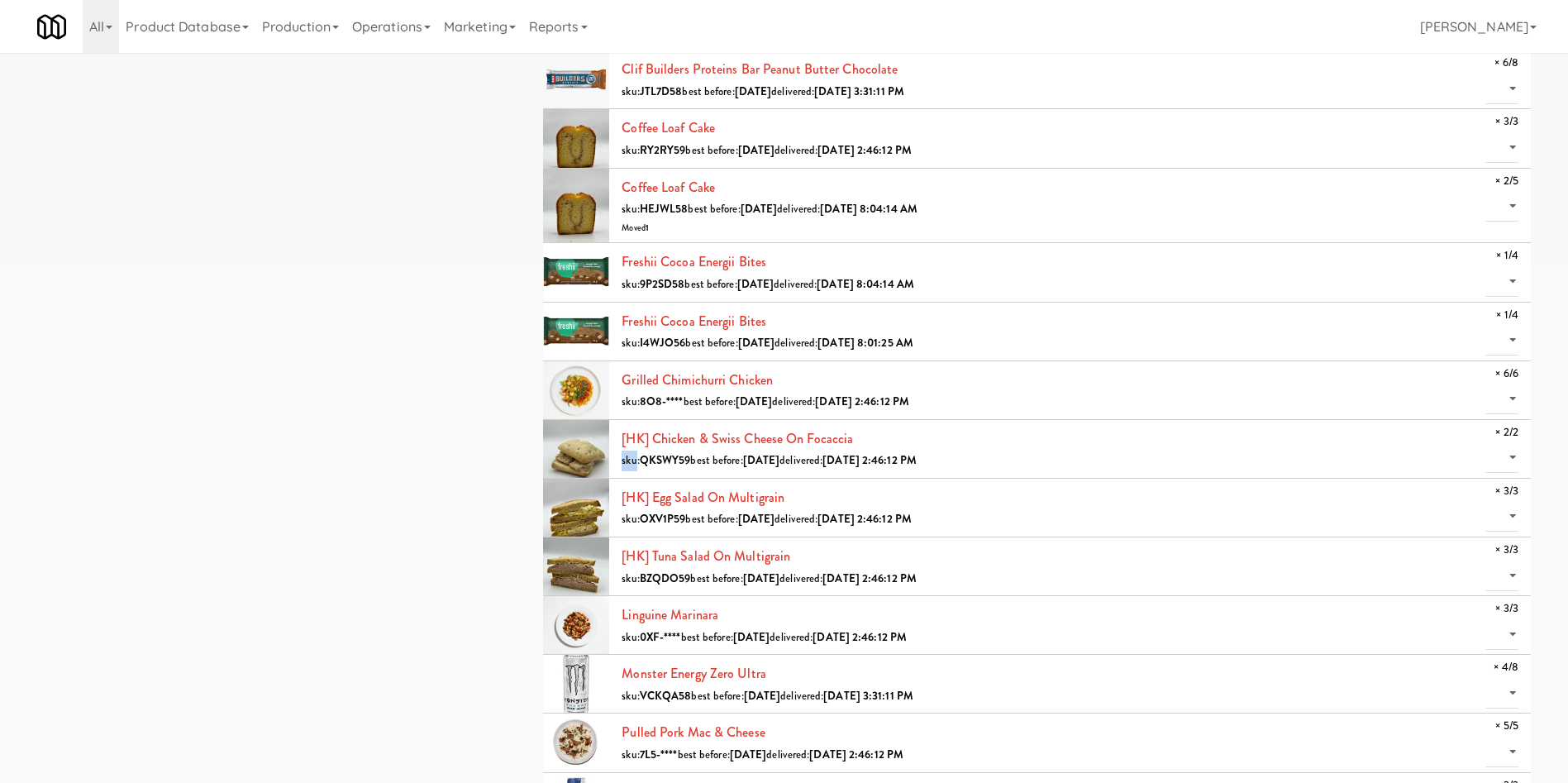
scroll to position [572, 0]
click at [176, 486] on div "all active gen2 onboard St. [PERSON_NAME]'s Health [GEOGRAPHIC_DATA][PERSON_NAM…" at bounding box center [784, 569] width 1519 height 2165
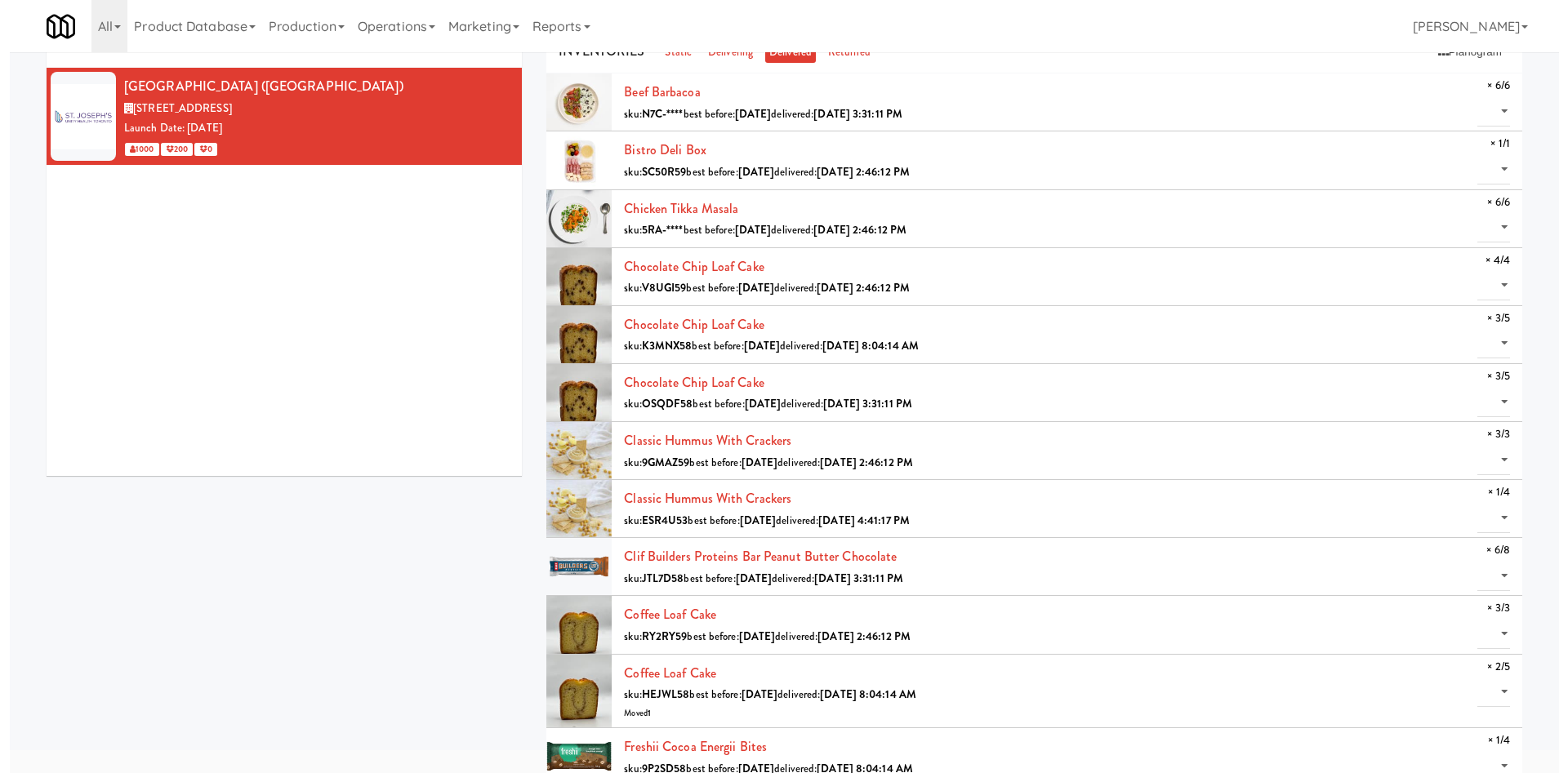
scroll to position [0, 0]
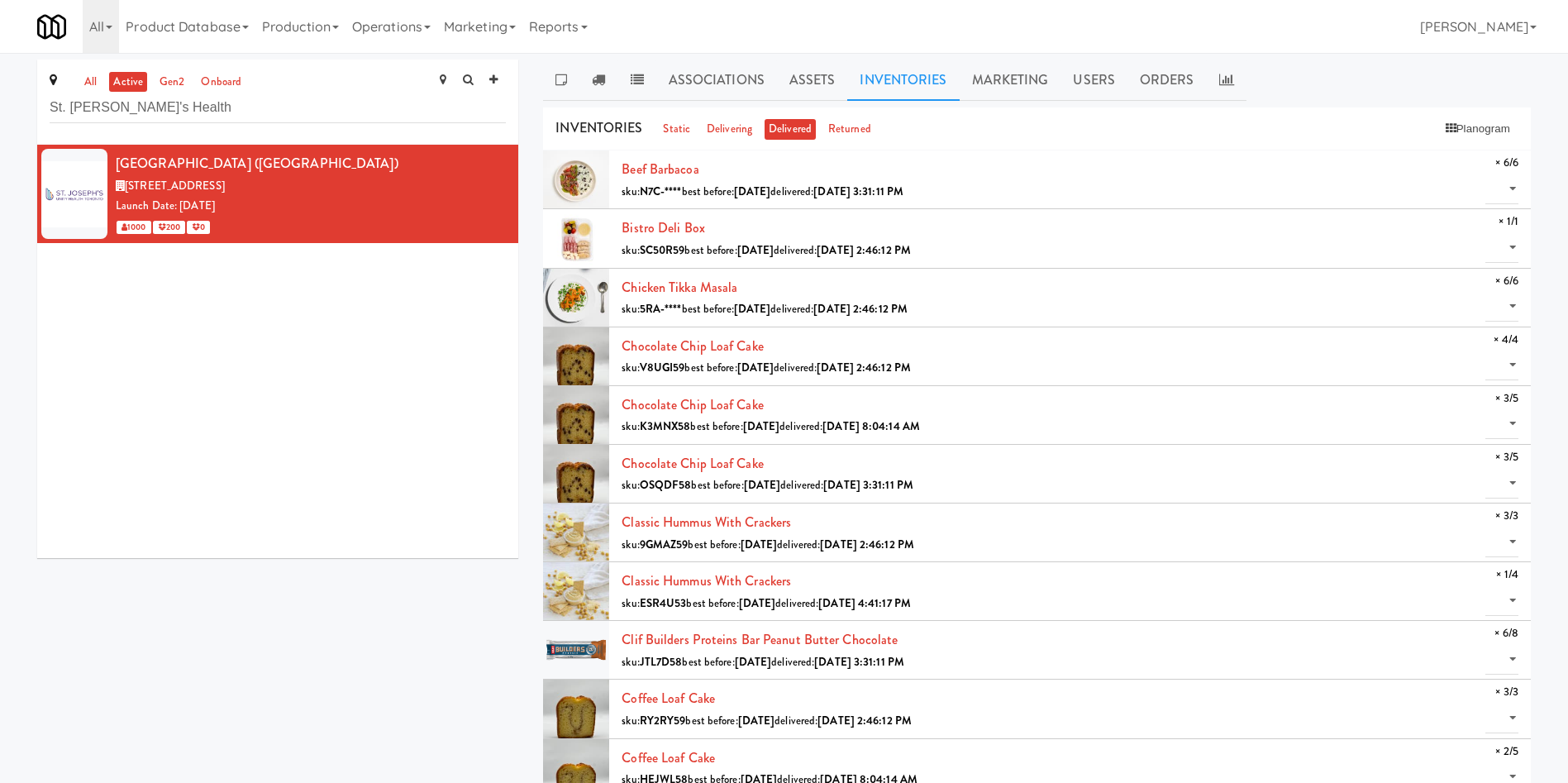
click at [203, 357] on div "[GEOGRAPHIC_DATA][PERSON_NAME] ([GEOGRAPHIC_DATA]) [GEOGRAPHIC_DATA], [GEOGRAPH…" at bounding box center [277, 351] width 481 height 413
drag, startPoint x: 259, startPoint y: 123, endPoint x: 25, endPoint y: 70, distance: 239.9
paste input "Queensway heal"
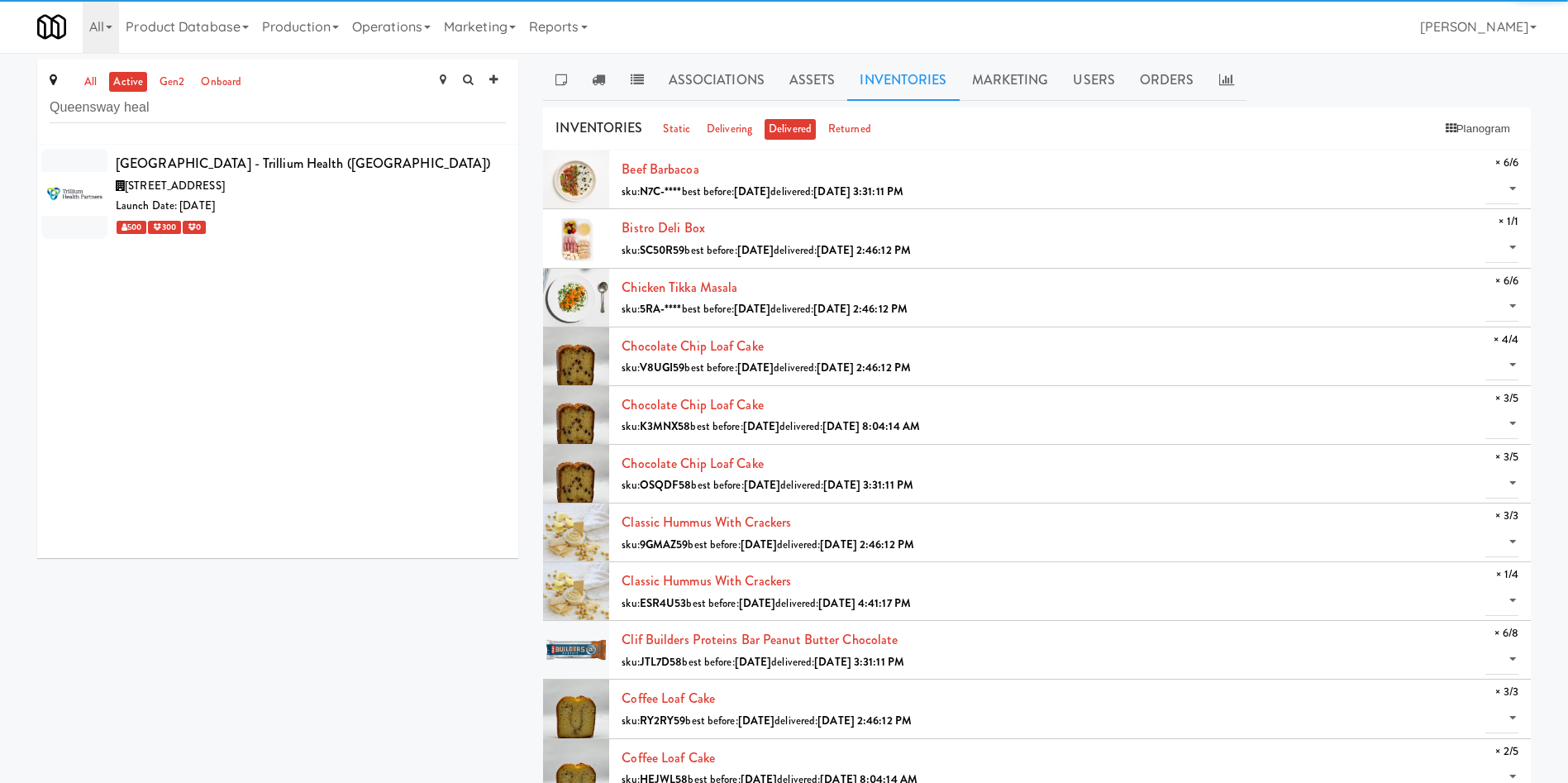
click at [383, 192] on div "[STREET_ADDRESS]" at bounding box center [310, 186] width 390 height 21
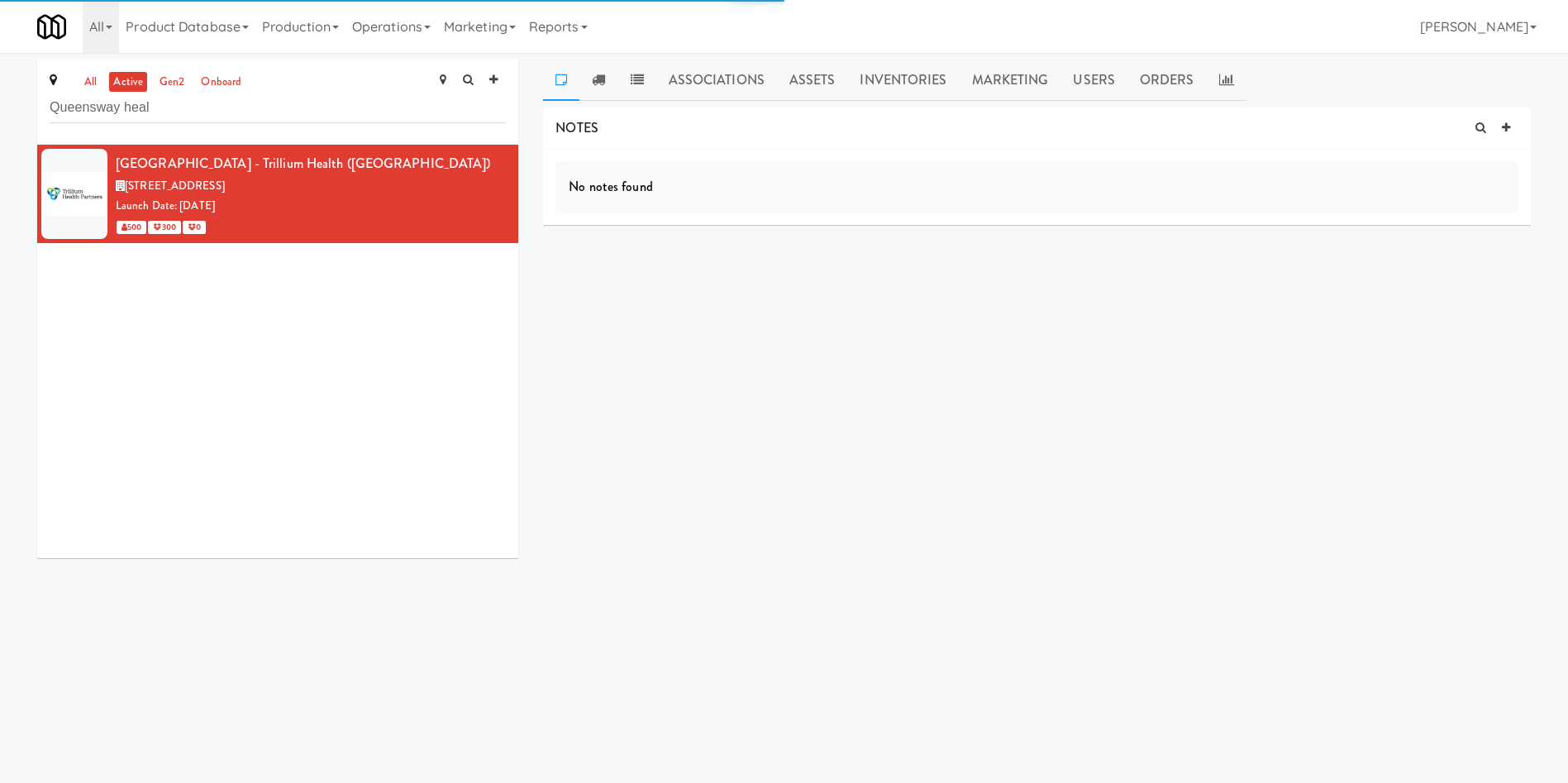
click at [939, 82] on link "Inventories" at bounding box center [903, 80] width 112 height 41
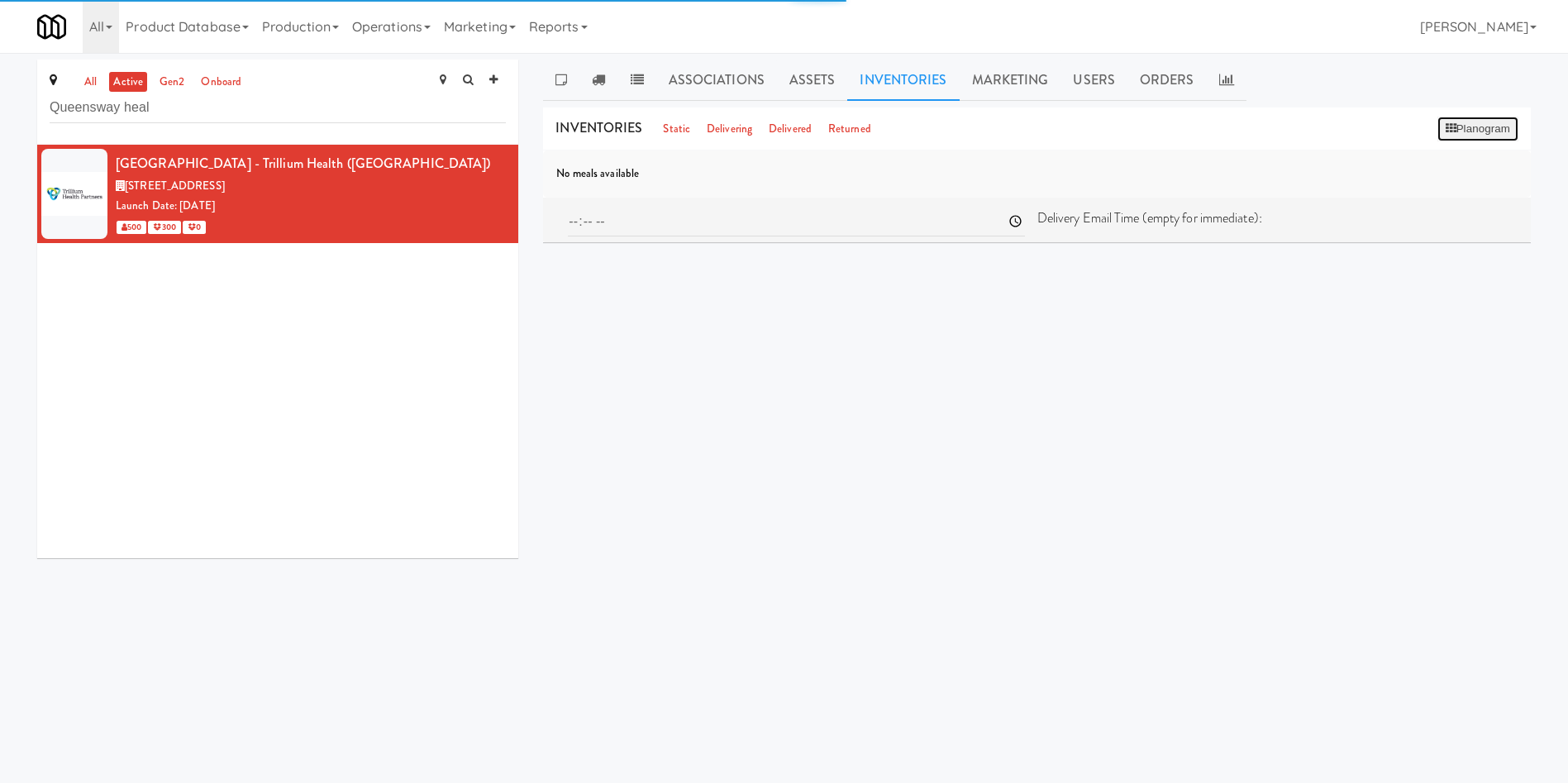
click at [1045, 125] on button "Planogram" at bounding box center [1478, 128] width 81 height 25
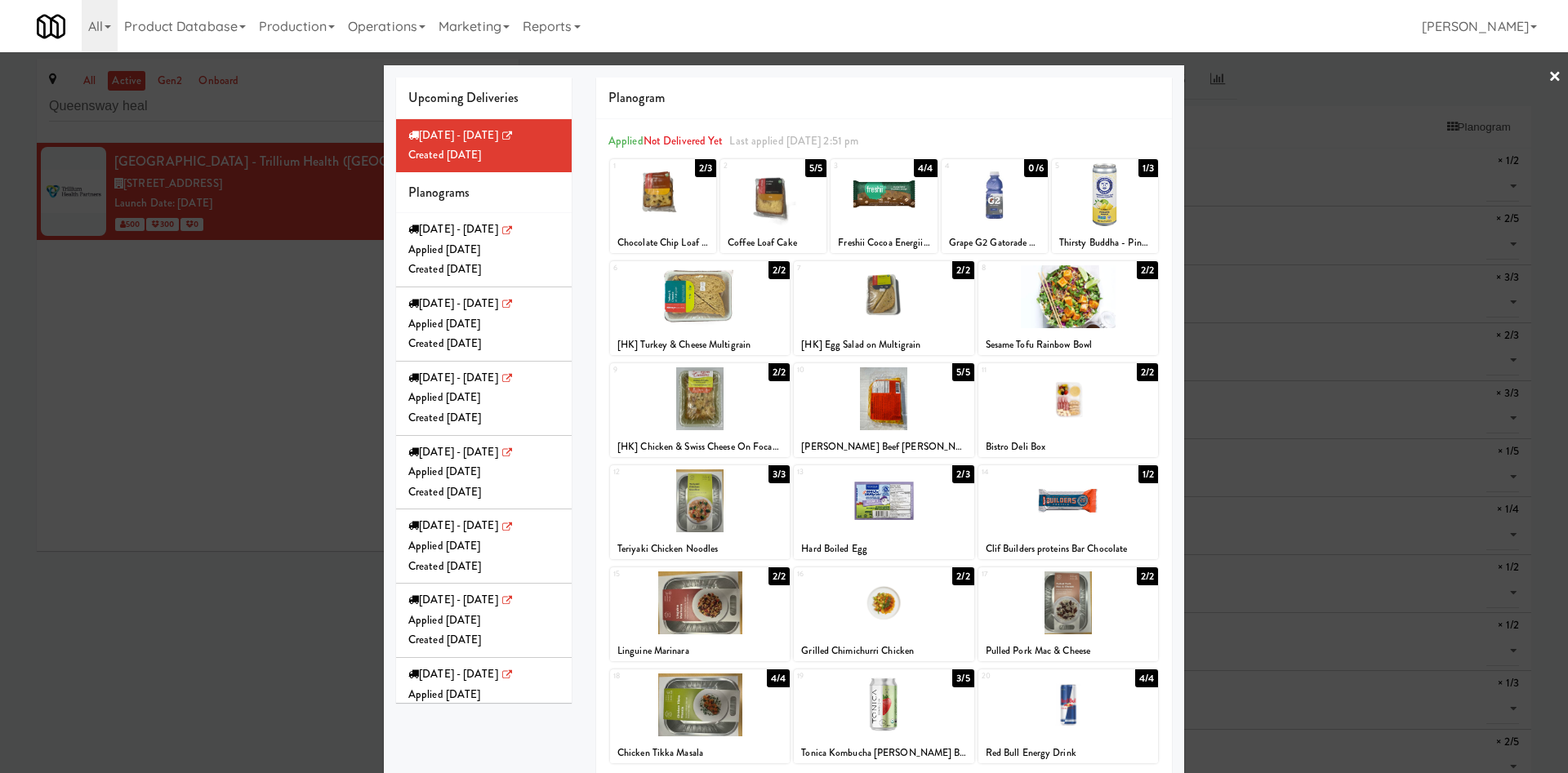
drag, startPoint x: 569, startPoint y: 583, endPoint x: 577, endPoint y: 574, distance: 12.0
click at [569, 514] on div "Upcoming Deliveries [DATE] - [DATE] Created [DATE] Planograms [DATE] - [DATE] A…" at bounding box center [483, 389] width 200 height 625
click at [1020, 242] on div "Grape G2 Gatorade Thirst Quencher" at bounding box center [995, 243] width 101 height 20
drag, startPoint x: 92, startPoint y: 436, endPoint x: 1220, endPoint y: 404, distance: 1128.5
click at [99, 436] on div at bounding box center [784, 386] width 1568 height 773
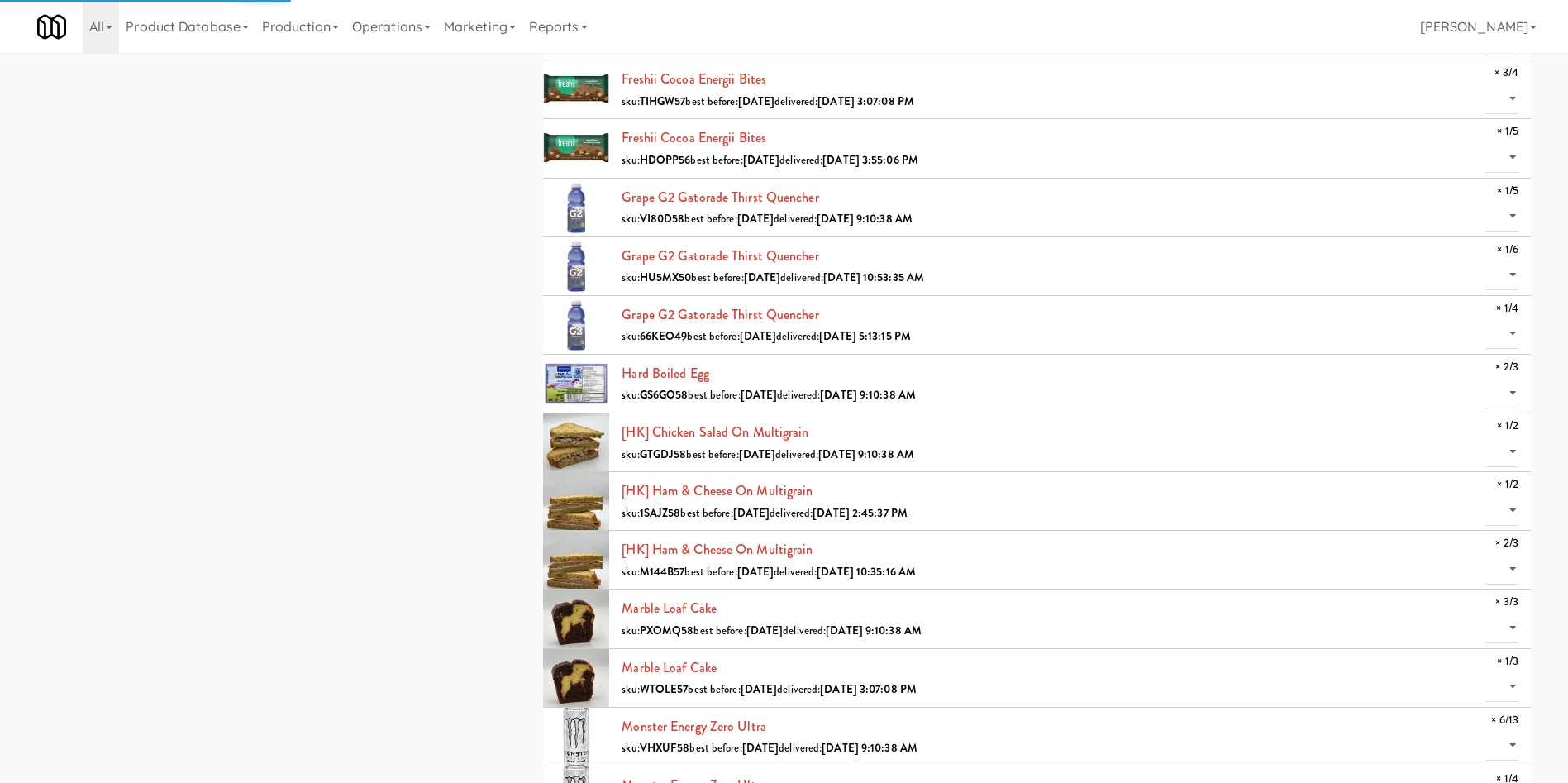
scroll to position [992, 0]
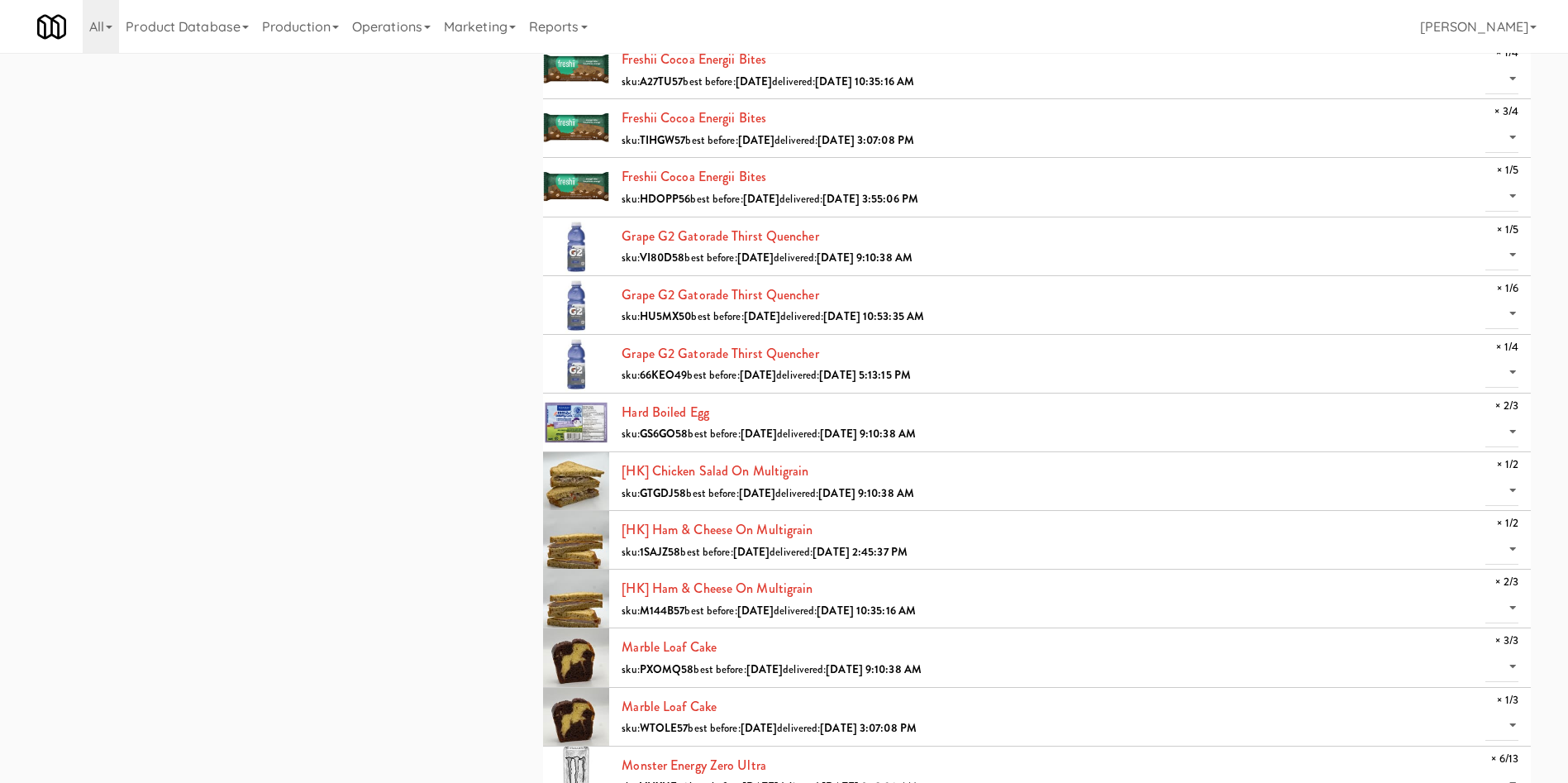
drag, startPoint x: 93, startPoint y: 302, endPoint x: 155, endPoint y: 284, distance: 64.6
click at [93, 302] on div "all active gen2 onboard [GEOGRAPHIC_DATA] - Trillium Health ([GEOGRAPHIC_DATA])…" at bounding box center [784, 288] width 1519 height 2442
click at [1045, 366] on select "0 1" at bounding box center [1502, 373] width 33 height 31
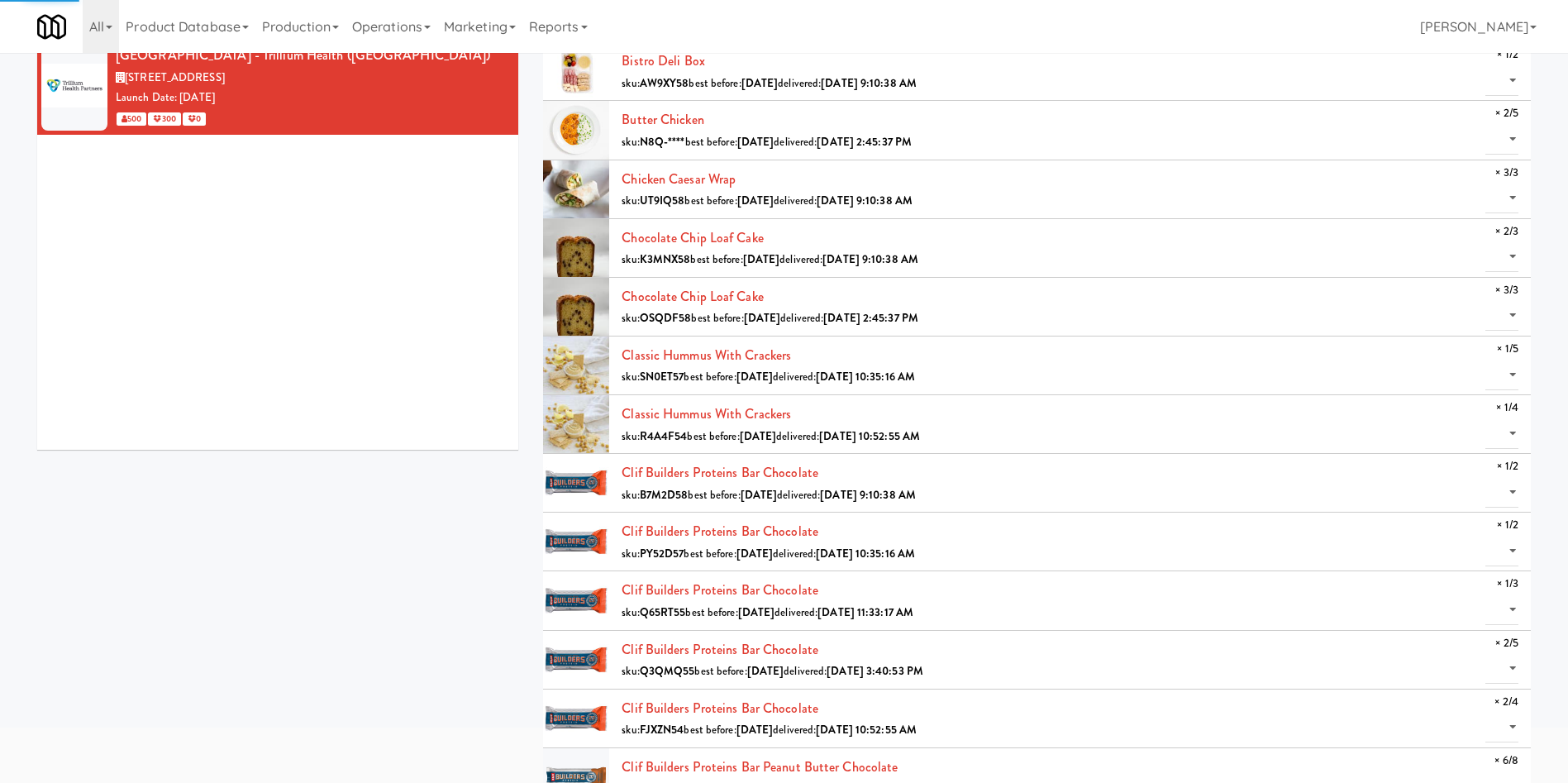
scroll to position [0, 0]
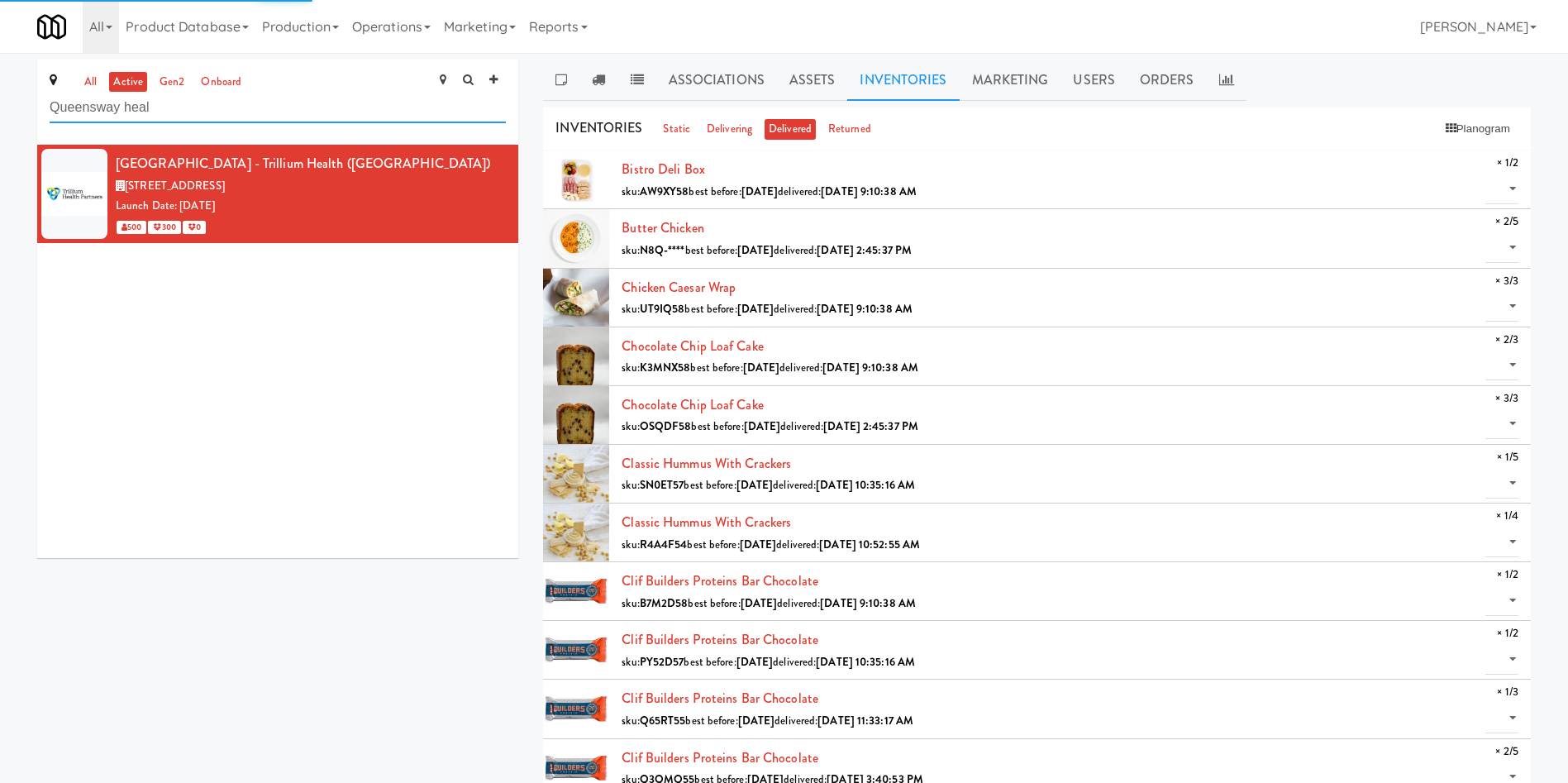
drag, startPoint x: 199, startPoint y: 95, endPoint x: 0, endPoint y: 119, distance: 200.4
